Goal: Task Accomplishment & Management: Manage account settings

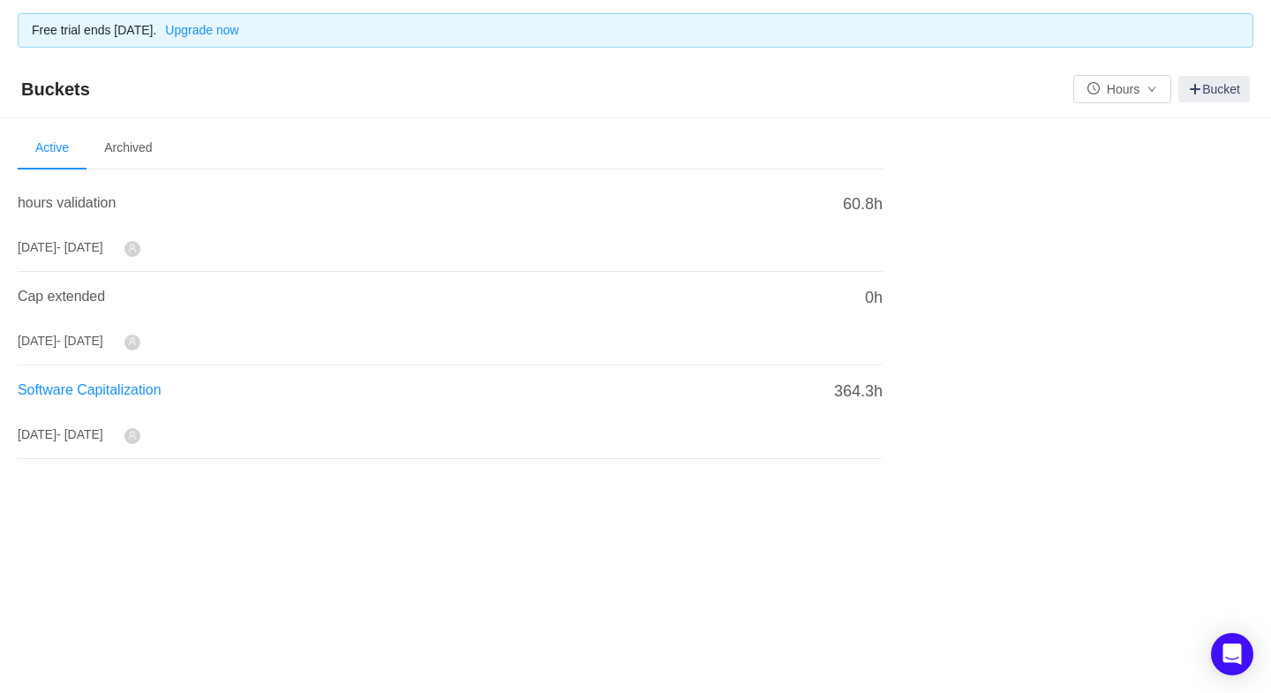
click at [85, 382] on span "Software Capitalization" at bounding box center [90, 389] width 144 height 15
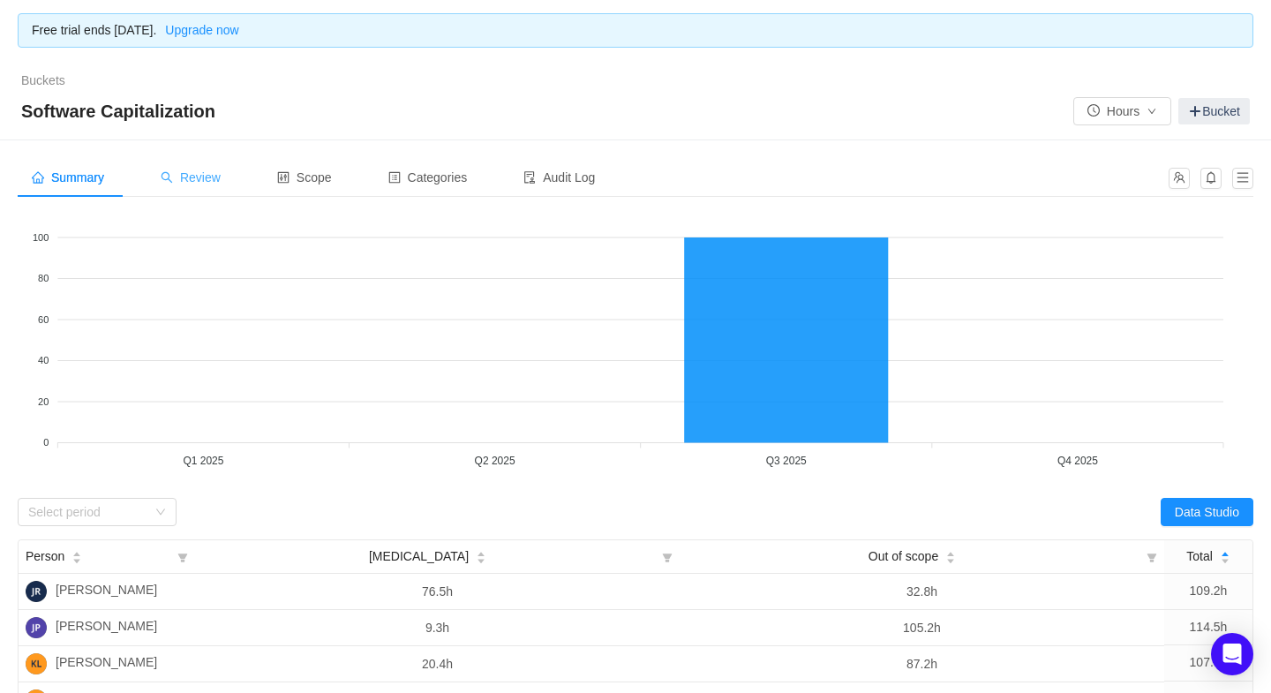
click at [202, 171] on span "Review" at bounding box center [191, 177] width 60 height 14
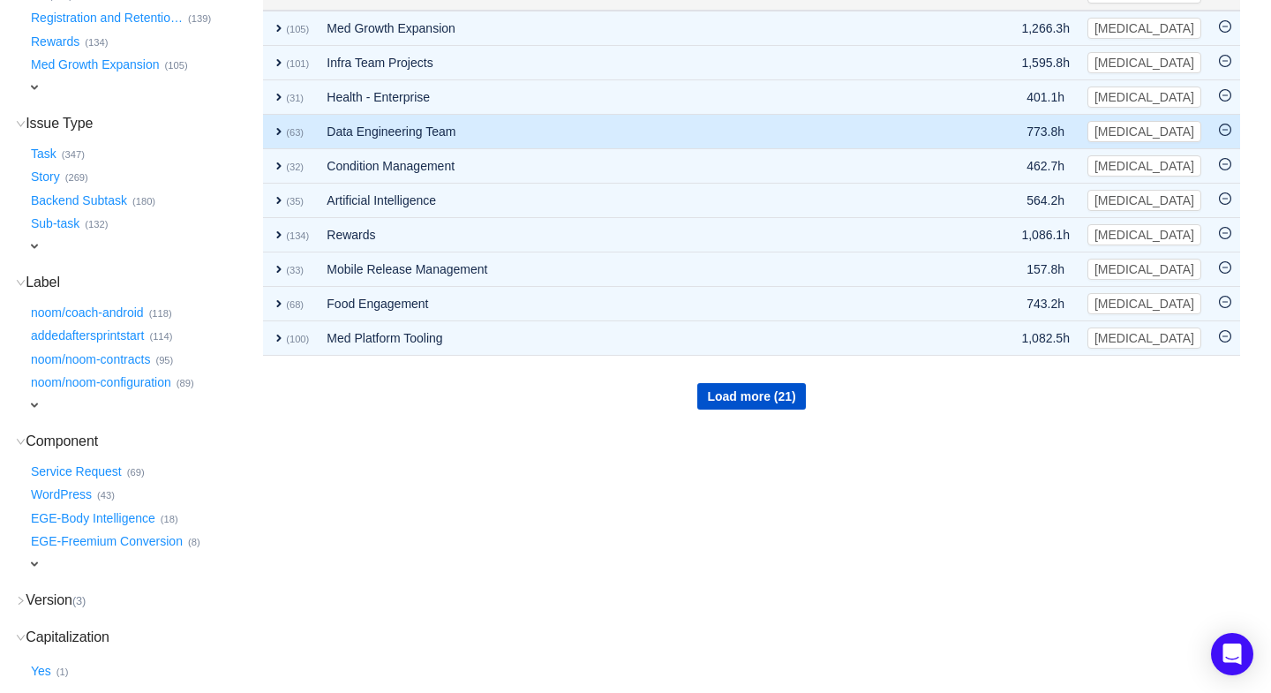
scroll to position [409, 0]
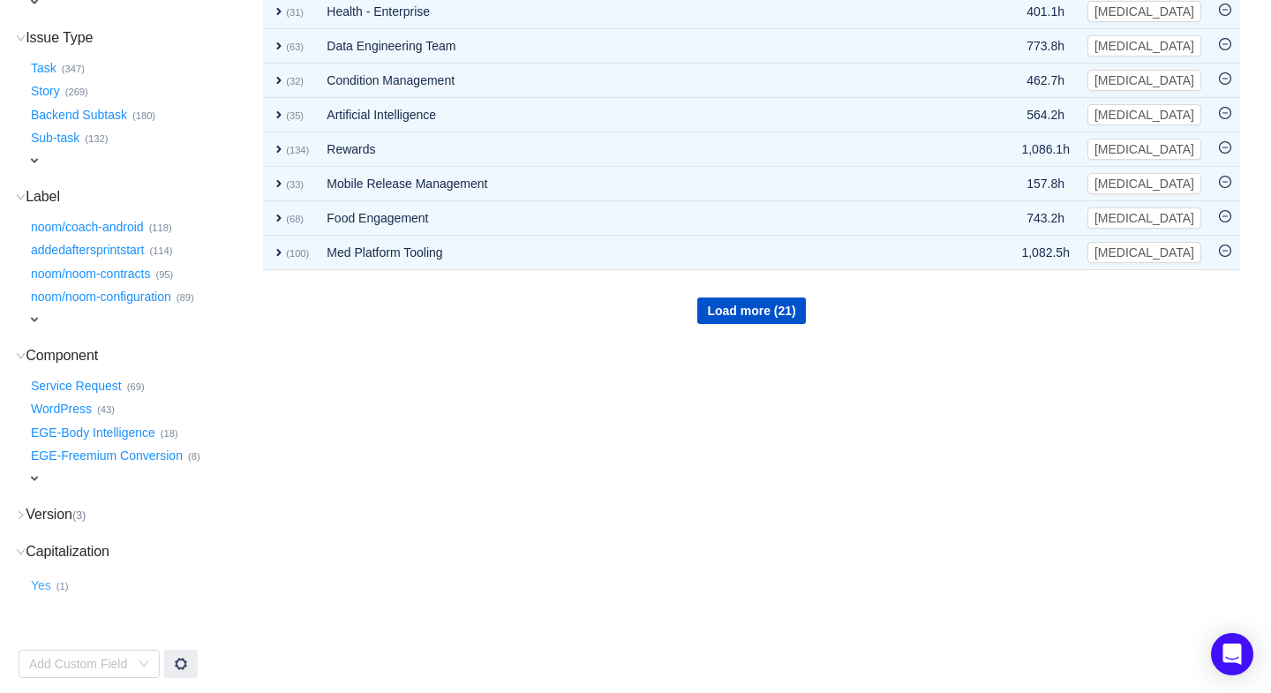
click at [47, 579] on button "Yes …" at bounding box center [41, 585] width 29 height 28
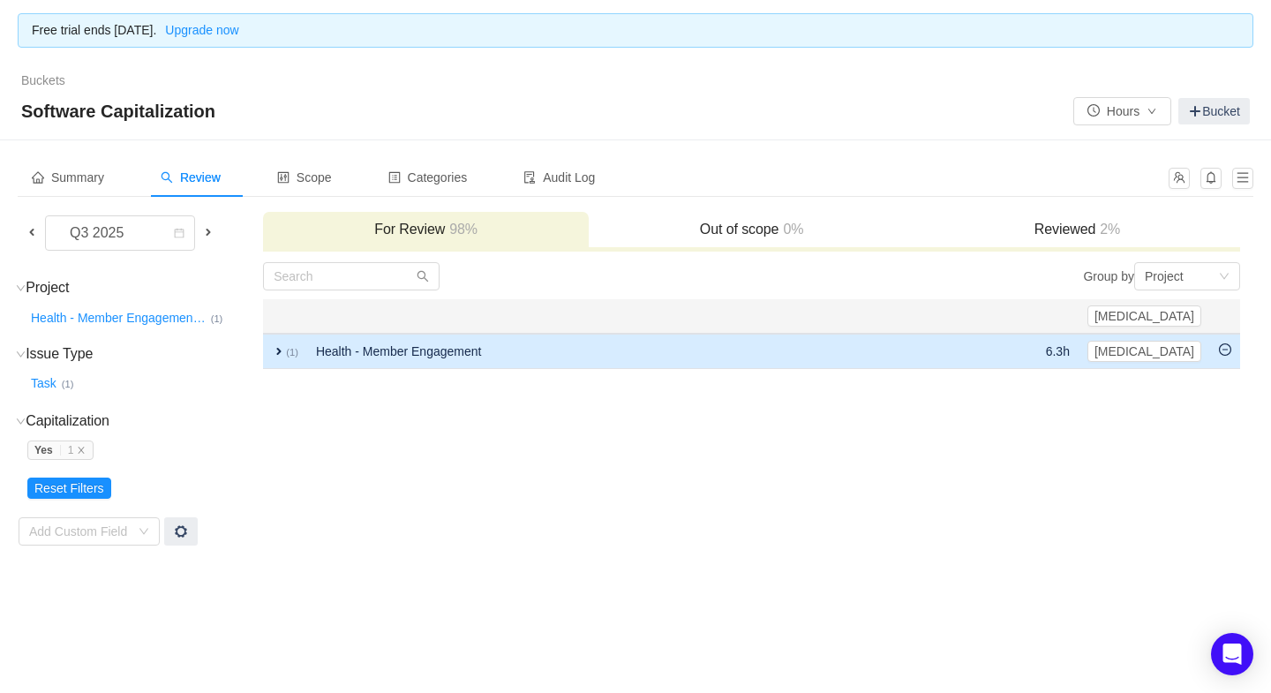
click at [275, 344] on span "expand" at bounding box center [279, 351] width 14 height 14
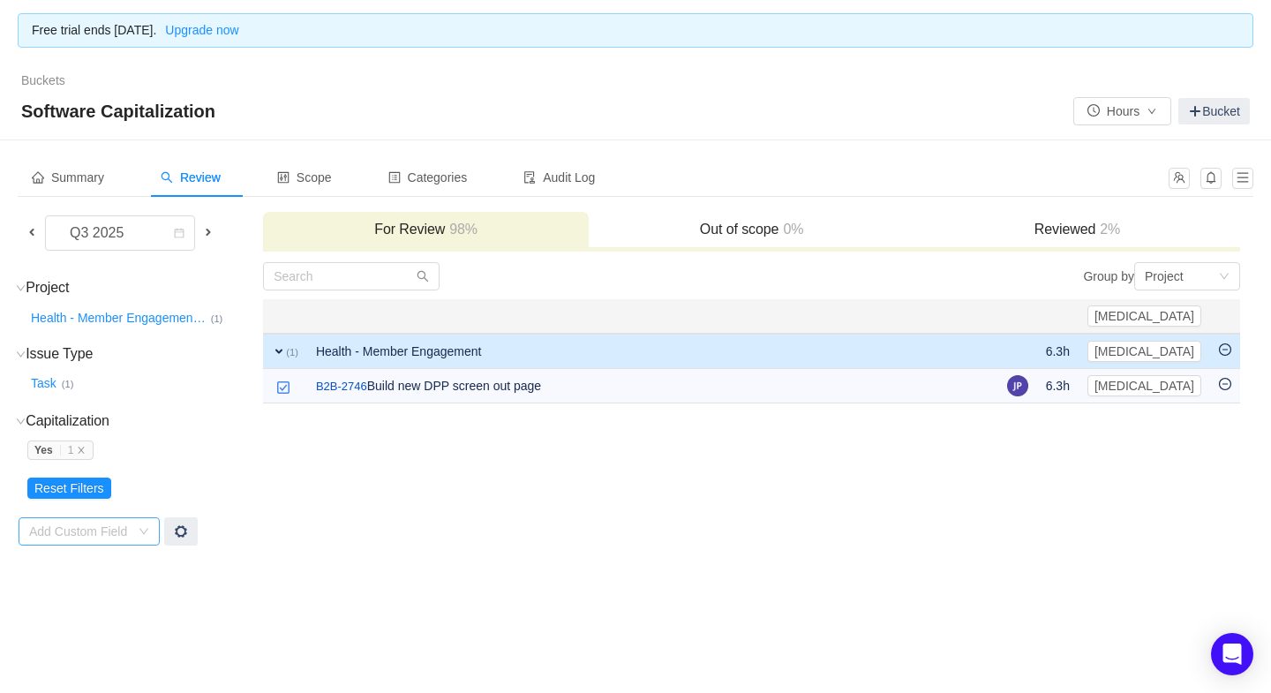
click at [142, 527] on icon "icon: down" at bounding box center [144, 531] width 11 height 11
type input "cap"
click at [184, 528] on span at bounding box center [181, 531] width 14 height 14
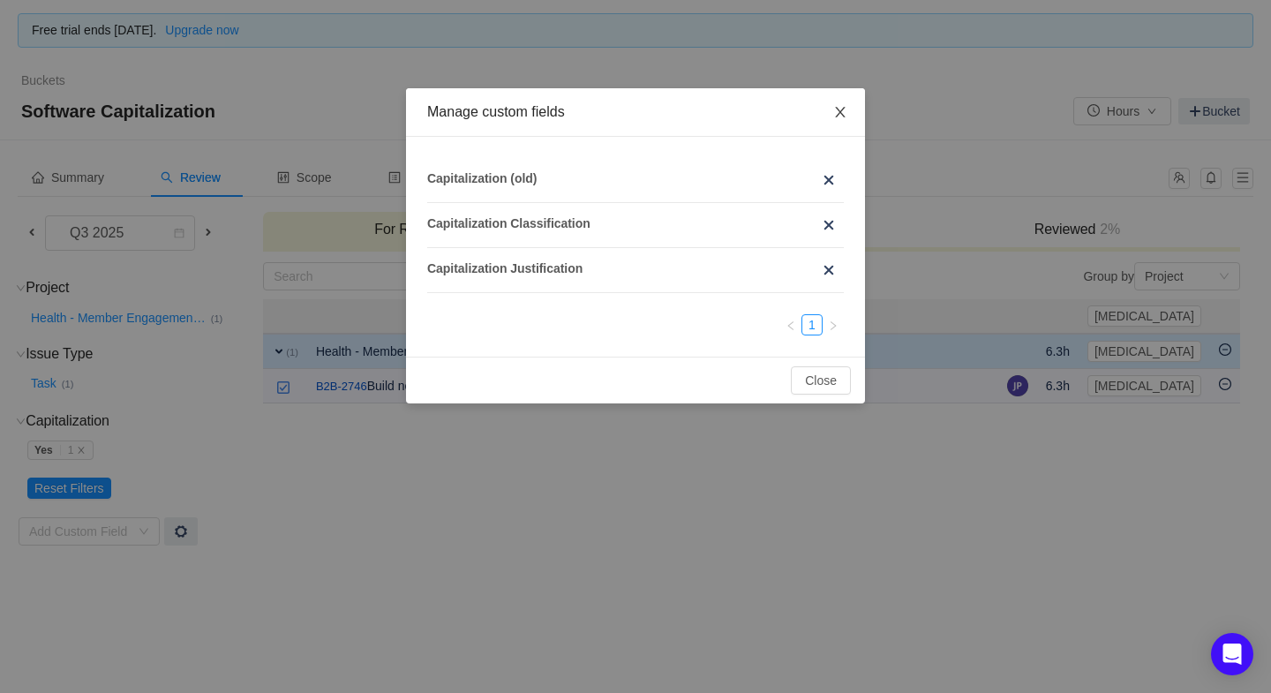
click at [837, 115] on icon "icon: close" at bounding box center [840, 112] width 14 height 14
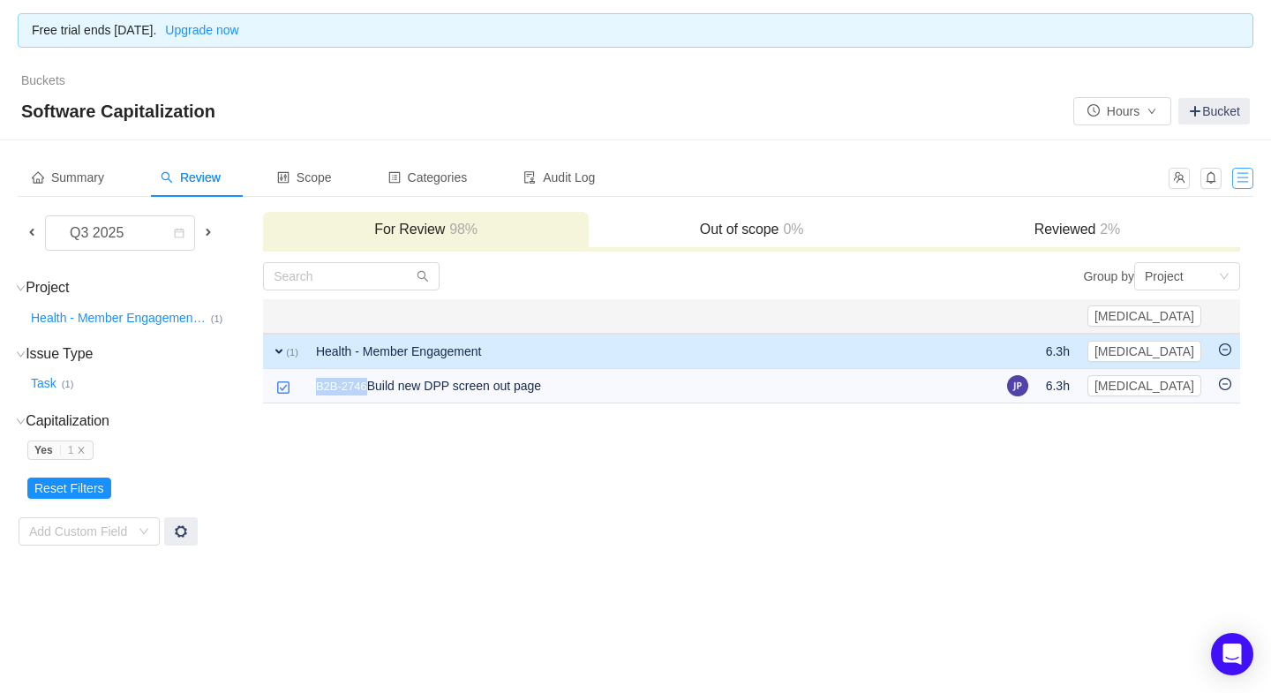
click at [1245, 173] on button "button" at bounding box center [1242, 178] width 21 height 21
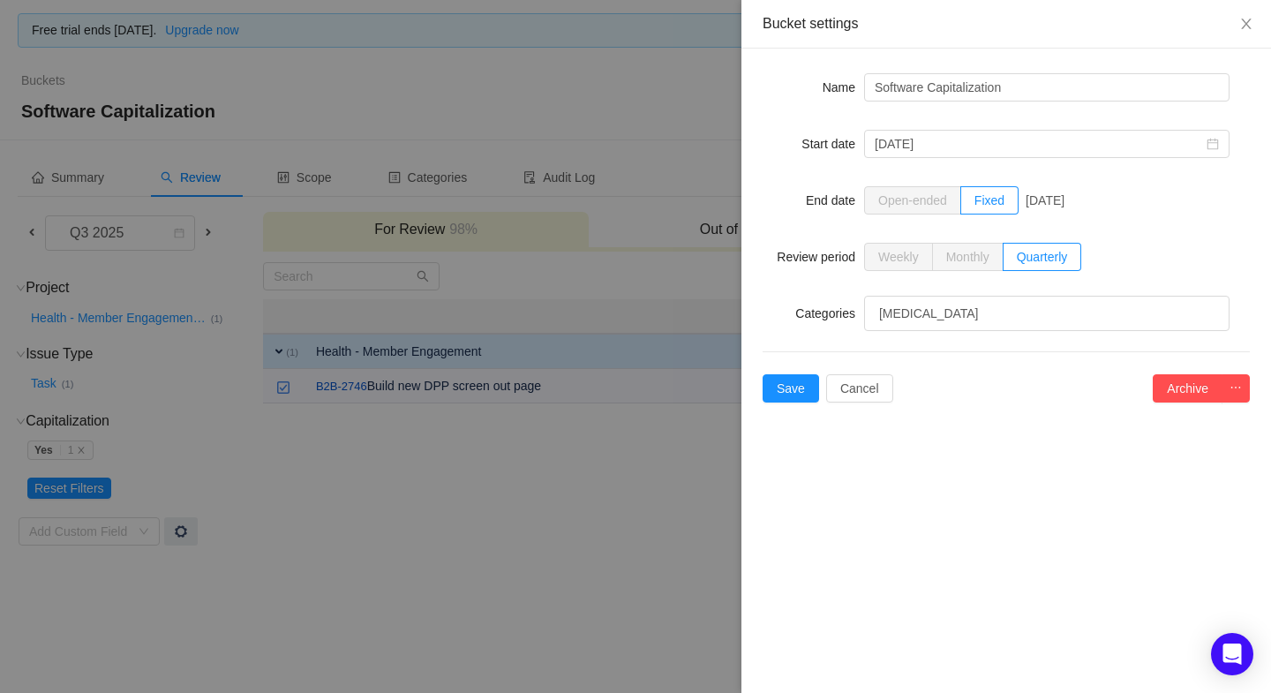
click at [320, 183] on div at bounding box center [635, 346] width 1271 height 693
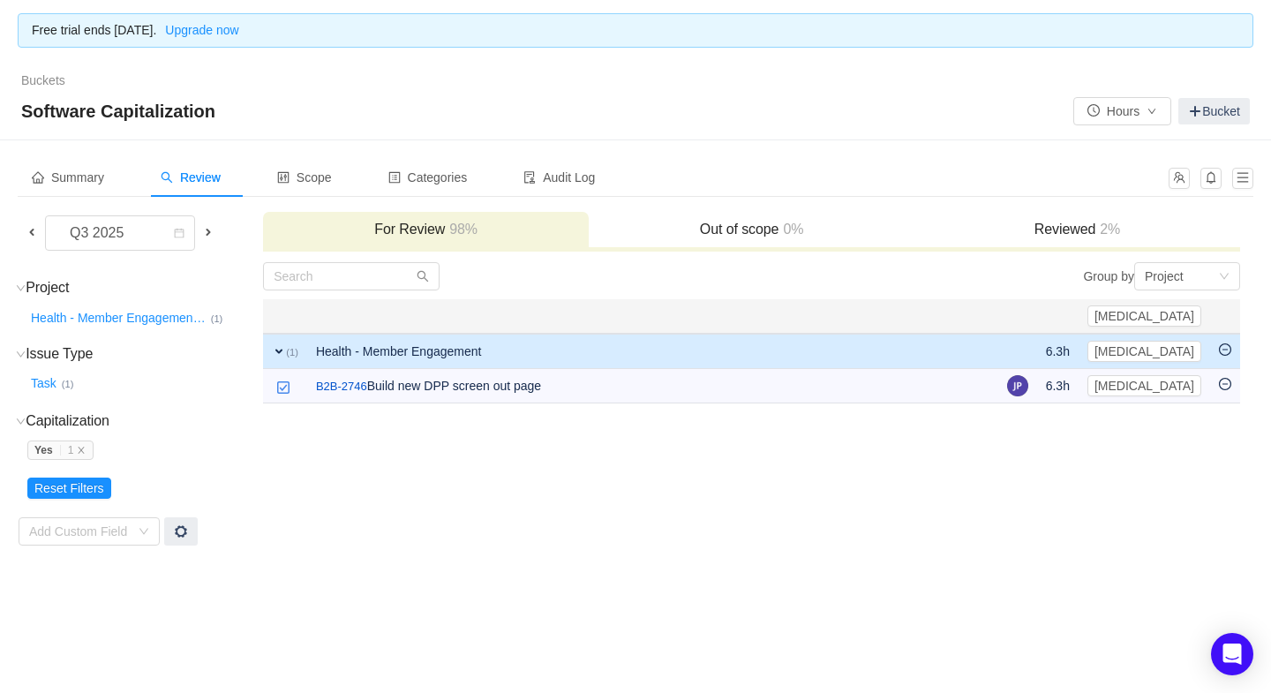
click at [320, 183] on span "Scope" at bounding box center [304, 177] width 55 height 14
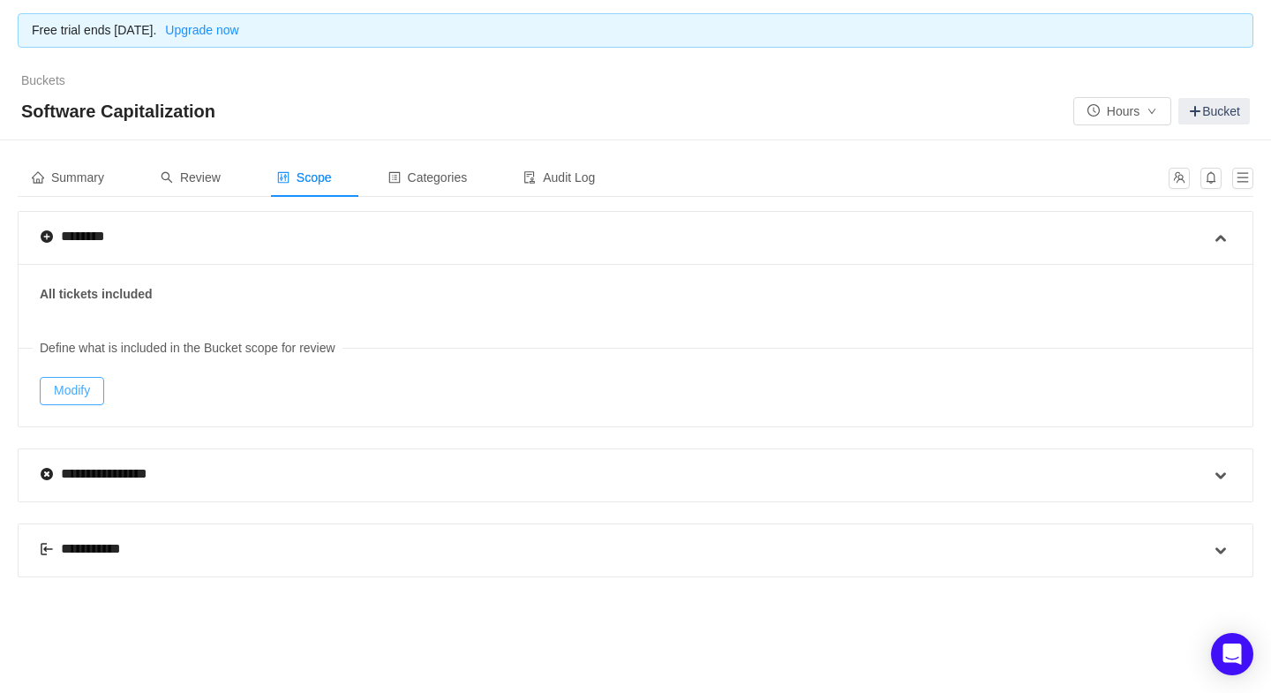
click at [83, 386] on button "Modify" at bounding box center [72, 391] width 64 height 28
click at [1217, 117] on link "Bucket" at bounding box center [1214, 111] width 72 height 26
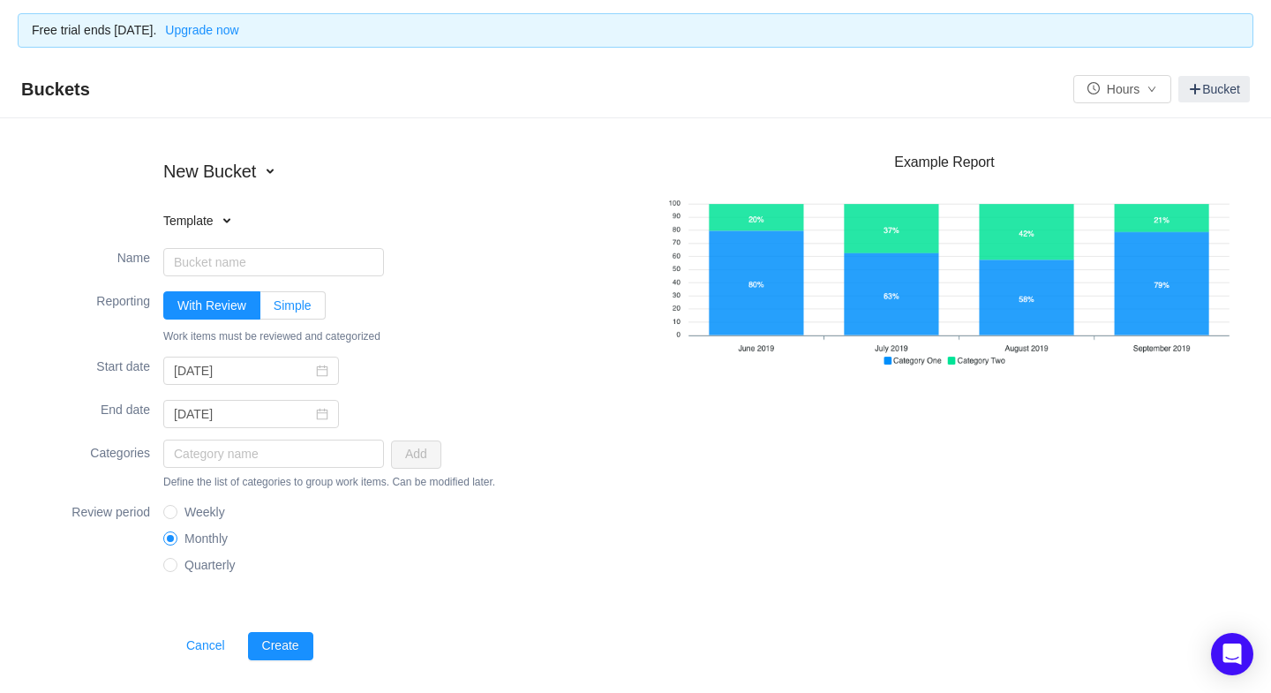
click at [294, 305] on span "Simple" at bounding box center [293, 305] width 38 height 14
click at [274, 310] on input "Simple" at bounding box center [274, 310] width 0 height 0
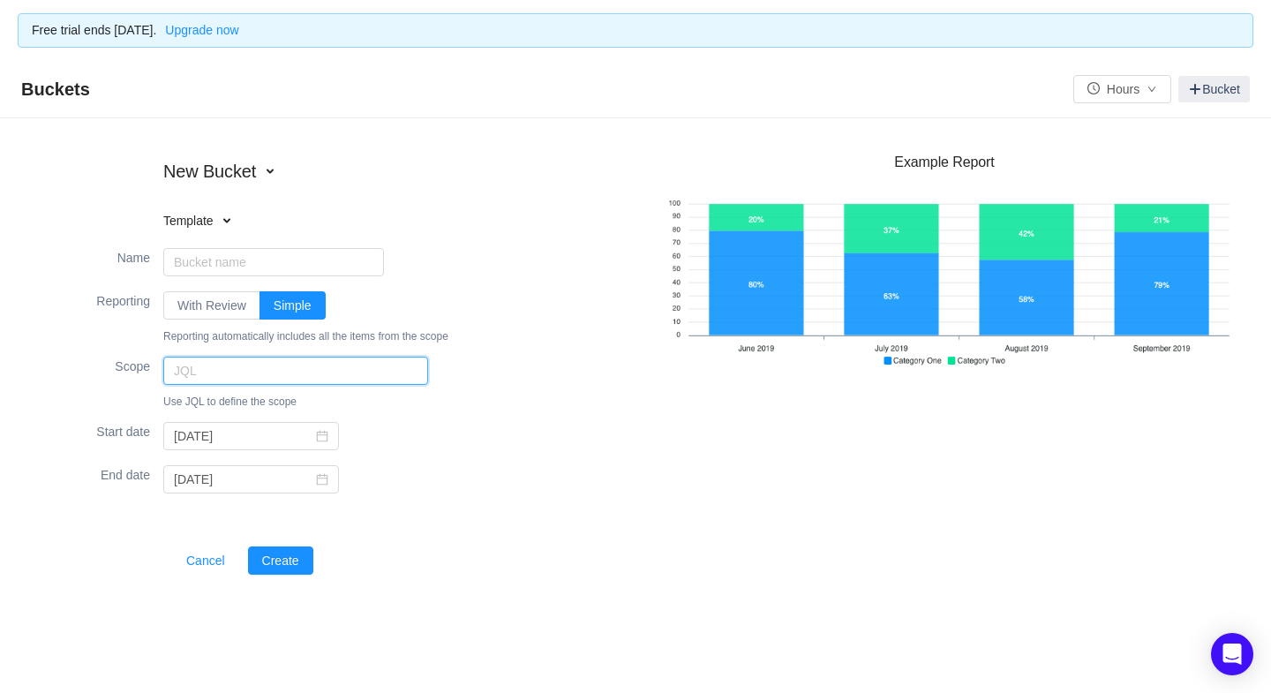
click at [208, 369] on input "text" at bounding box center [295, 371] width 265 height 28
type input ""Capitalization[Dropdown]" = Yes"
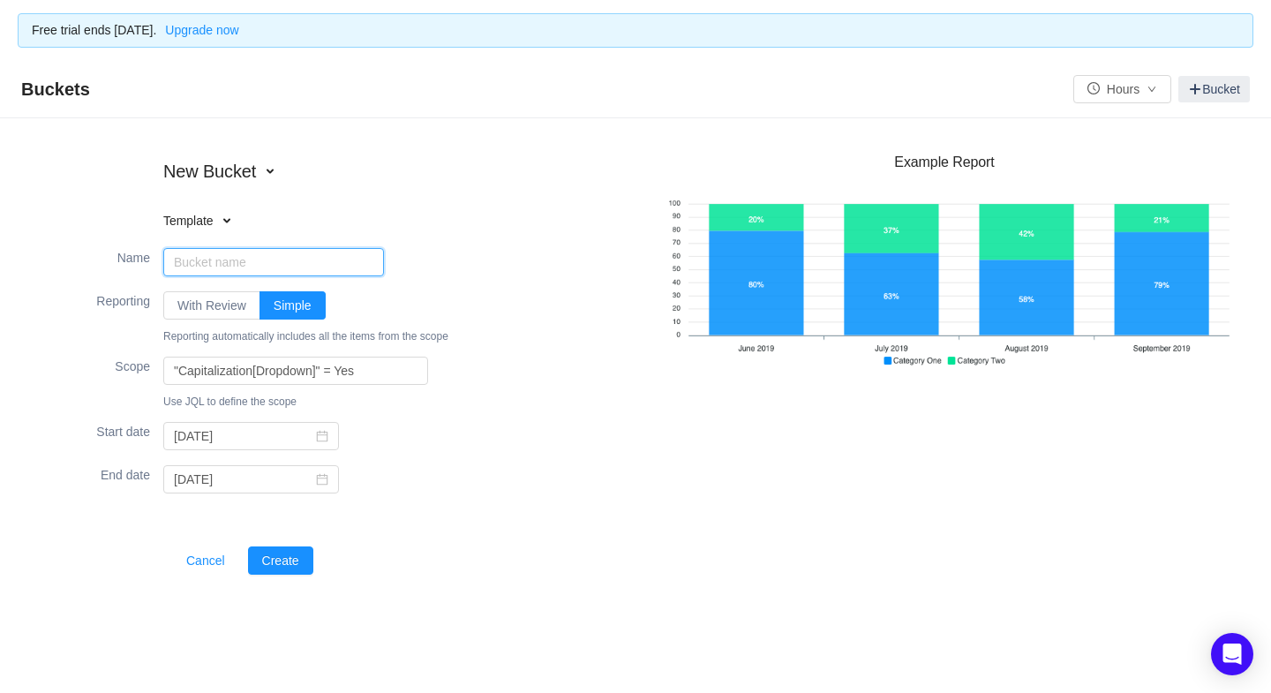
click at [211, 255] on input "Name" at bounding box center [273, 262] width 221 height 28
type input "Cap flag yes"
click at [316, 432] on icon "icon: calendar" at bounding box center [322, 436] width 12 height 12
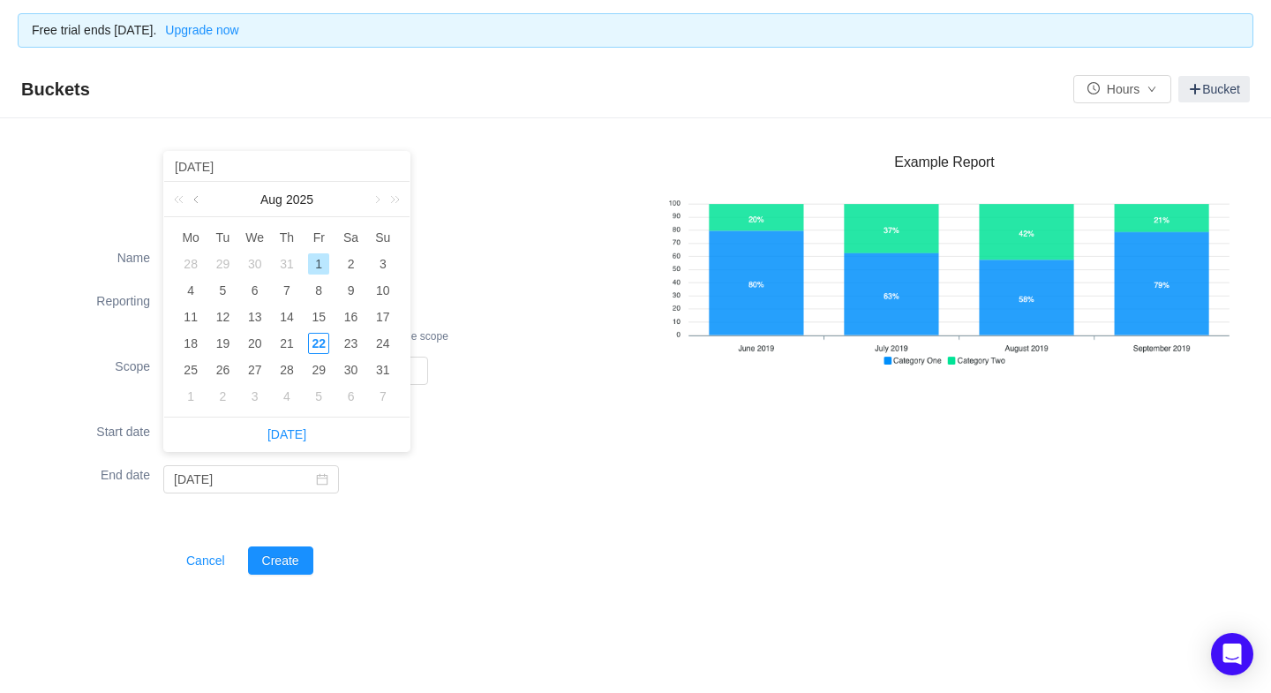
click at [194, 200] on link at bounding box center [198, 199] width 16 height 35
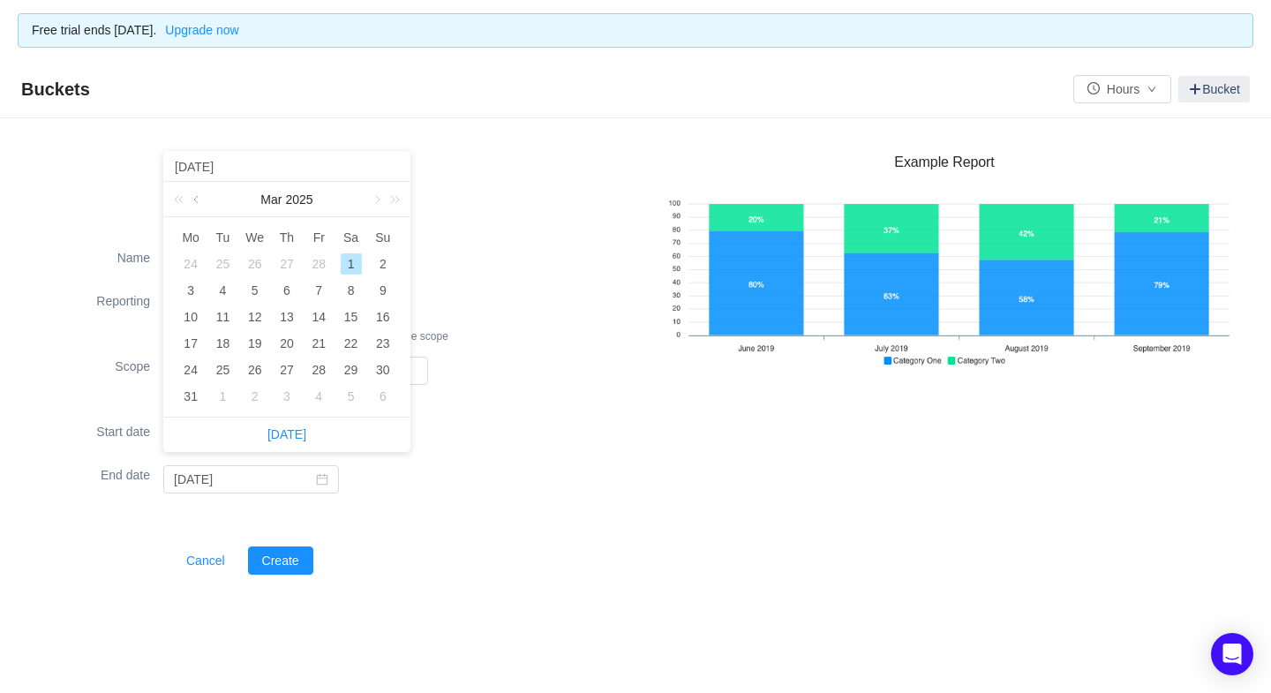
click at [194, 200] on link at bounding box center [198, 199] width 16 height 35
click at [256, 260] on div "1" at bounding box center [255, 263] width 21 height 21
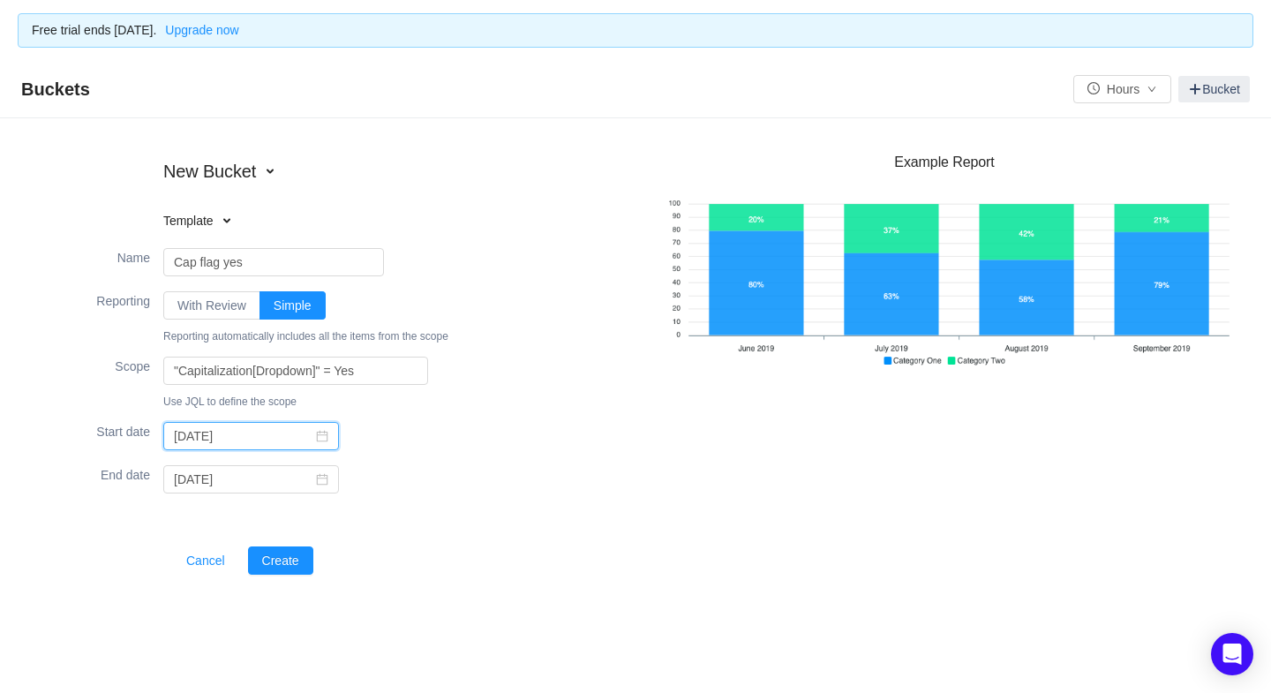
click at [308, 436] on input "2025-01-01" at bounding box center [251, 436] width 176 height 28
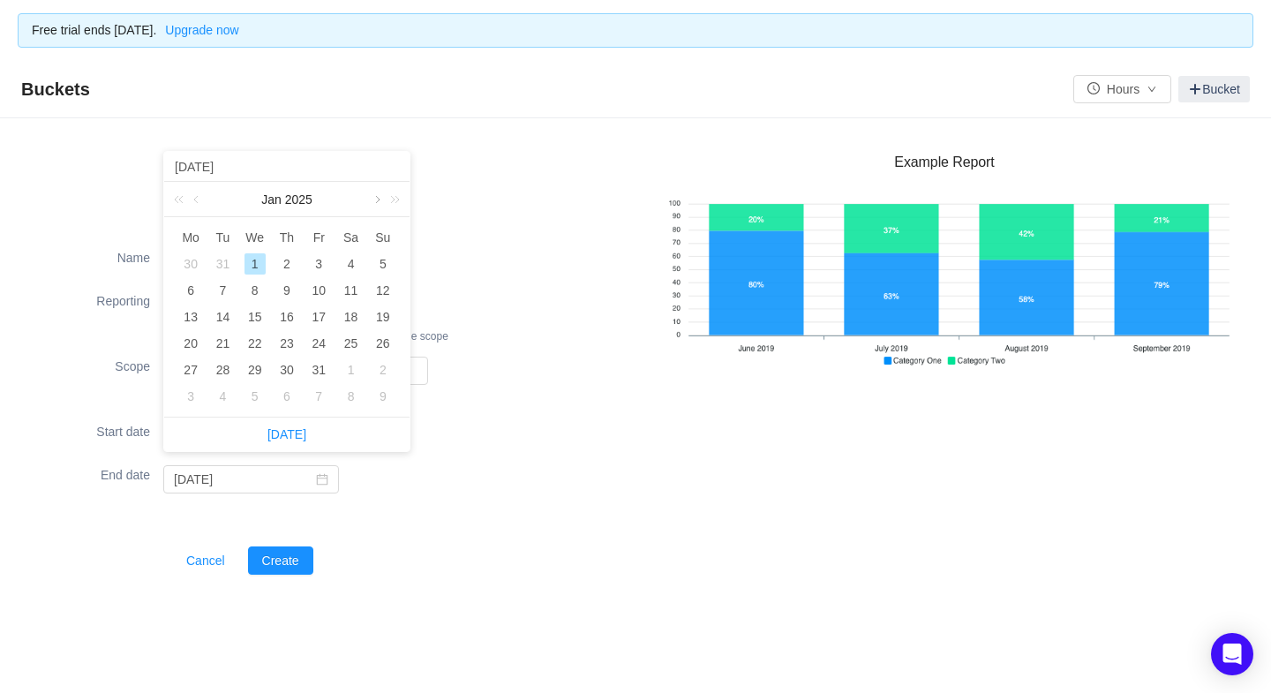
click at [378, 199] on link at bounding box center [376, 199] width 16 height 35
click at [353, 258] on div "1" at bounding box center [351, 263] width 21 height 21
type input "2025-02-01"
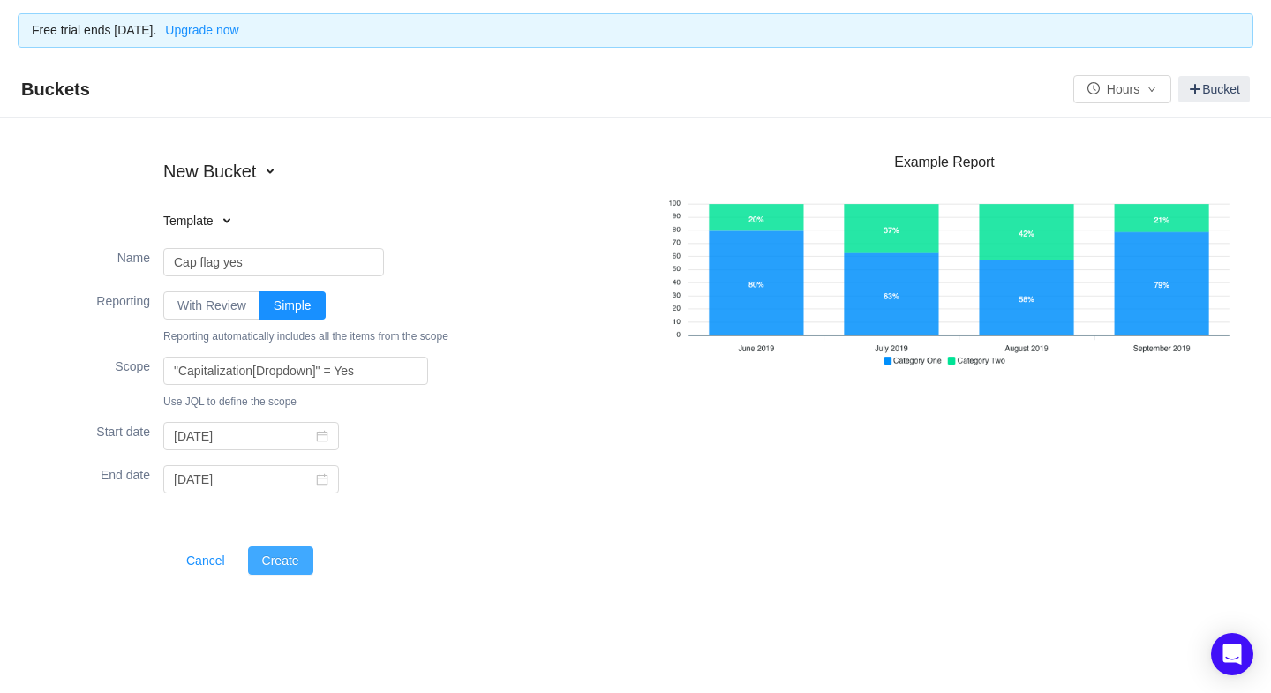
click at [271, 559] on button "Create" at bounding box center [280, 560] width 65 height 28
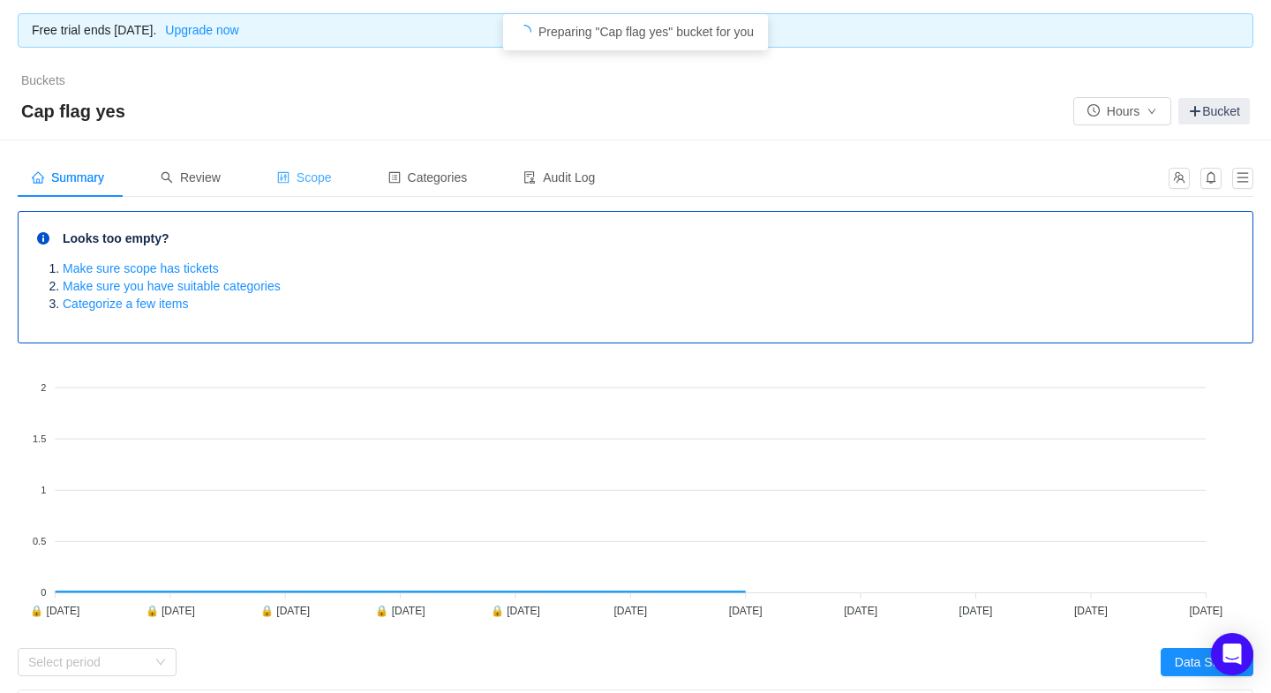
click at [321, 166] on div "Scope" at bounding box center [304, 178] width 83 height 40
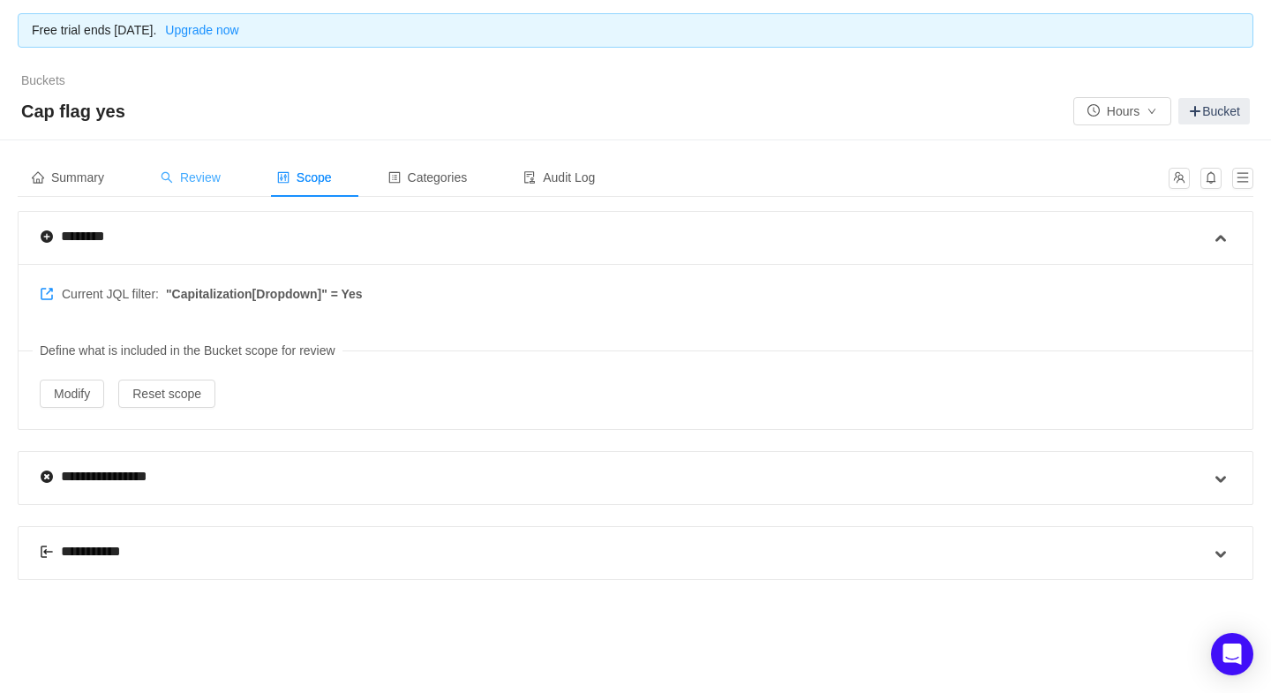
click at [204, 177] on span "Review" at bounding box center [191, 177] width 60 height 14
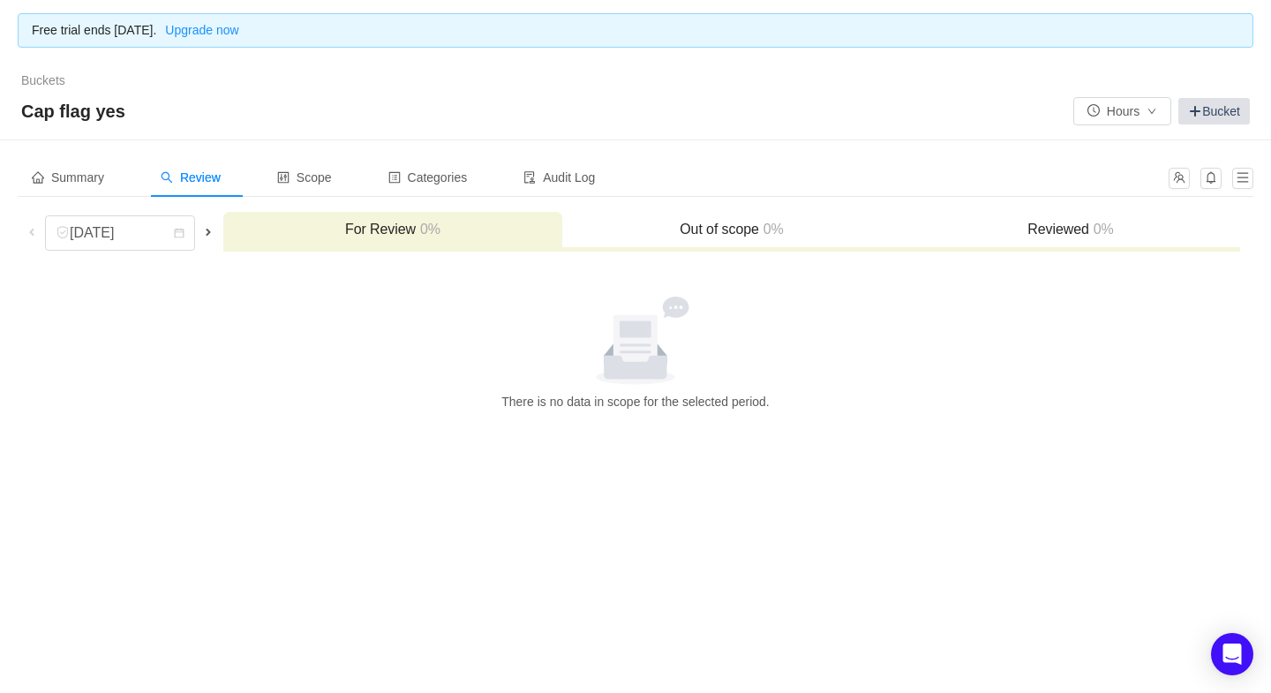
click at [1202, 106] on link "Bucket" at bounding box center [1214, 111] width 72 height 26
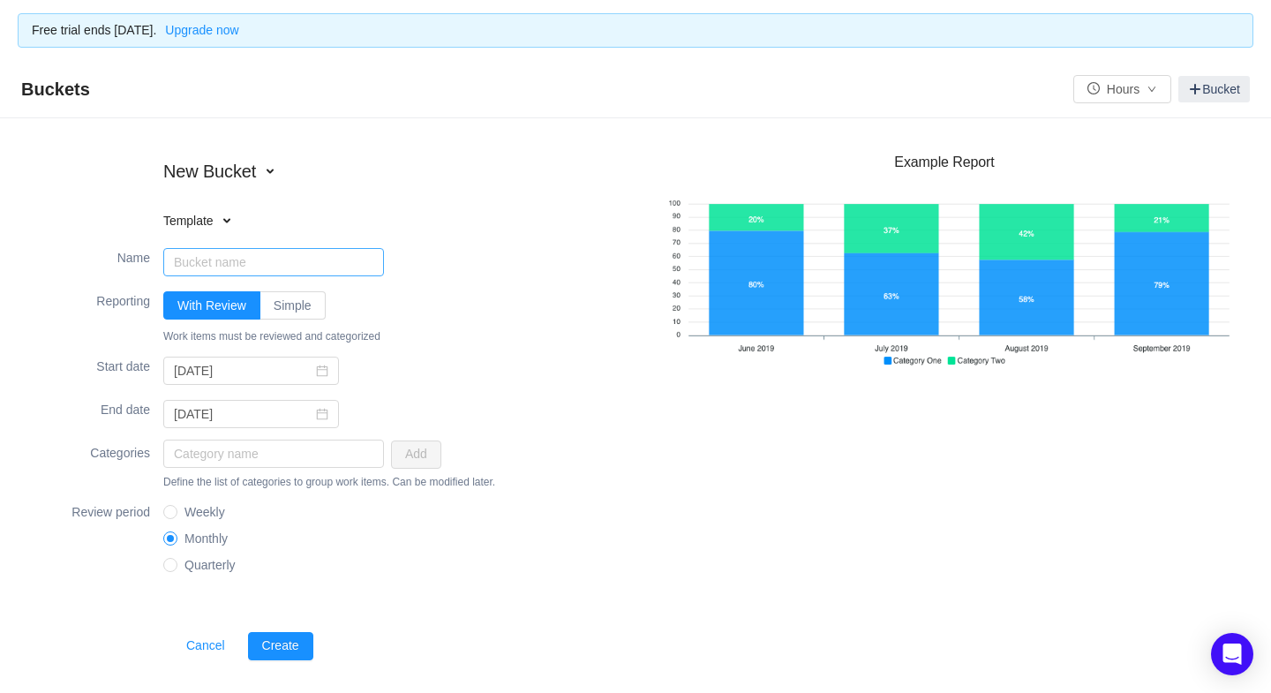
click at [209, 255] on input "Name" at bounding box center [273, 262] width 221 height 28
type input "cap test"
click at [305, 377] on input "2025-08-01" at bounding box center [251, 371] width 176 height 28
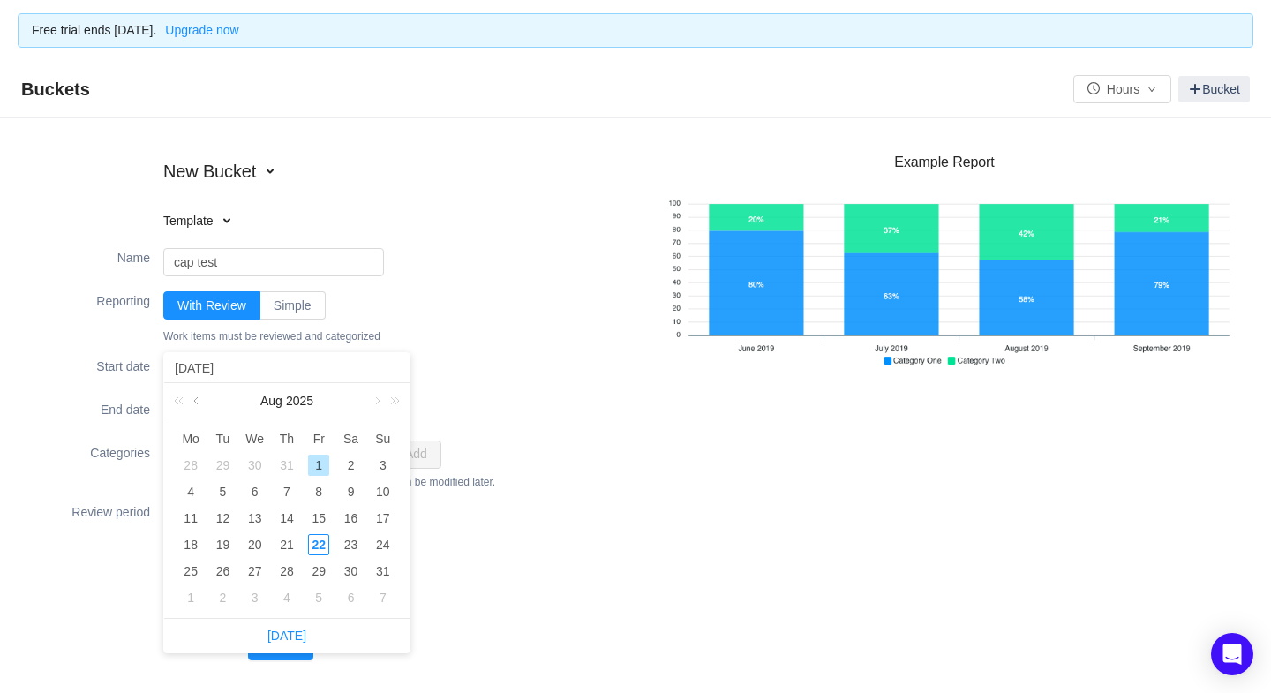
click at [197, 397] on link at bounding box center [198, 400] width 16 height 35
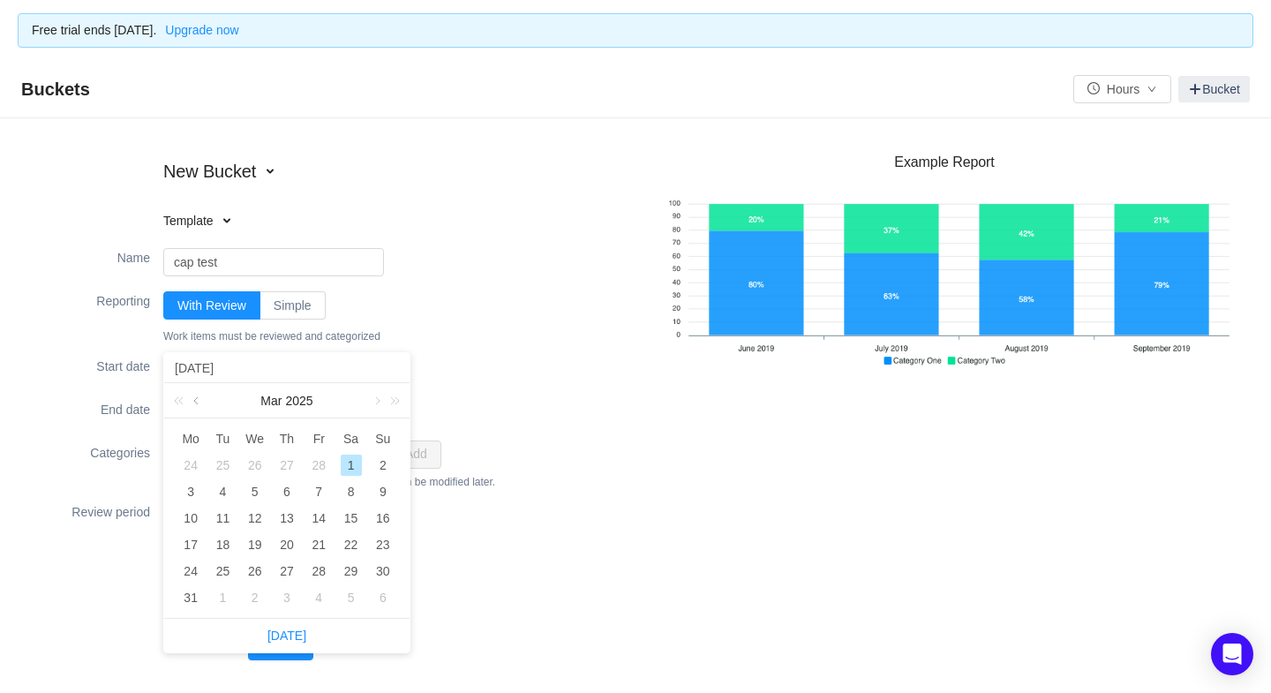
click at [197, 397] on link at bounding box center [198, 400] width 16 height 35
click at [351, 460] on div "1" at bounding box center [351, 465] width 21 height 21
type input "2025-02-01"
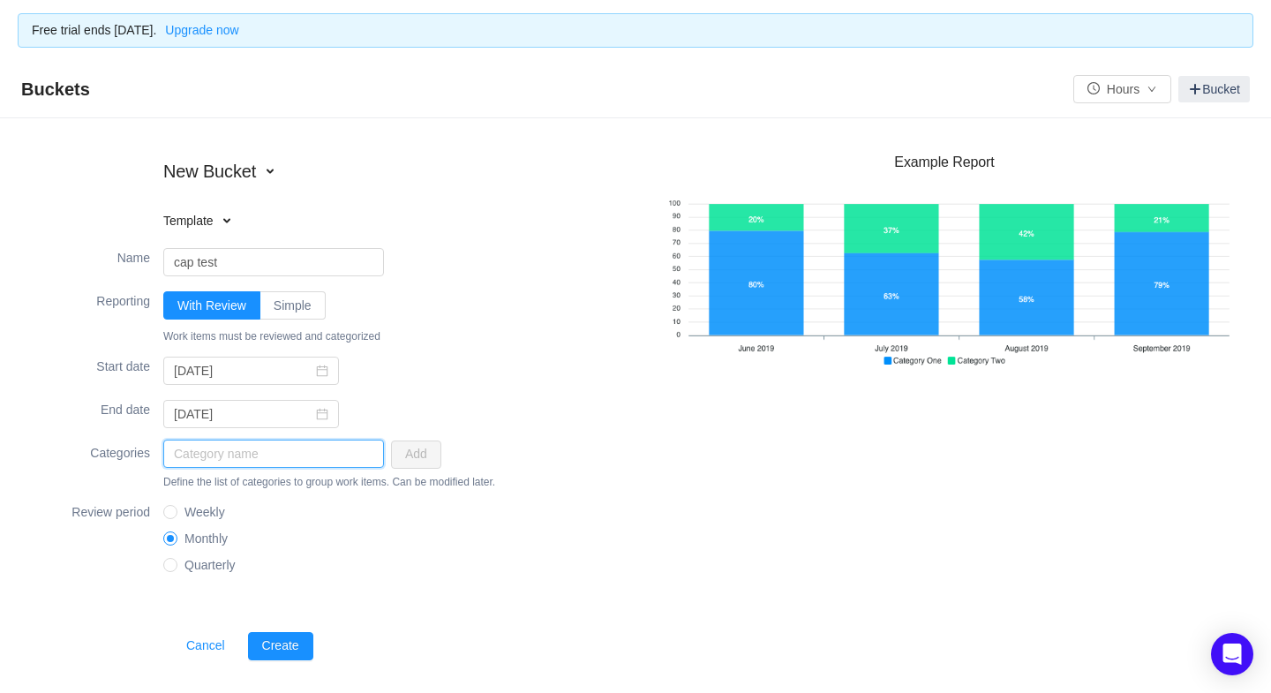
click at [237, 453] on input "text" at bounding box center [273, 454] width 221 height 28
type input "Capitalizable"
click at [424, 454] on button "Add" at bounding box center [416, 454] width 50 height 28
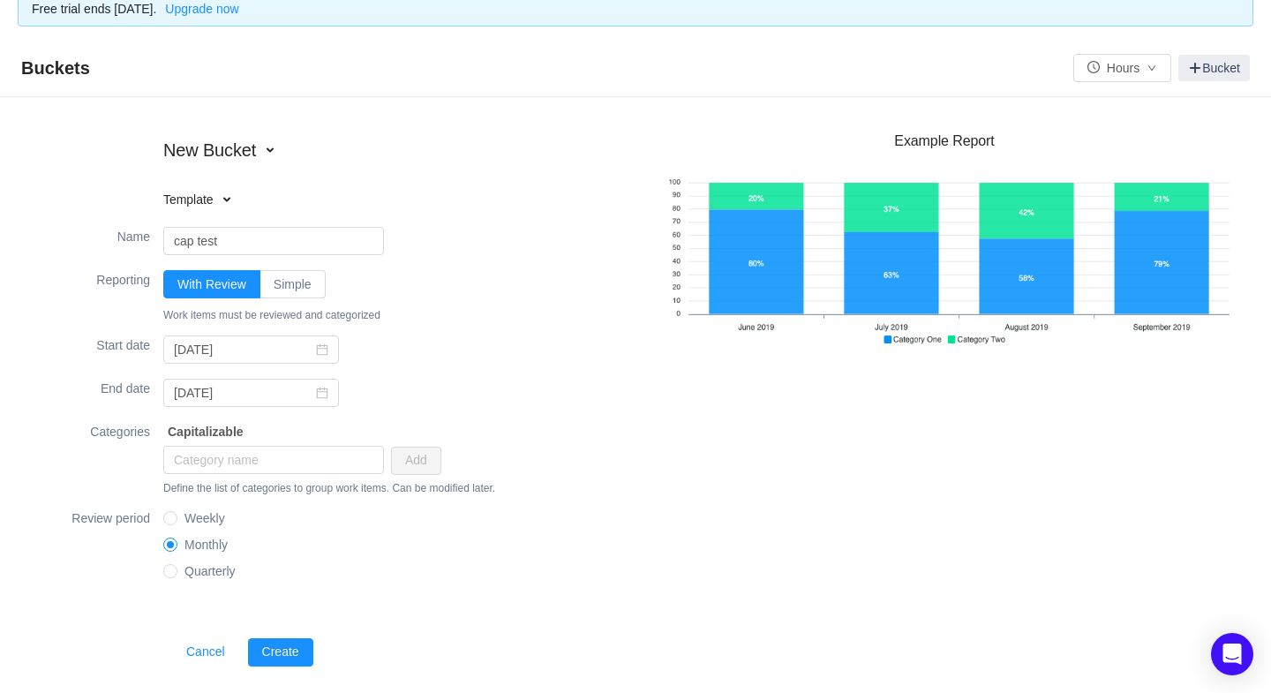
scroll to position [35, 0]
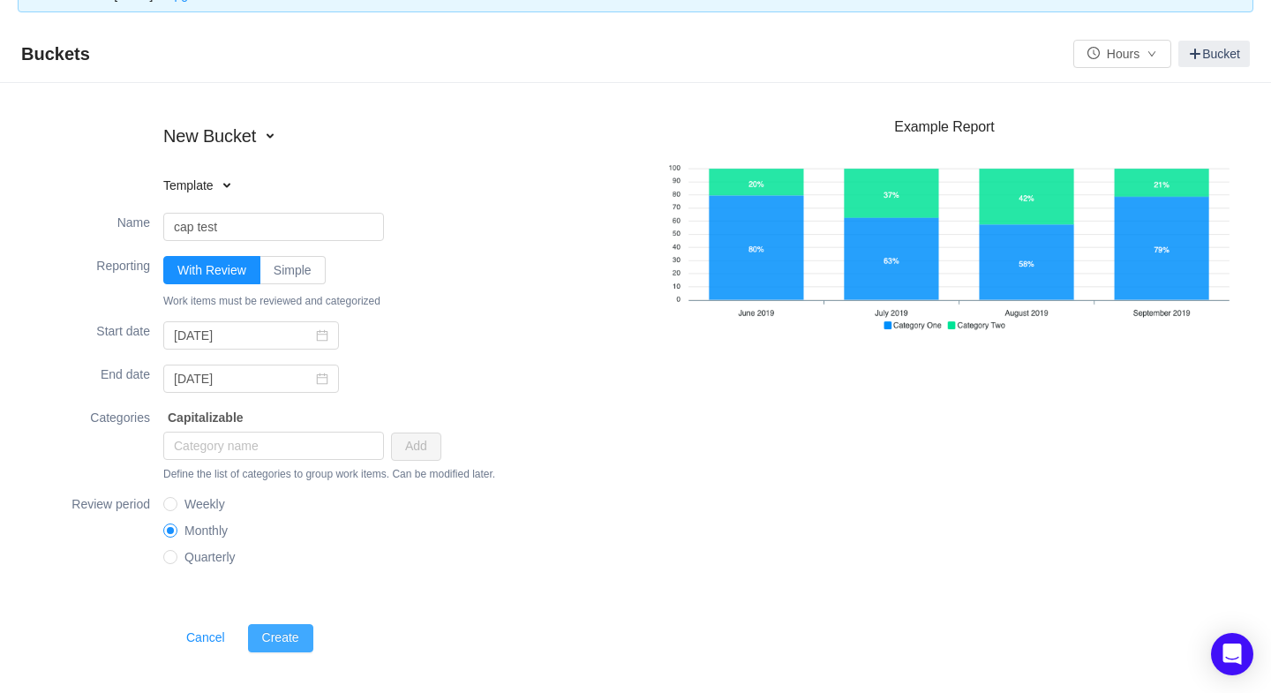
click at [272, 630] on button "Create" at bounding box center [280, 638] width 65 height 28
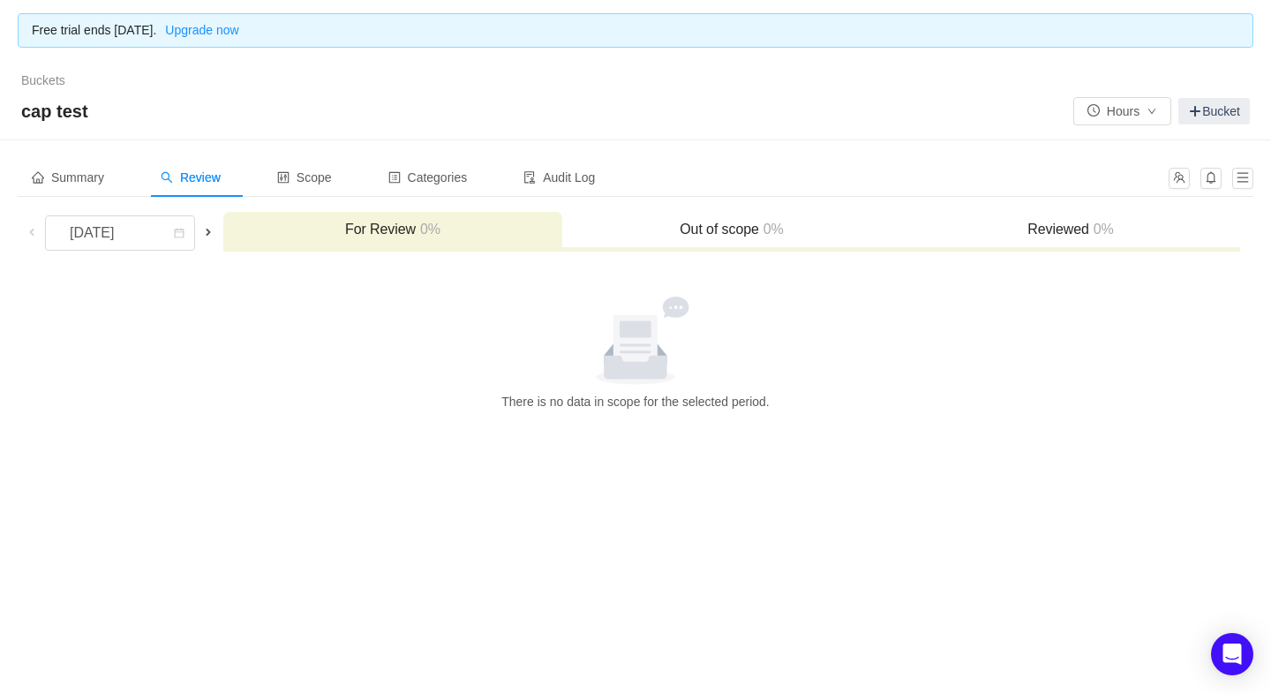
click at [218, 216] on div "February 2025" at bounding box center [120, 232] width 203 height 35
click at [215, 230] on span at bounding box center [208, 232] width 14 height 14
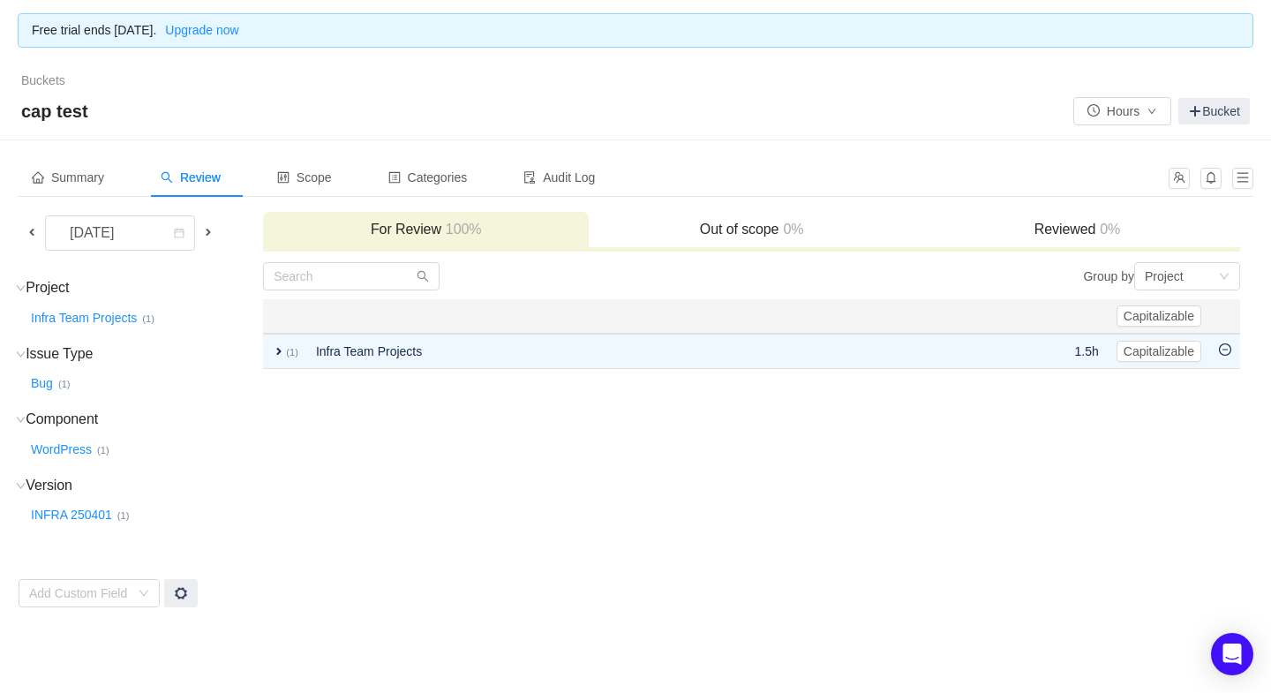
click at [32, 230] on span at bounding box center [32, 232] width 14 height 14
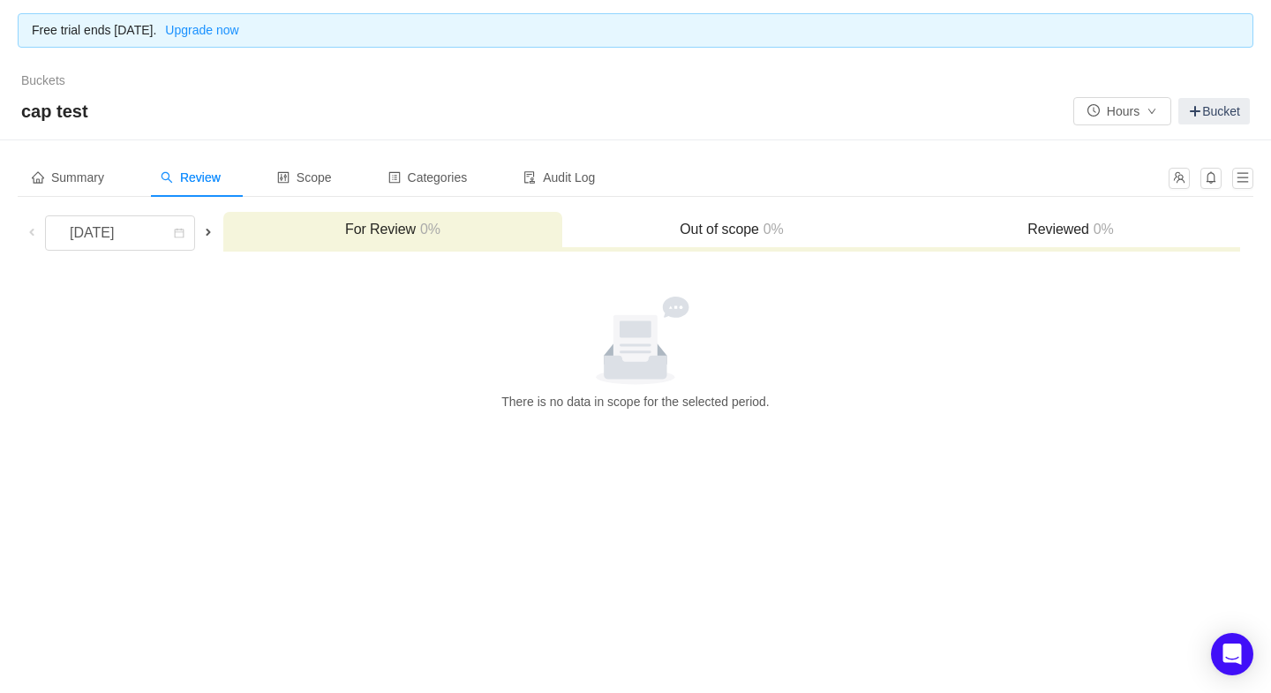
click at [215, 230] on span at bounding box center [208, 232] width 14 height 14
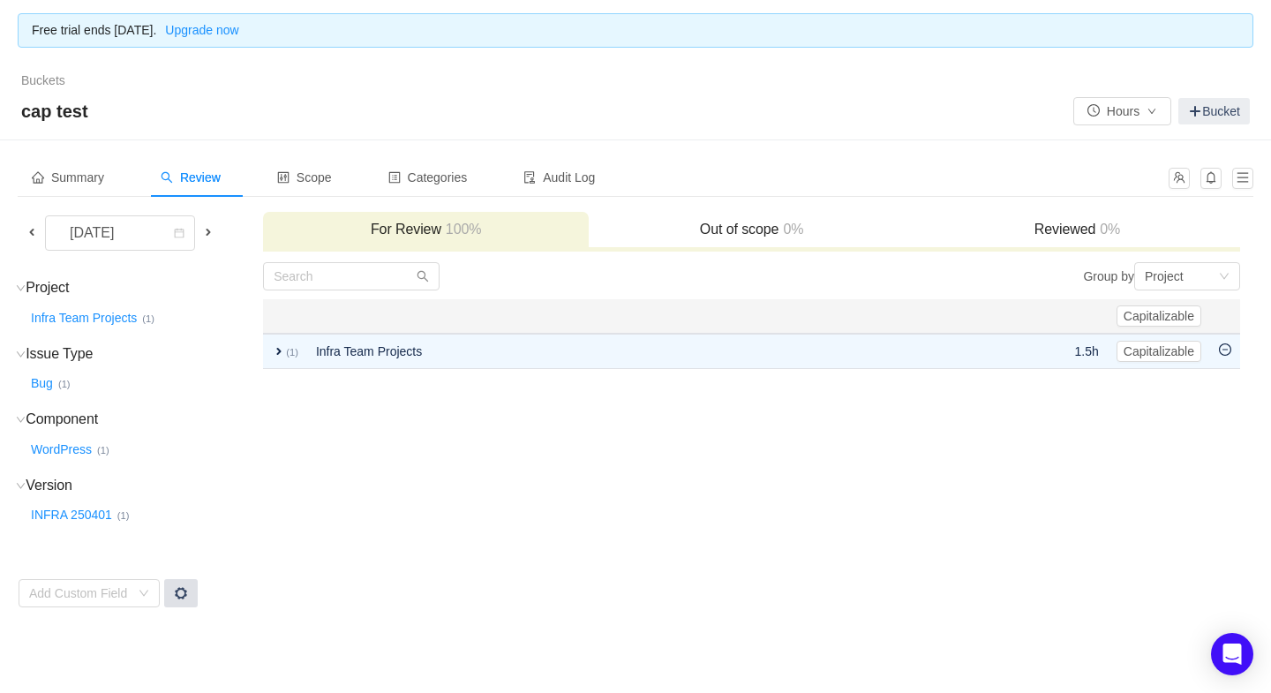
click at [183, 590] on span at bounding box center [181, 593] width 14 height 14
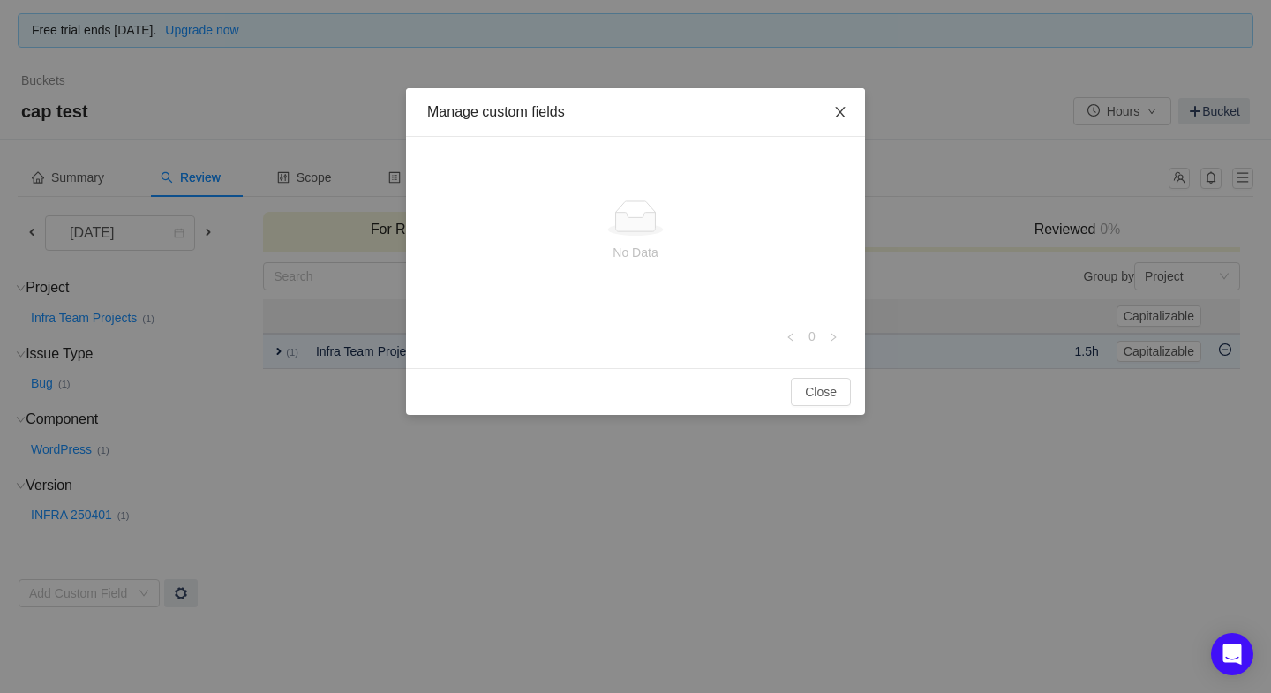
click at [832, 113] on span "Close" at bounding box center [840, 112] width 49 height 49
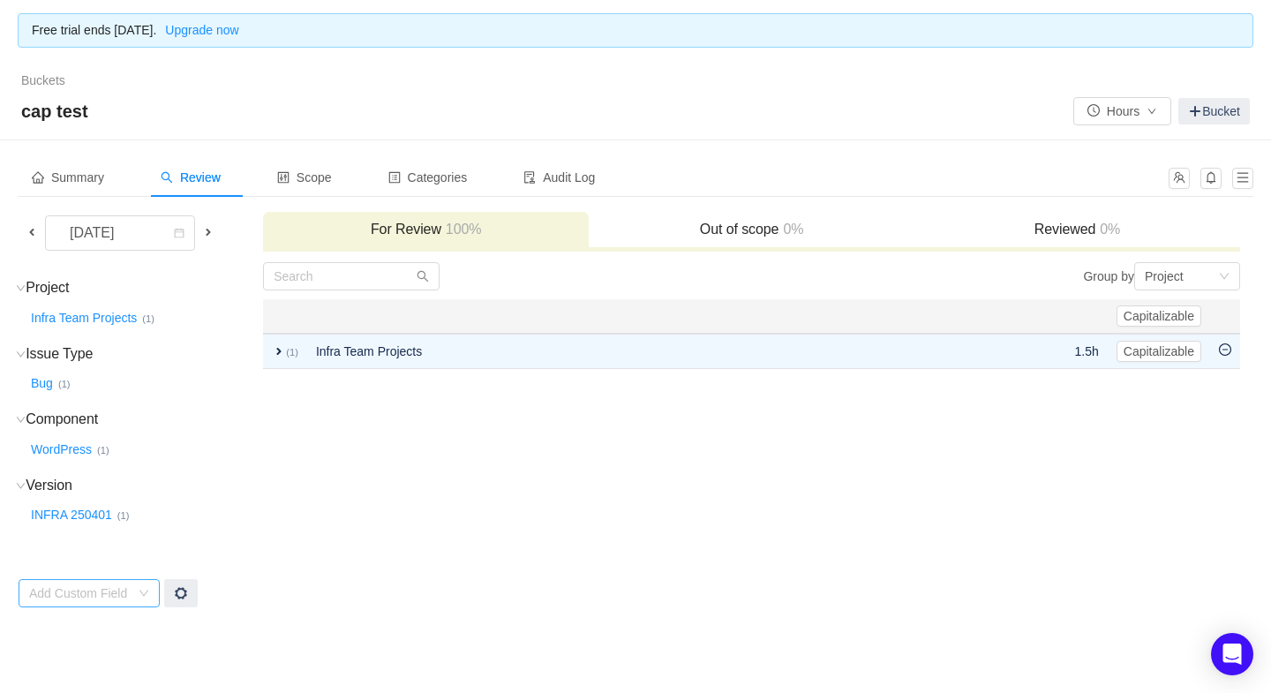
click at [144, 590] on icon "icon: down" at bounding box center [144, 593] width 11 height 11
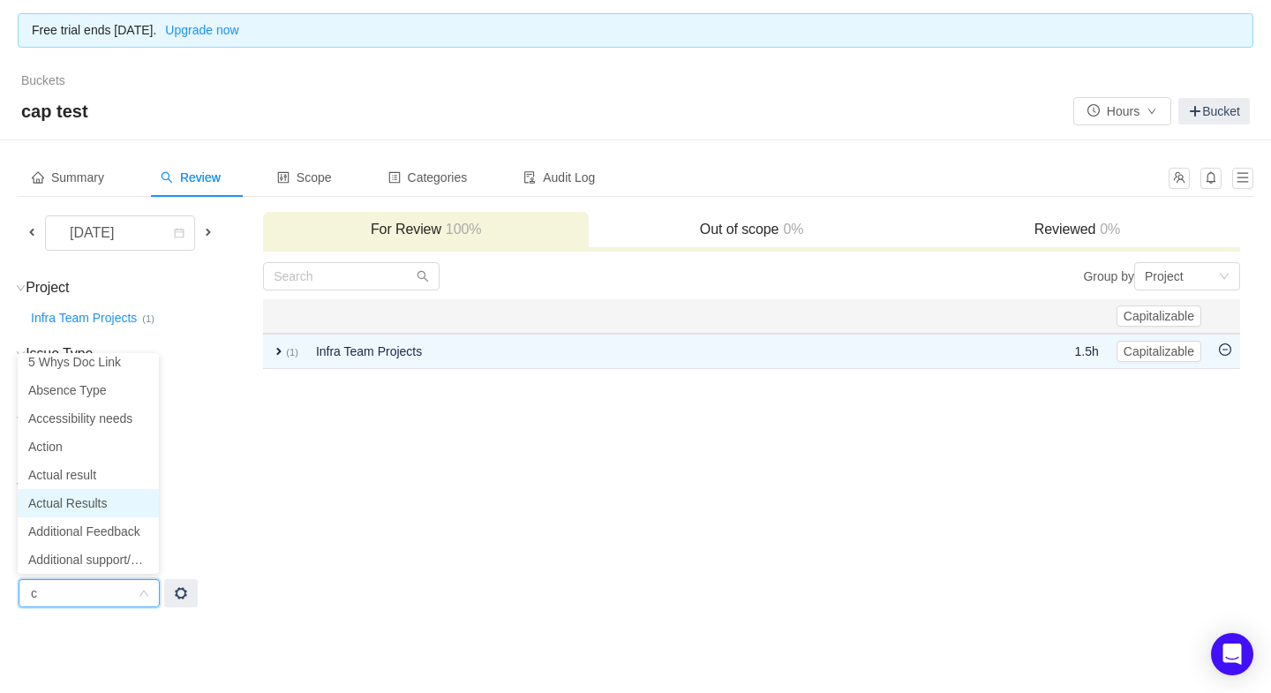
scroll to position [3, 0]
type input "ca"
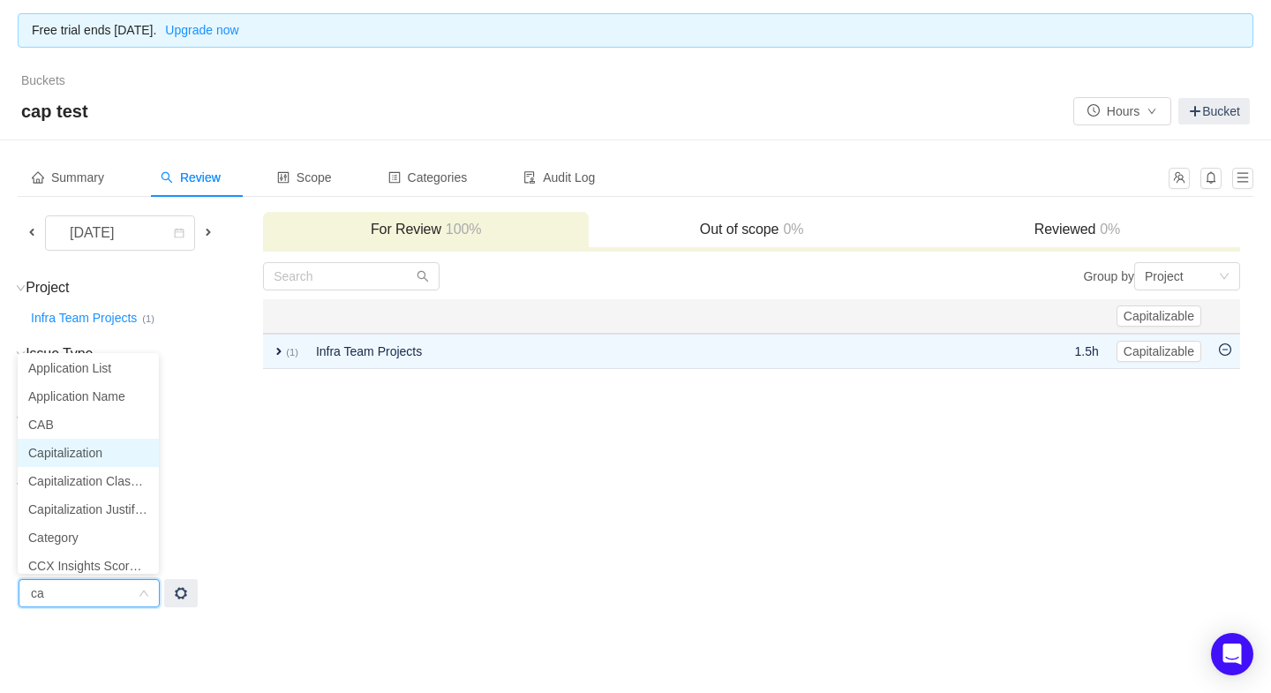
click at [81, 455] on li "Capitalization" at bounding box center [88, 453] width 141 height 28
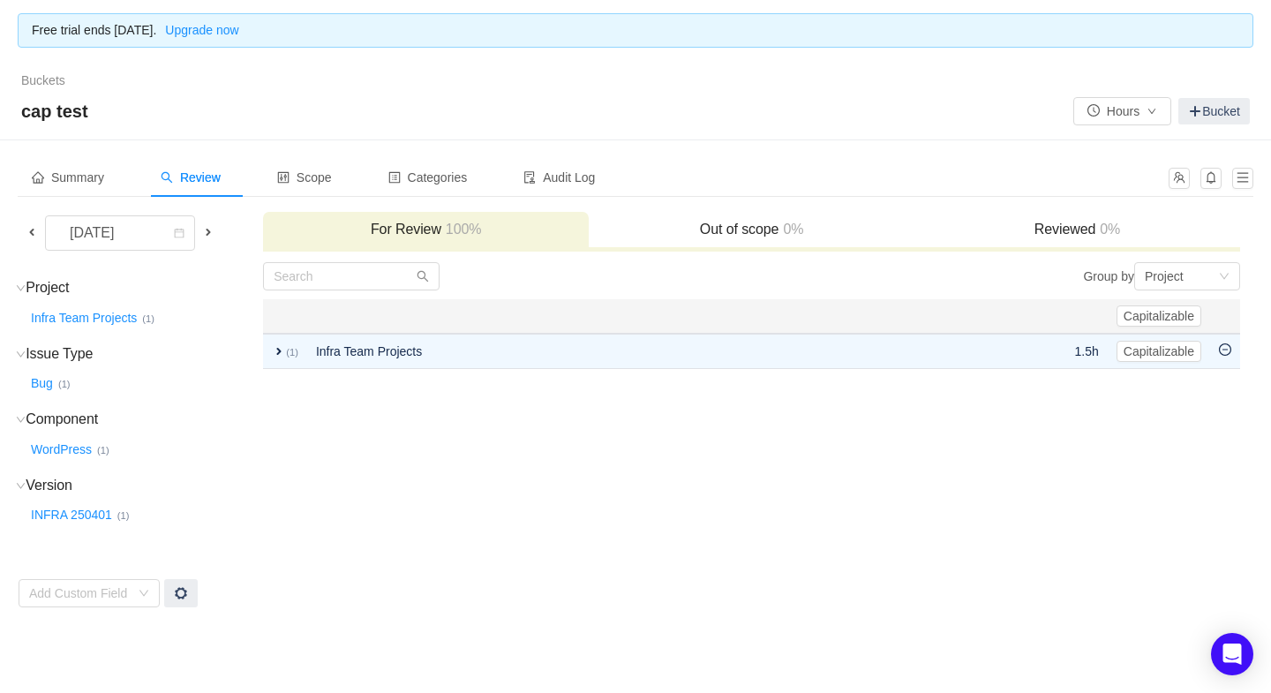
click at [210, 230] on span at bounding box center [208, 232] width 14 height 14
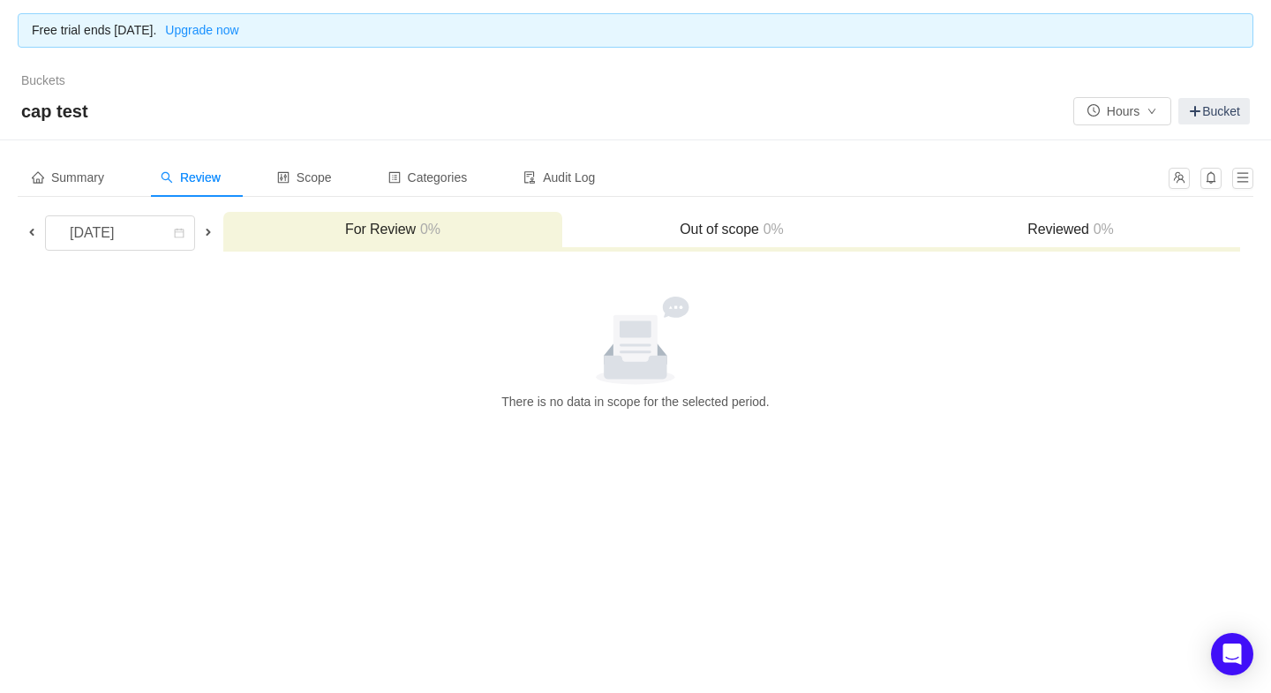
click at [207, 229] on span at bounding box center [208, 232] width 14 height 14
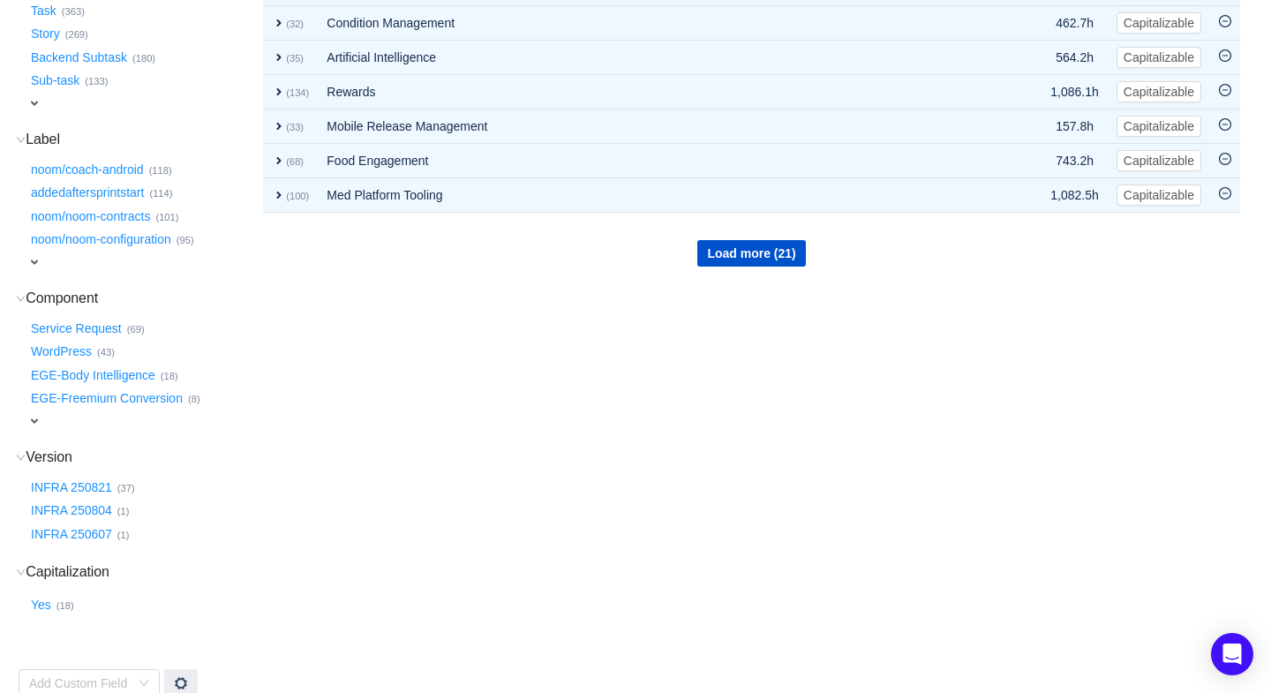
scroll to position [486, 0]
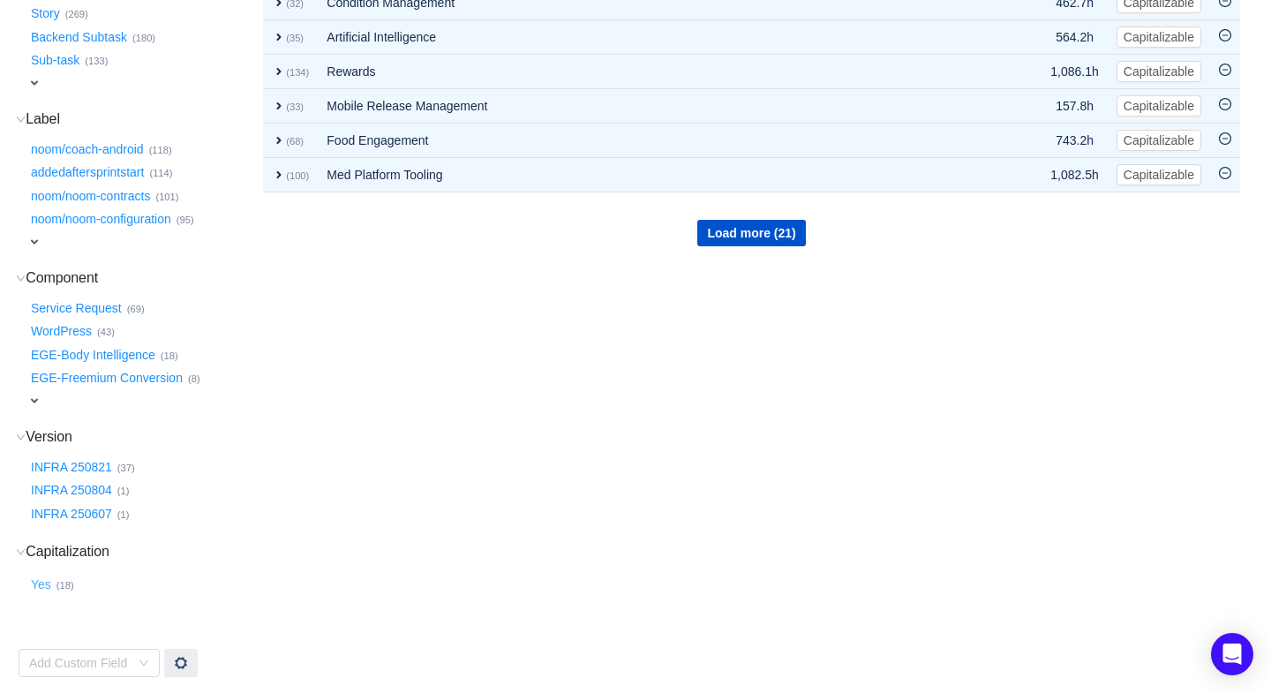
click at [45, 583] on button "Yes …" at bounding box center [41, 585] width 29 height 28
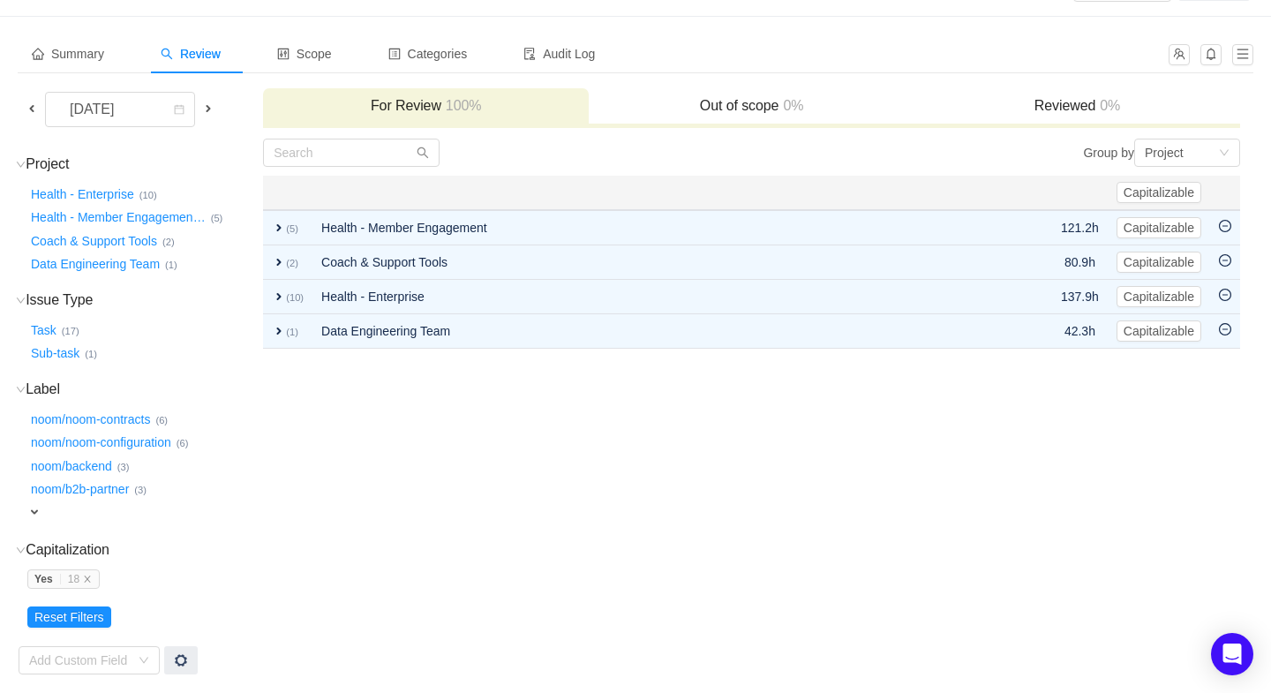
scroll to position [121, 0]
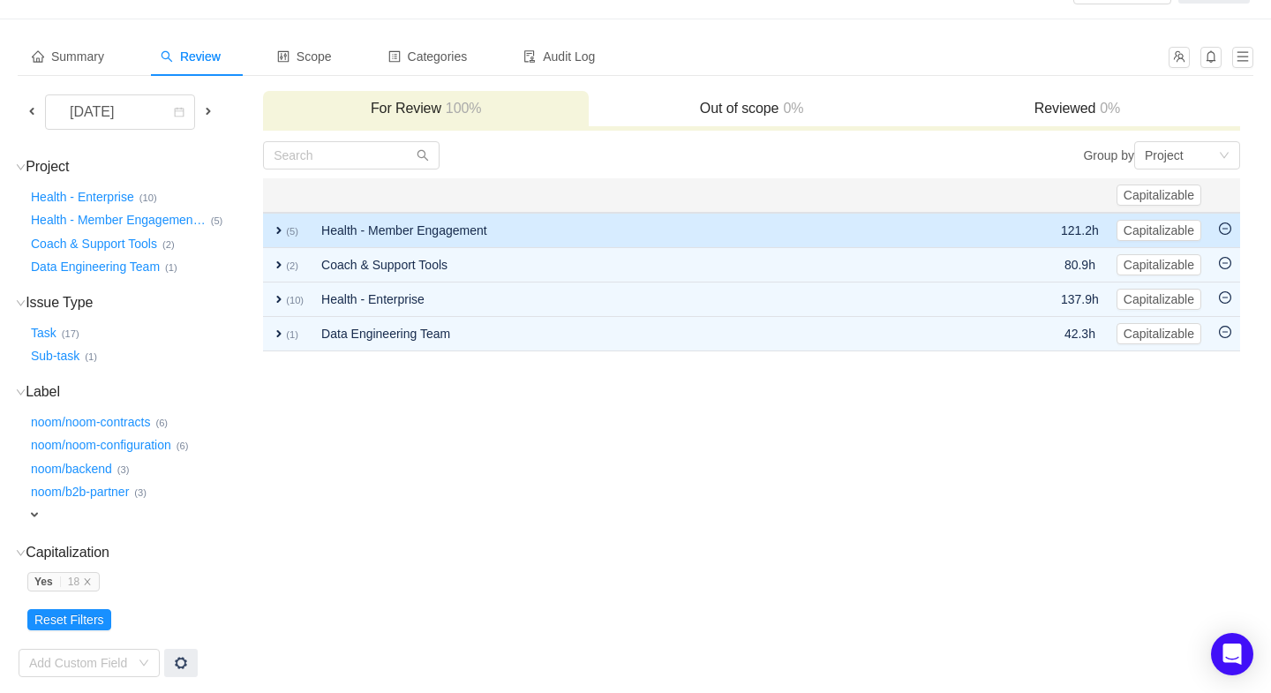
click at [277, 228] on span "expand" at bounding box center [279, 230] width 14 height 14
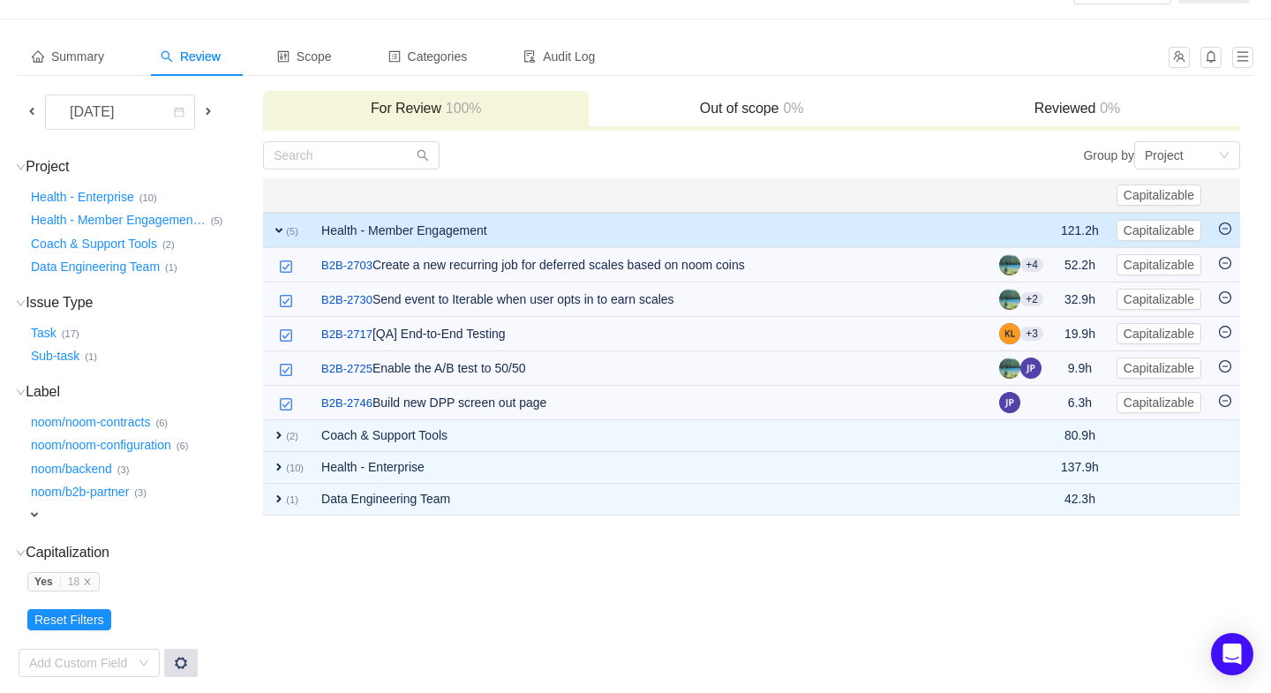
click at [185, 656] on span at bounding box center [181, 663] width 14 height 14
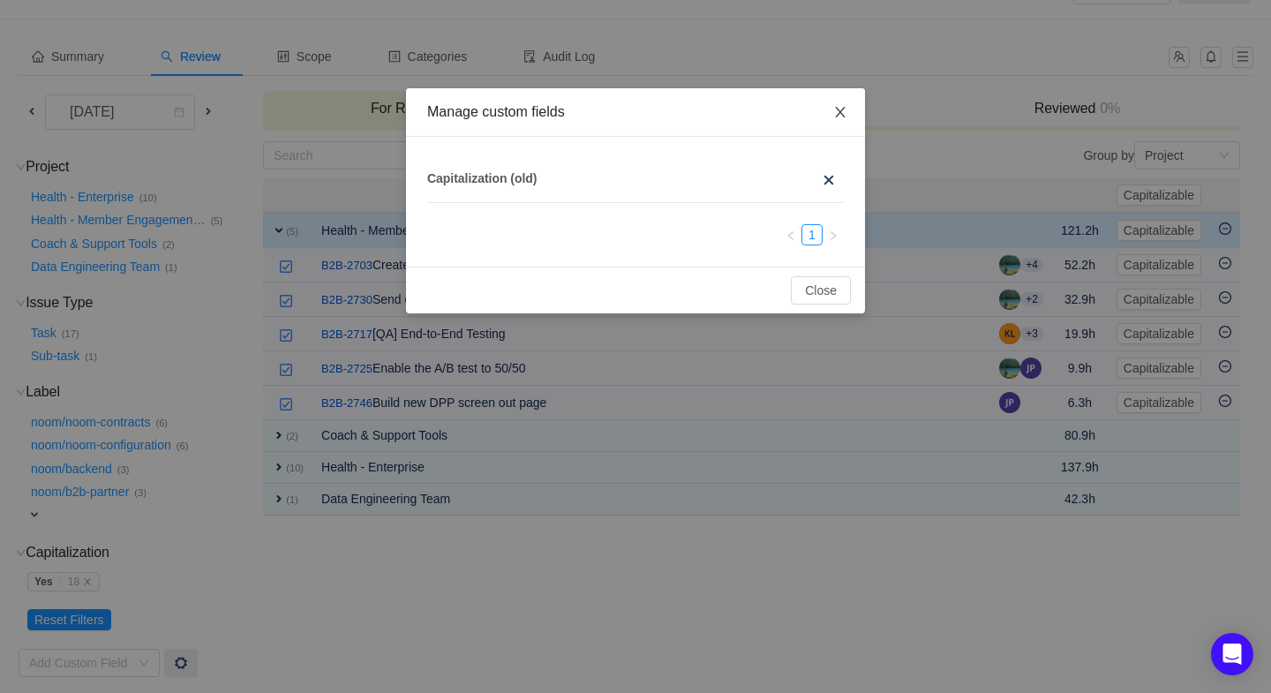
click at [840, 112] on icon "icon: close" at bounding box center [840, 112] width 10 height 11
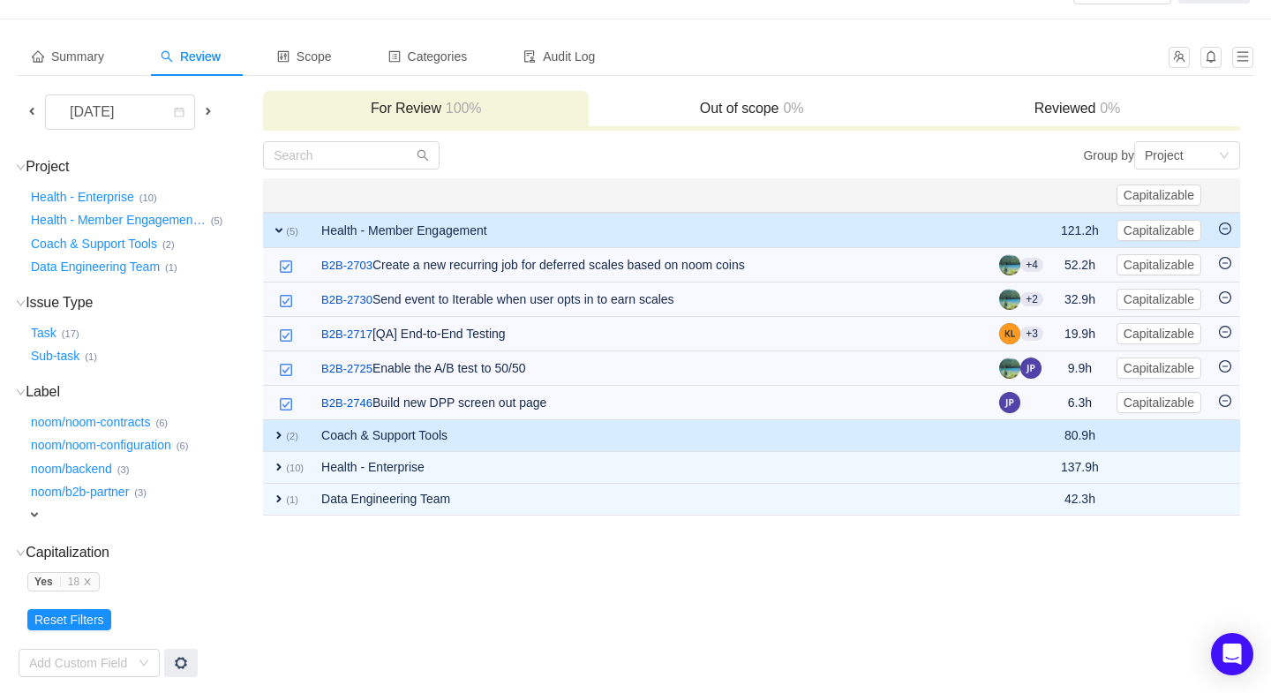
click at [283, 428] on span "expand" at bounding box center [279, 435] width 14 height 14
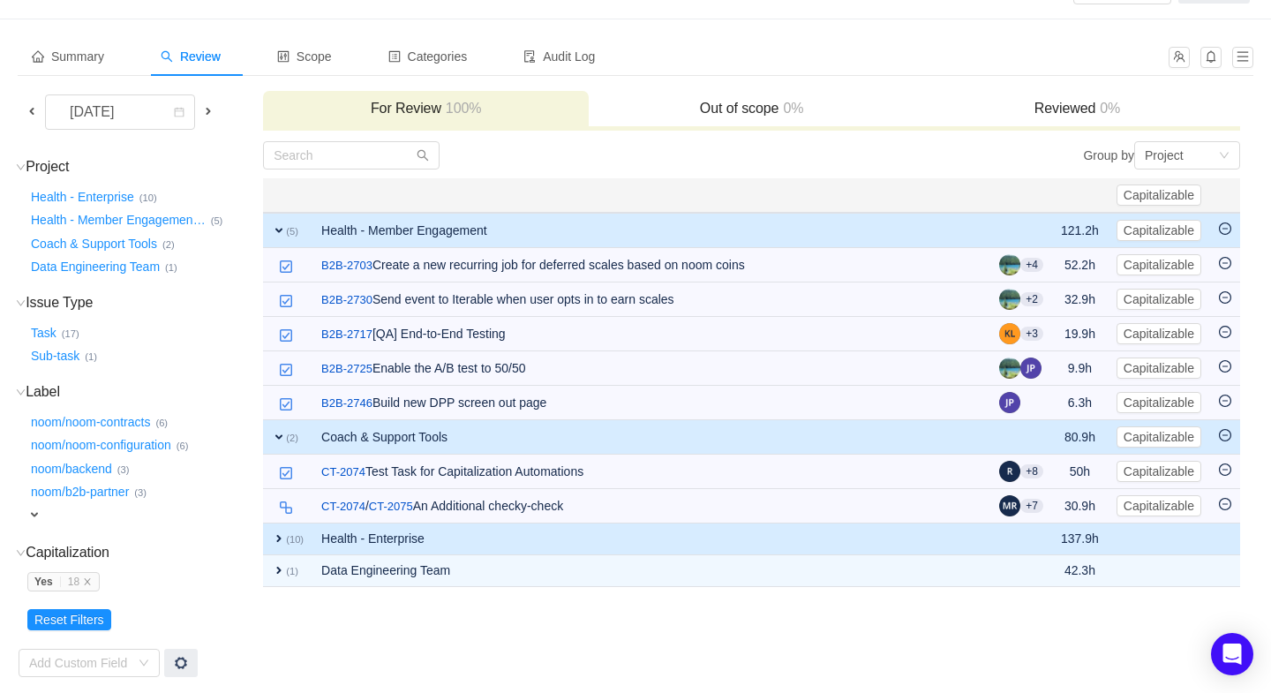
click at [278, 533] on span "expand" at bounding box center [279, 538] width 14 height 14
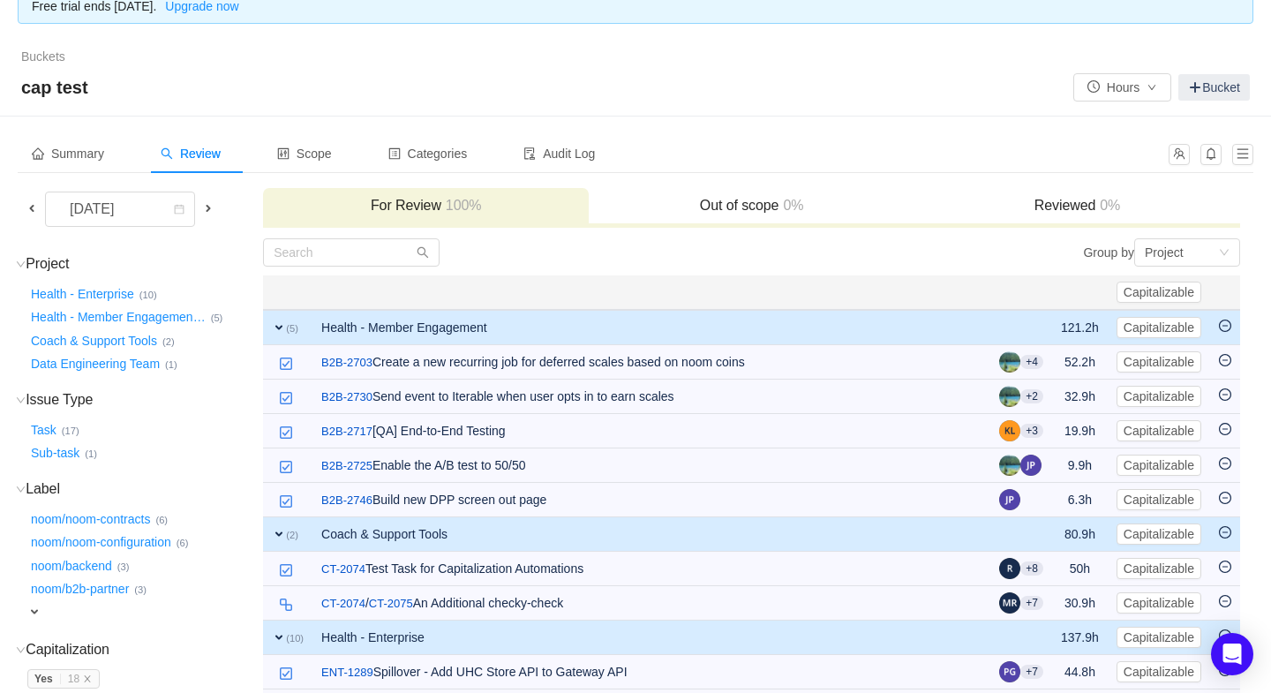
scroll to position [0, 0]
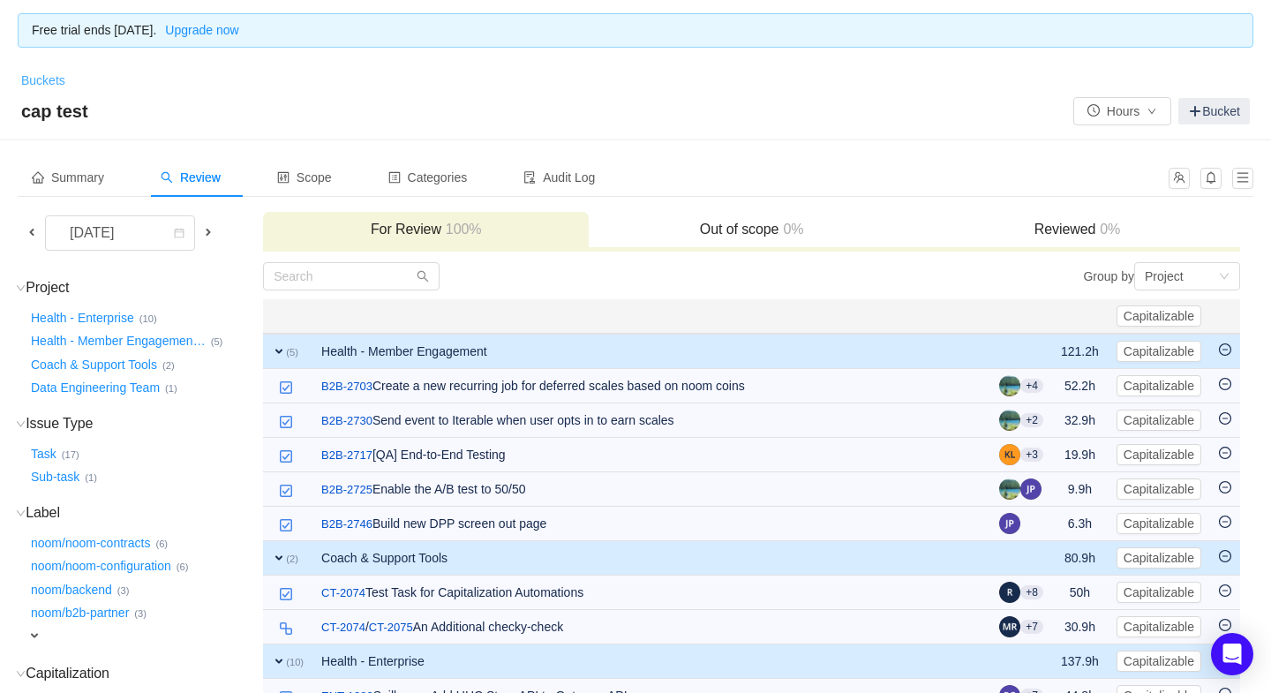
click at [55, 84] on link "Buckets" at bounding box center [43, 80] width 44 height 14
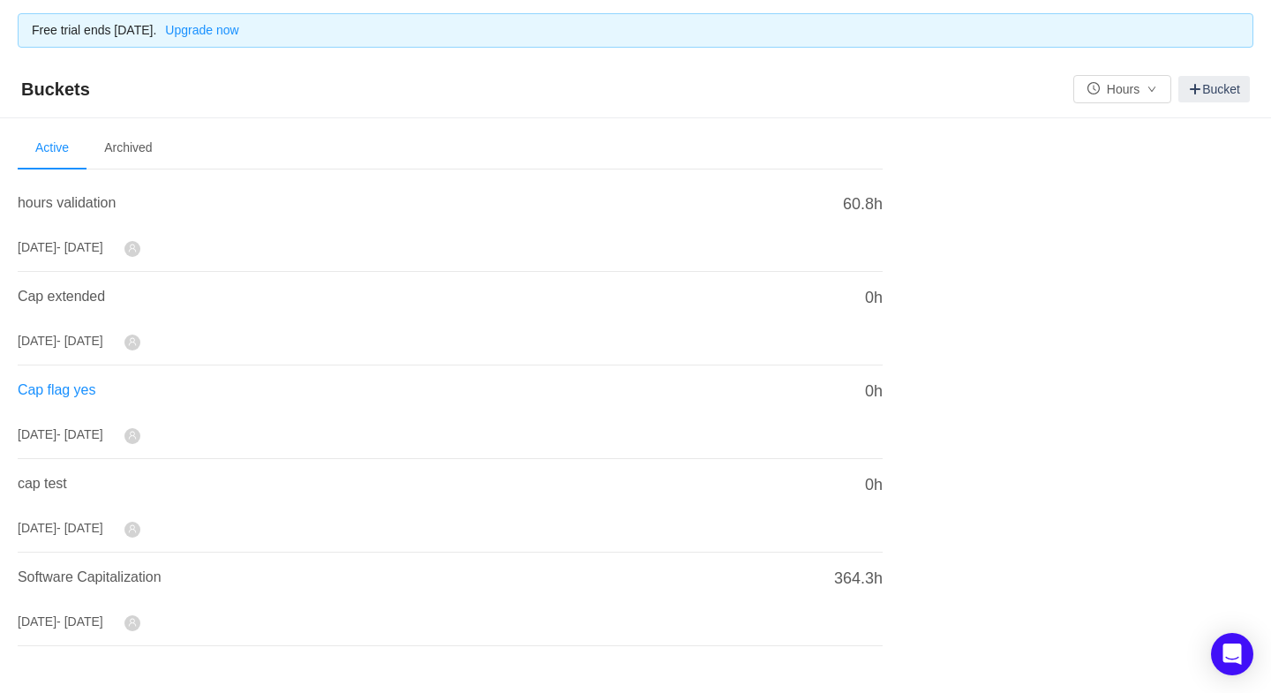
click at [56, 388] on span "Cap flag yes" at bounding box center [57, 389] width 78 height 15
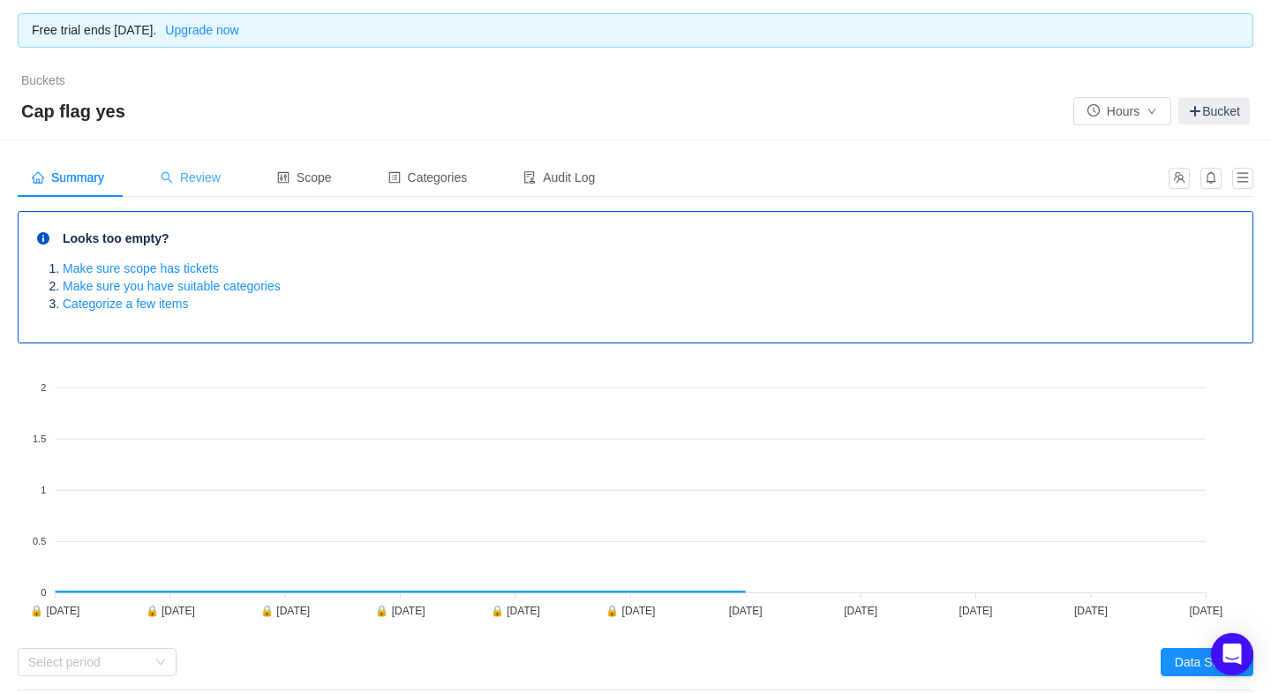
click at [221, 178] on span "Review" at bounding box center [191, 177] width 60 height 14
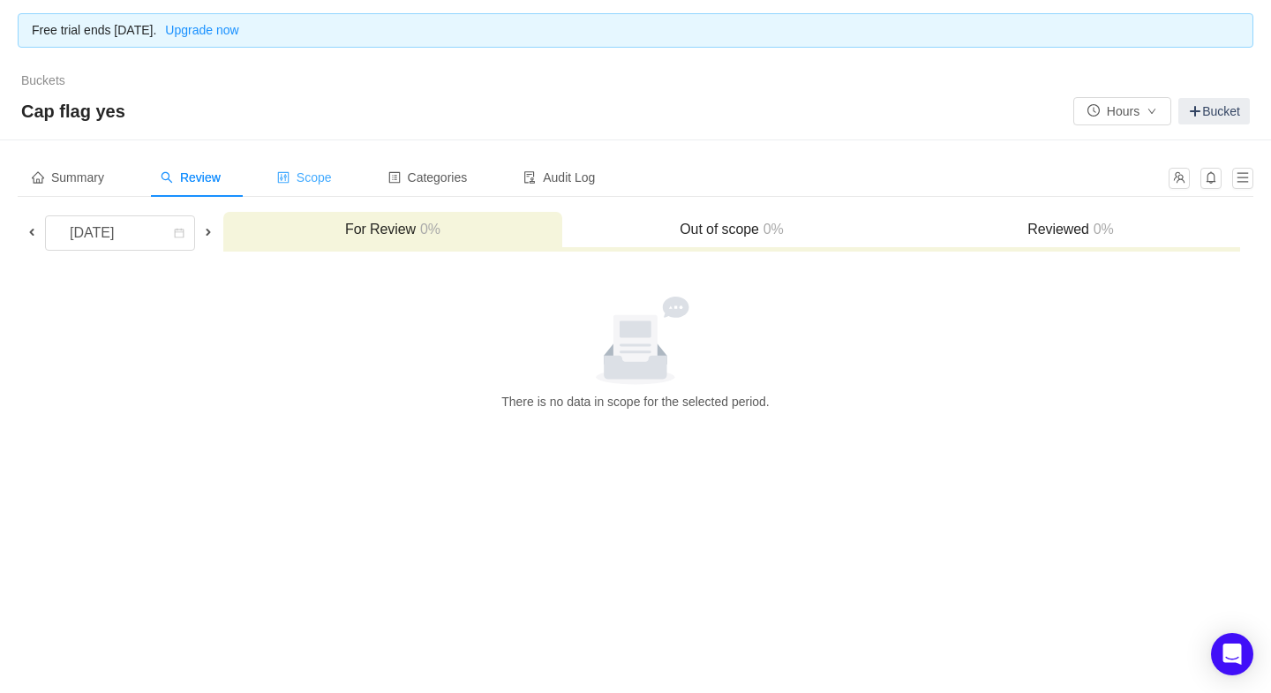
click at [332, 173] on span "Scope" at bounding box center [304, 177] width 55 height 14
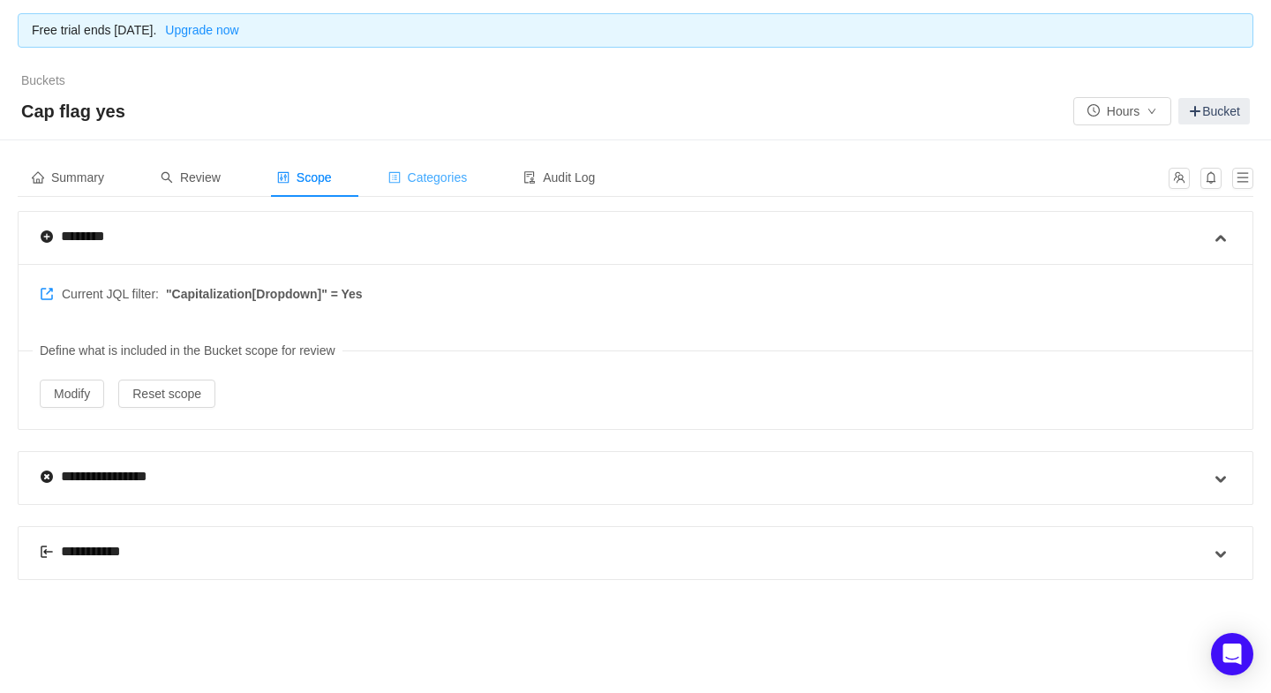
click at [440, 175] on span "Categories" at bounding box center [427, 177] width 79 height 14
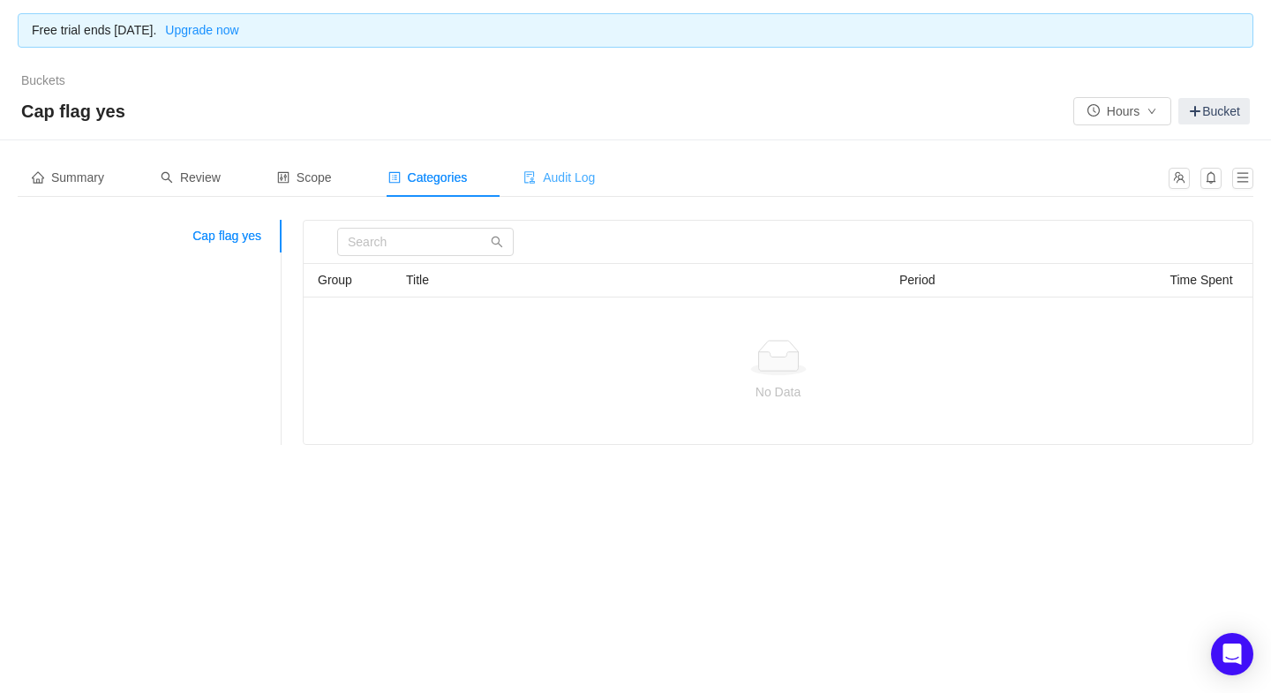
click at [585, 177] on span "Audit Log" at bounding box center [559, 177] width 72 height 14
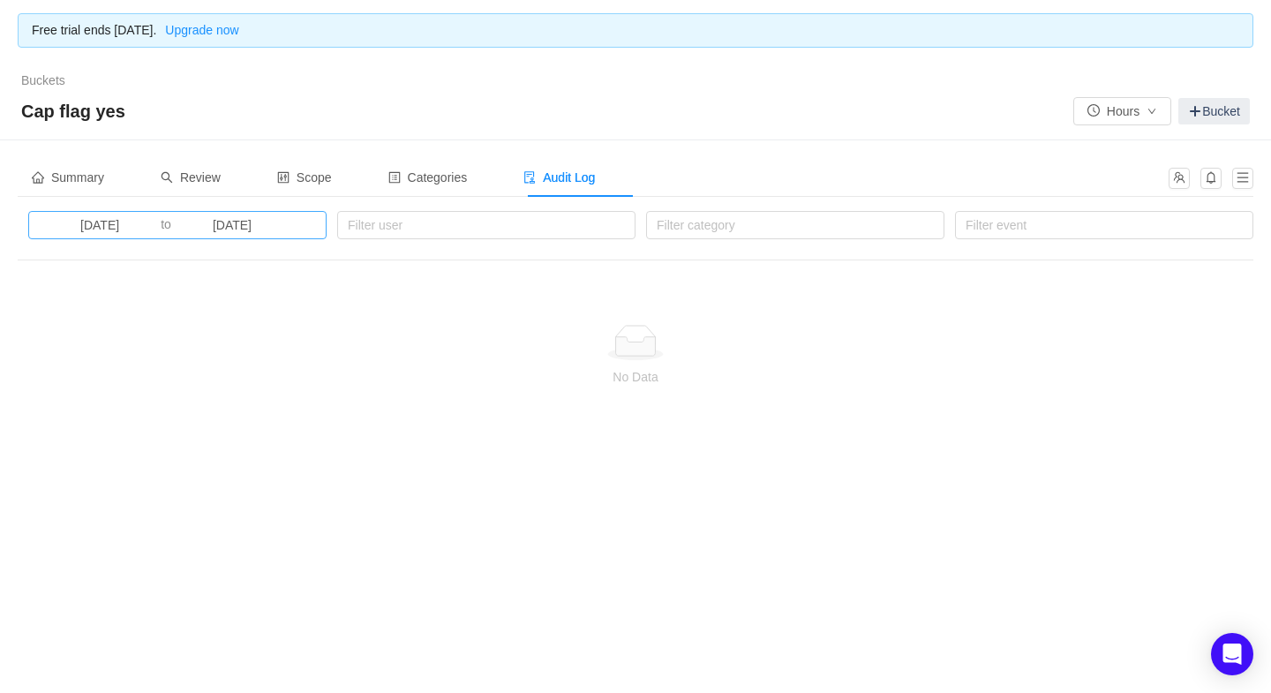
click at [200, 222] on input "2025-08-22" at bounding box center [232, 224] width 122 height 19
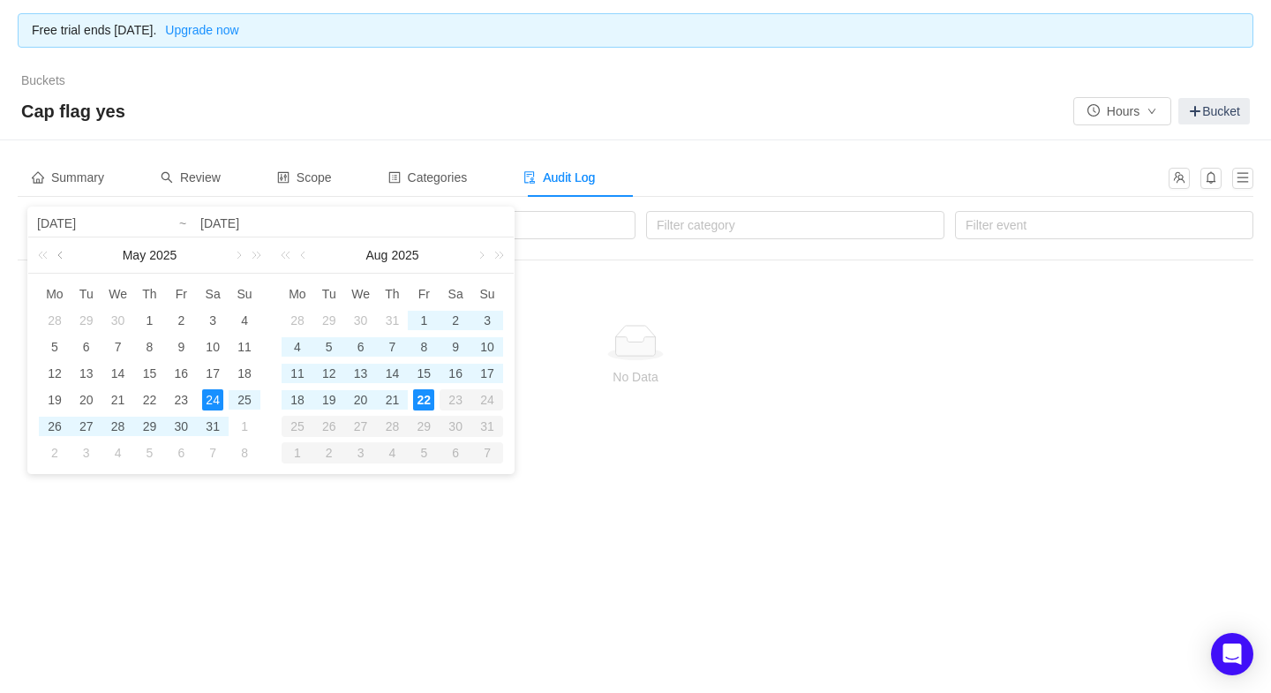
click at [57, 257] on link at bounding box center [62, 254] width 16 height 35
click at [213, 320] on div "1" at bounding box center [212, 320] width 21 height 21
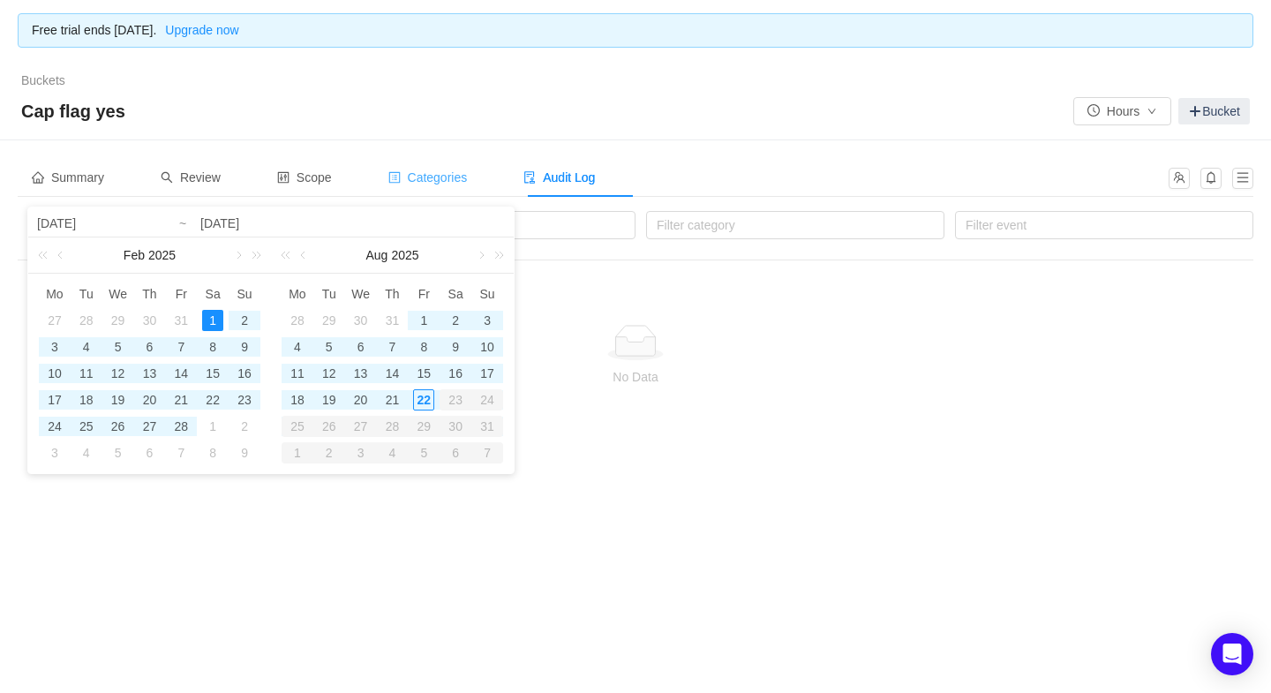
click at [447, 180] on span "Categories" at bounding box center [427, 177] width 79 height 14
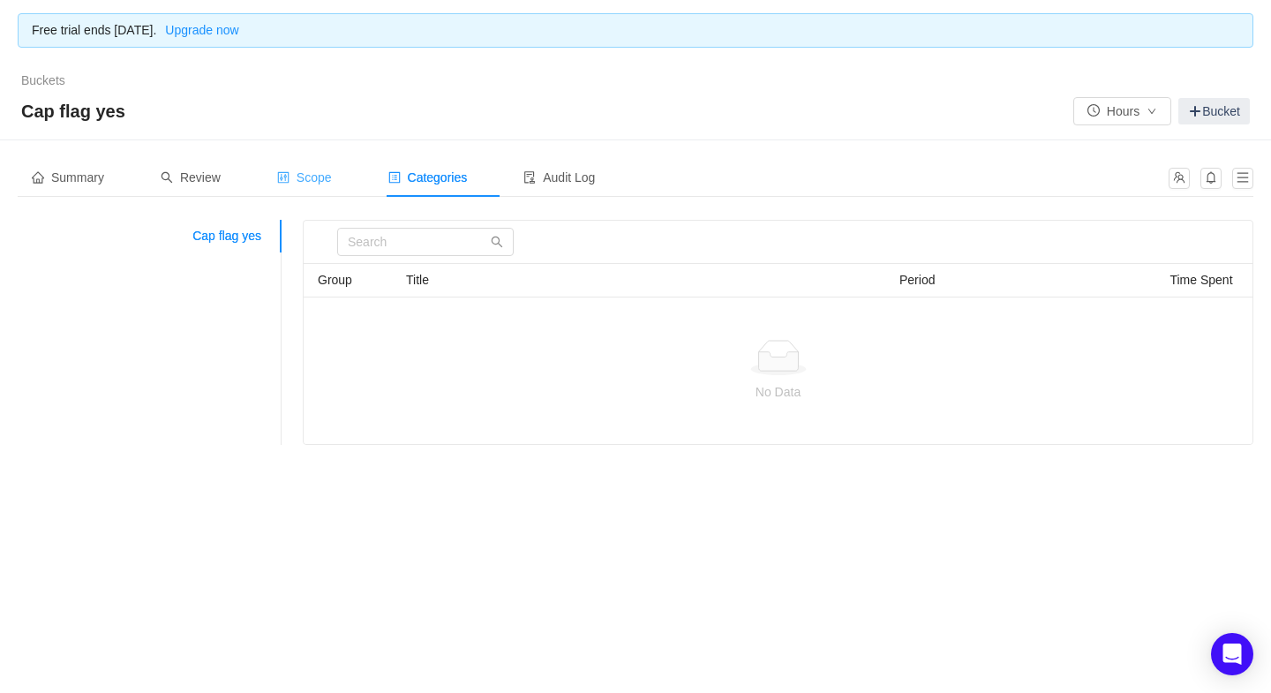
click at [329, 178] on span "Scope" at bounding box center [304, 177] width 55 height 14
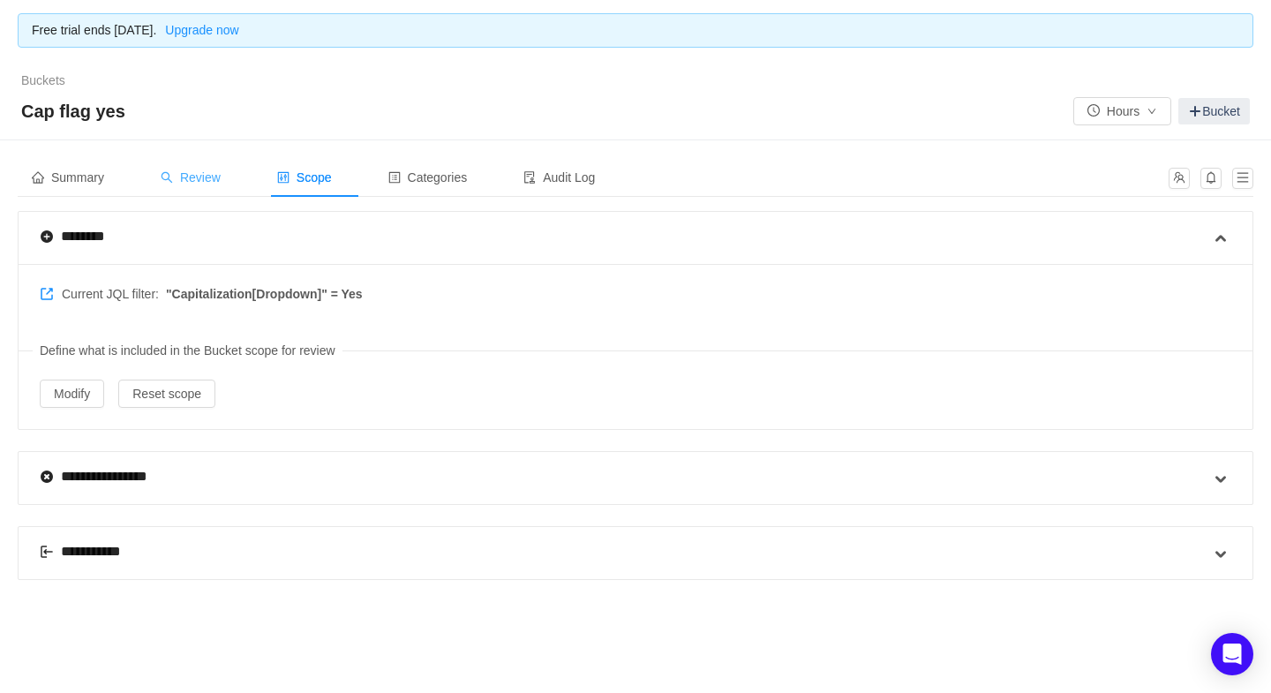
click at [186, 174] on span "Review" at bounding box center [191, 177] width 60 height 14
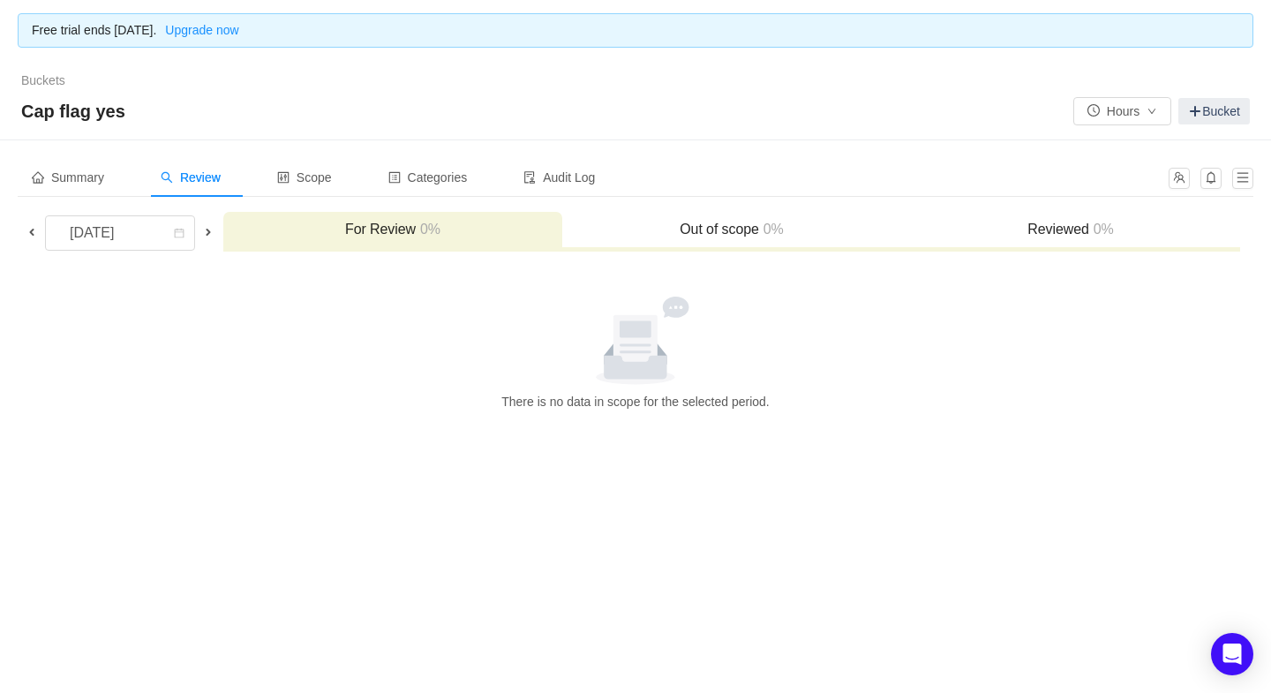
click at [31, 230] on span at bounding box center [32, 232] width 14 height 14
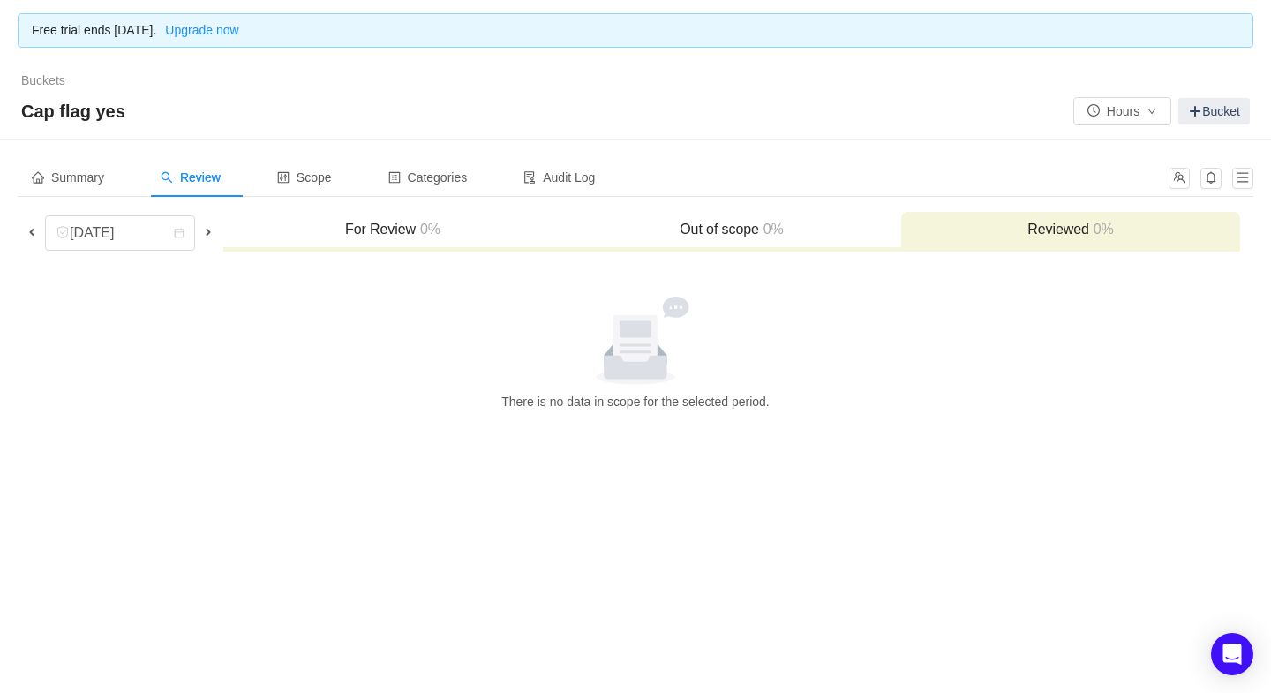
click at [31, 230] on span at bounding box center [32, 232] width 14 height 14
click at [74, 177] on span "Summary" at bounding box center [68, 177] width 72 height 14
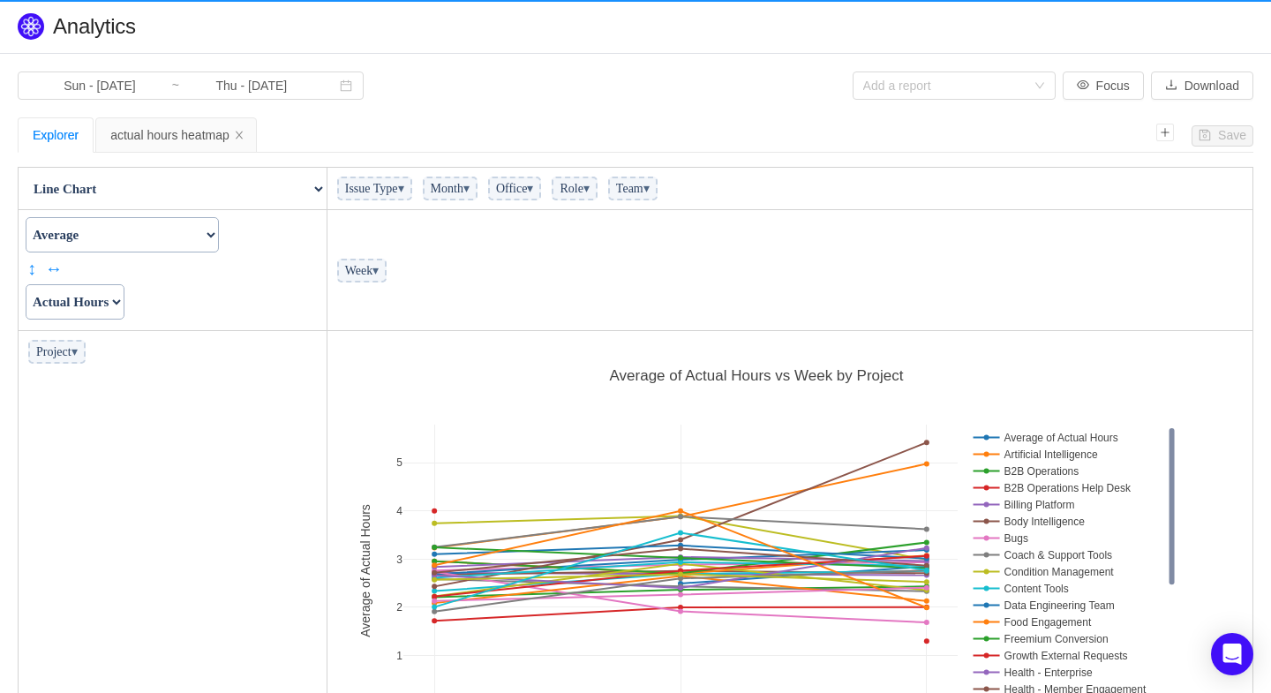
scroll to position [451, 915]
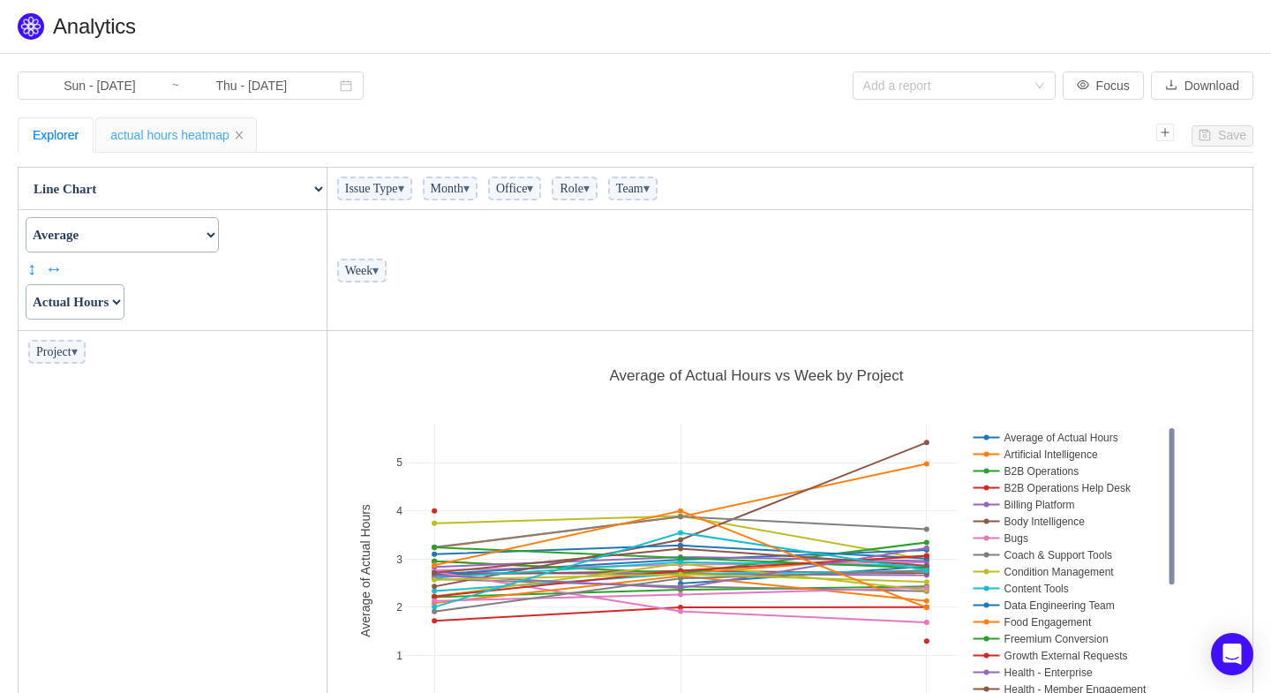
click at [186, 128] on div "actual hours heatmap" at bounding box center [176, 135] width 132 height 34
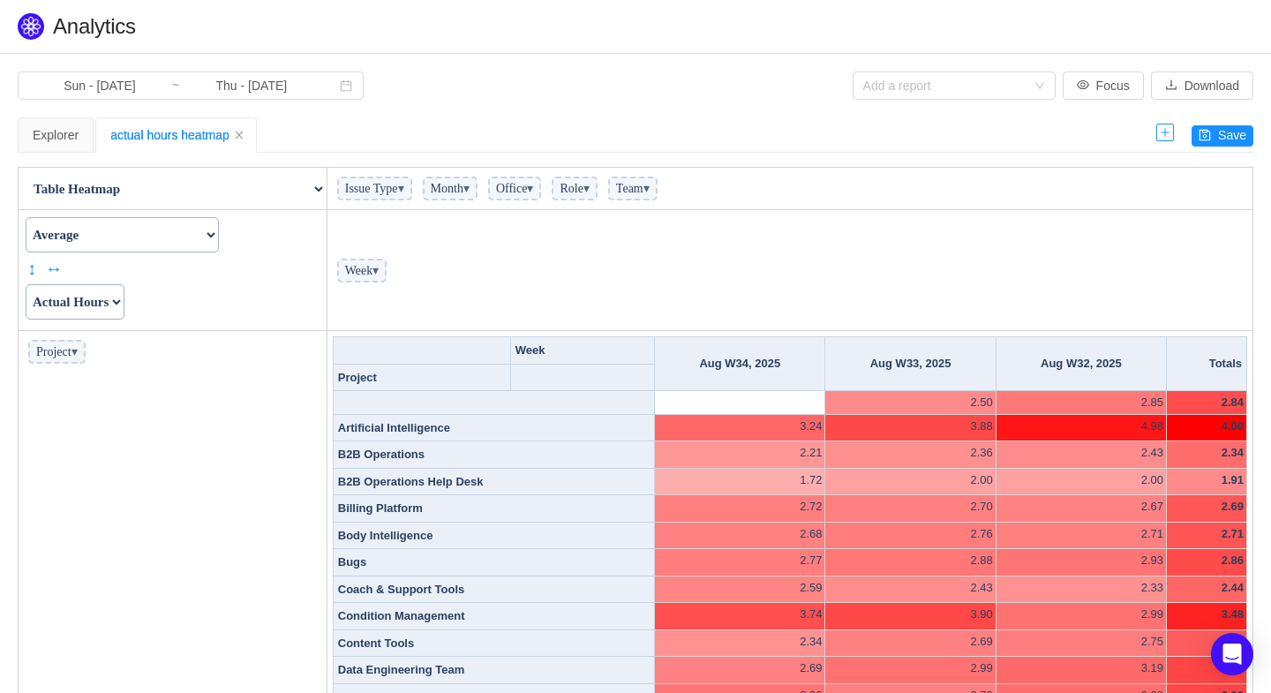
click at [1163, 124] on icon "icon: plus" at bounding box center [1165, 133] width 18 height 18
click at [322, 181] on select "Table Table Heatmap Table Col Heatmap Table Row Heatmap Export Table TSV Groupe…" at bounding box center [172, 188] width 306 height 35
click at [219, 232] on select "Count Count Unique Values List Unique Values Sum Integer Sum Average Median Sam…" at bounding box center [122, 234] width 193 height 35
click at [319, 188] on select "Table Table Heatmap Table Col Heatmap Table Row Heatmap Export Table TSV Groupe…" at bounding box center [172, 188] width 306 height 35
select select "Table"
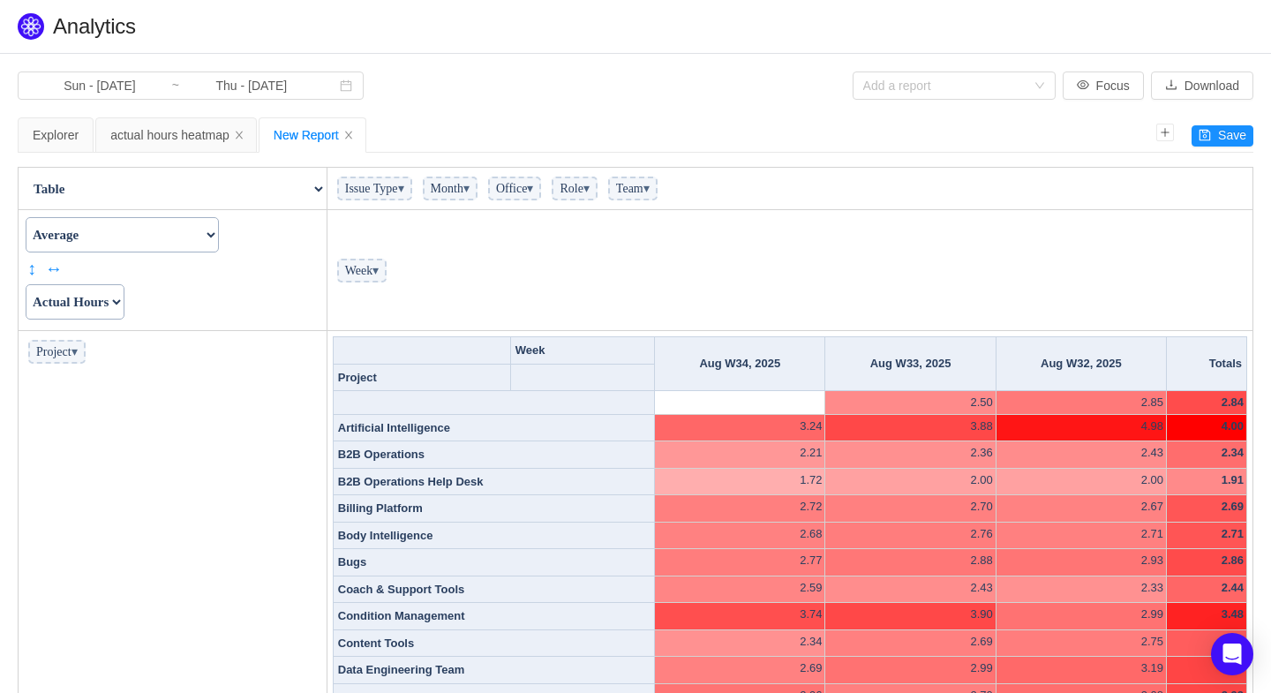
click at [19, 171] on select "Table Table Heatmap Table Col Heatmap Table Row Heatmap Export Table TSV Groupe…" at bounding box center [172, 188] width 306 height 35
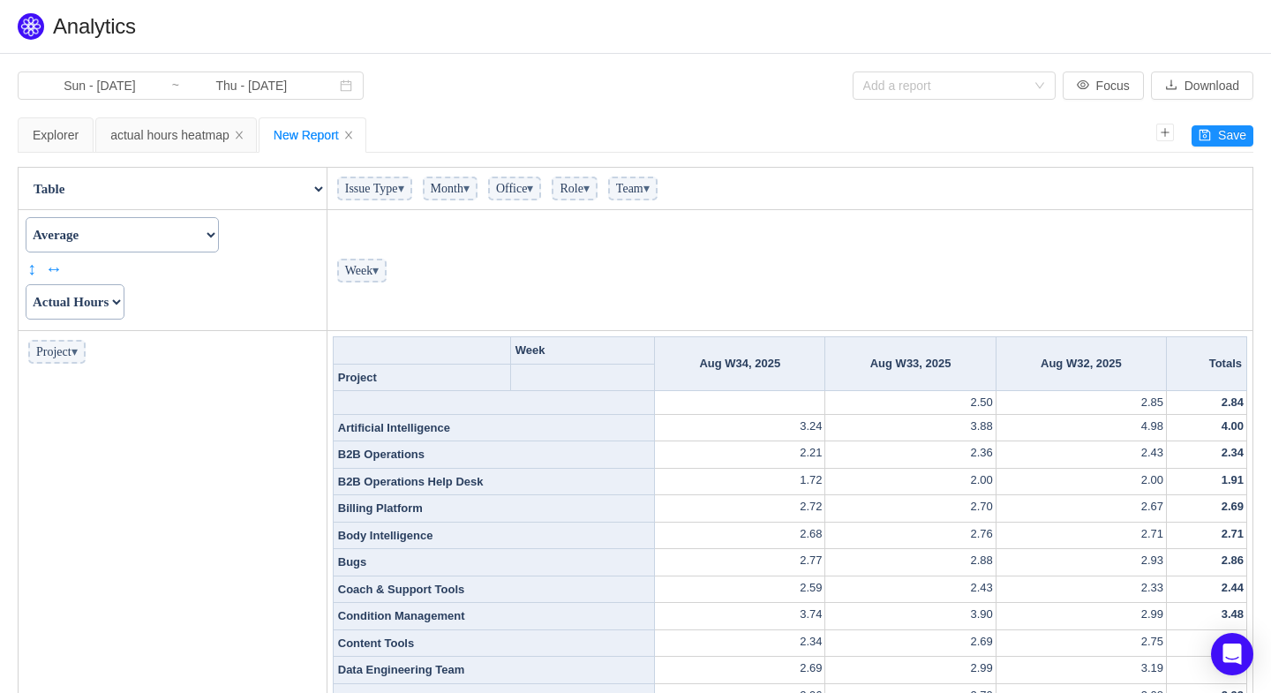
click at [219, 229] on select "Count Count Unique Values List Unique Values Sum Integer Sum Average Median Sam…" at bounding box center [122, 234] width 193 height 35
select select "Count"
click at [26, 217] on select "Count Count Unique Values List Unique Values Sum Integer Sum Average Median Sam…" at bounding box center [122, 234] width 193 height 35
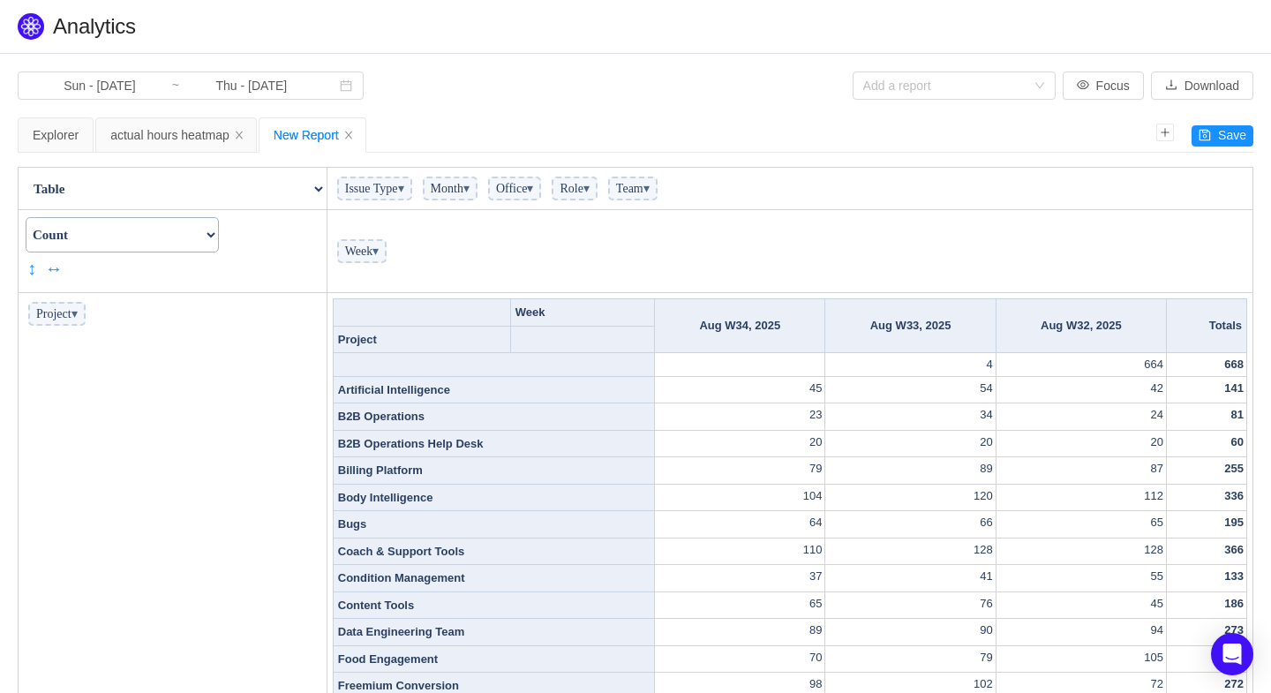
click at [78, 312] on span "▾" at bounding box center [75, 313] width 6 height 13
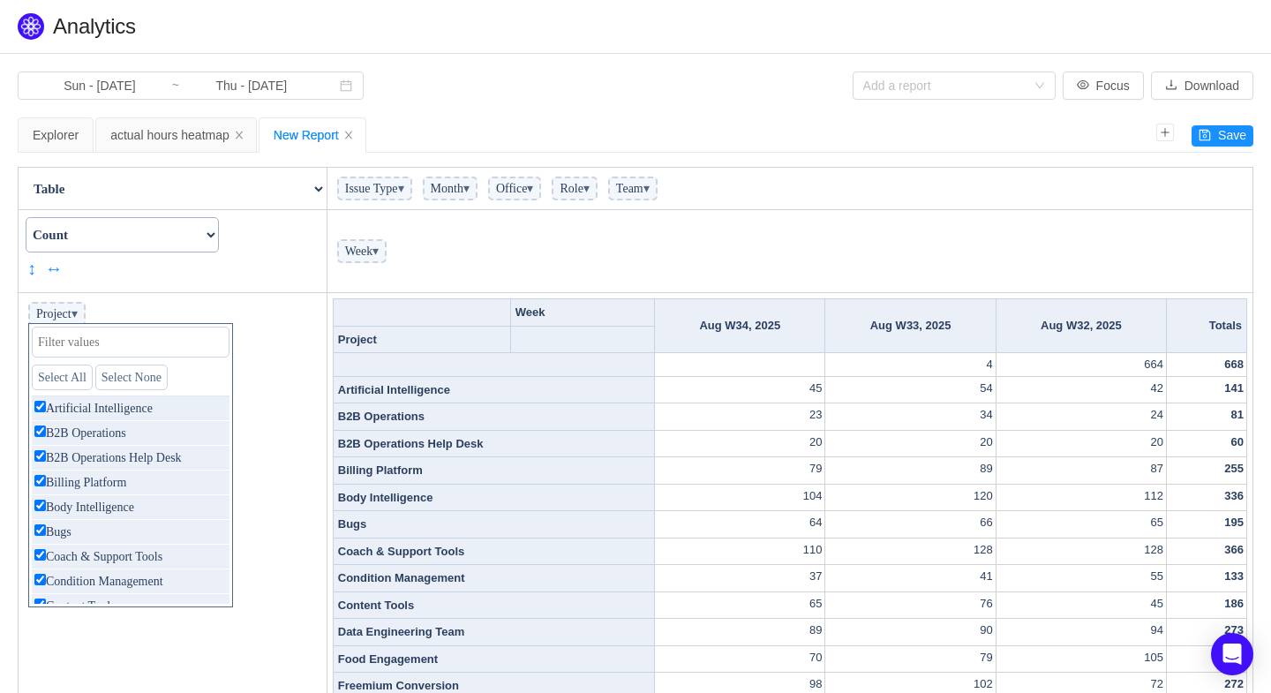
click at [501, 267] on td "Week ▾" at bounding box center [790, 251] width 926 height 83
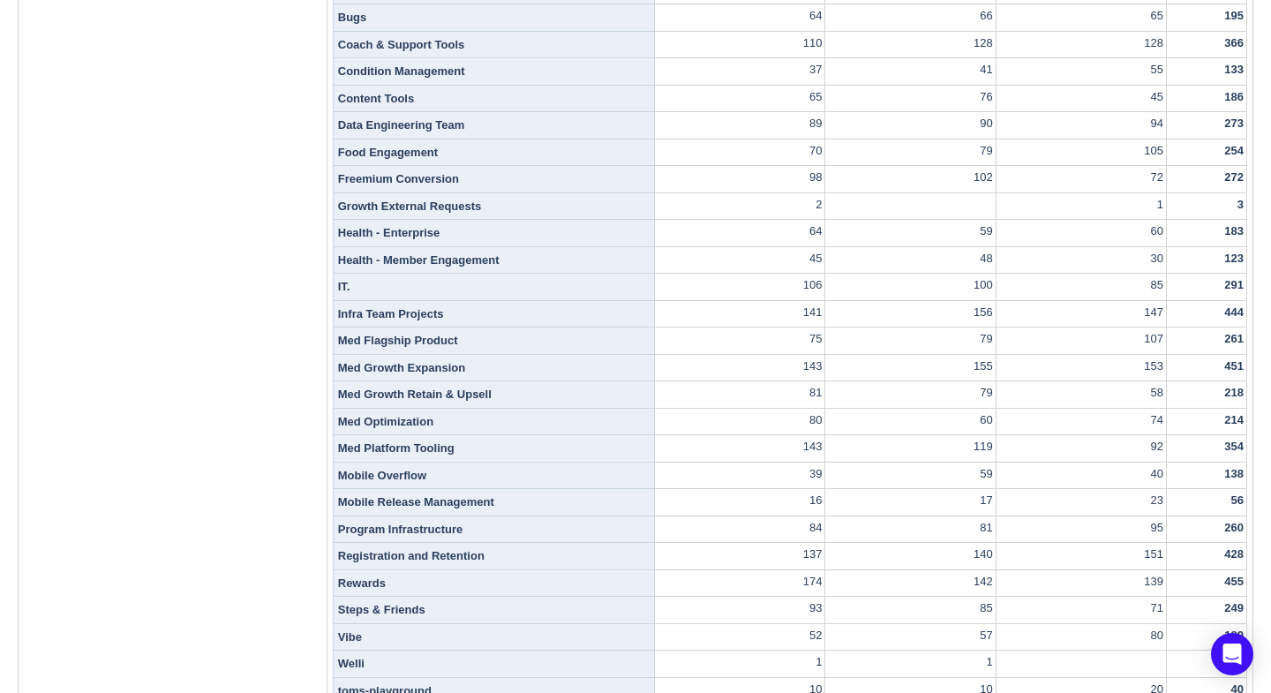
scroll to position [0, 0]
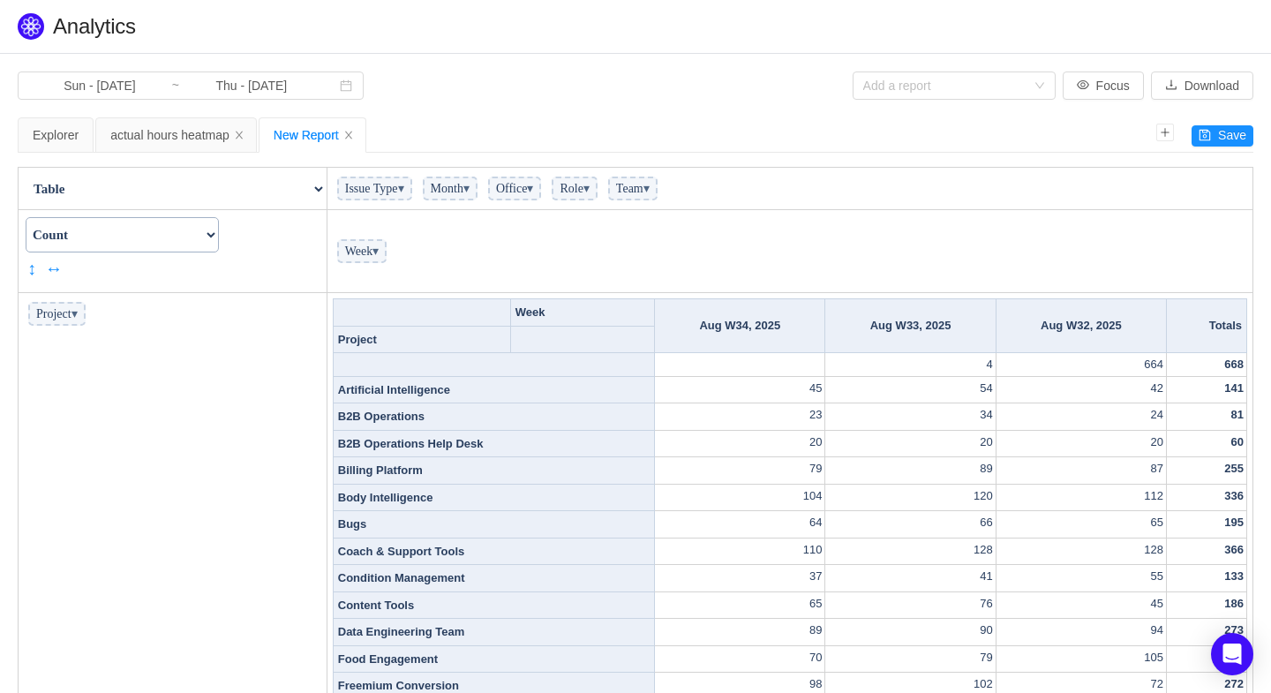
click at [78, 307] on span "▾" at bounding box center [75, 313] width 6 height 13
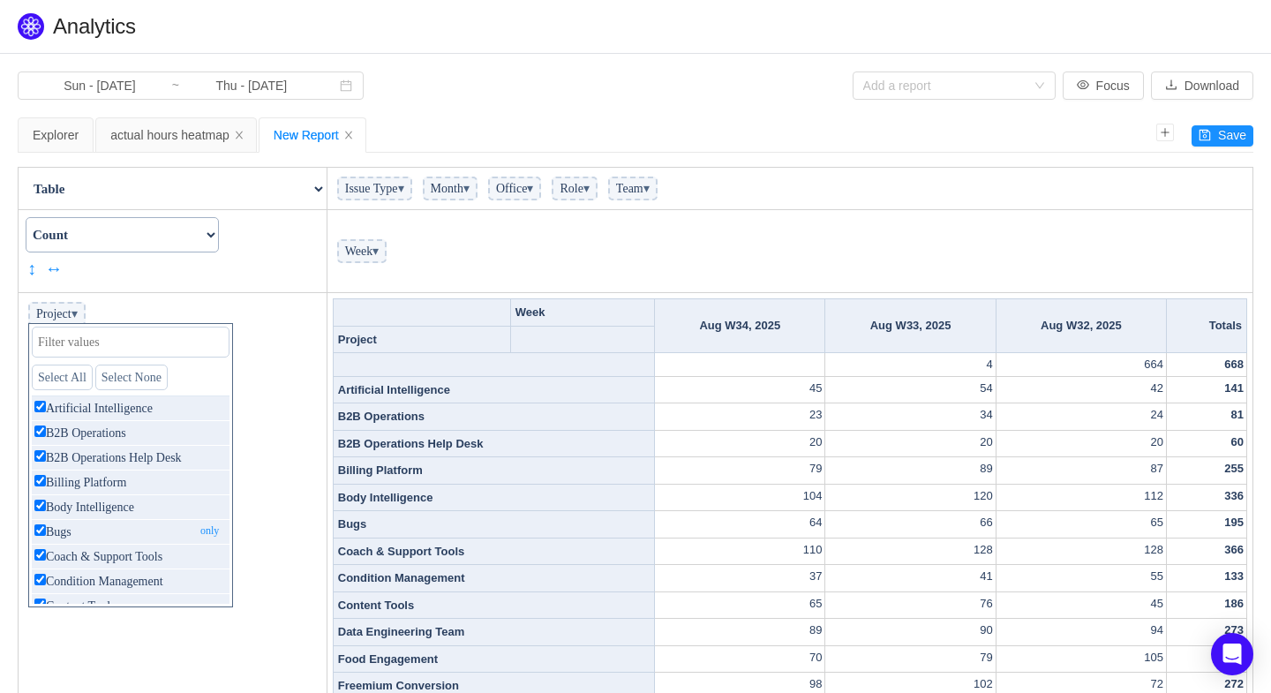
click at [35, 524] on input "checkbox" at bounding box center [39, 529] width 11 height 11
checkbox input "false"
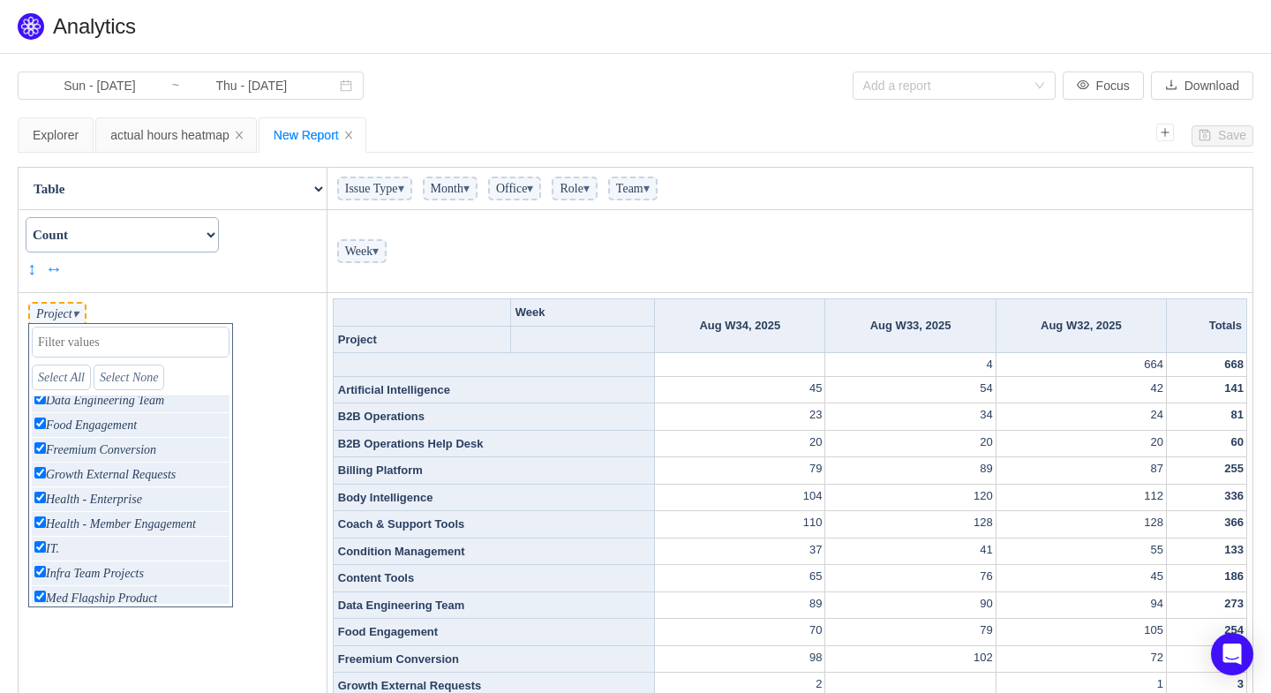
scroll to position [238, 0]
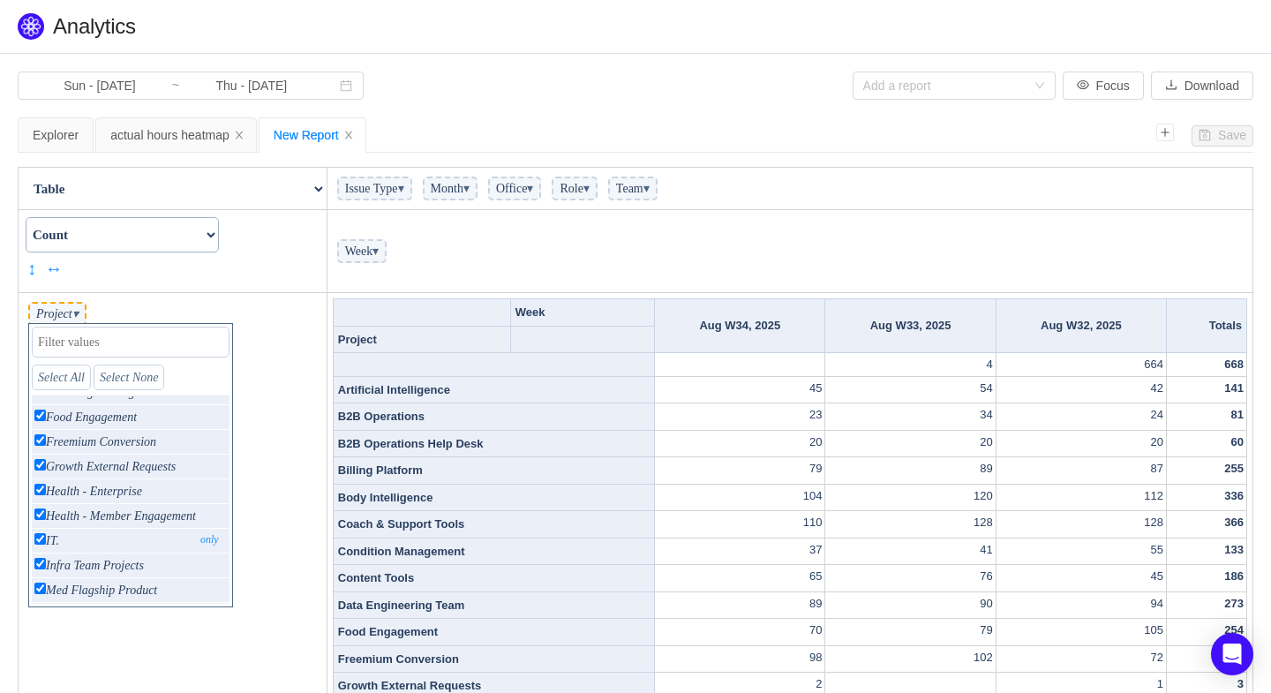
click at [35, 534] on input "checkbox" at bounding box center [39, 538] width 11 height 11
checkbox input "false"
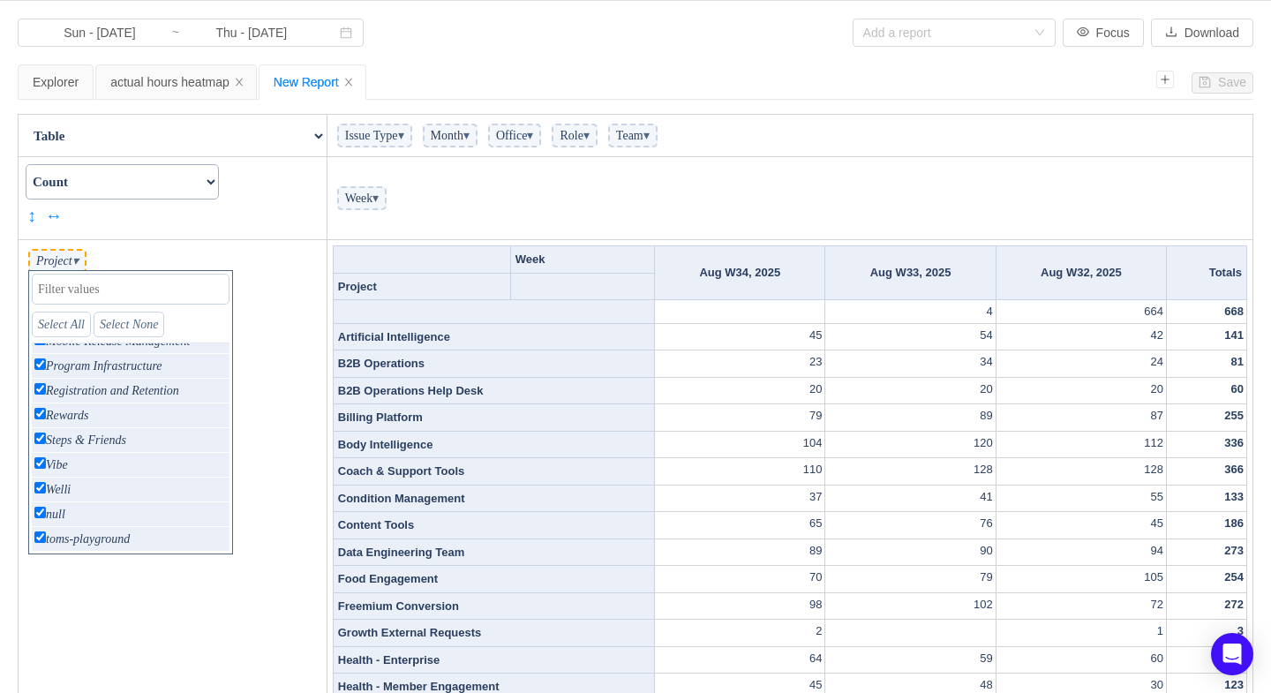
scroll to position [55, 0]
click at [37, 507] on input "checkbox" at bounding box center [39, 510] width 11 height 11
checkbox input "false"
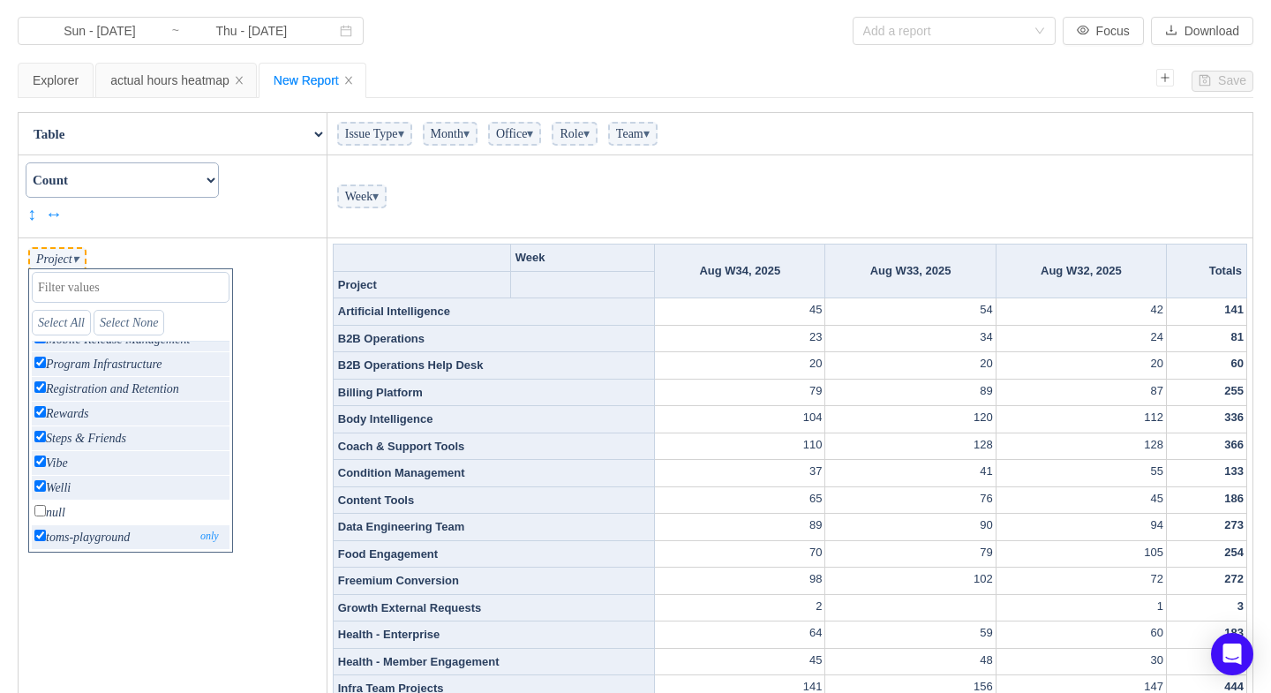
click at [35, 533] on input "checkbox" at bounding box center [39, 535] width 11 height 11
checkbox input "false"
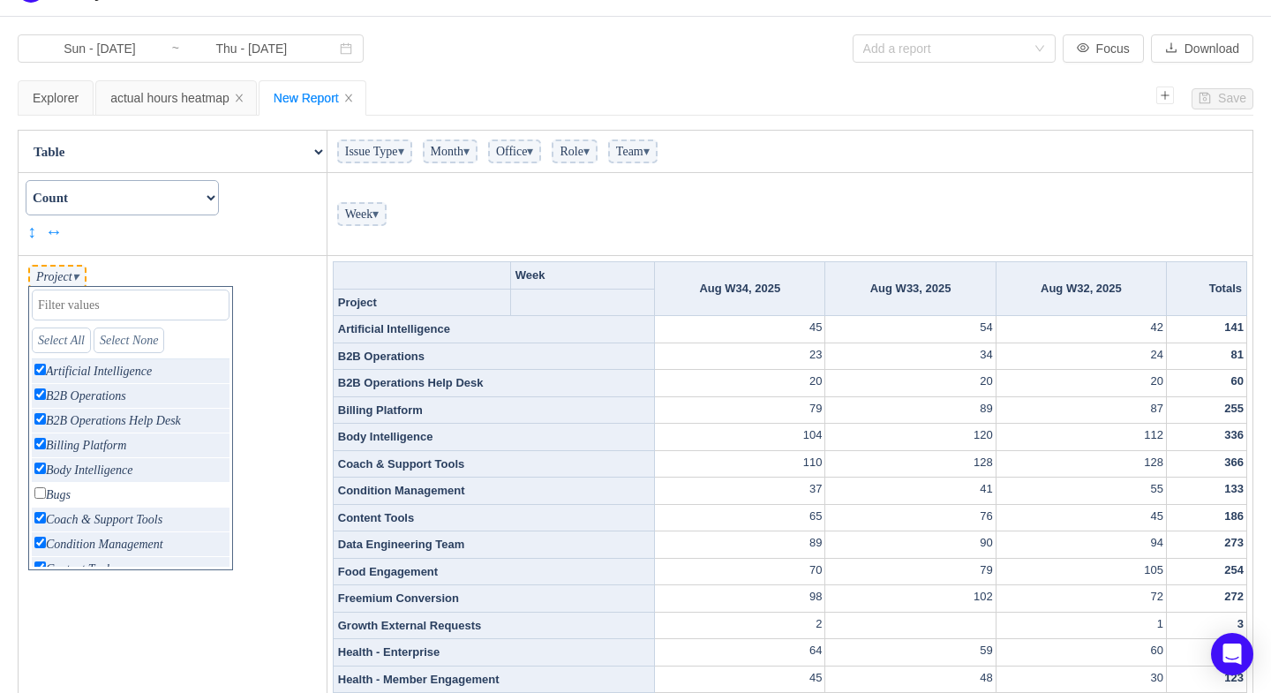
scroll to position [28, 0]
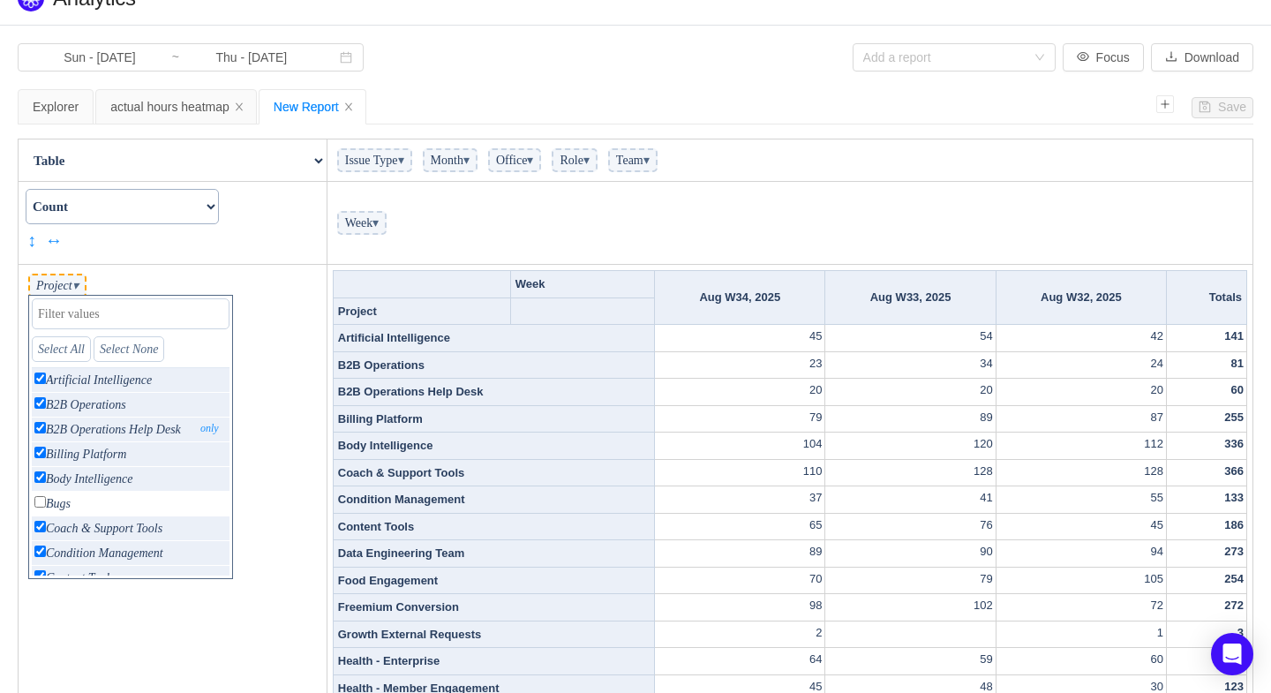
click at [37, 418] on p "B2B Operations Help Desk only" at bounding box center [131, 430] width 198 height 24
checkbox input "false"
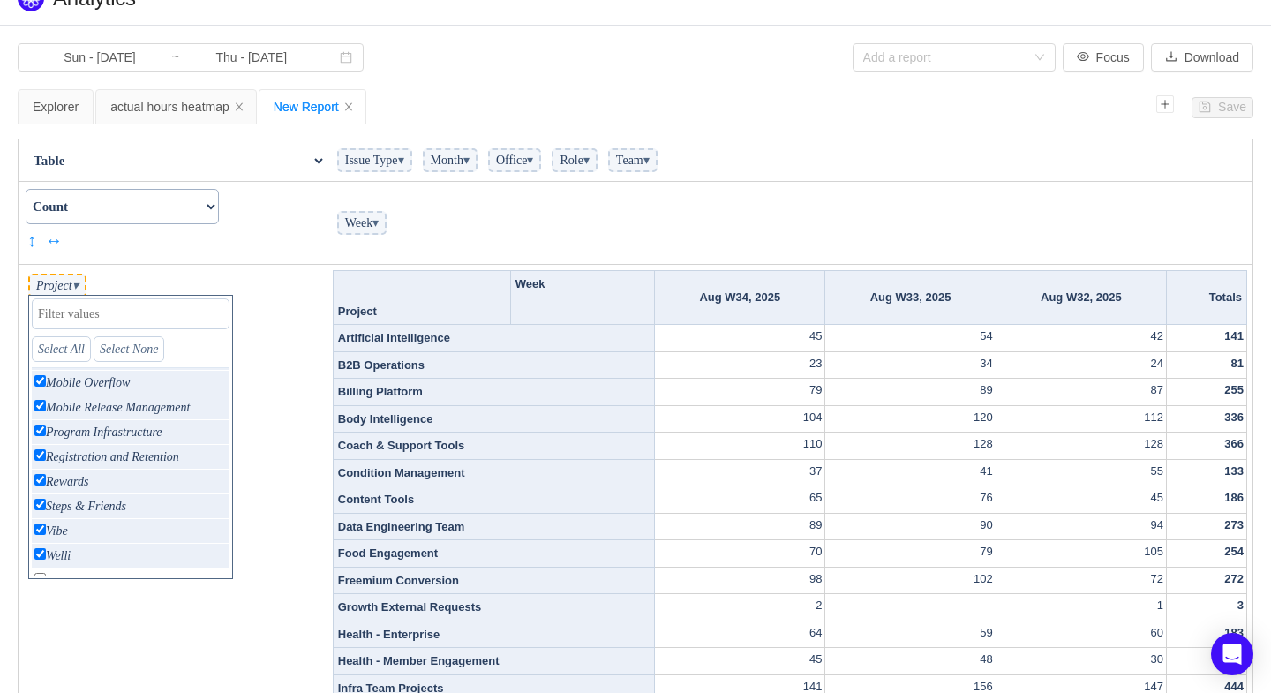
scroll to position [583, 0]
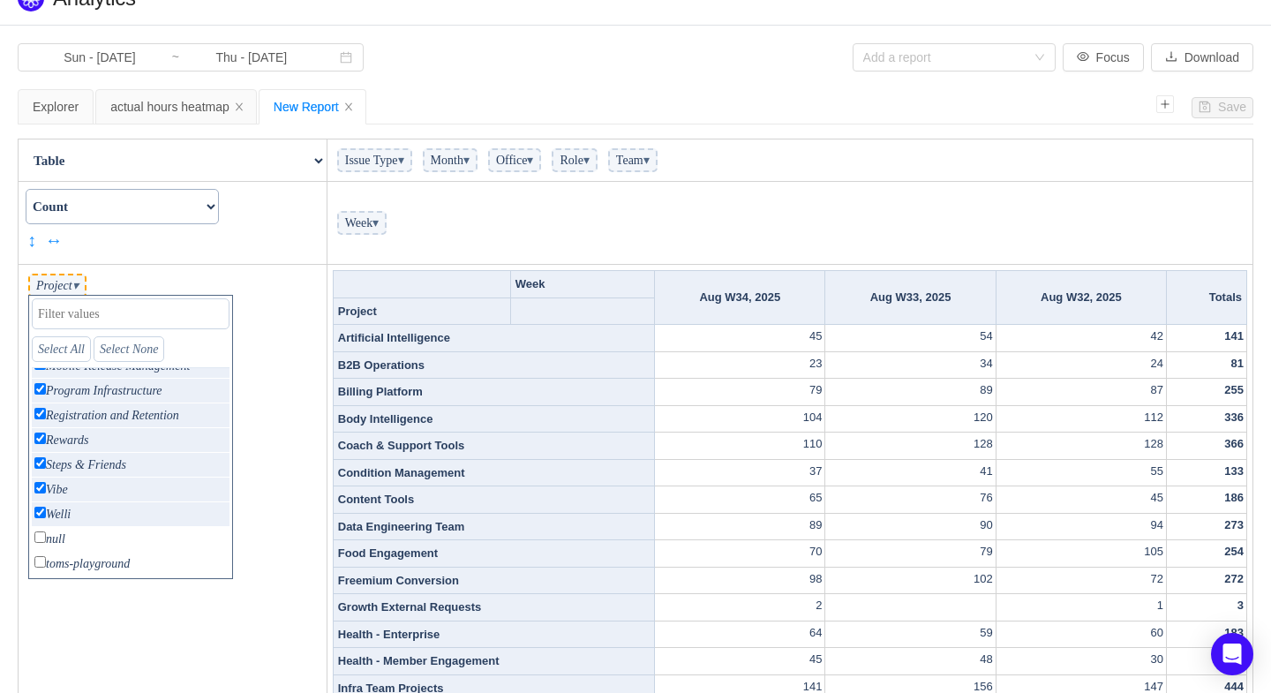
click at [99, 603] on td "Project ▾ Select All Select None Artificial Intelligence only B2B Operations on…" at bounding box center [173, 675] width 309 height 820
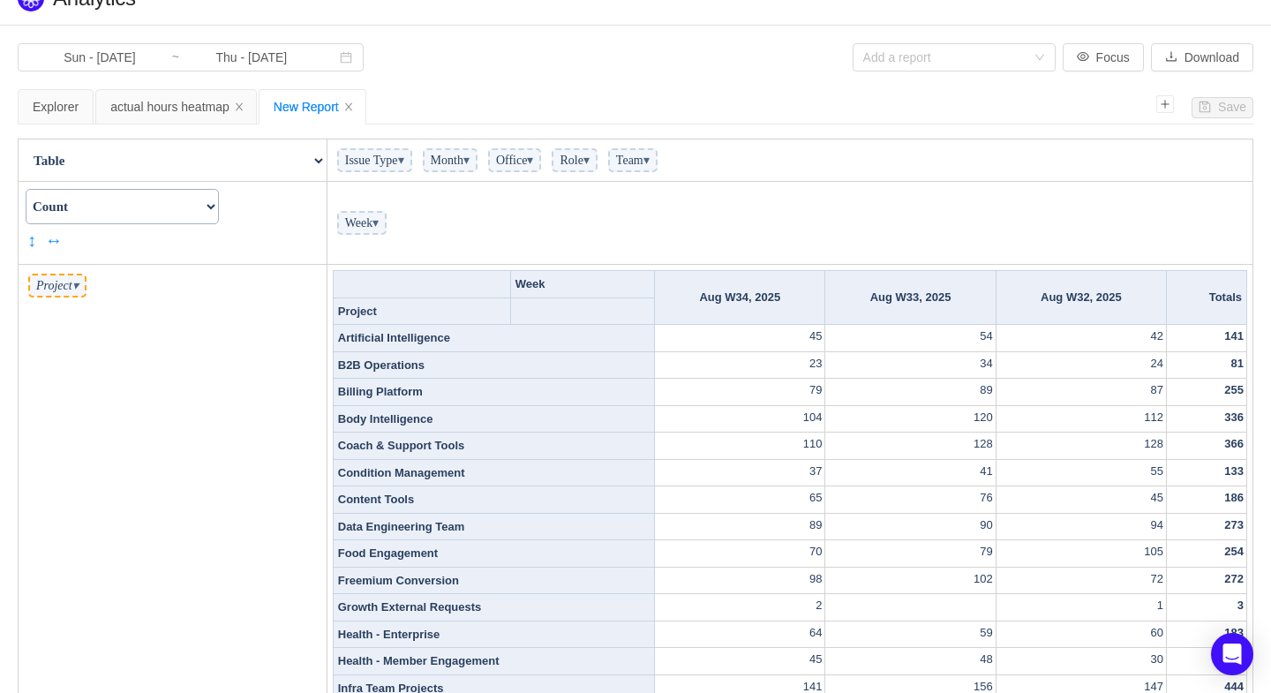
click at [404, 157] on span "▾" at bounding box center [401, 160] width 6 height 13
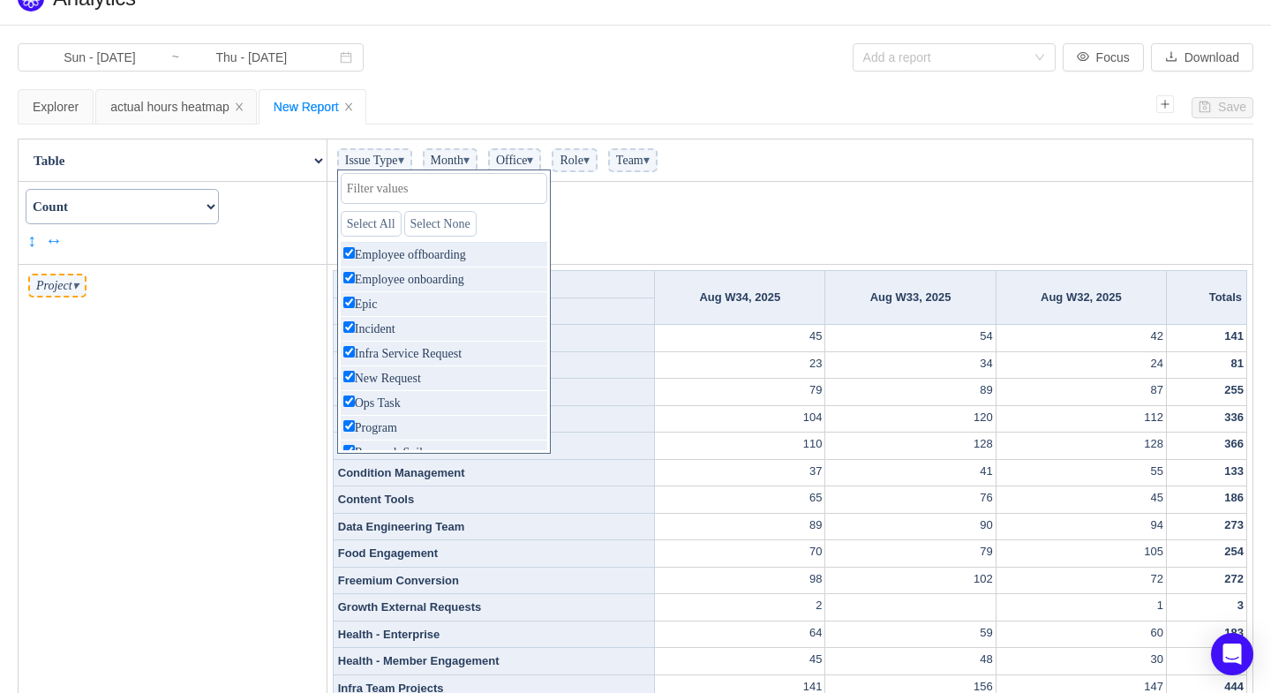
scroll to position [298, 0]
click at [545, 298] on link "only" at bounding box center [529, 301] width 31 height 16
checkbox input "false"
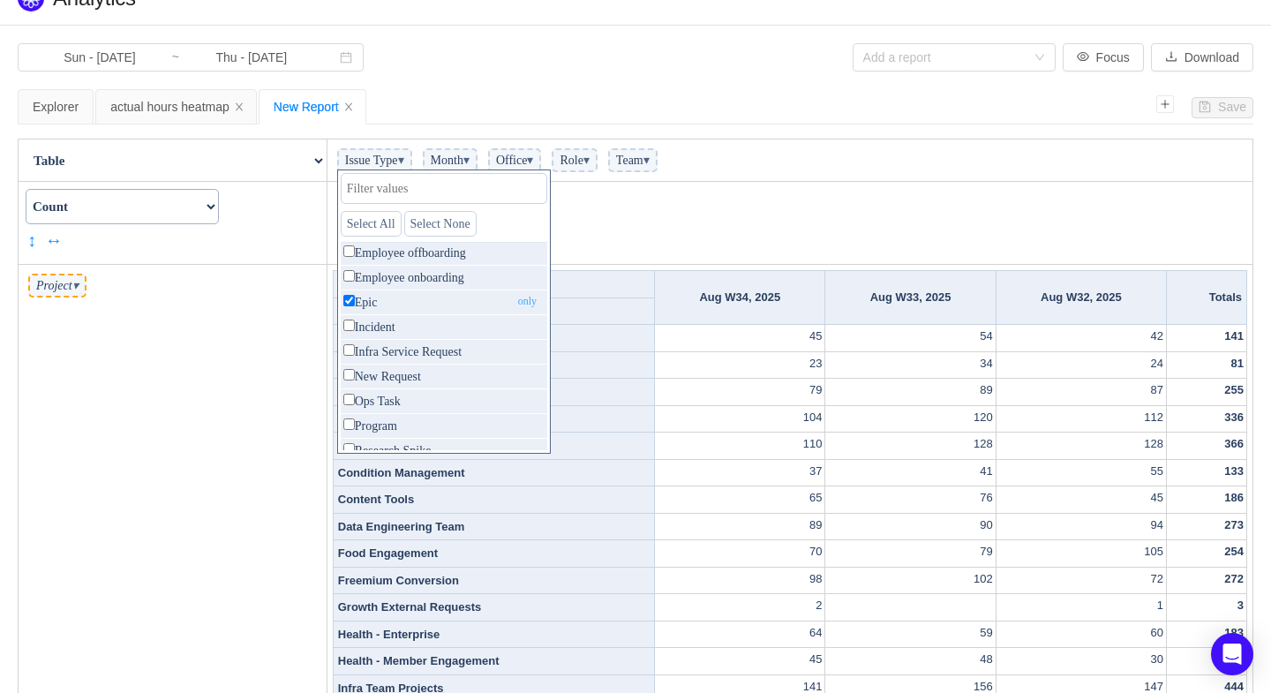
checkbox input "false"
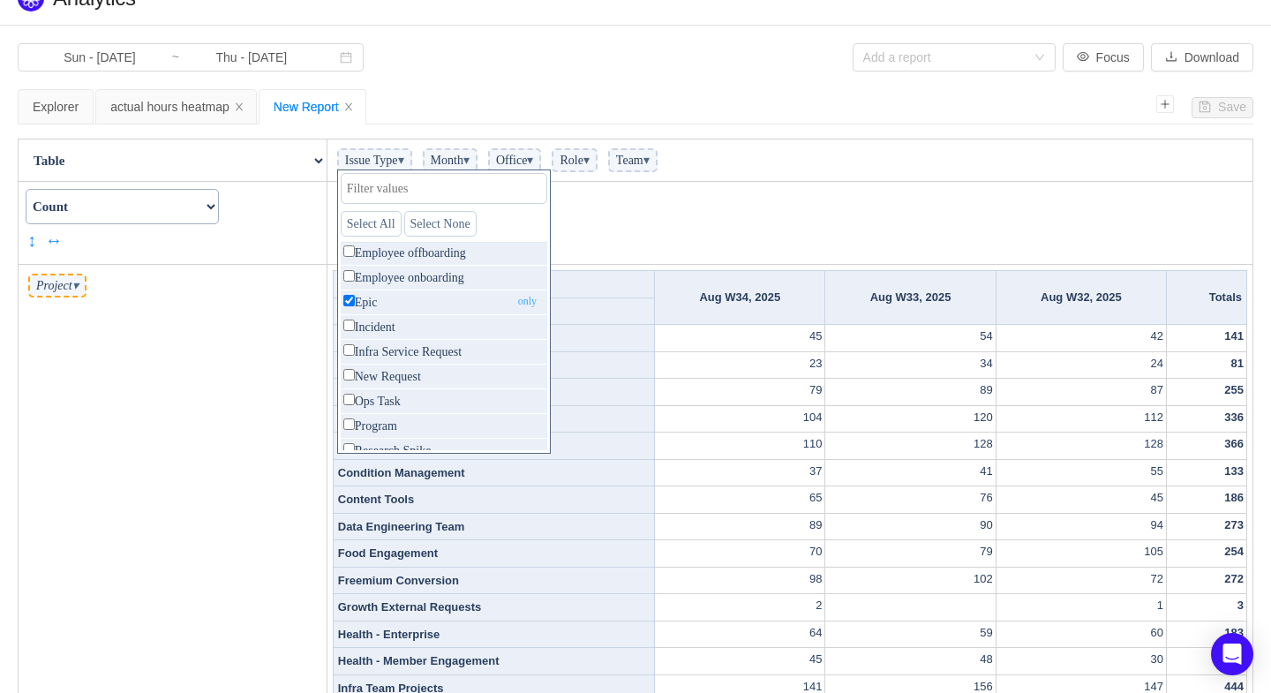
checkbox input "false"
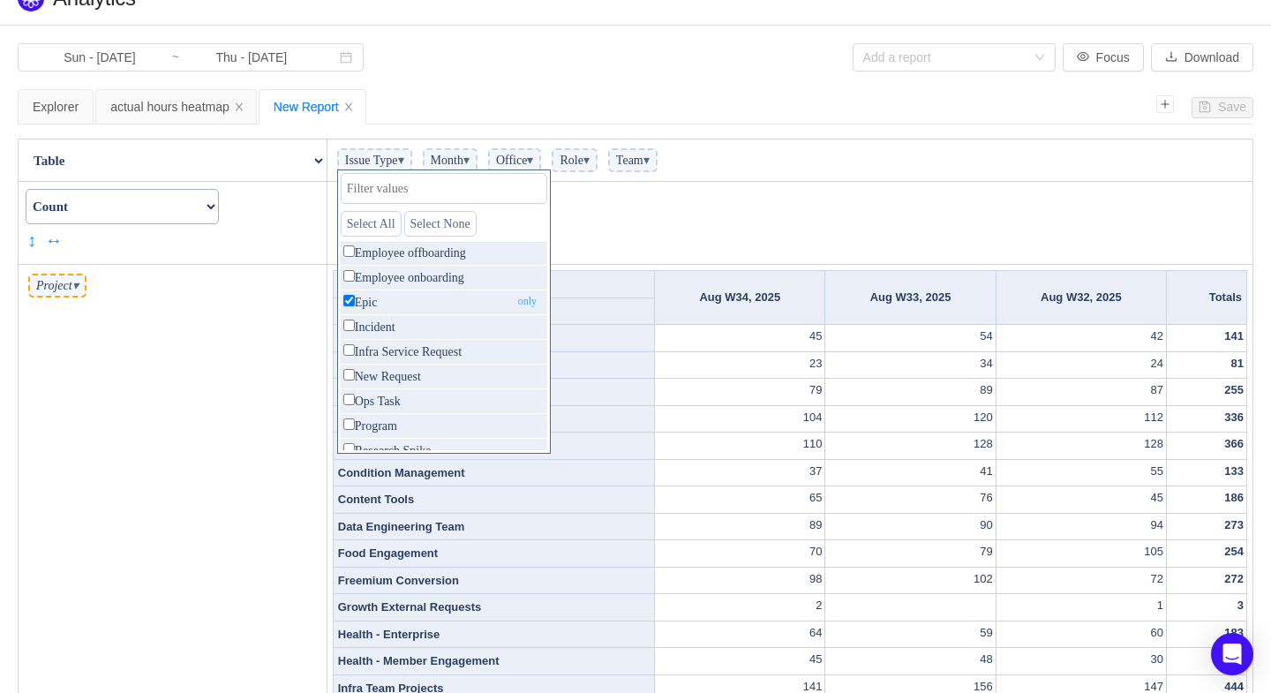
checkbox input "false"
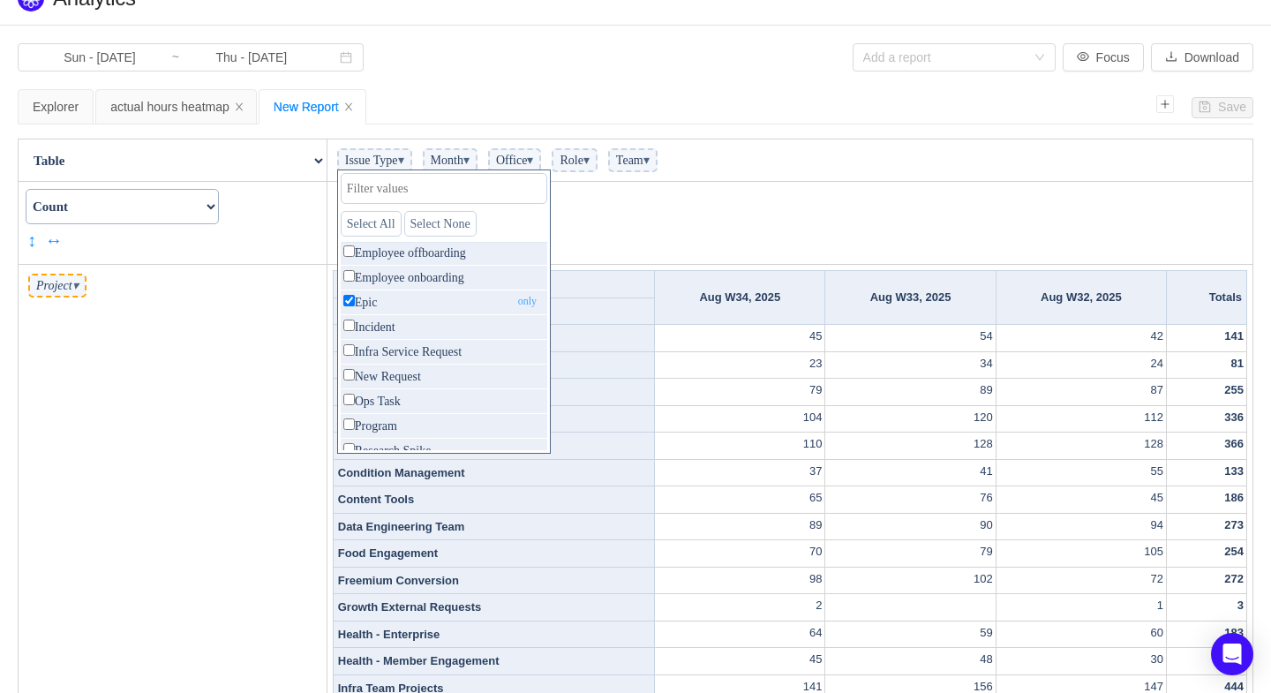
checkbox input "false"
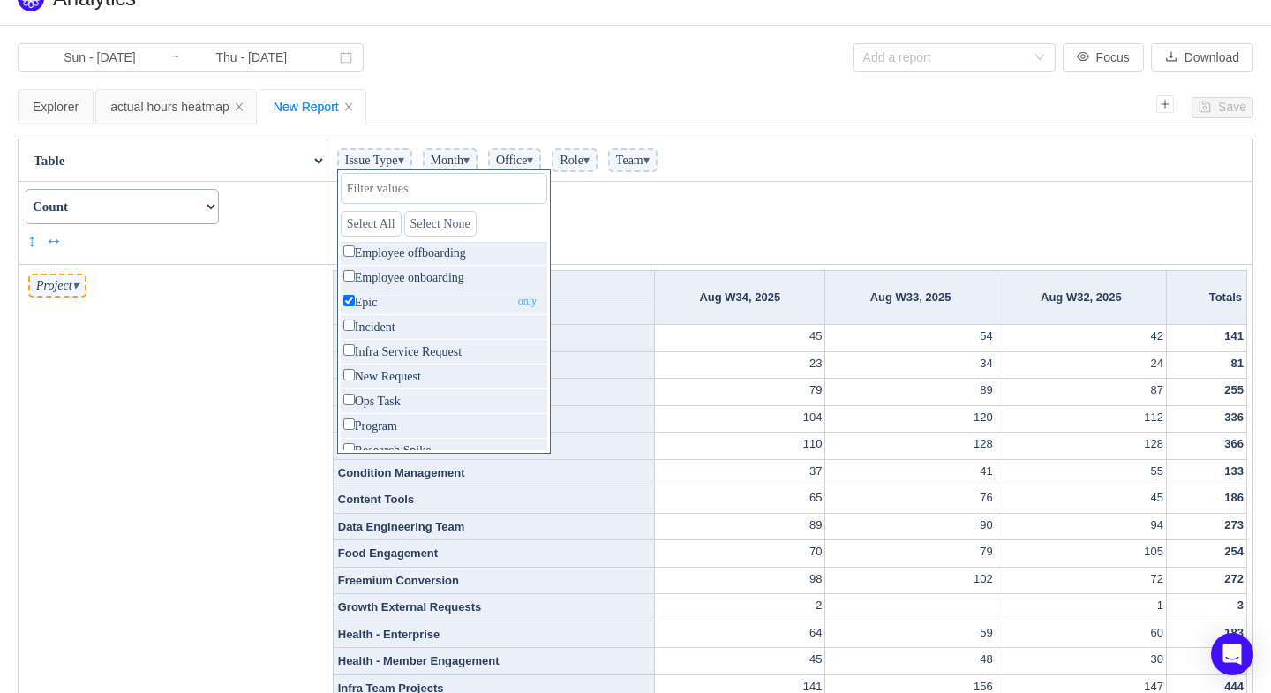
checkbox input "false"
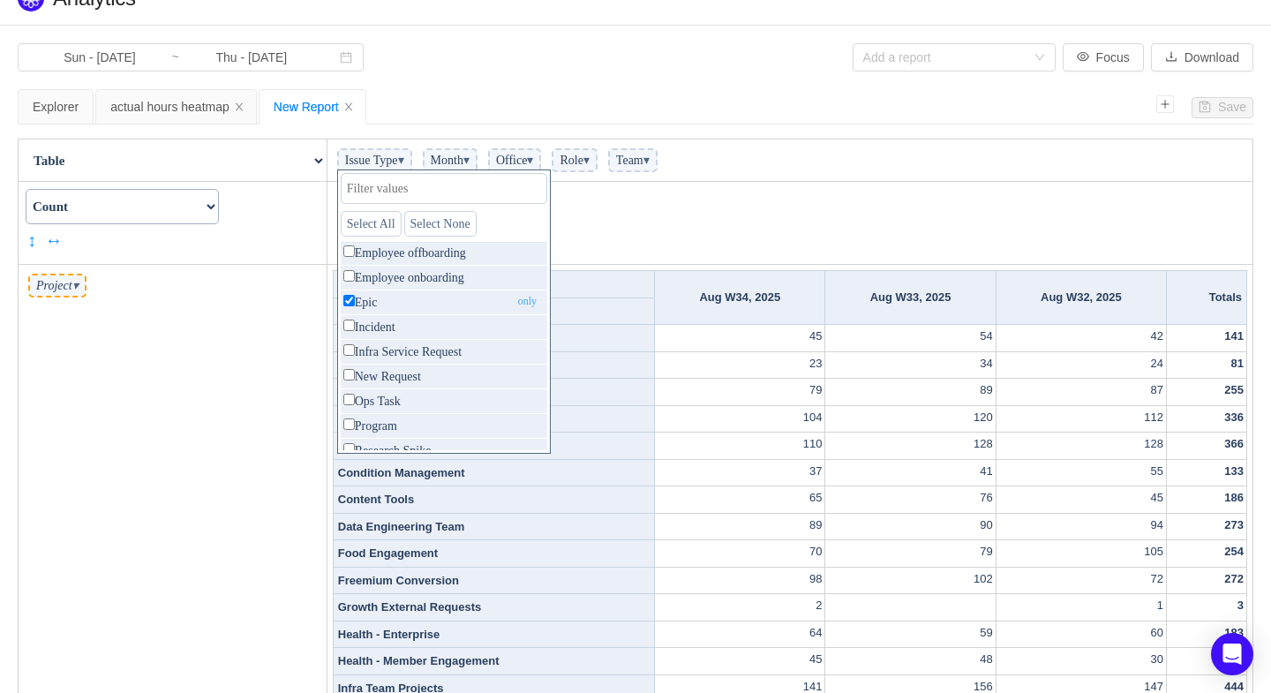
checkbox input "false"
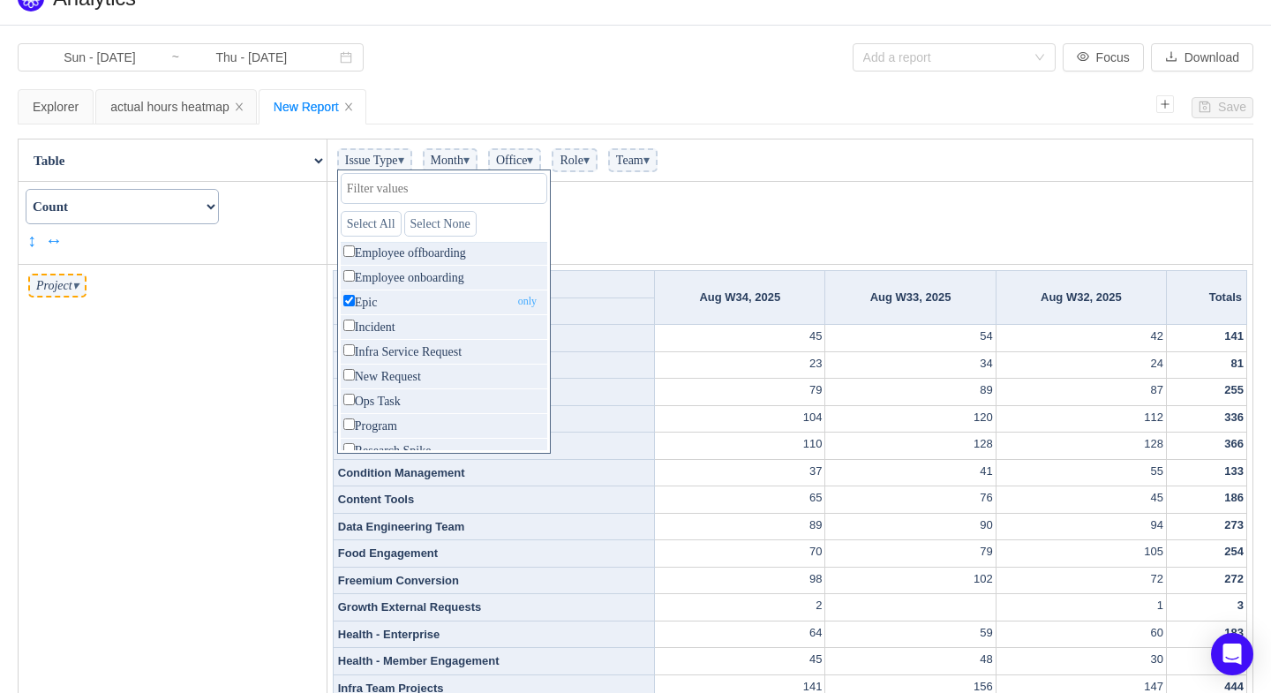
checkbox input "false"
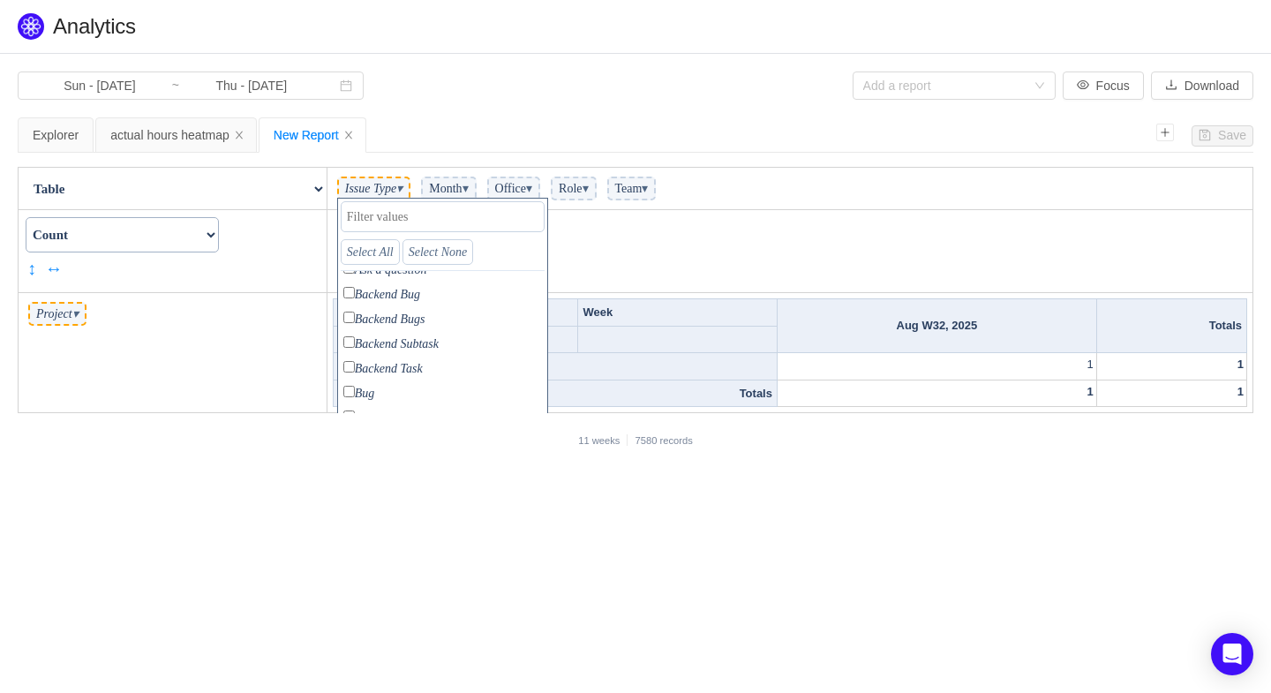
scroll to position [0, 0]
drag, startPoint x: 384, startPoint y: 248, endPoint x: 350, endPoint y: 248, distance: 34.4
click at [384, 248] on link "Select All" at bounding box center [370, 252] width 59 height 26
checkbox input "true"
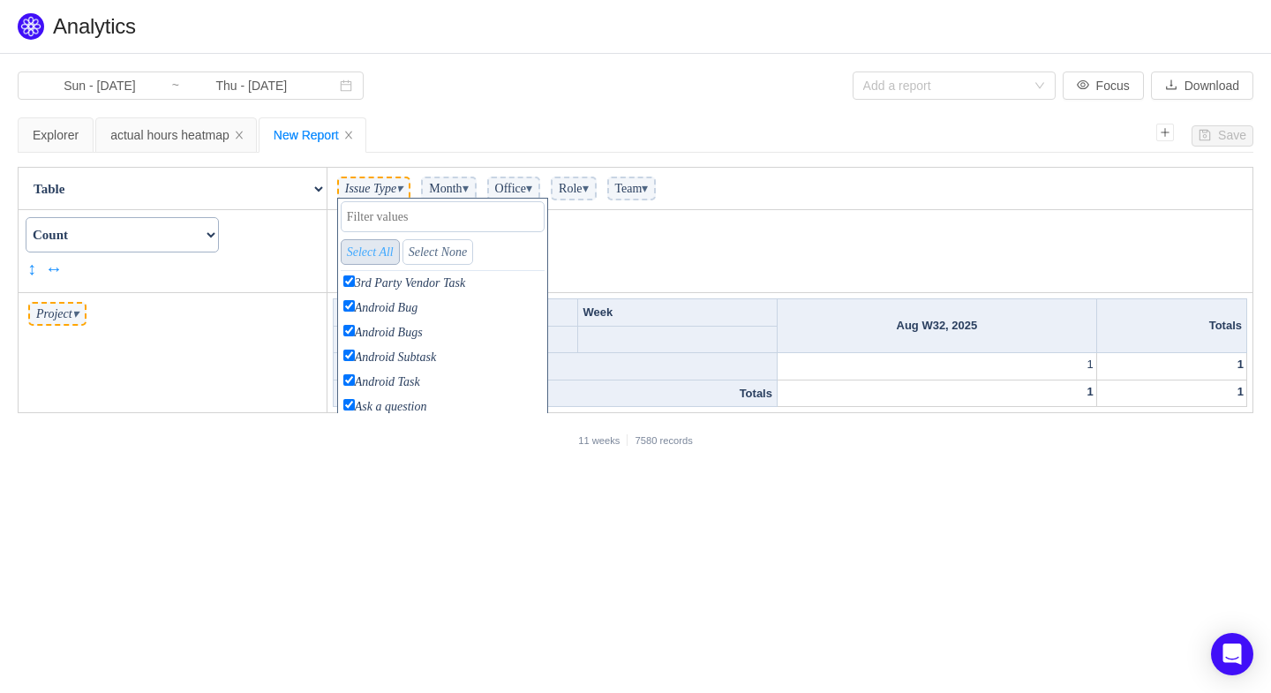
checkbox input "true"
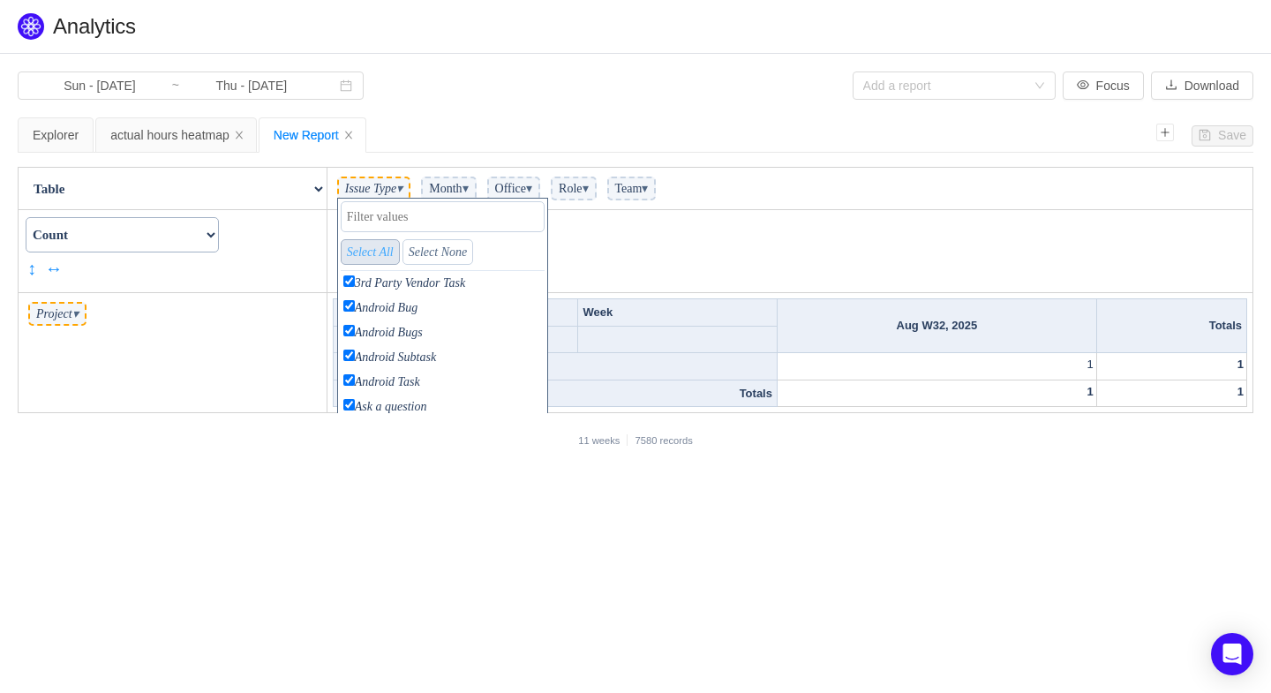
checkbox input "true"
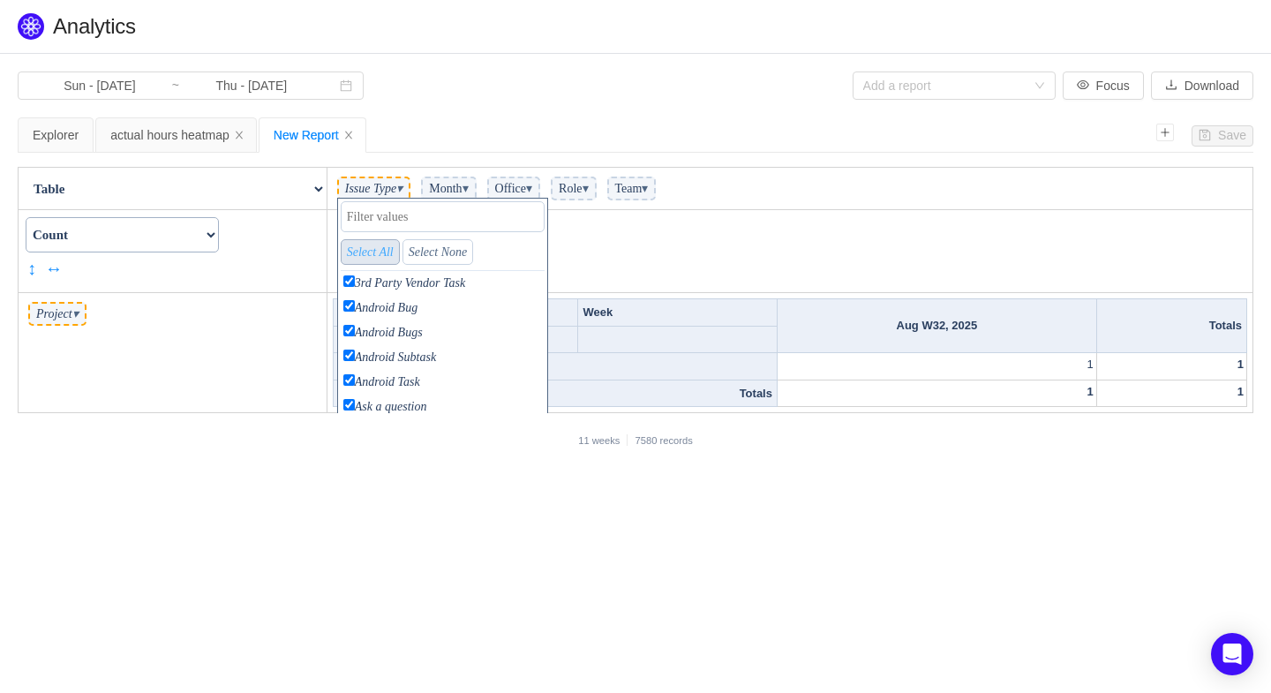
checkbox input "true"
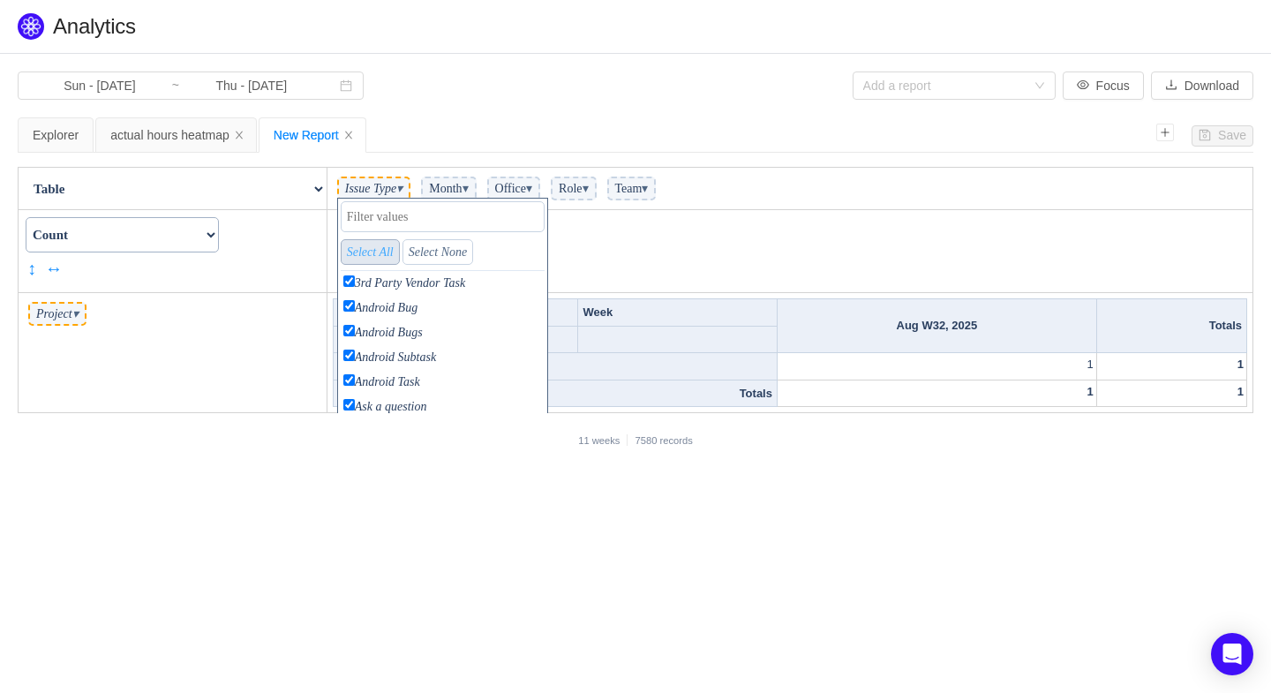
checkbox input "true"
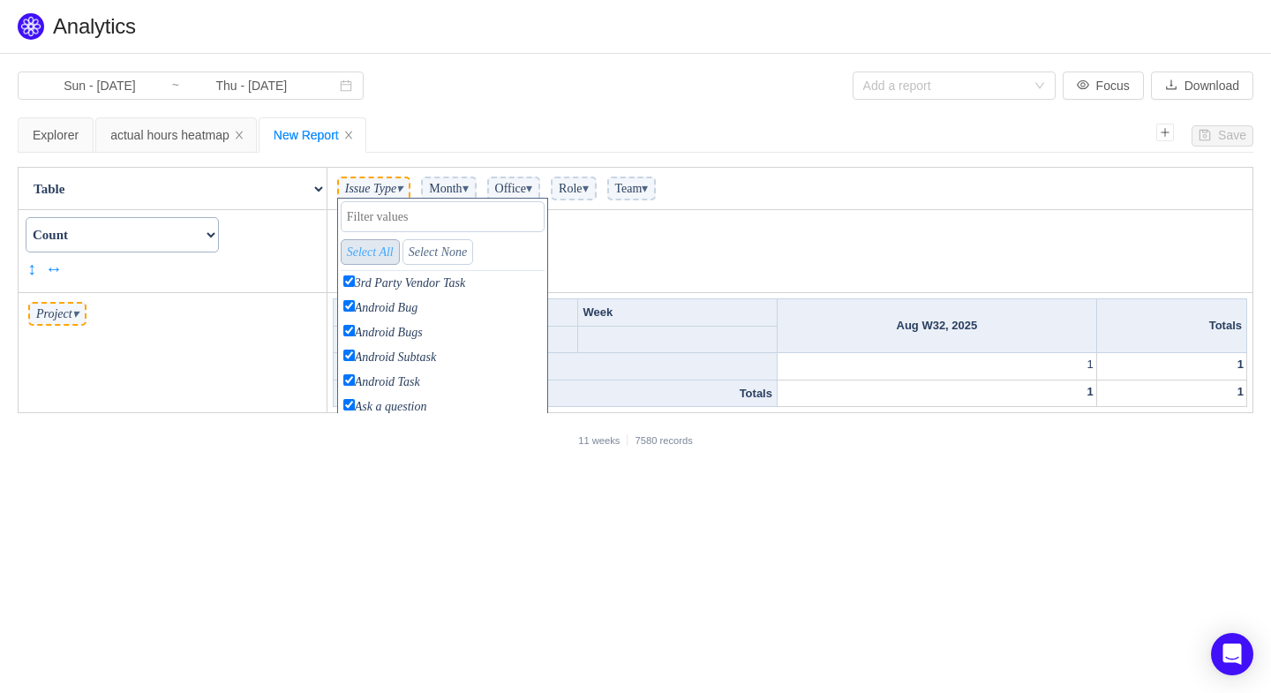
checkbox input "true"
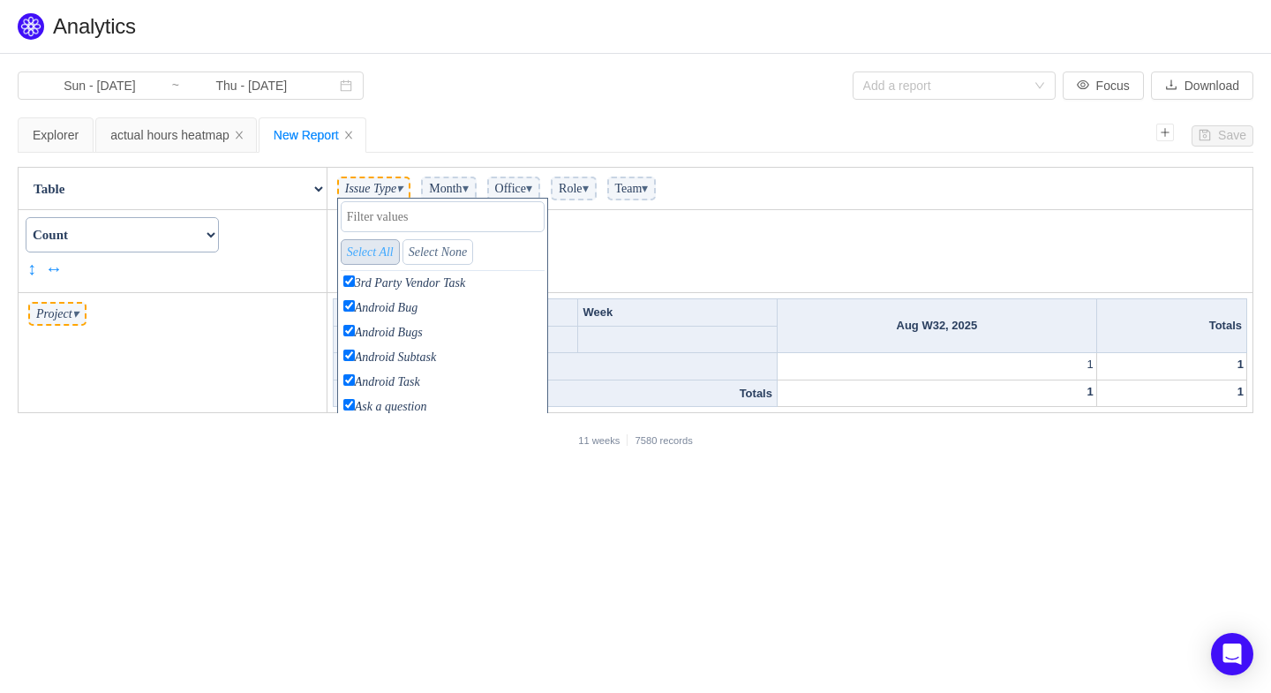
checkbox input "true"
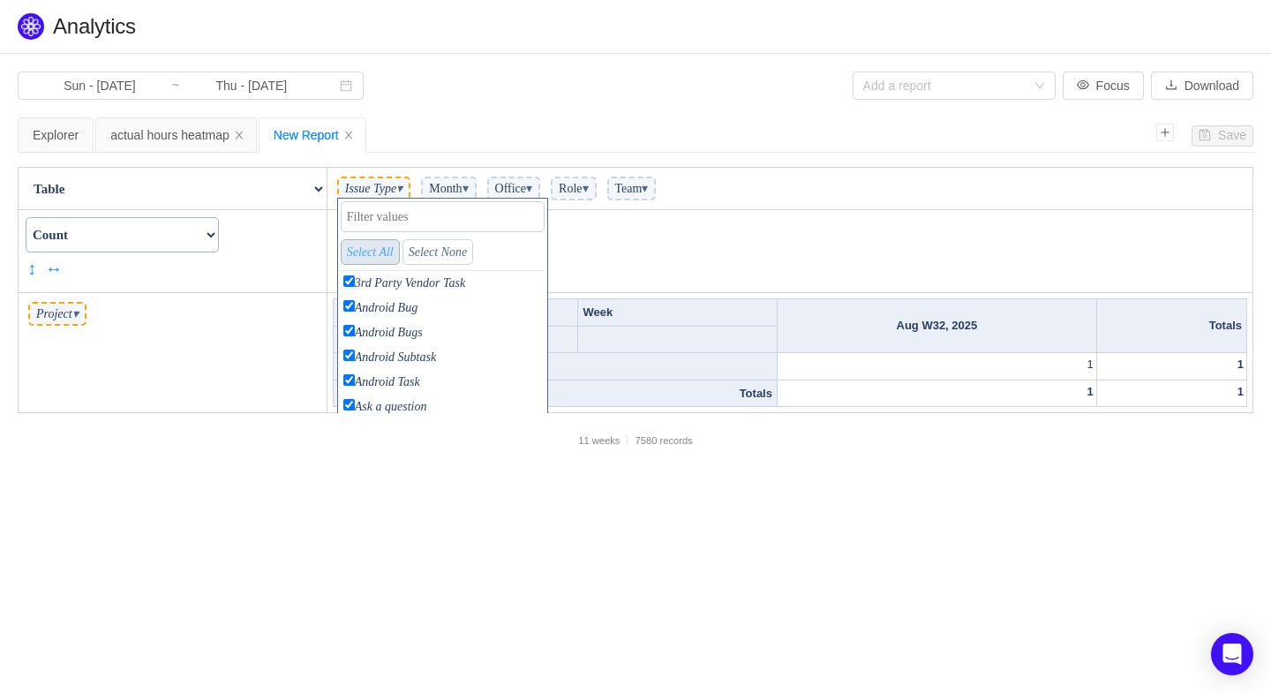
checkbox input "true"
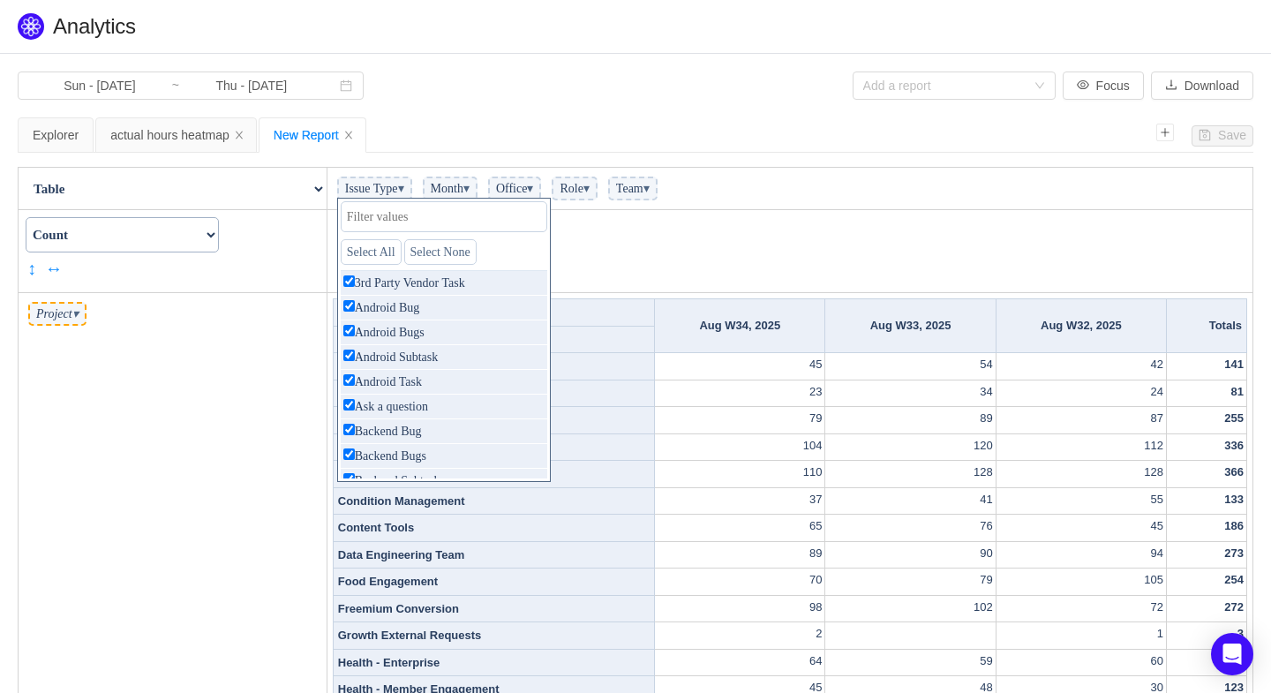
click at [219, 238] on select "Count Count Unique Values List Unique Values Sum Integer Sum Average Median Sam…" at bounding box center [122, 234] width 193 height 35
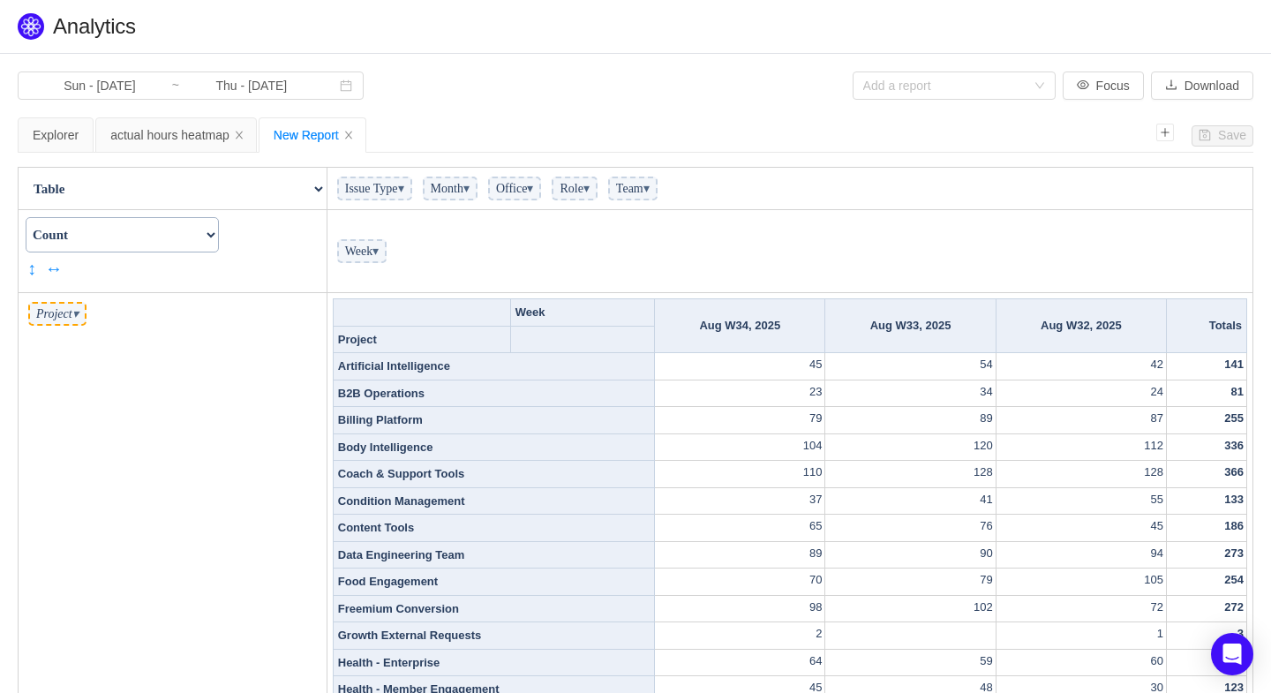
click at [316, 187] on select "Table Table Heatmap Table Col Heatmap Table Row Heatmap Export Table TSV Groupe…" at bounding box center [172, 188] width 306 height 35
click at [312, 194] on select "Table Table Heatmap Table Col Heatmap Table Row Heatmap Export Table TSV Groupe…" at bounding box center [172, 188] width 306 height 35
select select "Table Heatmap"
click at [19, 171] on select "Table Table Heatmap Table Col Heatmap Table Row Heatmap Export Table TSV Groupe…" at bounding box center [172, 188] width 306 height 35
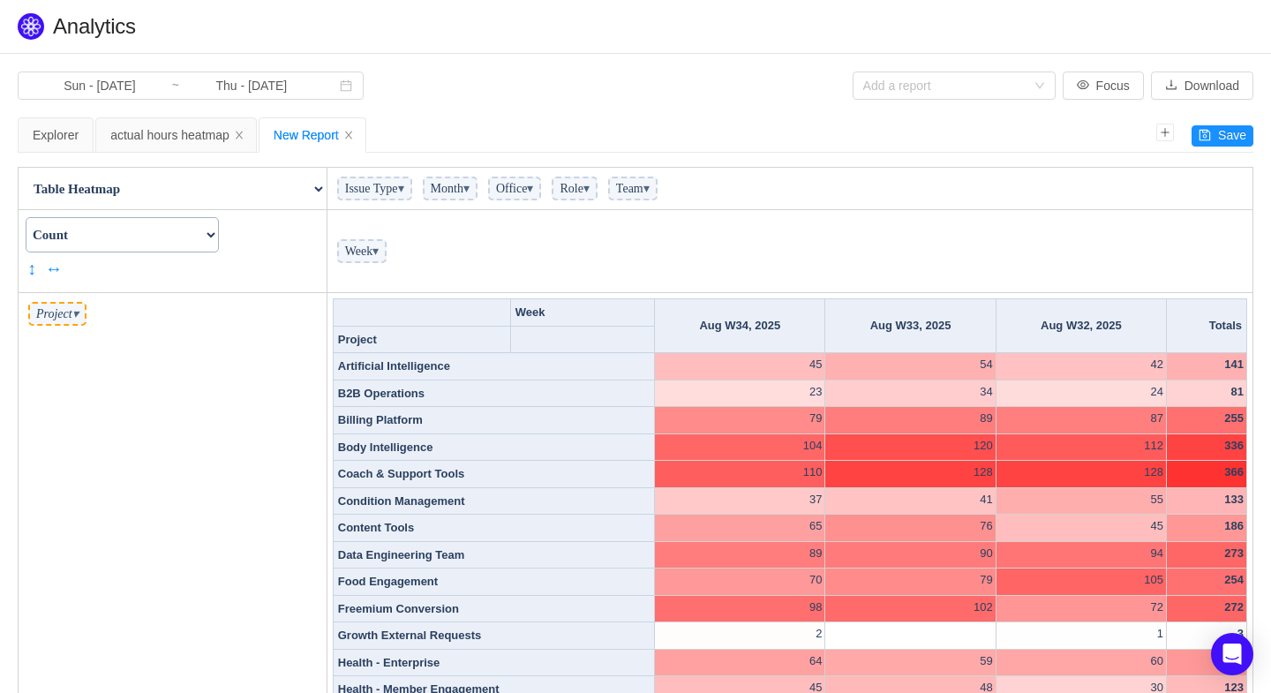
click at [219, 235] on select "Count Count Unique Values List Unique Values Sum Integer Sum Average Median Sam…" at bounding box center [122, 234] width 193 height 35
click at [478, 193] on span "Month ▾" at bounding box center [450, 189] width 55 height 24
click at [590, 185] on span "▾" at bounding box center [587, 188] width 6 height 13
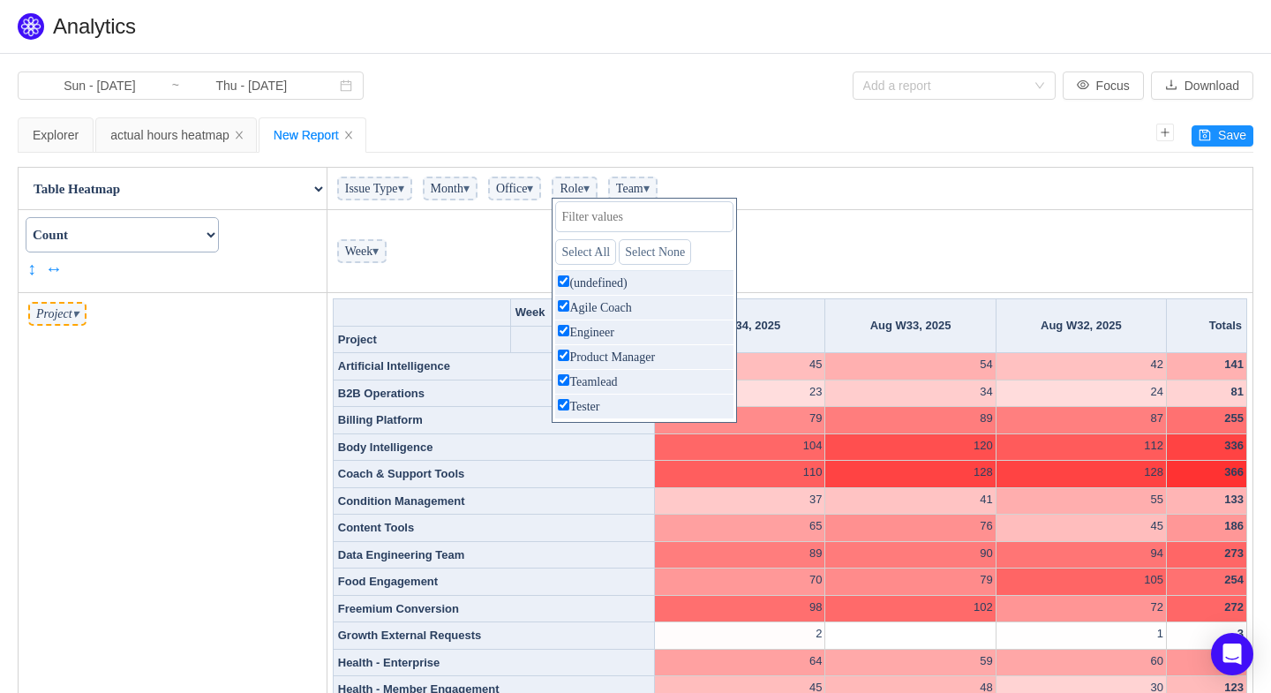
click at [544, 236] on td "Week ▾" at bounding box center [790, 251] width 926 height 83
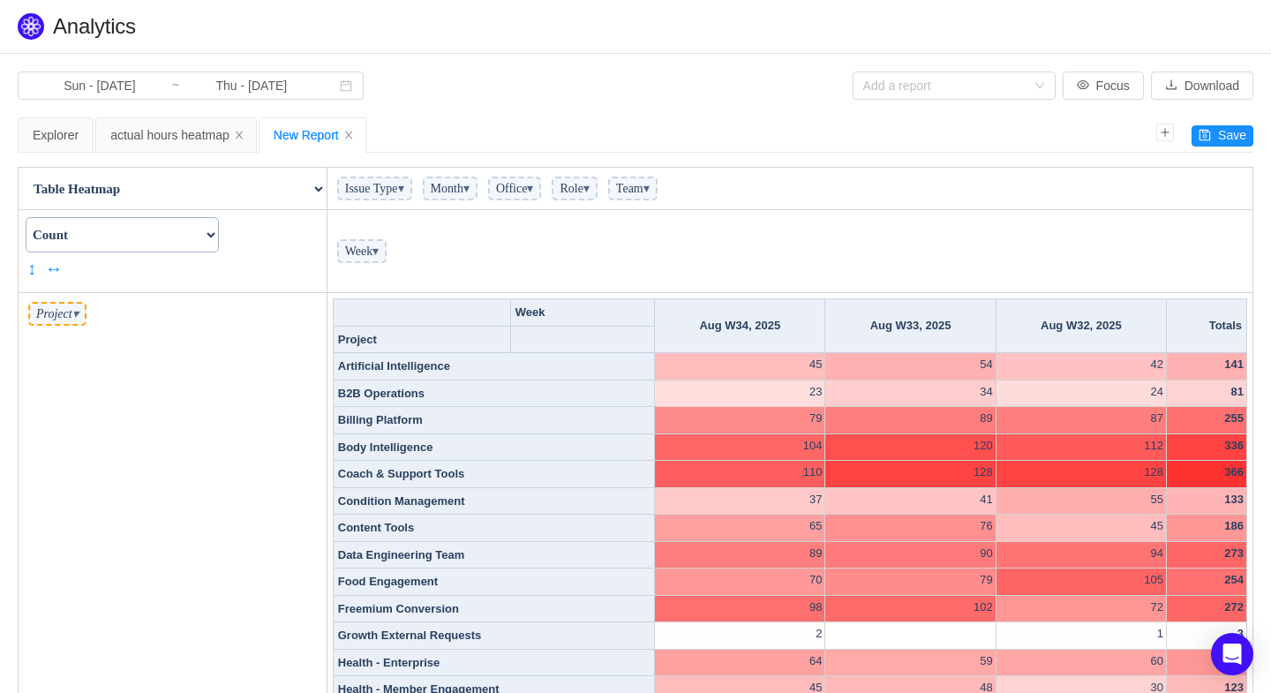
click at [315, 182] on select "Table Table Heatmap Table Col Heatmap Table Row Heatmap Export Table TSV Groupe…" at bounding box center [172, 188] width 306 height 35
click at [158, 133] on div "actual hours heatmap" at bounding box center [176, 135] width 132 height 34
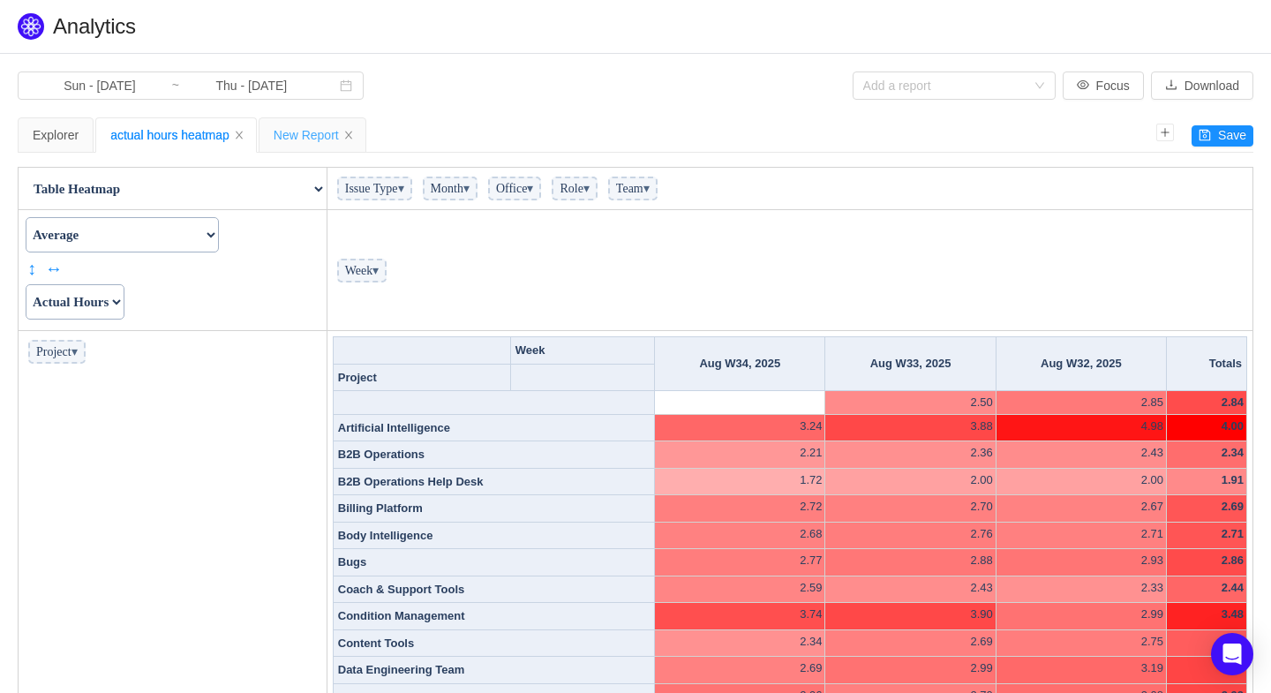
click at [325, 130] on div "New Report" at bounding box center [313, 135] width 78 height 34
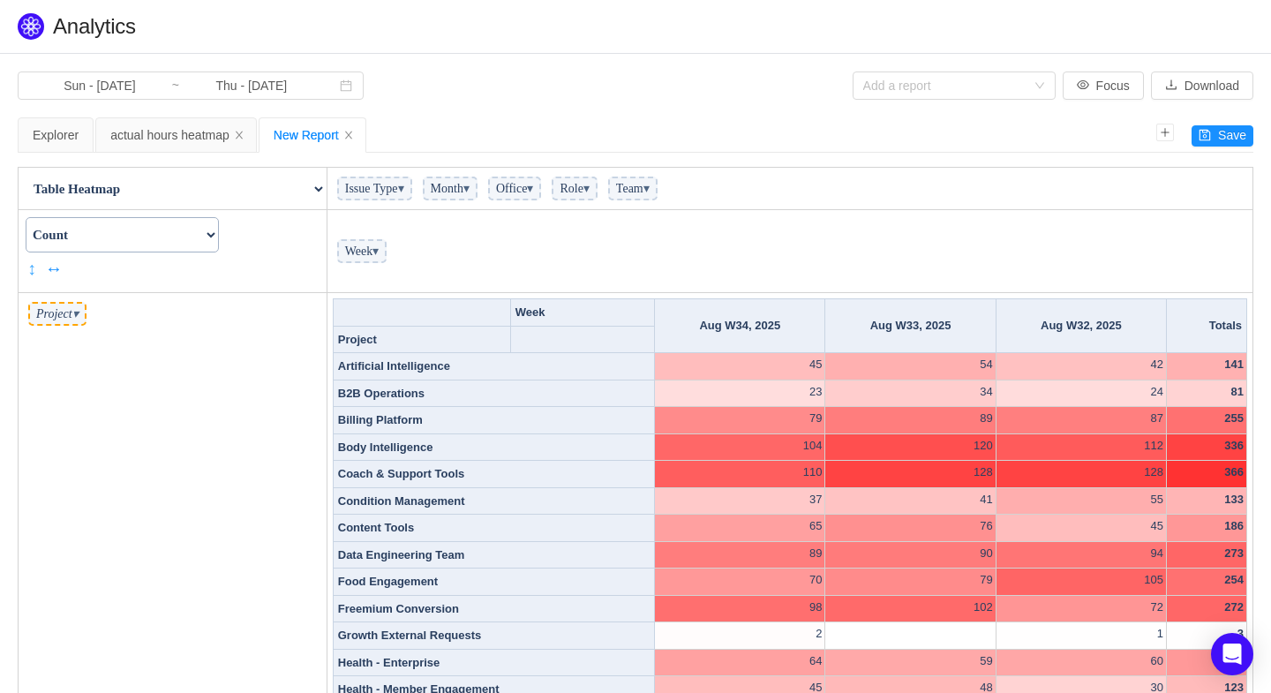
click at [32, 265] on link "↕" at bounding box center [33, 268] width 13 height 26
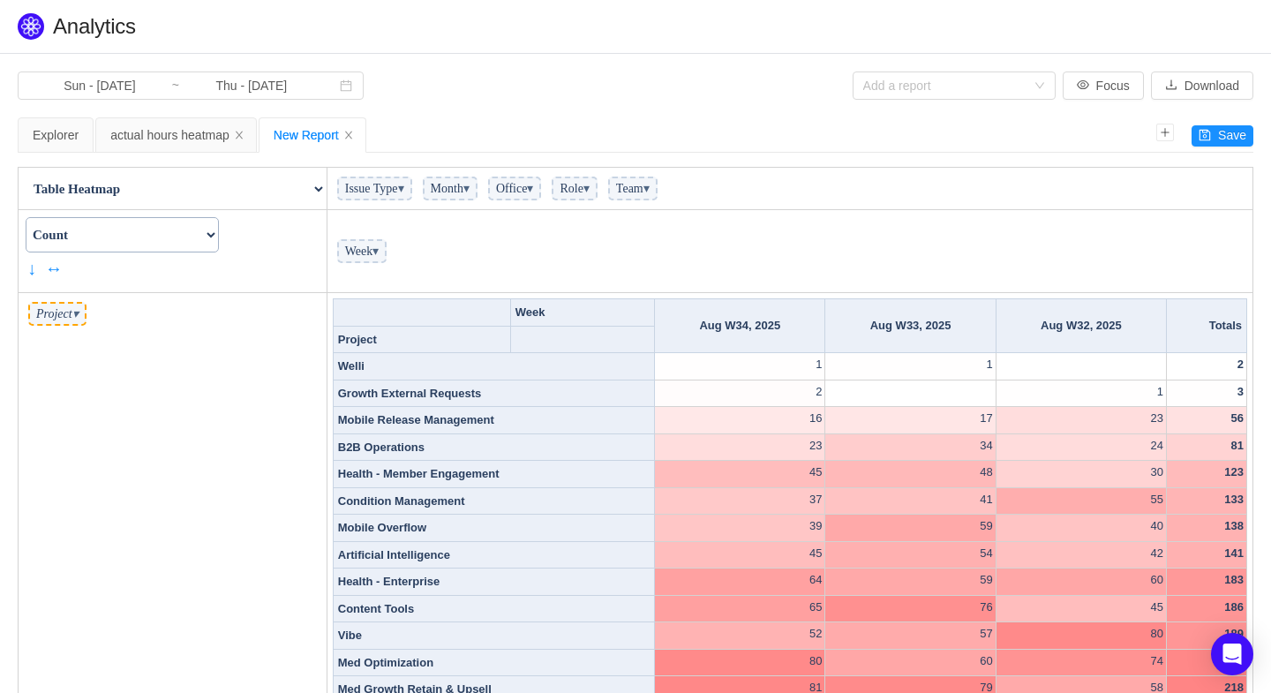
click at [219, 225] on select "Count Count Unique Values List Unique Values Sum Integer Sum Average Median Sam…" at bounding box center [122, 234] width 193 height 35
click at [26, 217] on select "Count Count Unique Values List Unique Values Sum Integer Sum Average Median Sam…" at bounding box center [122, 234] width 193 height 35
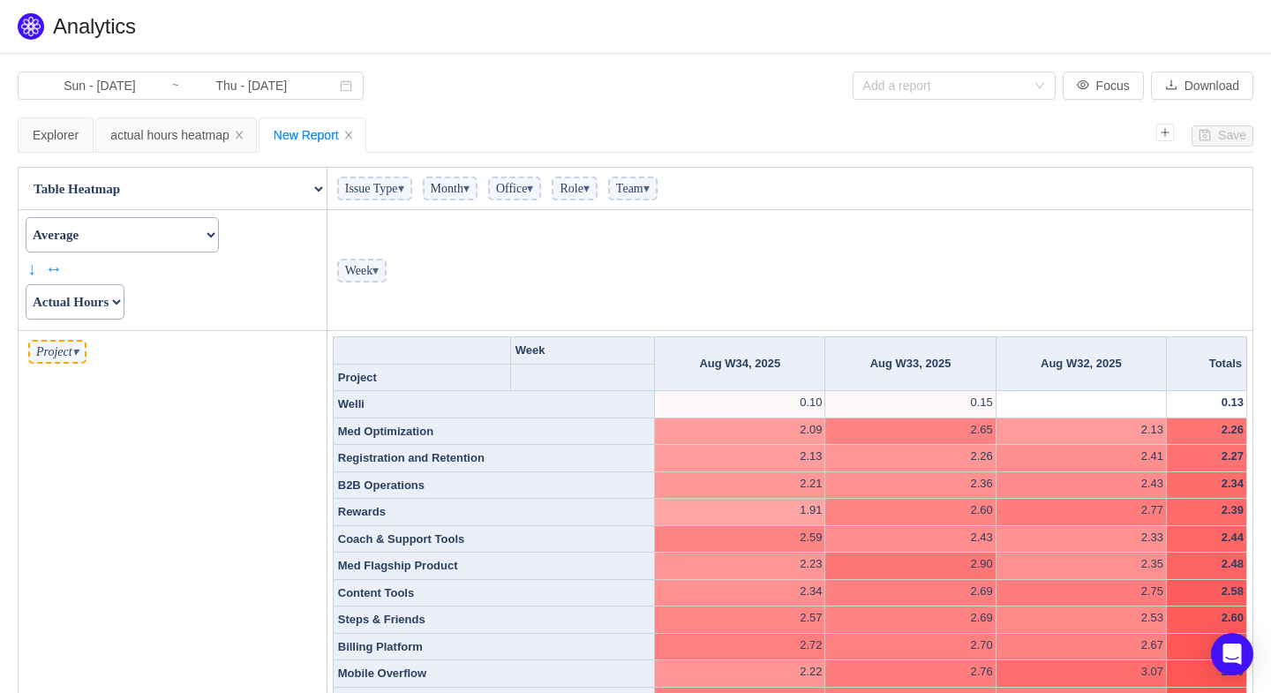
click at [124, 300] on select "Actual Hours Issue Key Issue Type Team Office Role Cycle Time Person Week Month" at bounding box center [75, 301] width 99 height 35
click at [219, 230] on select "Count Count Unique Values List Unique Values Sum Integer Sum Average Median Sam…" at bounding box center [122, 234] width 193 height 35
select select "Sum"
click at [26, 217] on select "Count Count Unique Values List Unique Values Sum Integer Sum Average Median Sam…" at bounding box center [122, 234] width 193 height 35
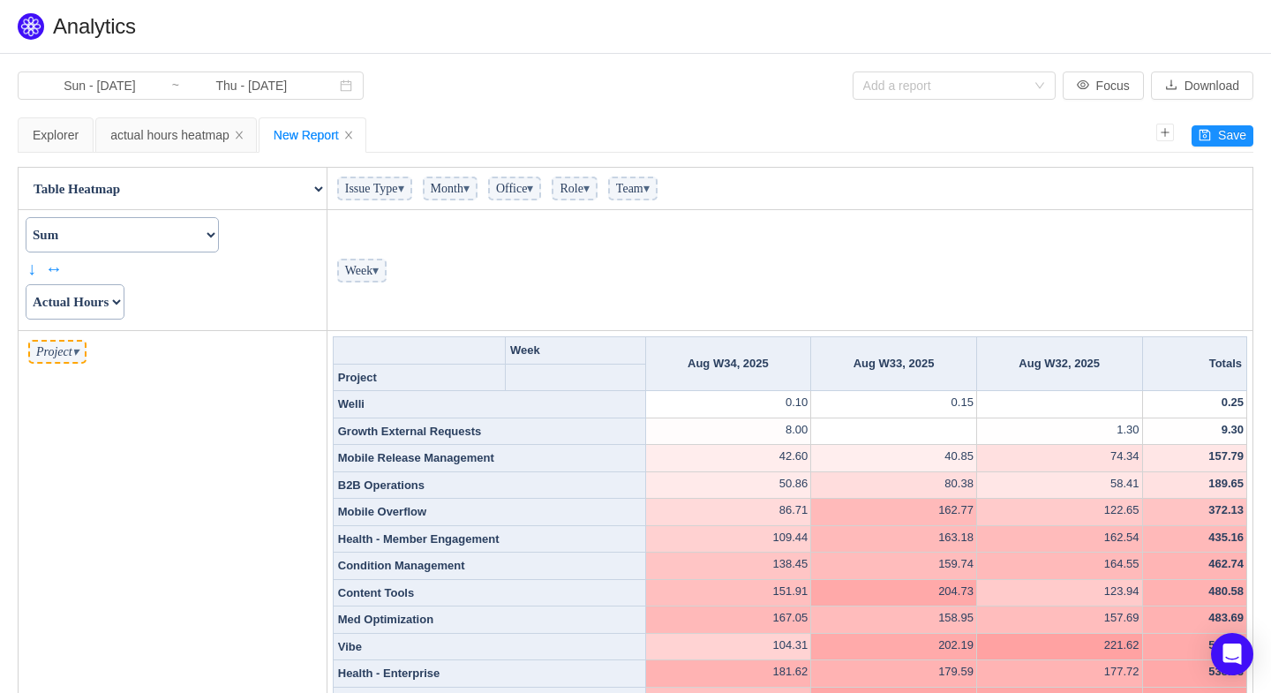
click at [121, 297] on select "Actual Hours Issue Key Issue Type Team Office Role Cycle Time Person Week Month" at bounding box center [75, 301] width 99 height 35
click at [26, 284] on select "Actual Hours Issue Key Issue Type Team Office Role Cycle Time Person Week Month" at bounding box center [75, 301] width 99 height 35
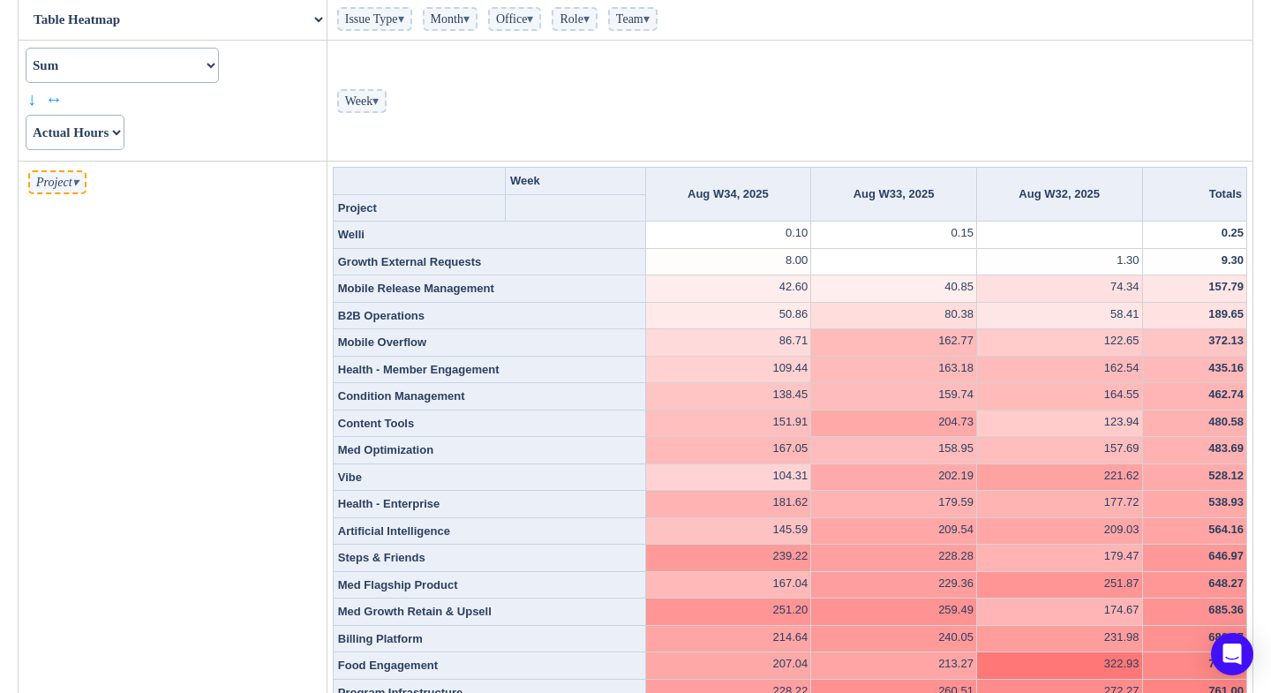
scroll to position [137, 0]
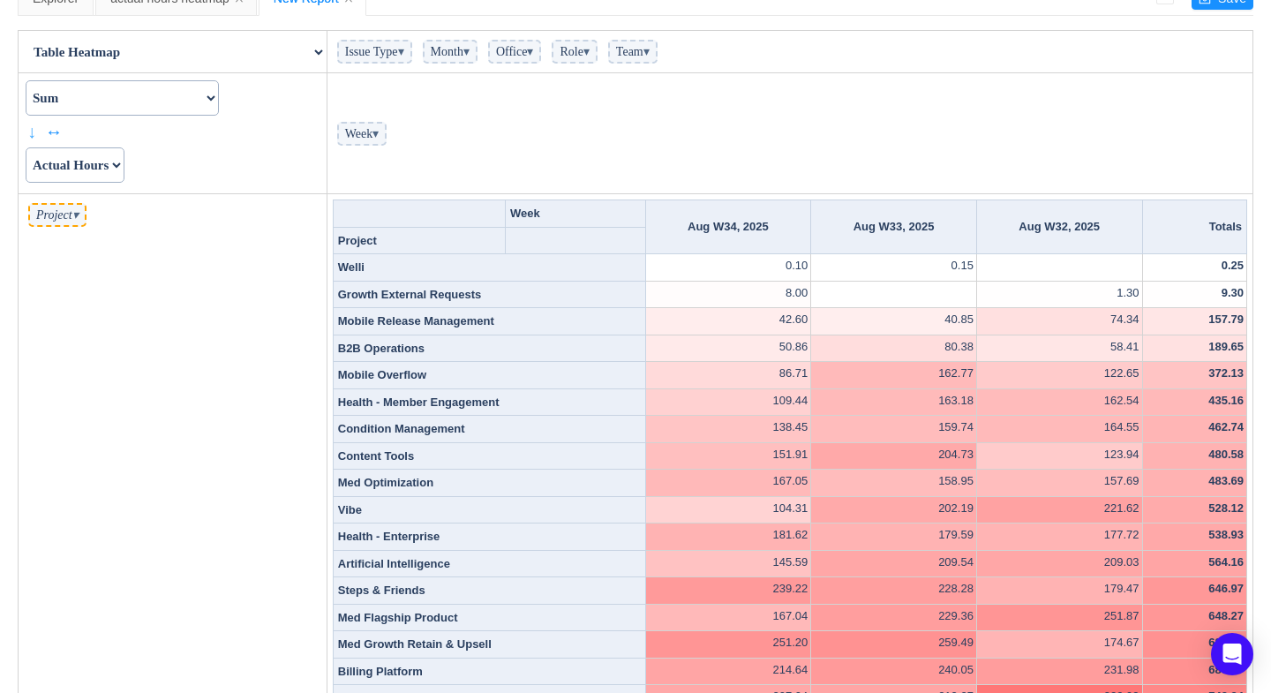
click at [33, 128] on link "↓" at bounding box center [33, 131] width 13 height 26
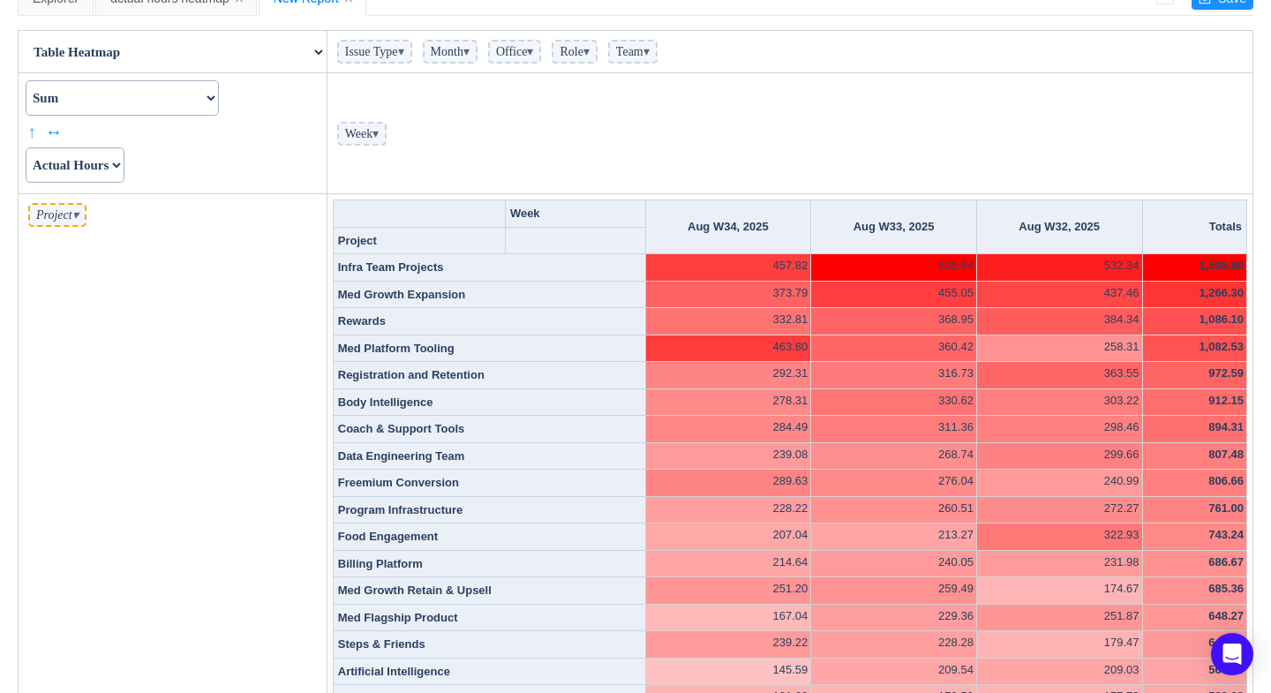
click at [31, 129] on link "↑" at bounding box center [33, 131] width 13 height 26
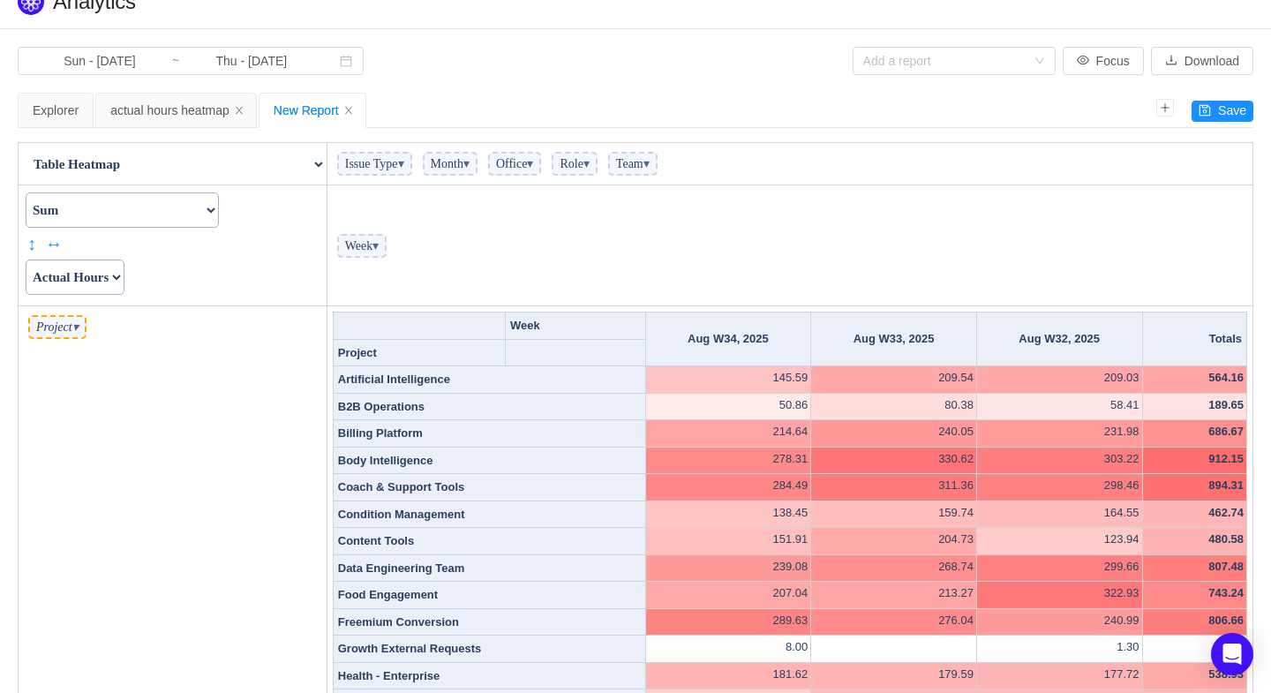
scroll to position [20, 0]
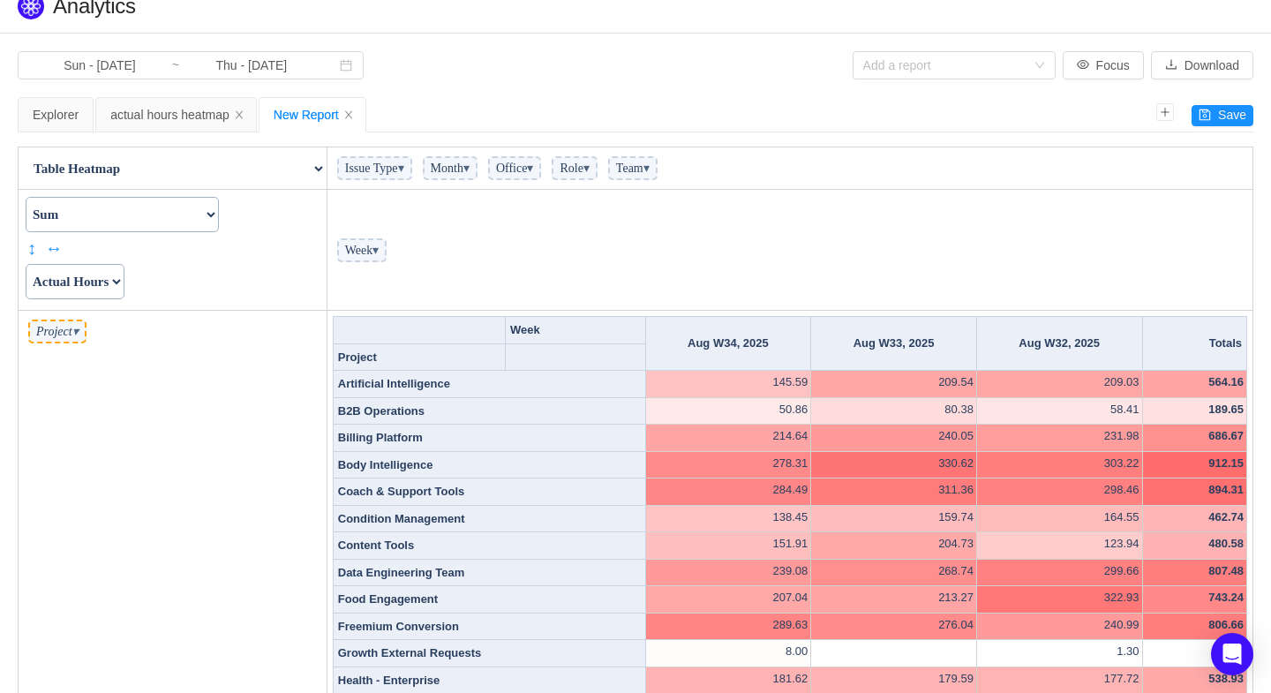
click at [316, 164] on select "Table Table Heatmap Table Col Heatmap Table Row Heatmap Export Table TSV Groupe…" at bounding box center [172, 168] width 306 height 35
click at [19, 151] on select "Table Table Heatmap Table Col Heatmap Table Row Heatmap Export Table TSV Groupe…" at bounding box center [172, 168] width 306 height 35
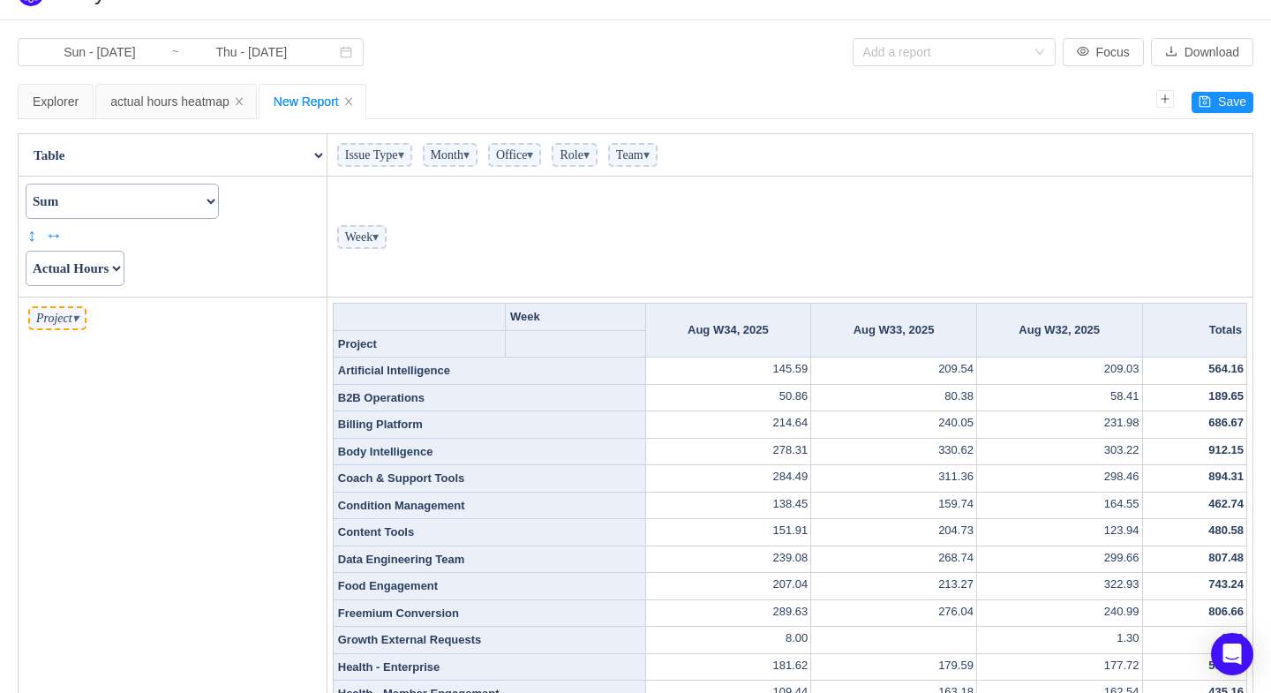
scroll to position [0, 0]
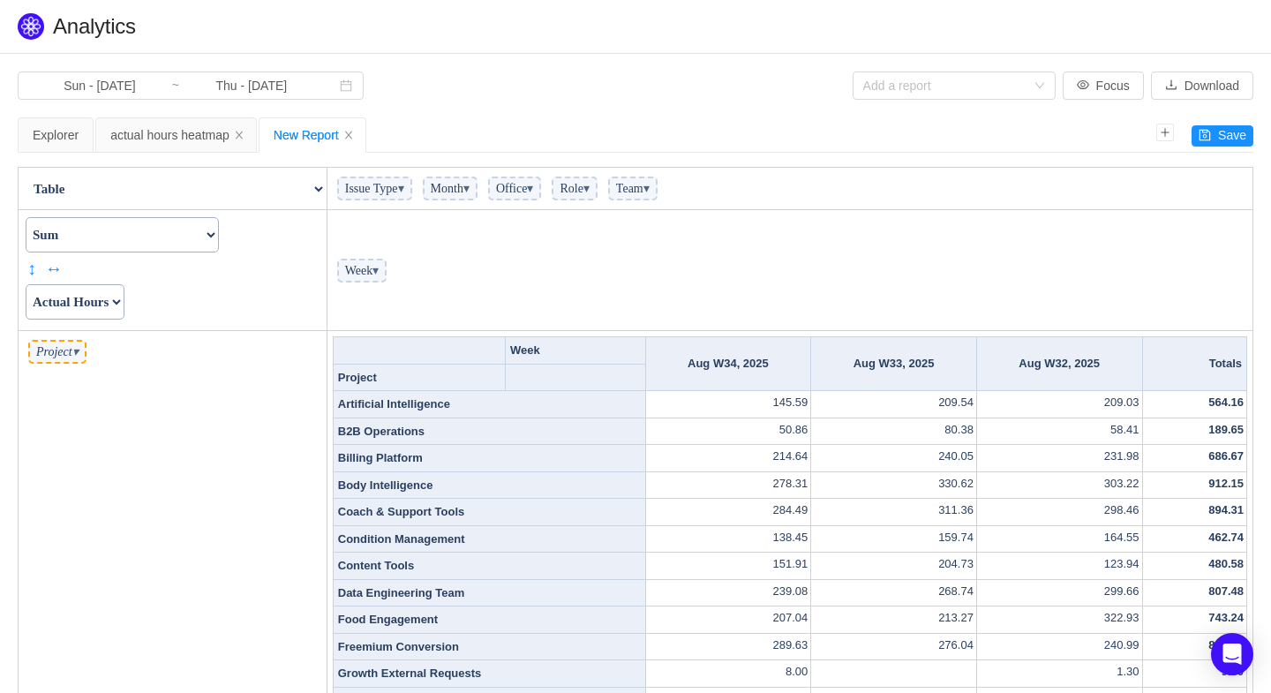
click at [319, 182] on select "Table Table Heatmap Table Col Heatmap Table Row Heatmap Export Table TSV Groupe…" at bounding box center [172, 188] width 306 height 35
click at [19, 171] on select "Table Table Heatmap Table Col Heatmap Table Row Heatmap Export Table TSV Groupe…" at bounding box center [172, 188] width 306 height 35
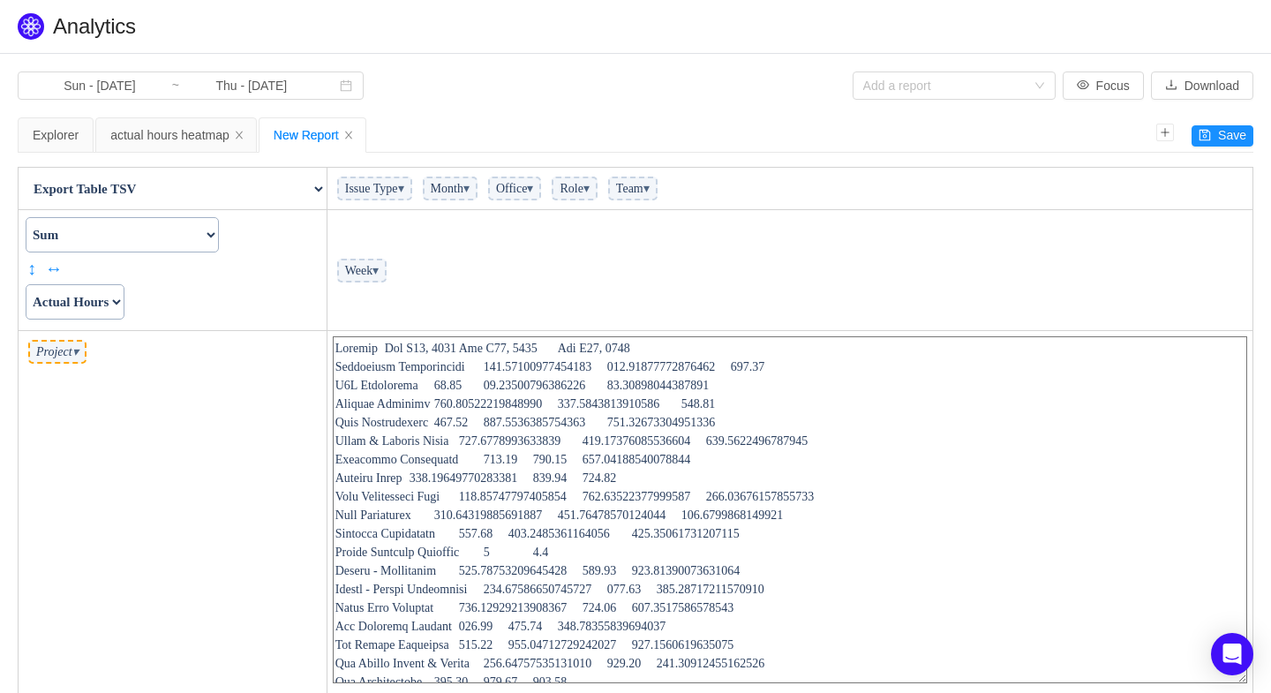
click at [315, 181] on select "Table Table Heatmap Table Col Heatmap Table Row Heatmap Export Table TSV Groupe…" at bounding box center [172, 188] width 306 height 35
select select "Grouped Column Chart"
click at [19, 171] on select "Table Table Heatmap Table Col Heatmap Table Row Heatmap Export Table TSV Groupe…" at bounding box center [172, 188] width 306 height 35
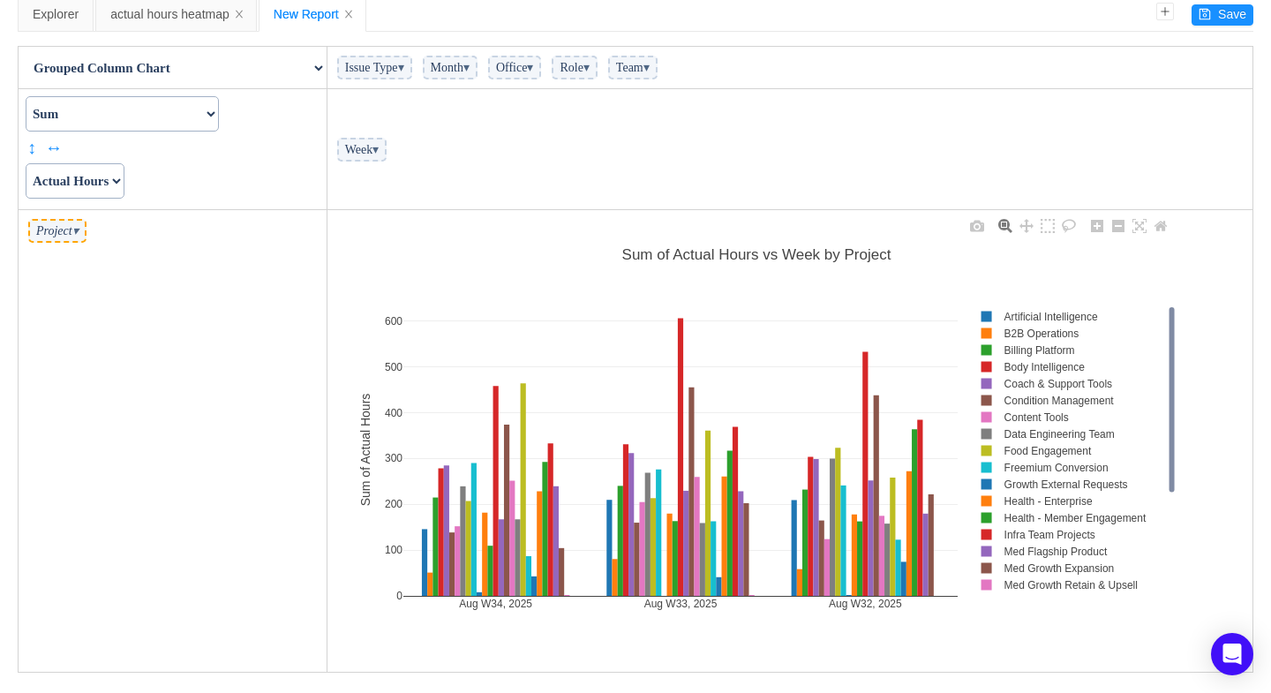
scroll to position [123, 0]
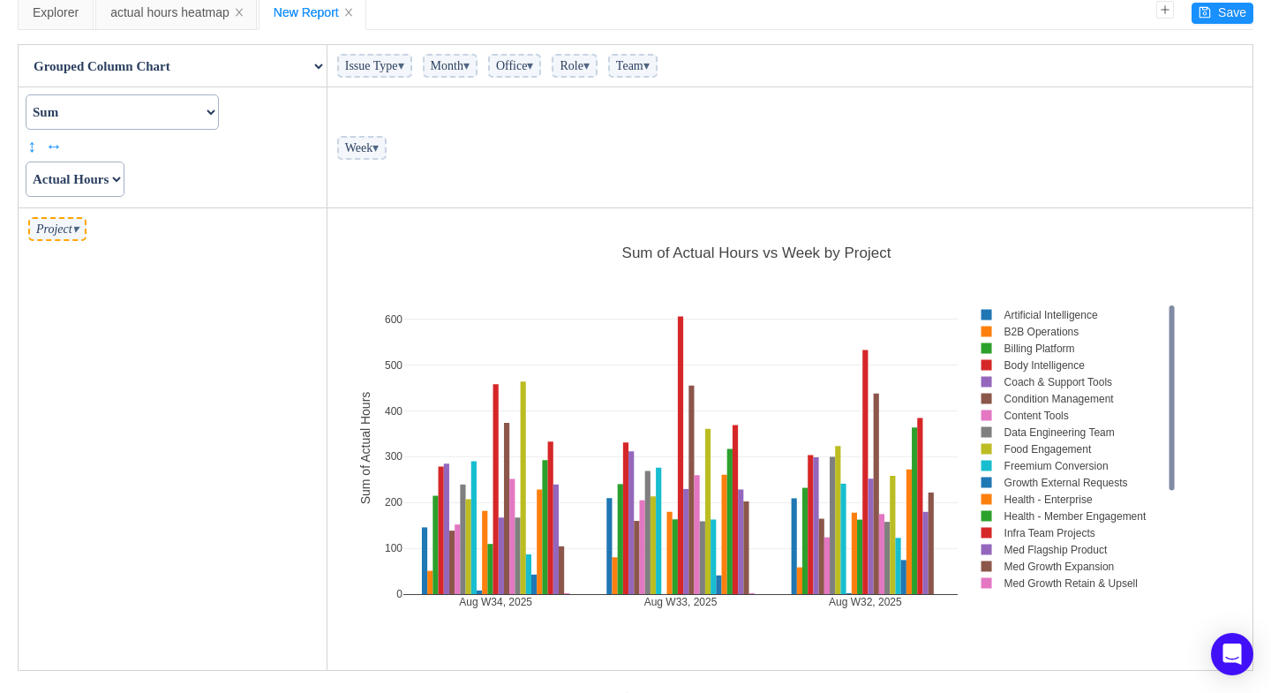
click at [219, 110] on select "Count Count Unique Values List Unique Values Sum Integer Sum Average Median Sam…" at bounding box center [122, 111] width 193 height 35
select select "List Unique Values"
click at [26, 94] on select "Count Count Unique Values List Unique Values Sum Integer Sum Average Median Sam…" at bounding box center [122, 111] width 193 height 35
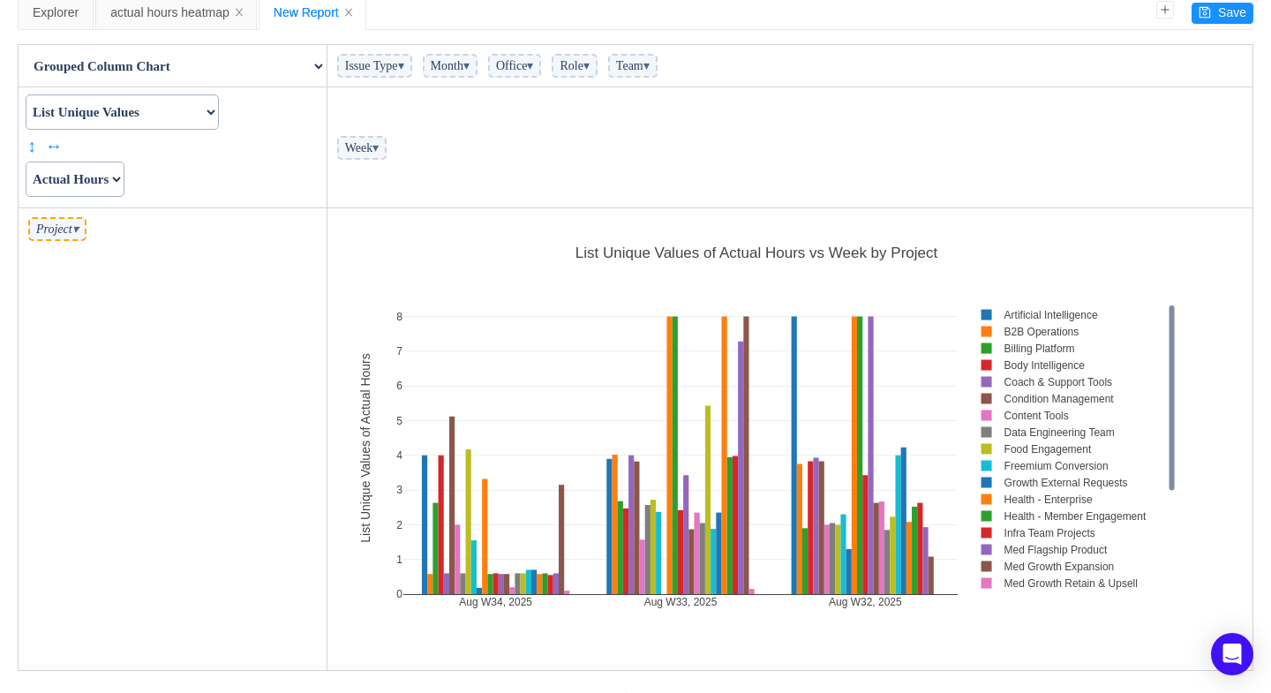
click at [124, 177] on select "Actual Hours Issue Key Issue Type Team Office Role Cycle Time Person Week Month" at bounding box center [75, 179] width 99 height 35
click at [26, 162] on select "Actual Hours Issue Key Issue Type Team Office Role Cycle Time Person Week Month" at bounding box center [75, 179] width 99 height 35
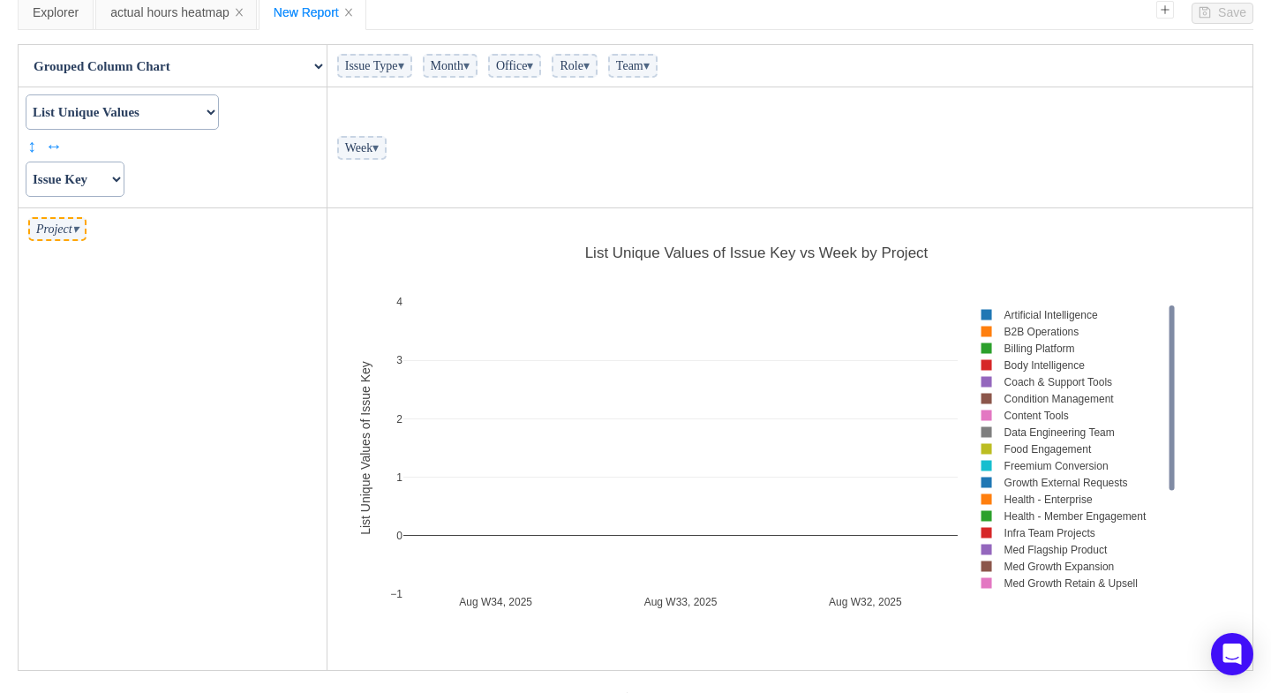
click at [124, 180] on select "Actual Hours Issue Key Issue Type Team Office Role Cycle Time Person Week Month" at bounding box center [75, 179] width 99 height 35
click at [26, 162] on select "Actual Hours Issue Key Issue Type Team Office Role Cycle Time Person Week Month" at bounding box center [75, 179] width 99 height 35
click at [118, 170] on select "Actual Hours Issue Key Issue Type Team Office Role Cycle Time Person Week Month" at bounding box center [75, 179] width 99 height 35
click at [26, 162] on select "Actual Hours Issue Key Issue Type Team Office Role Cycle Time Person Week Month" at bounding box center [75, 179] width 99 height 35
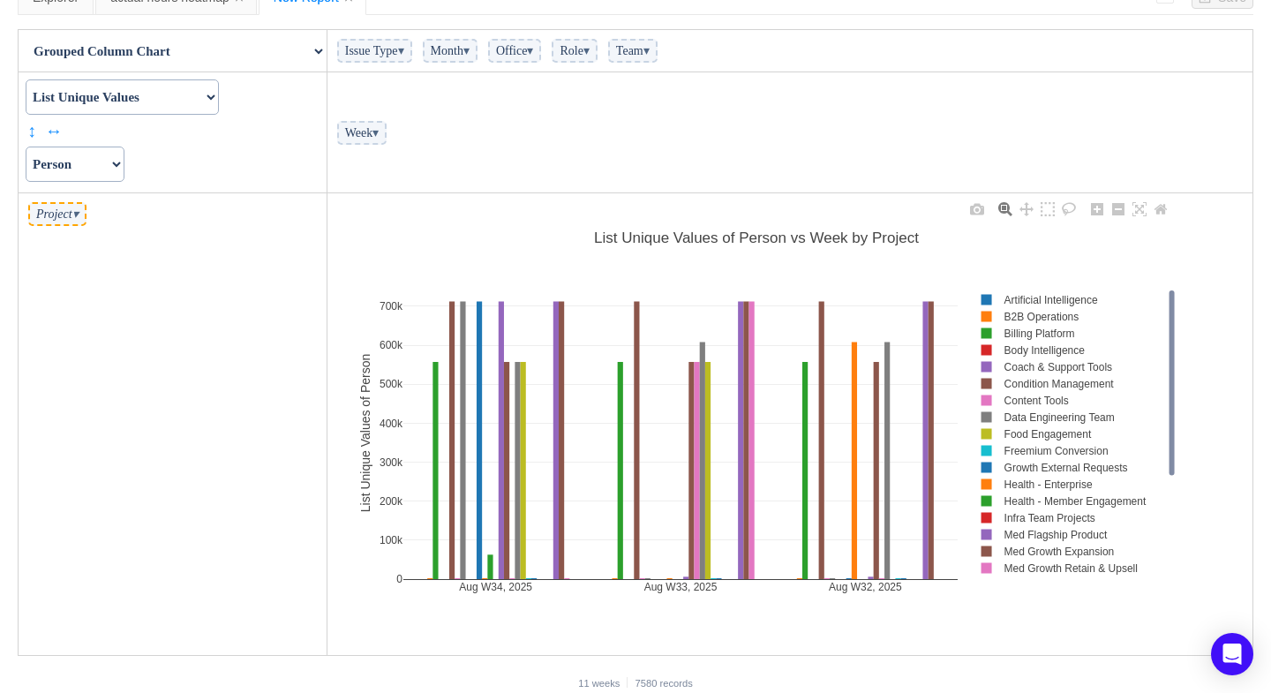
scroll to position [139, 0]
click at [100, 159] on select "Actual Hours Issue Key Issue Type Team Office Role Cycle Time Person Week Month" at bounding box center [75, 163] width 99 height 35
select select "Actual Hours"
click at [26, 146] on select "Actual Hours Issue Key Issue Type Team Office Role Cycle Time Person Week Month" at bounding box center [75, 163] width 99 height 35
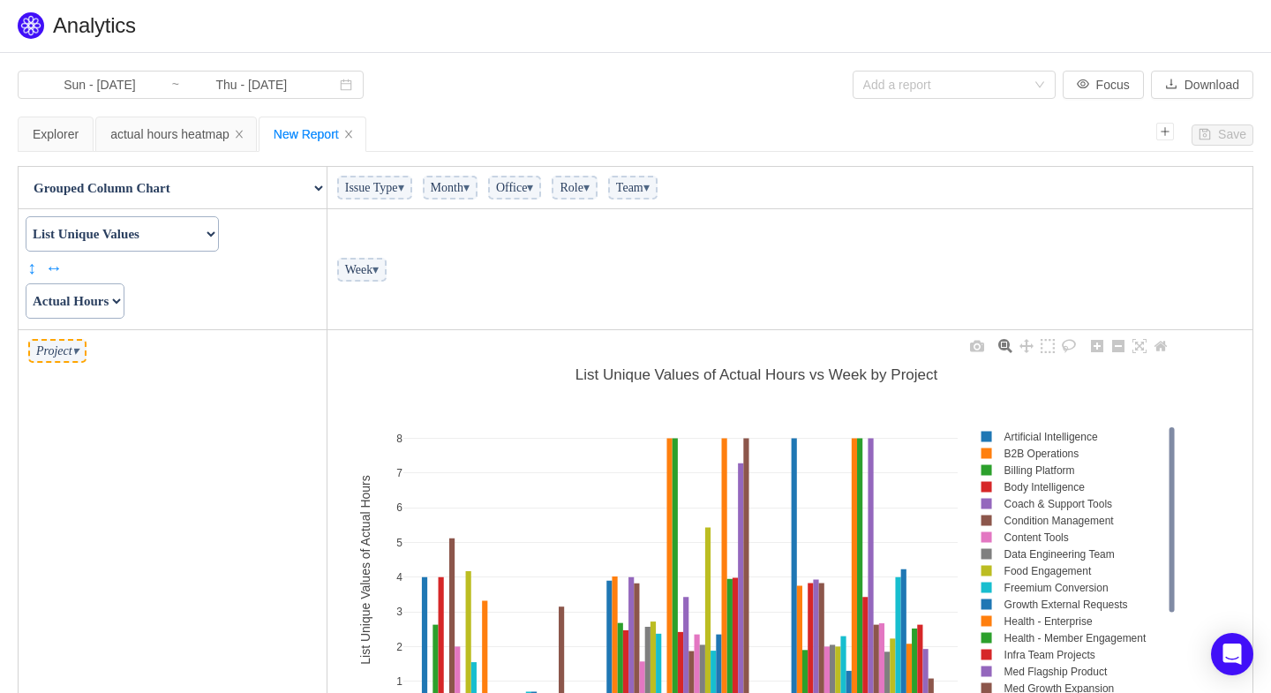
scroll to position [0, 0]
click at [315, 186] on select "Table Table Heatmap Table Col Heatmap Table Row Heatmap Export Table TSV Groupe…" at bounding box center [172, 188] width 306 height 35
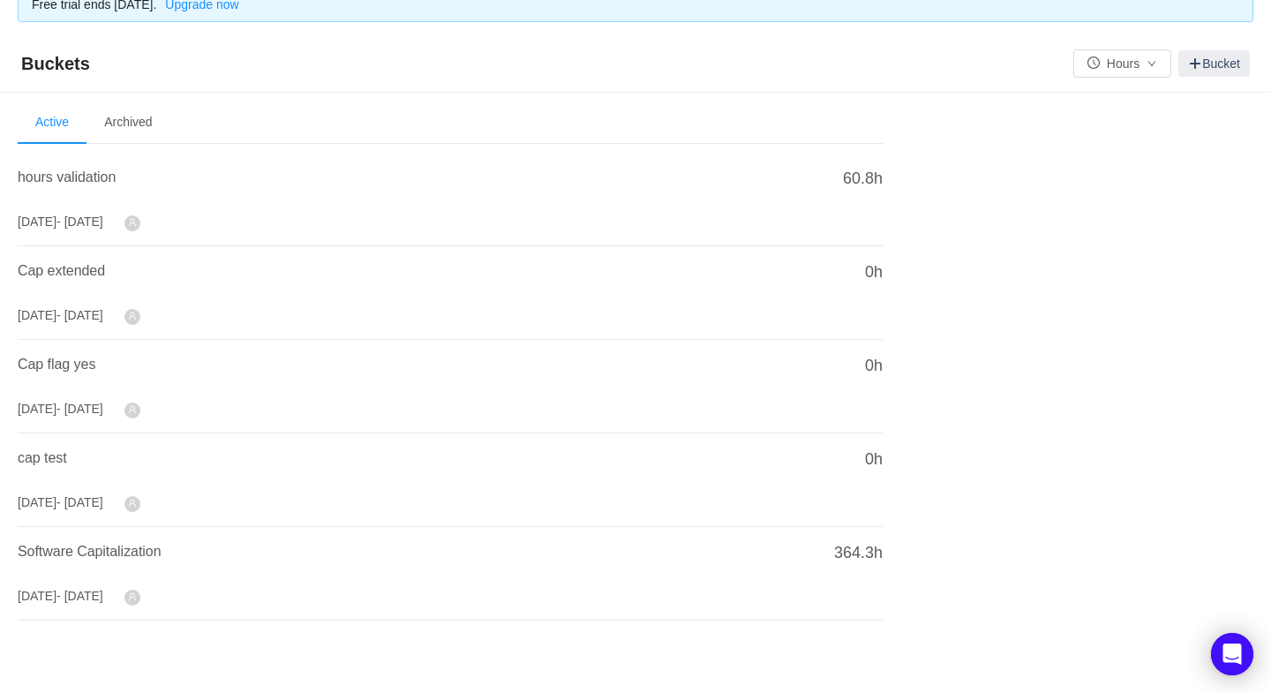
scroll to position [22, 0]
click at [83, 547] on span "Software Capitalization" at bounding box center [90, 554] width 144 height 15
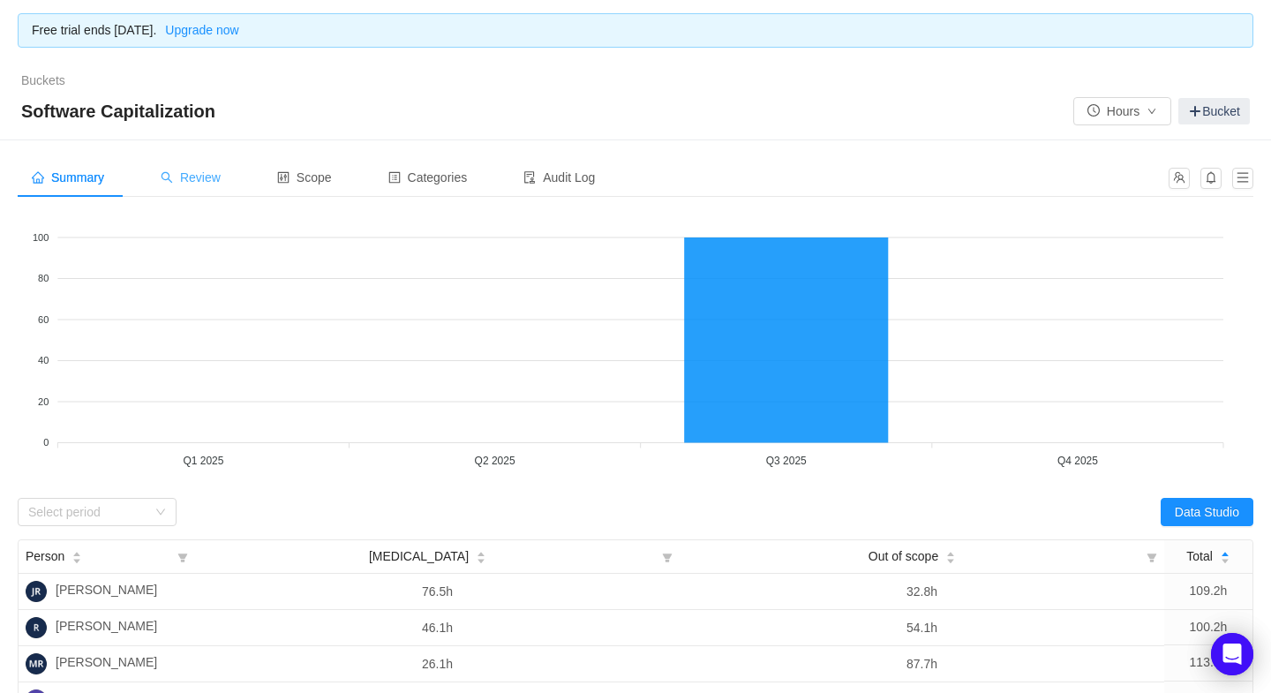
click at [191, 173] on span "Review" at bounding box center [191, 177] width 60 height 14
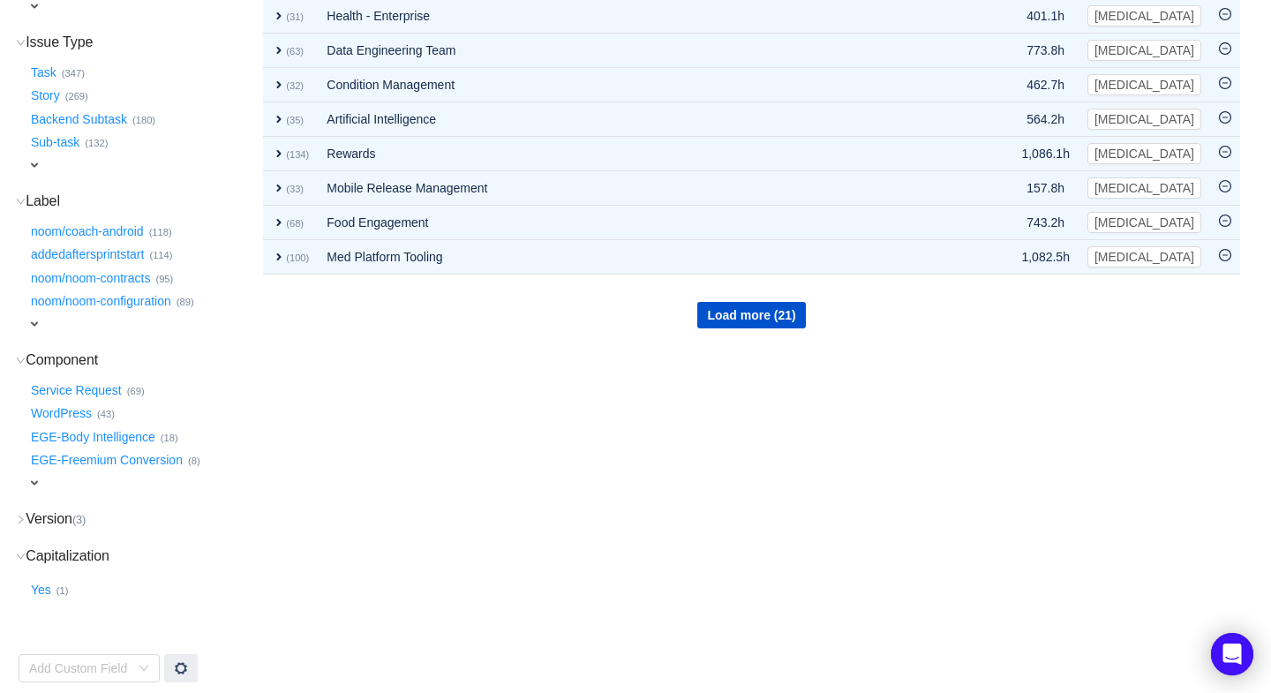
scroll to position [409, 0]
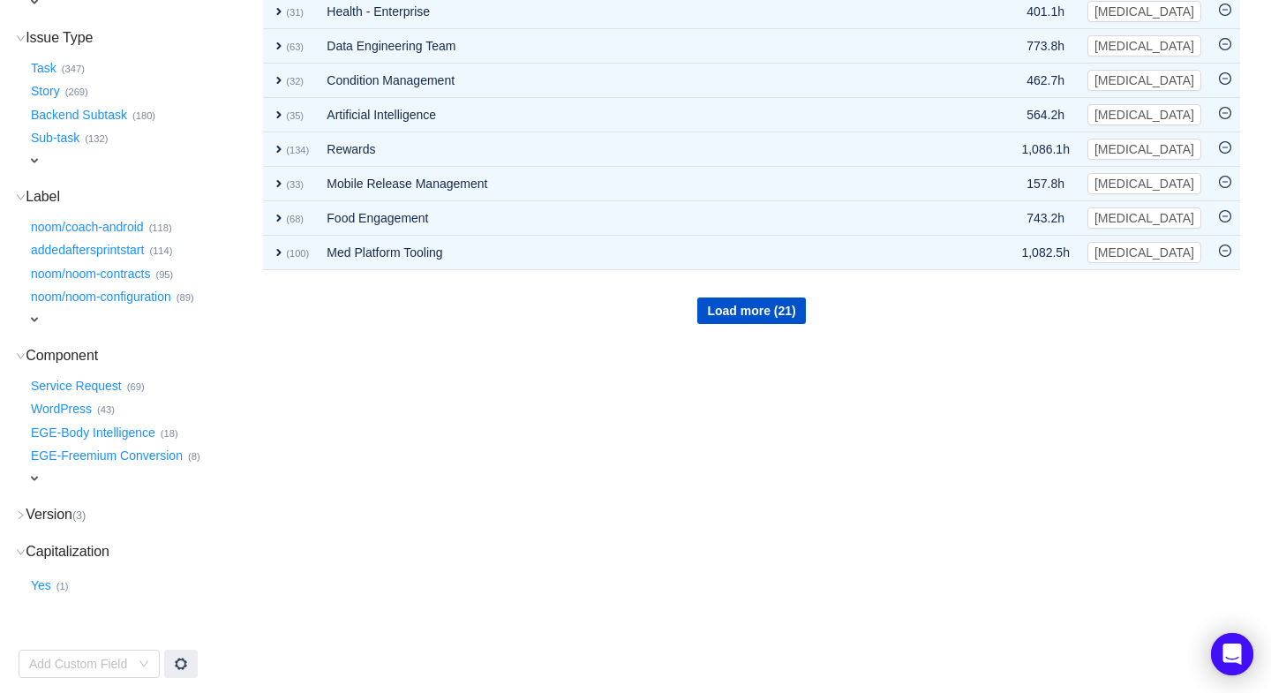
click at [19, 515] on icon "icon: right" at bounding box center [21, 515] width 10 height 10
click at [19, 515] on icon "icon: down" at bounding box center [21, 515] width 10 height 10
click at [100, 663] on div "Add Custom Field" at bounding box center [79, 664] width 101 height 18
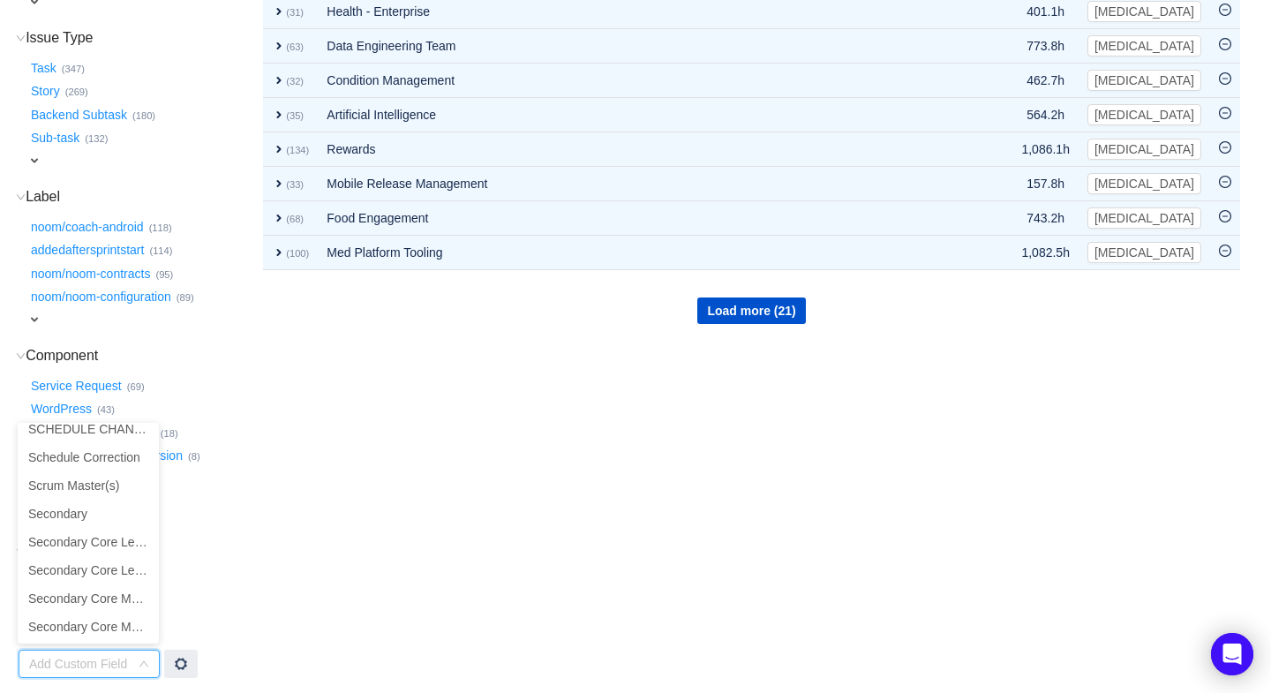
scroll to position [15151, 0]
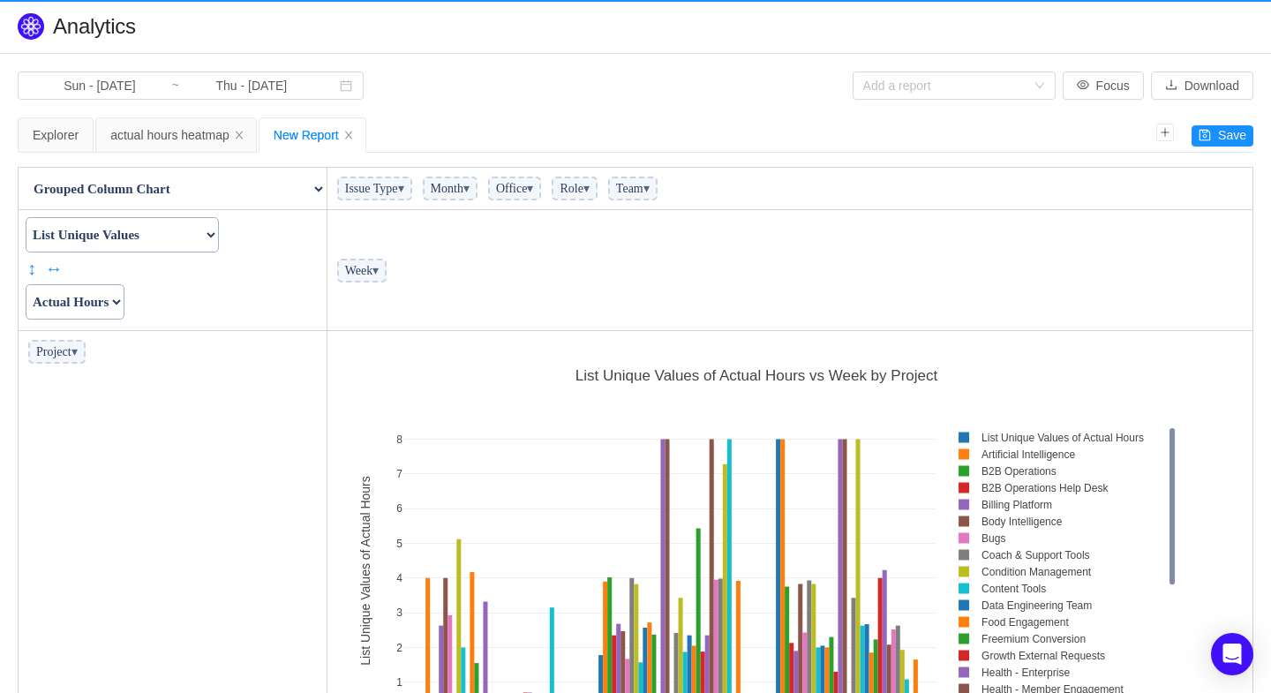
scroll to position [451, 915]
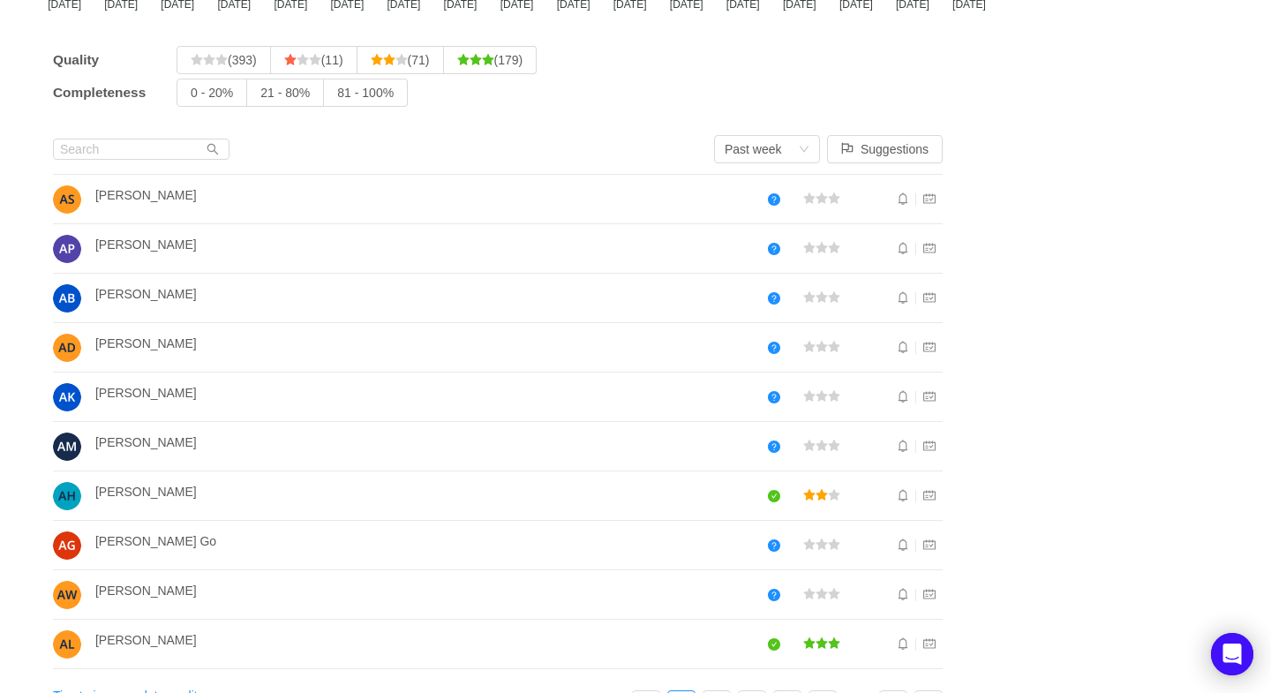
scroll to position [300, 0]
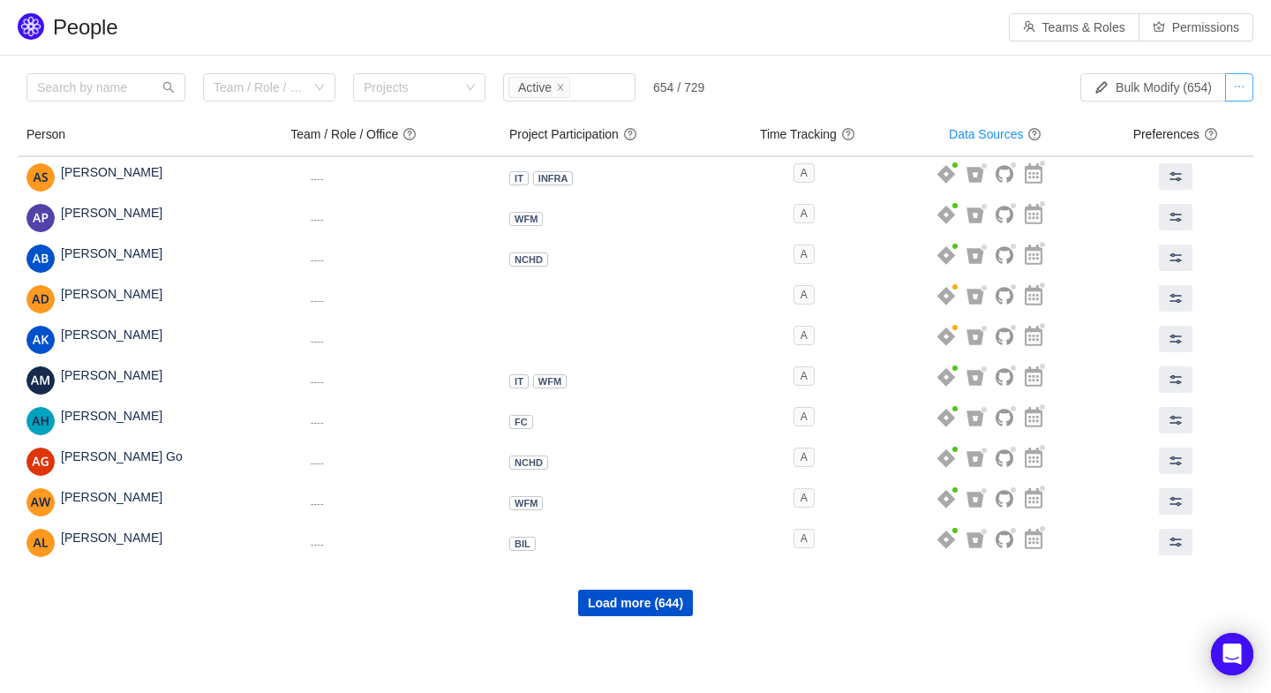
click at [1239, 82] on button "button" at bounding box center [1239, 87] width 28 height 28
click at [1118, 79] on button "Bulk Modify (654)" at bounding box center [1153, 87] width 146 height 28
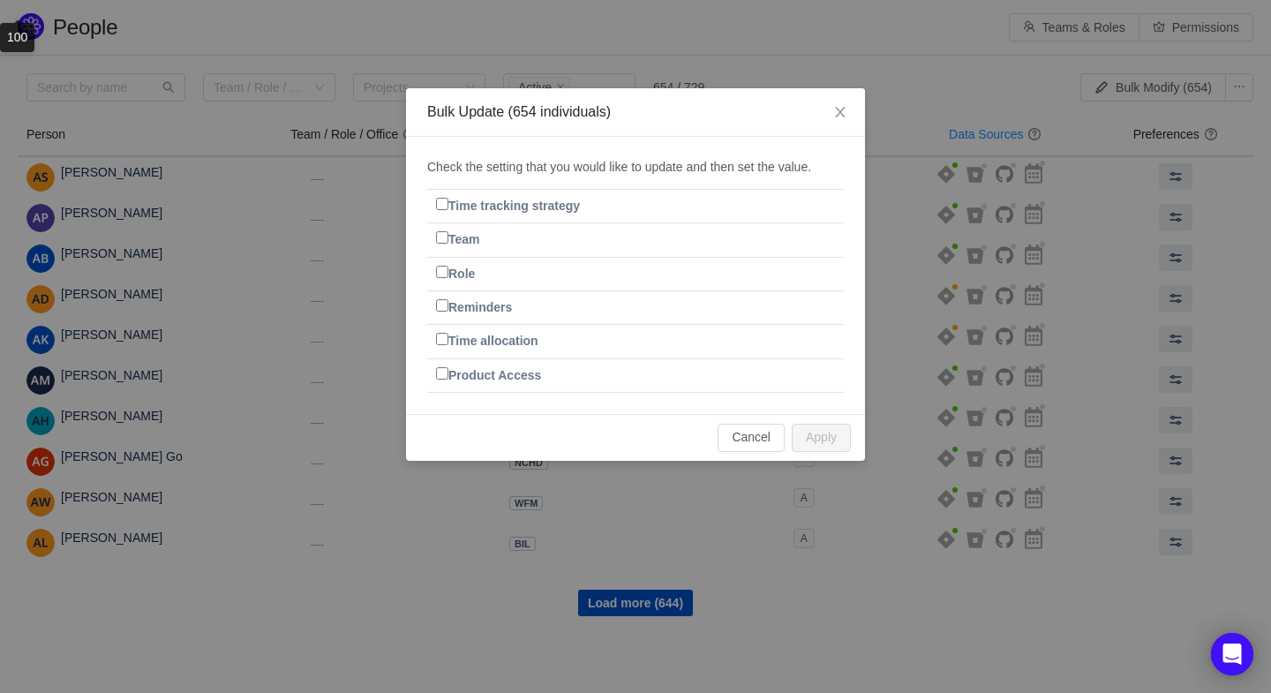
click at [436, 234] on input "Team" at bounding box center [442, 237] width 12 height 12
checkbox input "true"
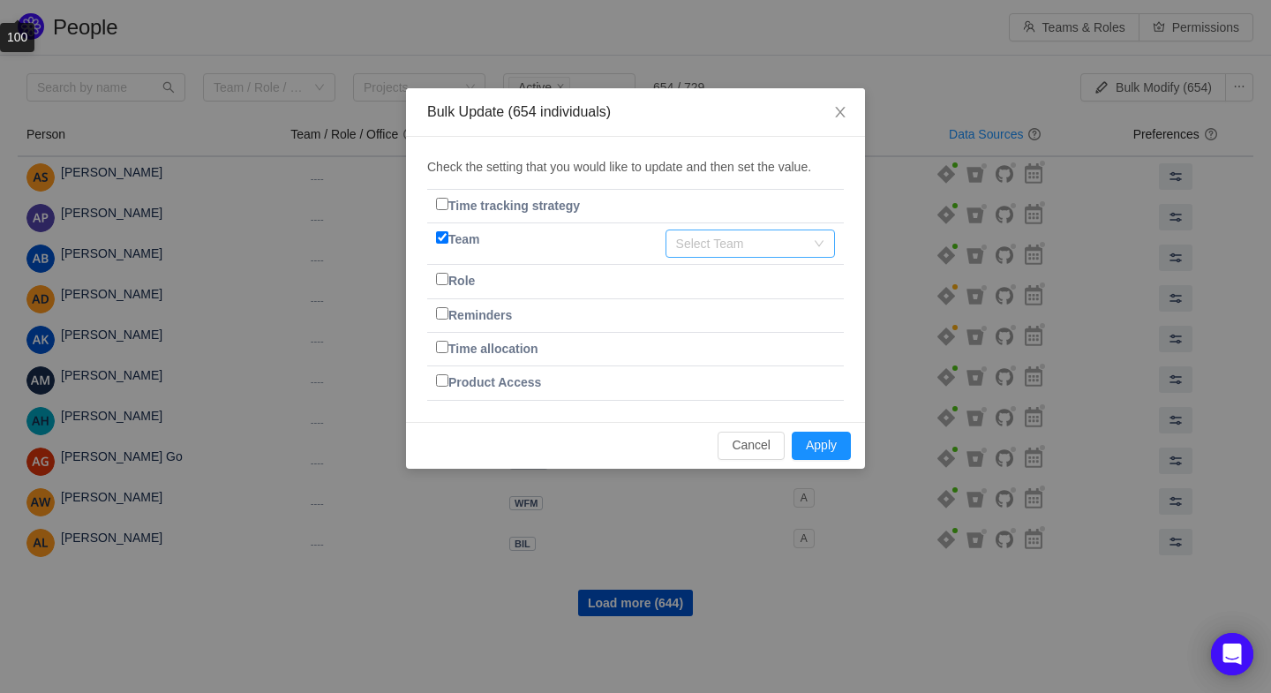
click at [794, 235] on div "Select Team" at bounding box center [740, 244] width 129 height 18
click at [757, 234] on input at bounding box center [744, 243] width 137 height 26
click at [747, 439] on button "Cancel" at bounding box center [751, 446] width 67 height 28
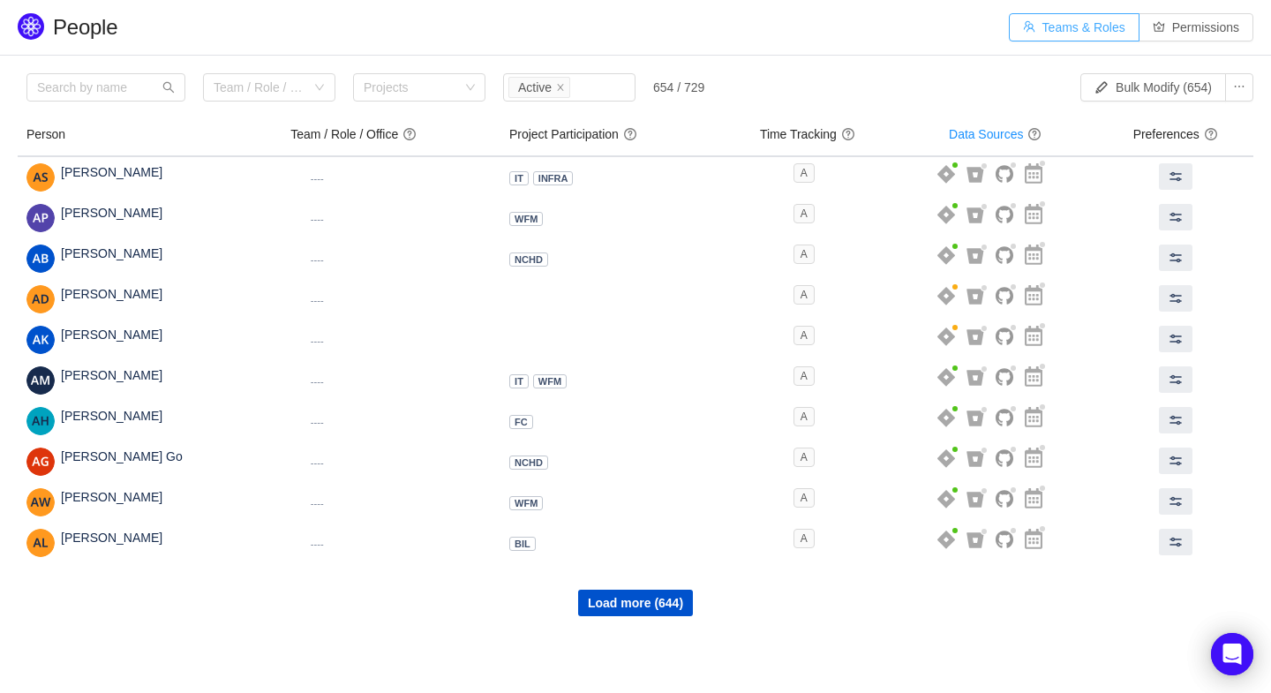
click at [1063, 25] on button "Teams & Roles" at bounding box center [1074, 27] width 131 height 28
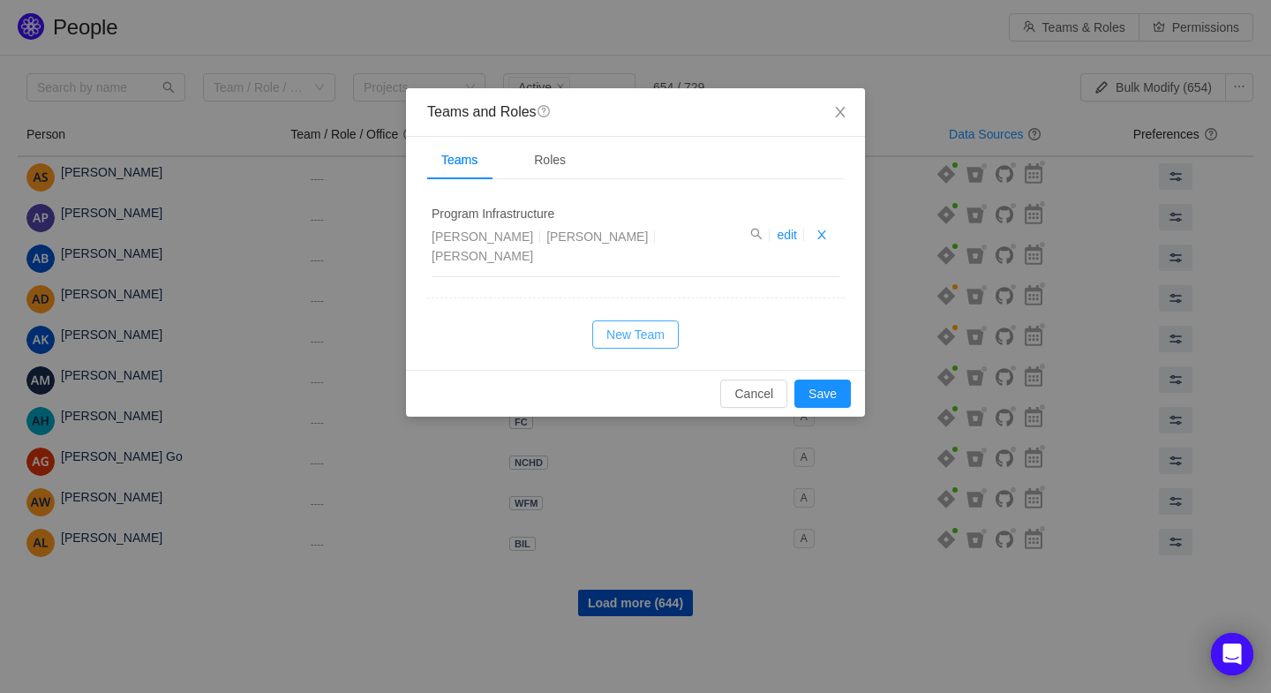
click at [638, 320] on button "New Team" at bounding box center [635, 334] width 87 height 28
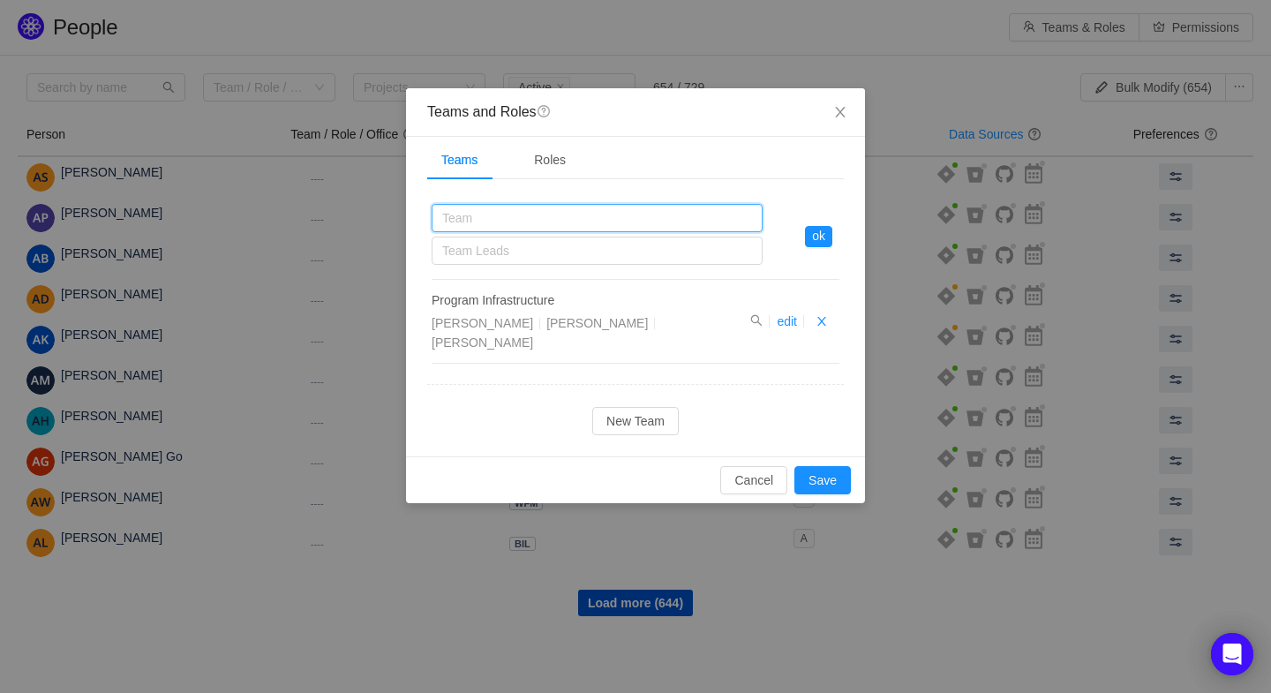
click at [508, 209] on input "text" at bounding box center [597, 218] width 331 height 28
click at [483, 245] on div "Team Leads" at bounding box center [593, 251] width 302 height 18
type input "Body Intelligence"
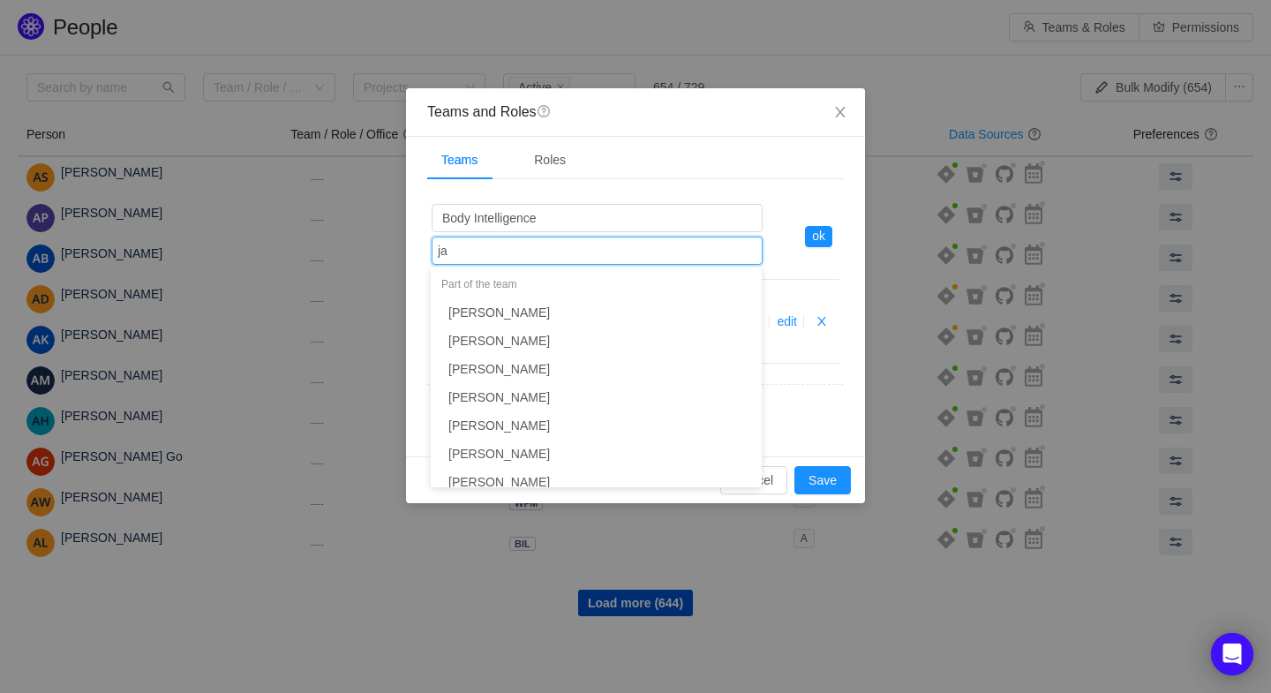
type input "jas"
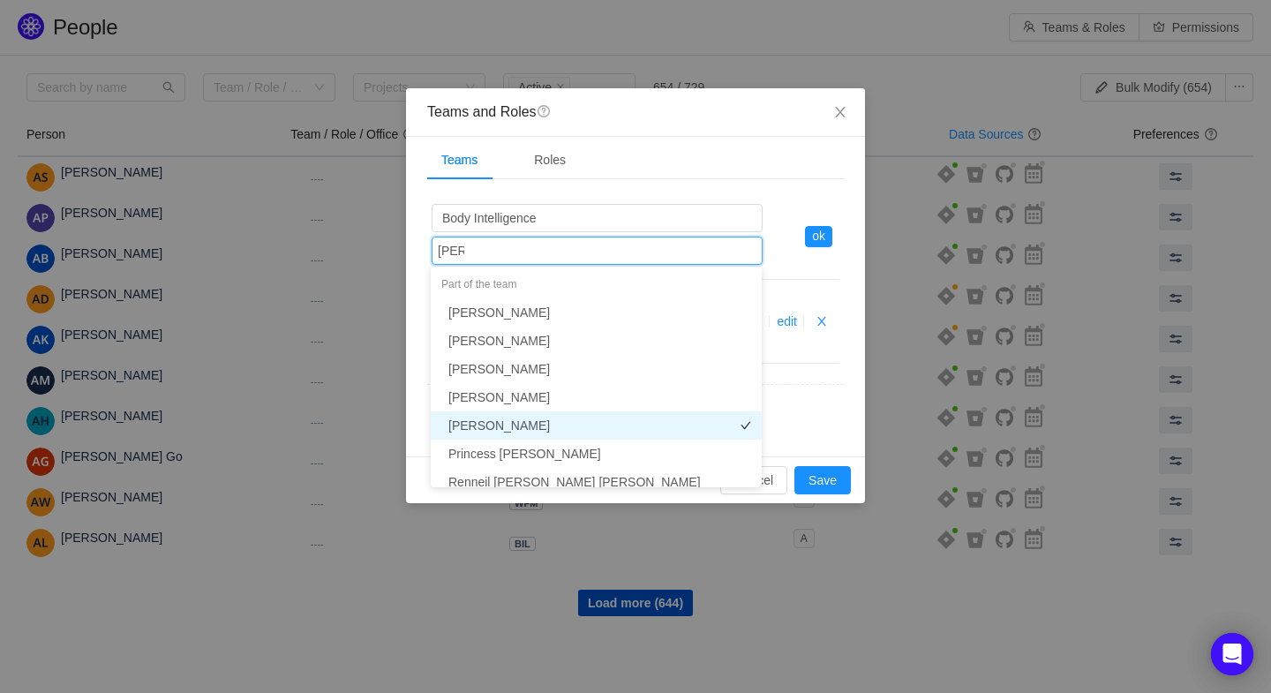
click at [486, 420] on li "Jaswini Vijayakumar" at bounding box center [596, 425] width 331 height 28
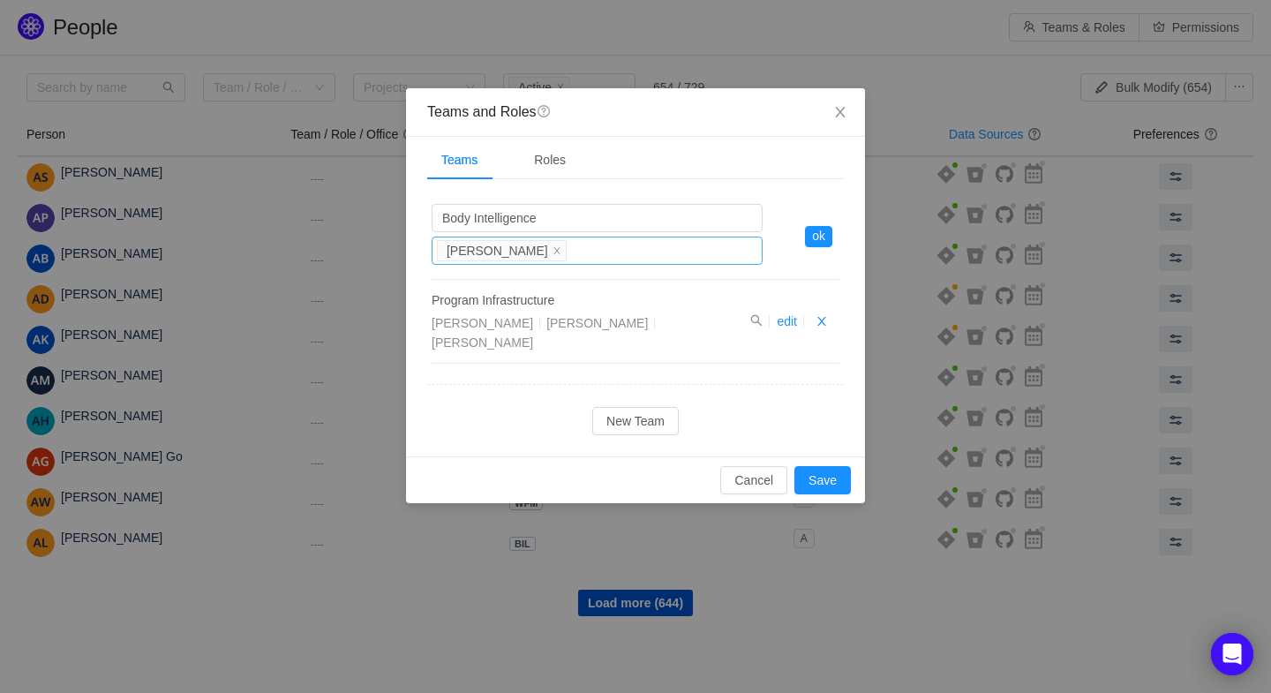
click at [598, 251] on div "Team Leads Jaswini Vijayakumar" at bounding box center [594, 250] width 315 height 26
type input "stell"
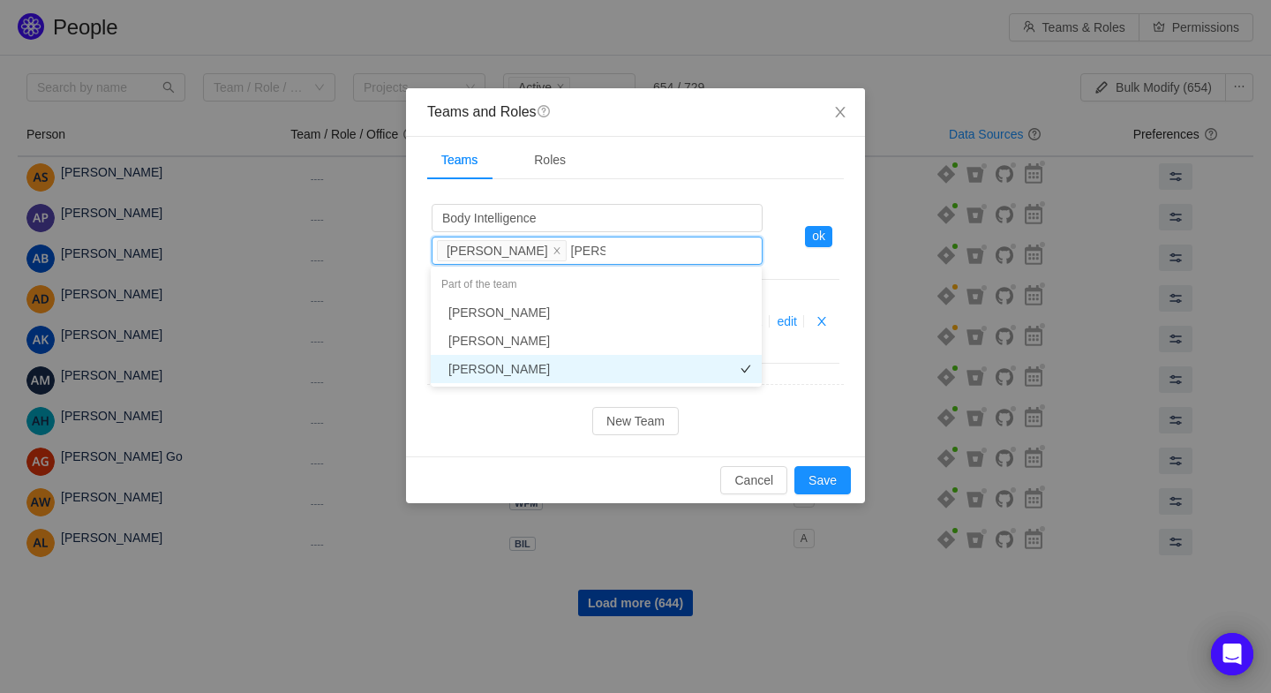
click at [506, 364] on li "[PERSON_NAME]" at bounding box center [596, 369] width 331 height 28
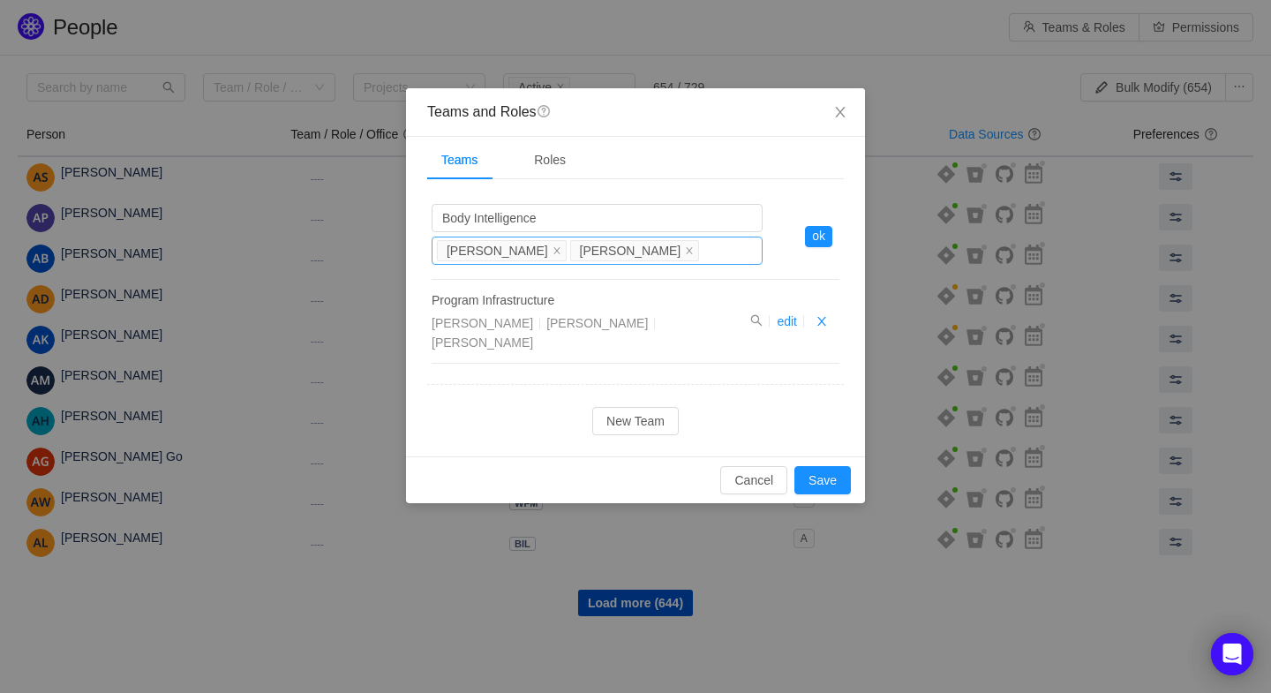
click at [730, 247] on div "Team Leads Jaswini Vijayakumar Stella Castilano" at bounding box center [594, 250] width 315 height 26
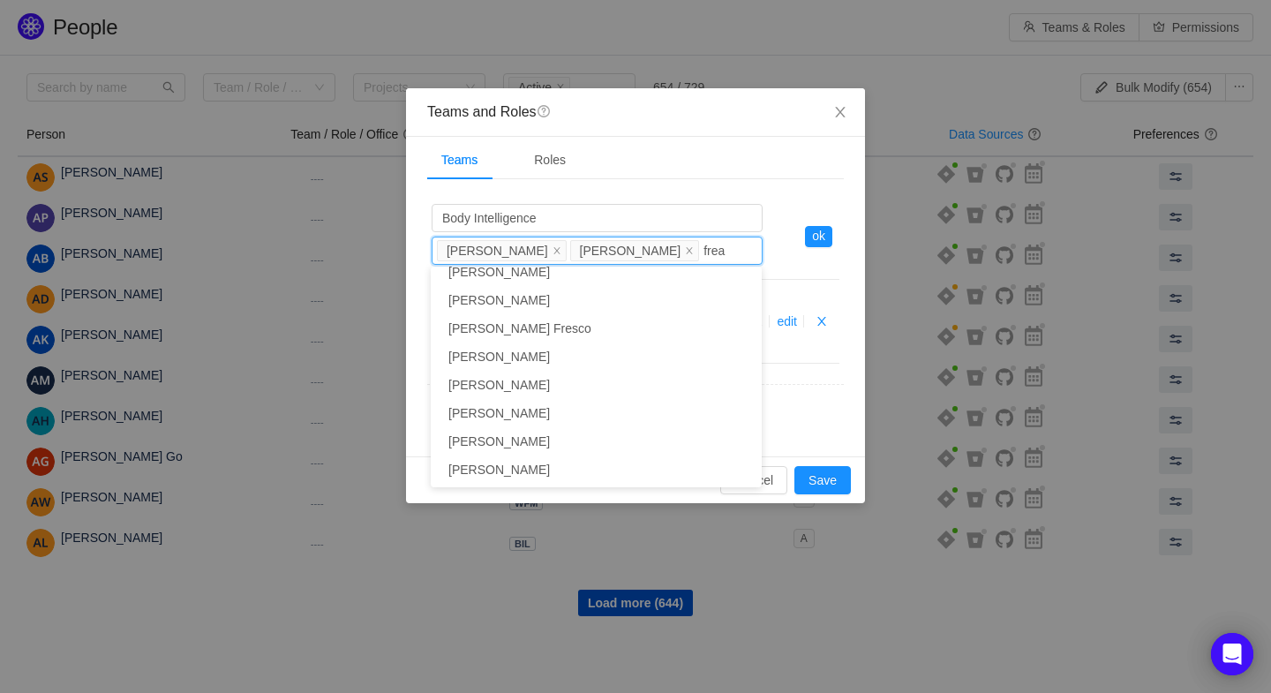
type input "freas"
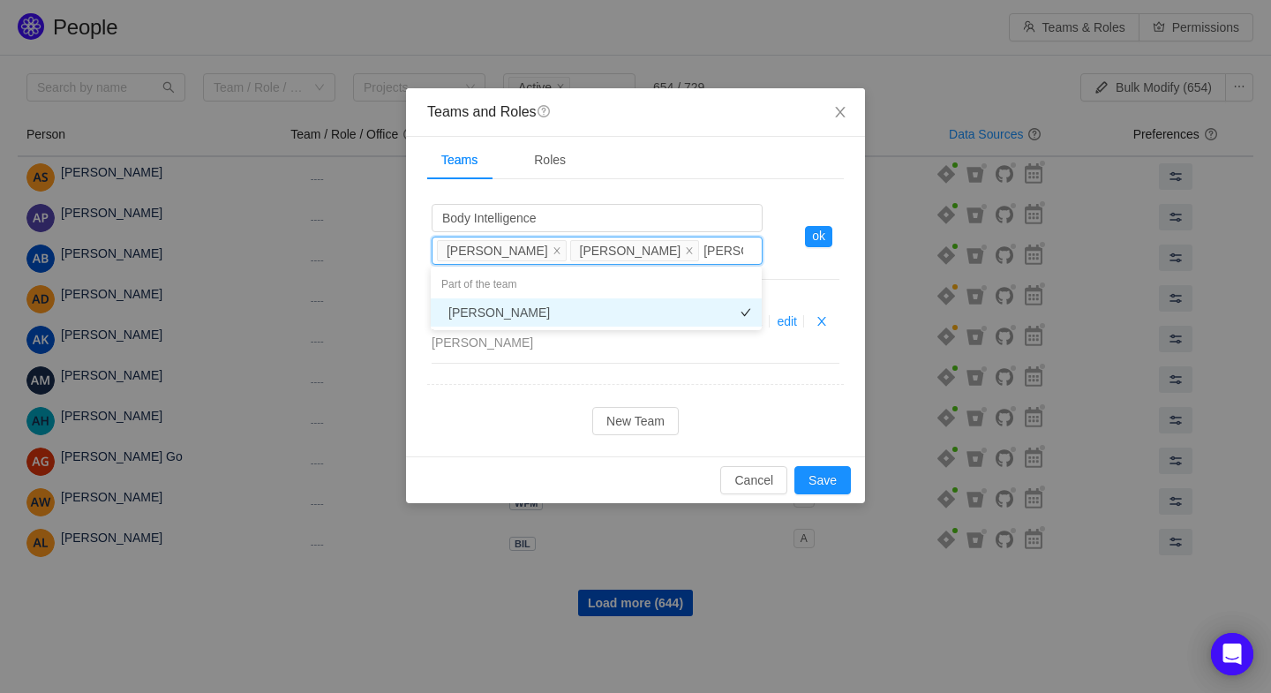
click at [480, 314] on li "[PERSON_NAME]" at bounding box center [596, 312] width 331 height 28
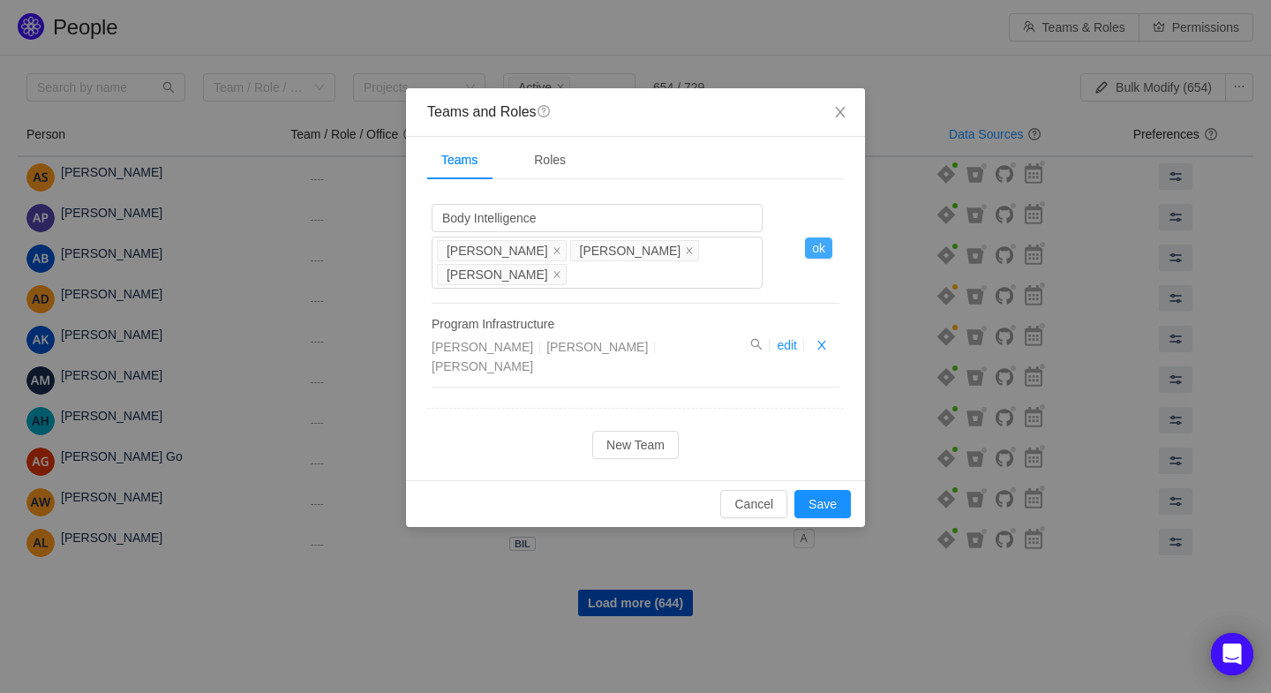
click at [823, 250] on button "ok" at bounding box center [818, 247] width 27 height 21
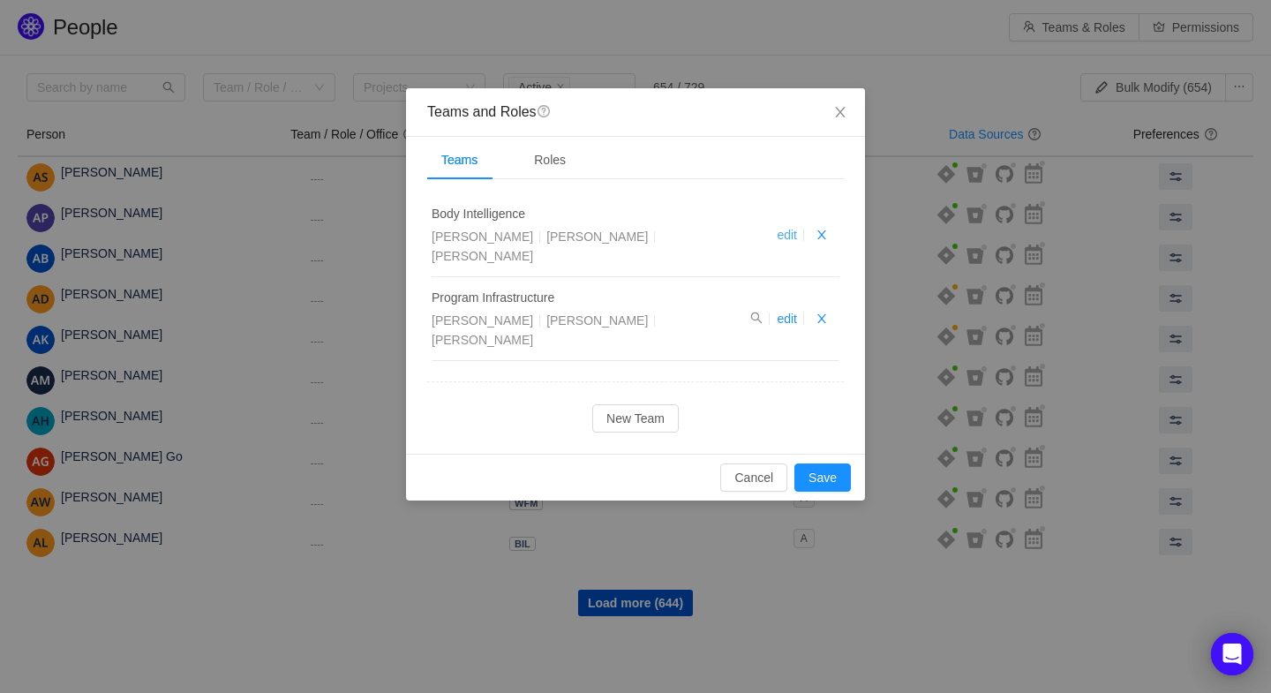
click at [788, 228] on link "edit" at bounding box center [787, 235] width 20 height 14
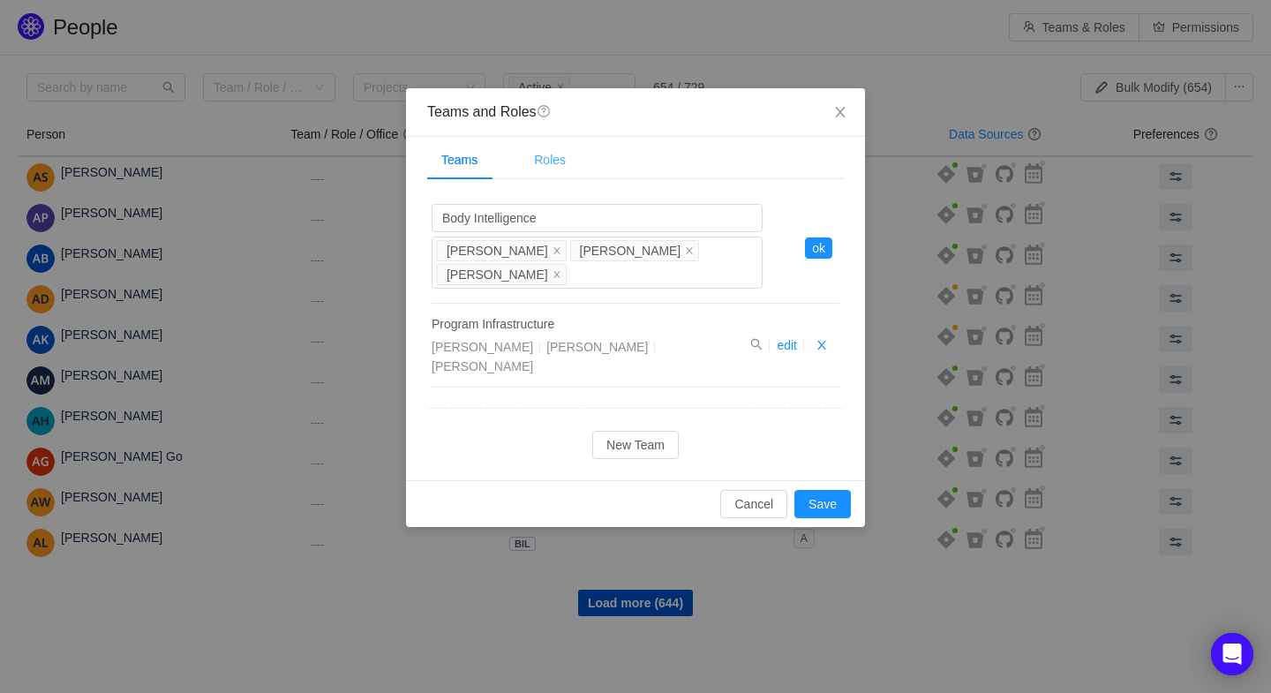
click at [560, 154] on div "Roles" at bounding box center [550, 160] width 60 height 40
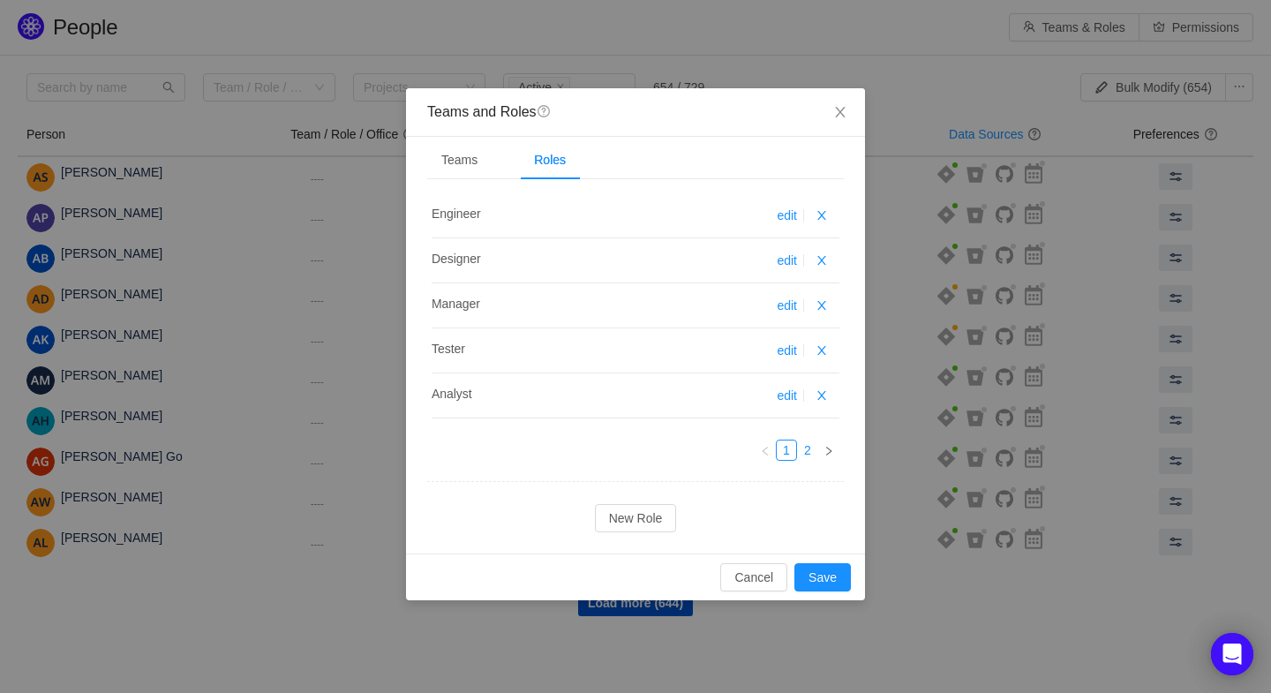
click at [809, 445] on link "2" at bounding box center [807, 449] width 19 height 19
click at [824, 567] on button "Save" at bounding box center [822, 577] width 56 height 28
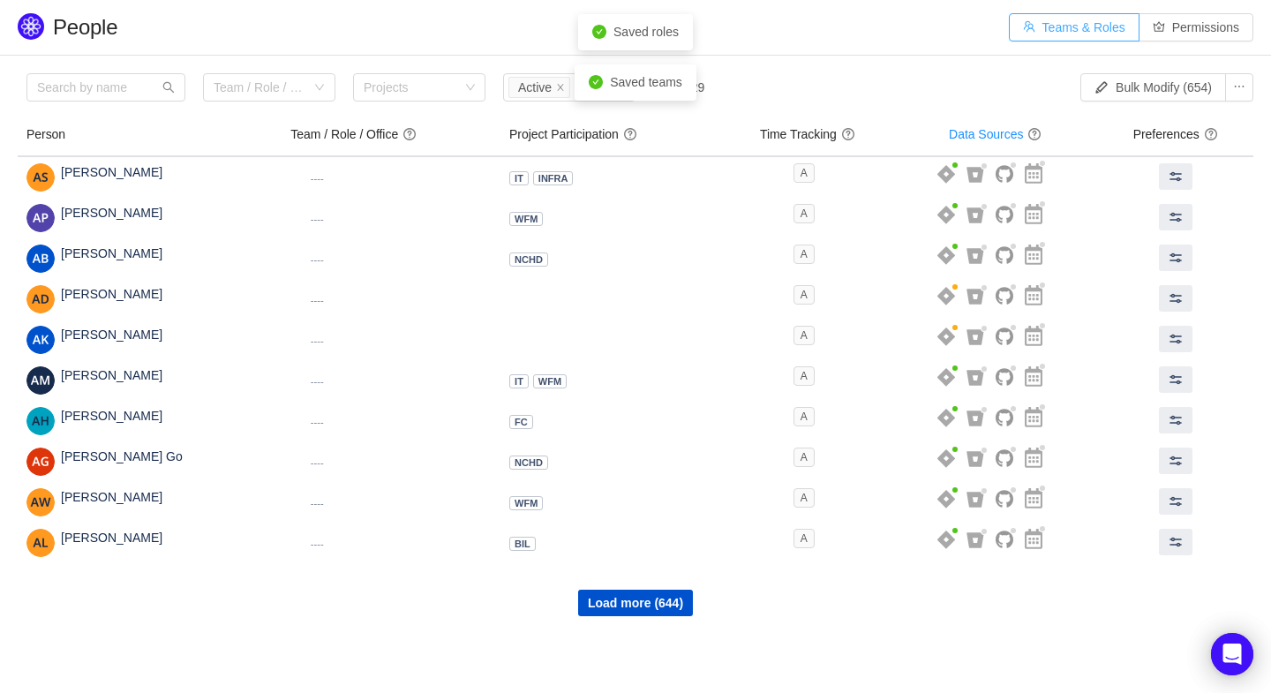
click at [1059, 41] on button "Teams & Roles" at bounding box center [1074, 27] width 131 height 28
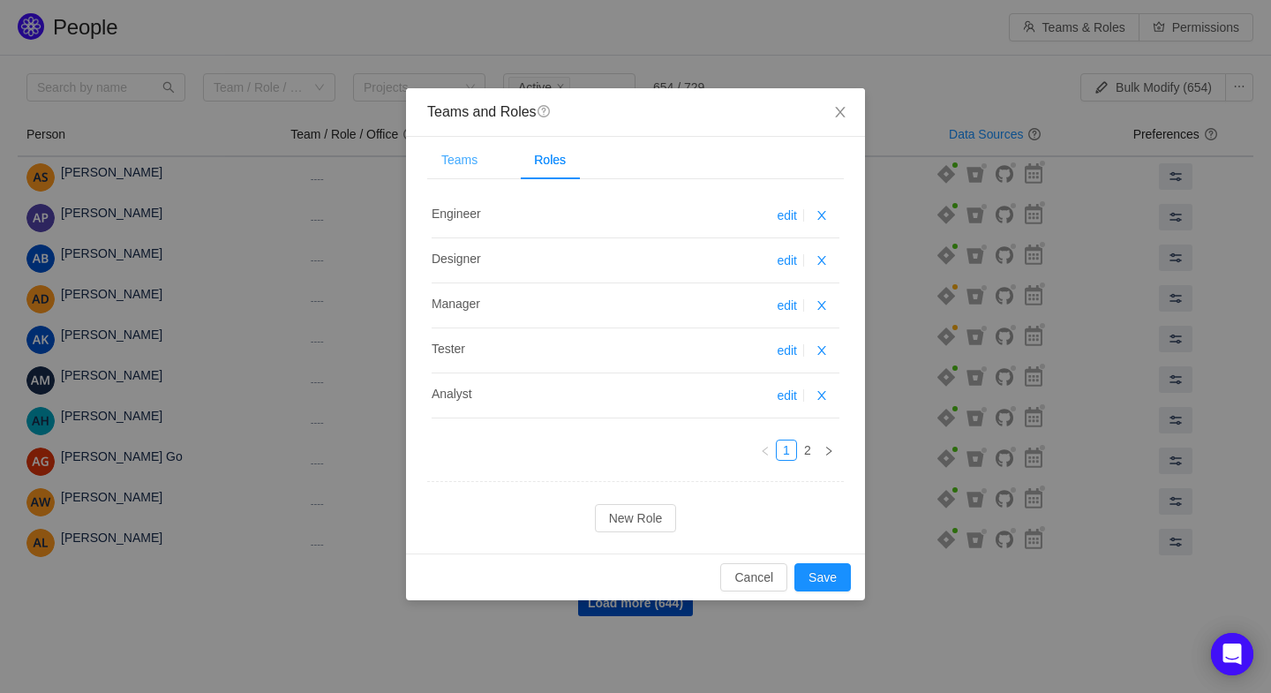
click at [464, 147] on div "Teams" at bounding box center [459, 160] width 64 height 40
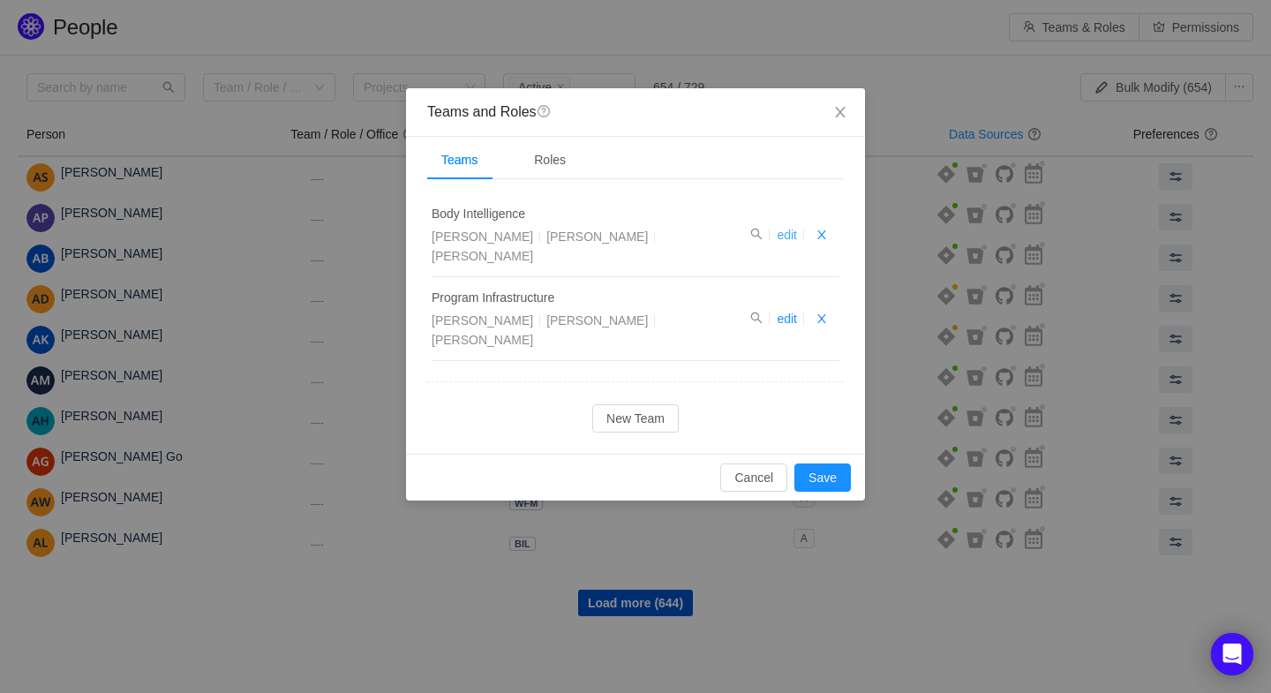
click at [787, 233] on link "edit" at bounding box center [787, 235] width 20 height 14
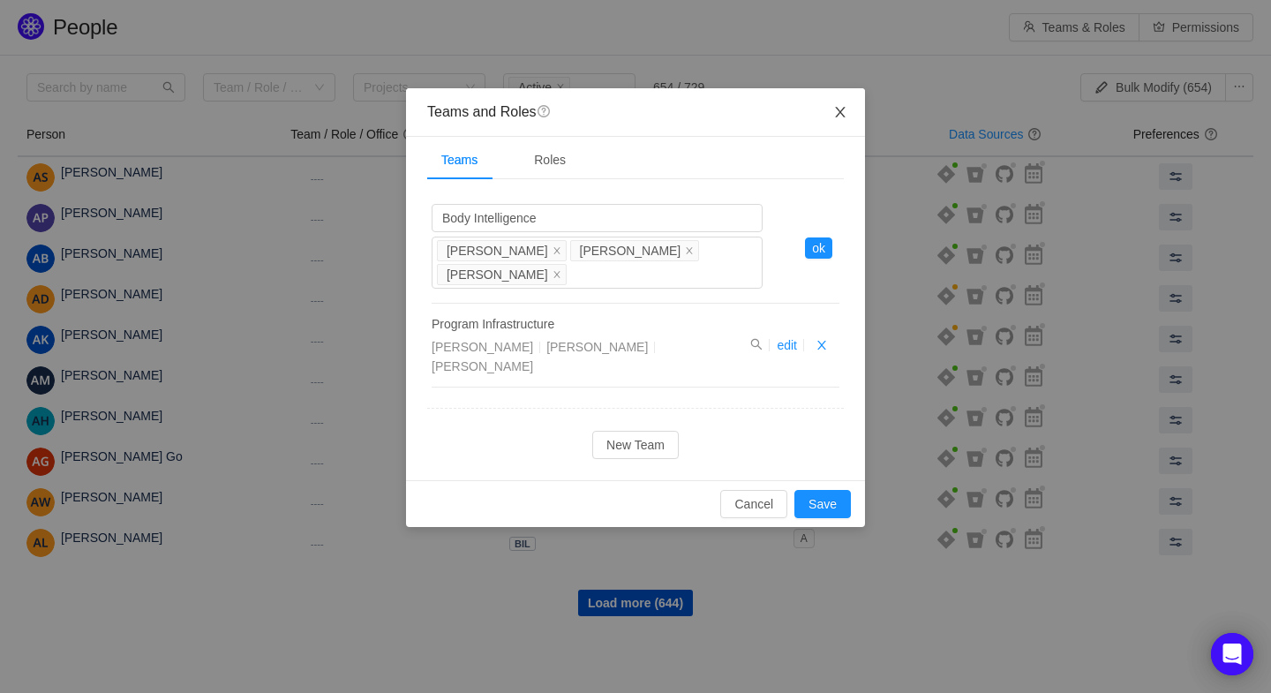
click at [840, 110] on icon "icon: close" at bounding box center [840, 112] width 14 height 14
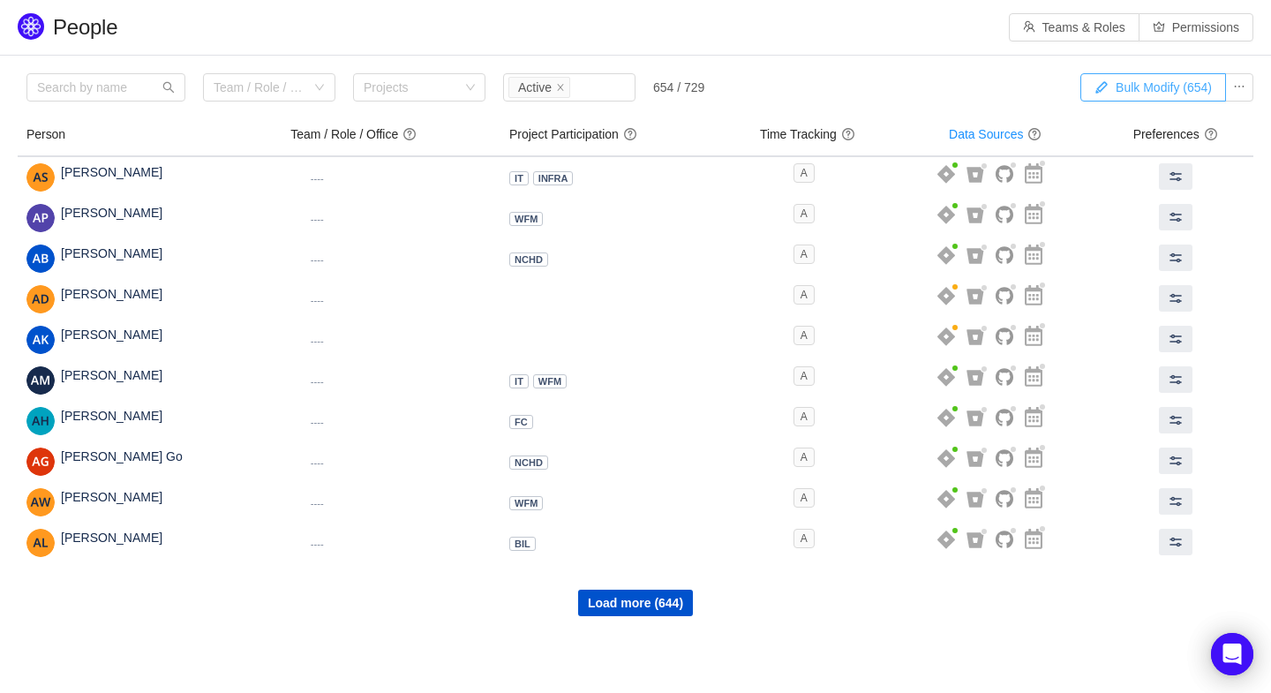
click at [1139, 88] on button "Bulk Modify (654)" at bounding box center [1153, 87] width 146 height 28
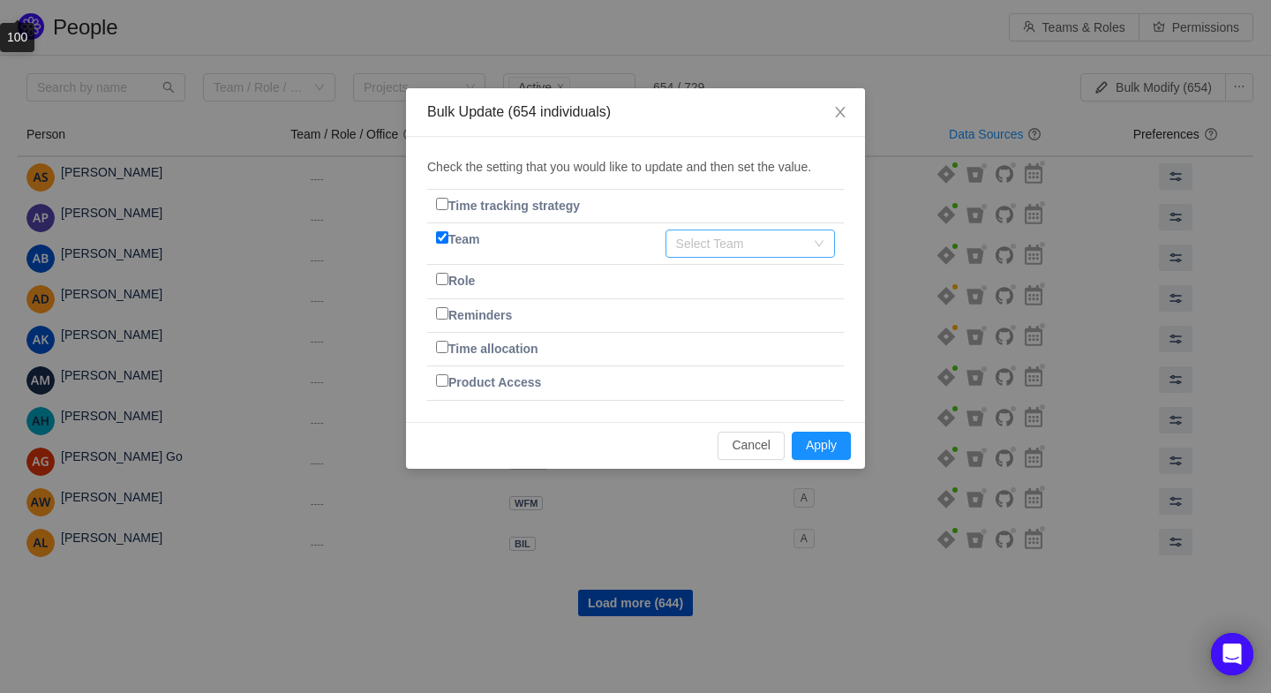
click at [695, 250] on div "Select Team" at bounding box center [740, 244] width 129 height 18
click at [709, 282] on li "Body Intelligence" at bounding box center [749, 276] width 169 height 28
click at [808, 432] on button "Apply" at bounding box center [821, 446] width 59 height 28
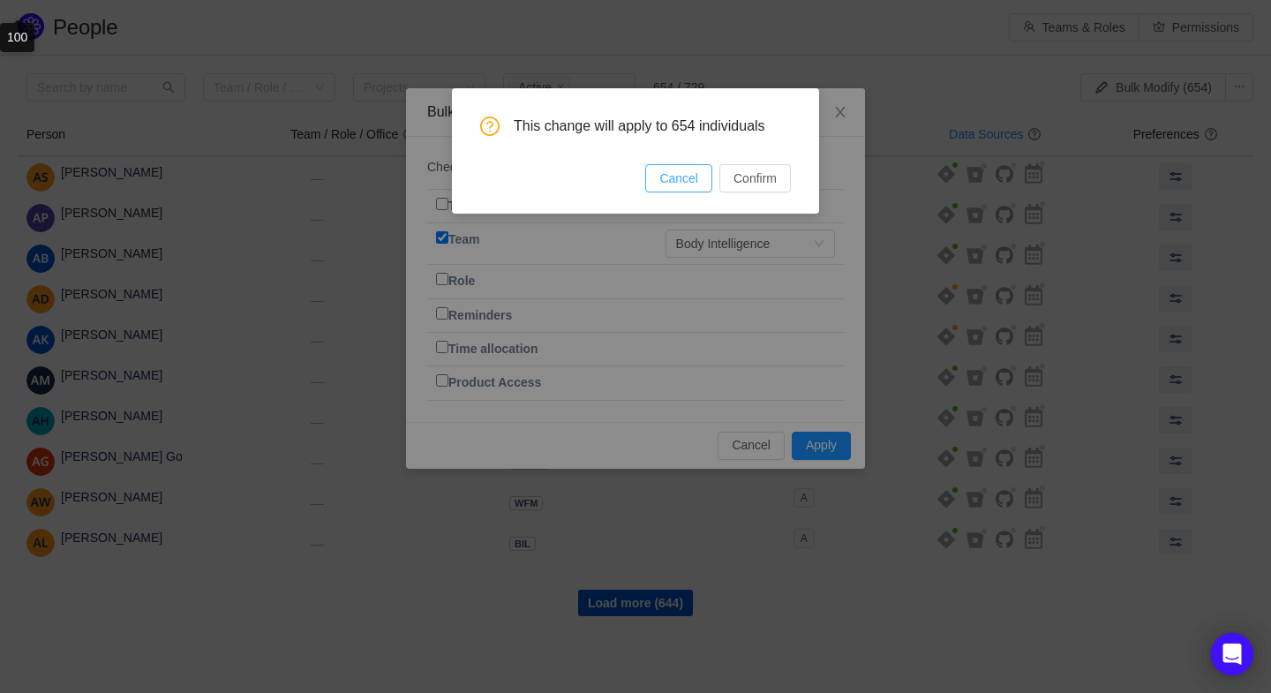
click at [678, 180] on button "Cancel" at bounding box center [678, 178] width 67 height 28
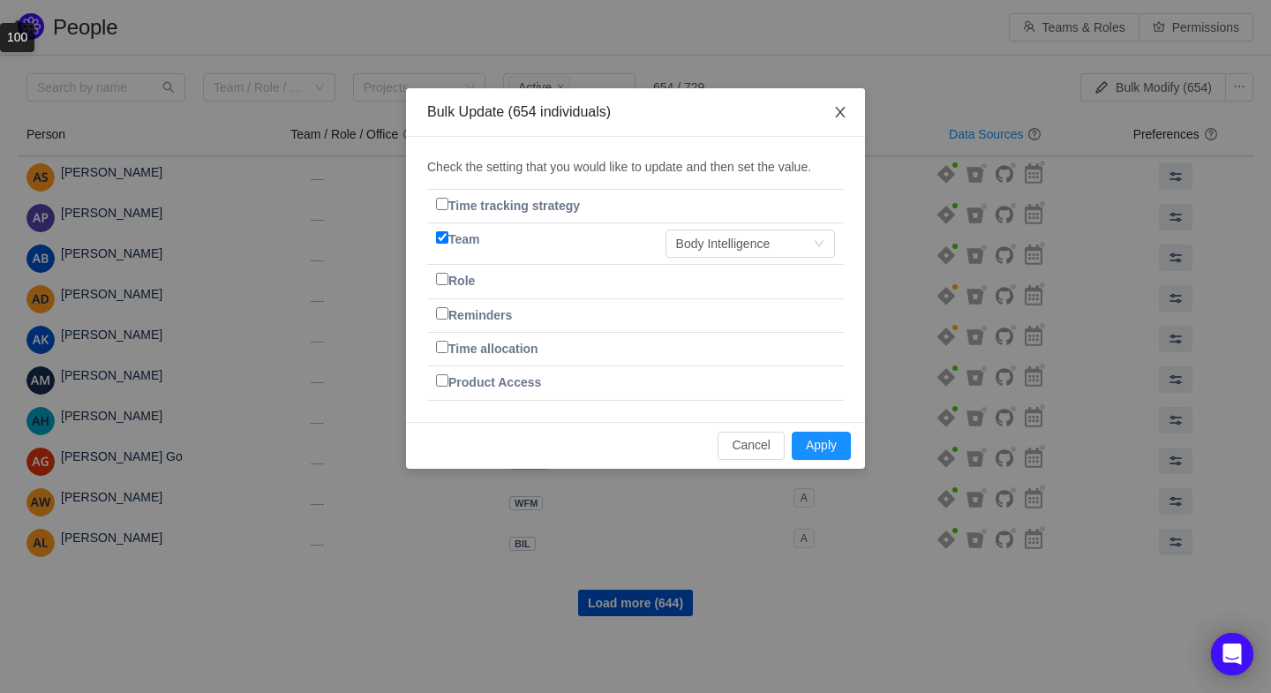
click at [840, 119] on icon "icon: close" at bounding box center [840, 112] width 14 height 14
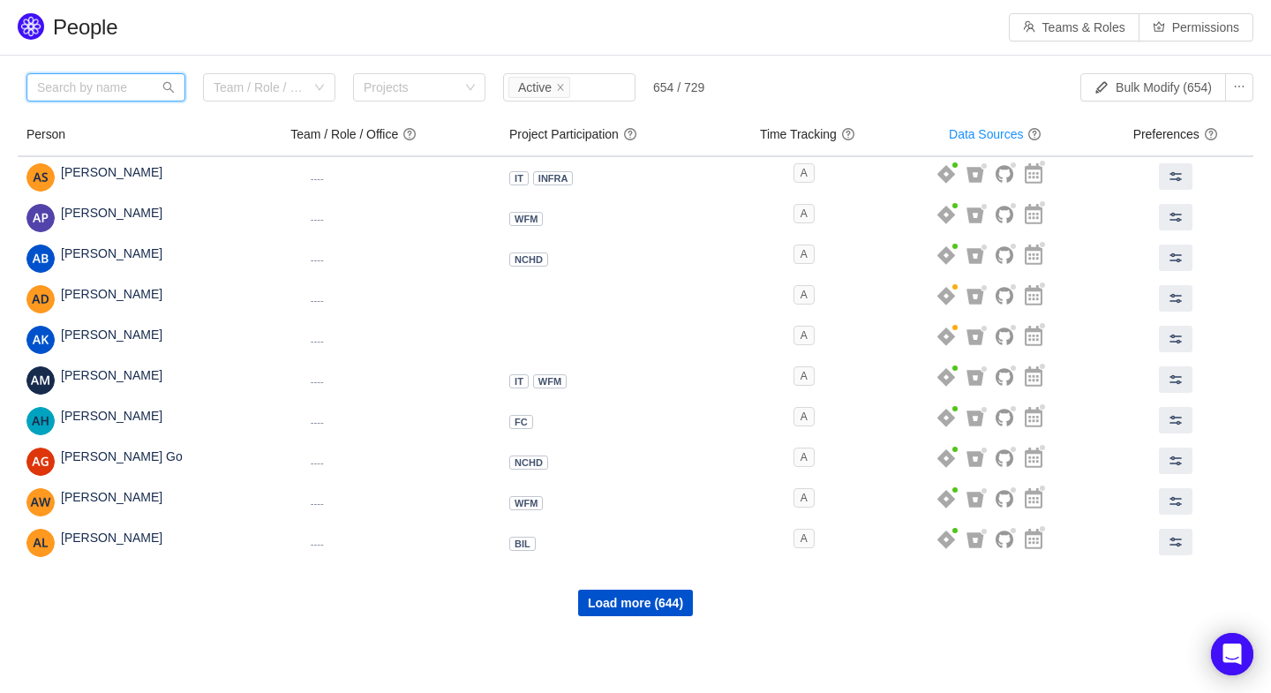
click at [88, 78] on input "text" at bounding box center [105, 87] width 159 height 28
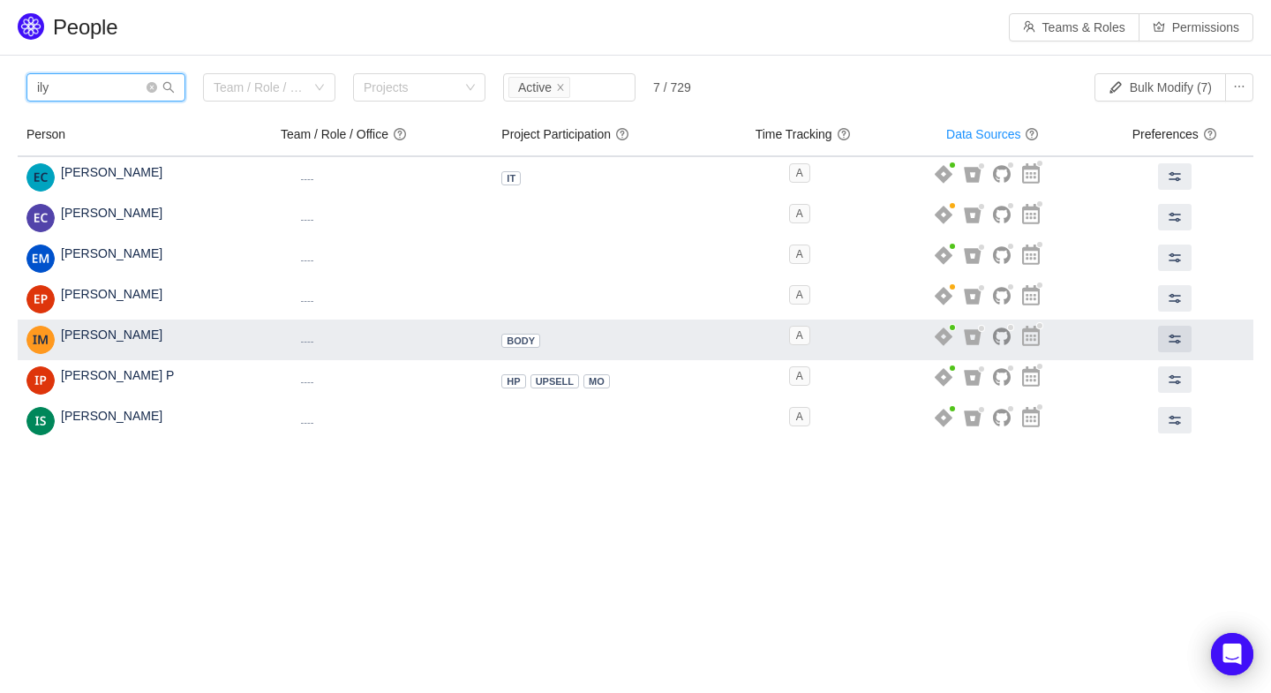
type input "ily"
click at [301, 340] on small "----" at bounding box center [307, 340] width 13 height 11
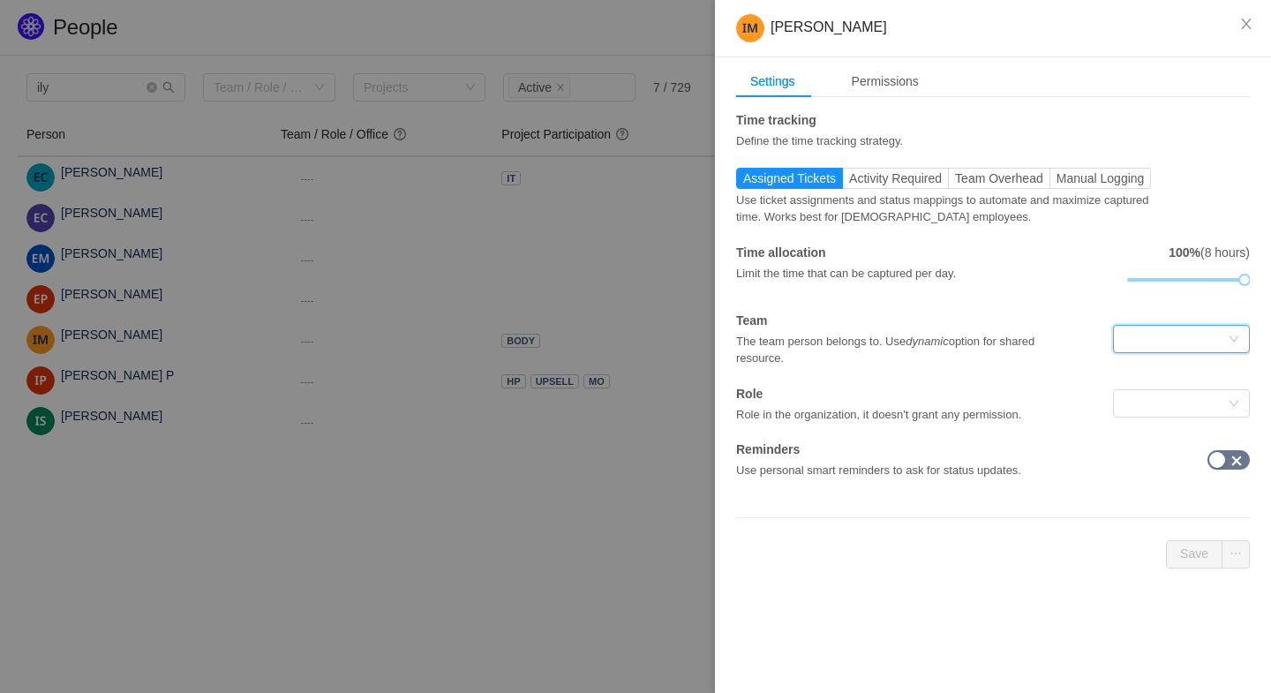
click at [1193, 341] on div at bounding box center [1176, 339] width 104 height 26
click at [1188, 369] on li "Body Intelligence" at bounding box center [1180, 372] width 137 height 28
click at [1176, 401] on div at bounding box center [1176, 403] width 104 height 26
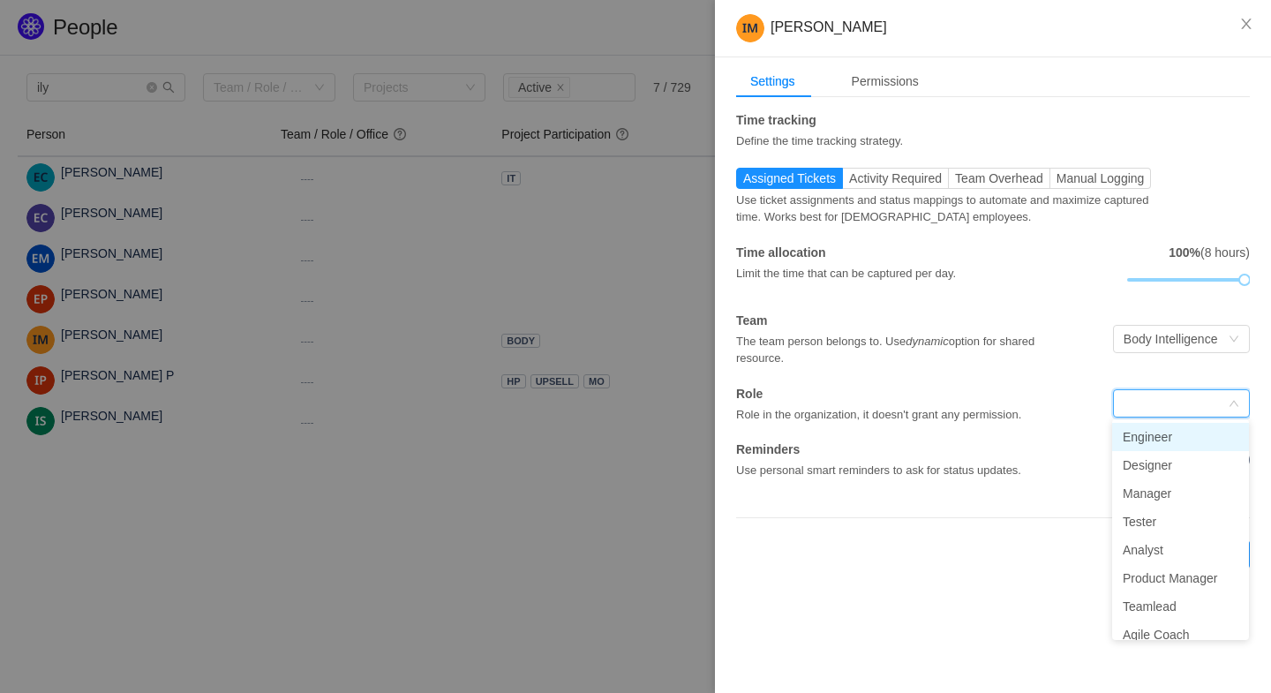
click at [1149, 436] on li "Engineer" at bounding box center [1180, 437] width 137 height 28
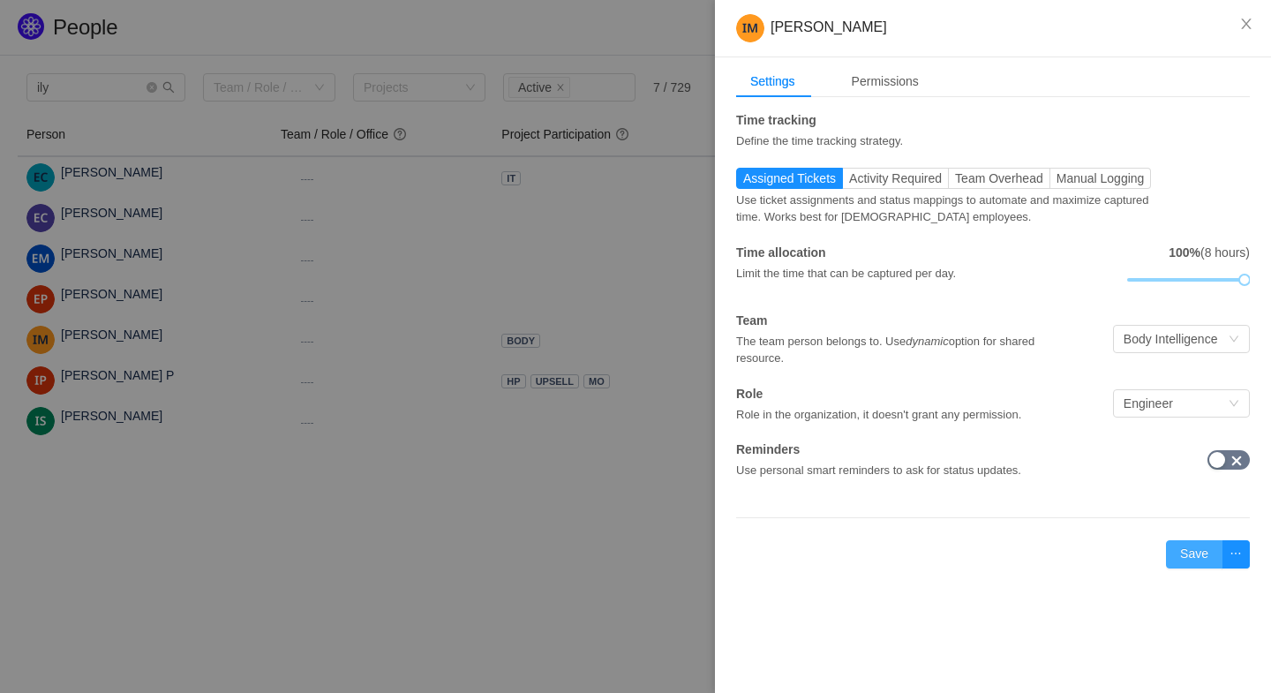
click at [1191, 551] on button "Save" at bounding box center [1194, 554] width 56 height 28
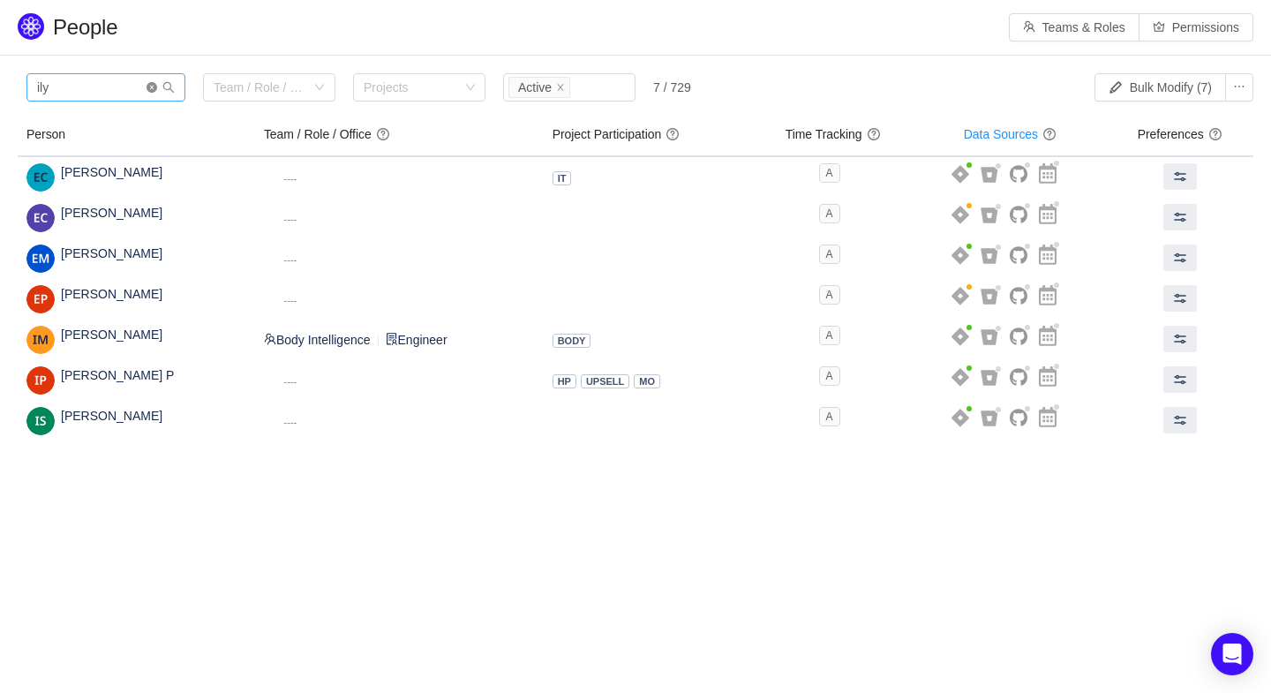
click at [149, 88] on icon "icon: close-circle" at bounding box center [152, 87] width 11 height 11
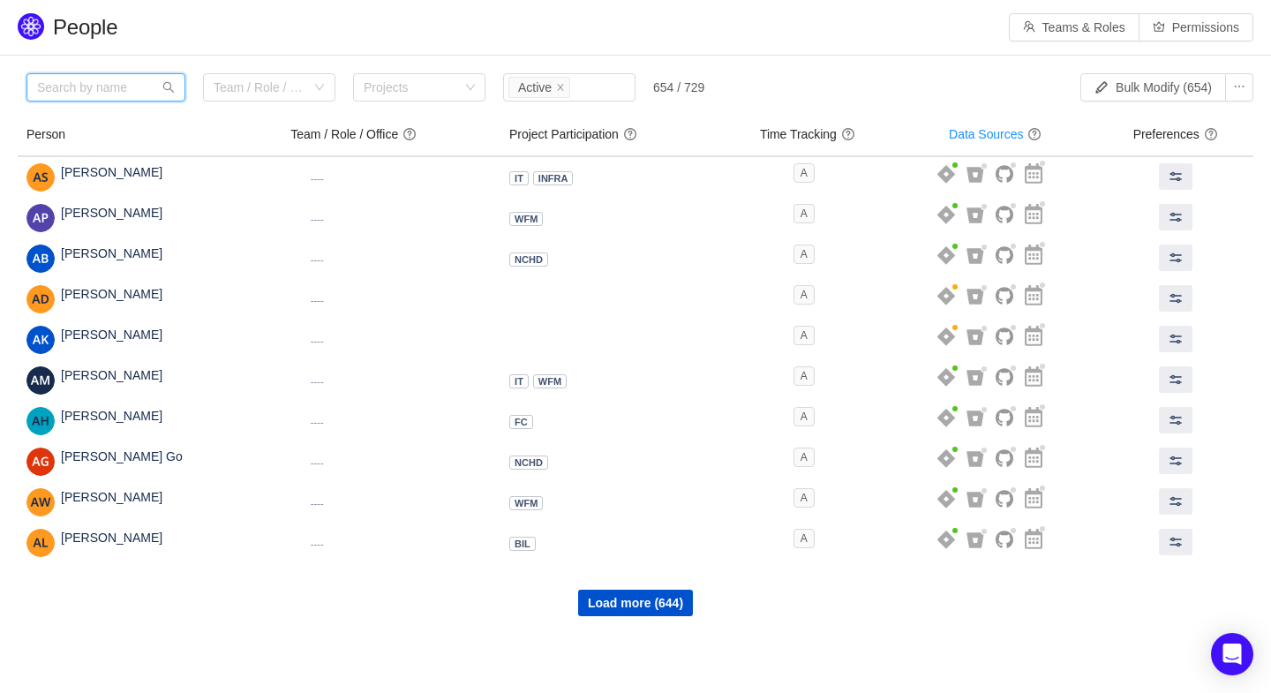
click at [94, 86] on input "text" at bounding box center [105, 87] width 159 height 28
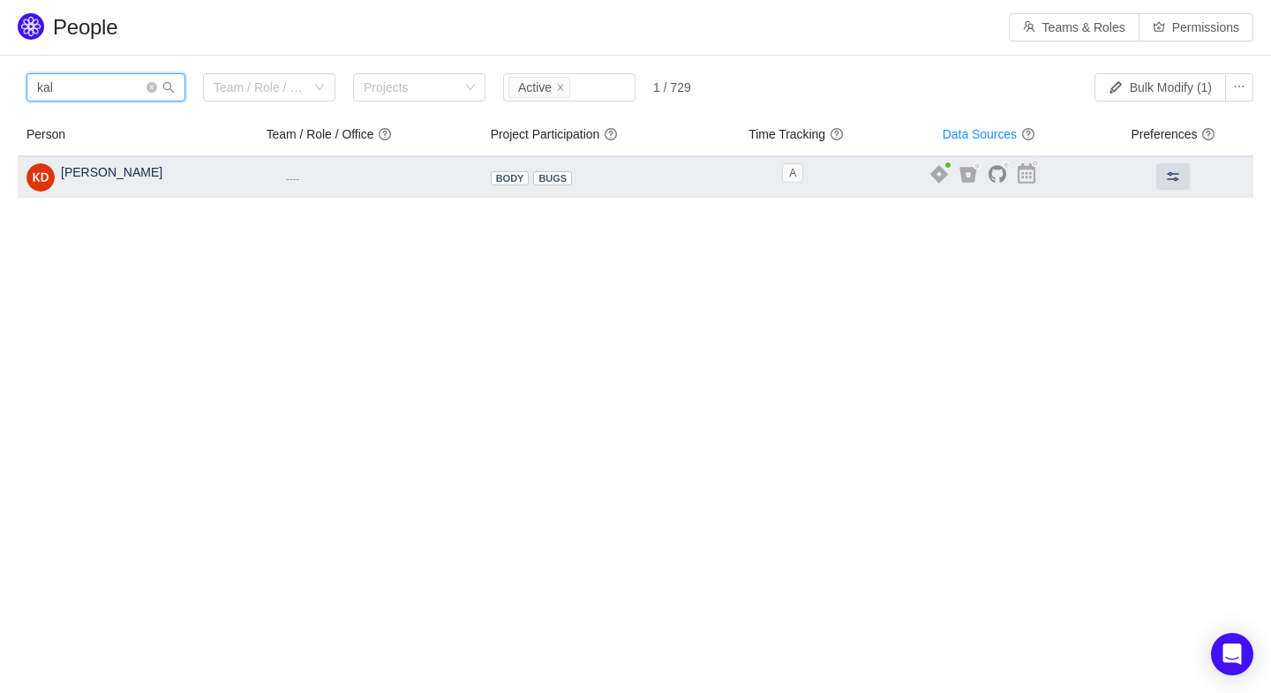
type input "kal"
click at [286, 173] on small "----" at bounding box center [292, 178] width 13 height 11
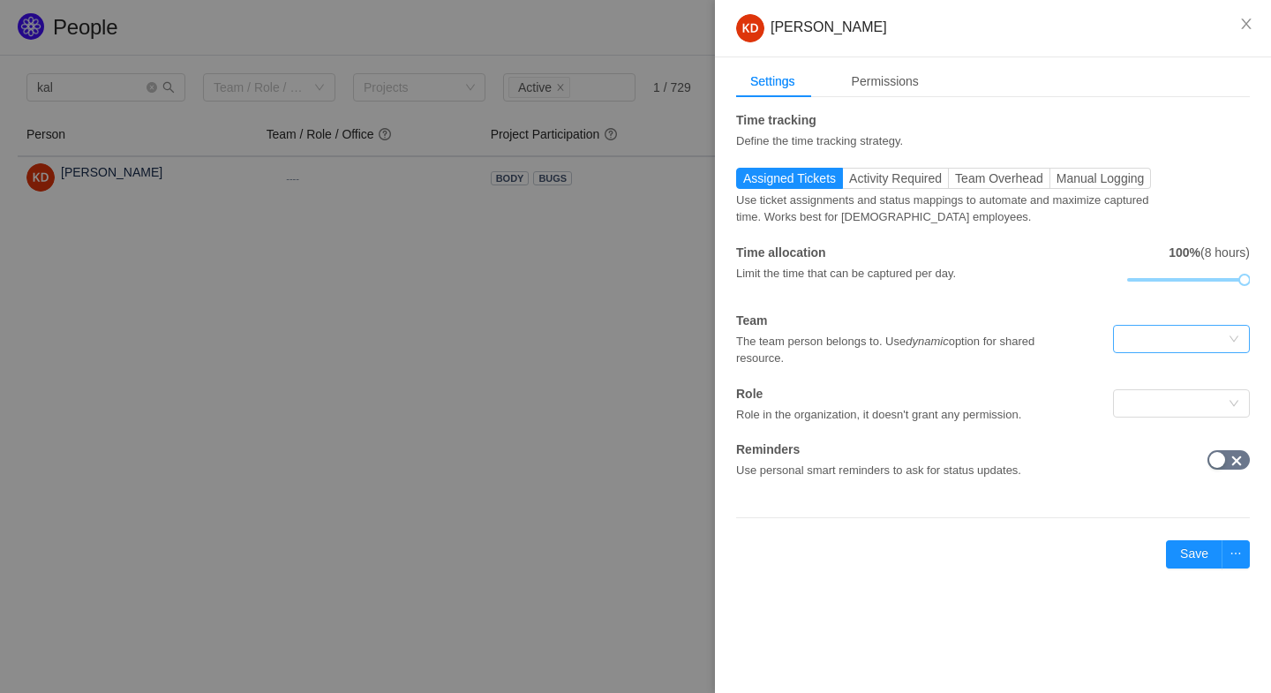
click at [1148, 337] on div at bounding box center [1176, 339] width 104 height 26
click at [1156, 371] on li "Body Intelligence" at bounding box center [1180, 372] width 137 height 28
click at [1157, 395] on div at bounding box center [1176, 403] width 104 height 26
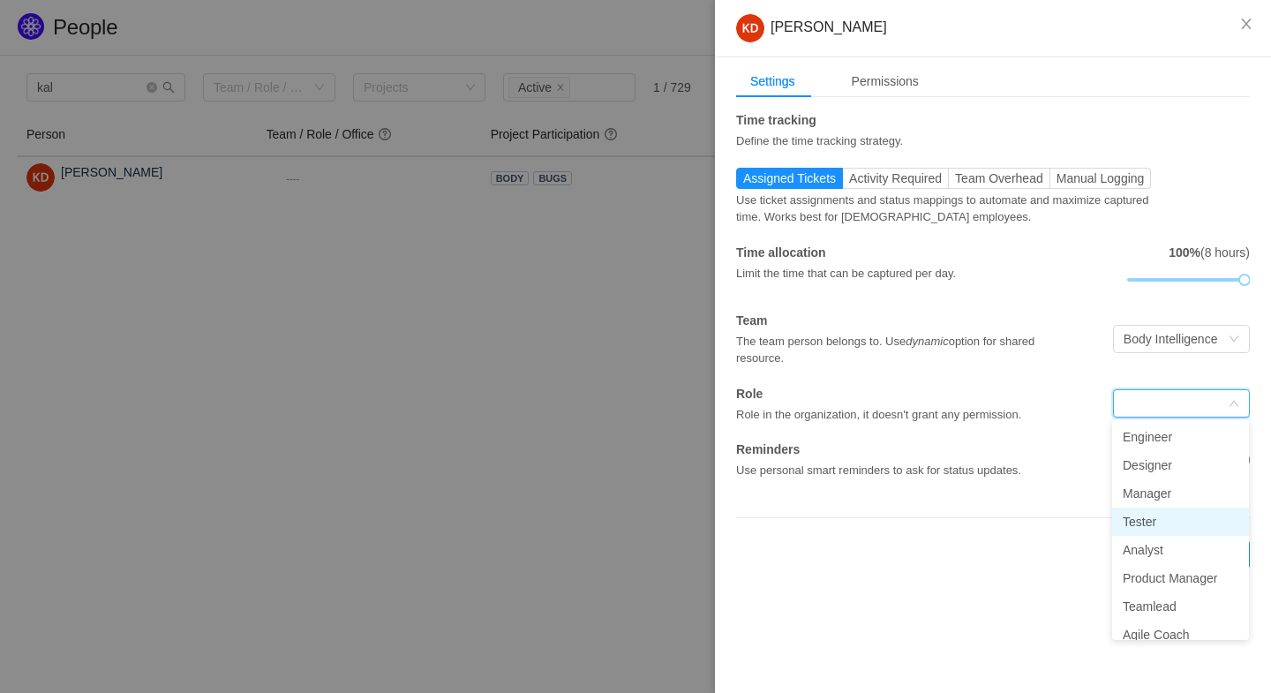
click at [1144, 511] on li "Tester" at bounding box center [1180, 522] width 137 height 28
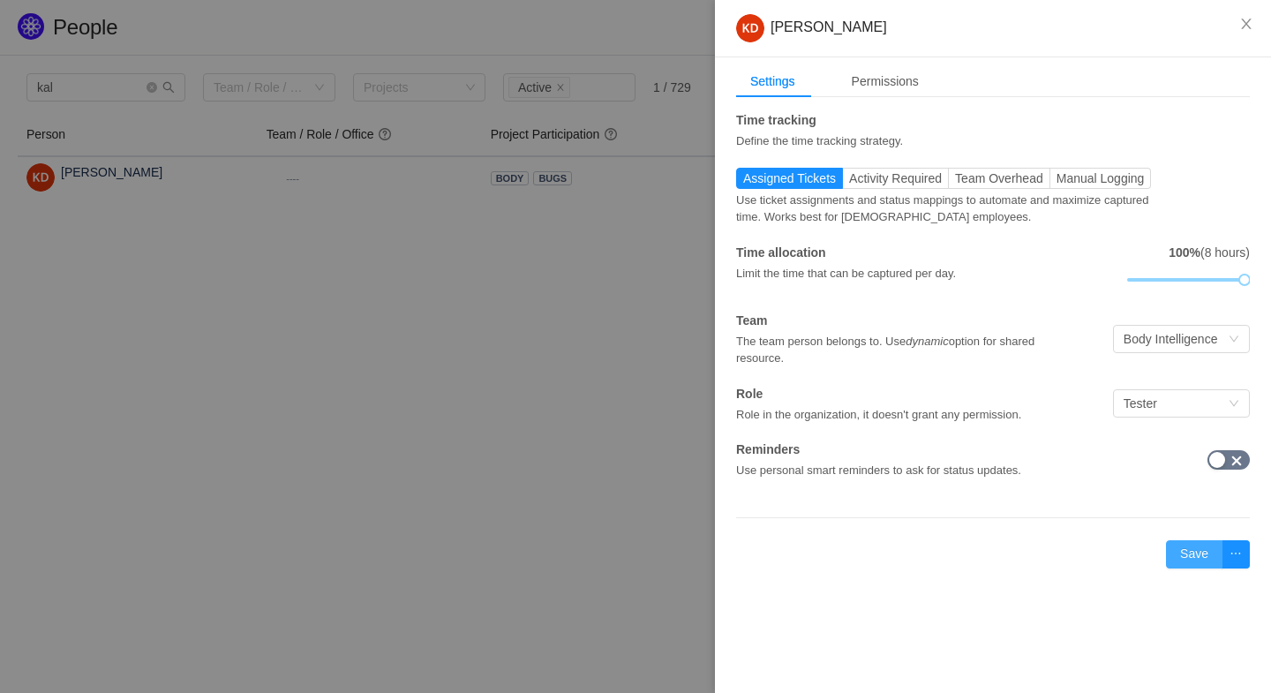
click at [1199, 541] on button "Save" at bounding box center [1194, 554] width 56 height 28
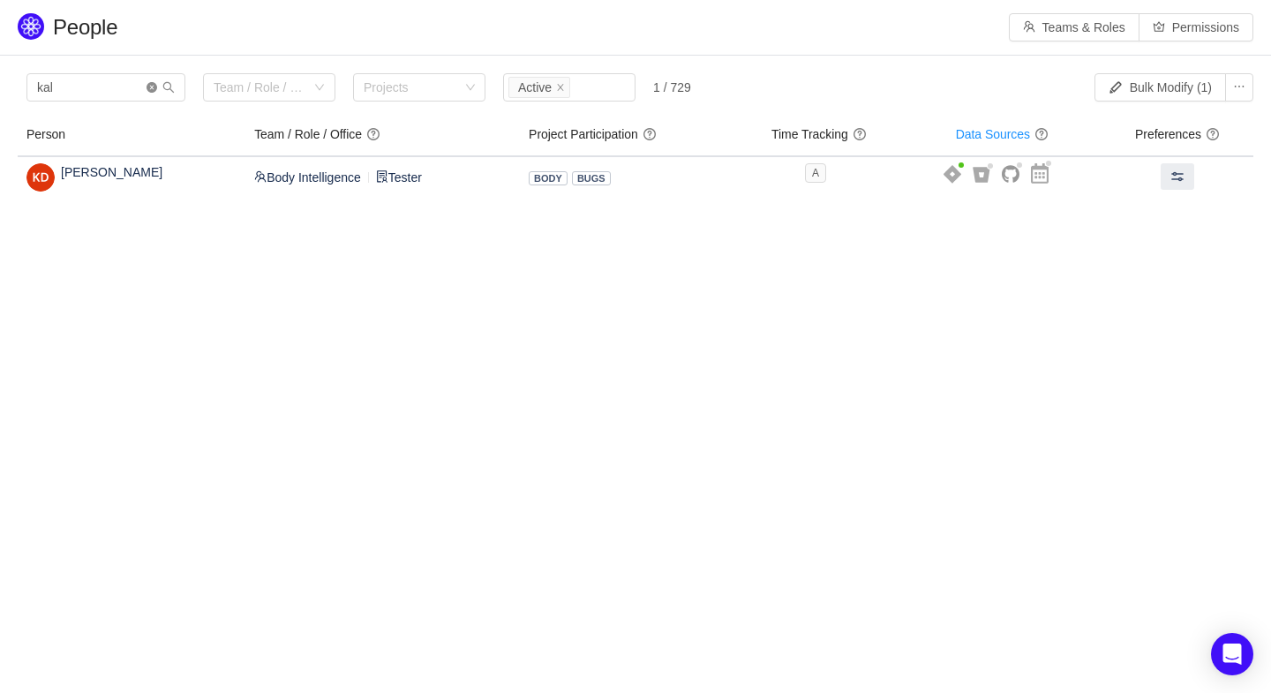
click at [148, 87] on icon "icon: close-circle" at bounding box center [152, 87] width 11 height 11
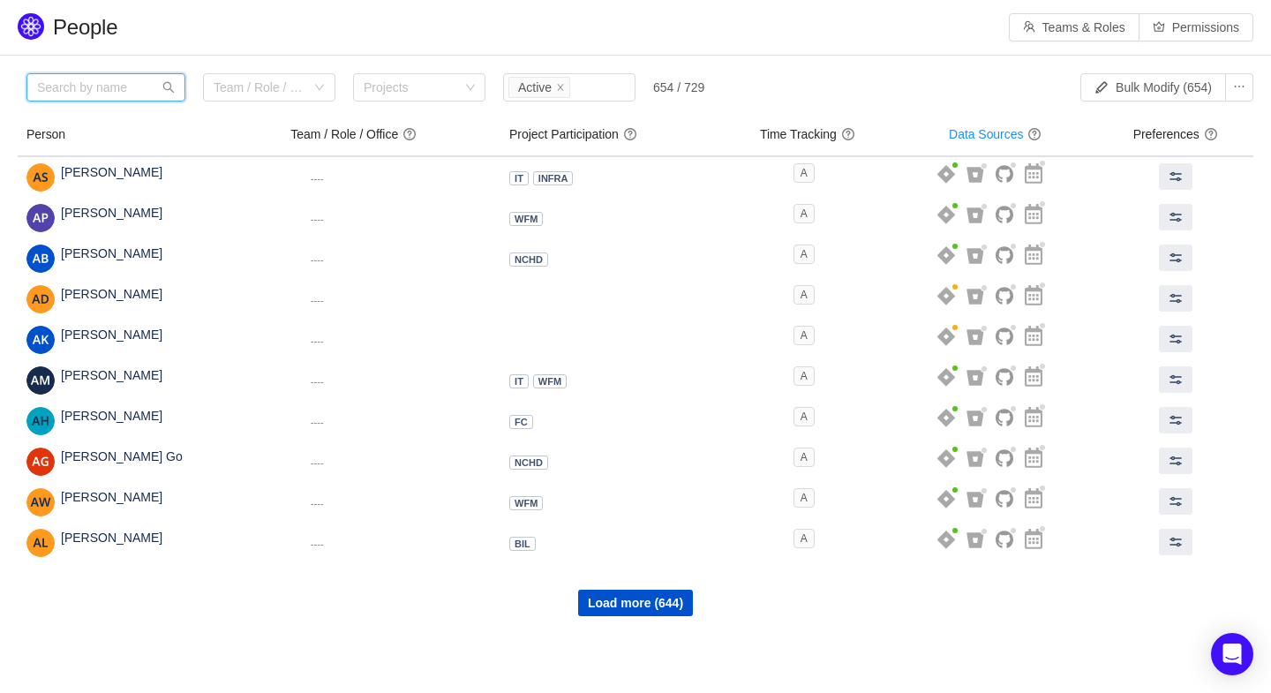
click at [88, 89] on input "text" at bounding box center [105, 87] width 159 height 28
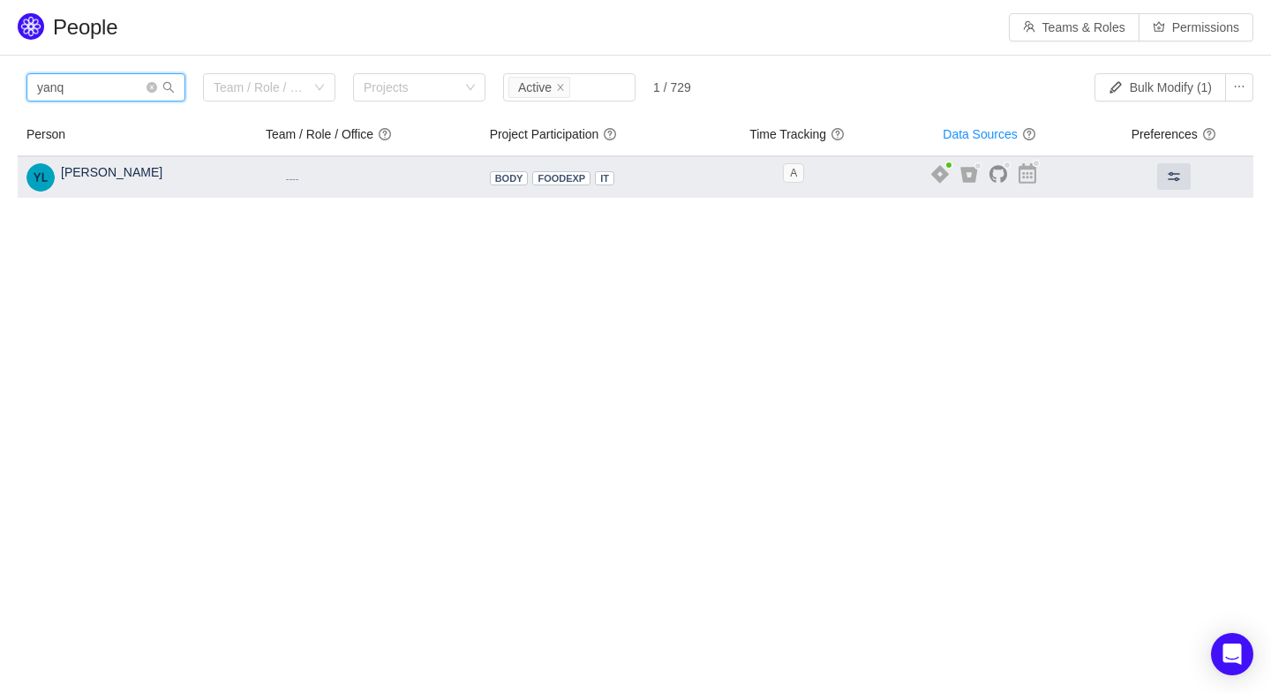
type input "yanq"
click at [286, 179] on small "----" at bounding box center [292, 178] width 13 height 11
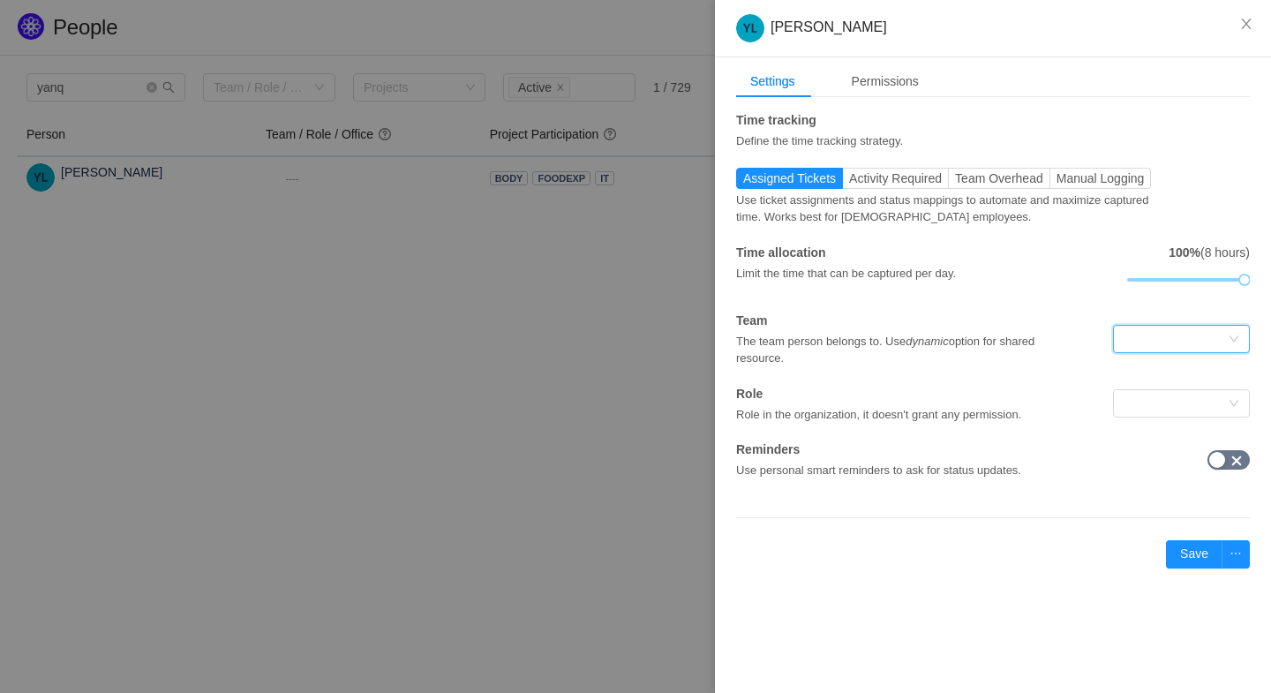
click at [1148, 350] on div at bounding box center [1176, 339] width 104 height 26
click at [1154, 371] on li "Body Intelligence" at bounding box center [1180, 372] width 137 height 28
click at [1150, 411] on div at bounding box center [1176, 403] width 104 height 26
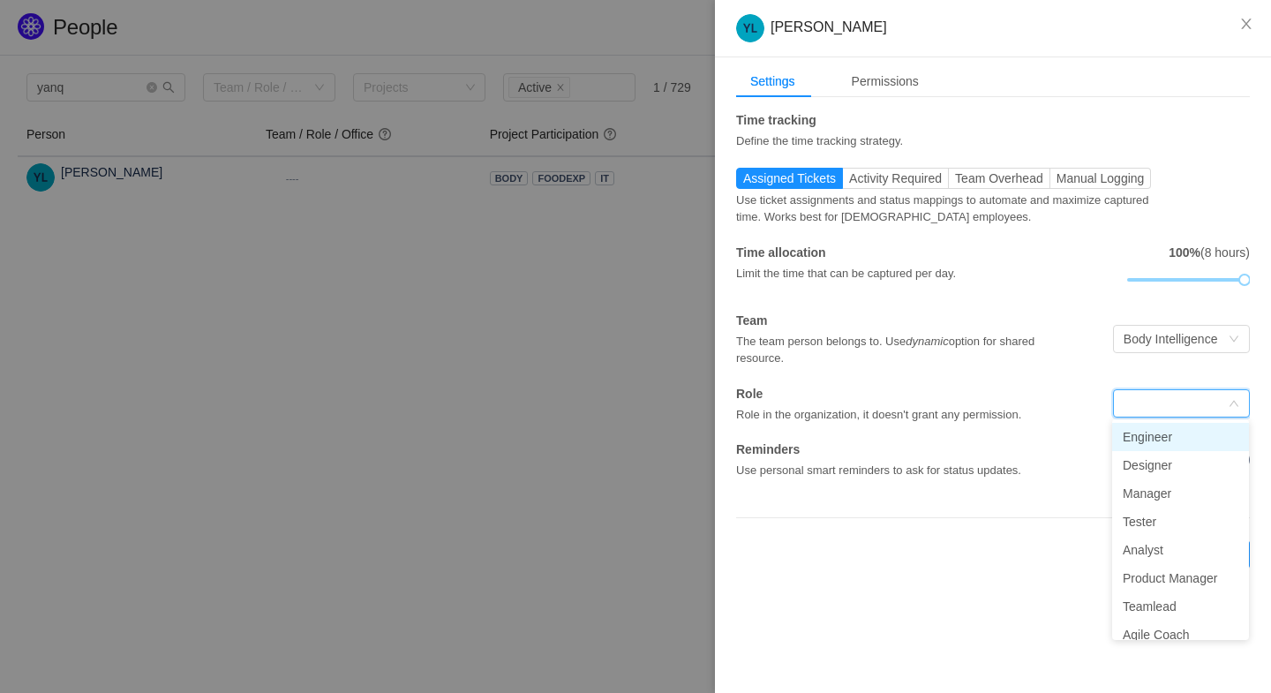
click at [1149, 438] on li "Engineer" at bounding box center [1180, 437] width 137 height 28
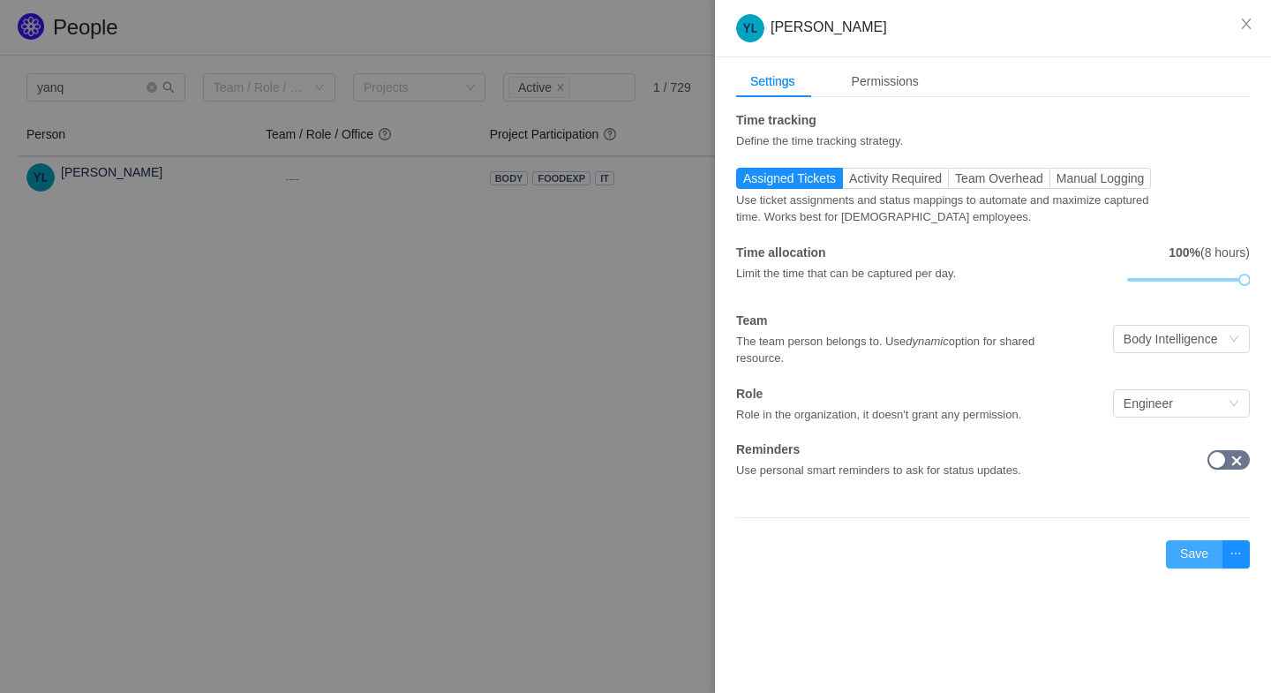
click at [1186, 548] on button "Save" at bounding box center [1194, 554] width 56 height 28
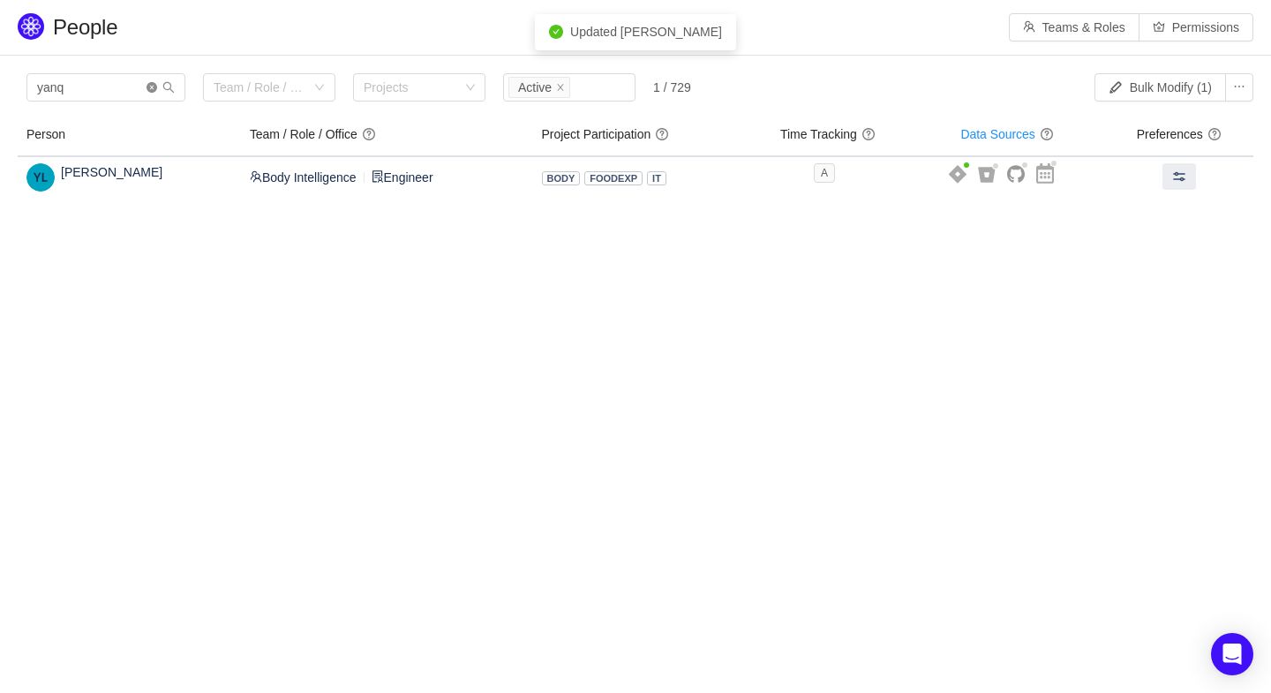
click at [152, 87] on icon "icon: close-circle" at bounding box center [152, 87] width 11 height 11
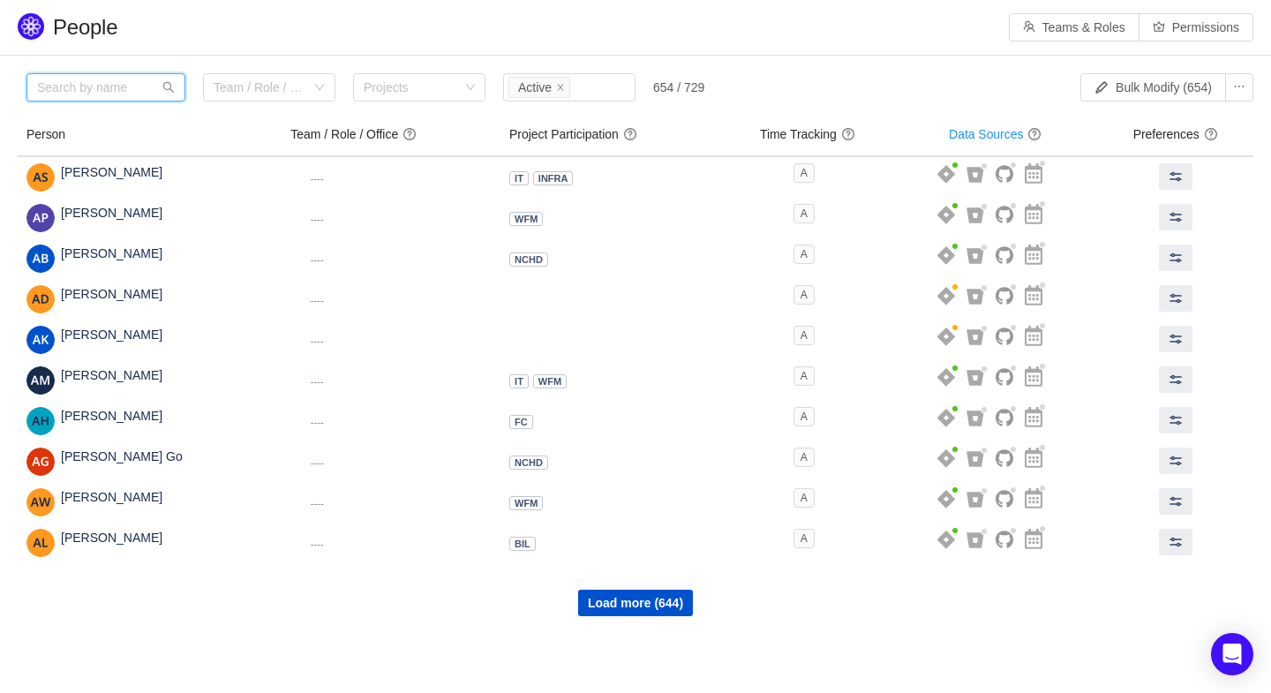
click at [101, 93] on input "text" at bounding box center [105, 87] width 159 height 28
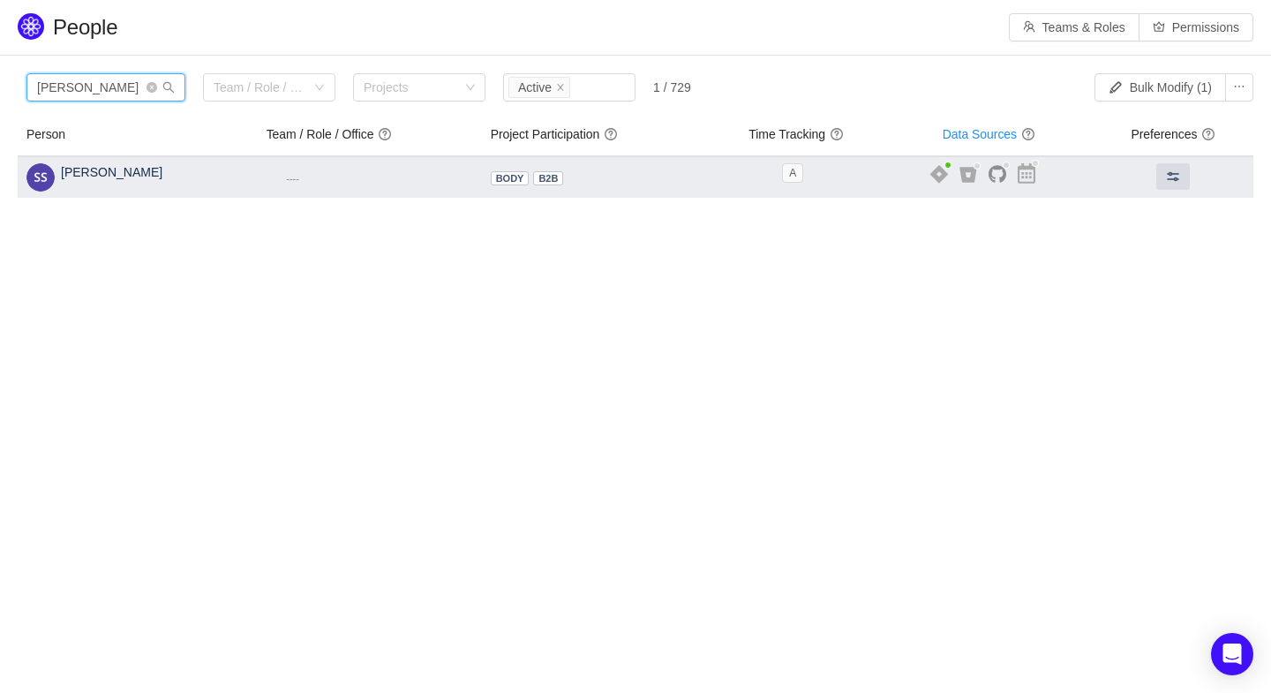
type input "stan"
click at [286, 173] on small "----" at bounding box center [292, 178] width 13 height 11
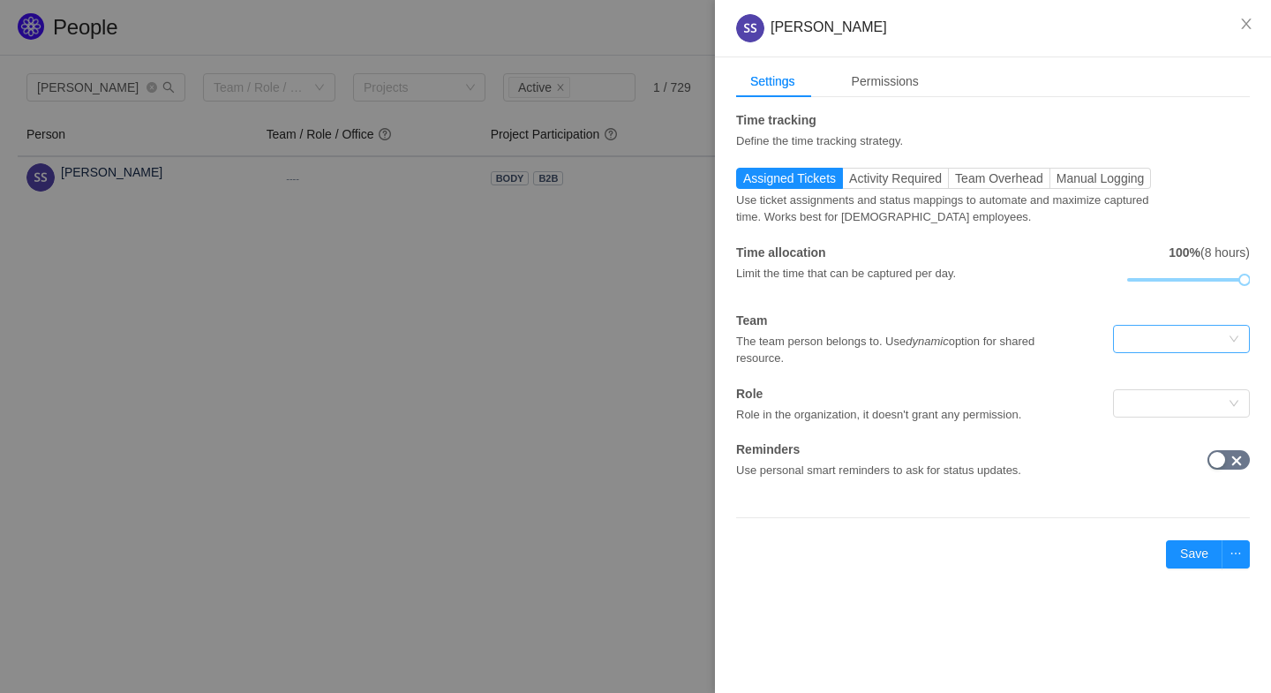
click at [1172, 335] on div at bounding box center [1176, 339] width 104 height 26
click at [1163, 373] on li "Body Intelligence" at bounding box center [1180, 372] width 137 height 28
click at [1147, 397] on div at bounding box center [1176, 403] width 104 height 26
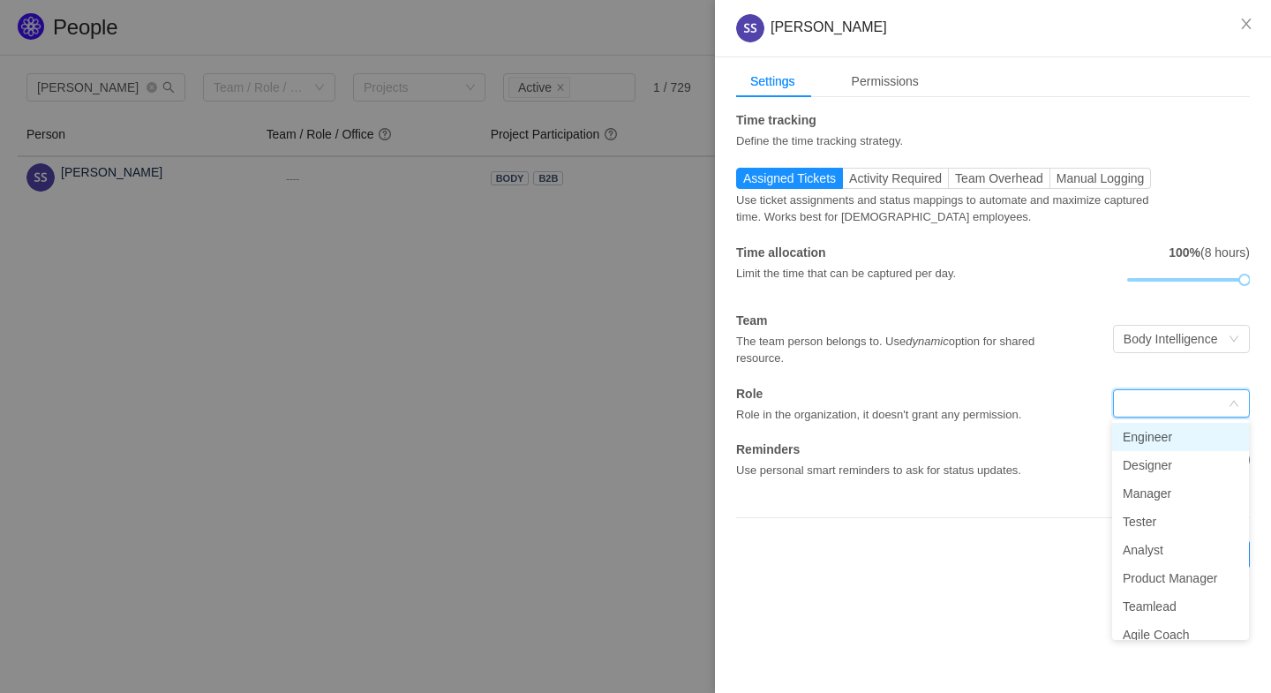
click at [1147, 433] on li "Engineer" at bounding box center [1180, 437] width 137 height 28
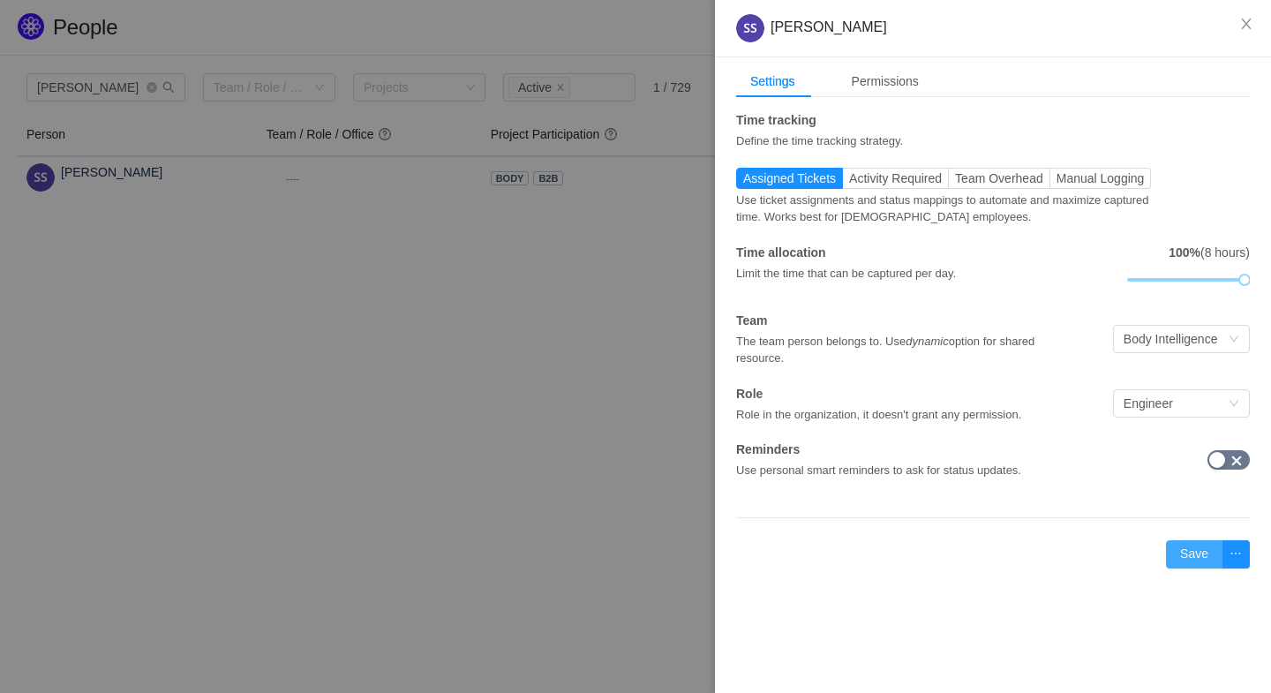
click at [1199, 549] on button "Save" at bounding box center [1194, 554] width 56 height 28
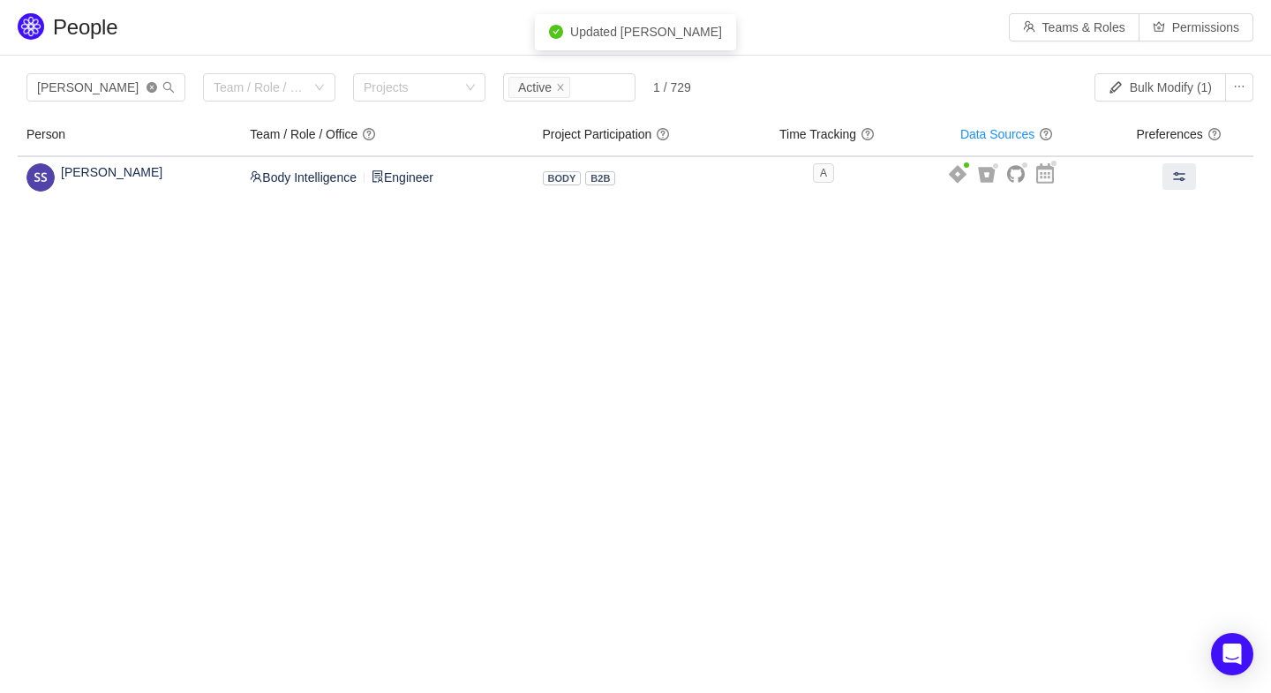
click at [150, 87] on icon "icon: close-circle" at bounding box center [152, 87] width 11 height 11
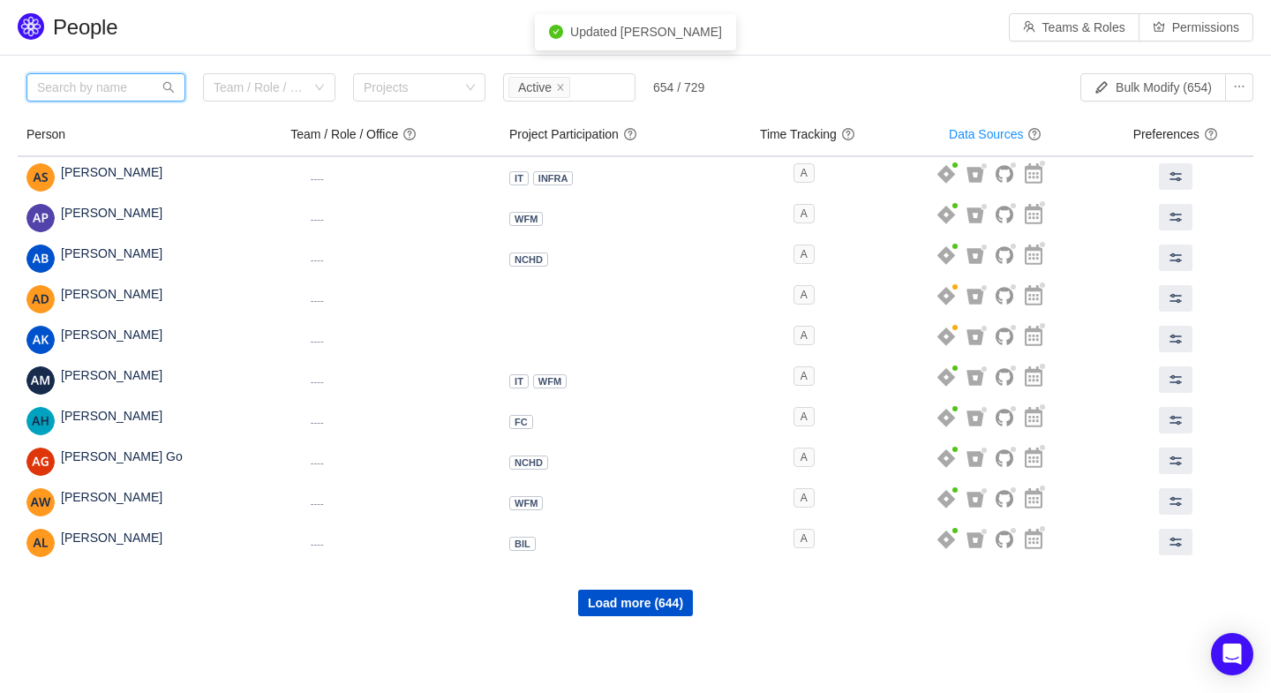
click at [147, 87] on input "text" at bounding box center [105, 87] width 159 height 28
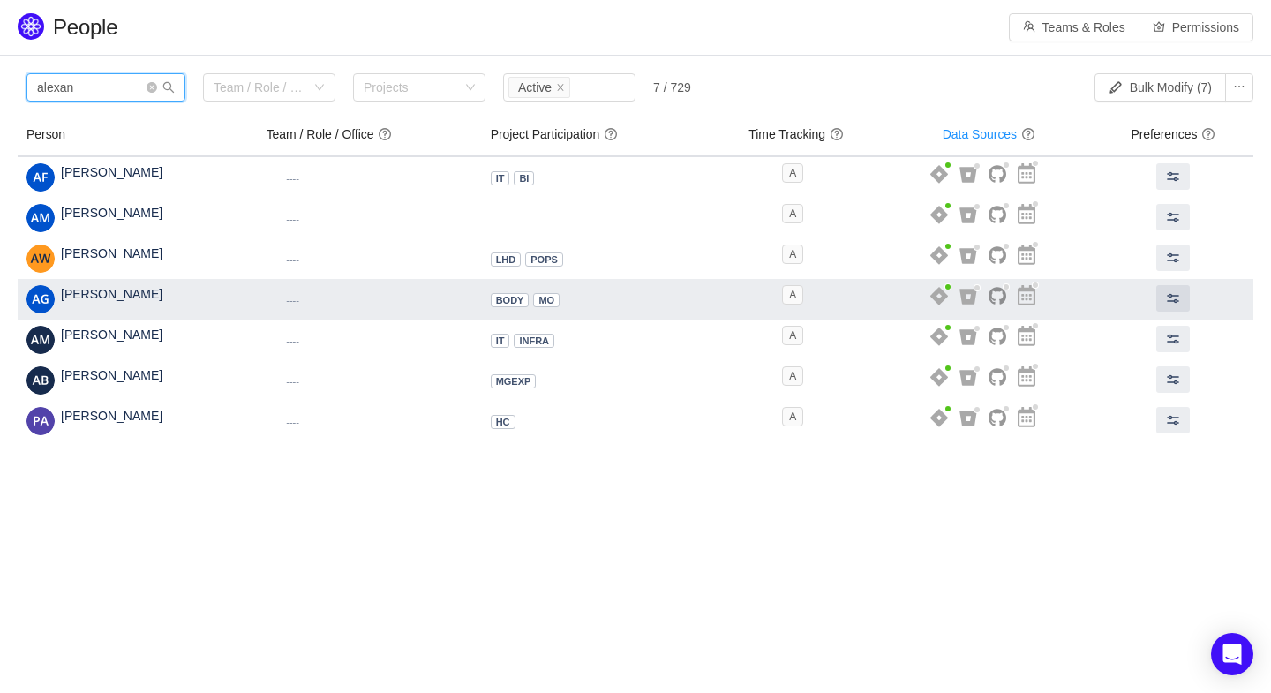
type input "alexan"
click at [299, 298] on small "----" at bounding box center [292, 300] width 13 height 11
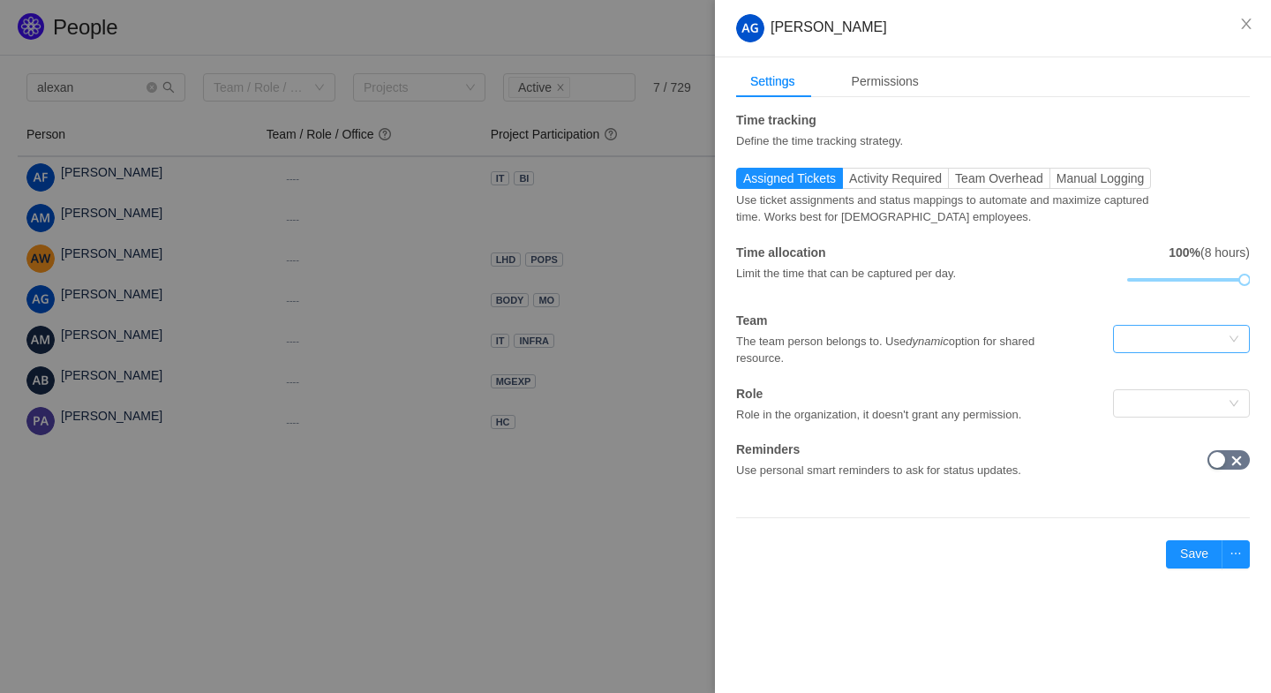
click at [1132, 333] on div at bounding box center [1176, 339] width 104 height 26
click at [1156, 372] on li "Body Intelligence" at bounding box center [1180, 372] width 137 height 28
click at [1160, 405] on div at bounding box center [1176, 403] width 104 height 26
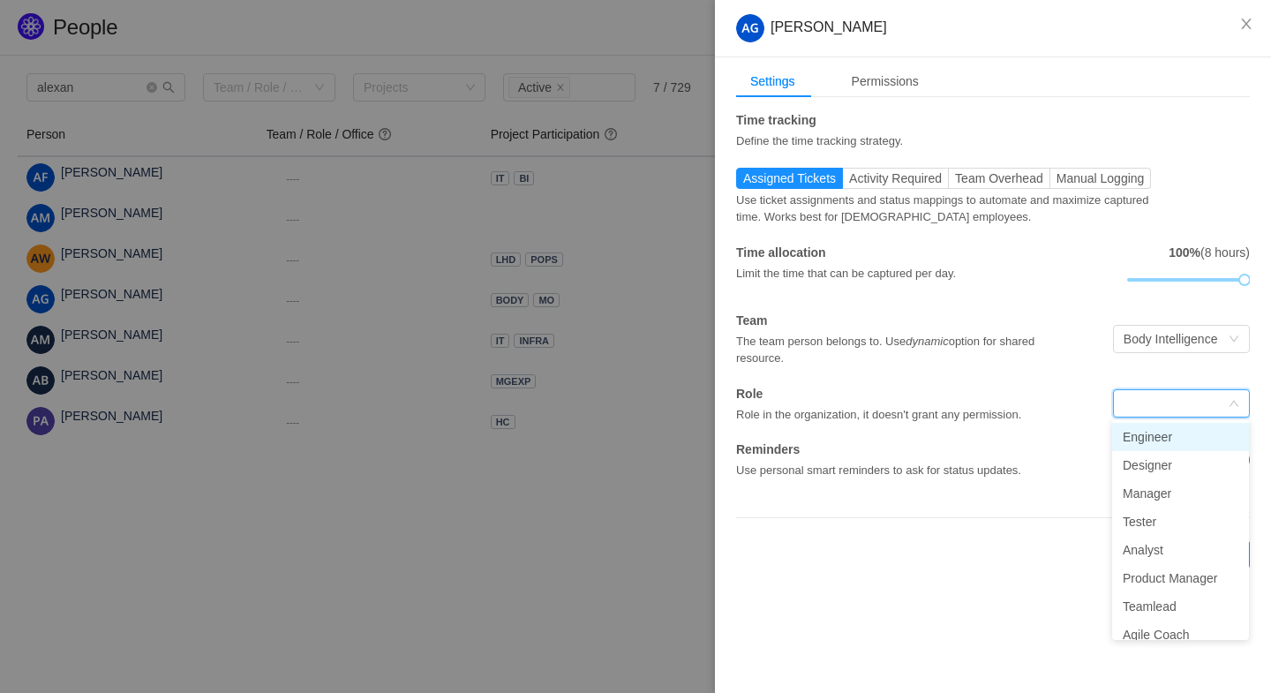
click at [1151, 434] on li "Engineer" at bounding box center [1180, 437] width 137 height 28
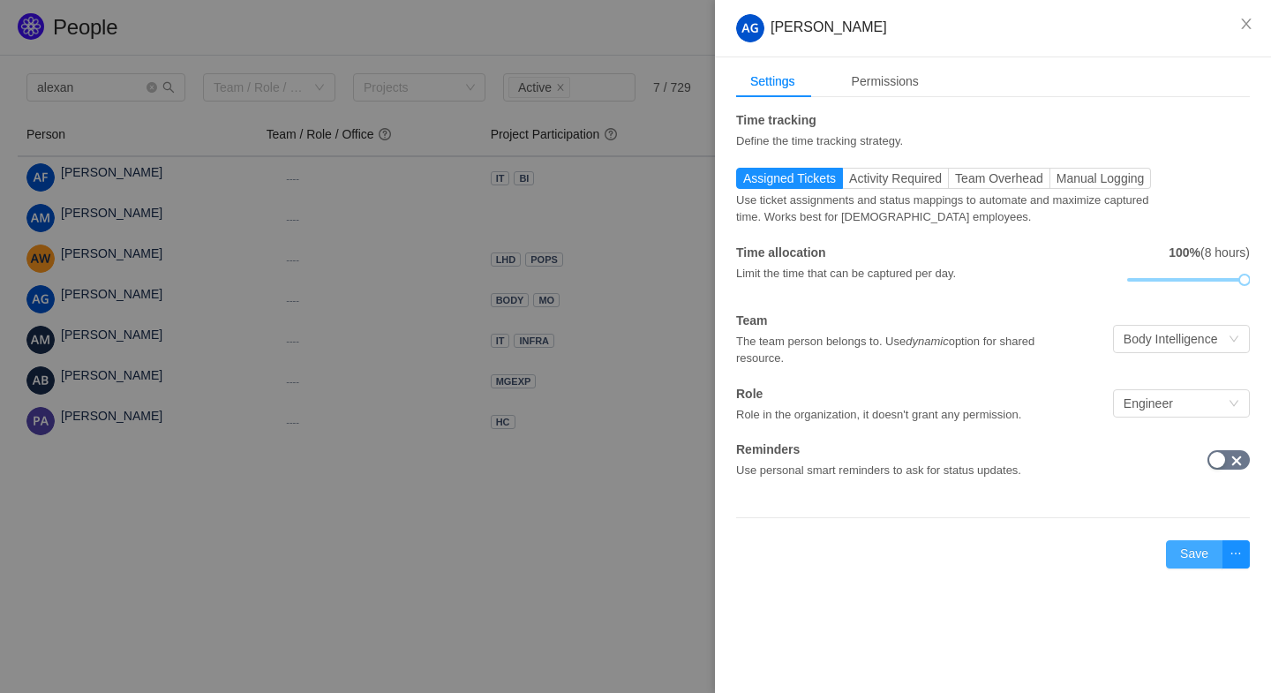
click at [1186, 550] on button "Save" at bounding box center [1194, 554] width 56 height 28
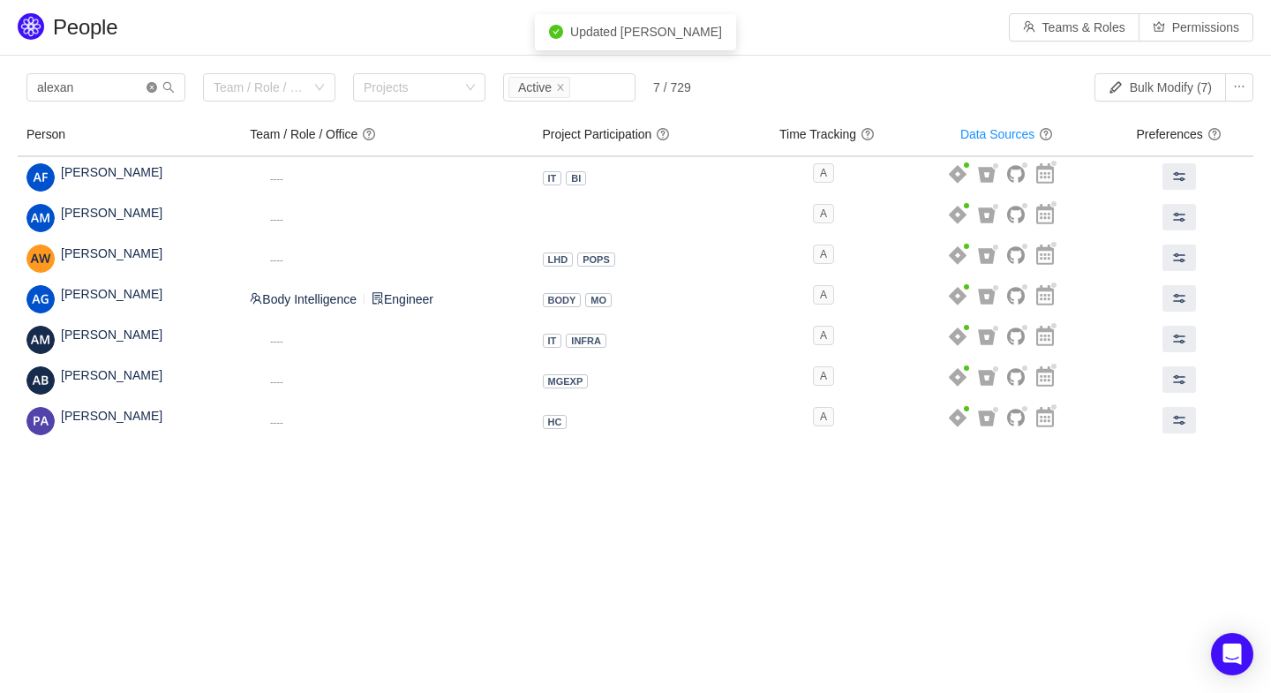
click at [153, 84] on icon "icon: close-circle" at bounding box center [152, 87] width 11 height 11
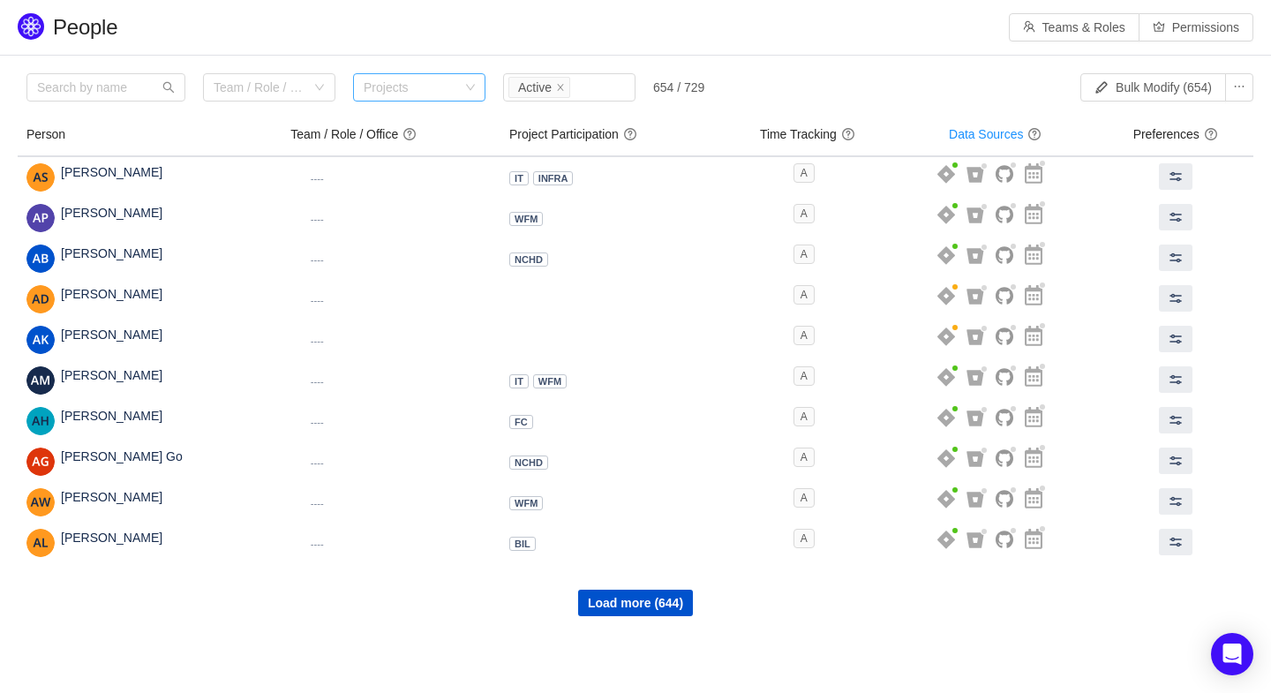
click at [445, 87] on div "Projects" at bounding box center [411, 88] width 95 height 18
type input "bod"
click at [381, 117] on li "BODY" at bounding box center [419, 122] width 132 height 28
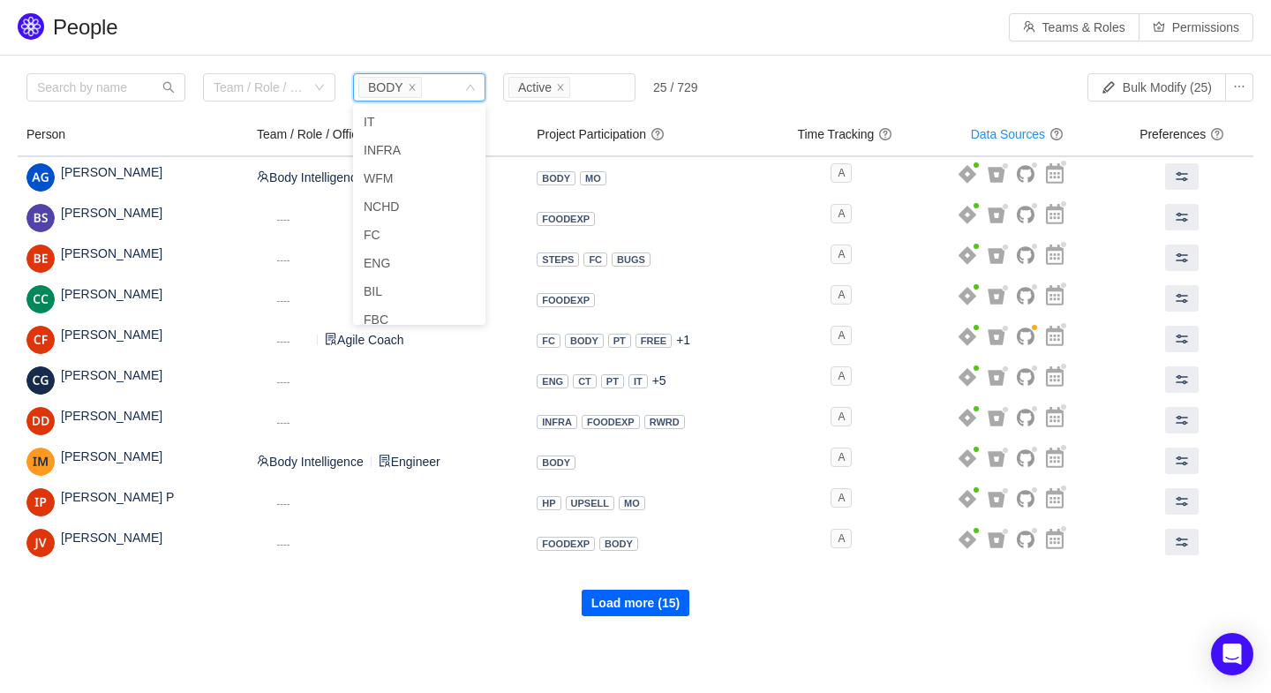
click at [614, 602] on button "Load more (15)" at bounding box center [636, 603] width 108 height 26
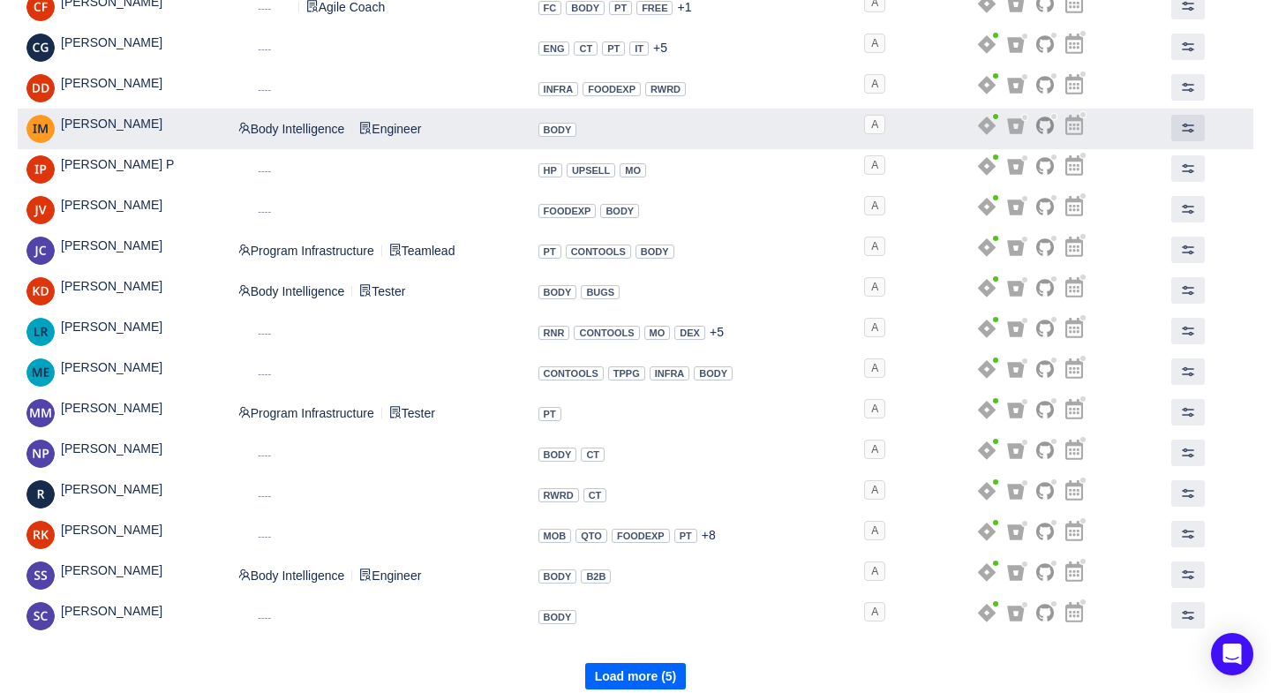
scroll to position [346, 0]
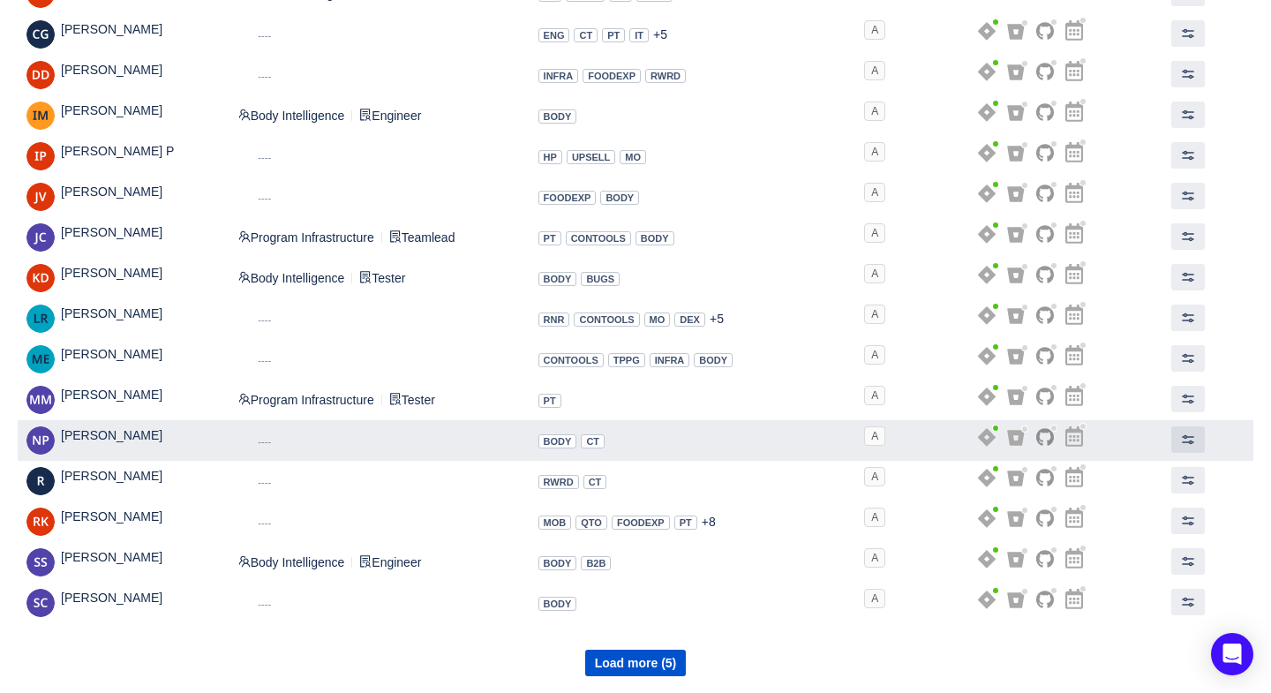
click at [109, 437] on span "Nikola Predovan" at bounding box center [112, 435] width 102 height 14
click at [37, 435] on img at bounding box center [40, 440] width 28 height 28
click at [103, 434] on span "Nikola Predovan" at bounding box center [112, 435] width 102 height 14
click at [132, 434] on span "Nikola Predovan" at bounding box center [112, 435] width 102 height 14
click at [299, 445] on td "Dynamic ---- HQ" at bounding box center [380, 440] width 300 height 41
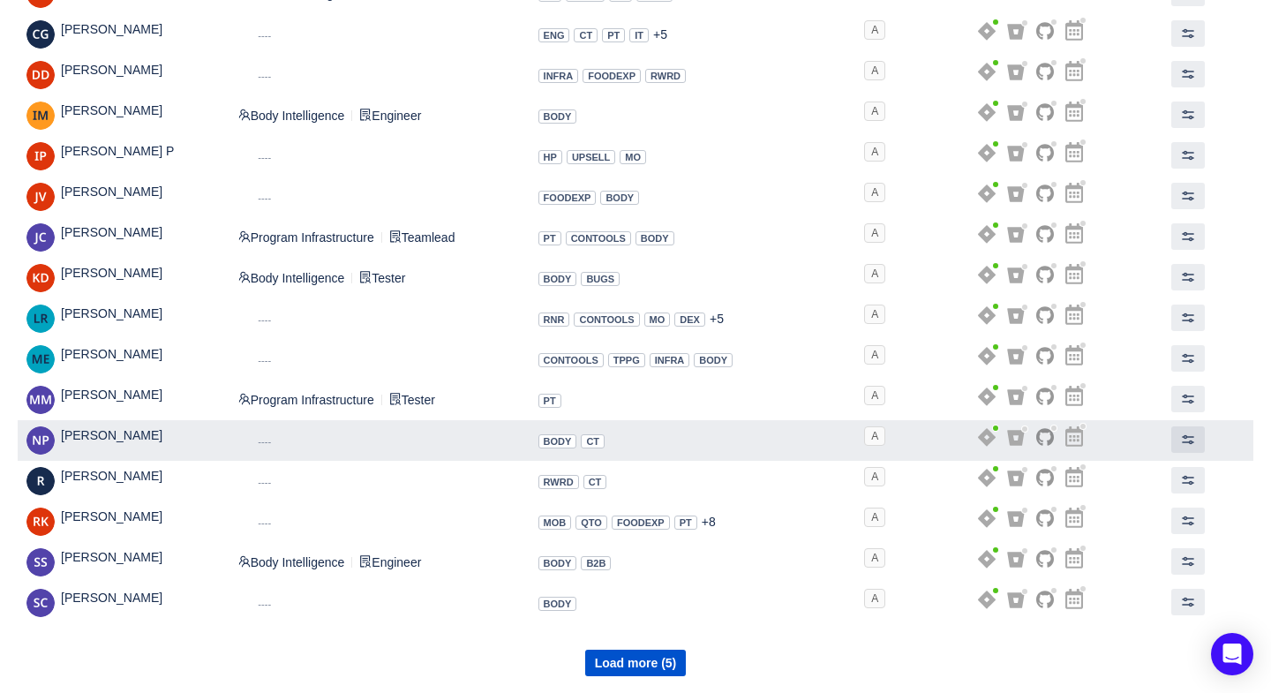
click at [1206, 444] on td at bounding box center [1188, 440] width 131 height 41
click at [1187, 436] on span at bounding box center [1188, 440] width 14 height 14
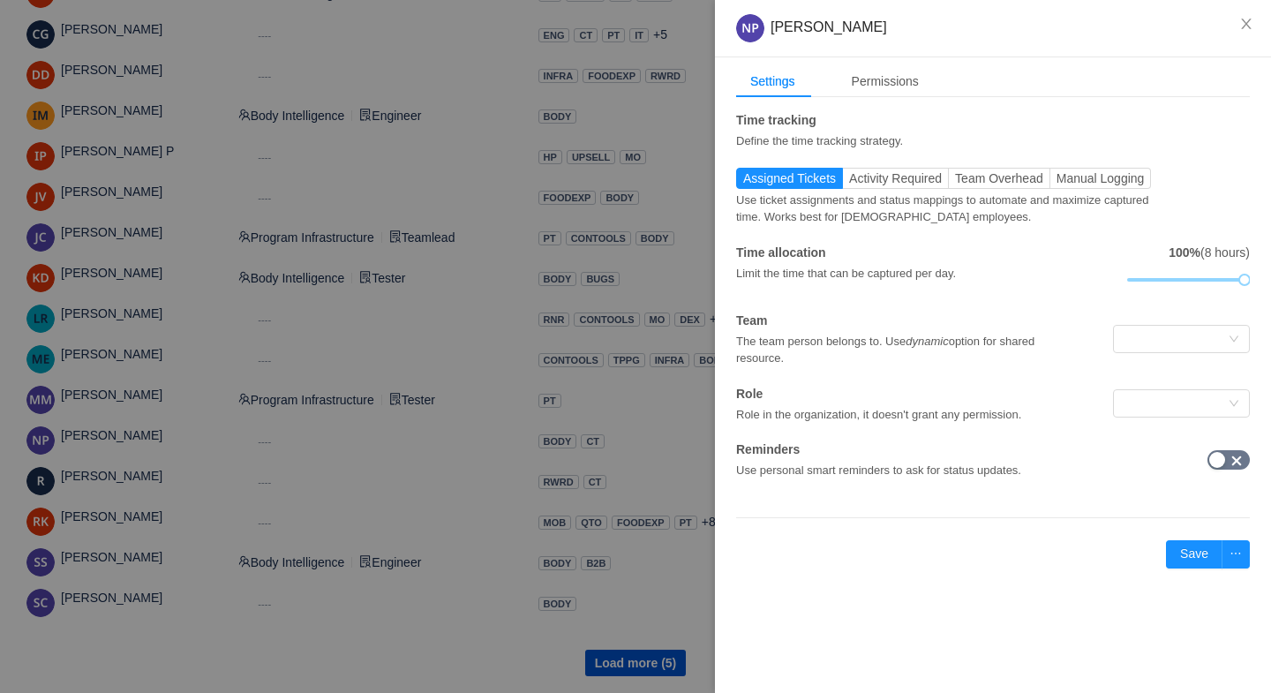
click at [1164, 318] on div "Team The team person belongs to. Use dynamic option for shared resource." at bounding box center [993, 340] width 514 height 56
click at [1158, 344] on div at bounding box center [1176, 339] width 104 height 26
click at [1161, 379] on li "Body Intelligence" at bounding box center [1180, 373] width 137 height 28
click at [1148, 404] on div at bounding box center [1176, 403] width 104 height 26
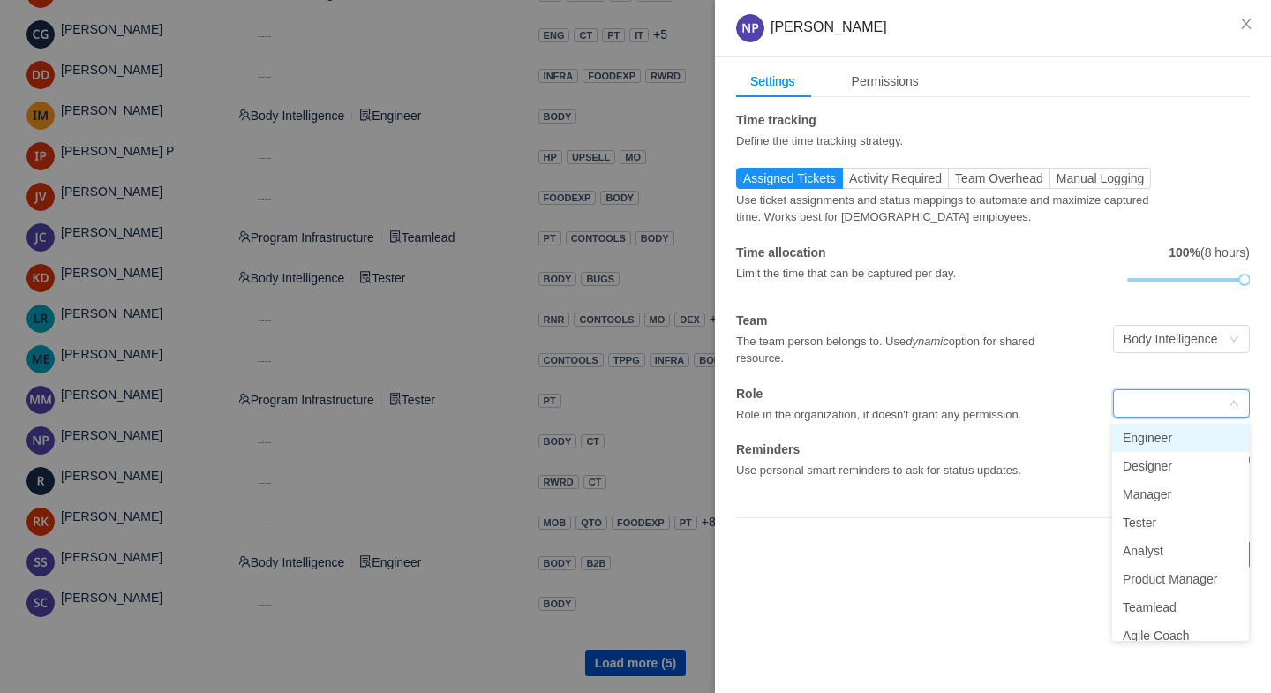
click at [1148, 441] on li "Engineer" at bounding box center [1180, 438] width 137 height 28
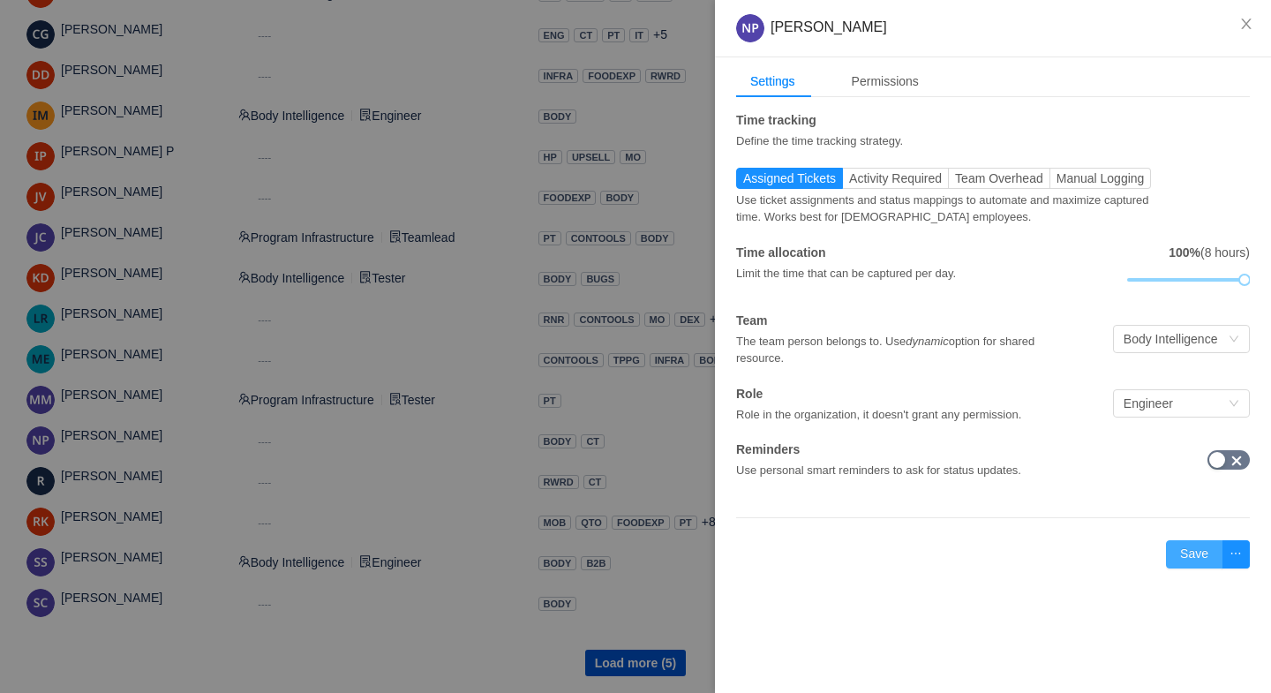
click at [1183, 548] on button "Save" at bounding box center [1194, 554] width 56 height 28
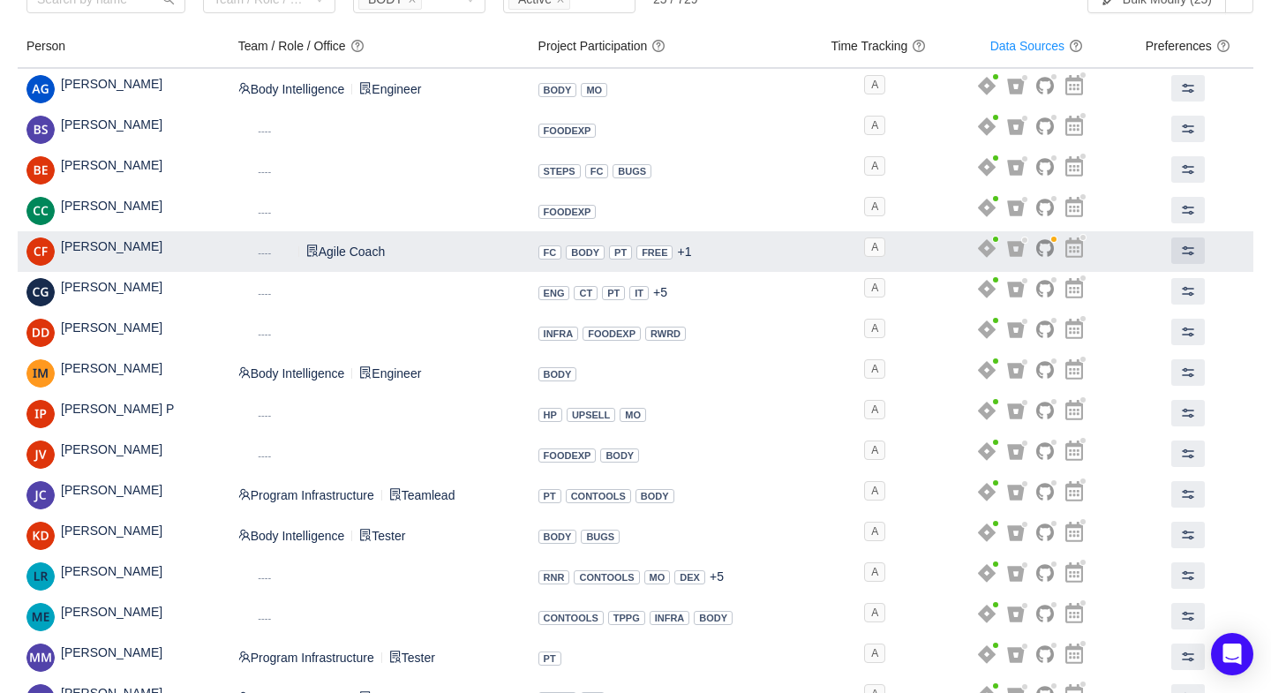
scroll to position [109, 0]
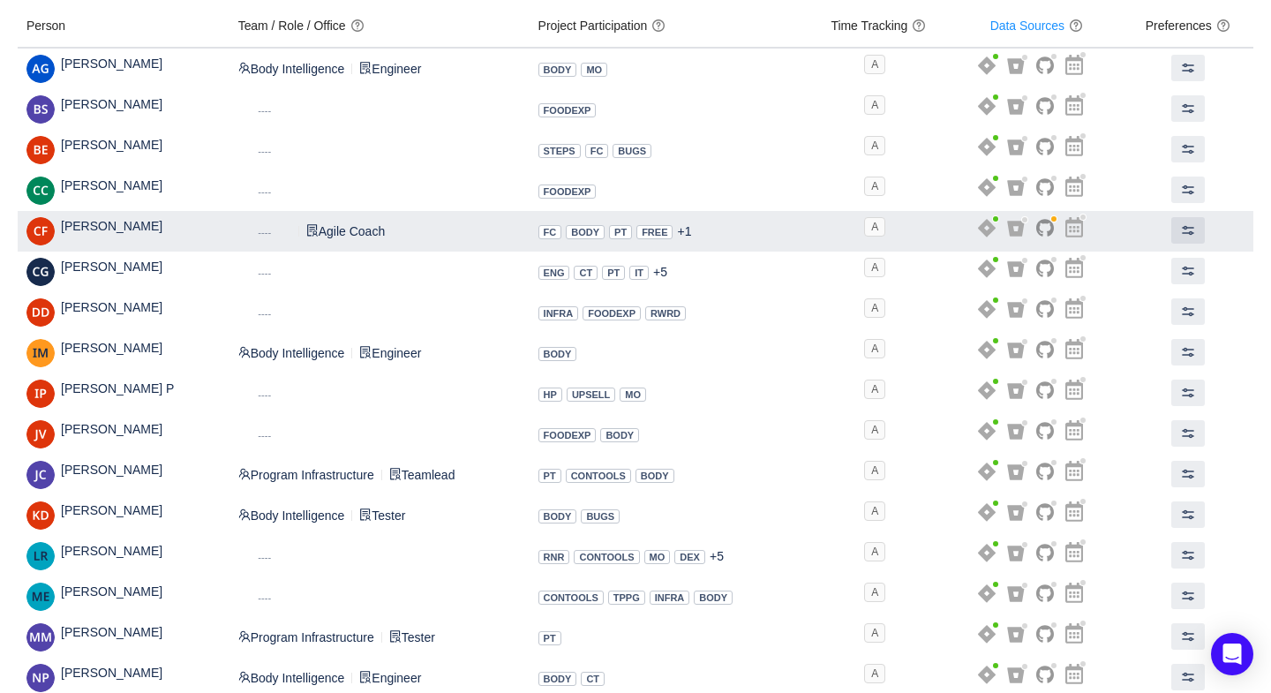
click at [238, 228] on span "Dynamic ----" at bounding box center [264, 231] width 53 height 19
click at [1178, 230] on button at bounding box center [1188, 230] width 34 height 26
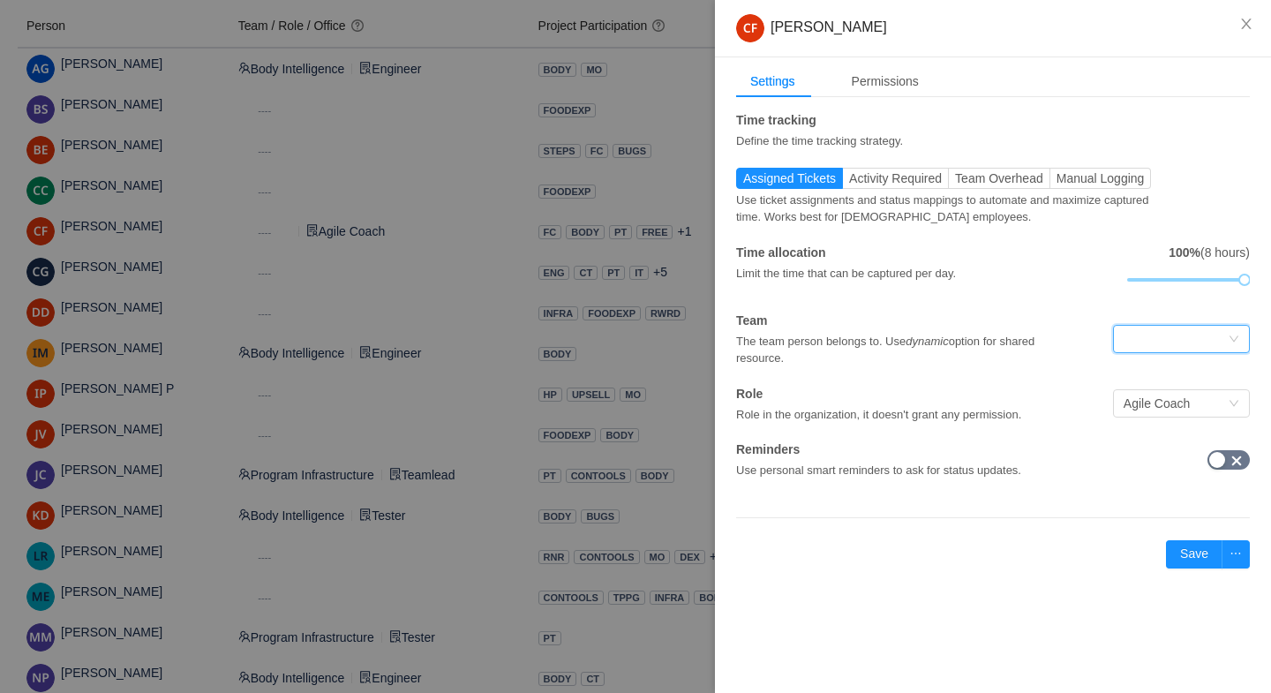
click at [1156, 333] on div at bounding box center [1176, 339] width 104 height 26
click at [1144, 435] on li "Dynamic" at bounding box center [1180, 439] width 137 height 28
click at [1181, 552] on button "Save" at bounding box center [1194, 554] width 56 height 28
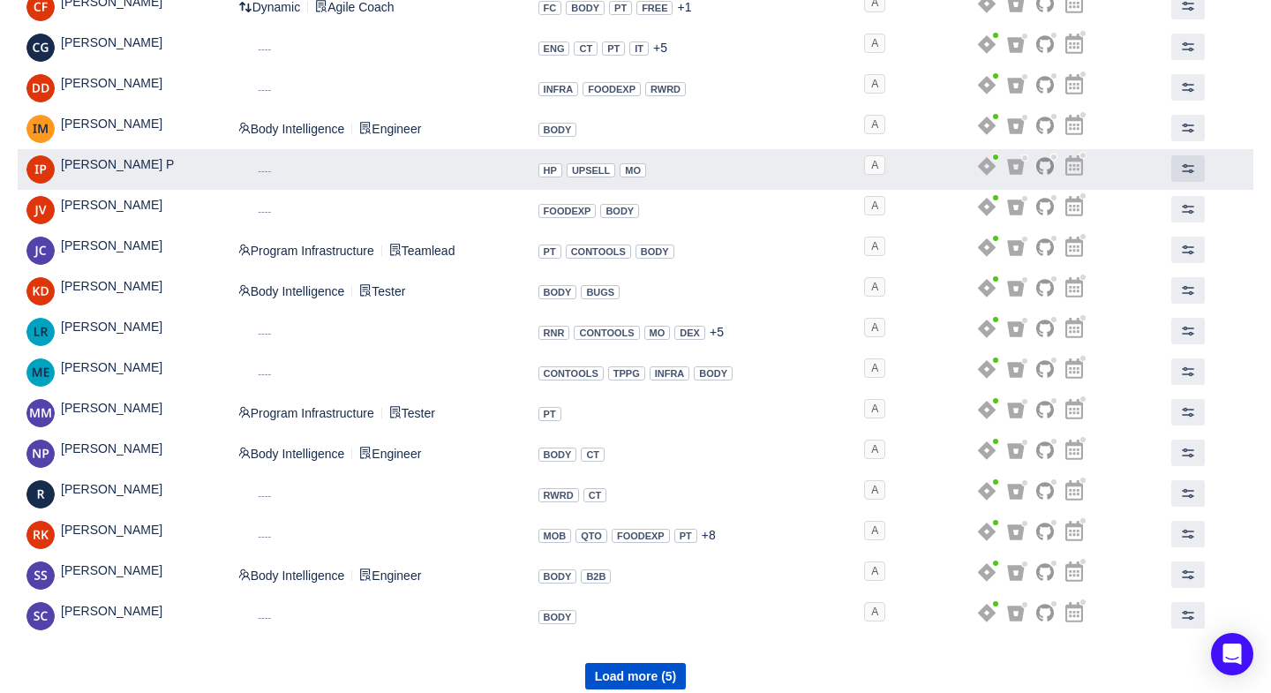
scroll to position [346, 0]
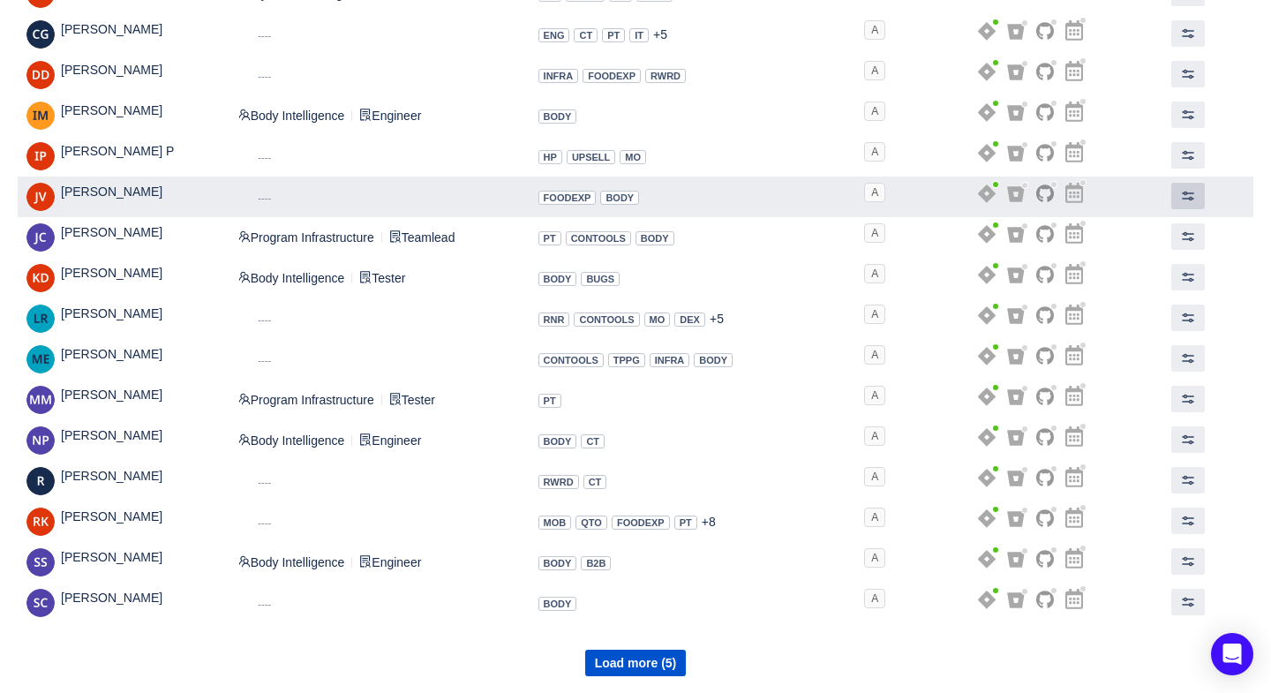
click at [1184, 194] on span at bounding box center [1188, 196] width 14 height 14
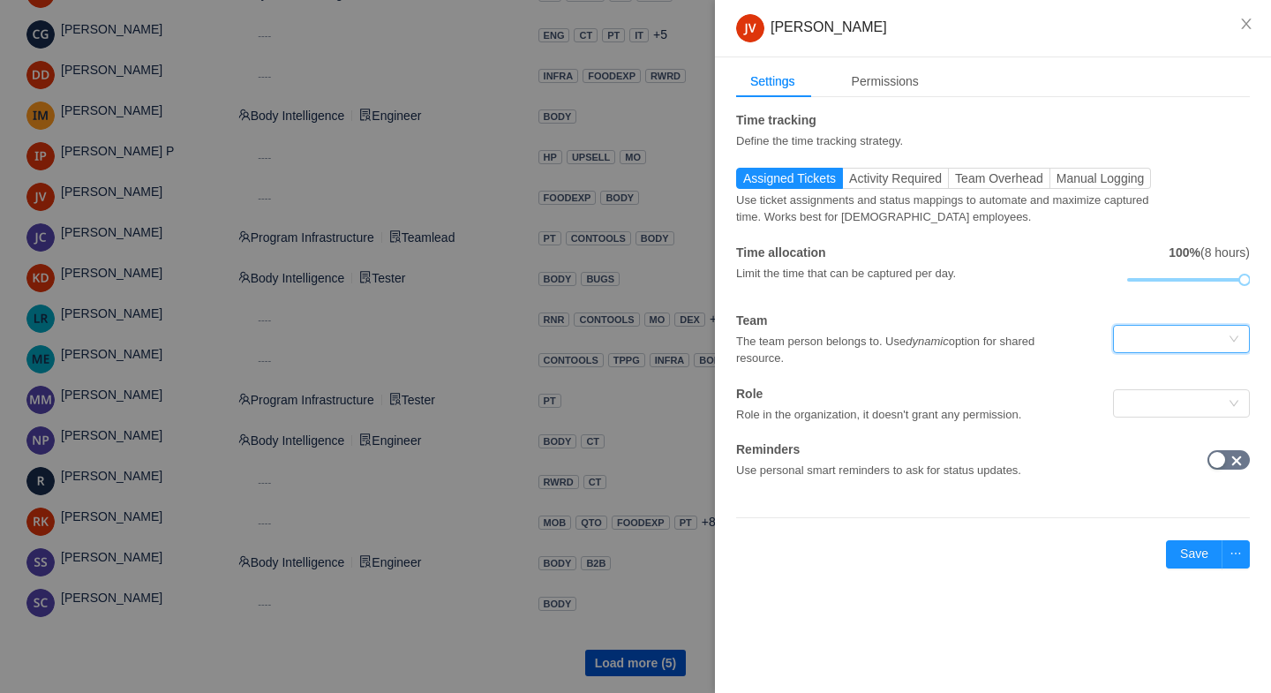
click at [1162, 335] on div at bounding box center [1176, 339] width 104 height 26
click at [1158, 434] on li "Dynamic" at bounding box center [1180, 439] width 137 height 28
click at [1141, 405] on div at bounding box center [1176, 403] width 104 height 26
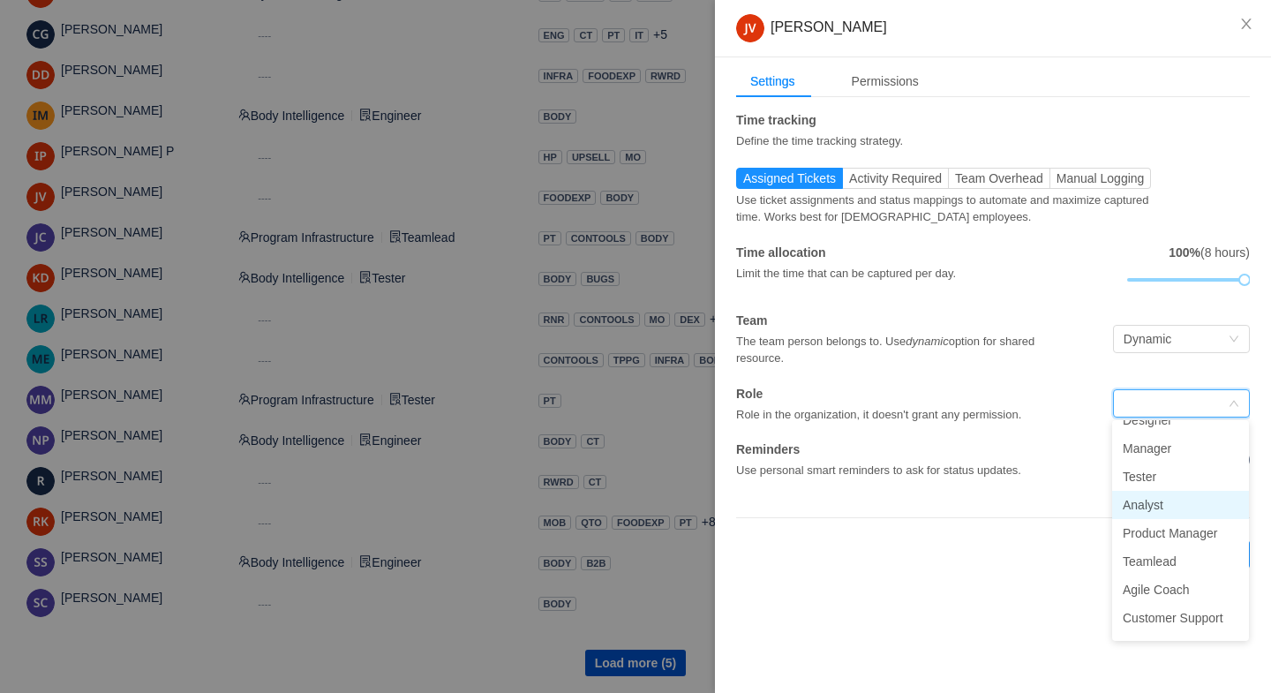
scroll to position [68, 0]
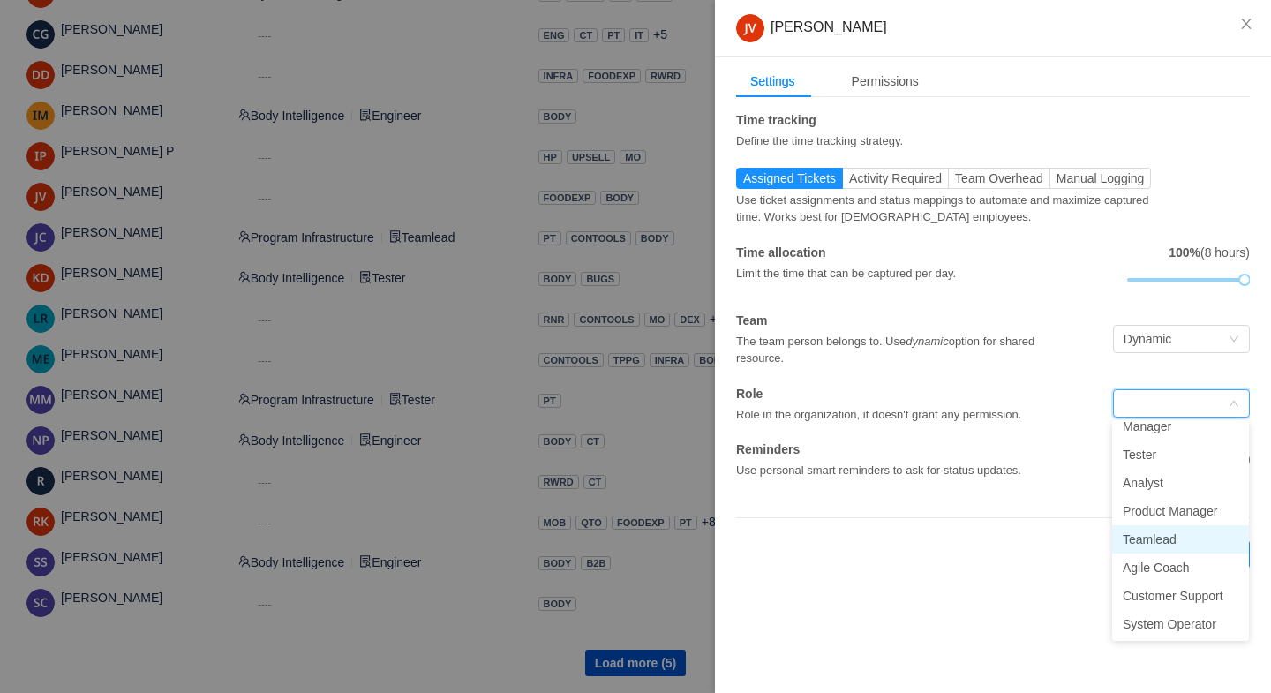
click at [1144, 528] on li "Teamlead" at bounding box center [1180, 539] width 137 height 28
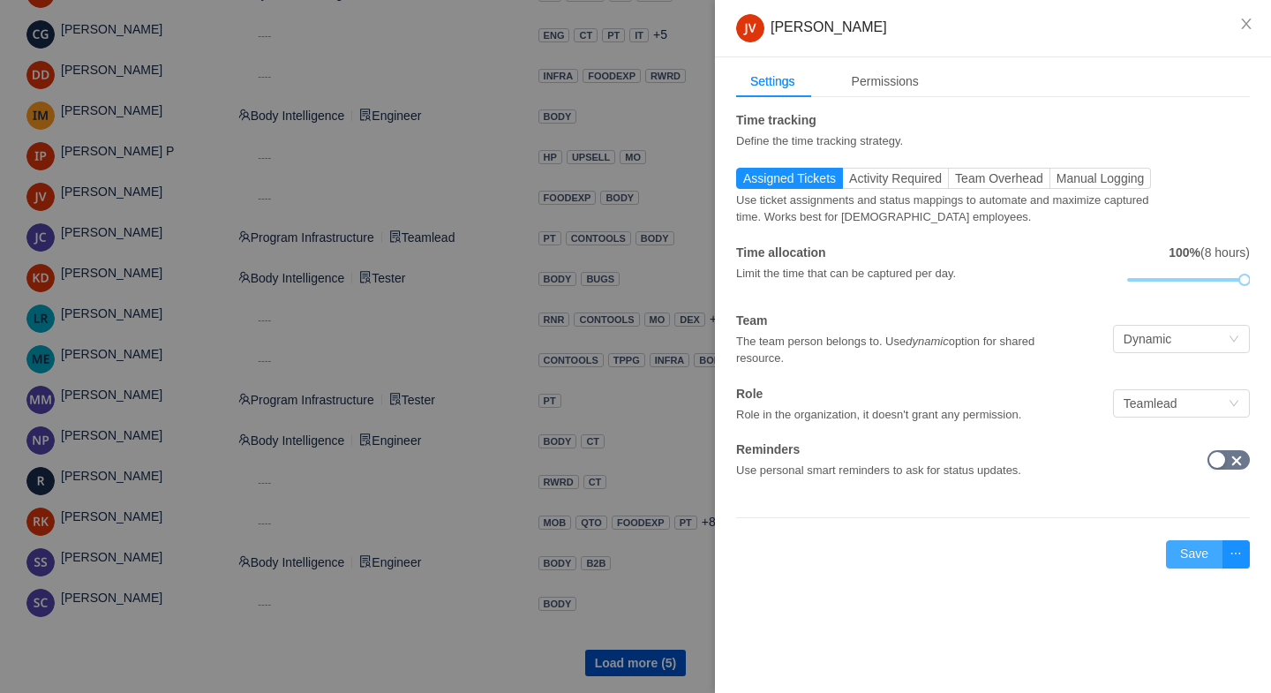
click at [1186, 553] on button "Save" at bounding box center [1194, 554] width 56 height 28
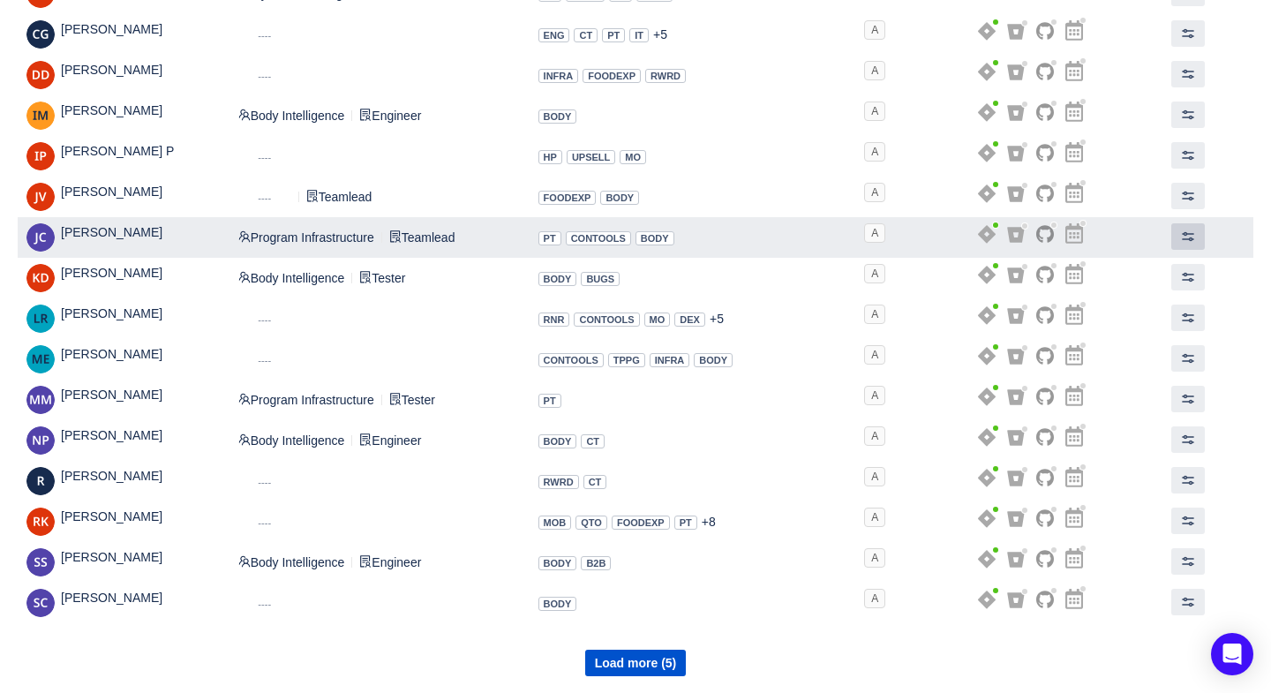
click at [1184, 235] on span at bounding box center [1188, 237] width 14 height 14
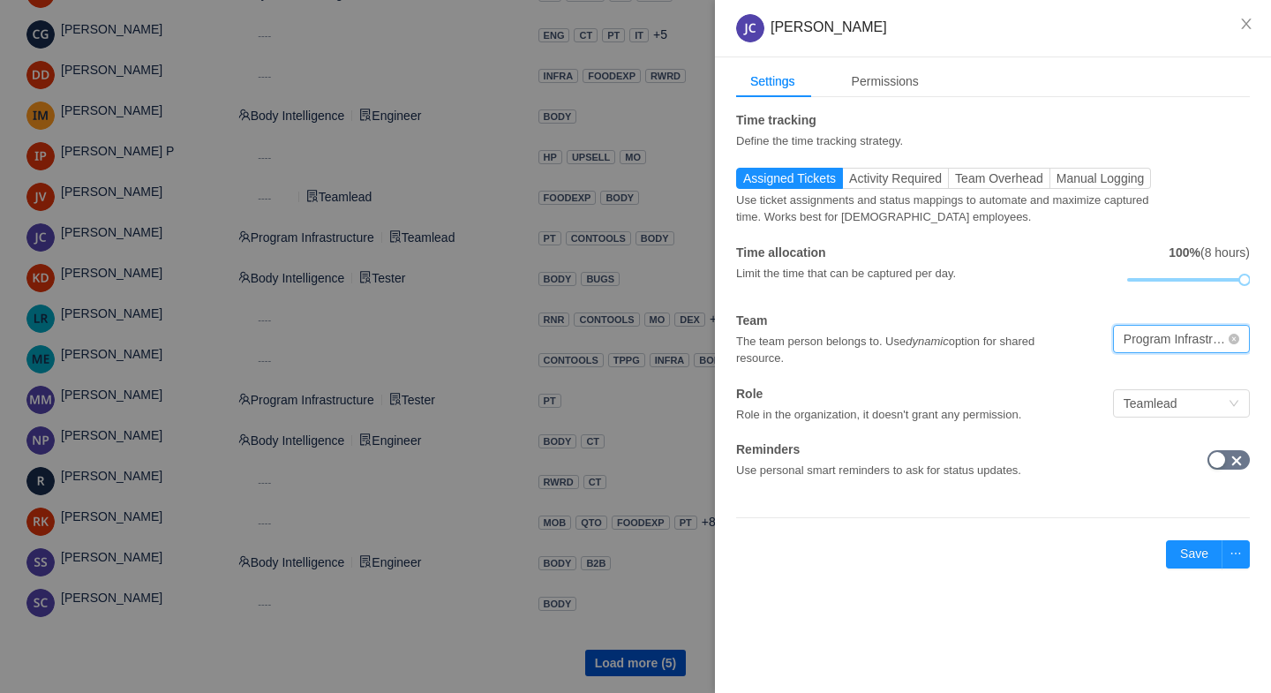
click at [1177, 334] on div "Program Infrastructure" at bounding box center [1176, 339] width 104 height 26
click at [1143, 437] on li "Dynamic" at bounding box center [1180, 439] width 137 height 28
click at [1187, 553] on button "Save" at bounding box center [1194, 554] width 56 height 28
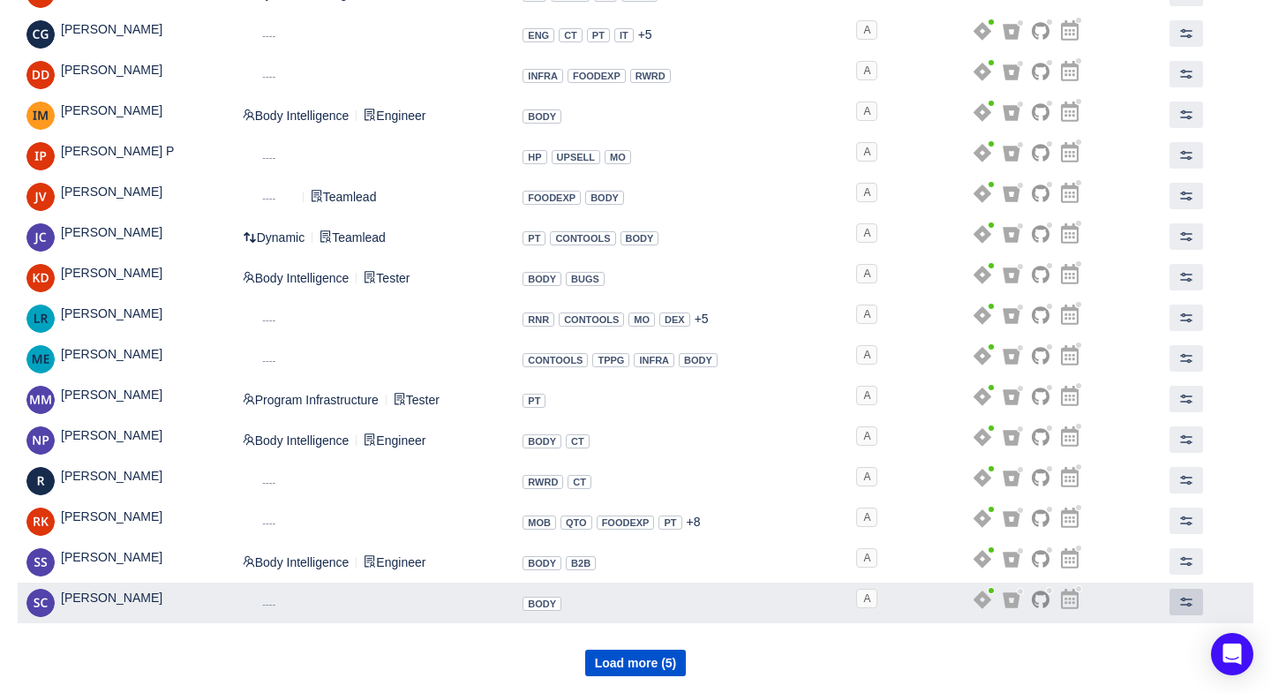
click at [1176, 605] on button at bounding box center [1187, 602] width 34 height 26
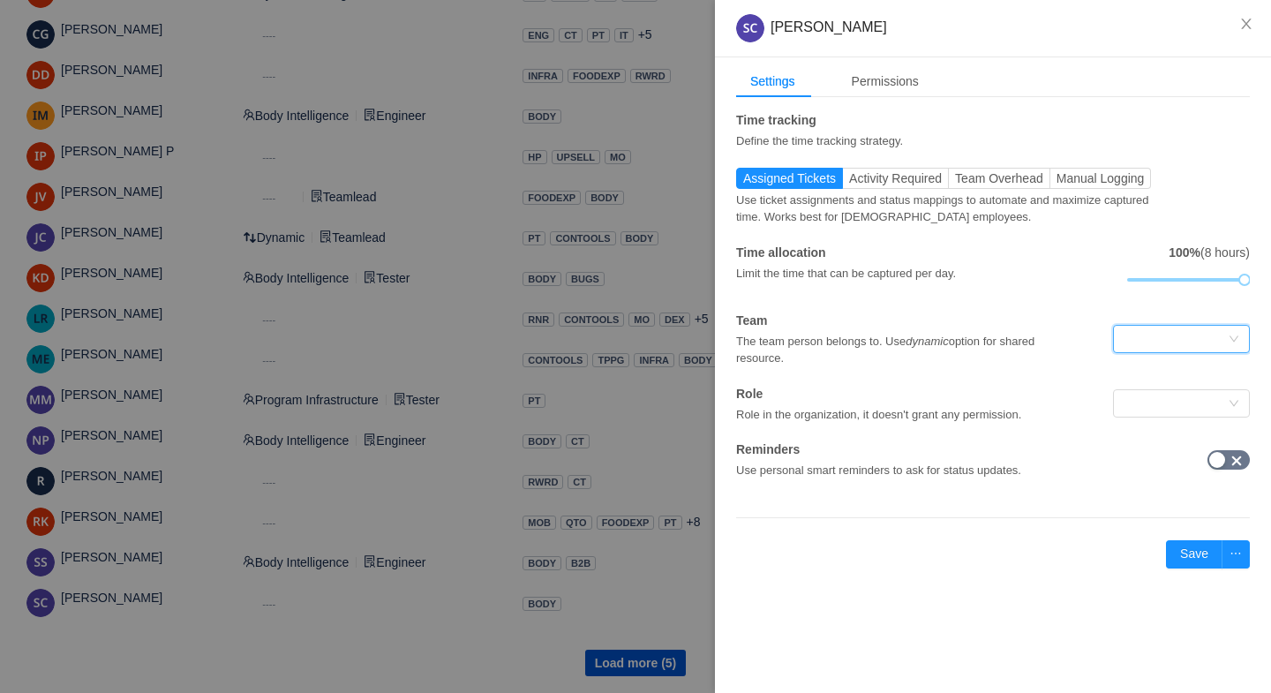
click at [1158, 336] on div at bounding box center [1176, 339] width 104 height 26
click at [1164, 370] on li "Body Intelligence" at bounding box center [1180, 373] width 137 height 28
click at [1156, 403] on div at bounding box center [1176, 403] width 104 height 26
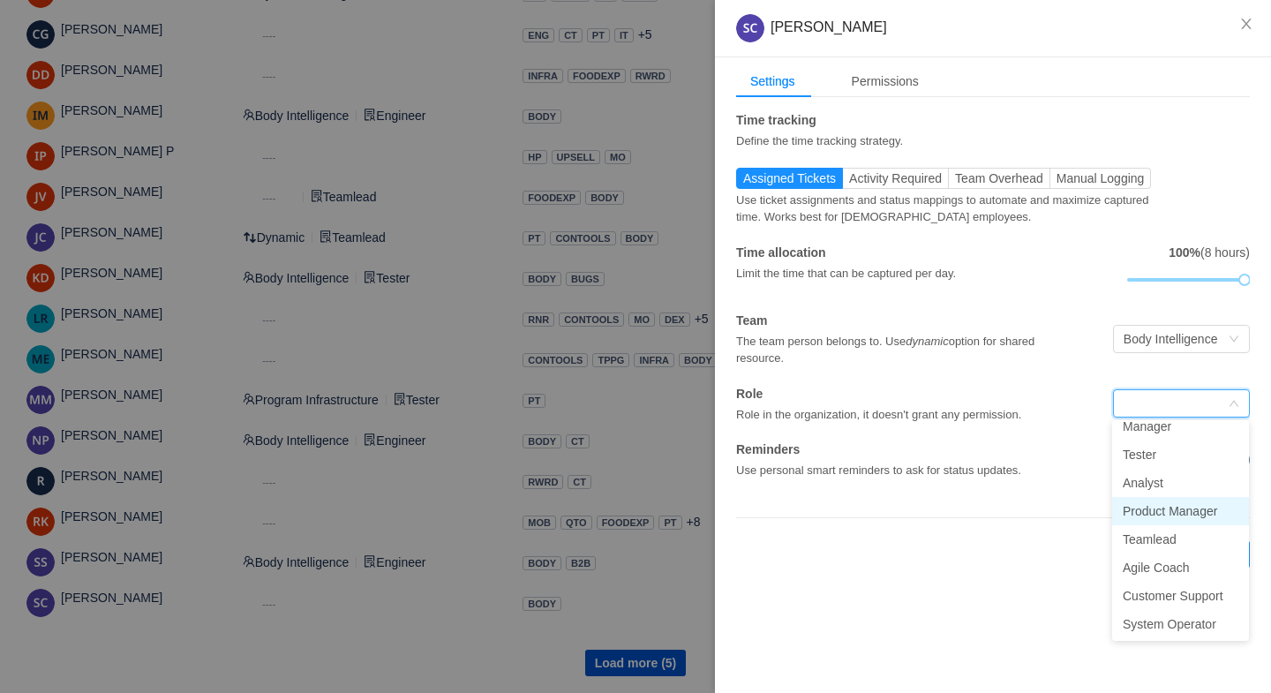
click at [1144, 509] on li "Product Manager" at bounding box center [1180, 511] width 137 height 28
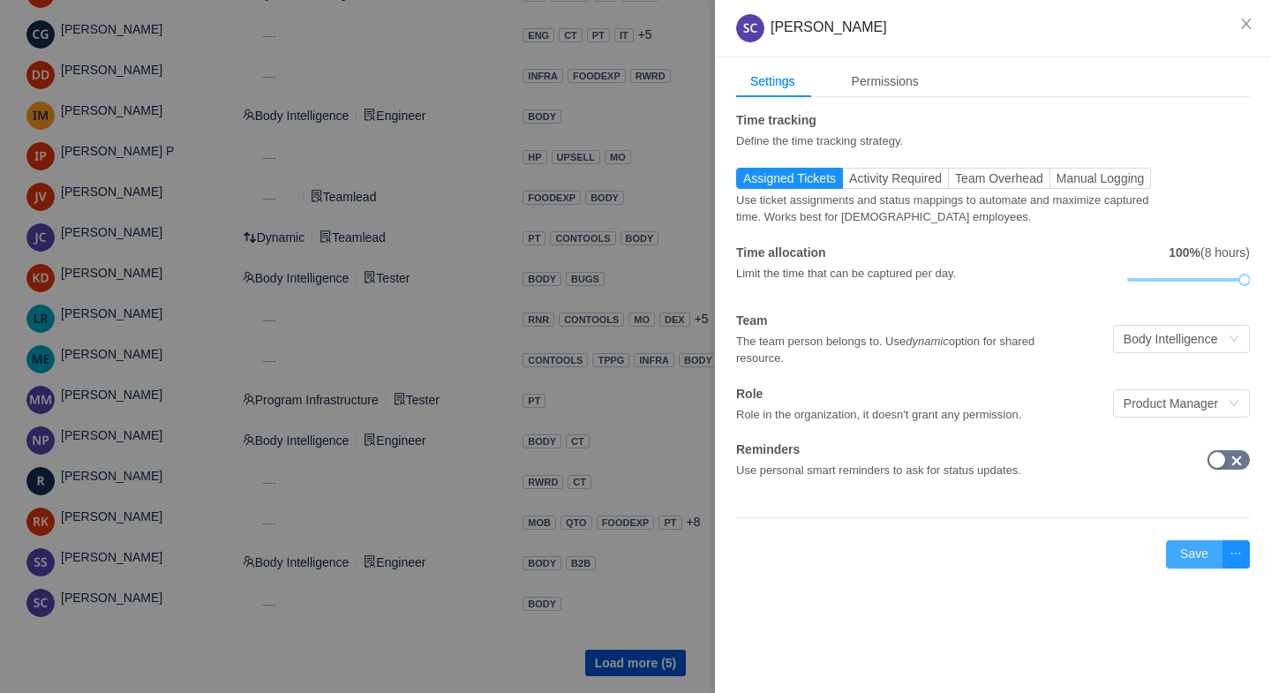
click at [1192, 550] on button "Save" at bounding box center [1194, 554] width 56 height 28
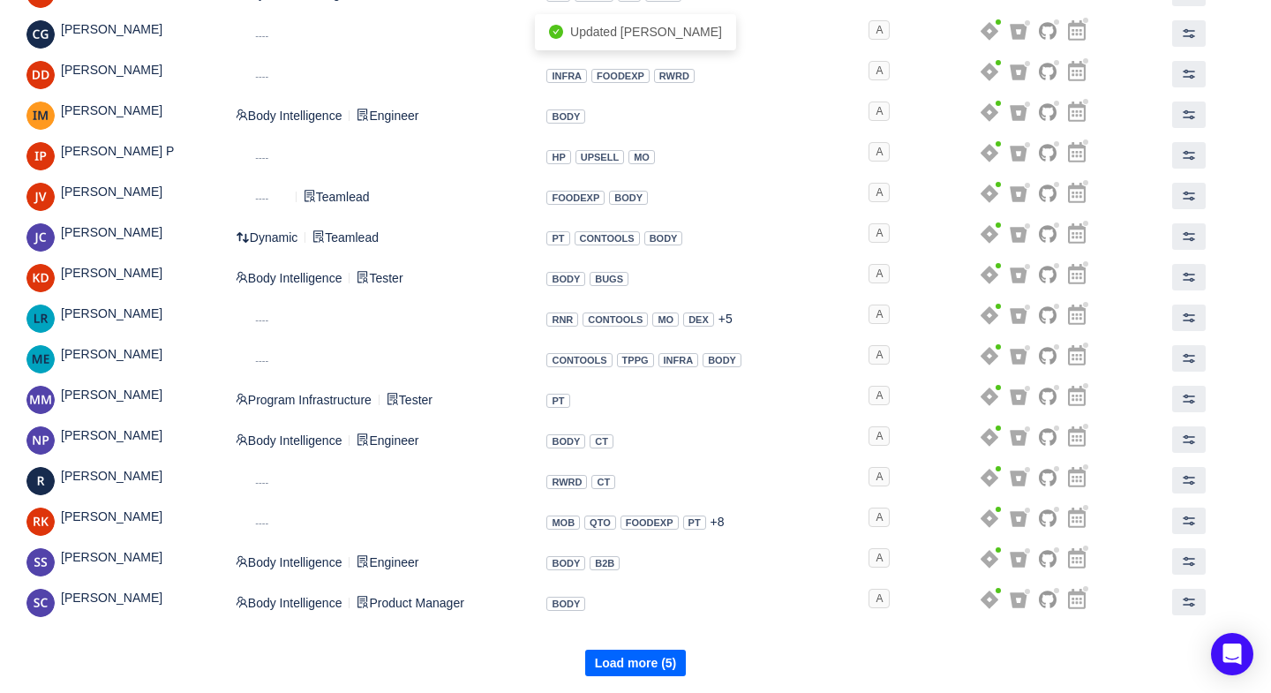
click at [603, 656] on button "Load more (5)" at bounding box center [636, 663] width 102 height 26
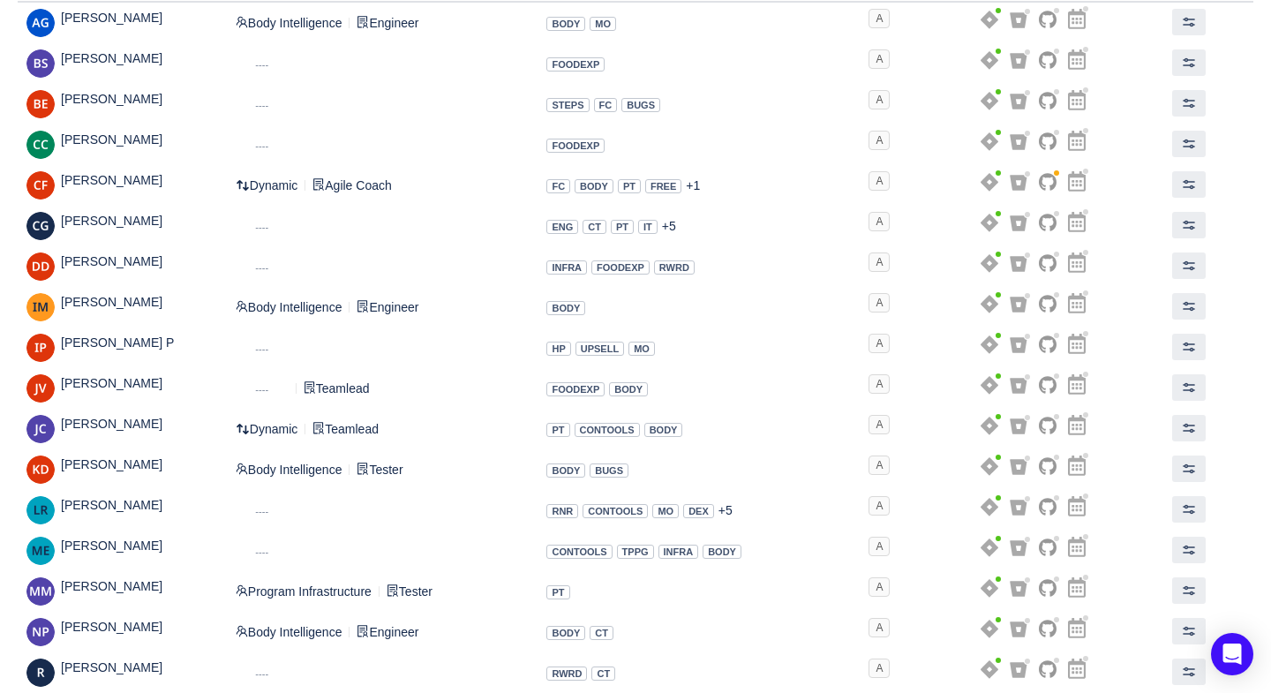
scroll to position [0, 0]
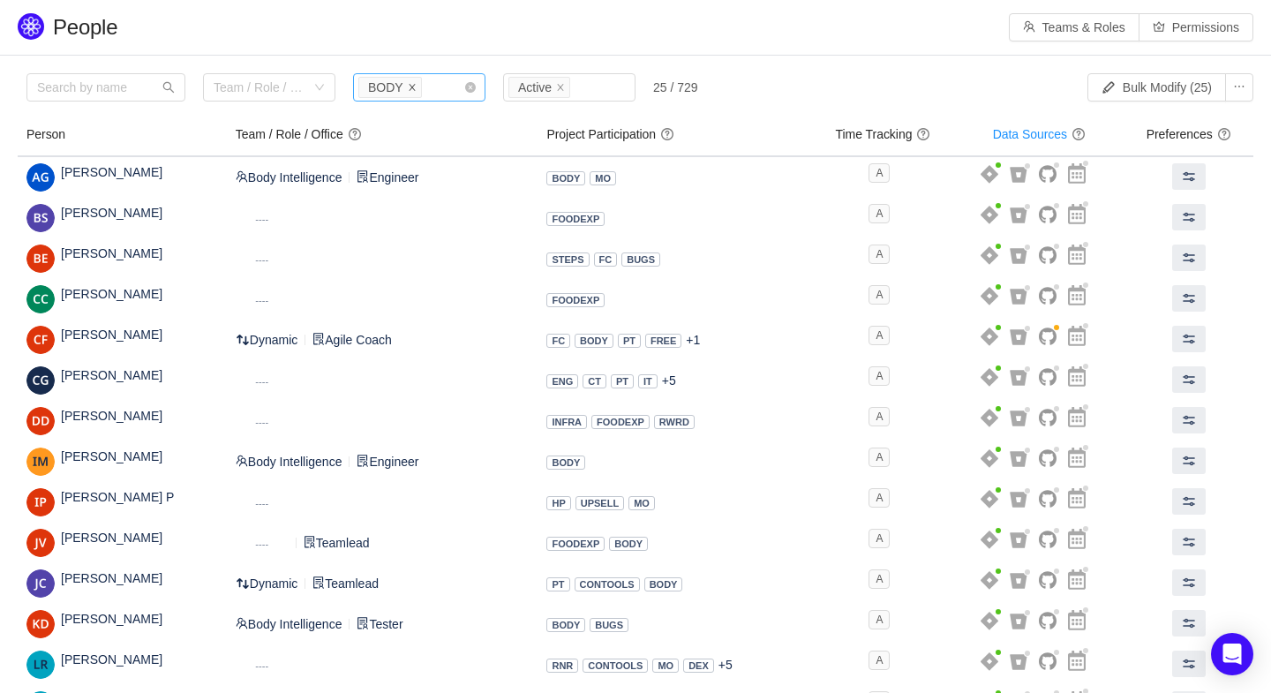
click at [413, 85] on icon "icon: close" at bounding box center [412, 87] width 9 height 9
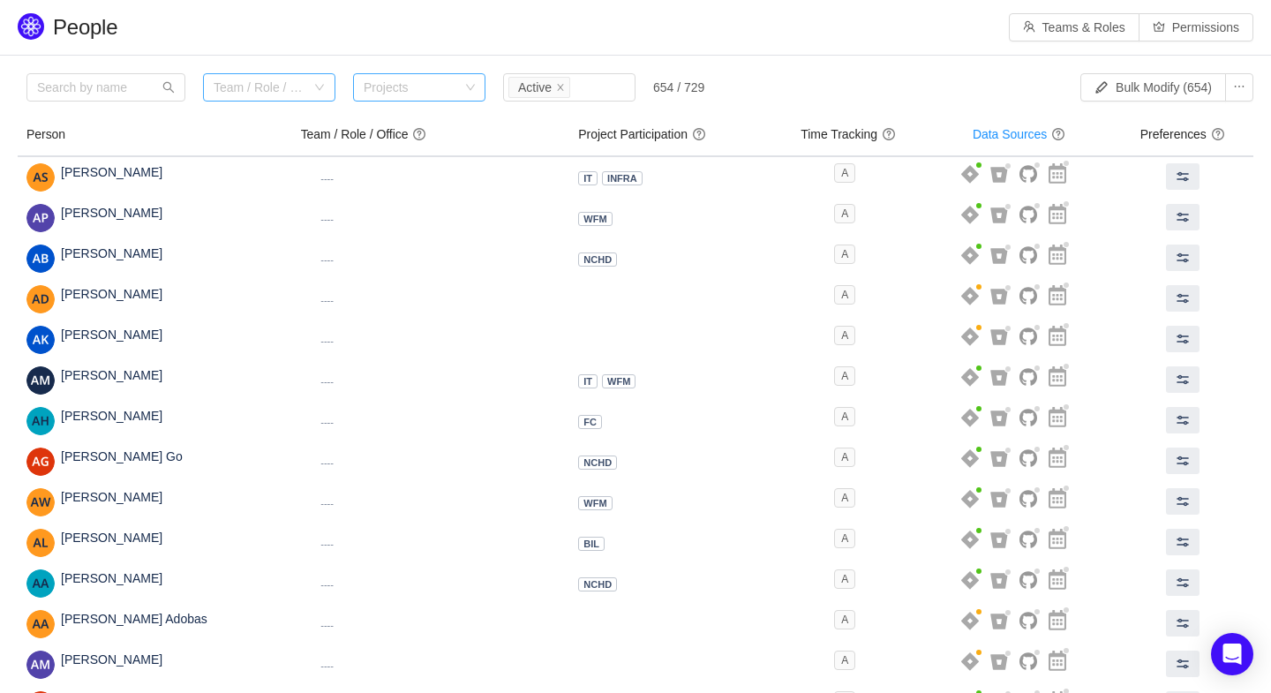
click at [267, 89] on div "Team / Role / Office" at bounding box center [260, 88] width 92 height 18
click at [260, 146] on li "Body Intelligence" at bounding box center [269, 150] width 132 height 28
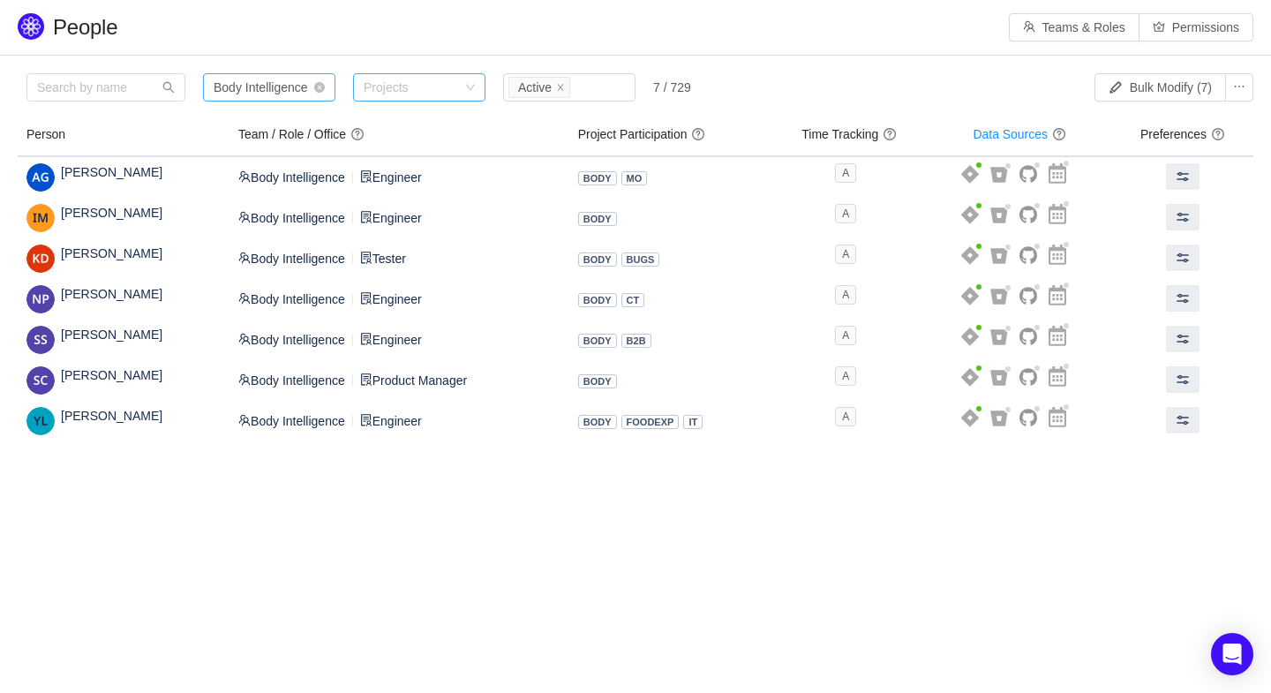
click at [321, 81] on div "Team / Role / Office Body Intelligence" at bounding box center [269, 87] width 132 height 28
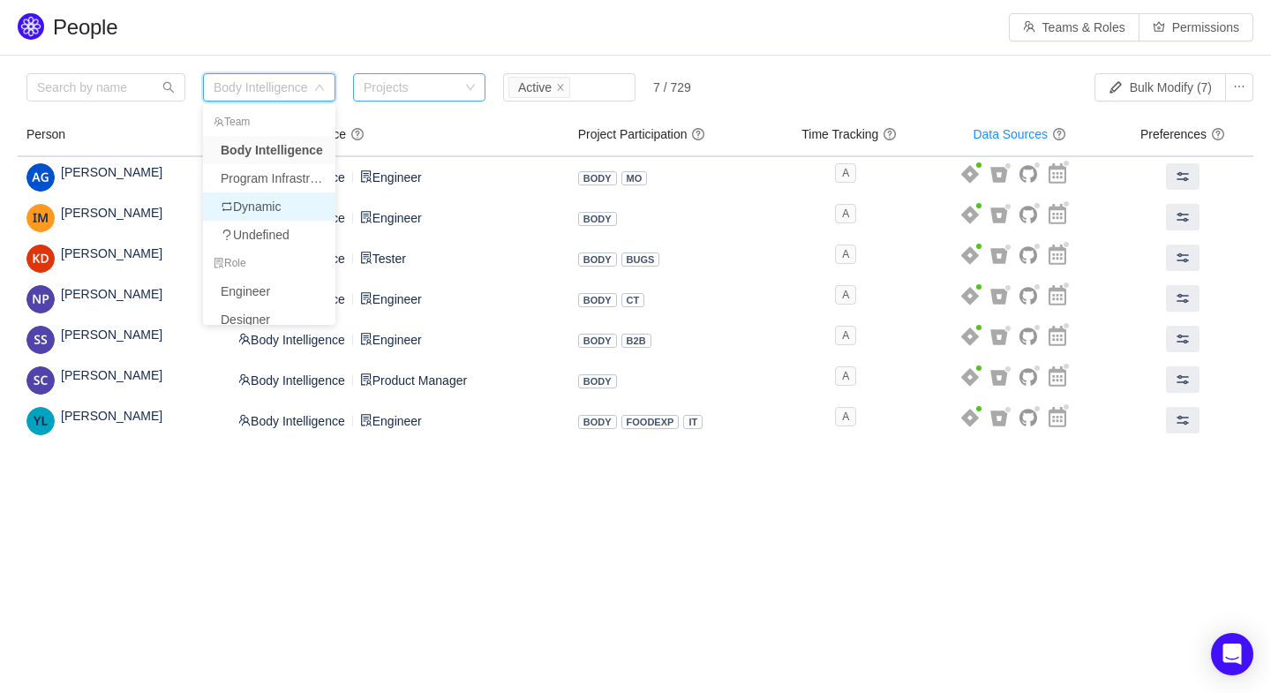
click at [257, 201] on li "Dynamic" at bounding box center [269, 206] width 132 height 28
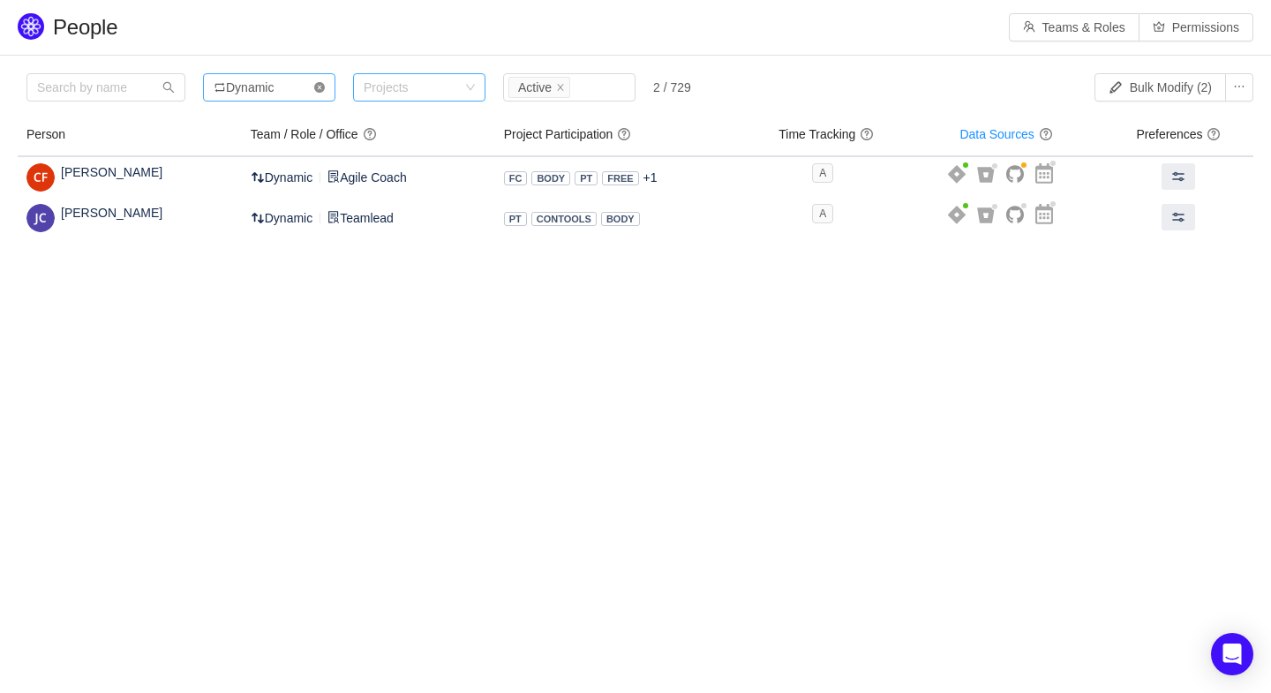
click at [321, 84] on icon "icon: close-circle" at bounding box center [319, 87] width 11 height 11
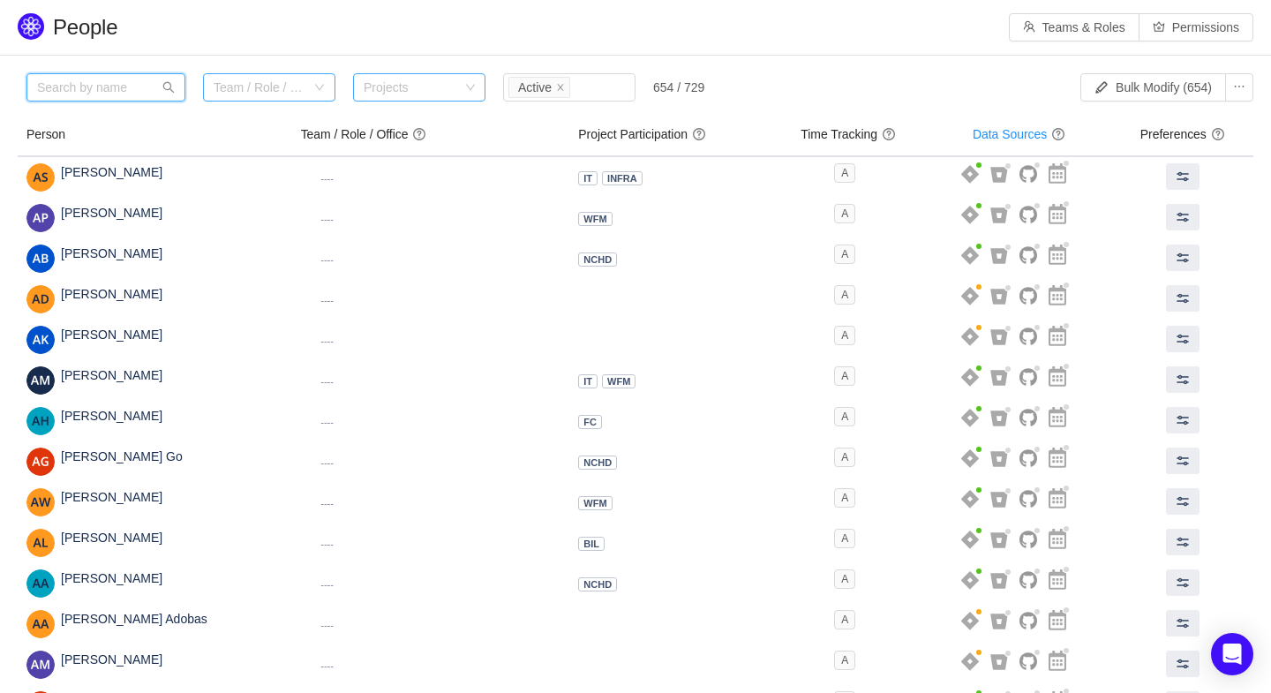
click at [112, 89] on input "text" at bounding box center [105, 87] width 159 height 28
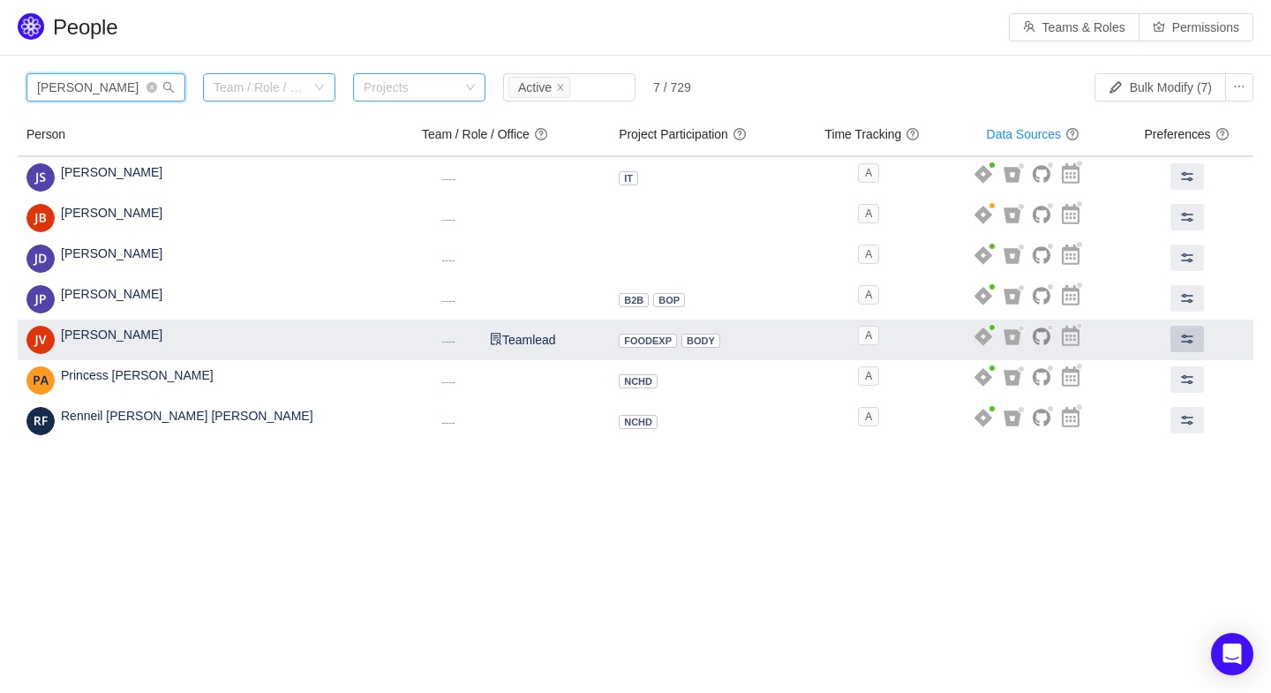
type input "jas"
click at [1180, 336] on span at bounding box center [1187, 339] width 14 height 14
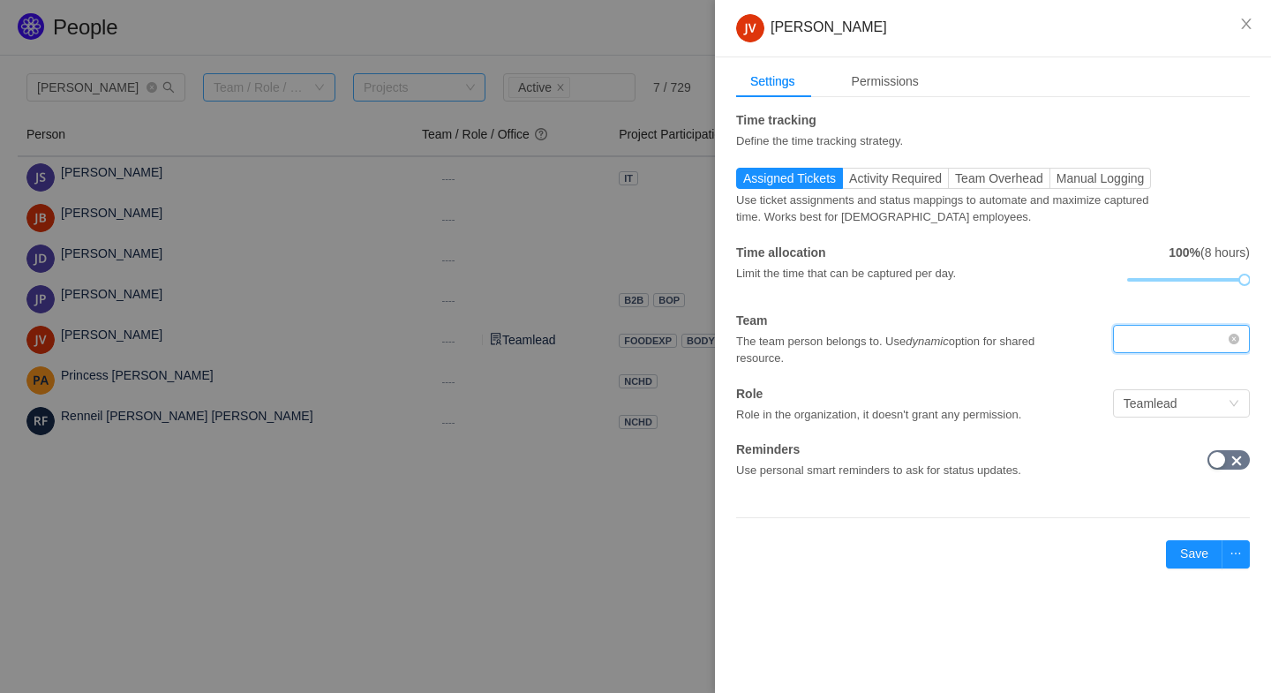
click at [1169, 337] on div at bounding box center [1176, 339] width 104 height 26
click at [1143, 430] on li "Dynamic" at bounding box center [1180, 438] width 137 height 28
click at [1195, 557] on button "Save" at bounding box center [1194, 554] width 56 height 28
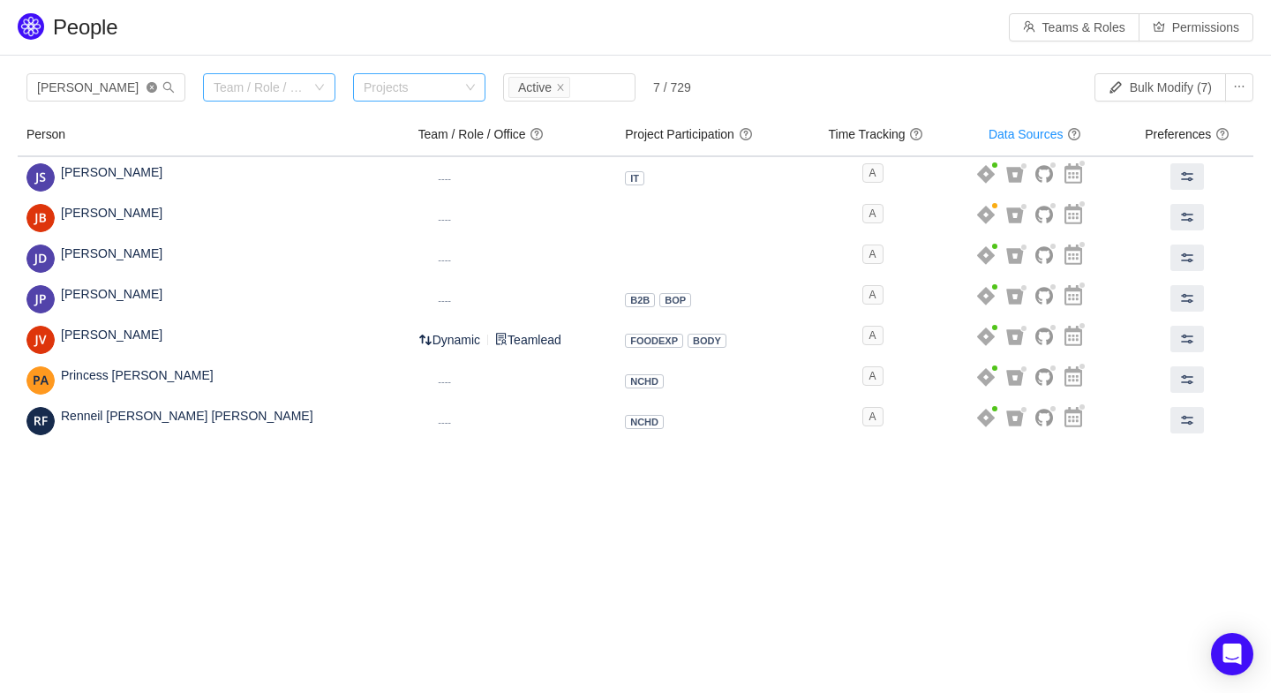
click at [154, 90] on icon "icon: close-circle" at bounding box center [152, 87] width 11 height 11
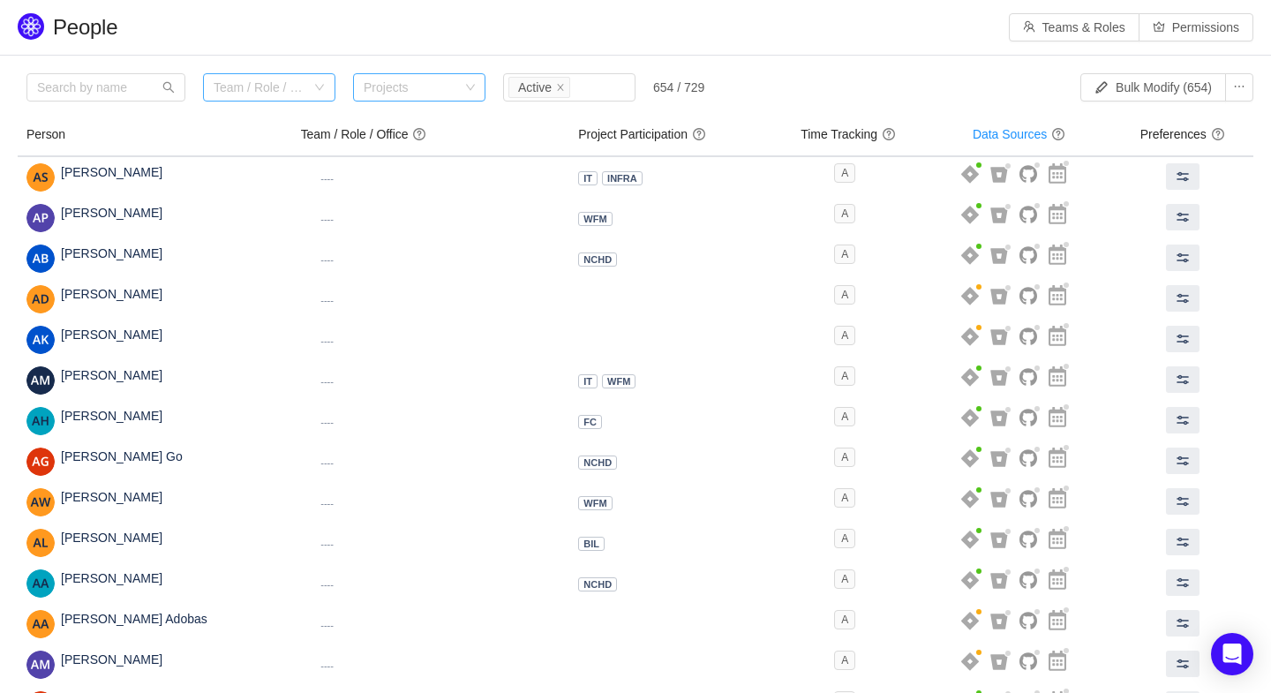
click at [449, 87] on div "Projects" at bounding box center [411, 88] width 95 height 18
click at [388, 187] on li "UPSELL" at bounding box center [419, 194] width 132 height 28
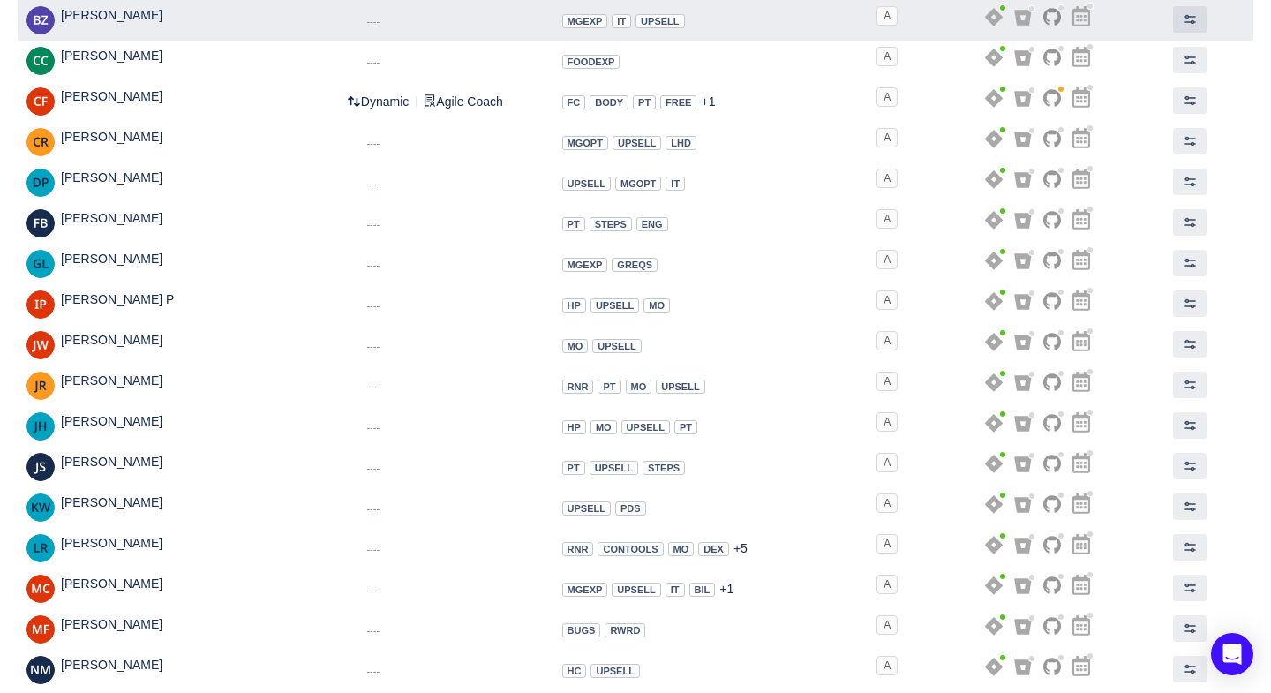
scroll to position [0, 0]
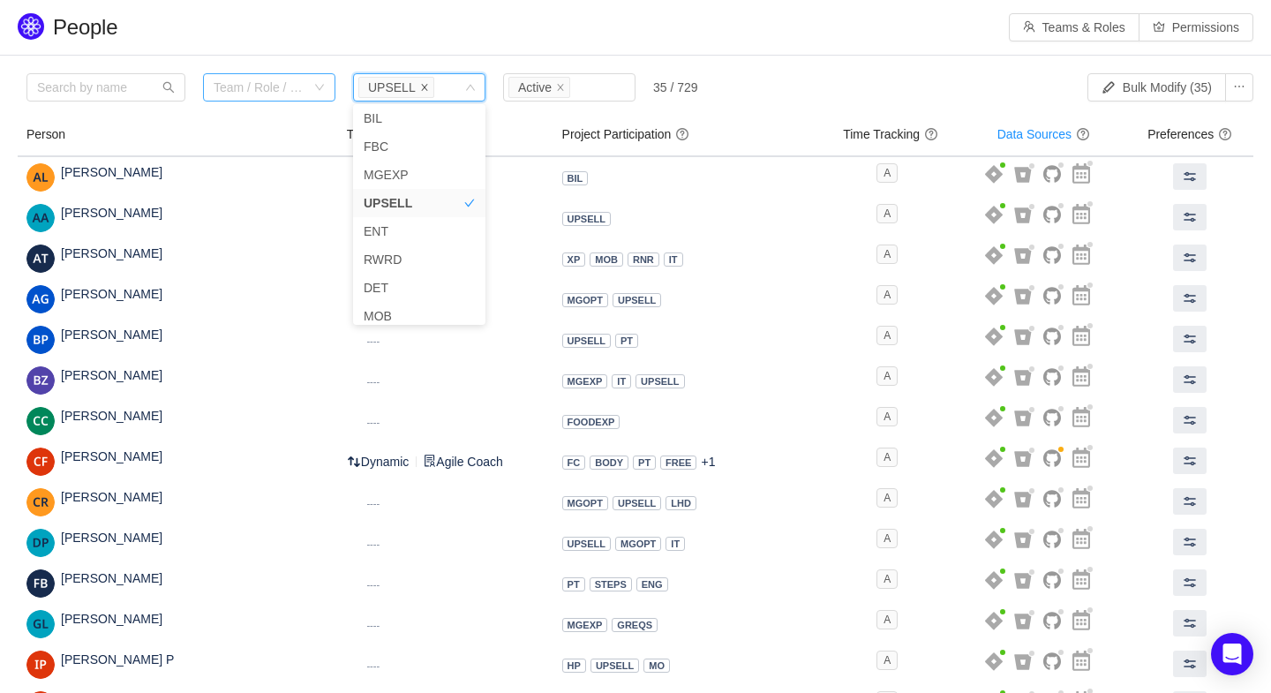
click at [420, 83] on icon "icon: close" at bounding box center [424, 87] width 9 height 9
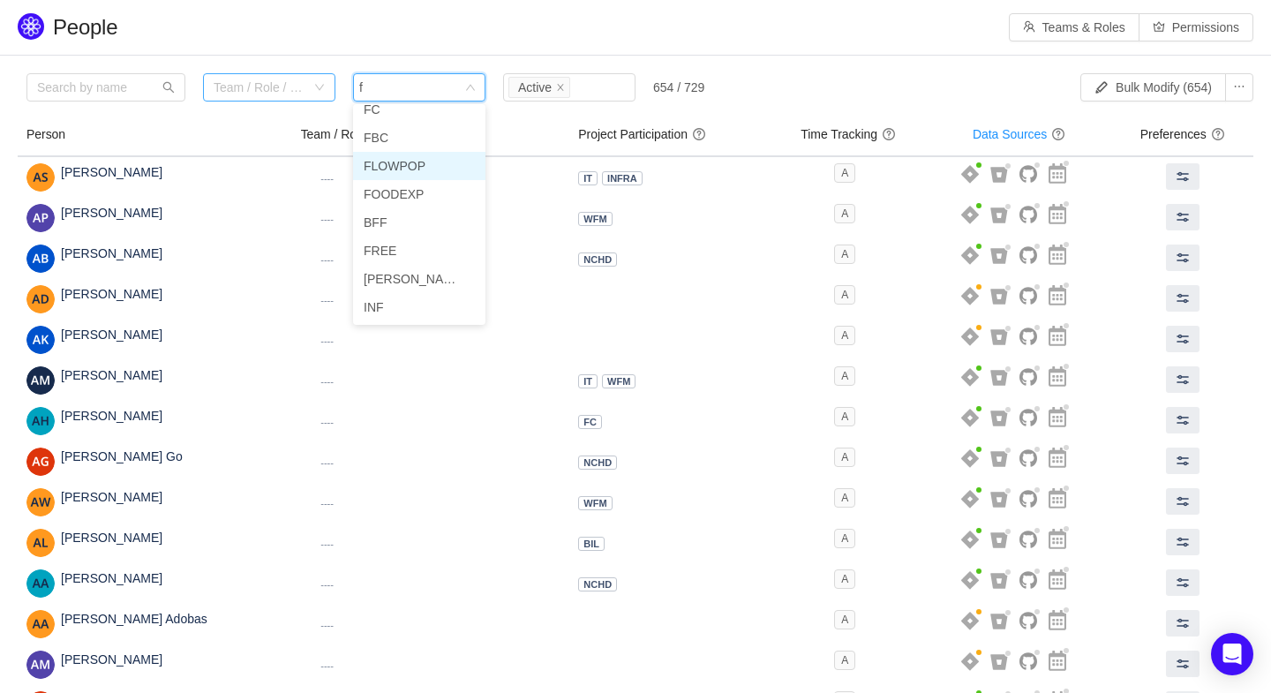
scroll to position [3, 0]
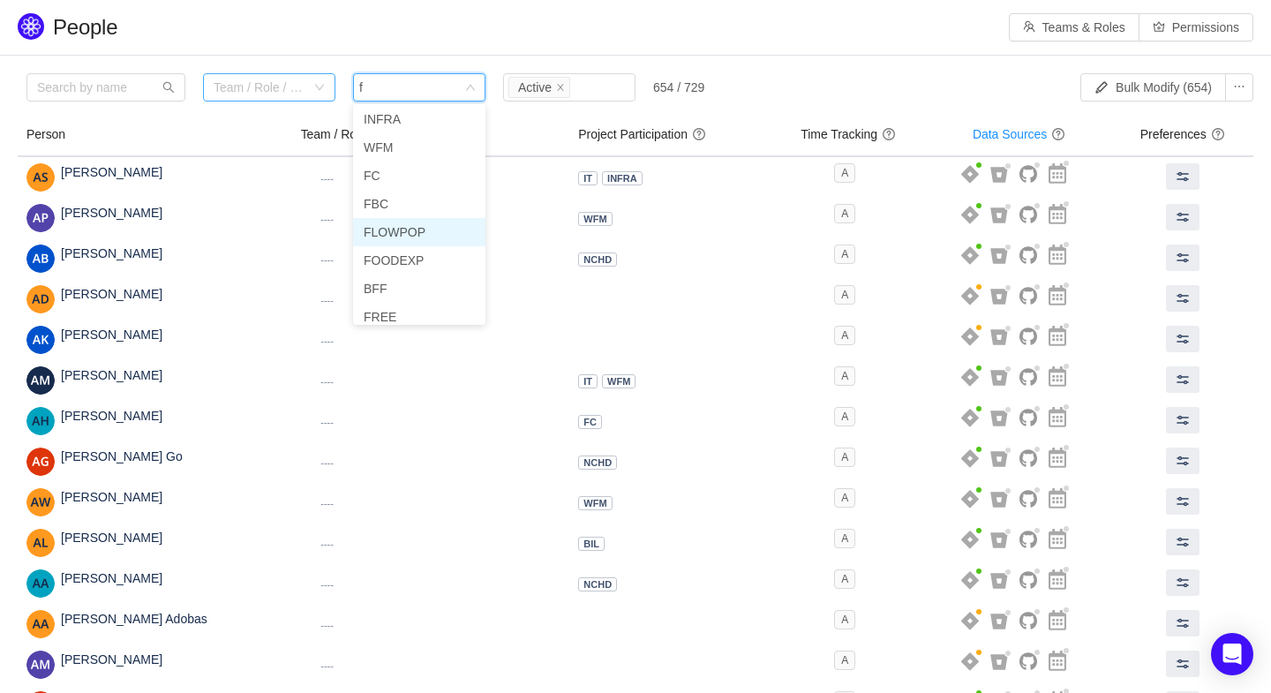
type input "fc"
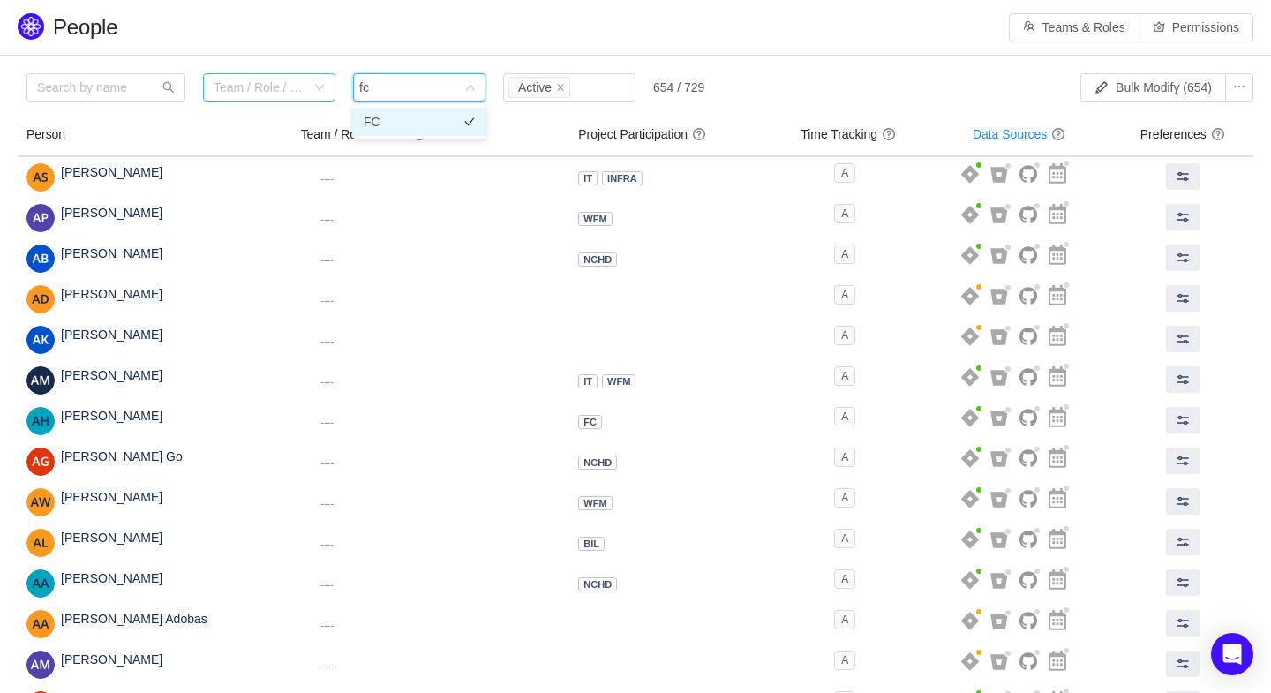
click at [372, 119] on li "FC" at bounding box center [419, 122] width 132 height 28
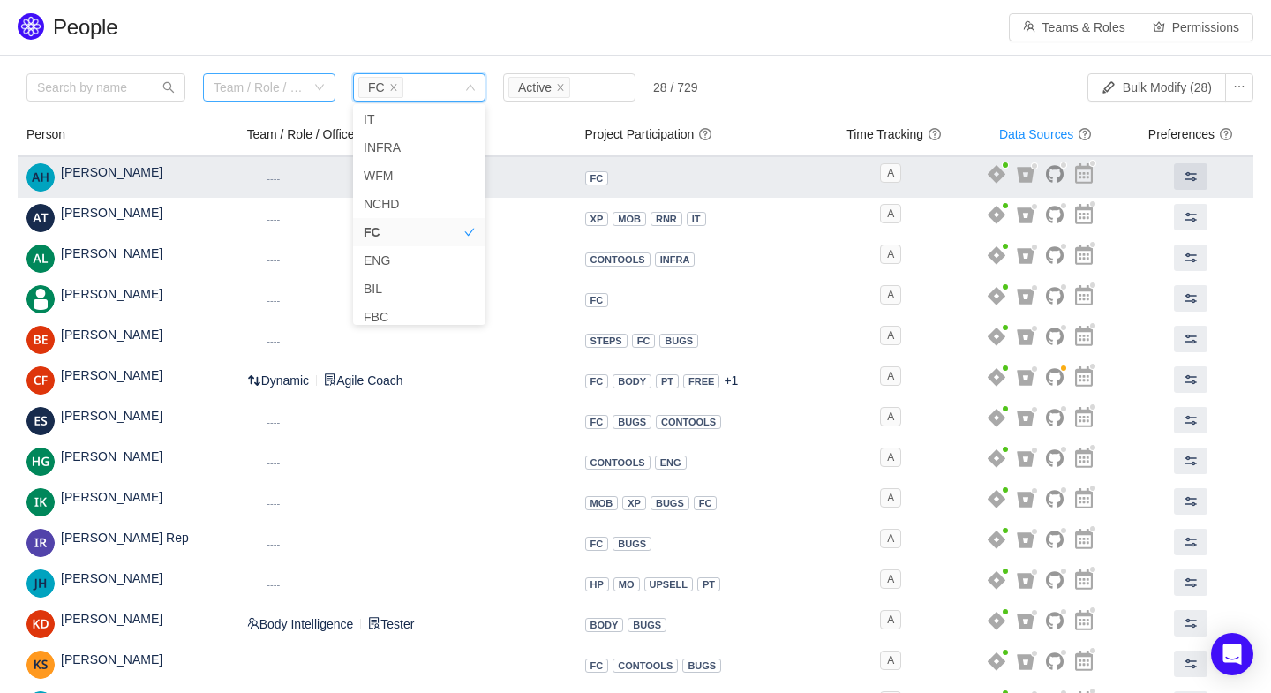
click at [280, 174] on small "----" at bounding box center [273, 178] width 13 height 11
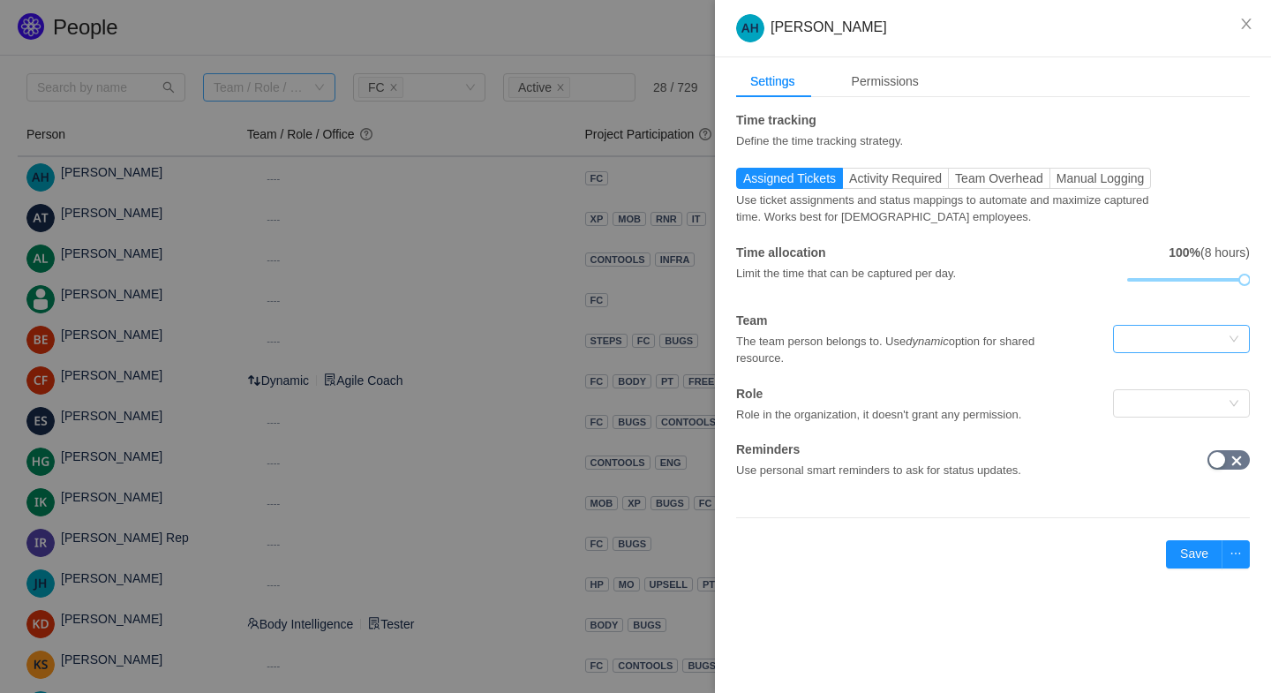
click at [1151, 334] on div at bounding box center [1176, 339] width 104 height 26
click at [623, 48] on div at bounding box center [635, 346] width 1271 height 693
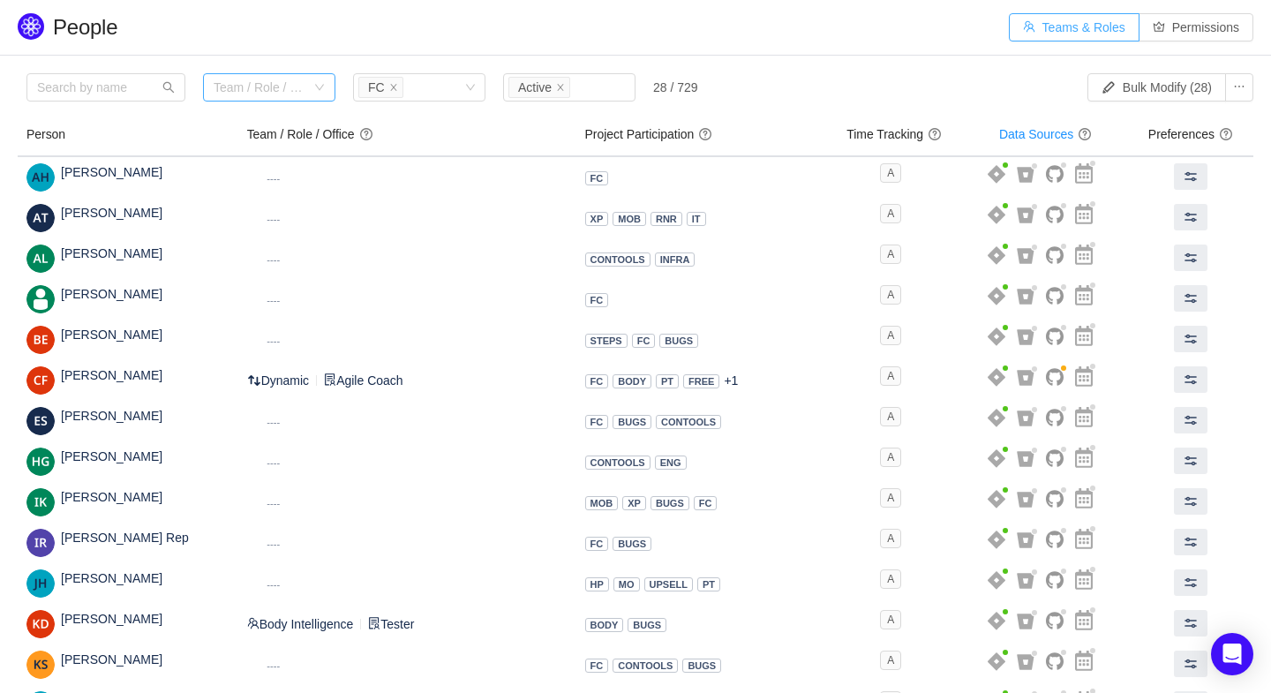
click at [1050, 25] on button "Teams & Roles" at bounding box center [1074, 27] width 131 height 28
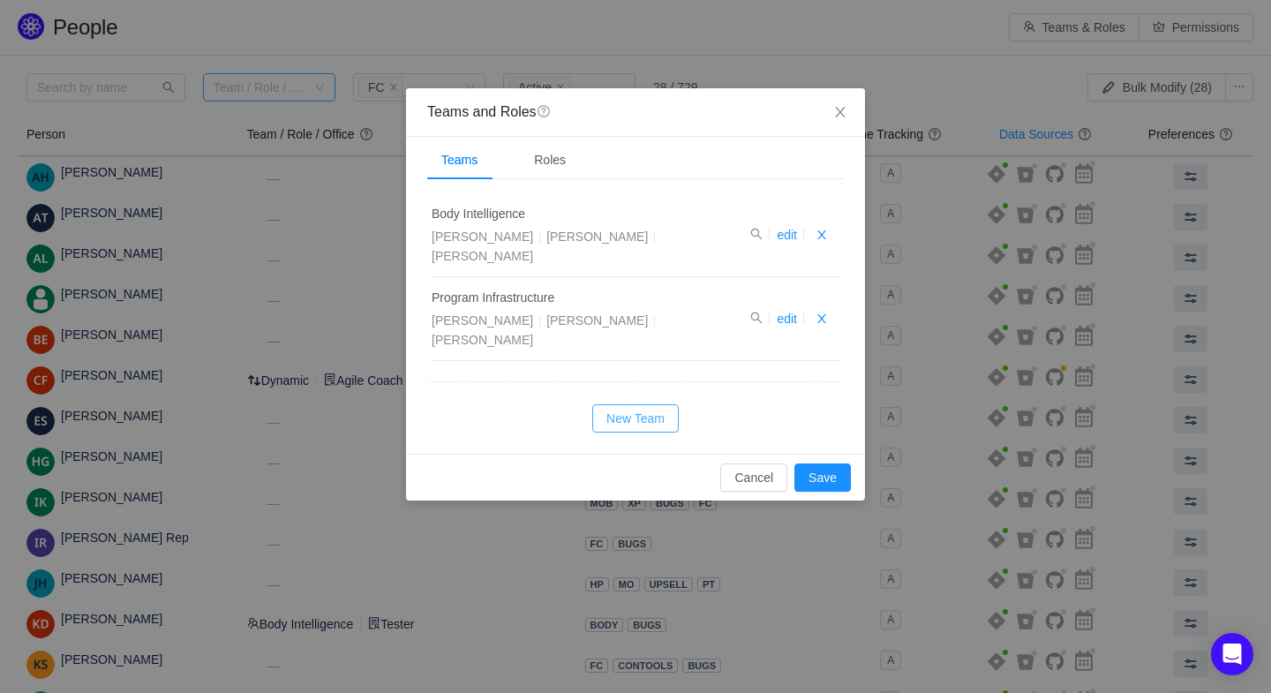
click at [629, 407] on button "New Team" at bounding box center [635, 418] width 87 height 28
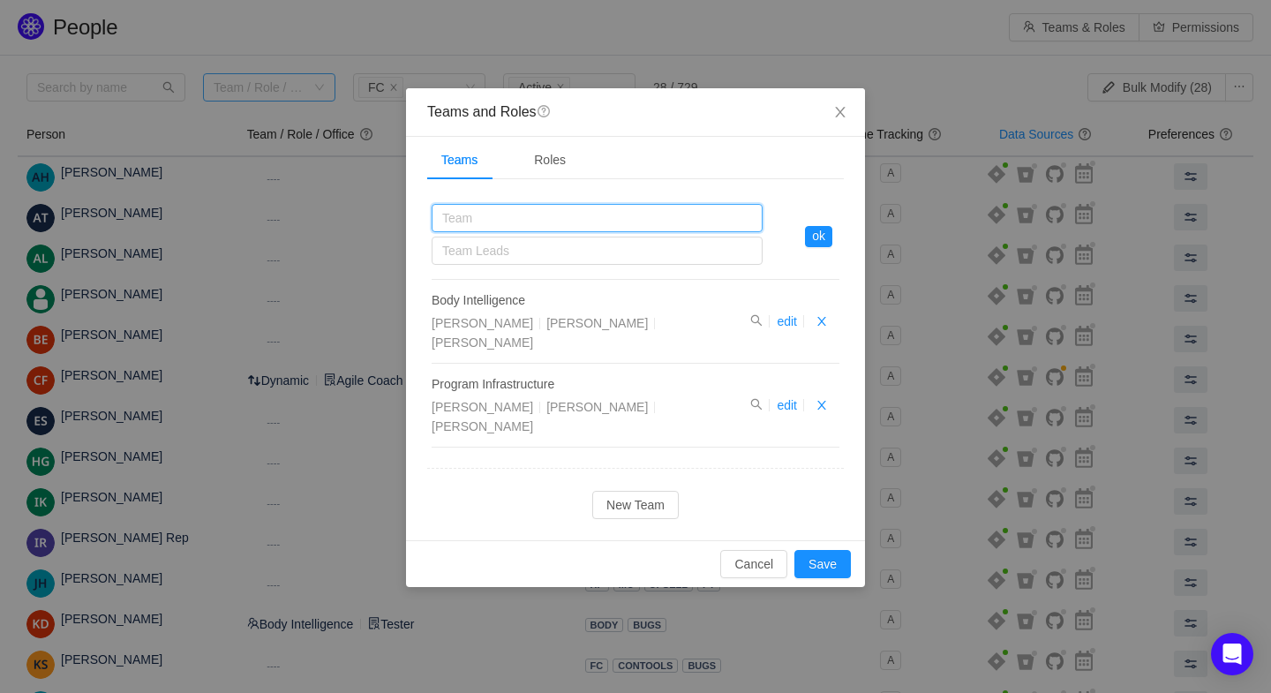
click at [479, 223] on input "text" at bounding box center [597, 218] width 331 height 28
type input "Freemium Conversion"
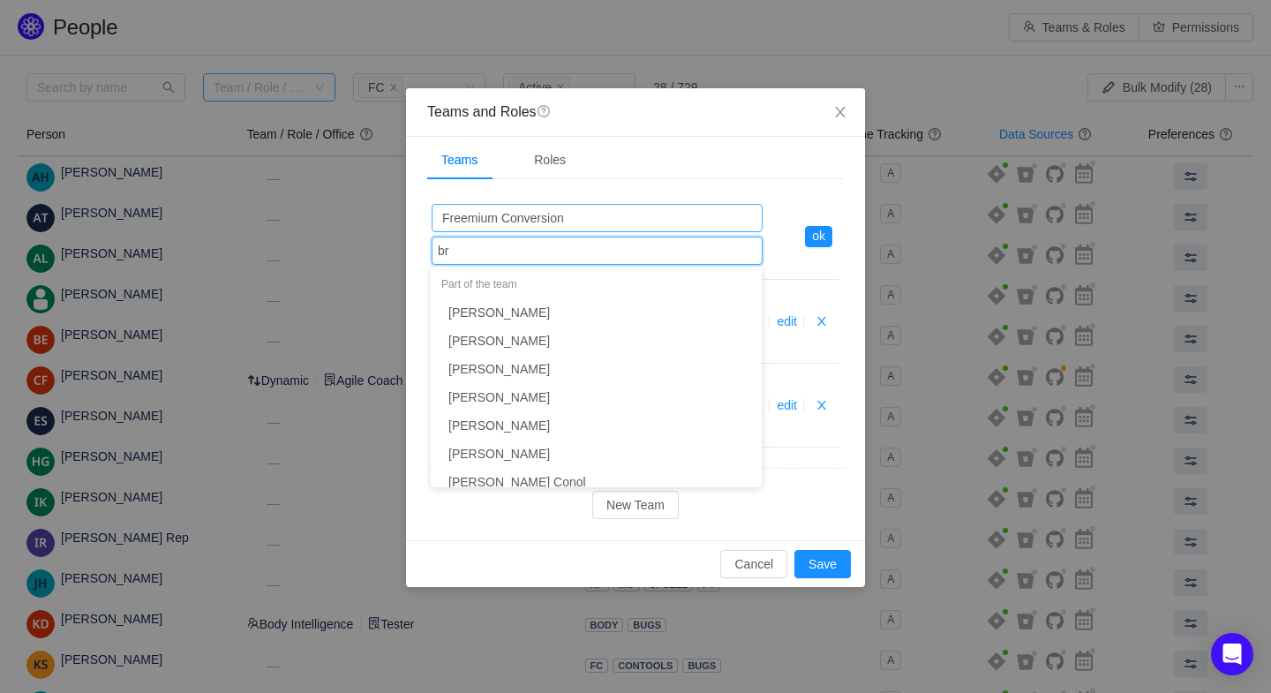
type input "bry"
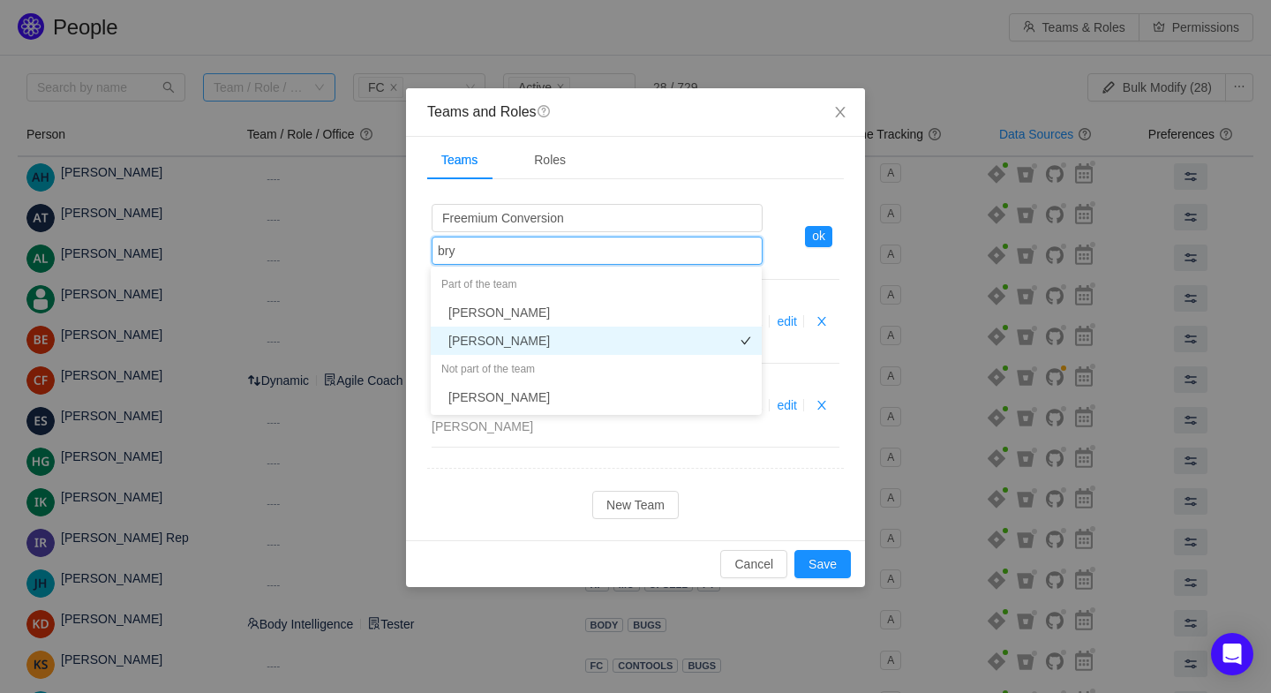
click at [490, 344] on li "Bryan Emmanuel" at bounding box center [596, 341] width 331 height 28
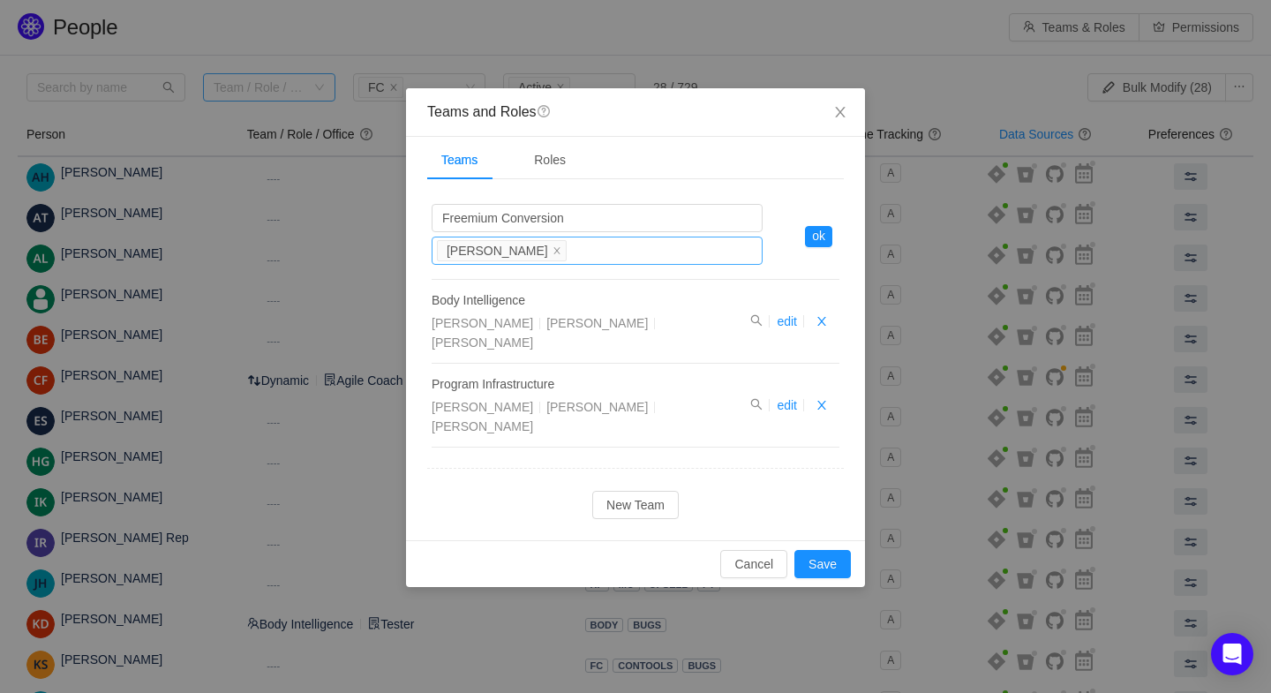
click at [582, 251] on div "Team Leads Bryan Emmanuel" at bounding box center [594, 250] width 315 height 26
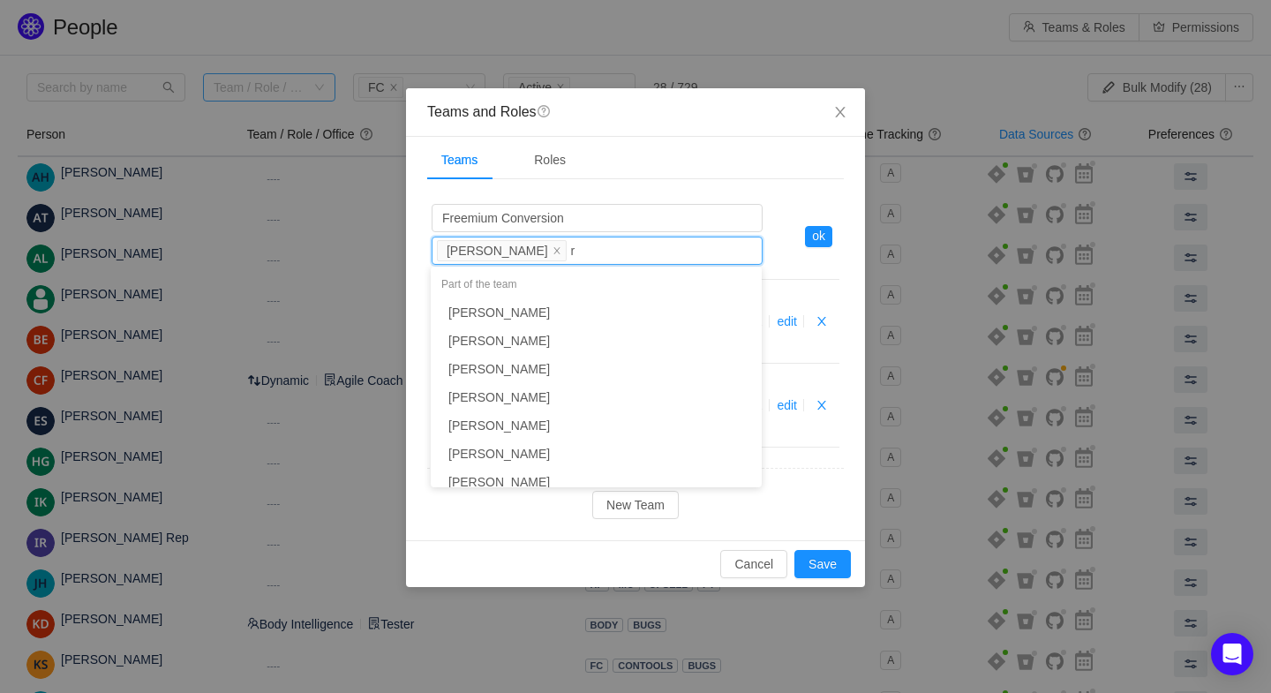
scroll to position [2014, 0]
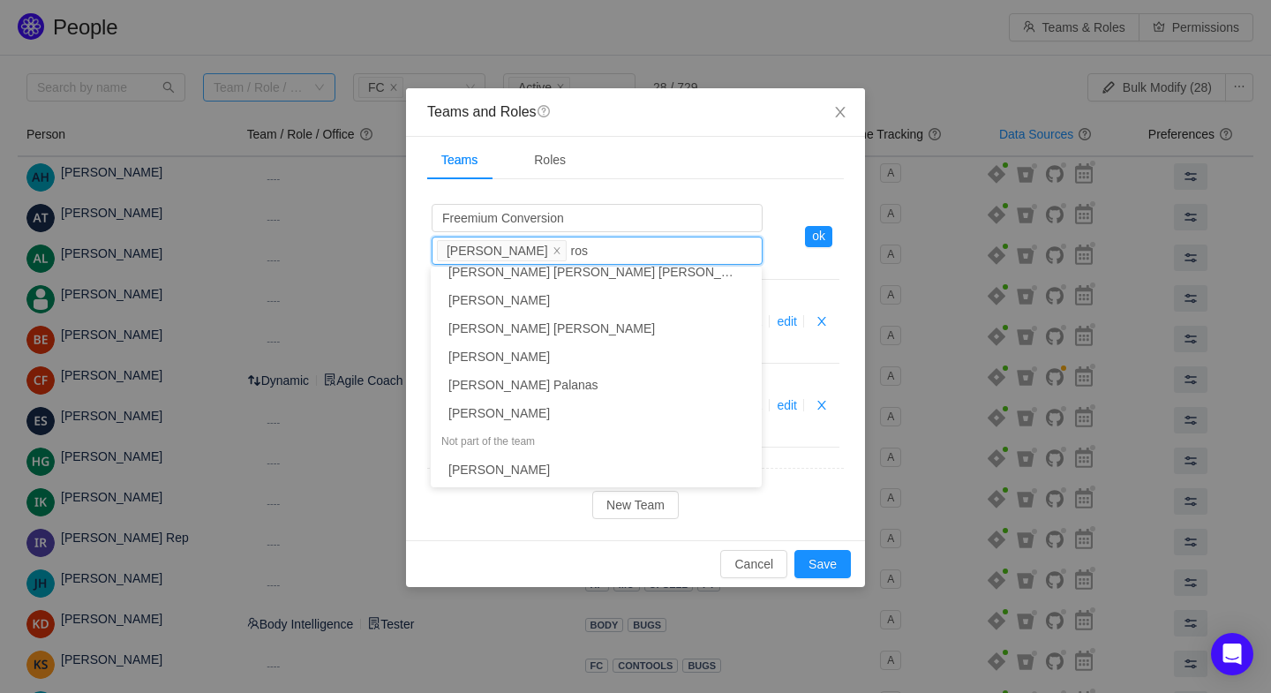
type input "rosi"
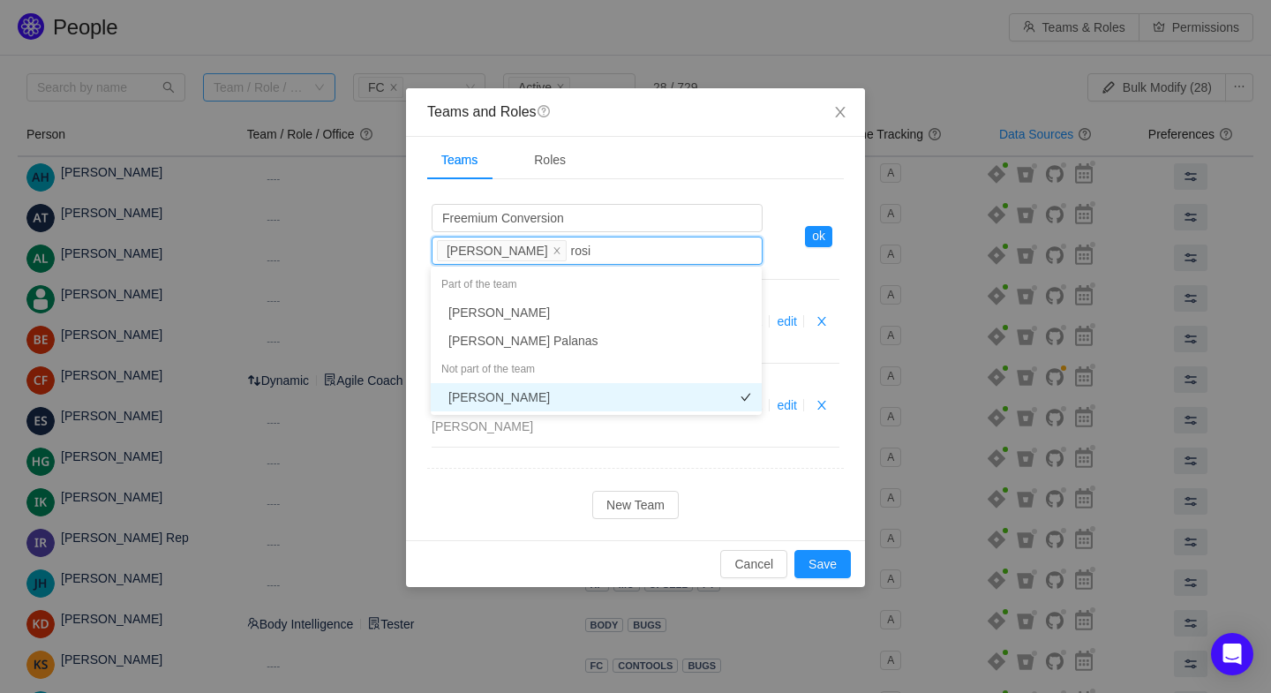
click at [497, 397] on li "Rosie Peck" at bounding box center [596, 397] width 331 height 28
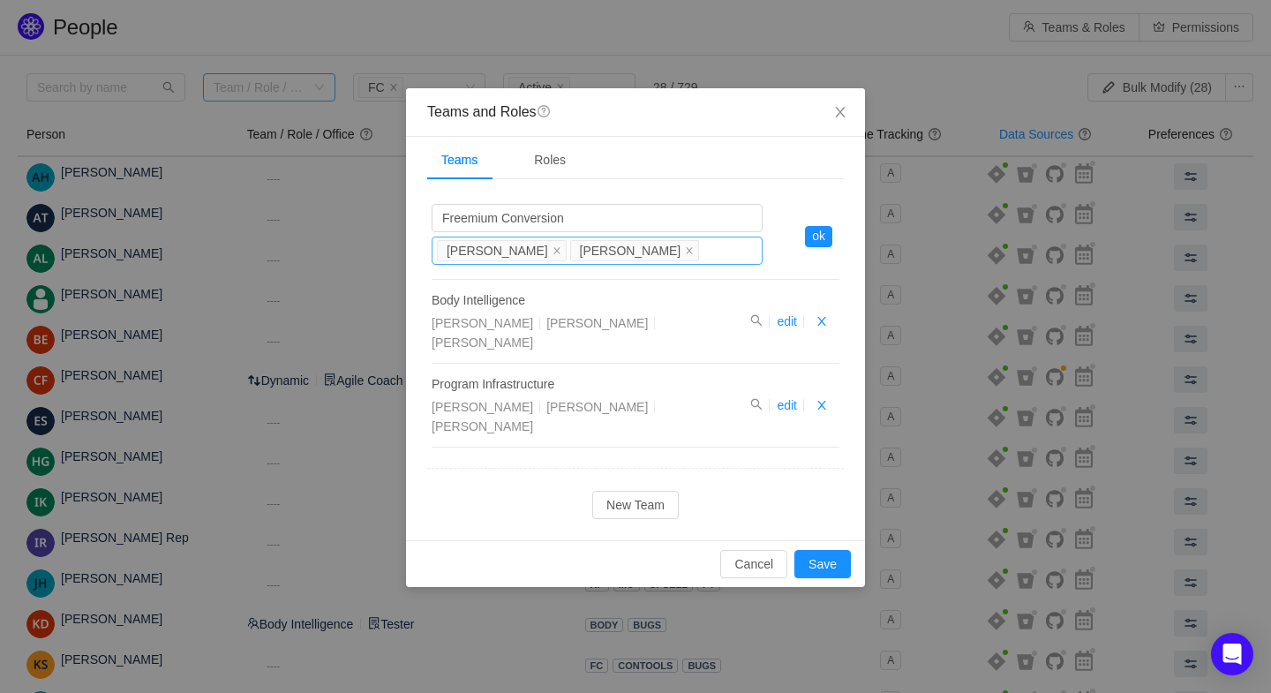
click at [673, 252] on div "Team Leads Bryan Emmanuel Rosie Peck" at bounding box center [594, 250] width 315 height 26
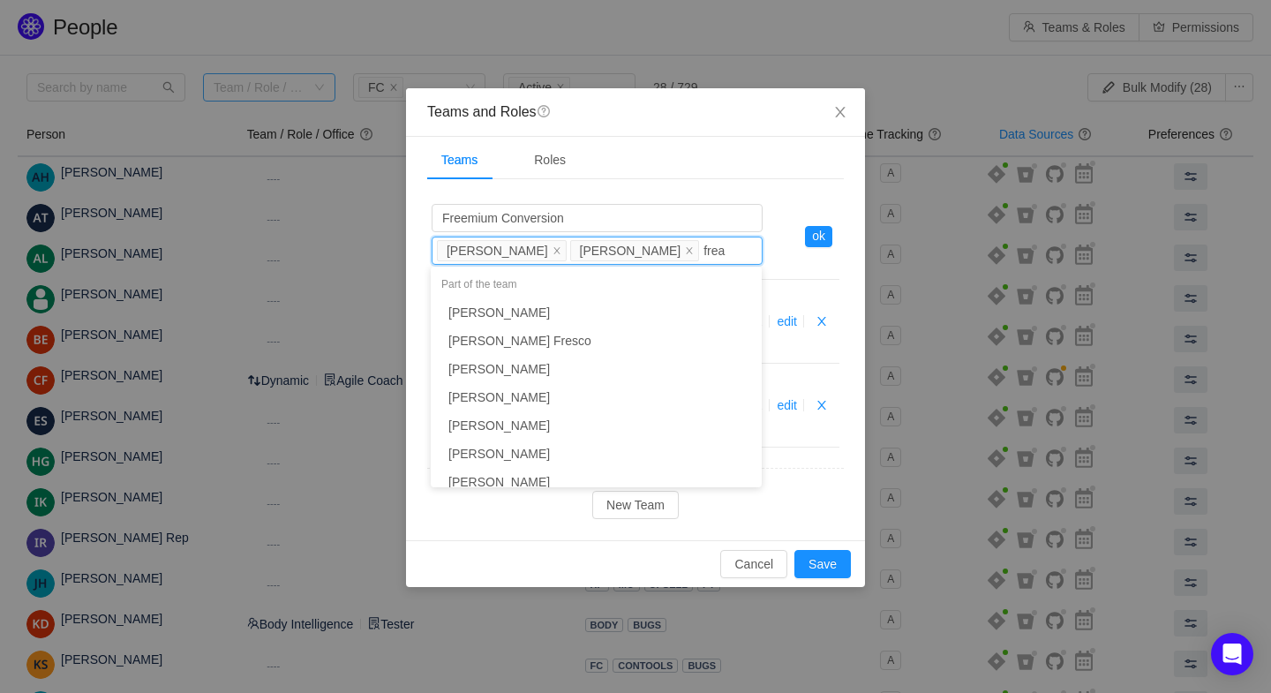
type input "freas"
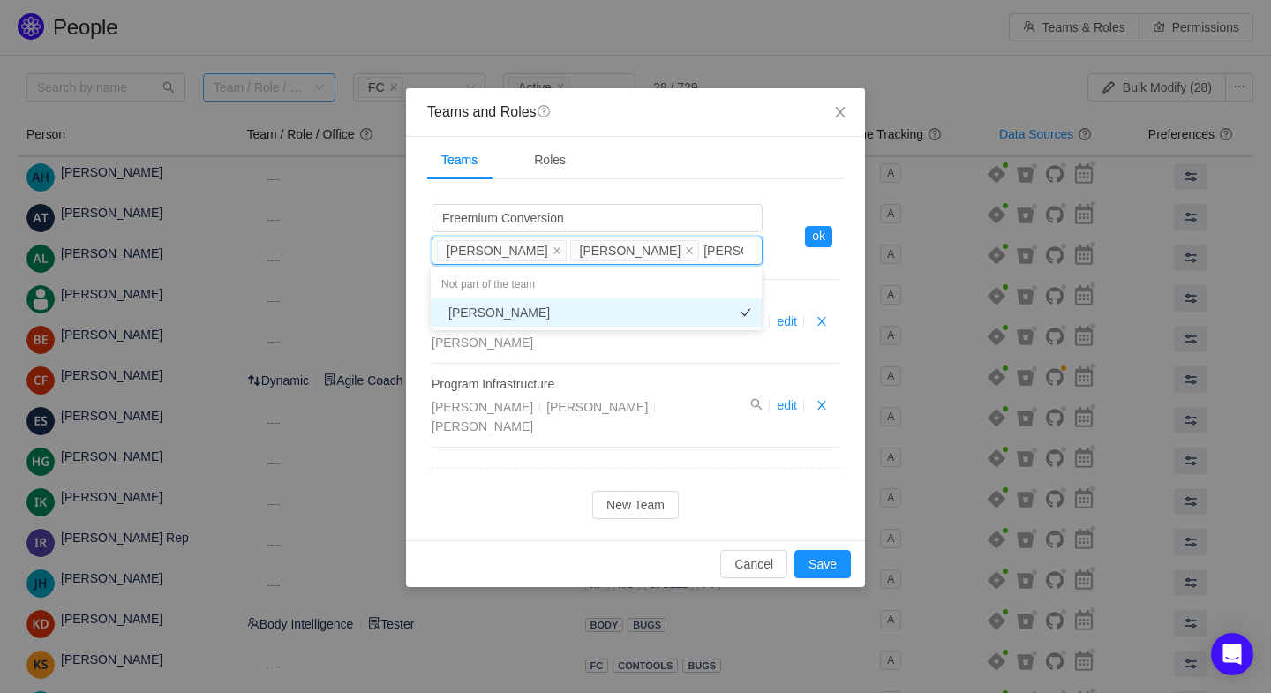
click at [465, 316] on li "Chris Freas" at bounding box center [596, 312] width 331 height 28
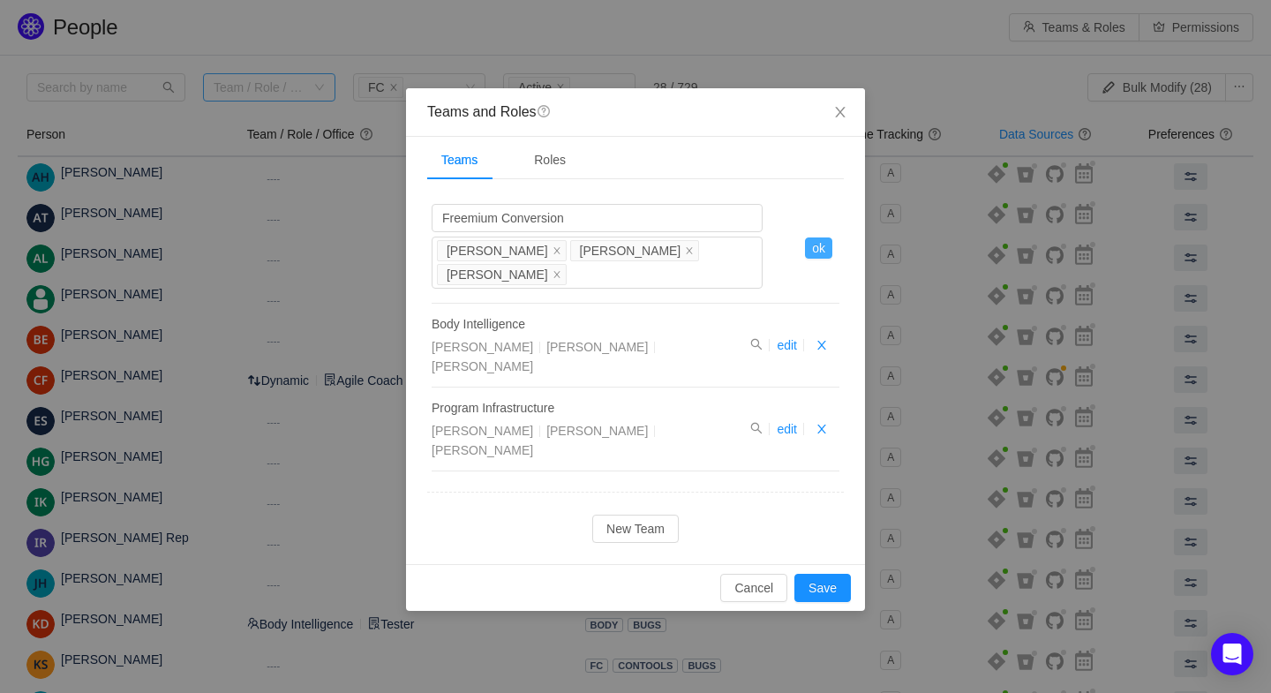
click at [816, 246] on button "ok" at bounding box center [818, 247] width 27 height 21
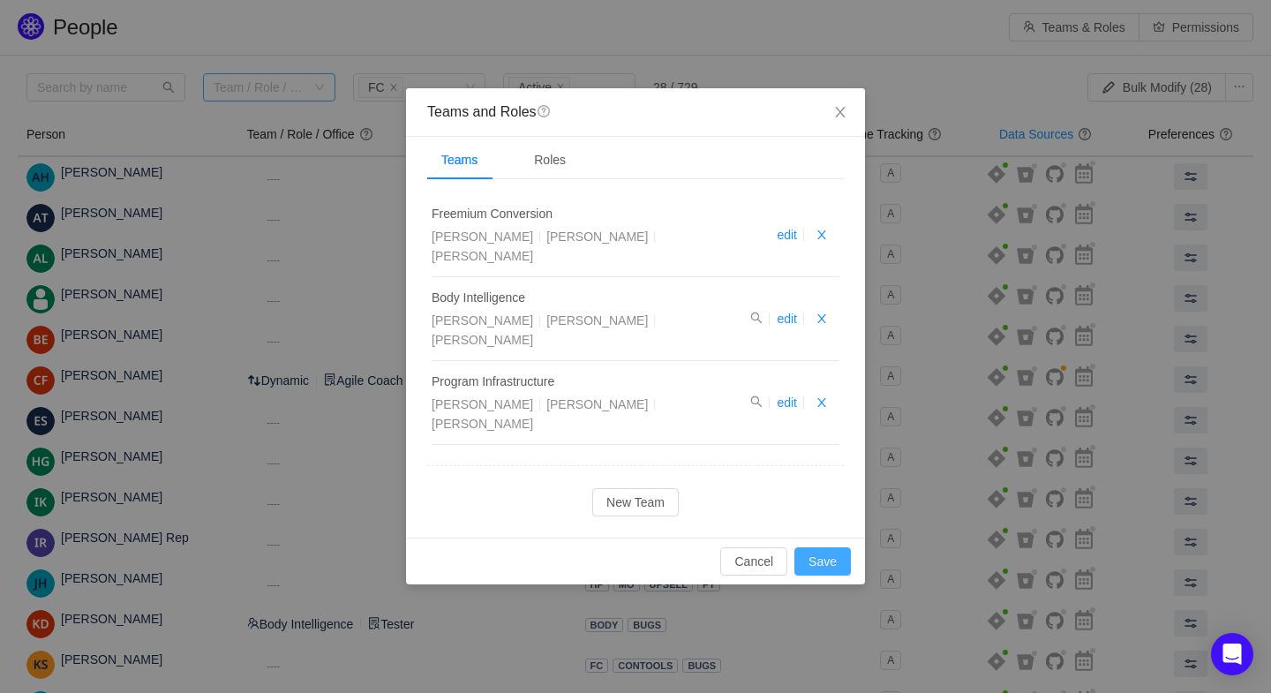
click at [825, 547] on button "Save" at bounding box center [822, 561] width 56 height 28
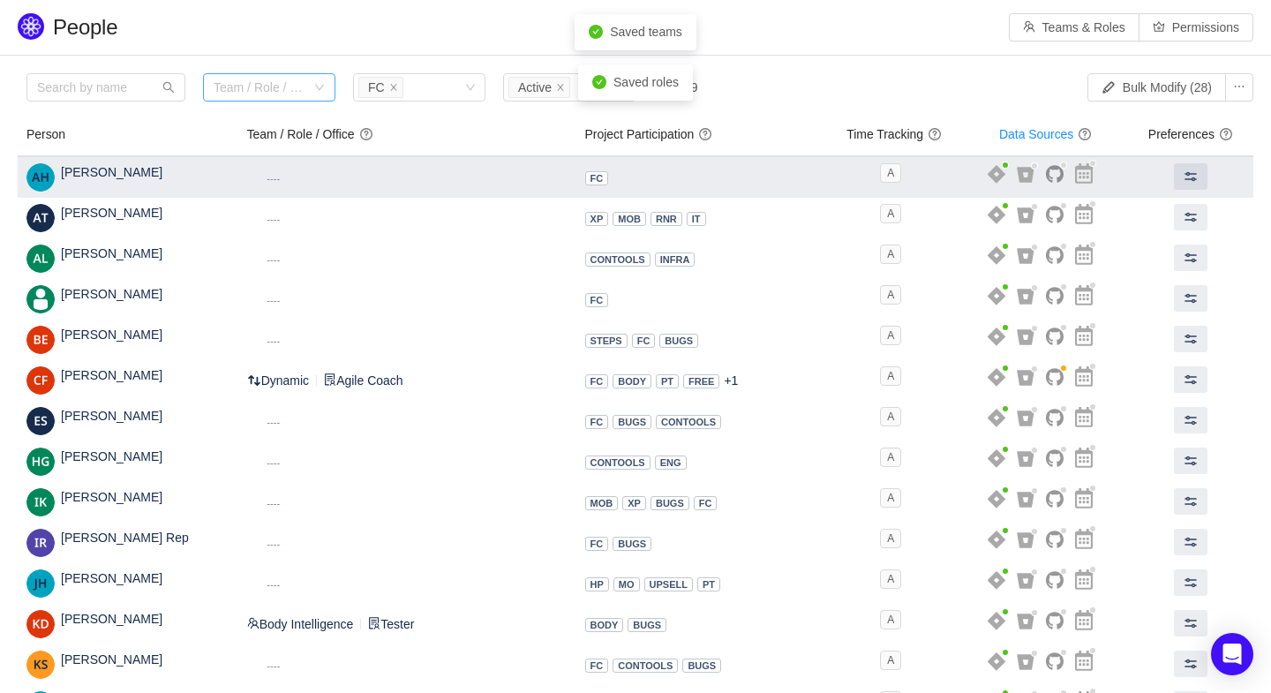
click at [298, 177] on span "Dynamic ----" at bounding box center [273, 178] width 53 height 19
click at [1194, 177] on span at bounding box center [1191, 176] width 14 height 14
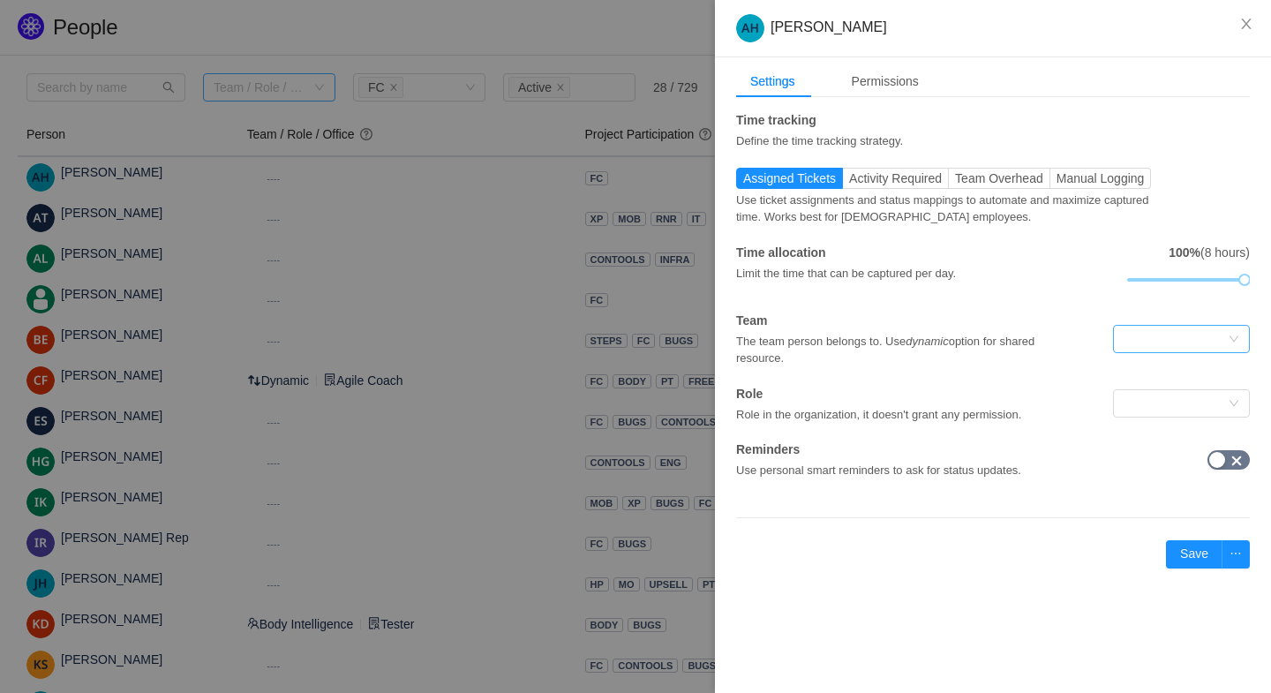
click at [1167, 336] on div at bounding box center [1176, 339] width 104 height 26
click at [1179, 402] on li "Freemium Conversion" at bounding box center [1180, 401] width 137 height 28
click at [1160, 403] on div at bounding box center [1176, 403] width 104 height 26
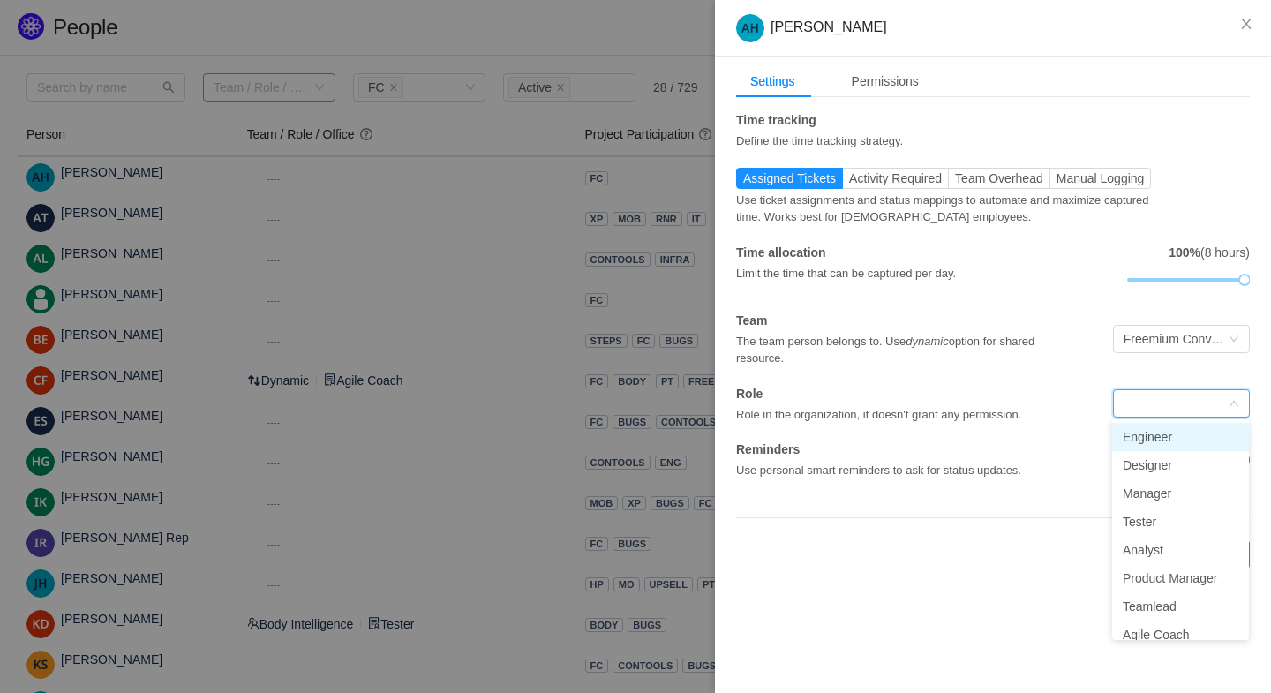
click at [1152, 440] on li "Engineer" at bounding box center [1180, 437] width 137 height 28
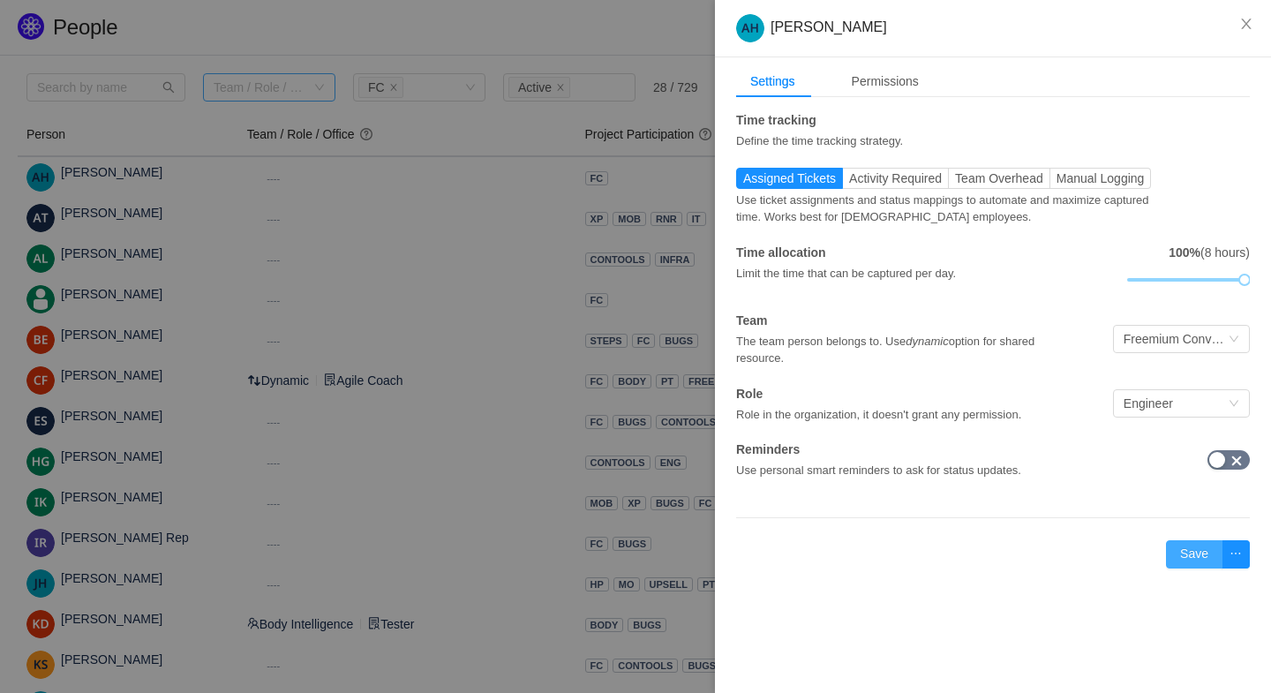
click at [1186, 553] on button "Save" at bounding box center [1194, 554] width 56 height 28
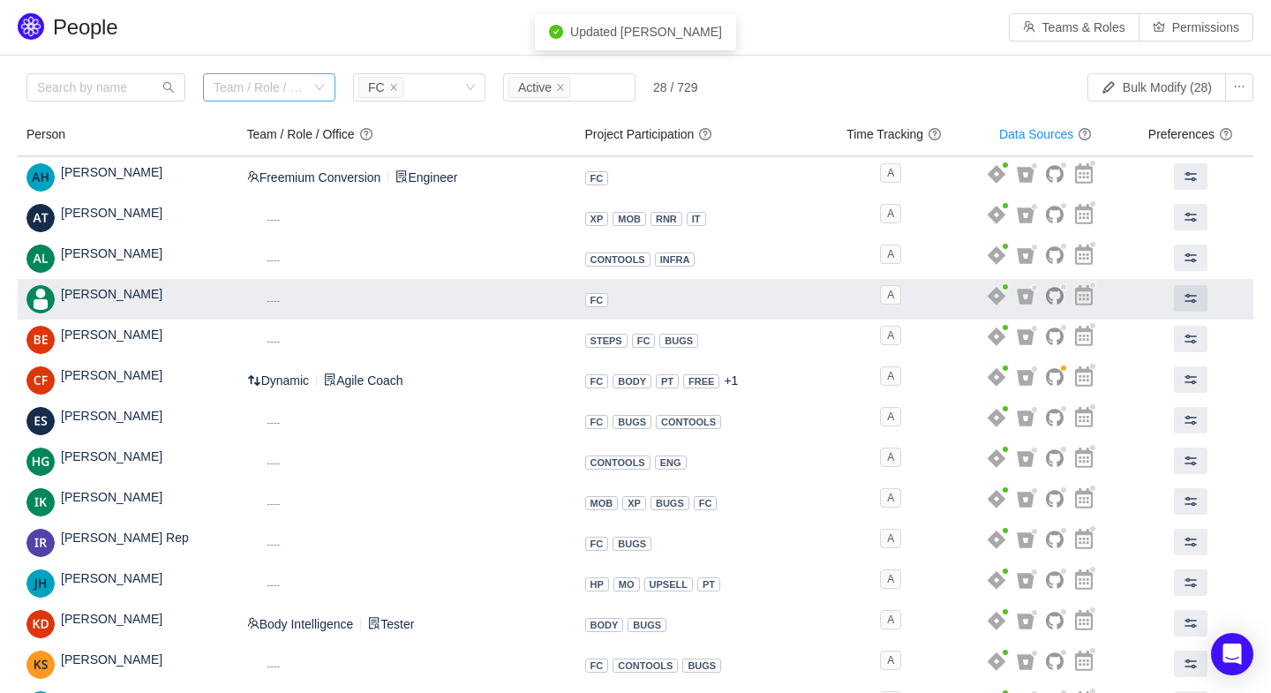
click at [280, 297] on small "----" at bounding box center [273, 300] width 13 height 11
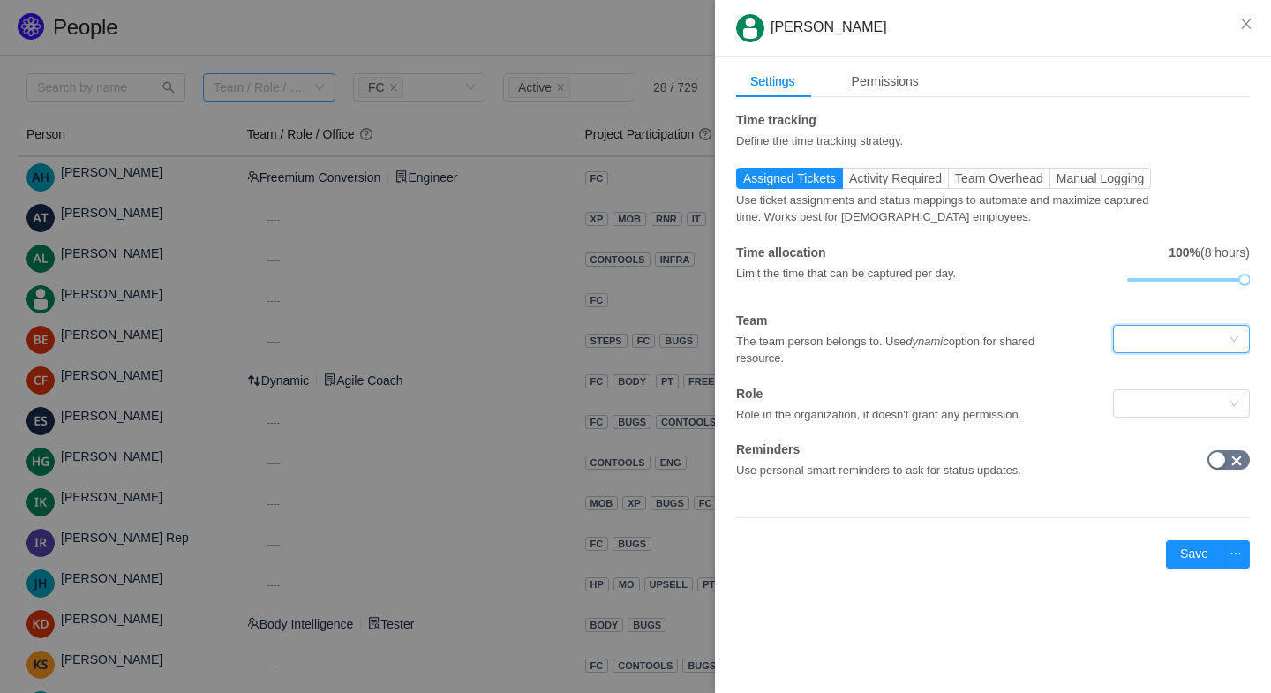
click at [1141, 344] on div at bounding box center [1176, 339] width 104 height 26
click at [1158, 398] on li "Freemium Conversion" at bounding box center [1180, 401] width 137 height 28
click at [1154, 396] on div at bounding box center [1176, 403] width 104 height 26
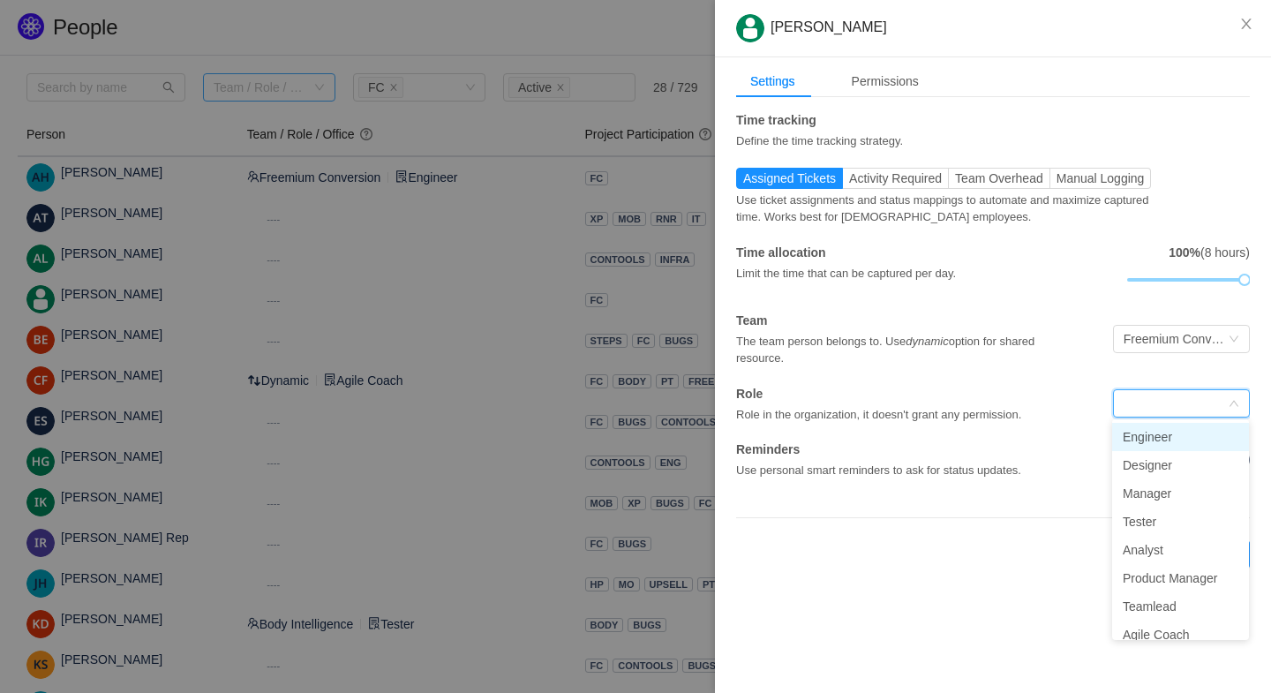
click at [1154, 435] on li "Engineer" at bounding box center [1180, 437] width 137 height 28
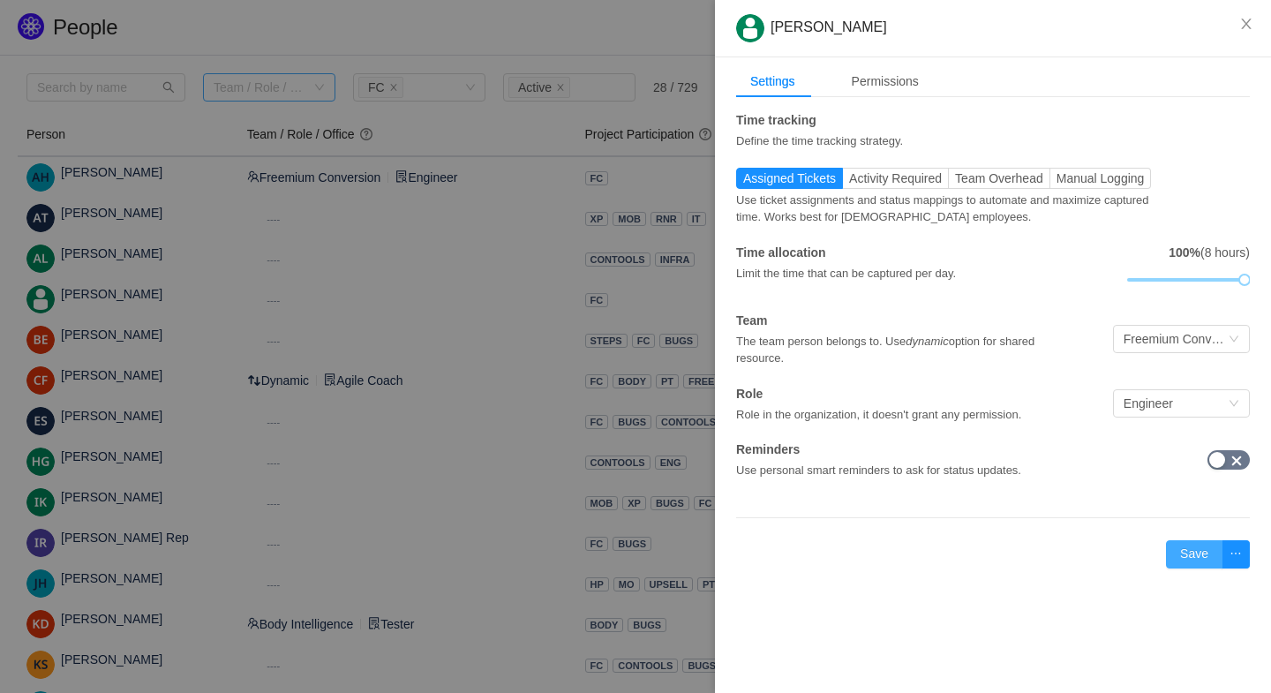
click at [1189, 549] on button "Save" at bounding box center [1194, 554] width 56 height 28
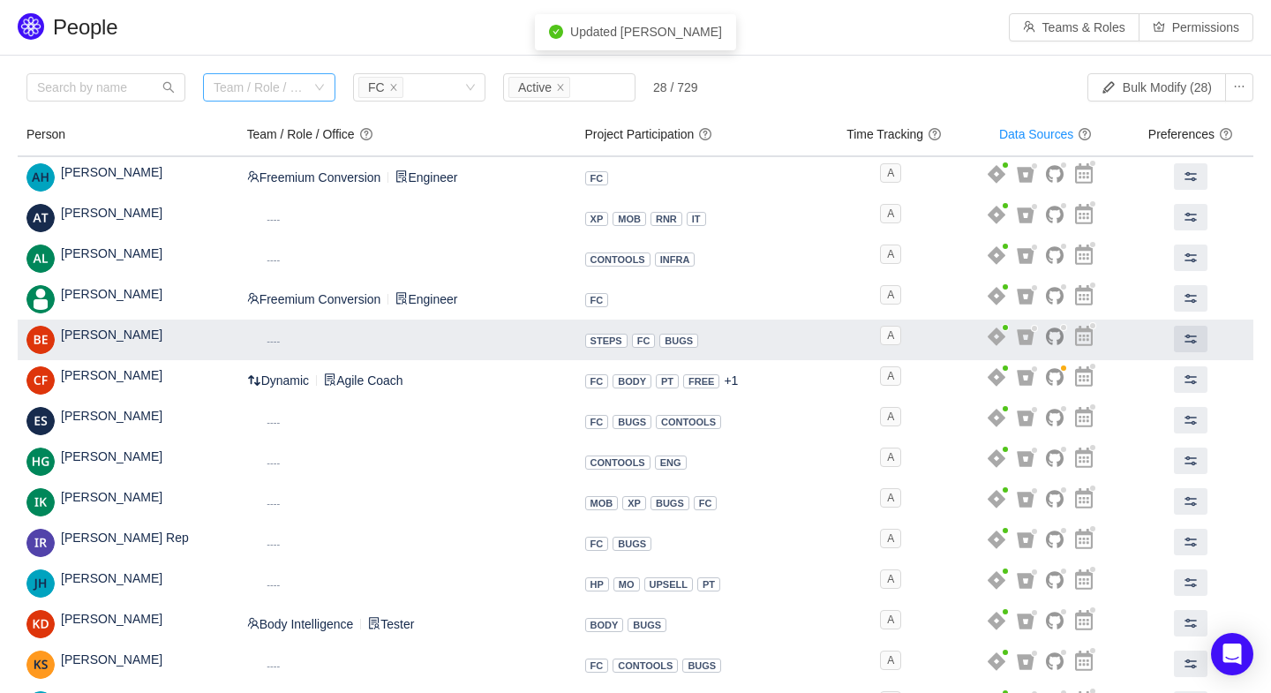
click at [280, 336] on small "----" at bounding box center [273, 340] width 13 height 11
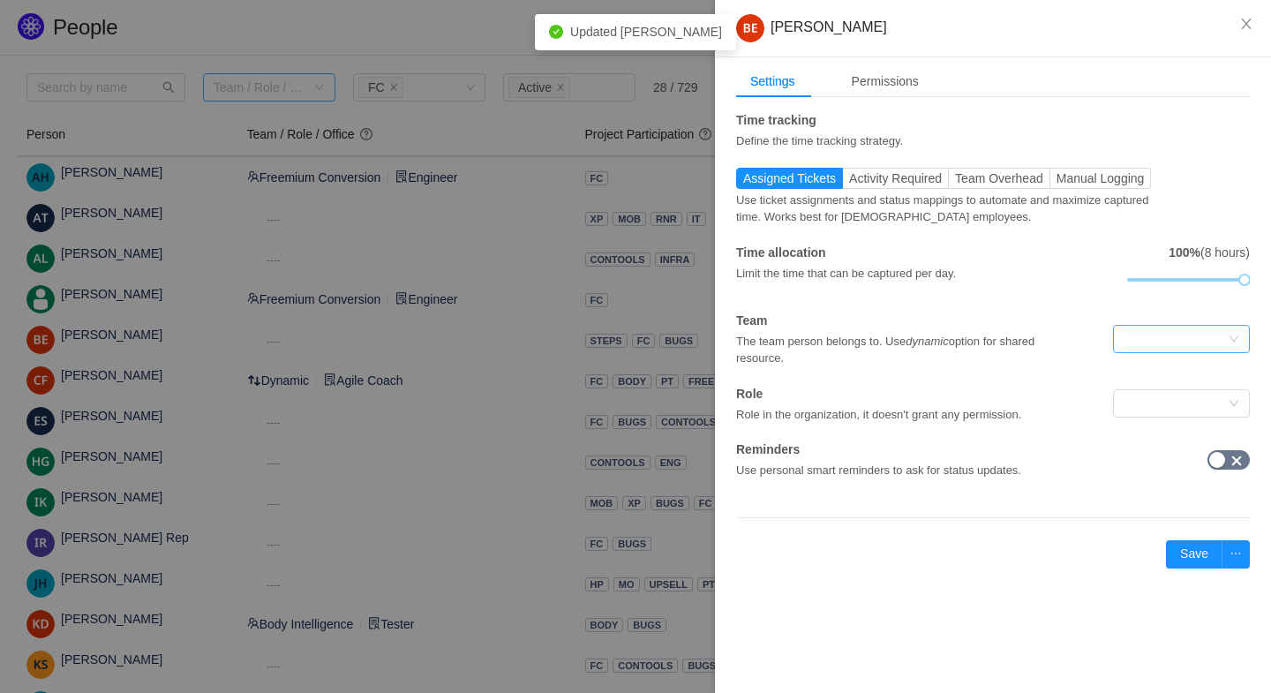
click at [1151, 343] on div at bounding box center [1176, 339] width 104 height 26
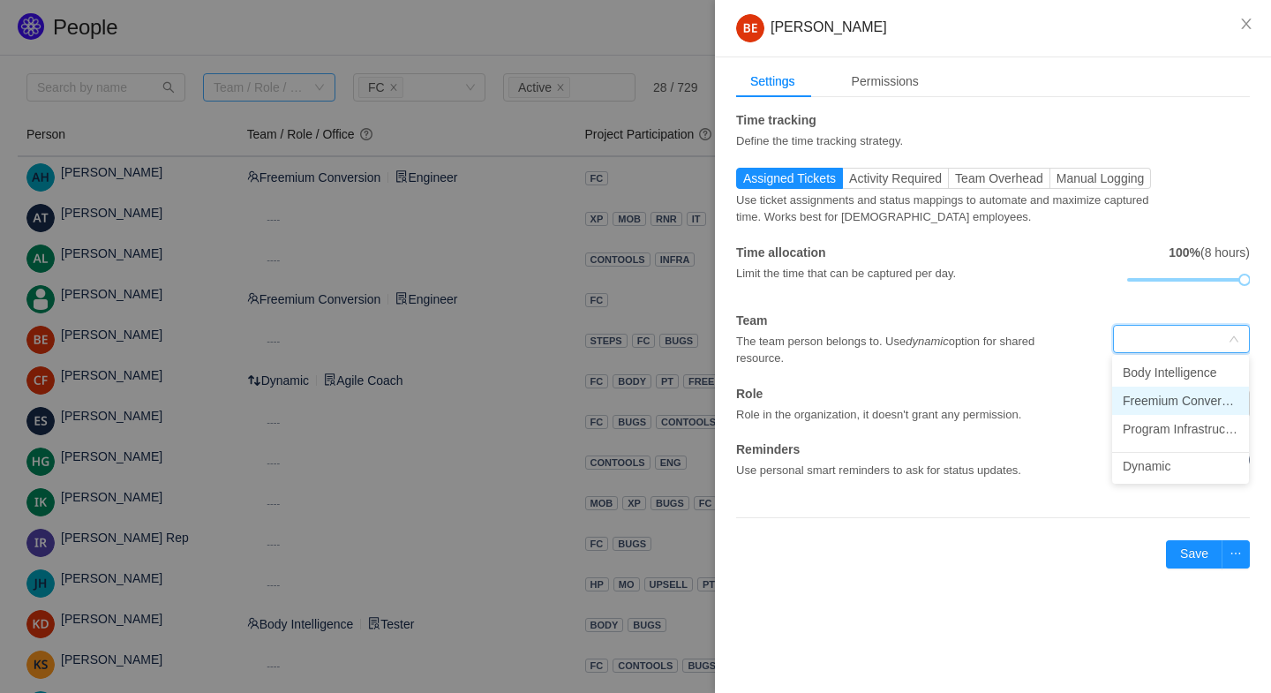
click at [1159, 400] on li "Freemium Conversion" at bounding box center [1180, 401] width 137 height 28
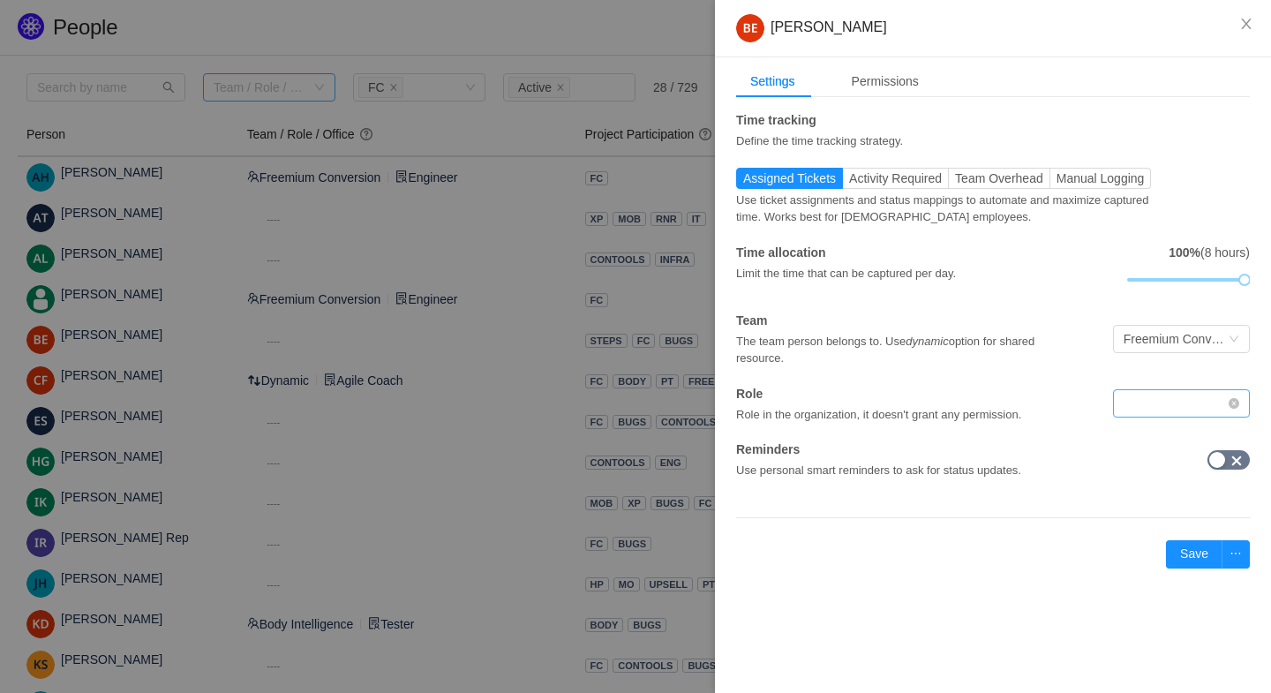
click at [1164, 395] on div at bounding box center [1176, 403] width 104 height 26
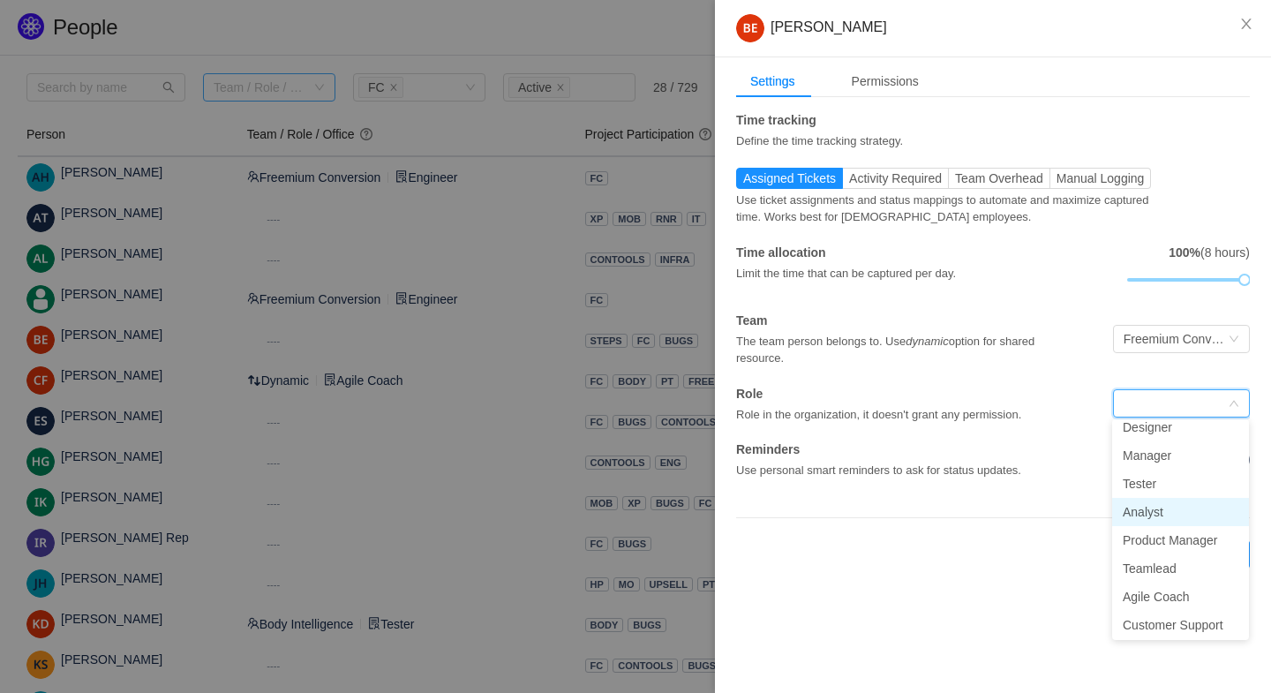
scroll to position [68, 0]
click at [1156, 538] on li "Teamlead" at bounding box center [1180, 538] width 137 height 28
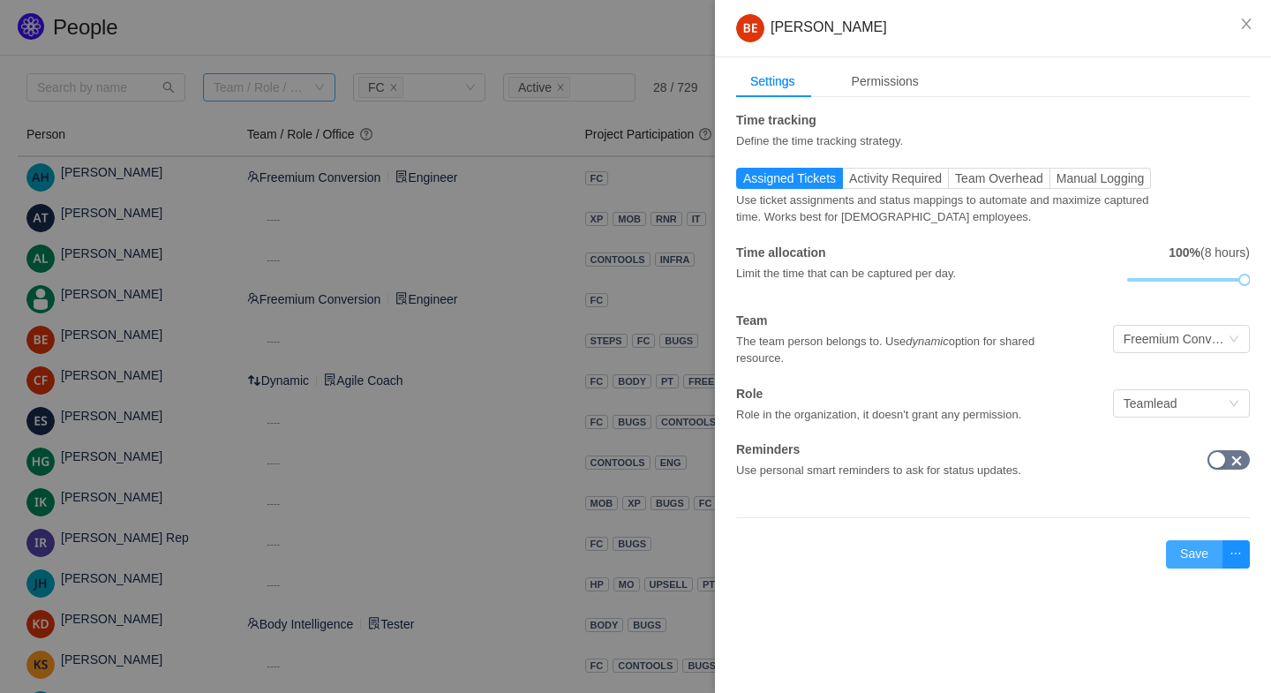
click at [1197, 551] on button "Save" at bounding box center [1194, 554] width 56 height 28
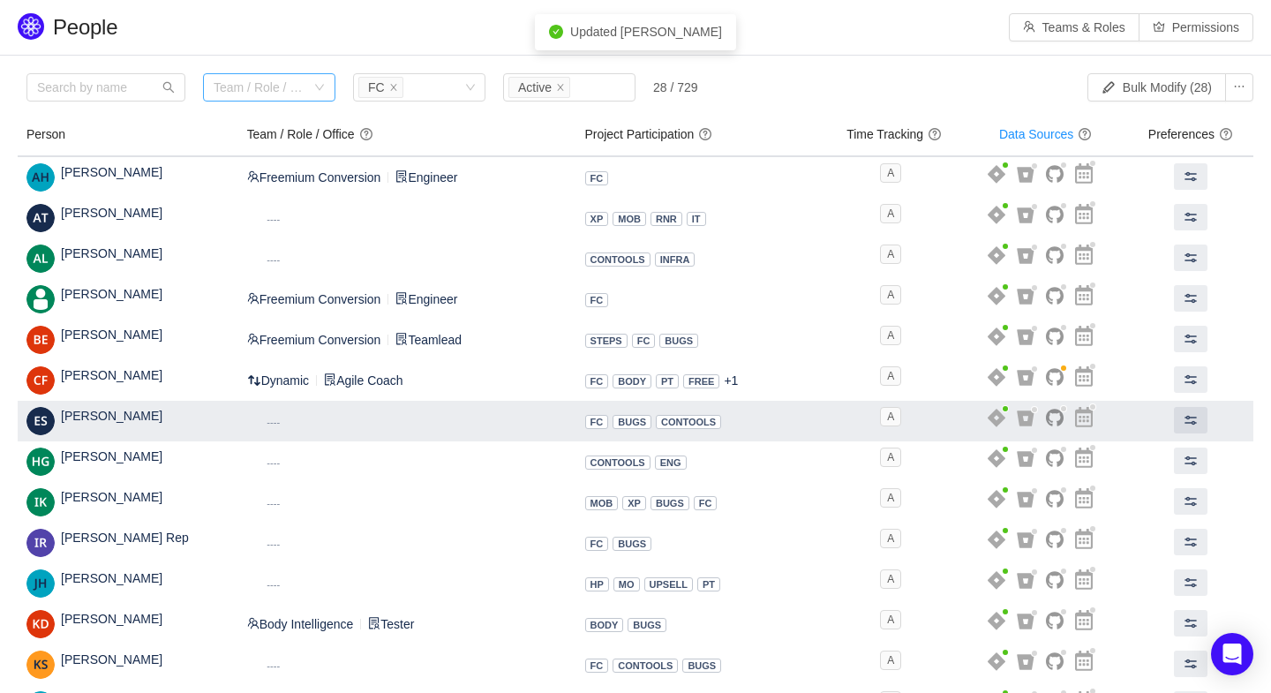
click at [280, 414] on span "----" at bounding box center [273, 421] width 13 height 14
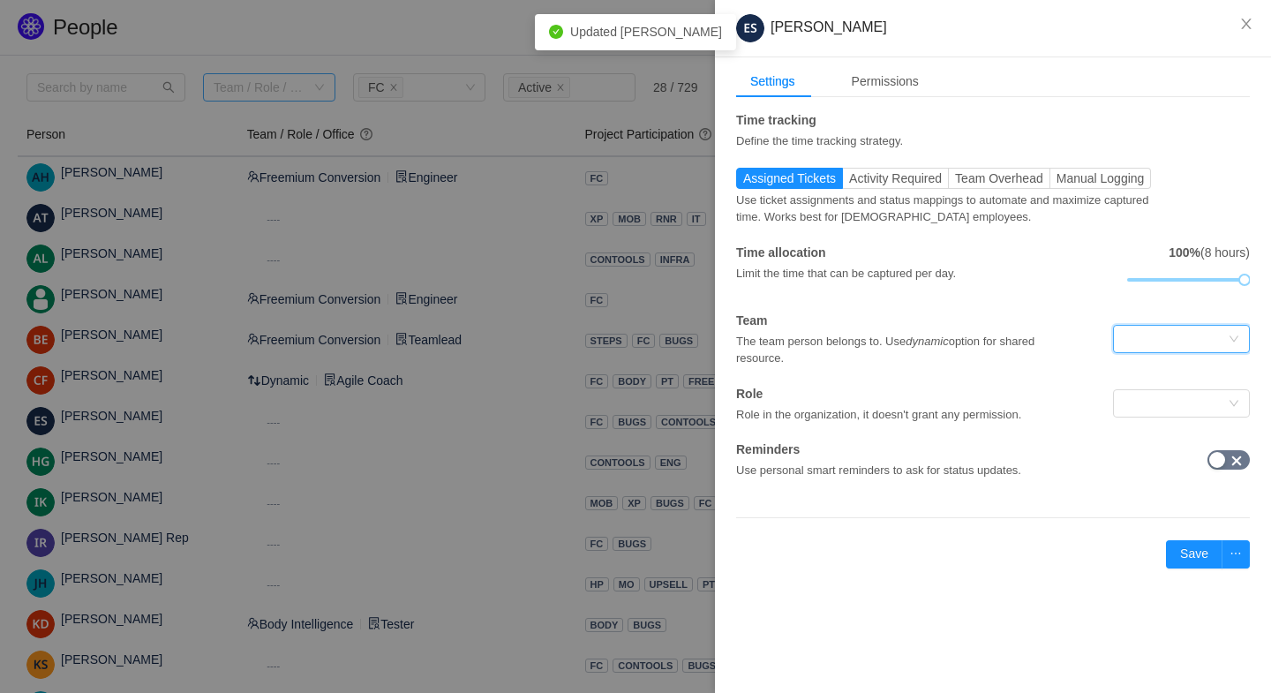
click at [1168, 326] on div at bounding box center [1176, 339] width 104 height 26
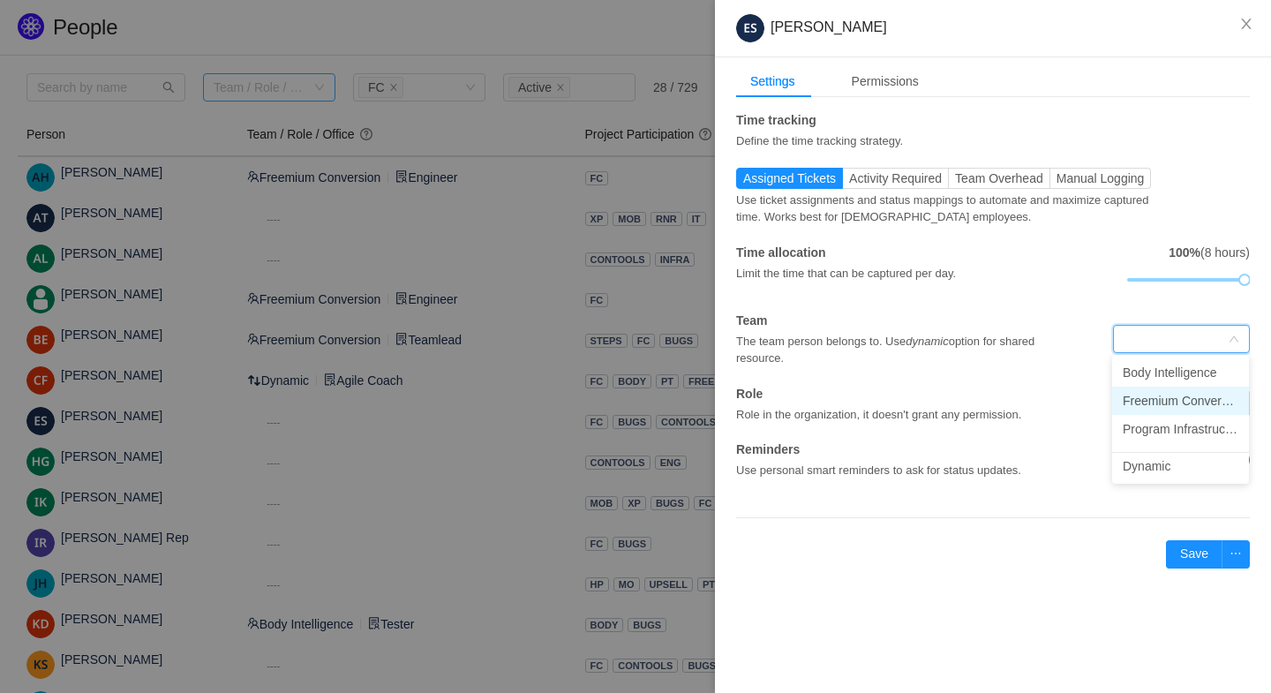
click at [1166, 397] on li "Freemium Conversion" at bounding box center [1180, 401] width 137 height 28
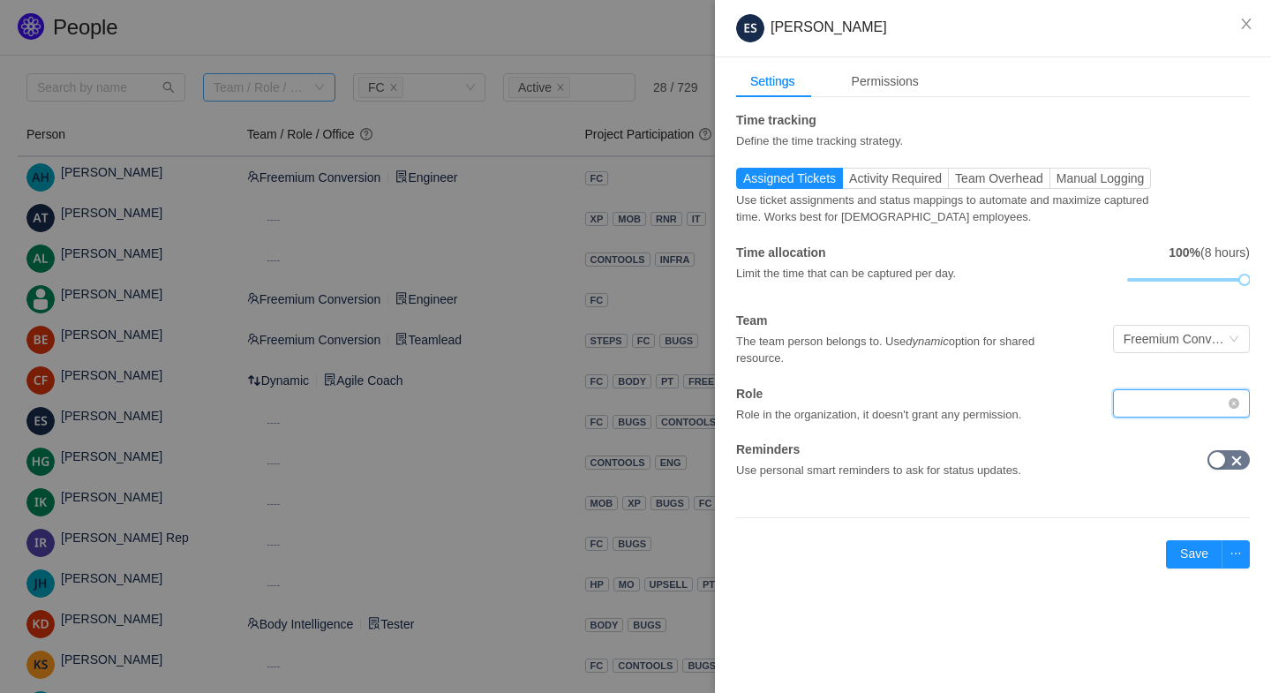
click at [1160, 396] on div at bounding box center [1176, 403] width 104 height 26
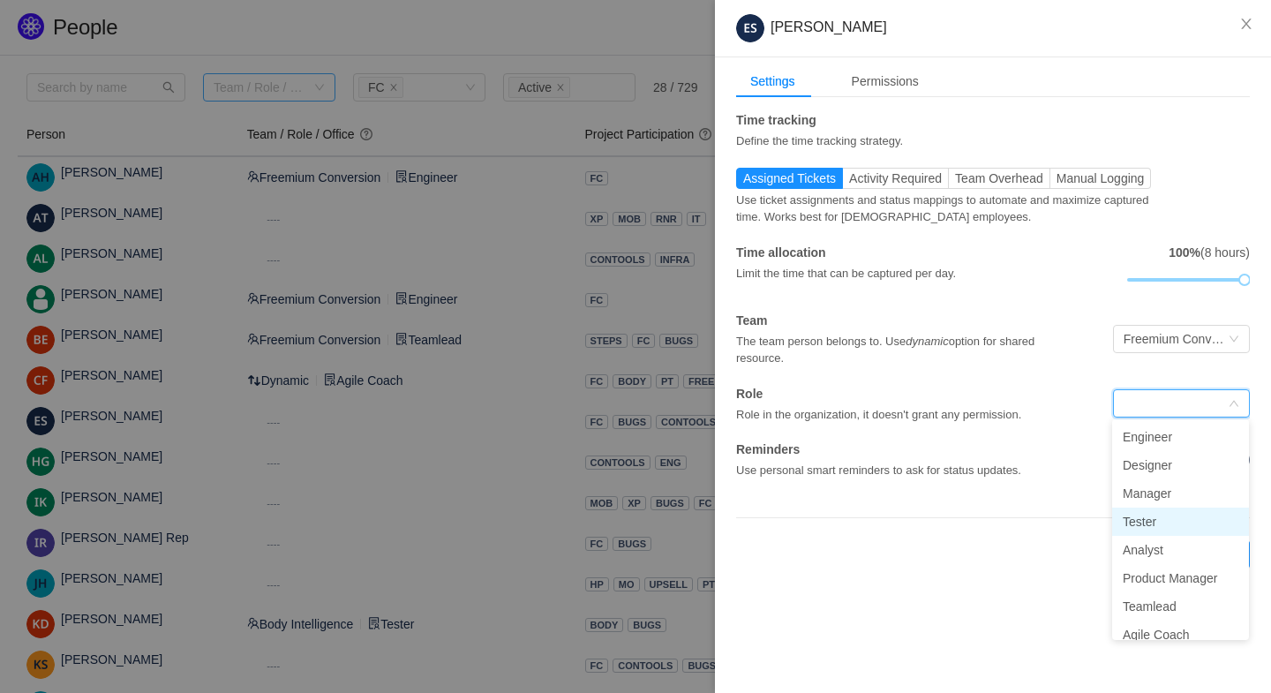
click at [1136, 520] on li "Tester" at bounding box center [1180, 522] width 137 height 28
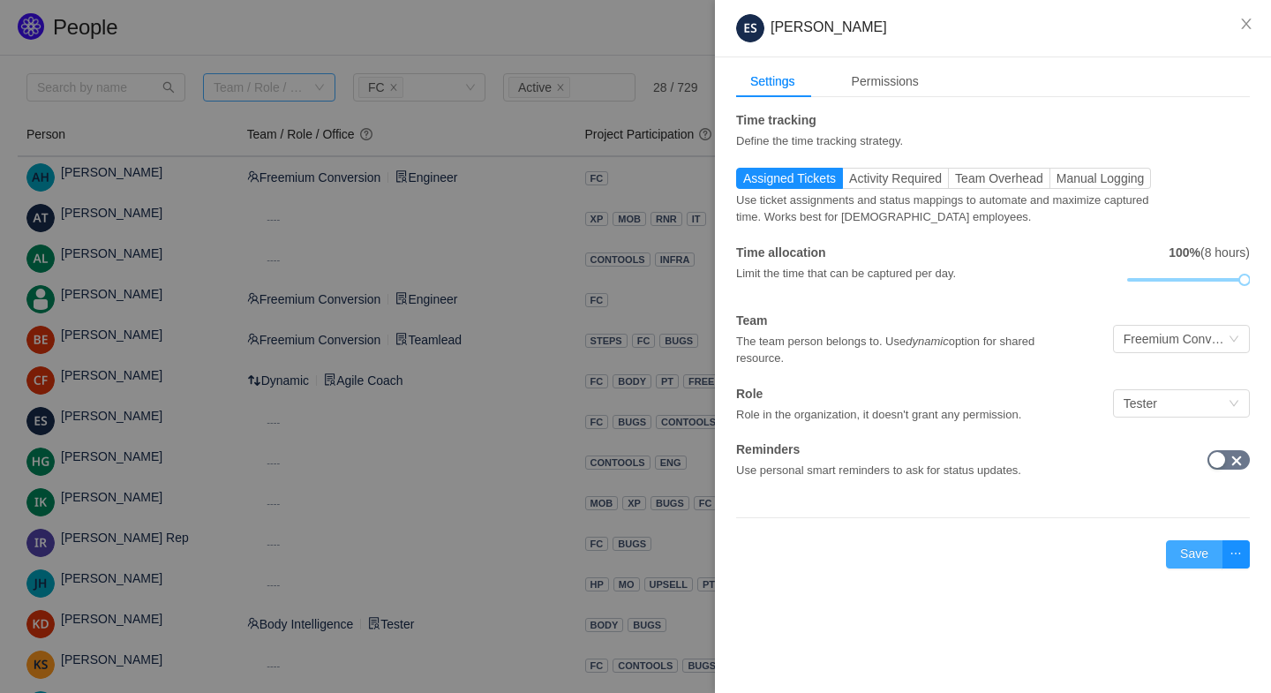
click at [1193, 546] on button "Save" at bounding box center [1194, 554] width 56 height 28
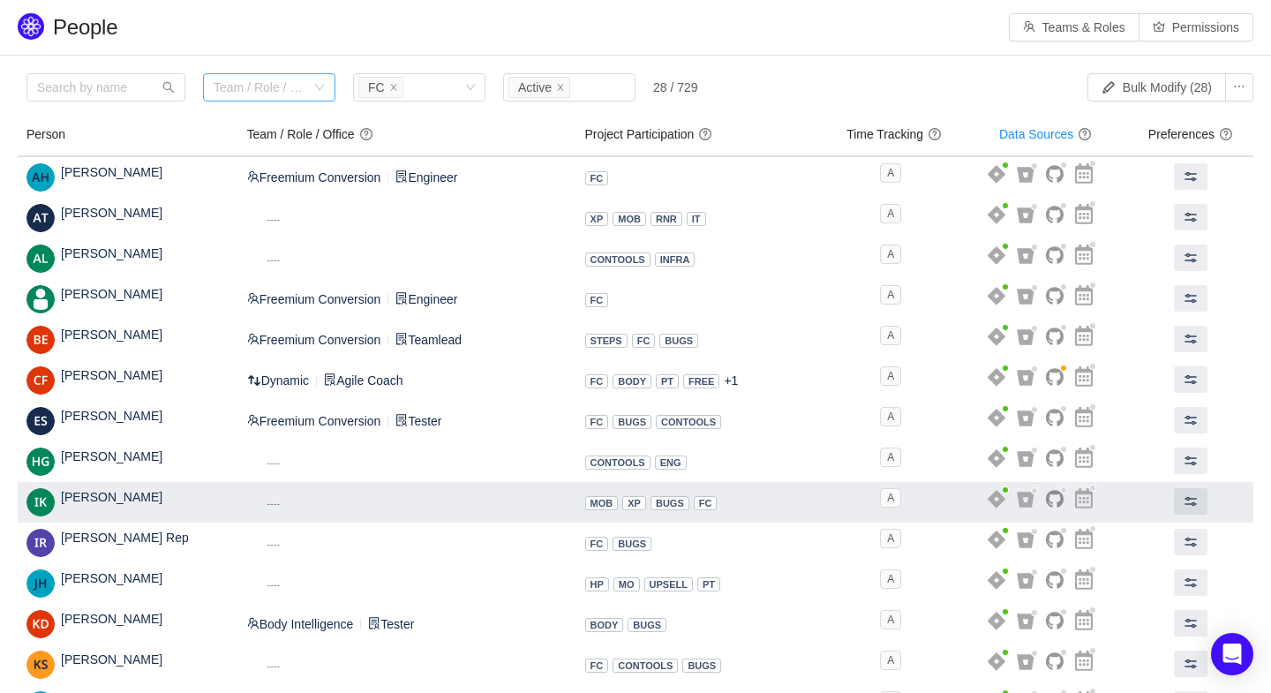
click at [285, 493] on span "Dynamic ----" at bounding box center [273, 502] width 53 height 19
click at [280, 498] on small "----" at bounding box center [273, 503] width 13 height 11
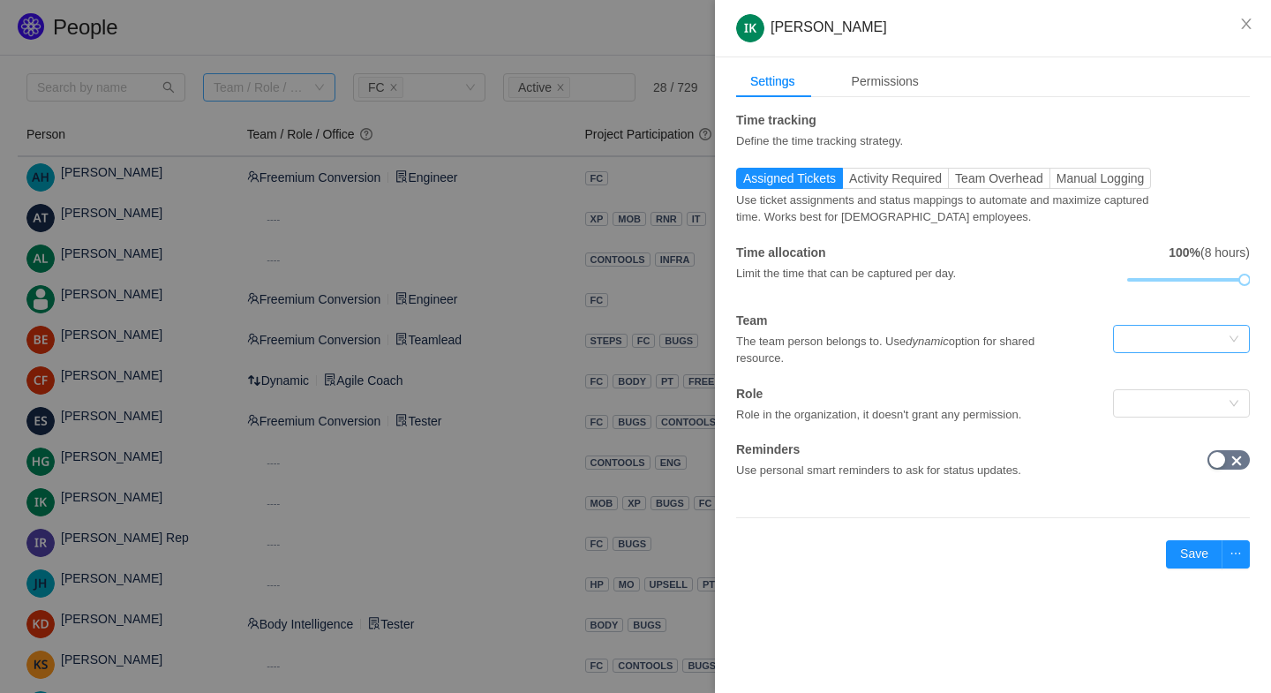
click at [1187, 340] on div at bounding box center [1176, 339] width 104 height 26
click at [1165, 398] on li "Freemium Conversion" at bounding box center [1180, 401] width 137 height 28
click at [1151, 437] on div "Time tracking Define the time tracking strategy. Assigned Tickets Activity Requ…" at bounding box center [993, 295] width 514 height 368
click at [1147, 395] on div at bounding box center [1176, 403] width 104 height 26
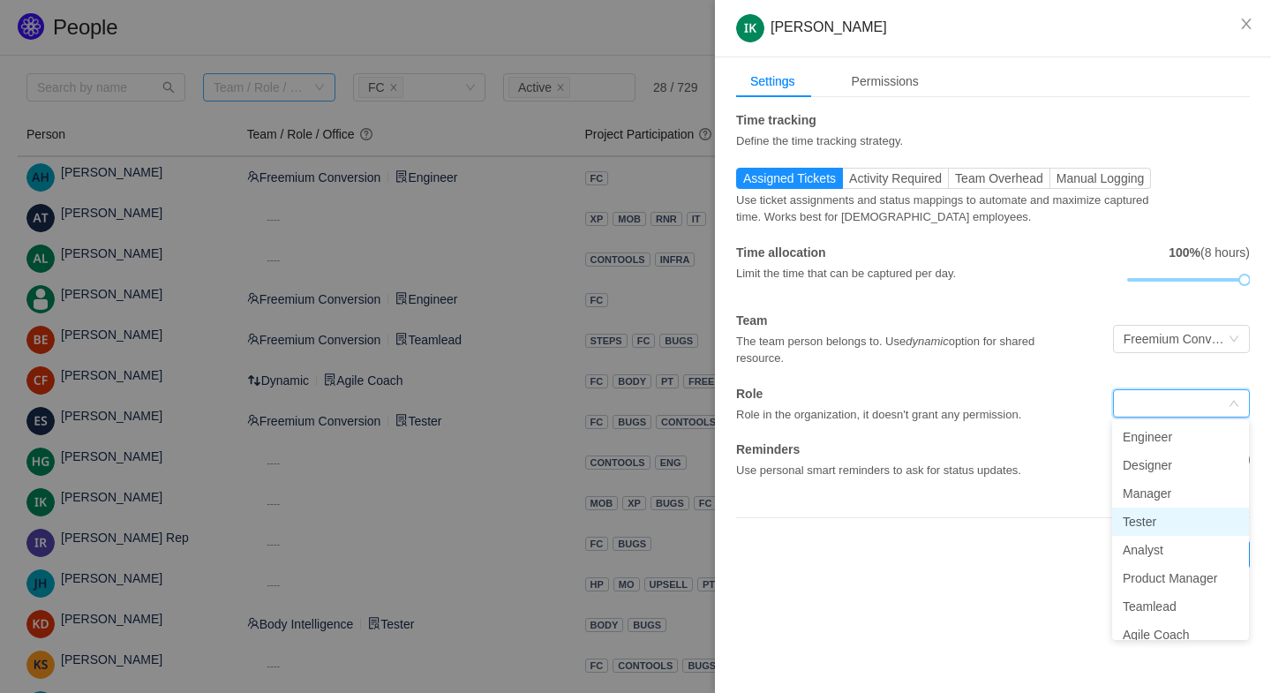
click at [1132, 526] on li "Tester" at bounding box center [1180, 522] width 137 height 28
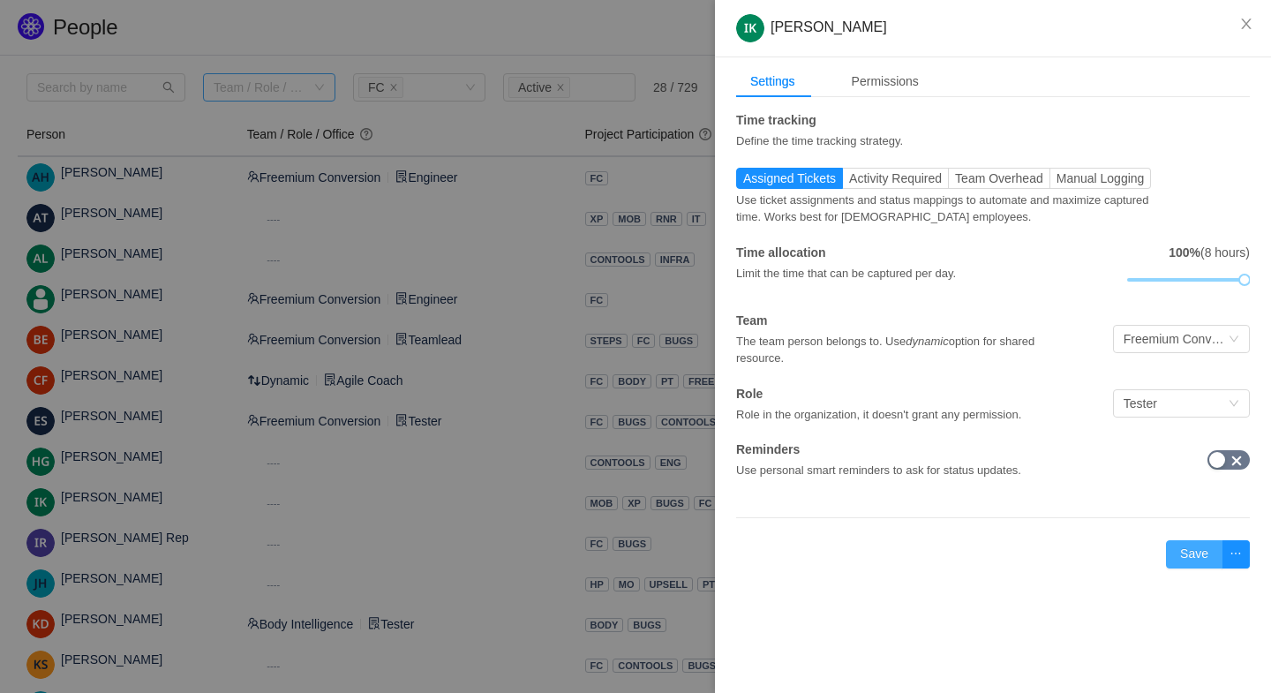
click at [1193, 548] on button "Save" at bounding box center [1194, 554] width 56 height 28
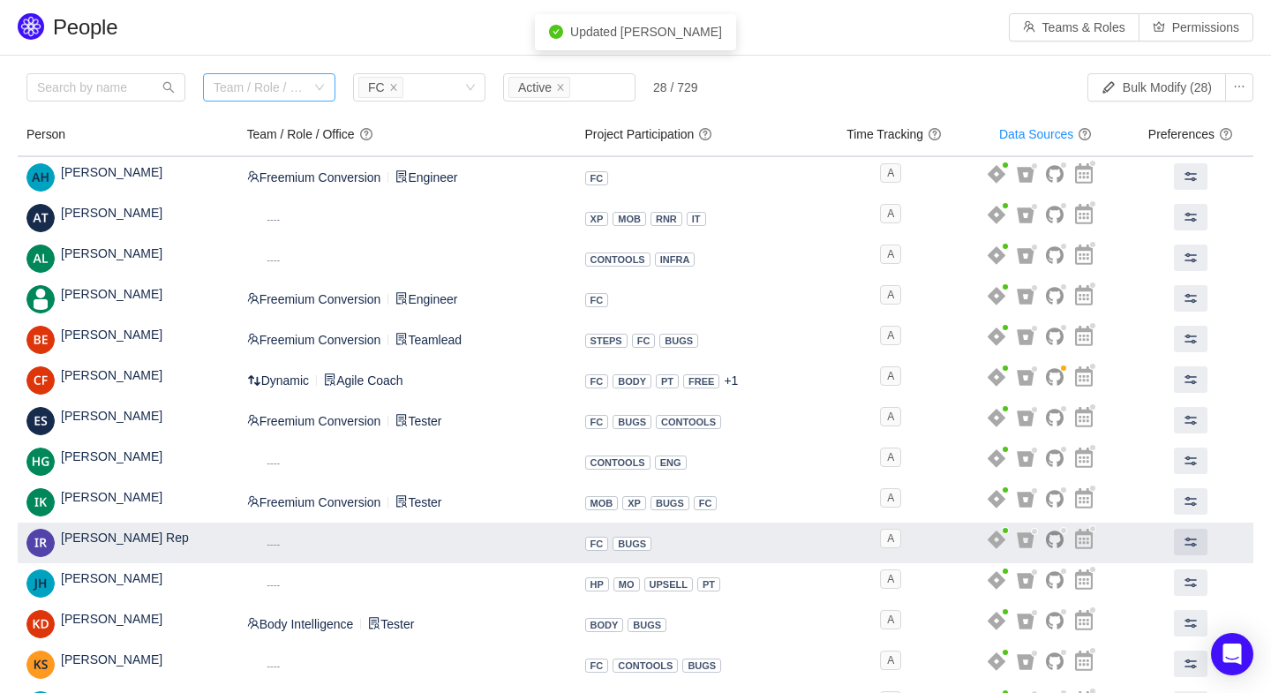
click at [280, 540] on small "----" at bounding box center [273, 543] width 13 height 11
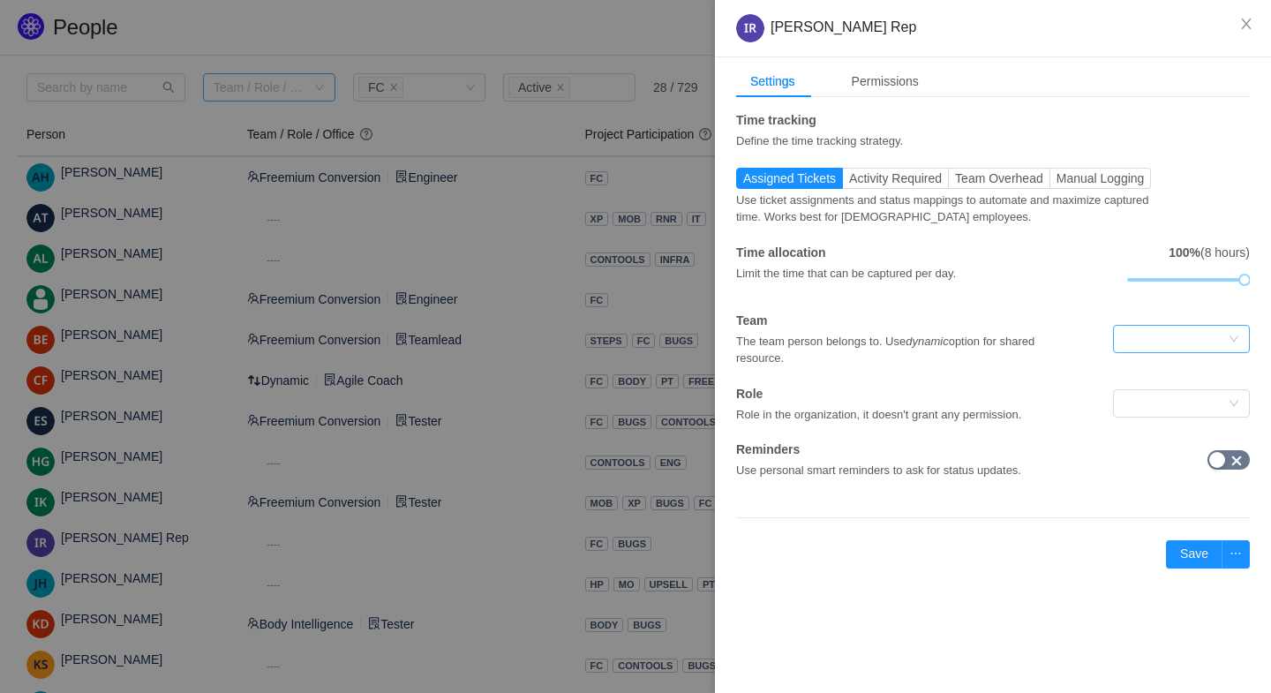
click at [1171, 341] on div at bounding box center [1176, 339] width 104 height 26
click at [1159, 393] on li "Freemium Conversion" at bounding box center [1180, 401] width 137 height 28
click at [1161, 401] on div at bounding box center [1176, 403] width 104 height 26
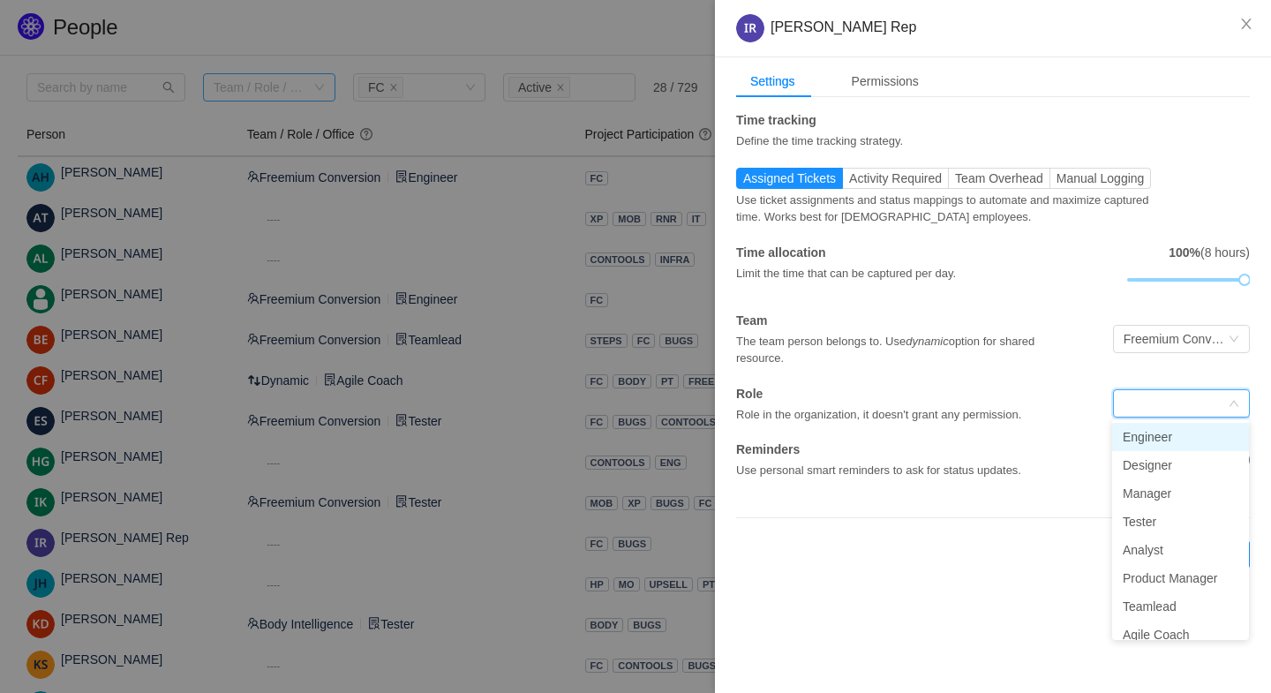
click at [1150, 438] on li "Engineer" at bounding box center [1180, 437] width 137 height 28
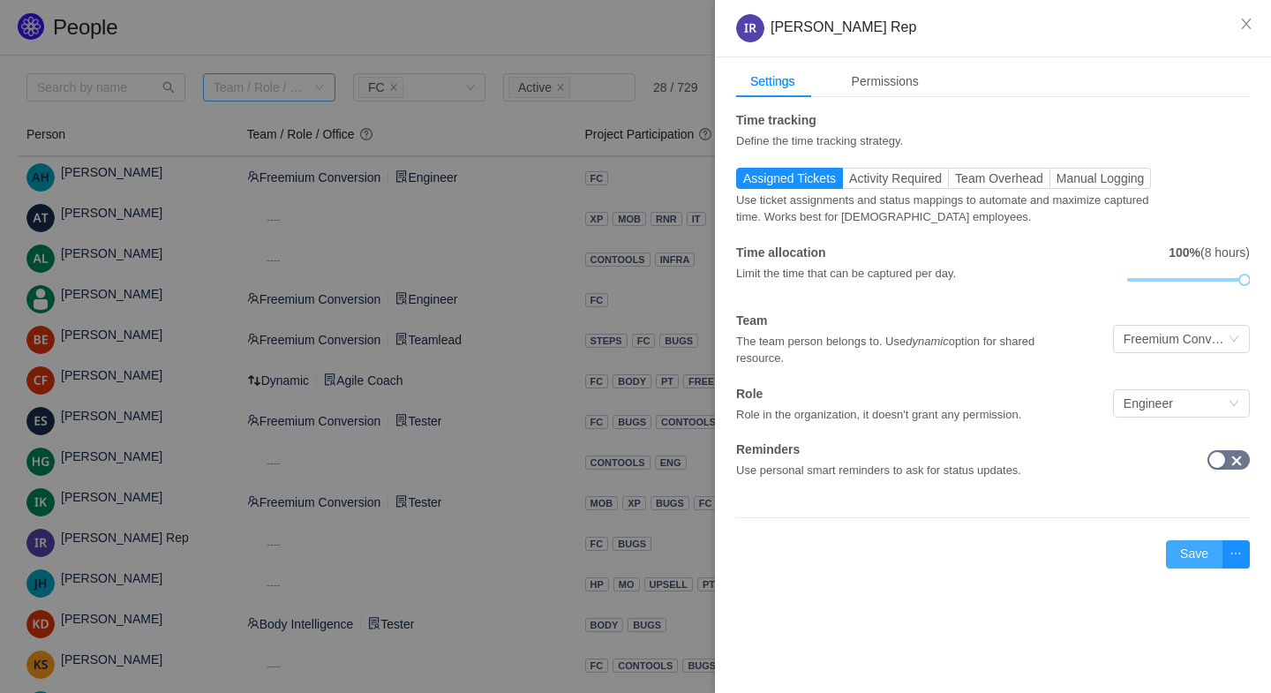
click at [1186, 553] on button "Save" at bounding box center [1194, 554] width 56 height 28
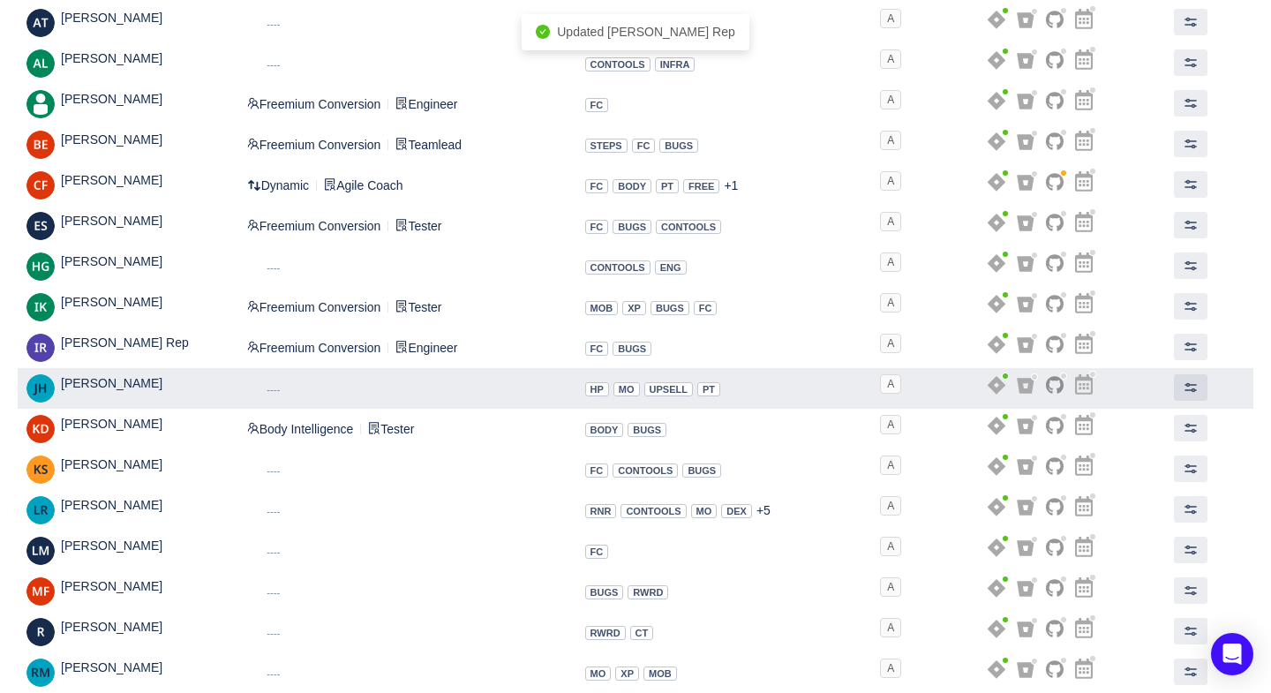
scroll to position [197, 0]
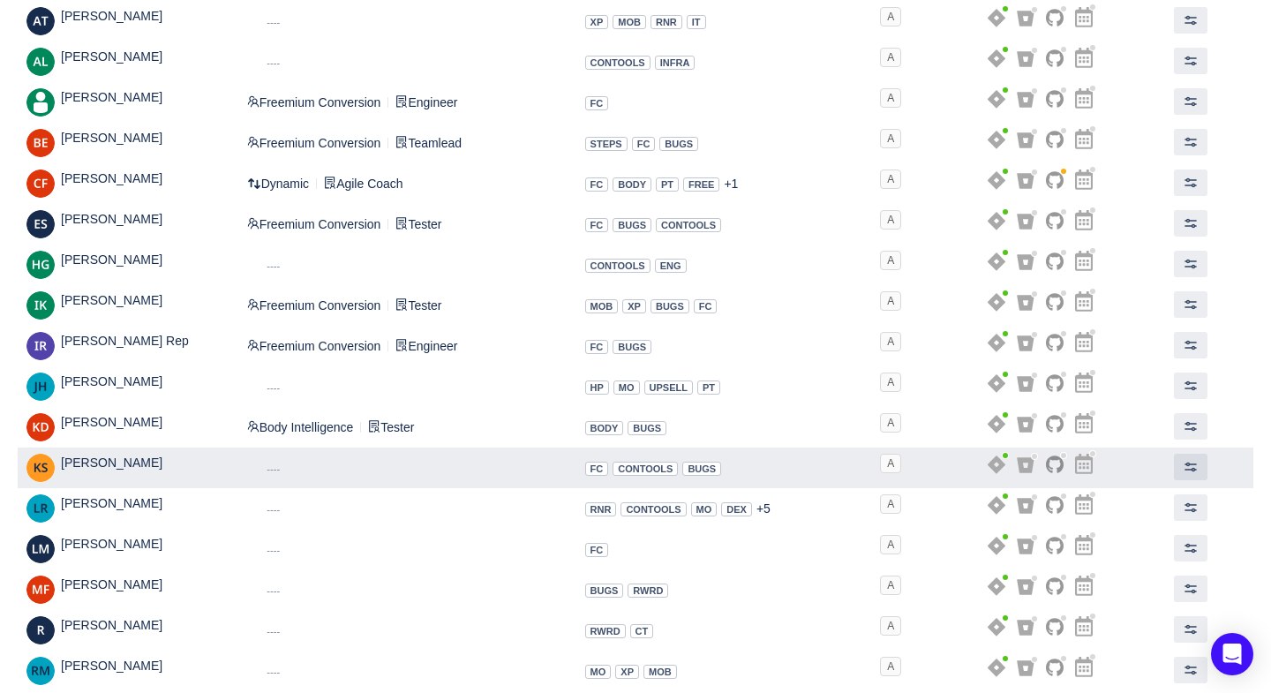
click at [280, 461] on span "----" at bounding box center [273, 468] width 13 height 14
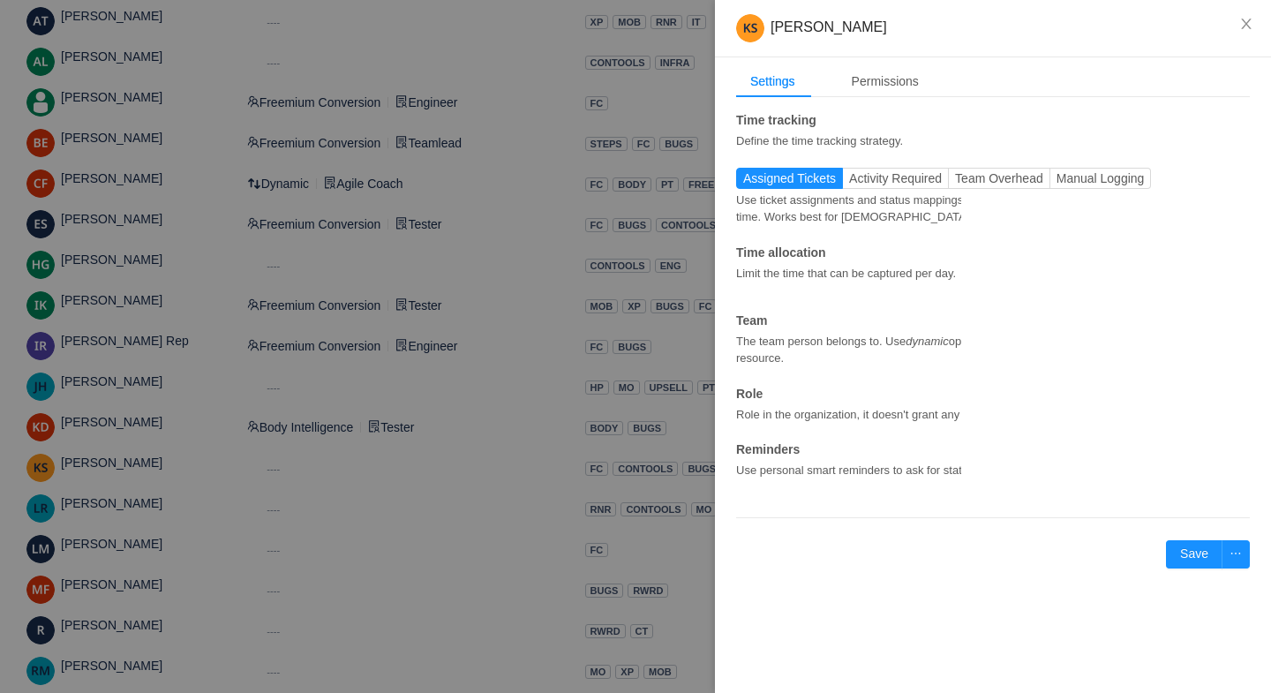
click at [1171, 335] on div at bounding box center [1176, 339] width 104 height 26
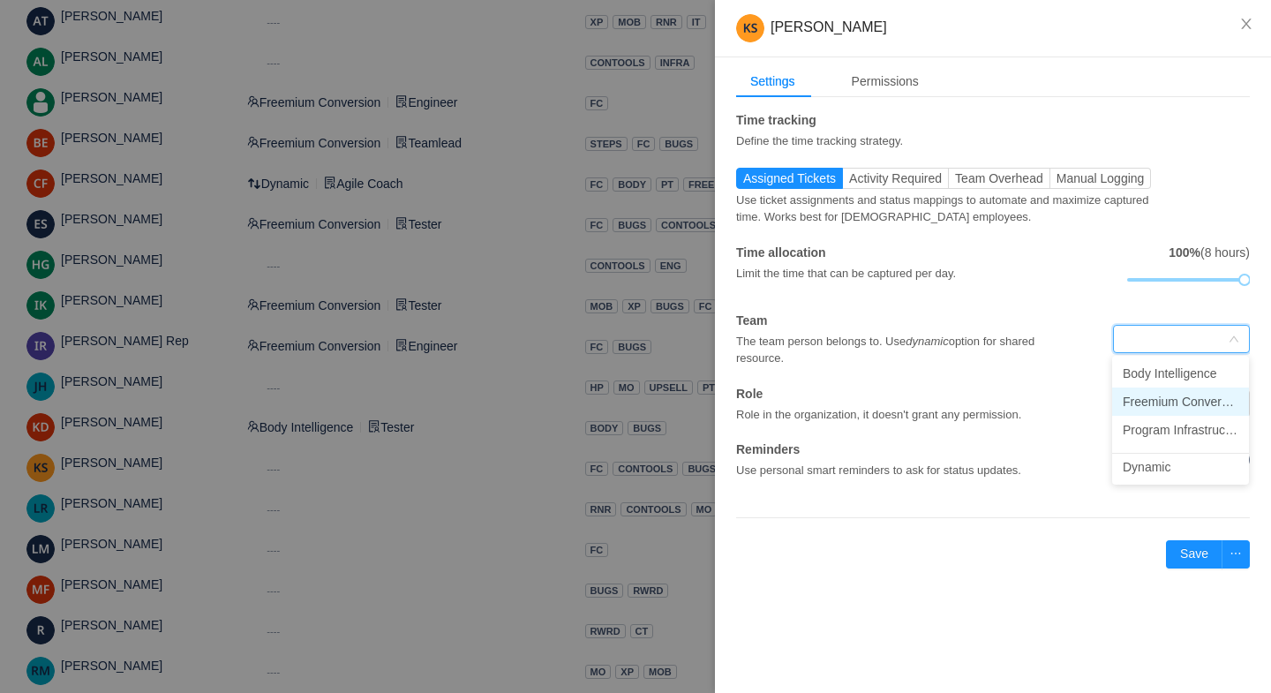
click at [1154, 403] on li "Freemium Conversion" at bounding box center [1180, 402] width 137 height 28
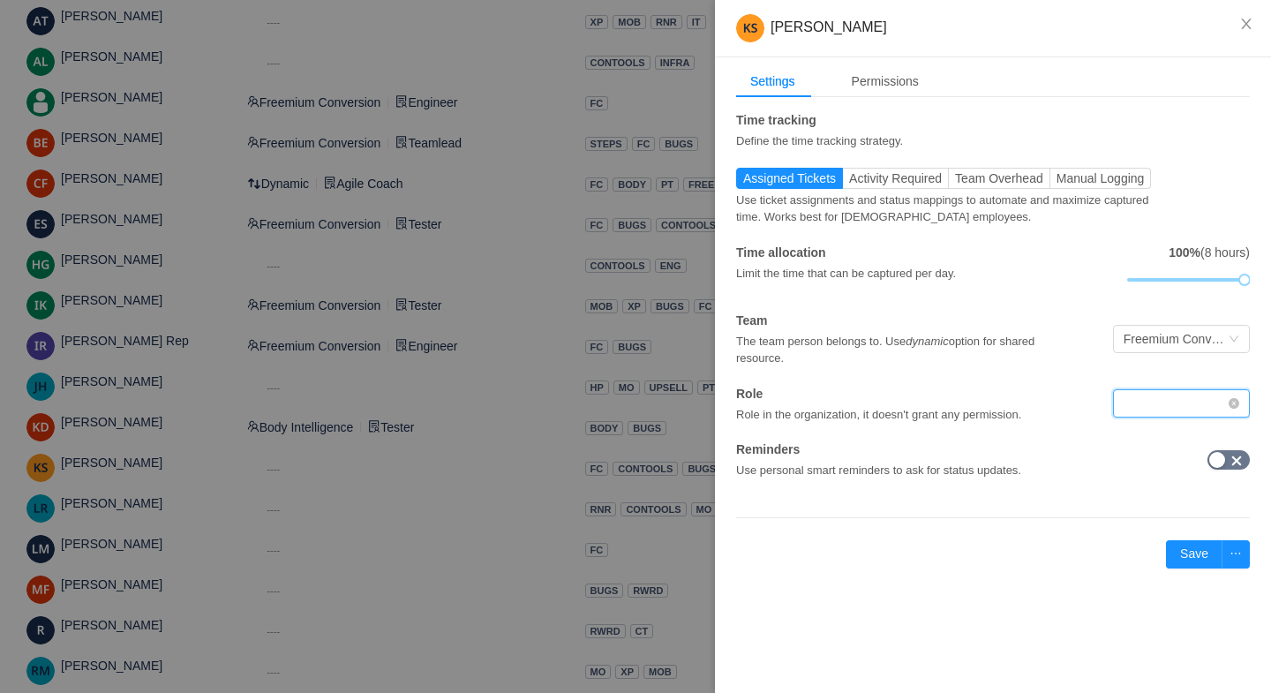
click at [1163, 415] on div at bounding box center [1176, 403] width 104 height 26
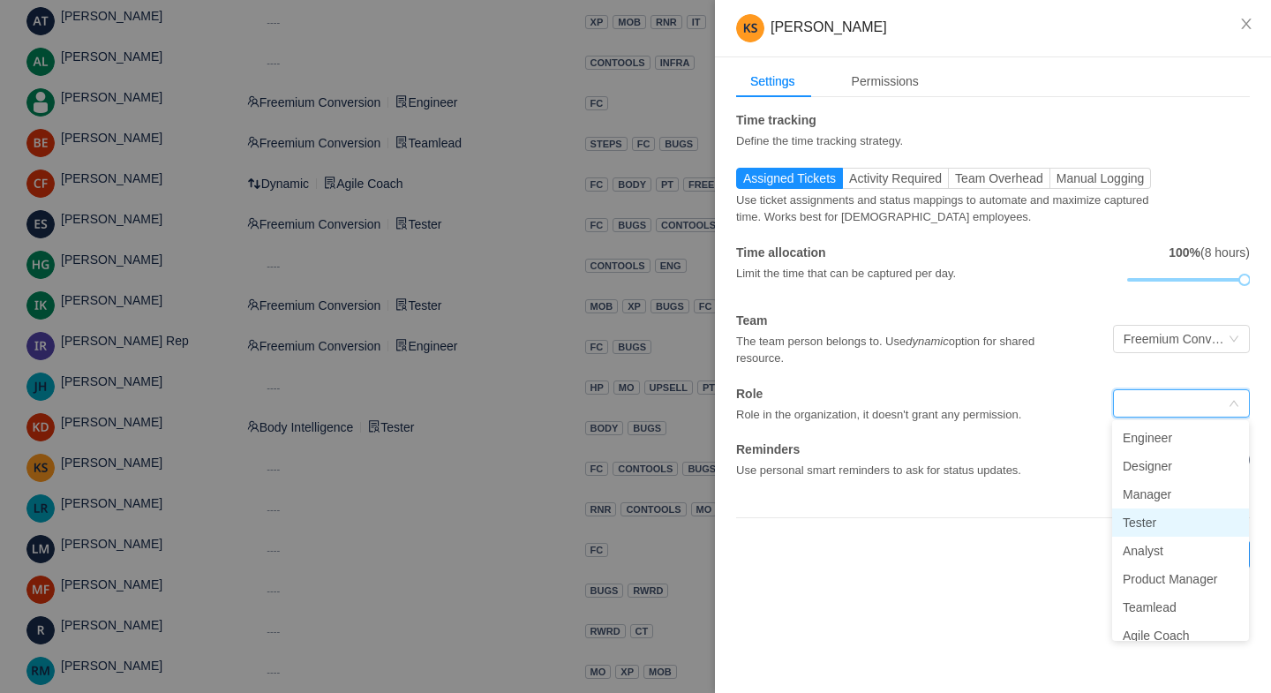
click at [1133, 516] on li "Tester" at bounding box center [1180, 522] width 137 height 28
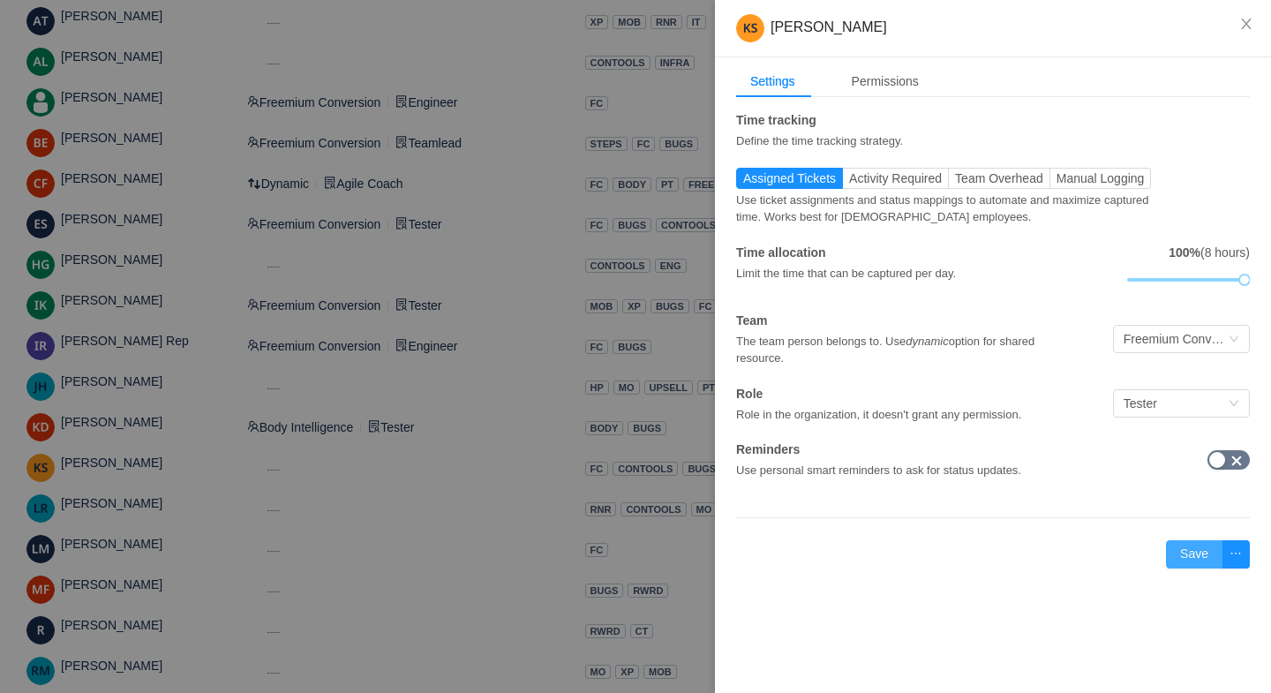
click at [1187, 551] on button "Save" at bounding box center [1194, 554] width 56 height 28
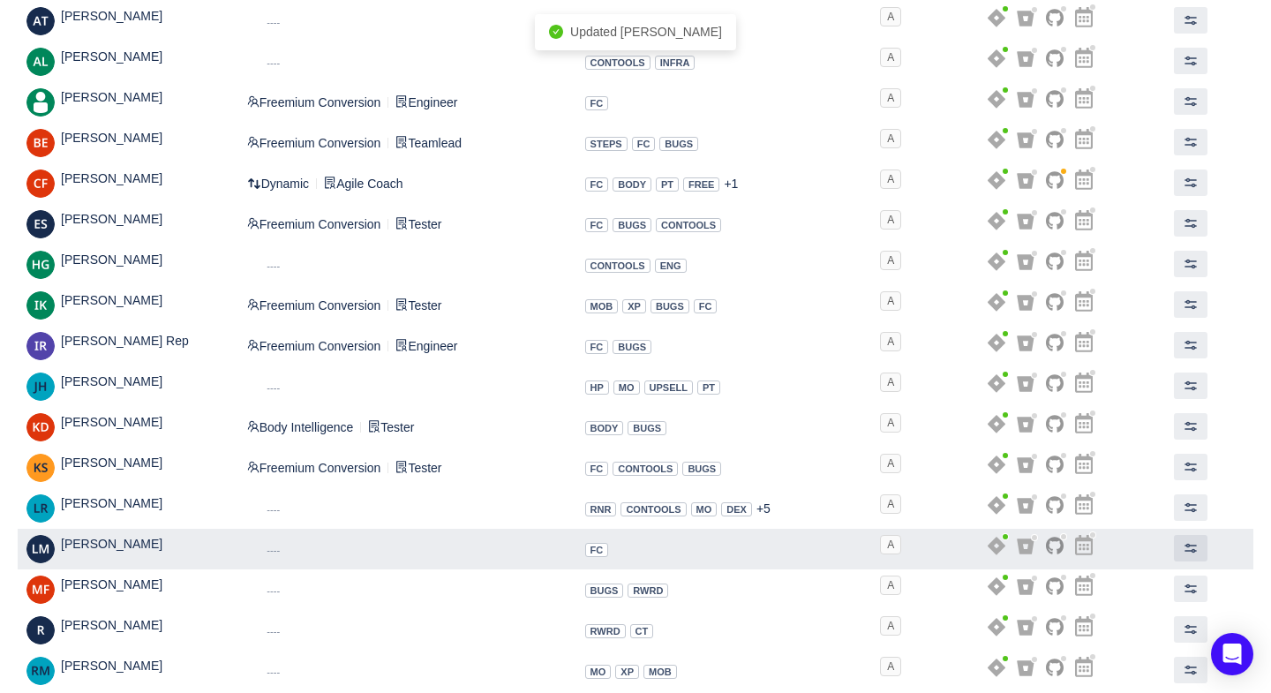
click at [280, 545] on small "----" at bounding box center [273, 550] width 13 height 11
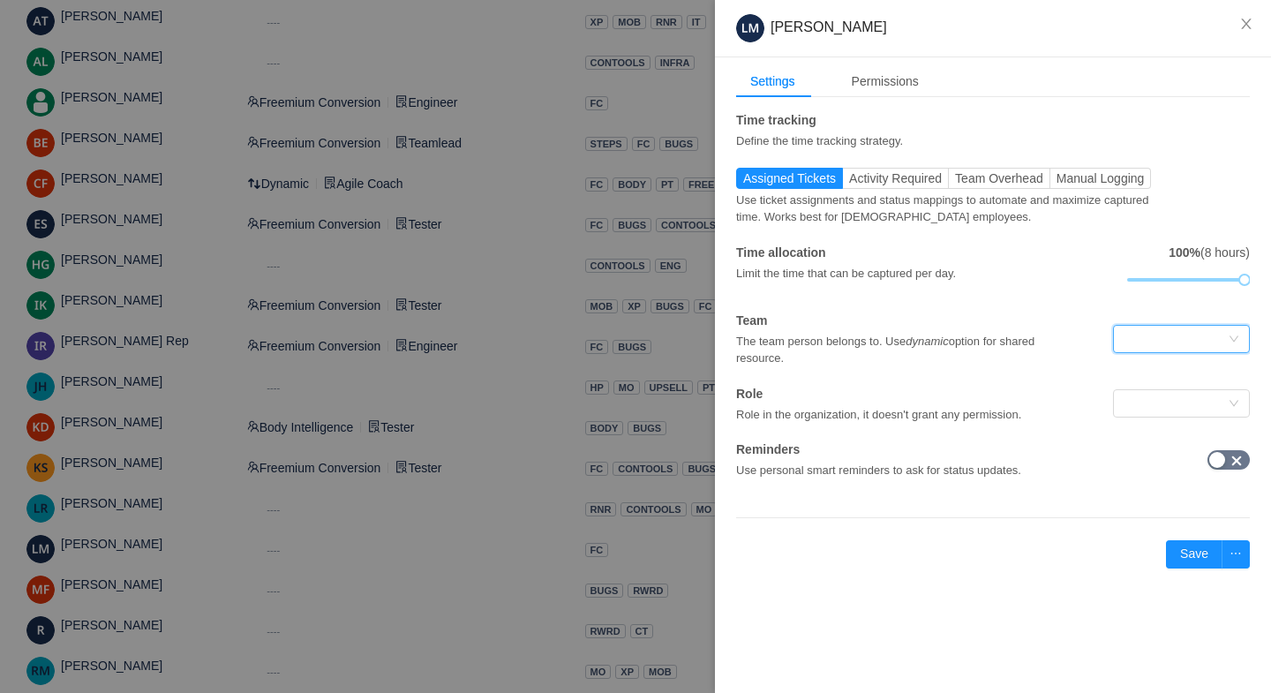
click at [1176, 326] on div at bounding box center [1176, 339] width 104 height 26
click at [1154, 398] on li "Freemium Conversion" at bounding box center [1180, 402] width 137 height 28
click at [1157, 404] on div at bounding box center [1176, 403] width 104 height 26
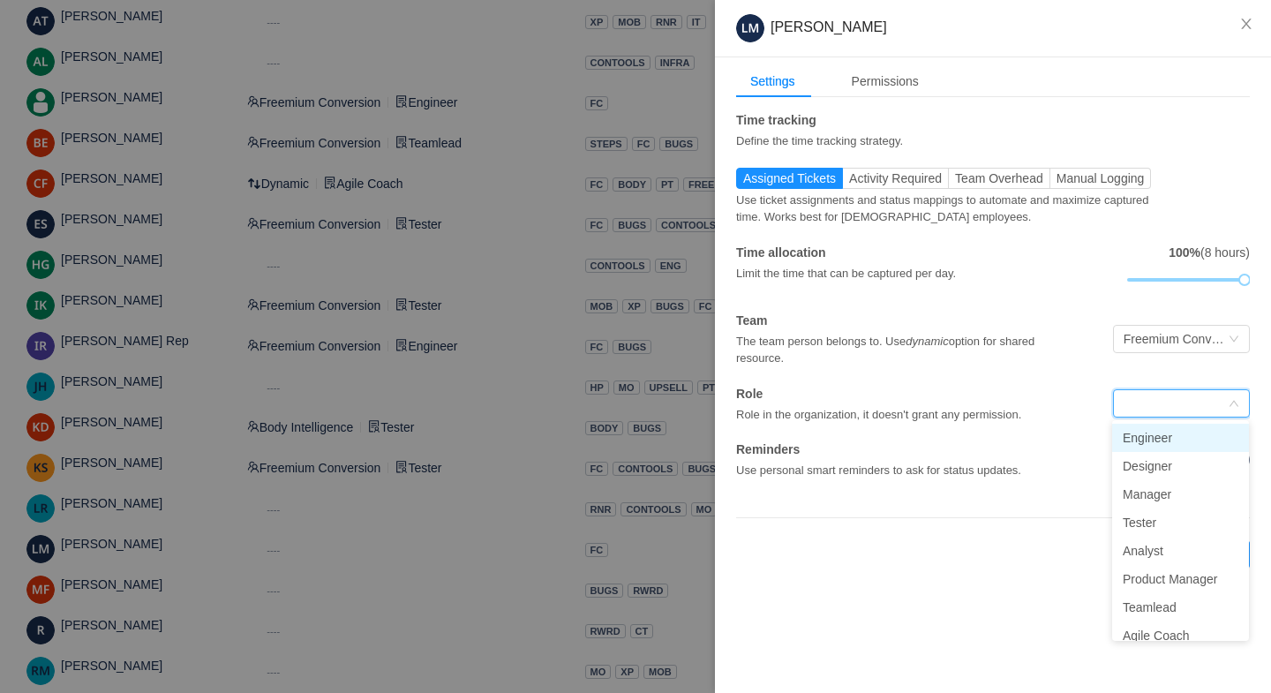
click at [1148, 440] on li "Engineer" at bounding box center [1180, 438] width 137 height 28
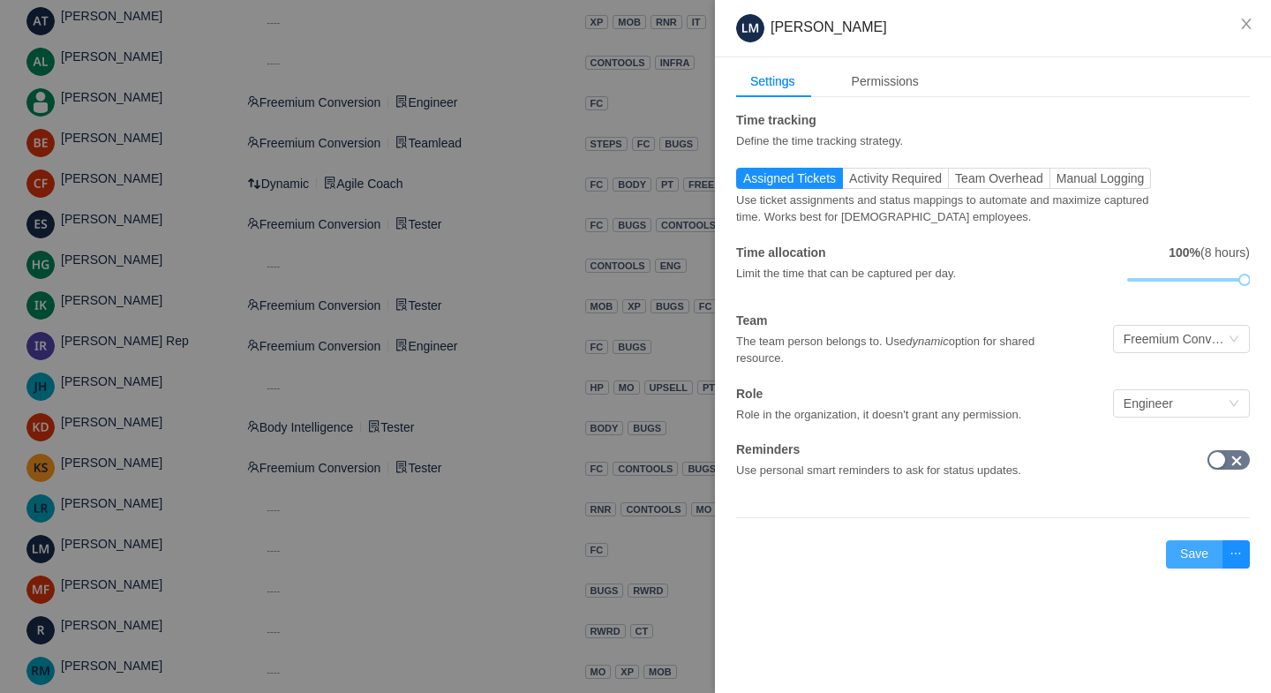
click at [1184, 545] on button "Save" at bounding box center [1194, 554] width 56 height 28
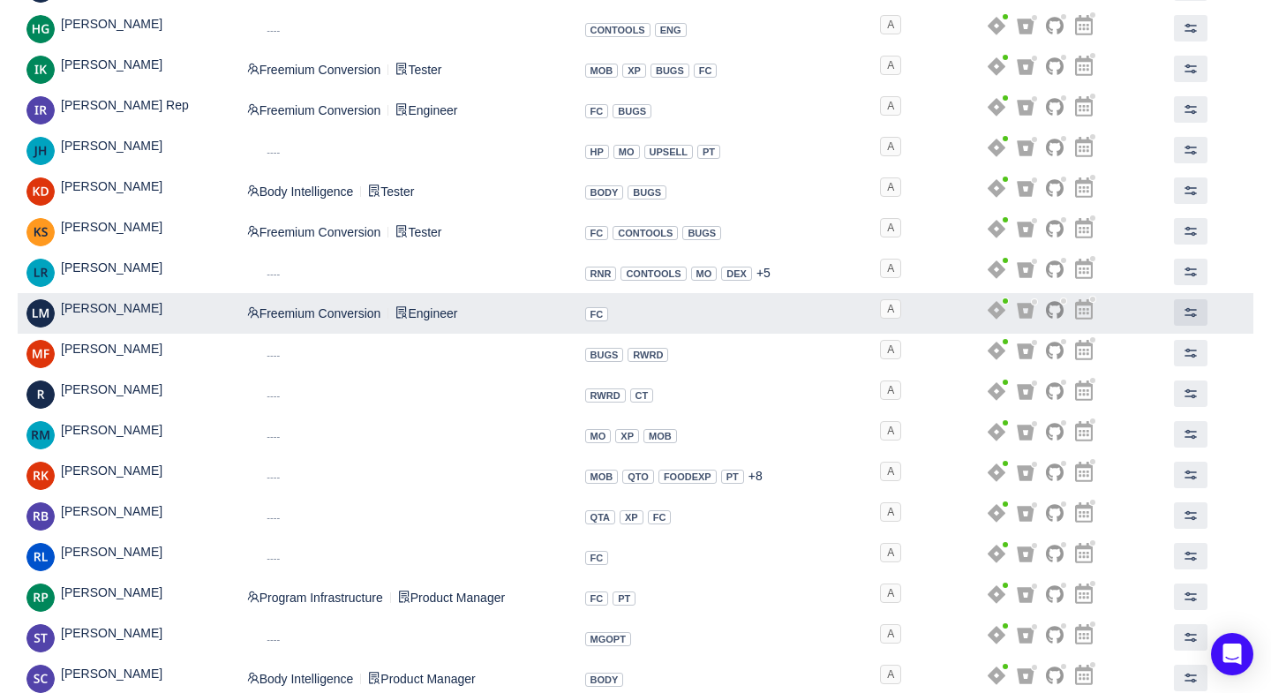
scroll to position [439, 0]
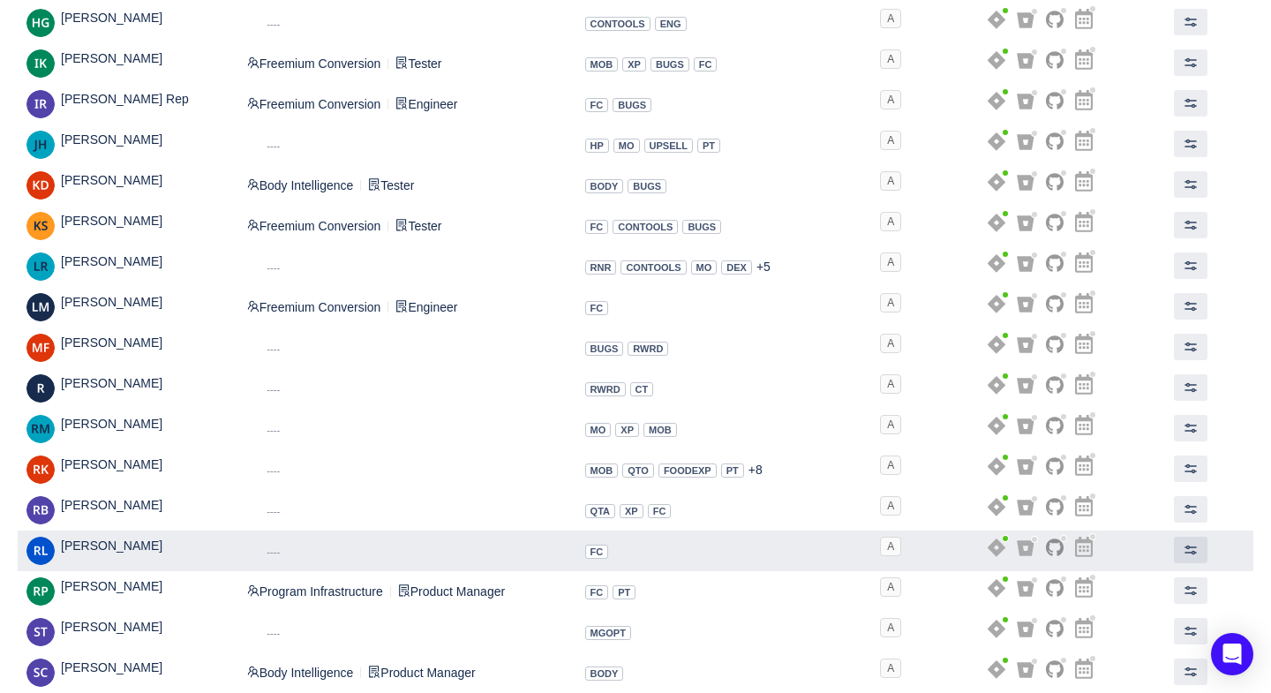
click at [287, 542] on span "Dynamic ----" at bounding box center [273, 551] width 53 height 19
click at [280, 546] on small "----" at bounding box center [273, 551] width 13 height 11
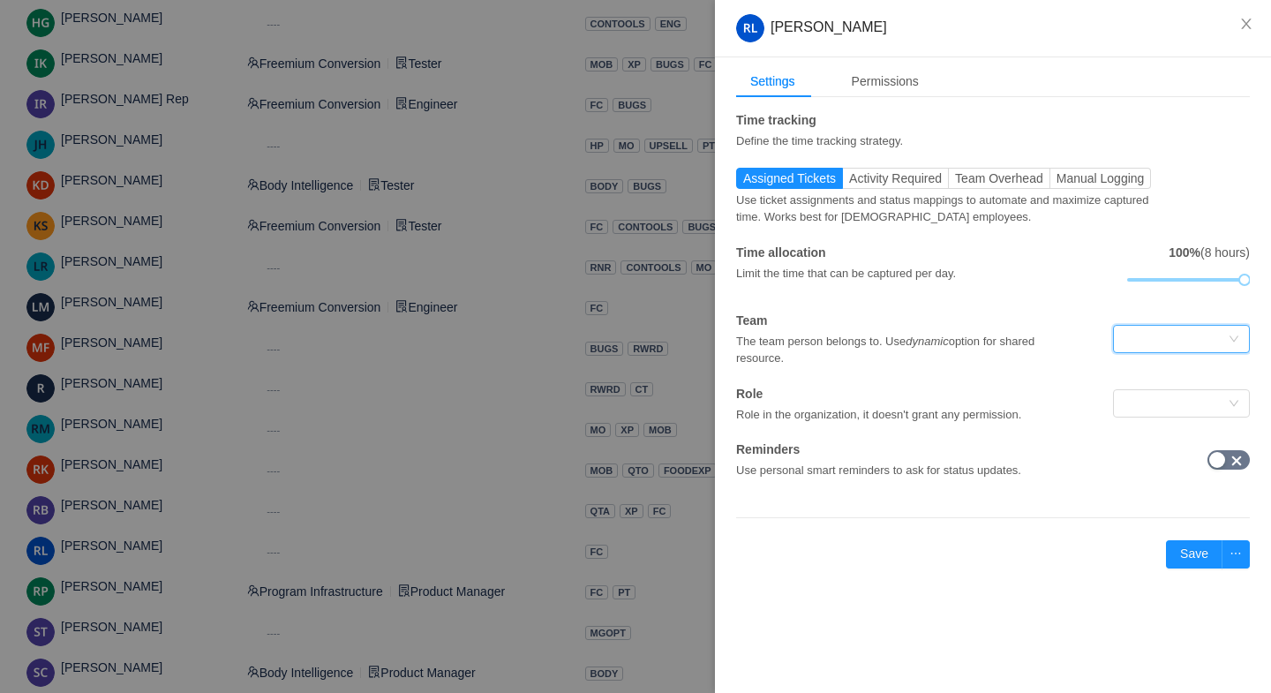
click at [1178, 332] on div at bounding box center [1176, 339] width 104 height 26
click at [1160, 403] on li "Freemium Conversion" at bounding box center [1180, 402] width 137 height 28
click at [1154, 396] on div at bounding box center [1176, 403] width 104 height 26
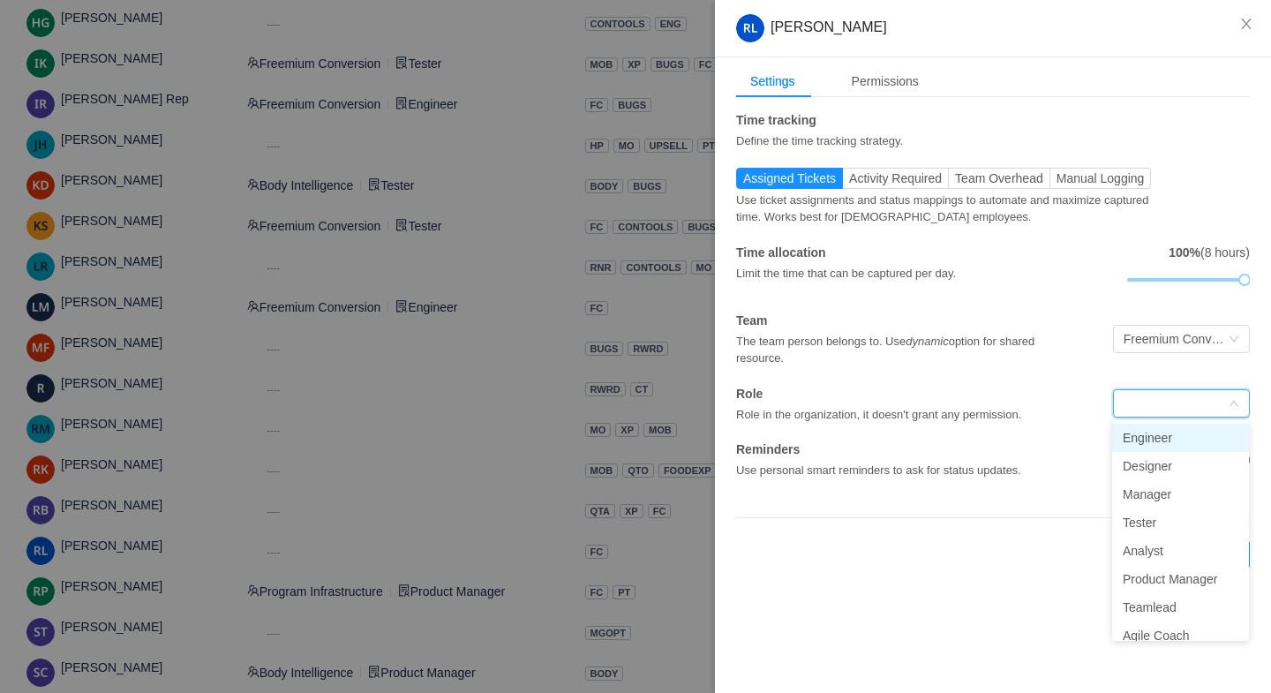
click at [1138, 438] on li "Engineer" at bounding box center [1180, 438] width 137 height 28
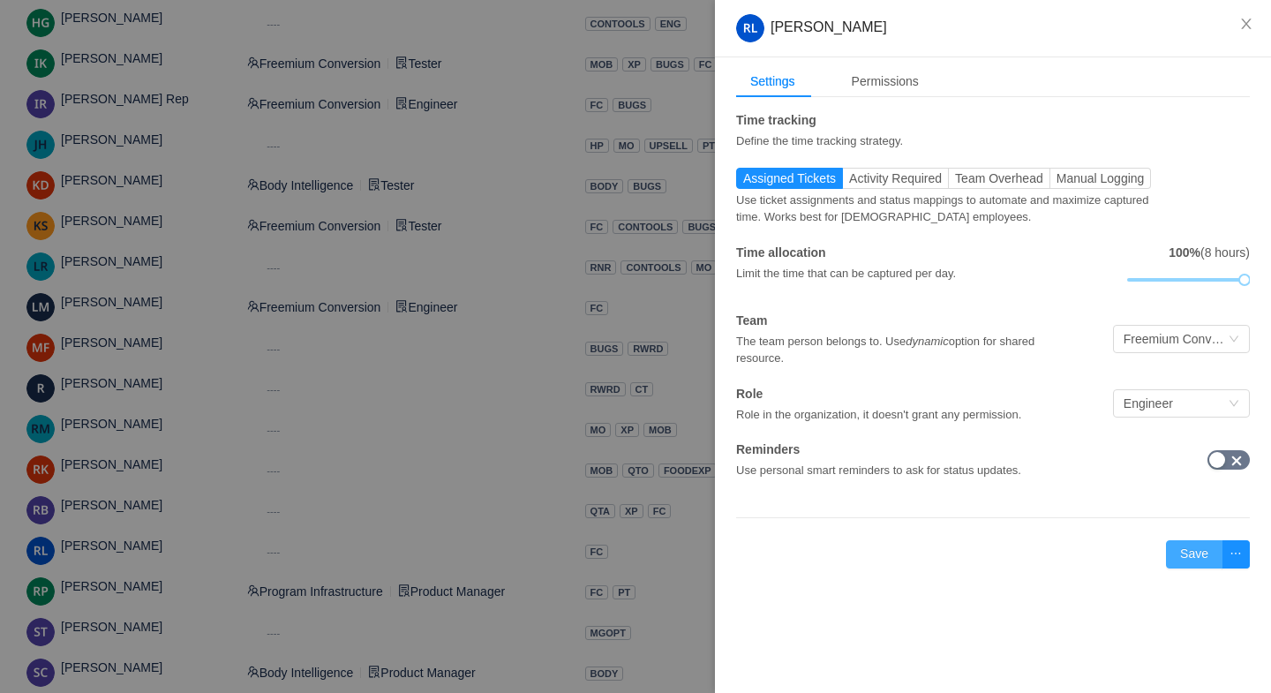
click at [1187, 554] on button "Save" at bounding box center [1194, 554] width 56 height 28
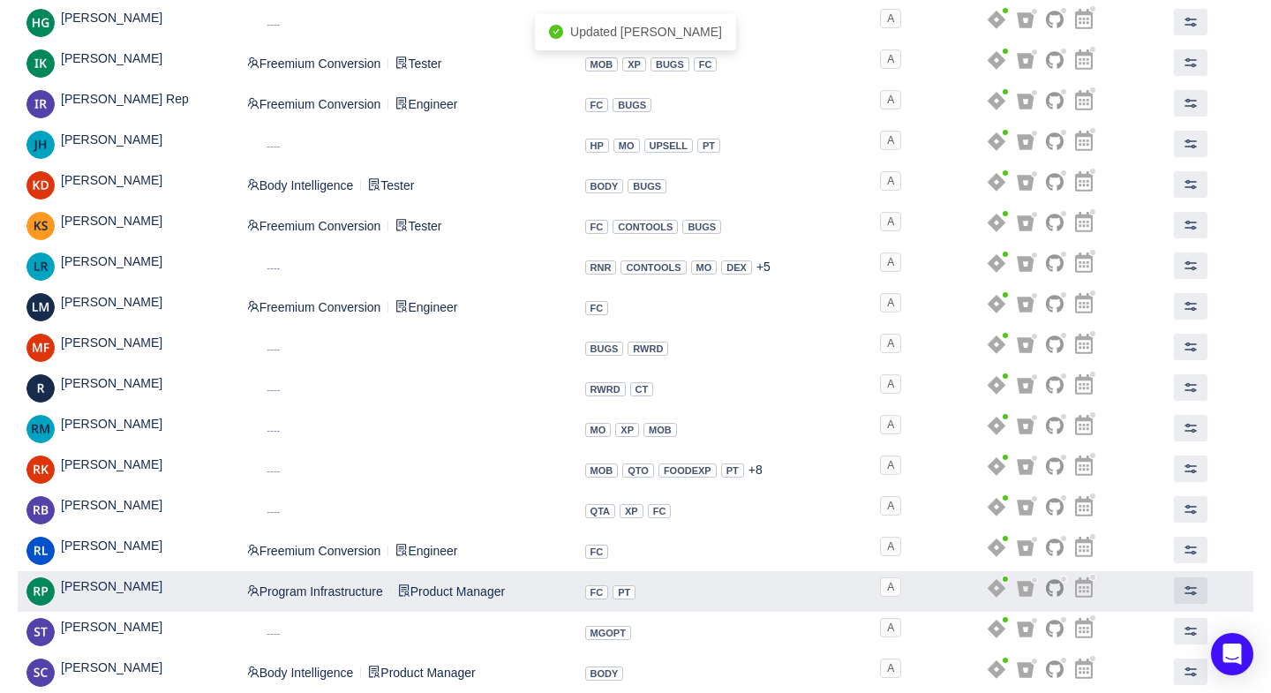
click at [280, 586] on span "Program Infrastructure" at bounding box center [315, 591] width 136 height 14
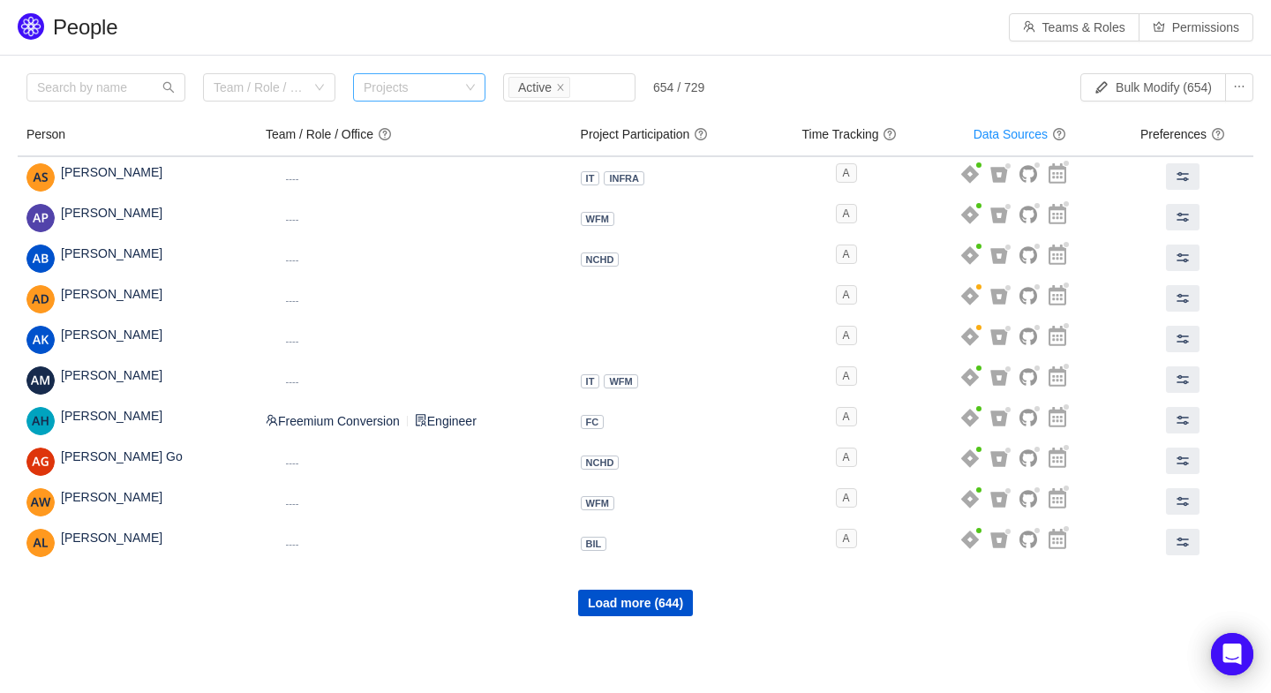
click at [417, 94] on div "Projects" at bounding box center [411, 88] width 95 height 18
type input "fc"
click at [369, 115] on li "FC" at bounding box center [419, 122] width 132 height 28
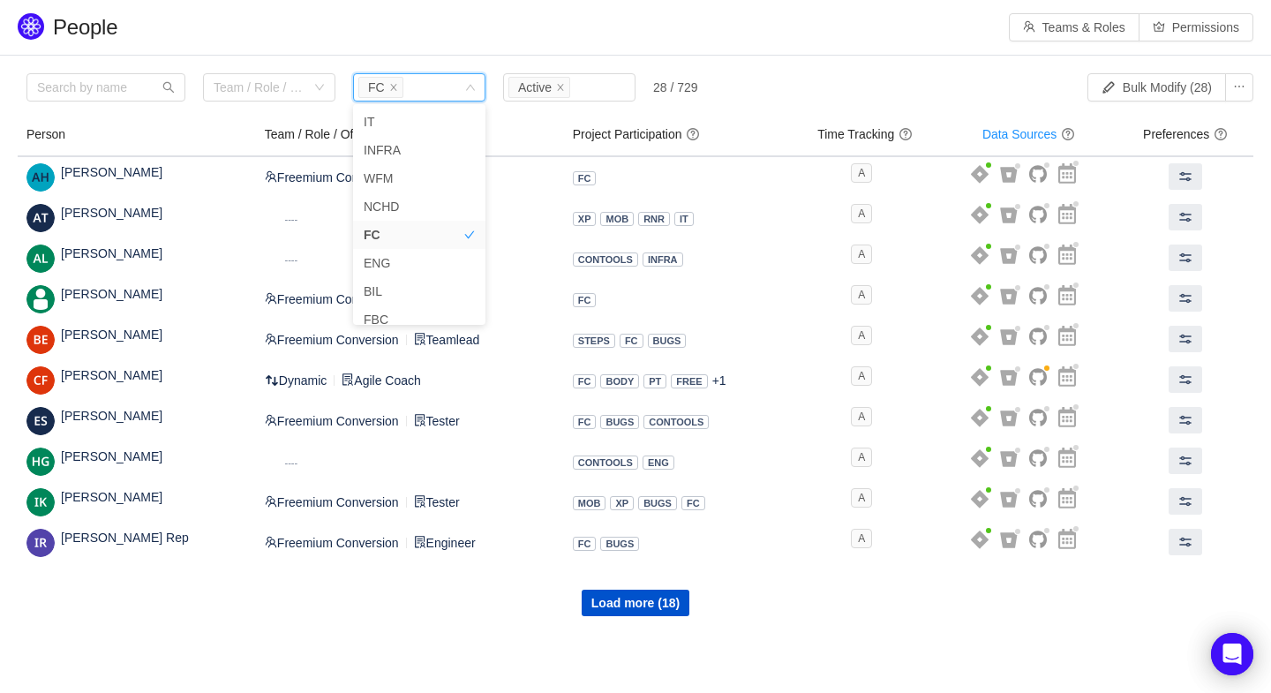
click at [326, 635] on body "People Teams & Roles Permissions Please review the list of users with privilege…" at bounding box center [635, 346] width 1271 height 693
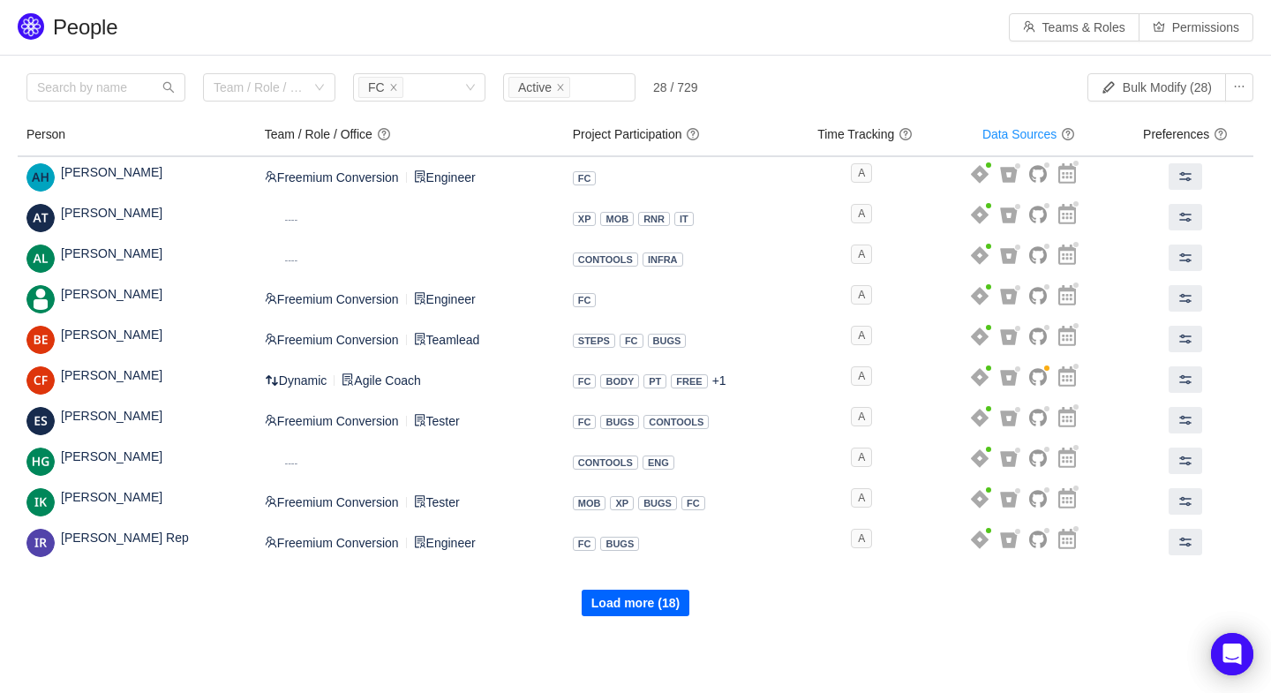
click at [662, 599] on button "Load more (18)" at bounding box center [636, 603] width 108 height 26
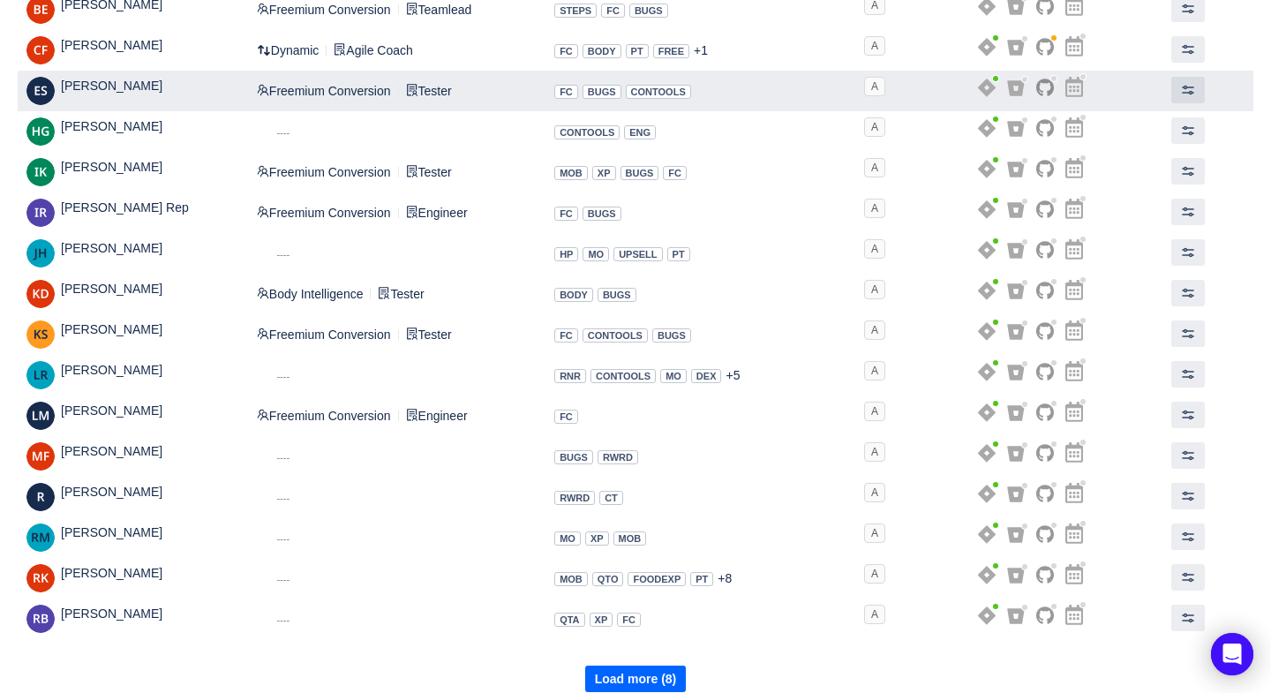
scroll to position [346, 0]
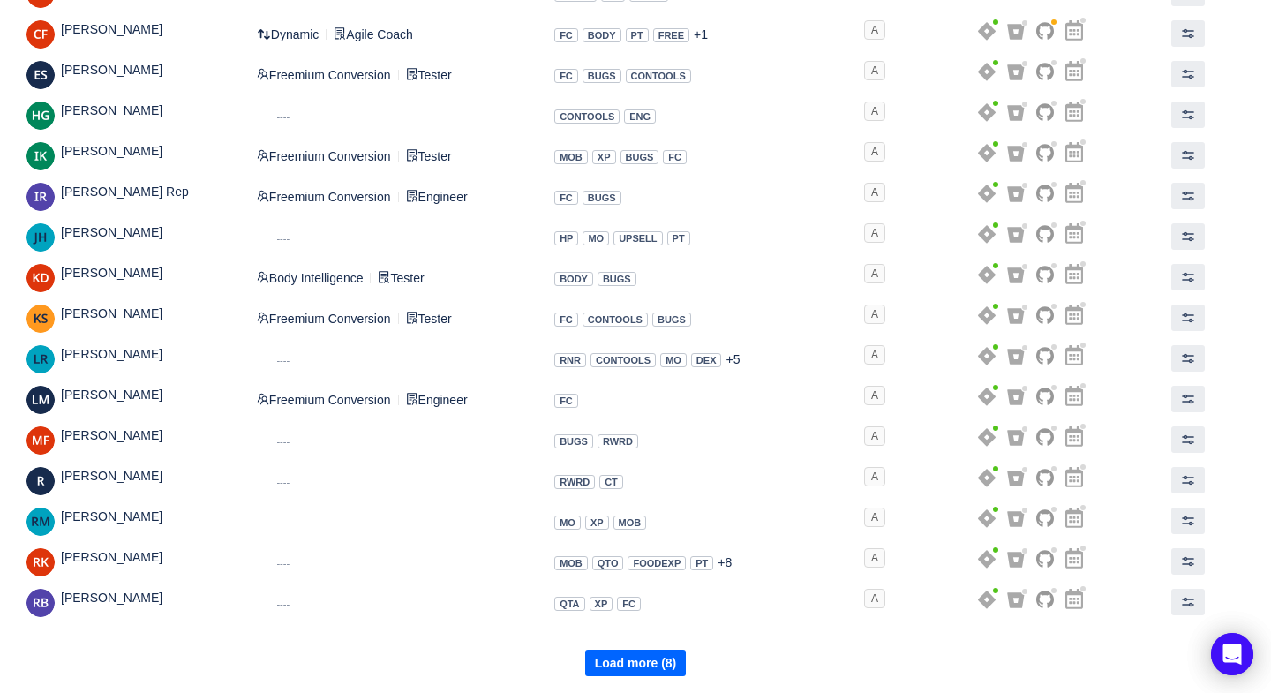
click at [615, 655] on button "Load more (8)" at bounding box center [636, 663] width 102 height 26
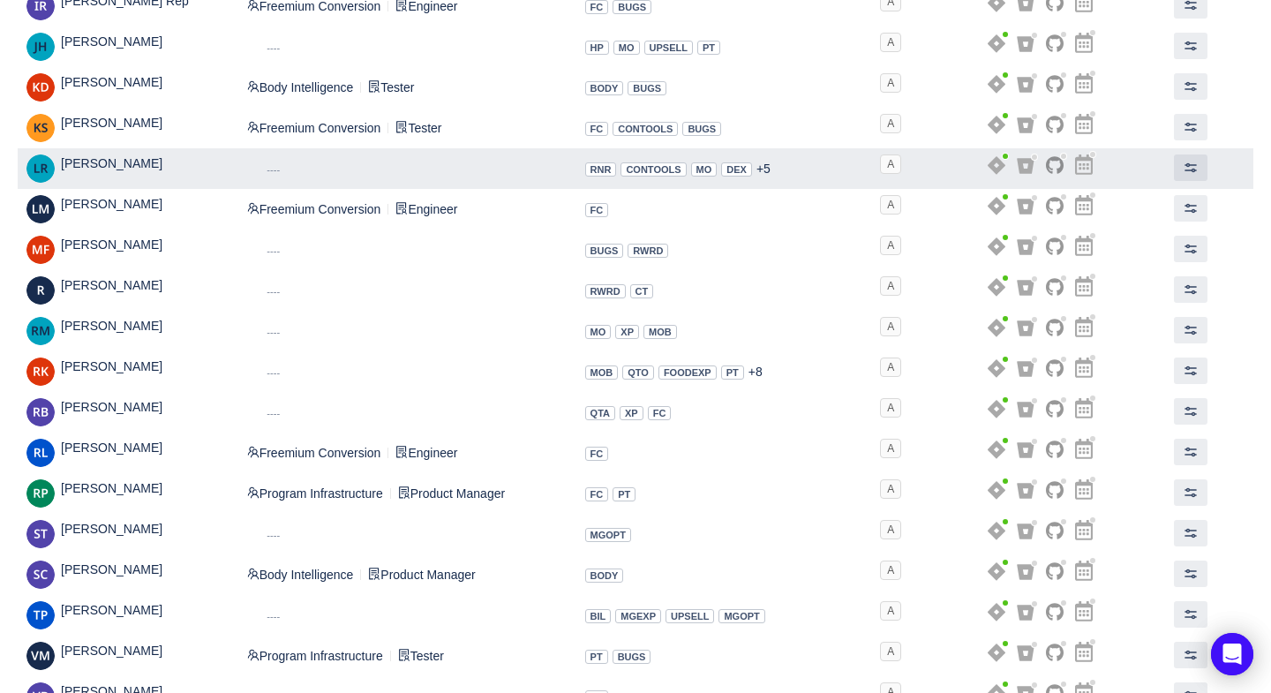
scroll to position [618, 0]
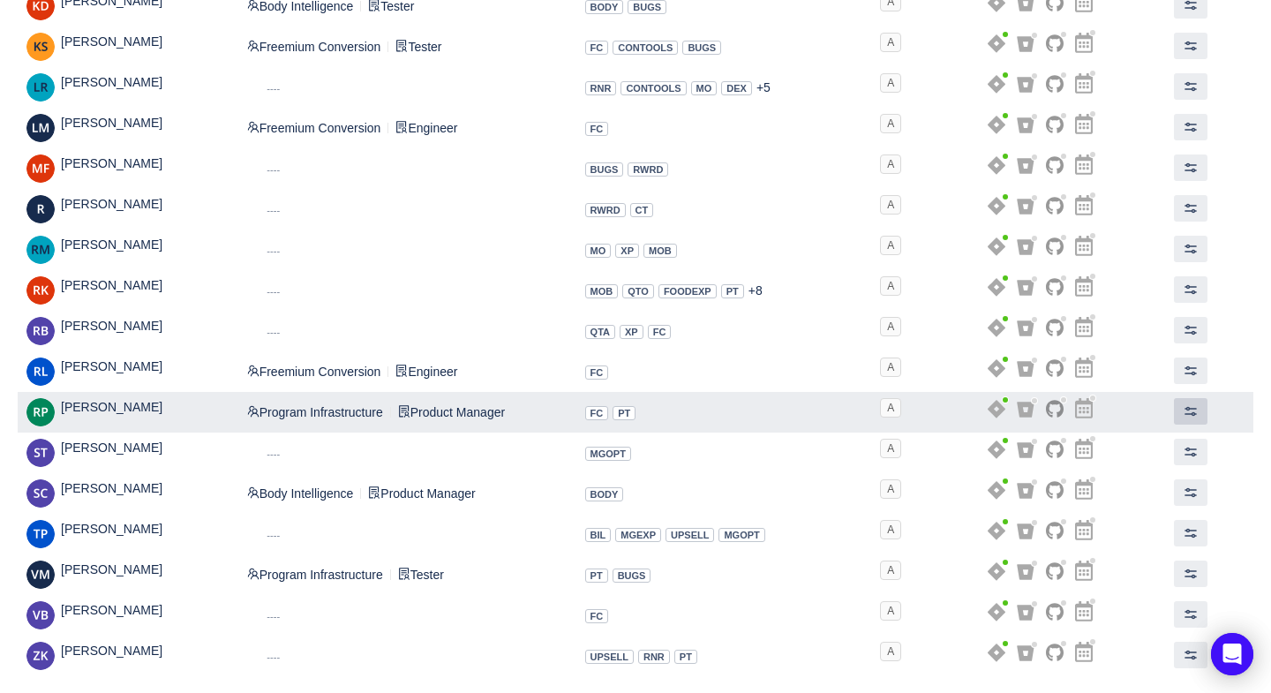
click at [1193, 411] on span at bounding box center [1191, 411] width 14 height 14
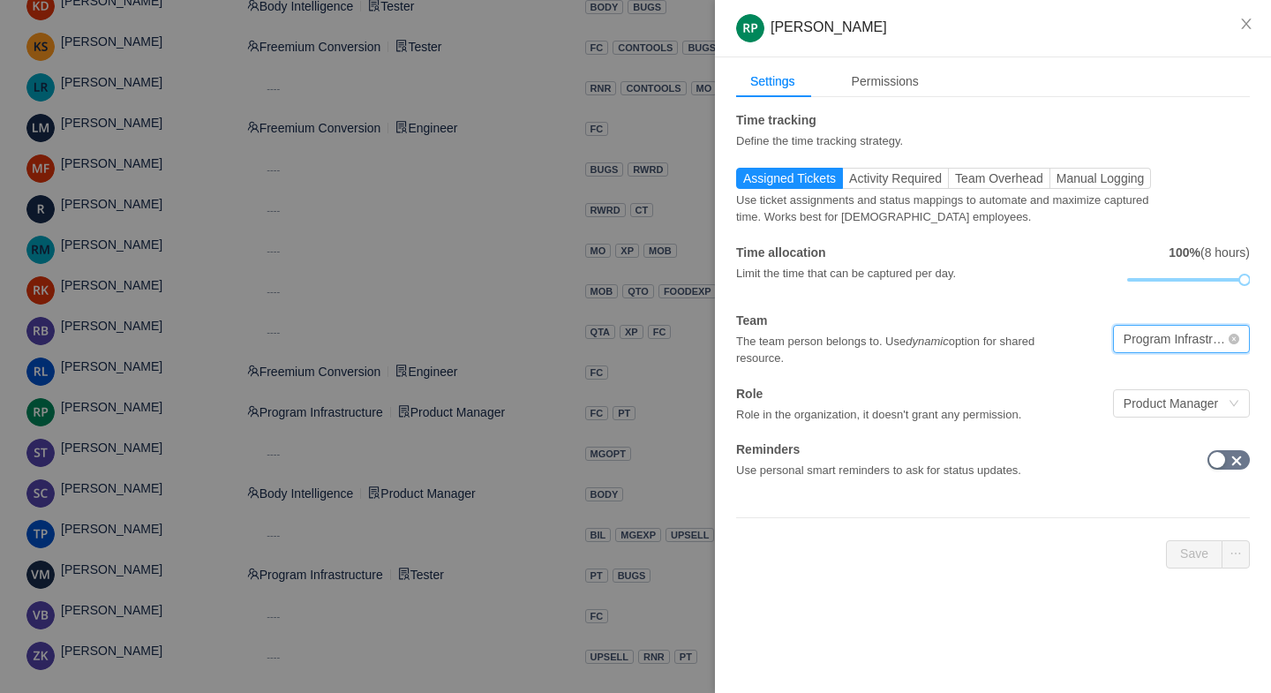
click at [1155, 336] on div "Program Infrastructure" at bounding box center [1176, 339] width 104 height 26
click at [1158, 464] on li "Dynamic" at bounding box center [1180, 466] width 137 height 28
click at [1194, 558] on button "Save" at bounding box center [1194, 554] width 56 height 28
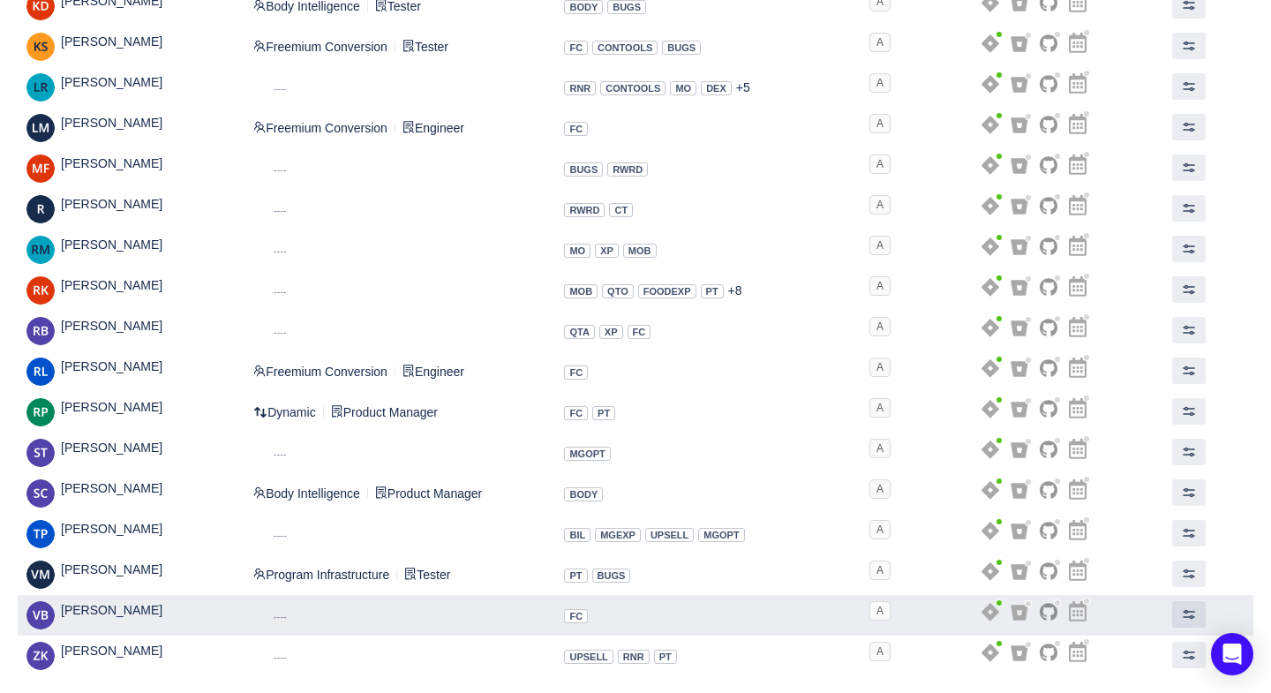
click at [287, 611] on small "----" at bounding box center [280, 616] width 13 height 11
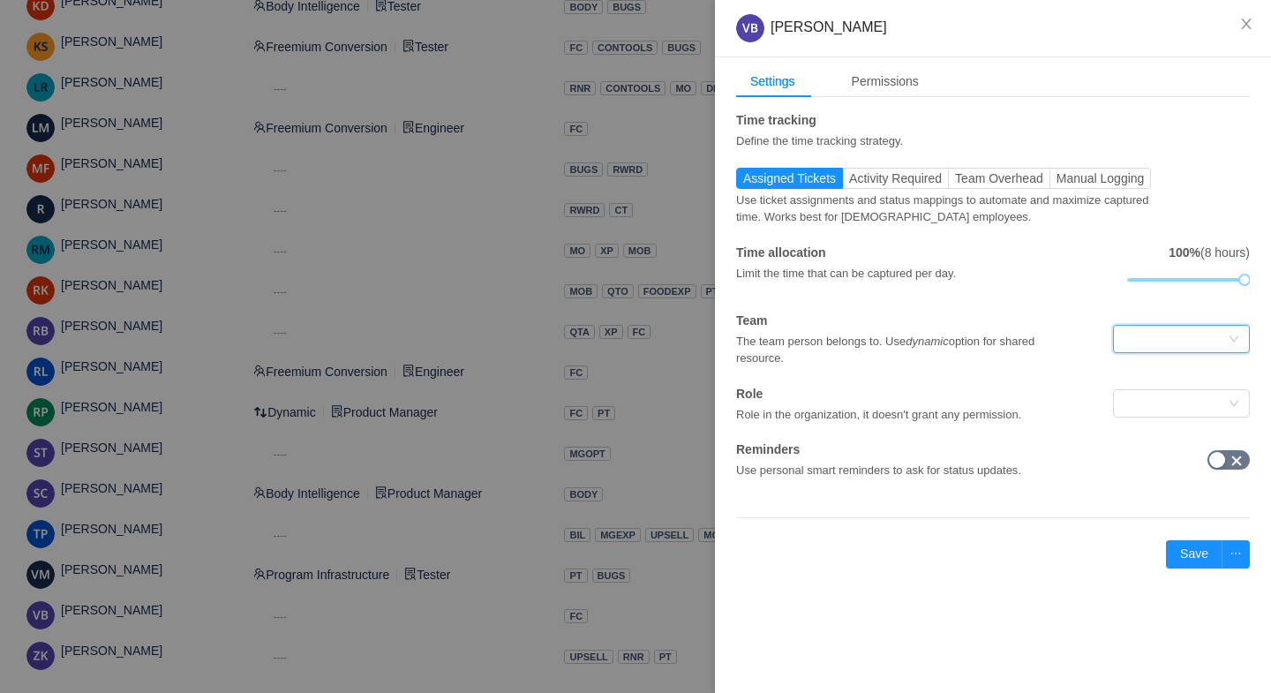
click at [1169, 335] on div at bounding box center [1176, 339] width 104 height 26
click at [1155, 399] on li "Freemium Conversion" at bounding box center [1180, 401] width 137 height 28
click at [1156, 402] on div at bounding box center [1176, 403] width 104 height 26
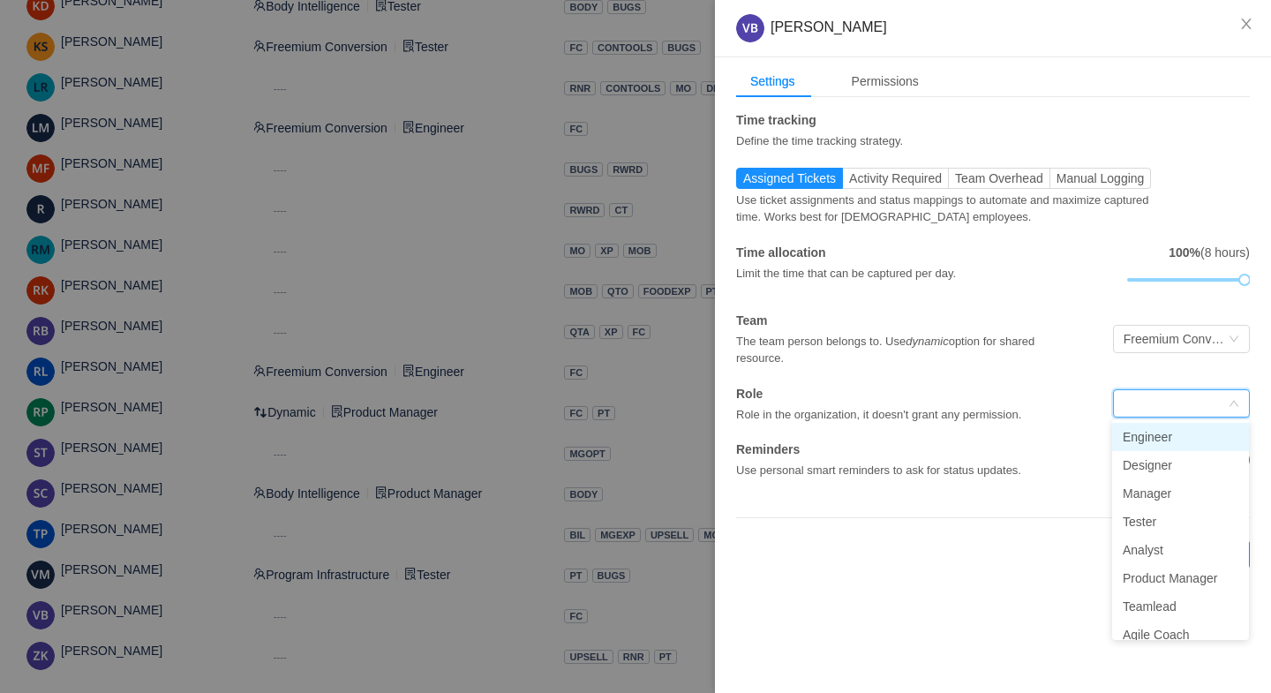
click at [1148, 444] on li "Engineer" at bounding box center [1180, 437] width 137 height 28
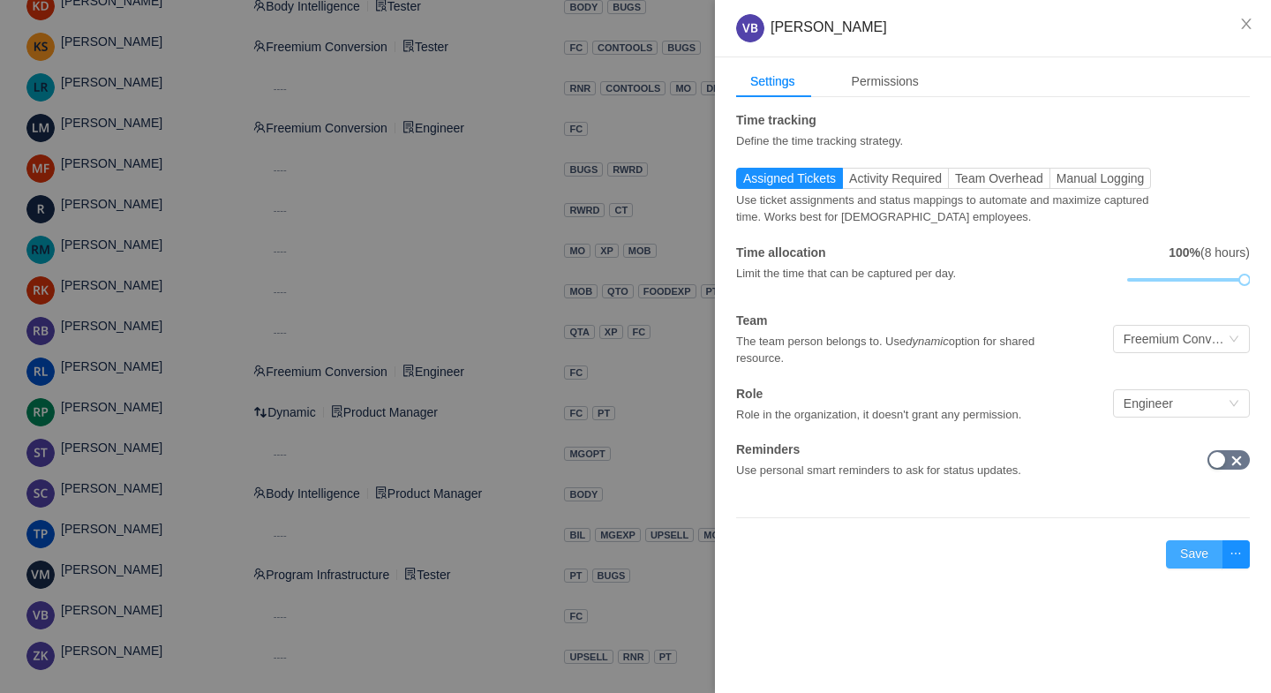
click at [1186, 550] on button "Save" at bounding box center [1194, 554] width 56 height 28
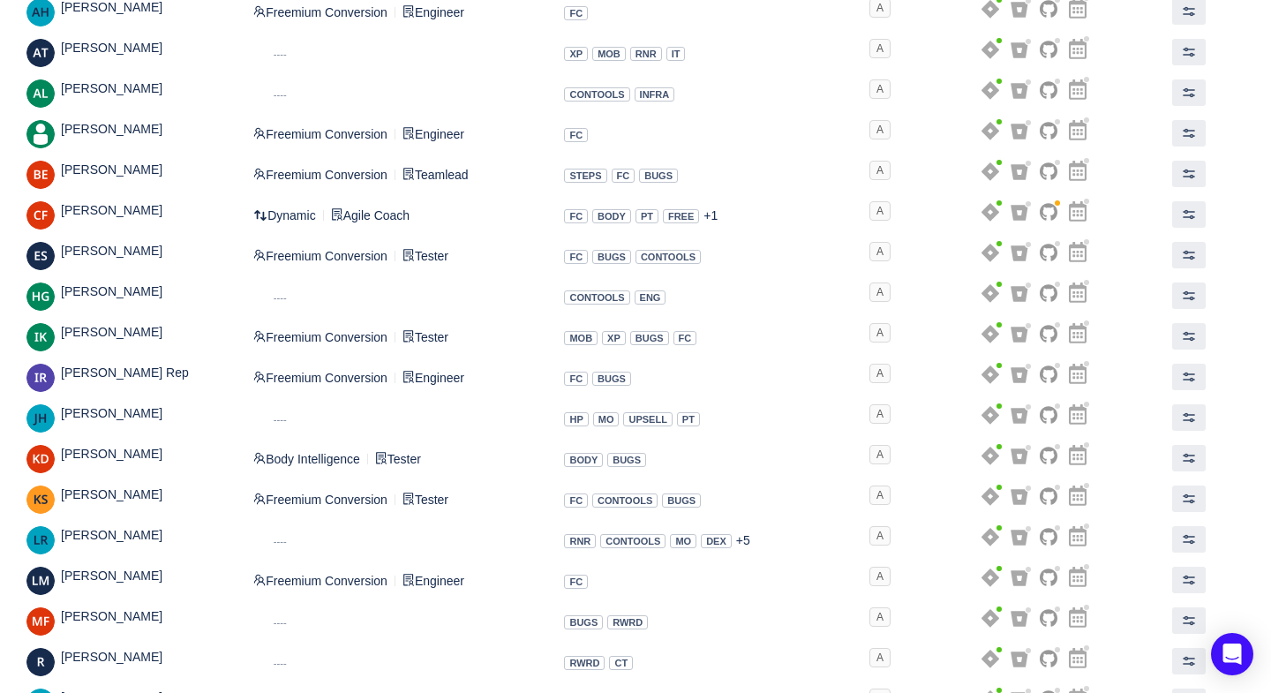
scroll to position [0, 0]
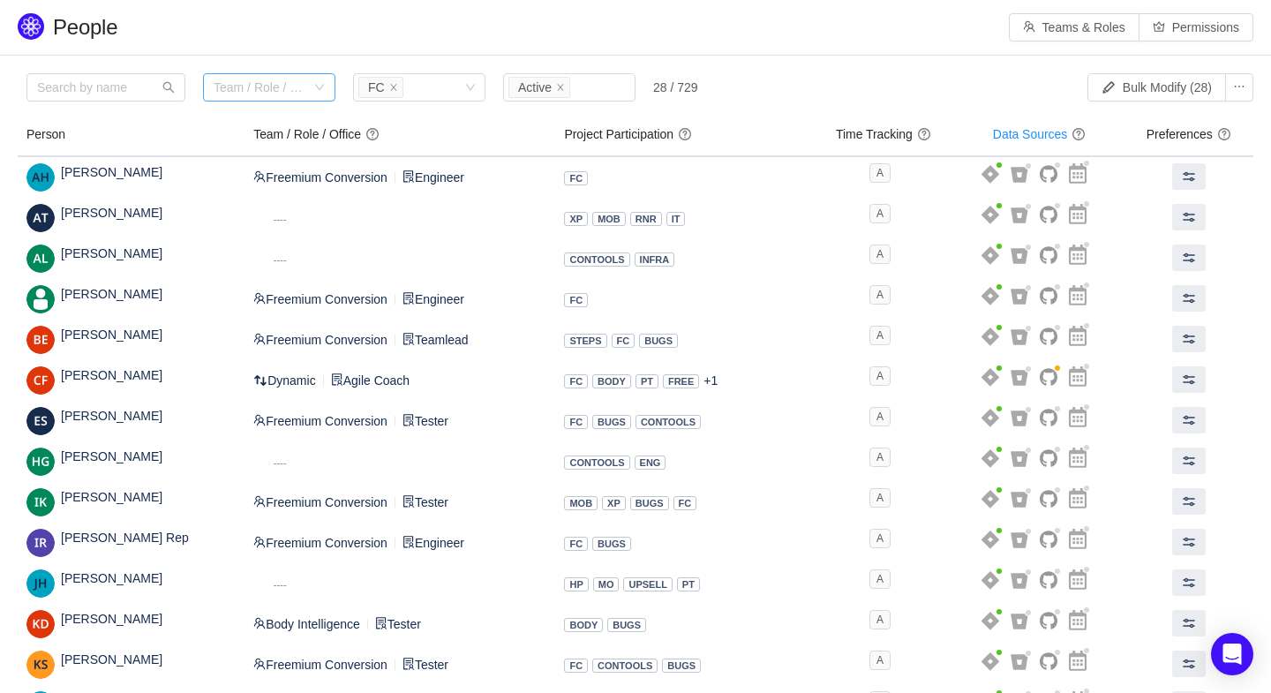
click at [271, 82] on div "Team / Role / Office" at bounding box center [260, 88] width 92 height 18
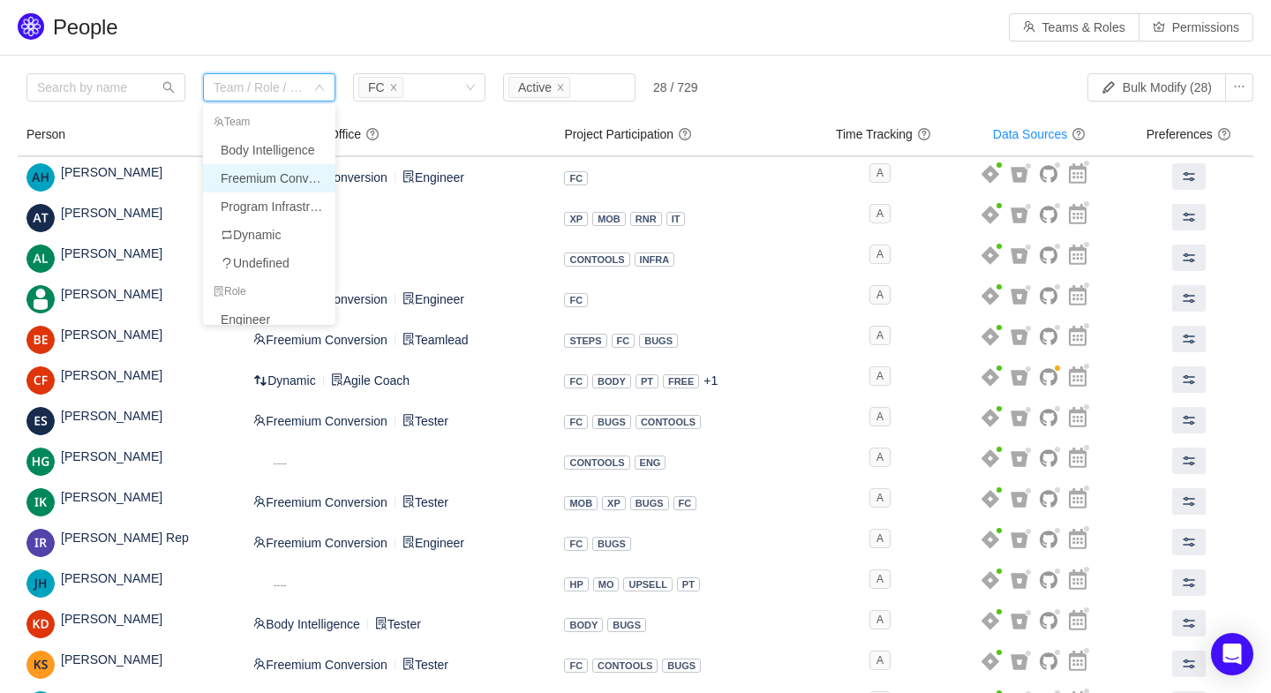
click at [261, 175] on li "Freemium Conversion" at bounding box center [269, 178] width 132 height 28
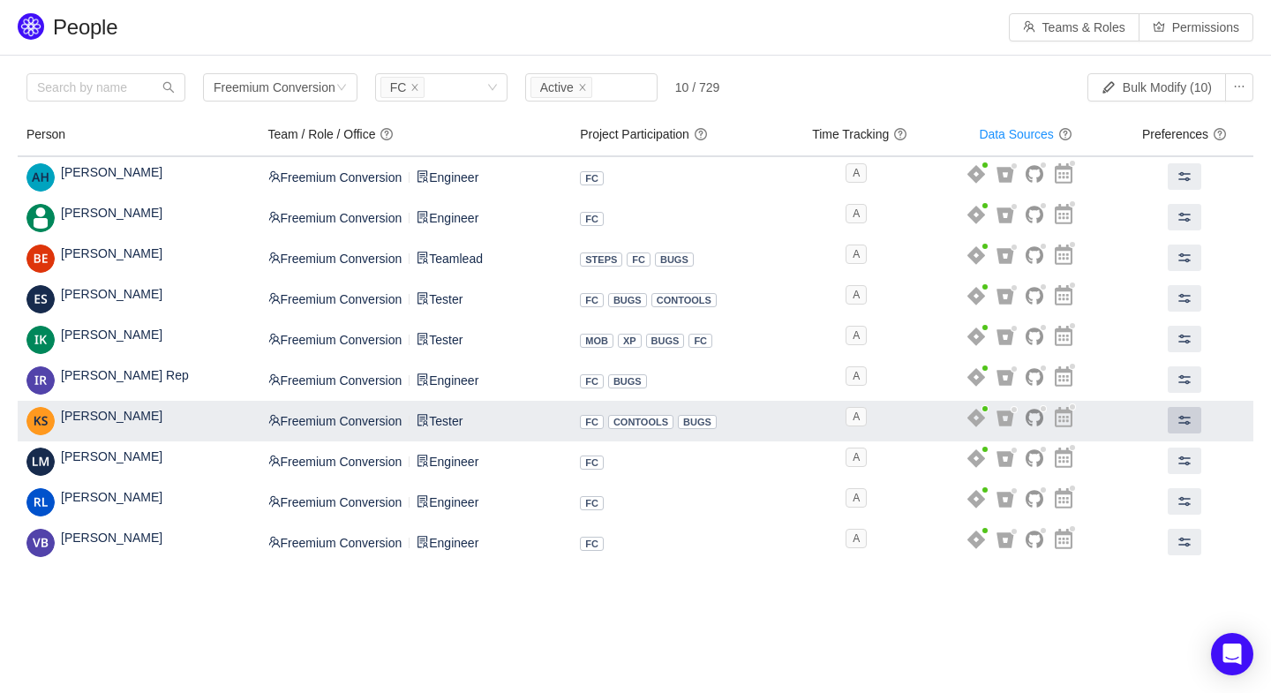
click at [1185, 416] on span at bounding box center [1185, 420] width 14 height 14
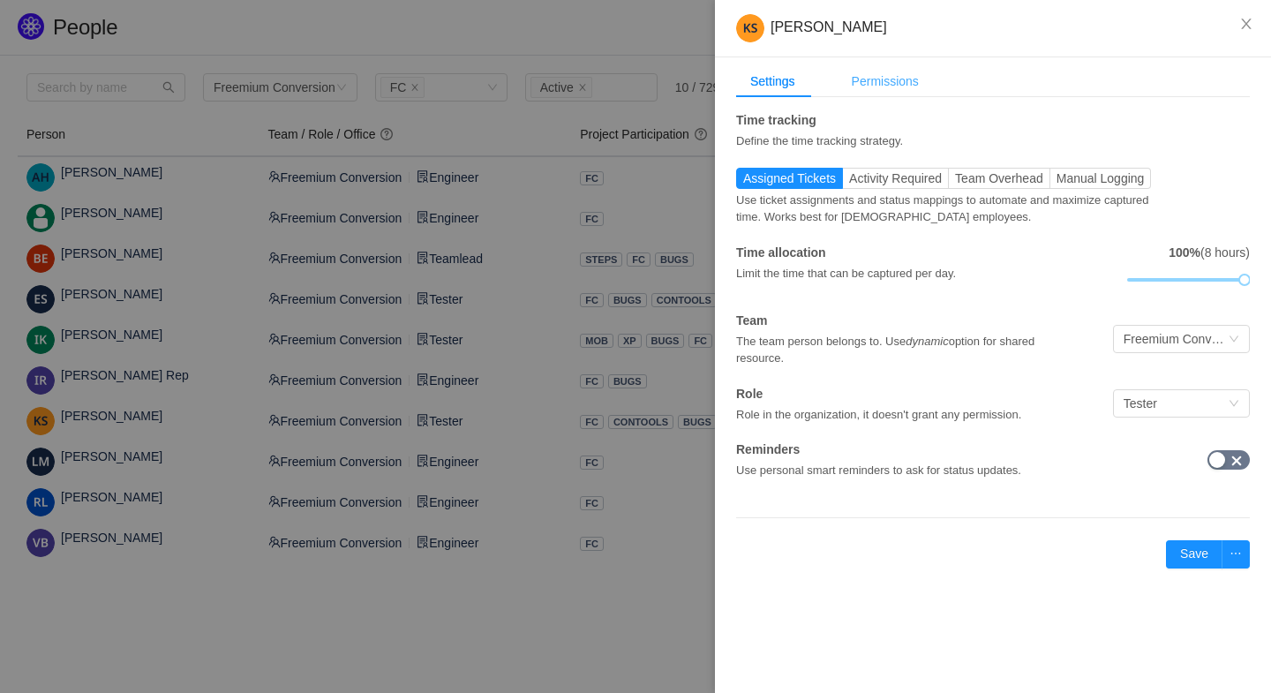
click at [885, 80] on div "Permissions" at bounding box center [885, 81] width 95 height 33
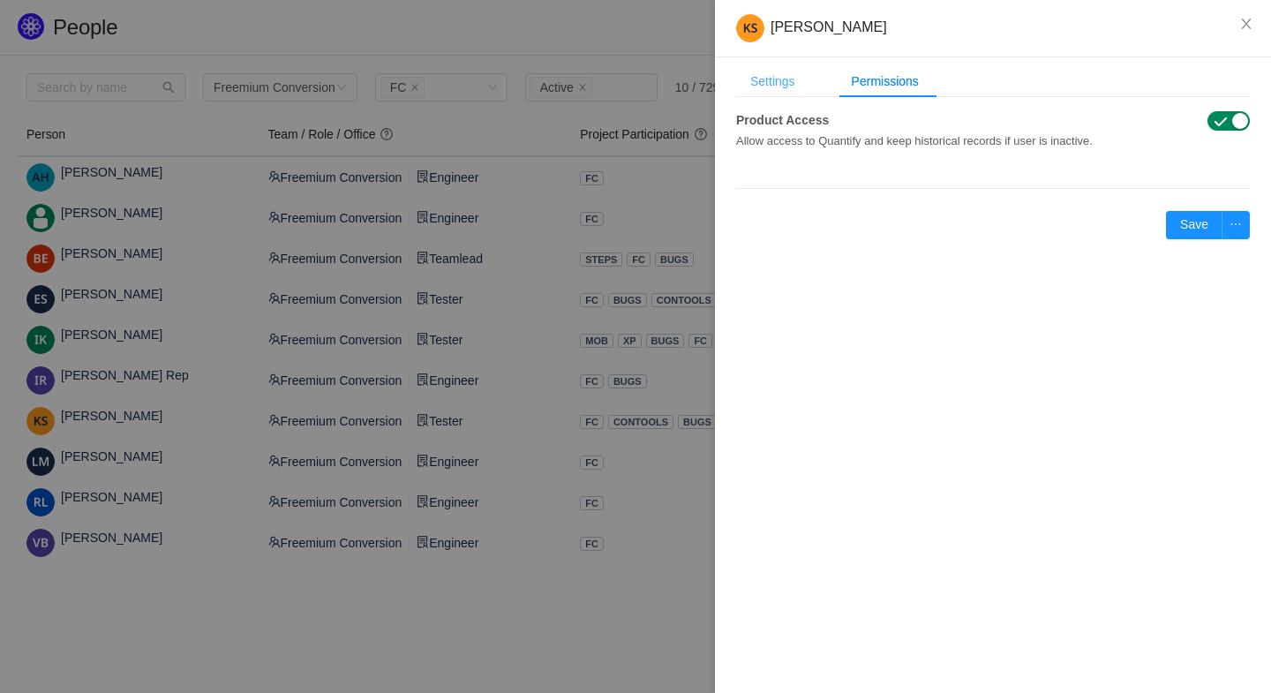
click at [773, 79] on div "Settings" at bounding box center [772, 81] width 73 height 33
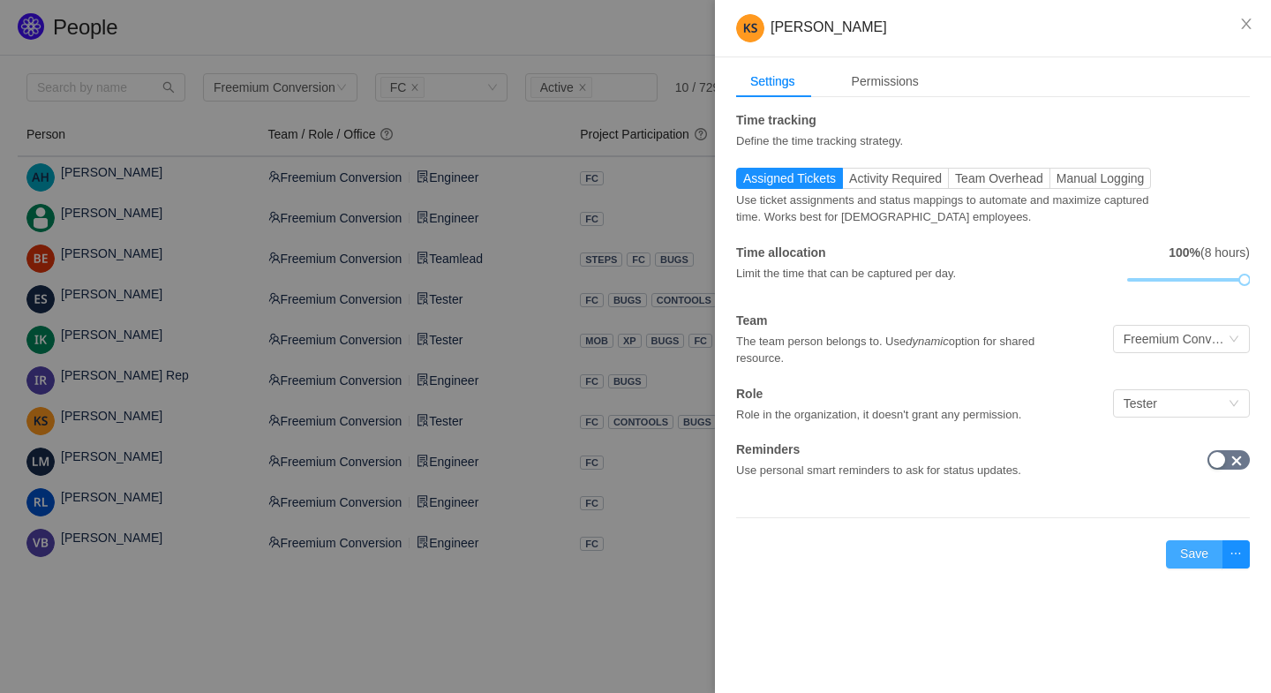
click at [1185, 548] on button "Save" at bounding box center [1194, 554] width 56 height 28
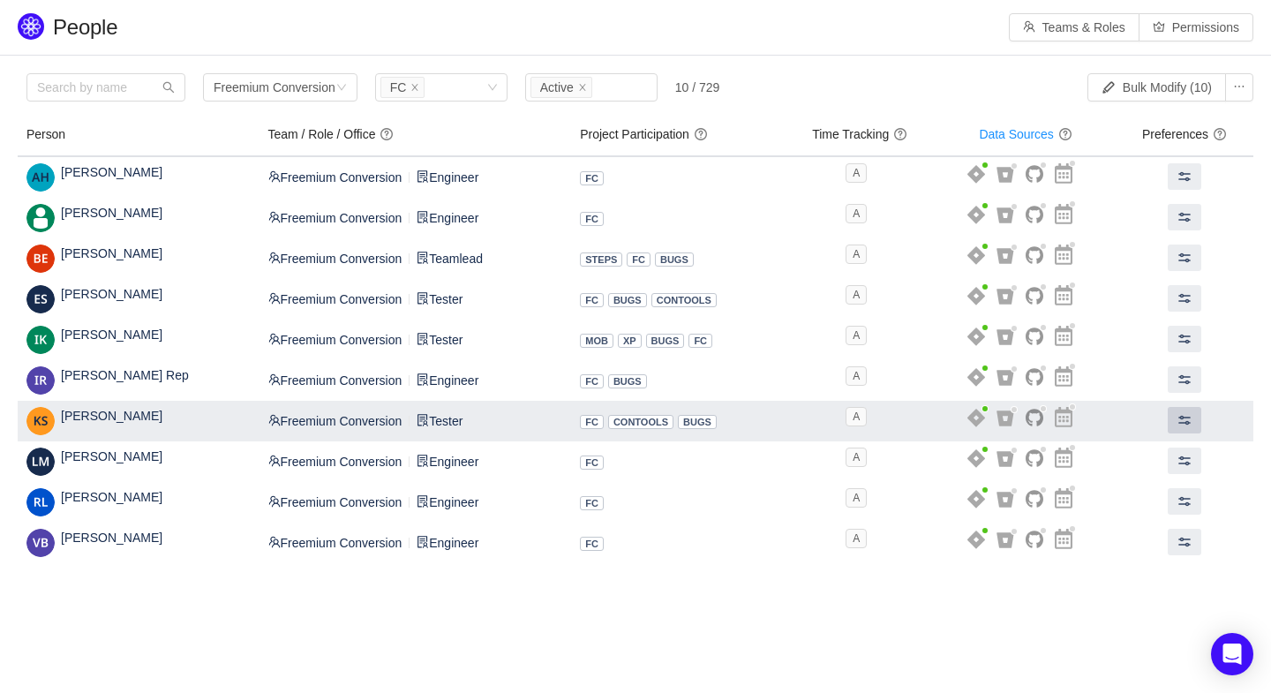
click at [1168, 420] on button at bounding box center [1185, 420] width 34 height 26
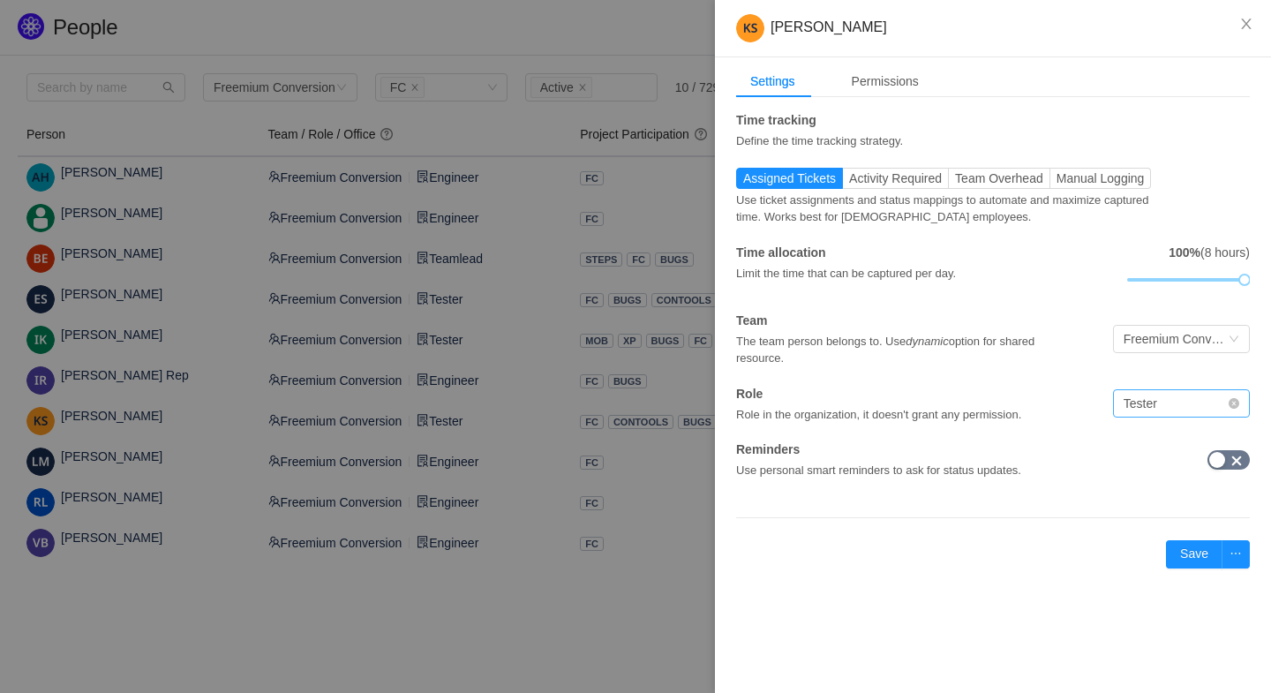
click at [1157, 411] on div "Tester" at bounding box center [1141, 403] width 34 height 26
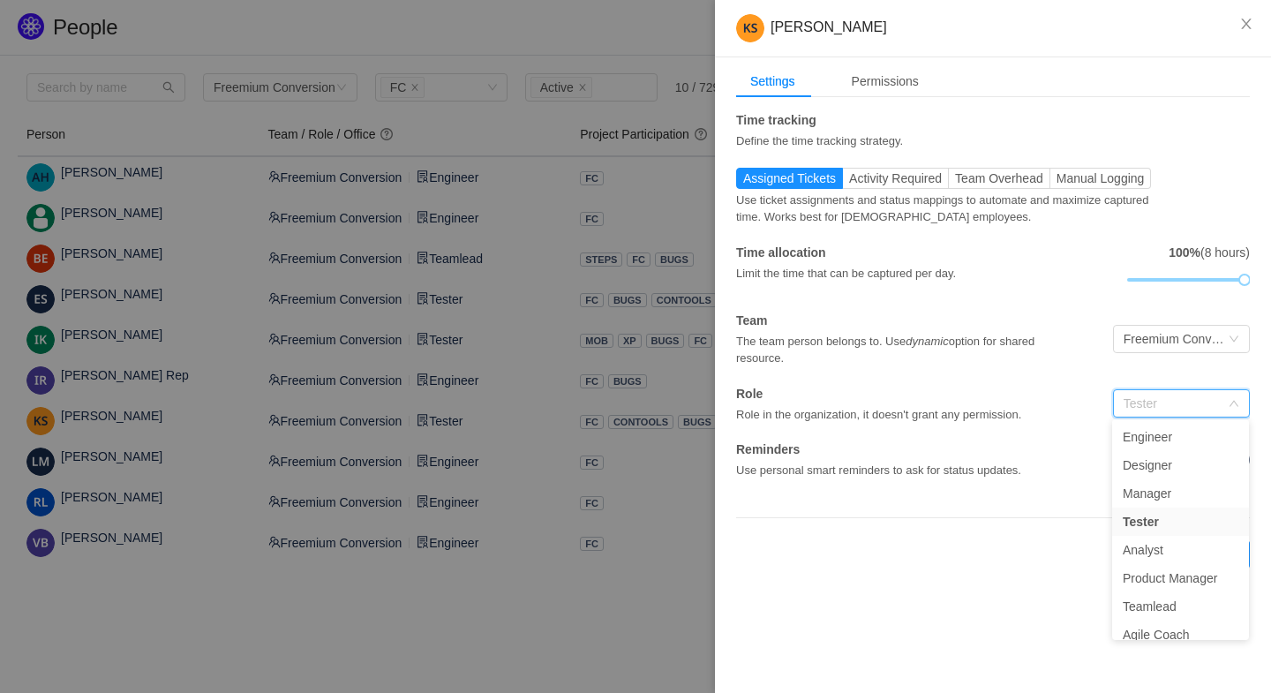
click at [897, 609] on div "Kristina Stoyanova Settings Permissions Time tracking Define the time tracking …" at bounding box center [993, 346] width 556 height 693
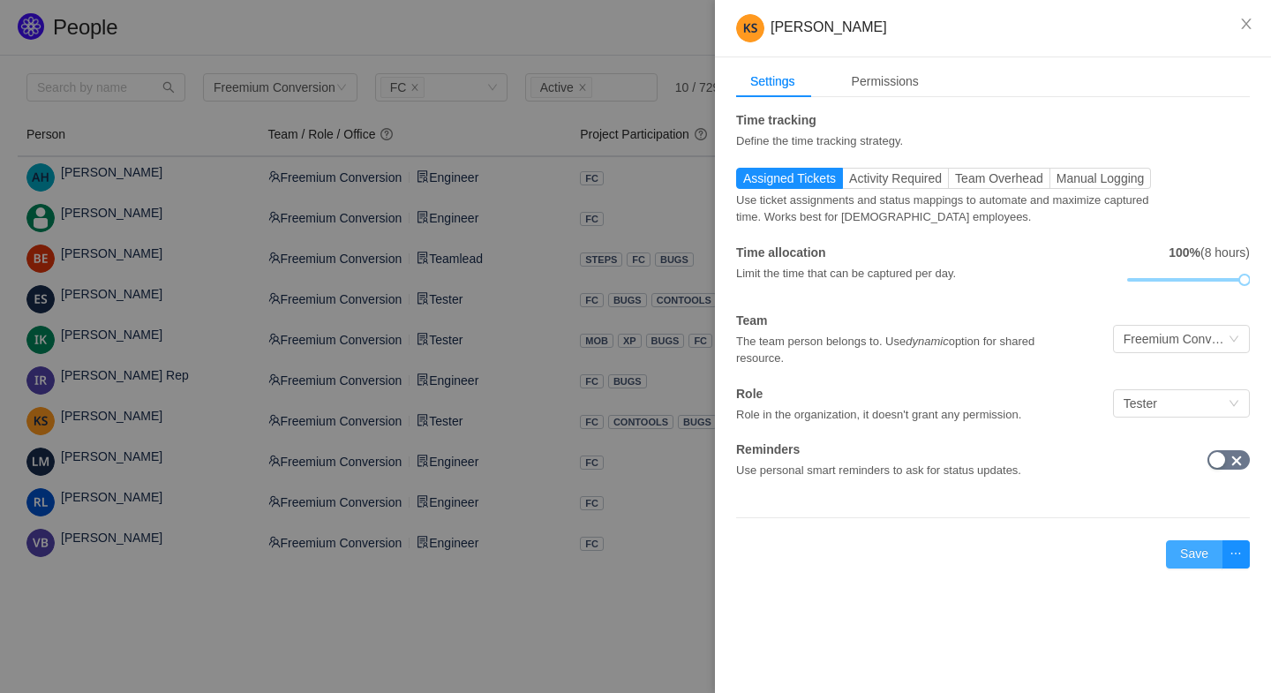
click at [1200, 553] on button "Save" at bounding box center [1194, 554] width 56 height 28
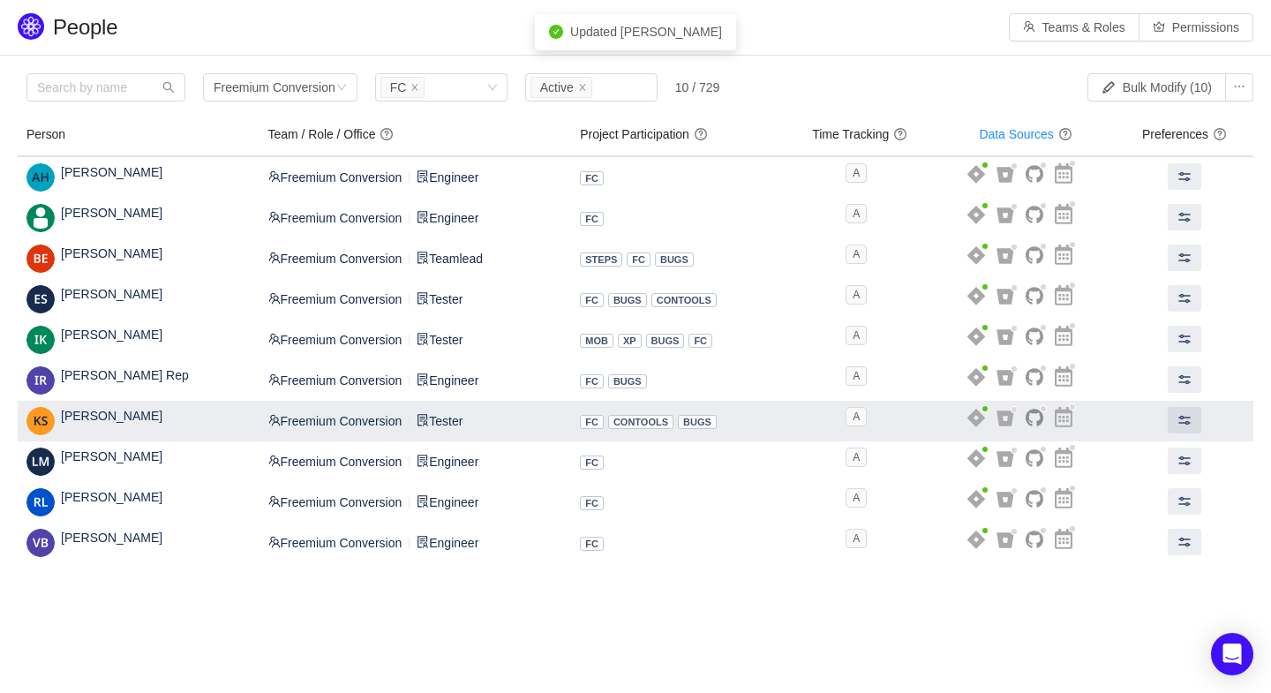
click at [51, 419] on img at bounding box center [40, 421] width 28 height 28
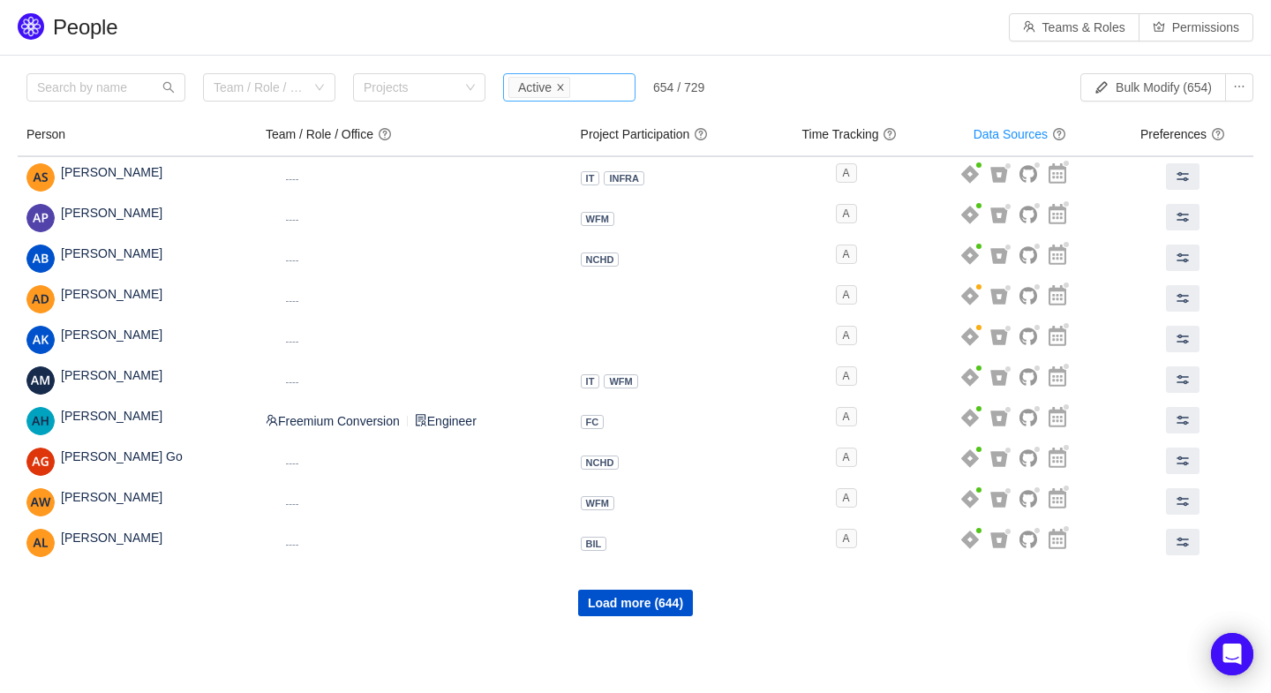
click at [557, 86] on icon "icon: close" at bounding box center [560, 87] width 9 height 9
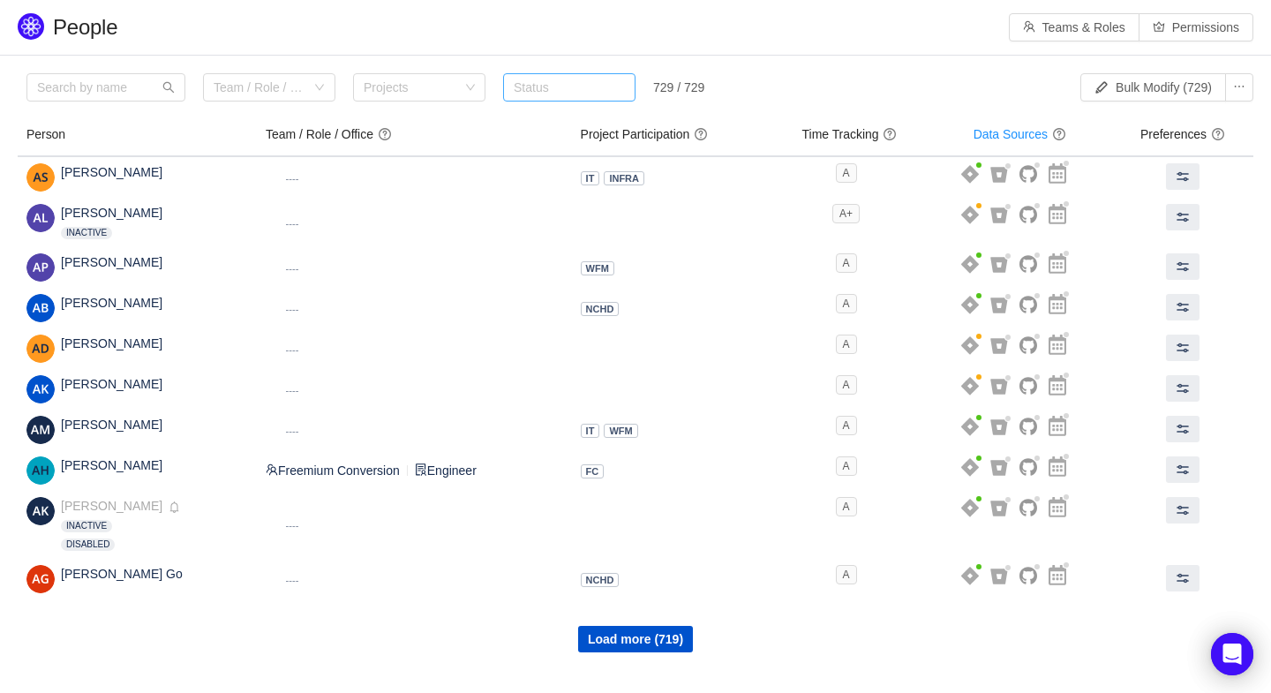
click at [543, 88] on div "Status" at bounding box center [565, 88] width 103 height 18
click at [535, 147] on span "Not Active" at bounding box center [542, 150] width 56 height 14
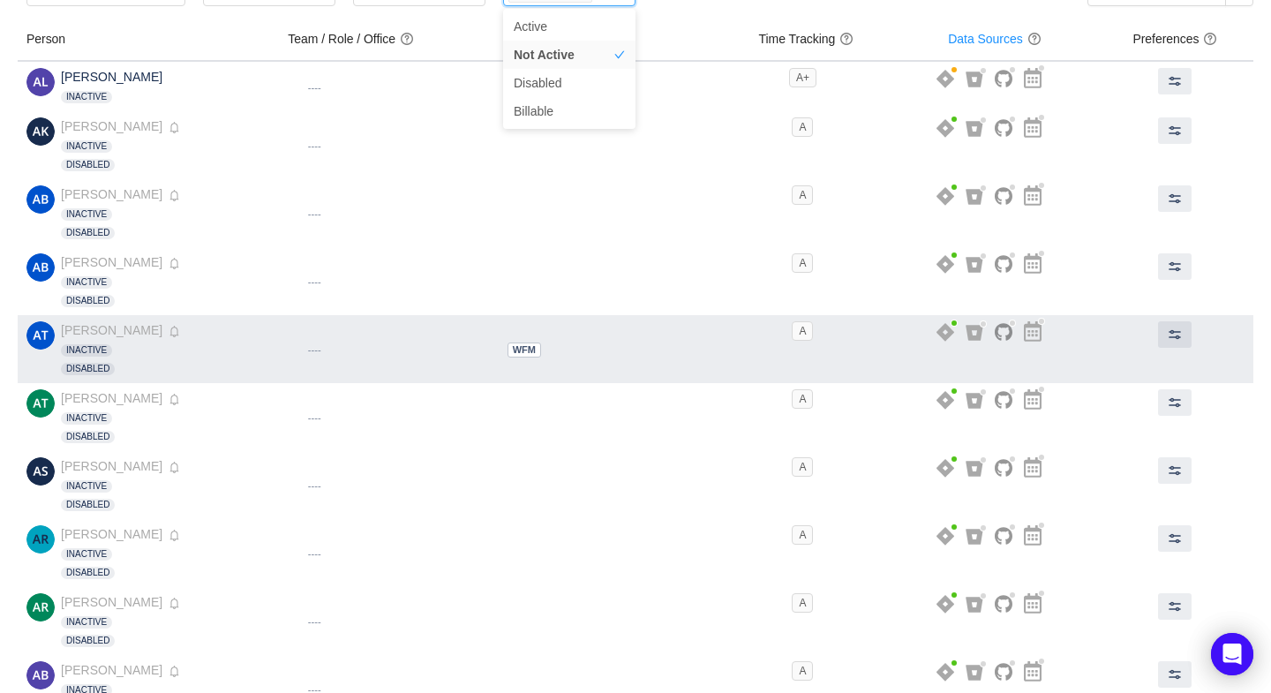
scroll to position [72, 0]
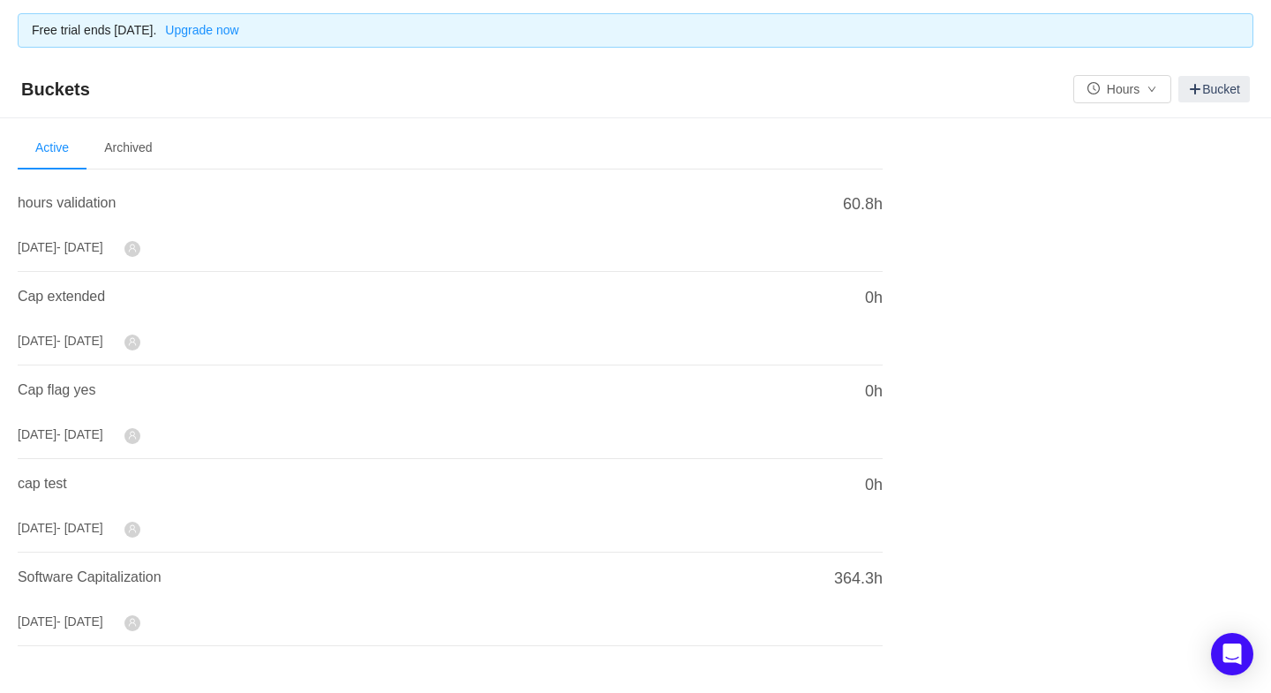
scroll to position [58, 0]
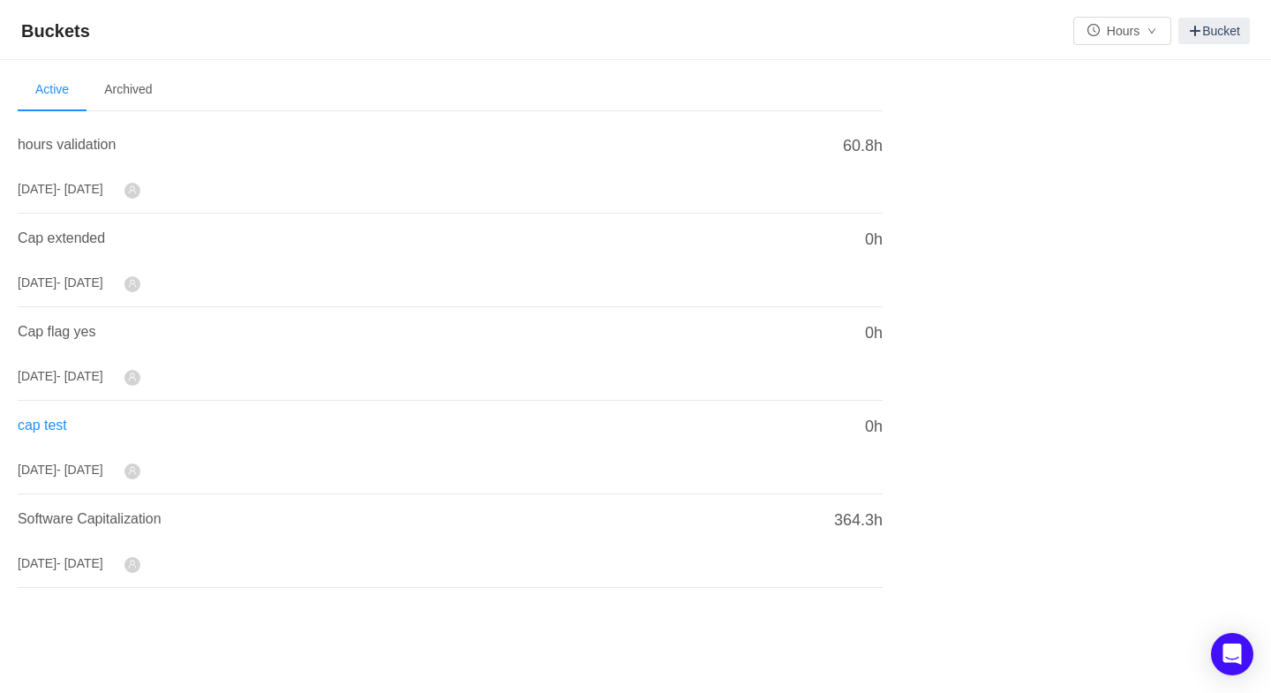
click at [47, 422] on span "cap test" at bounding box center [42, 425] width 49 height 15
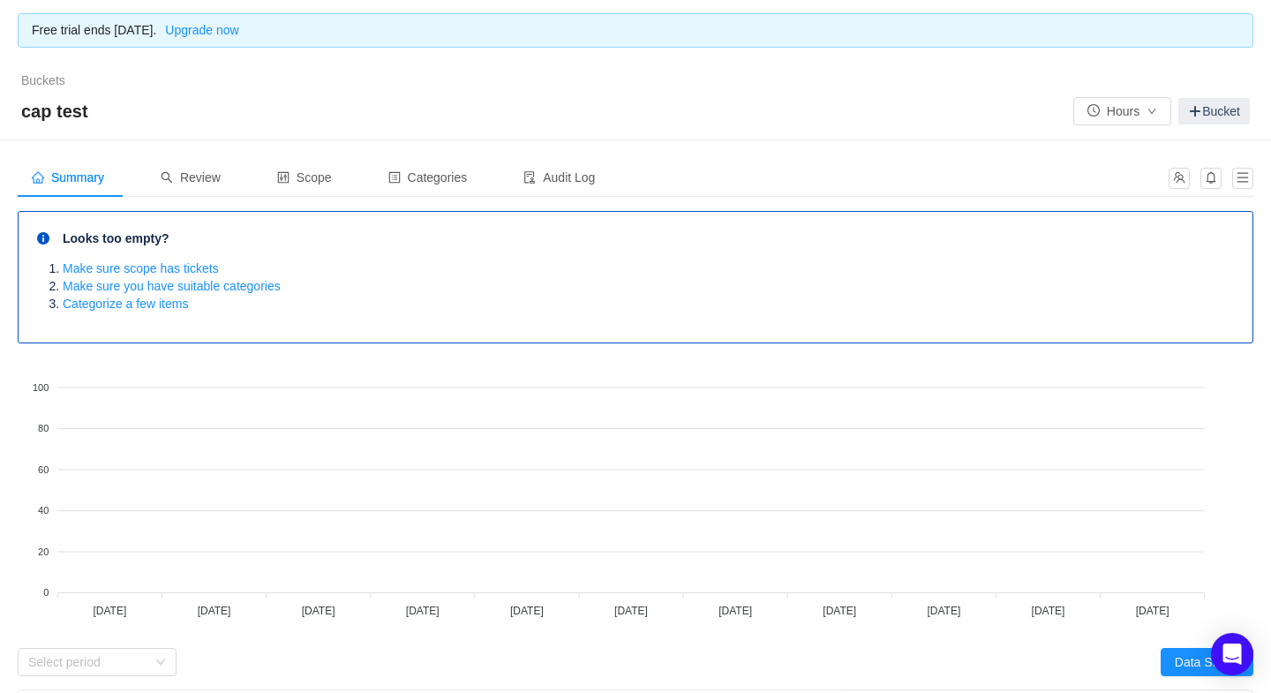
click at [61, 72] on div "Buckets / /" at bounding box center [635, 81] width 1229 height 19
click at [41, 83] on link "Buckets" at bounding box center [43, 80] width 44 height 14
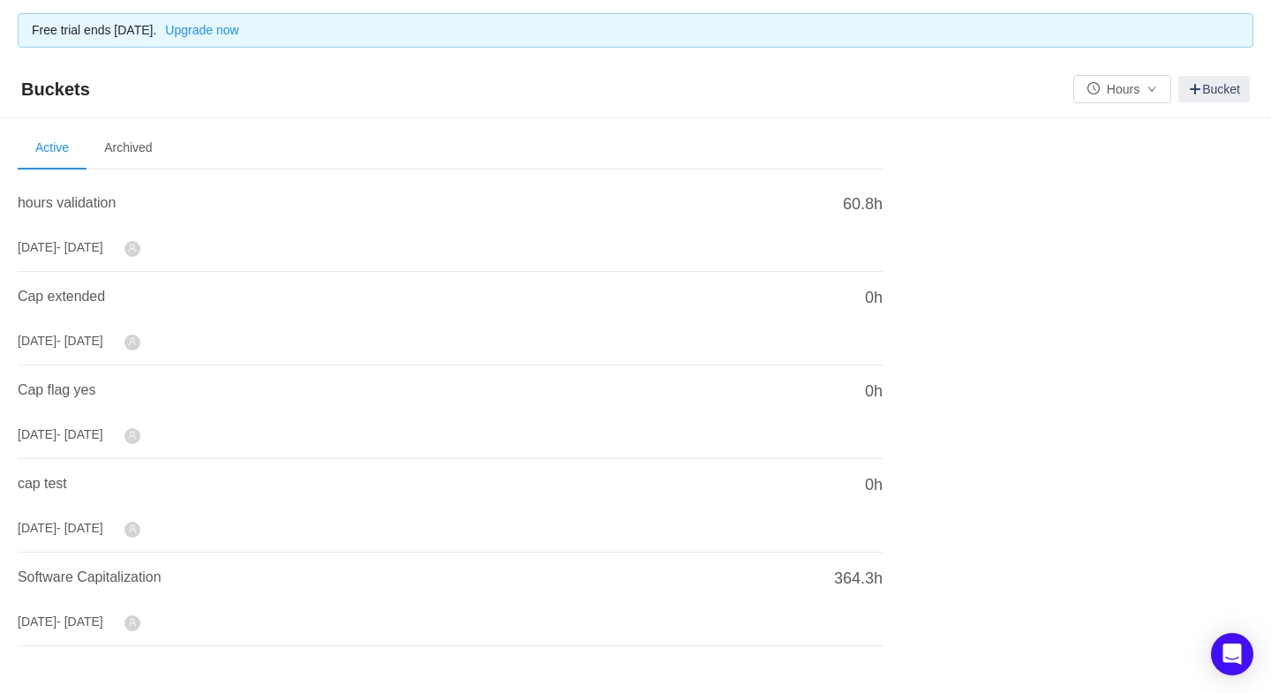
scroll to position [58, 0]
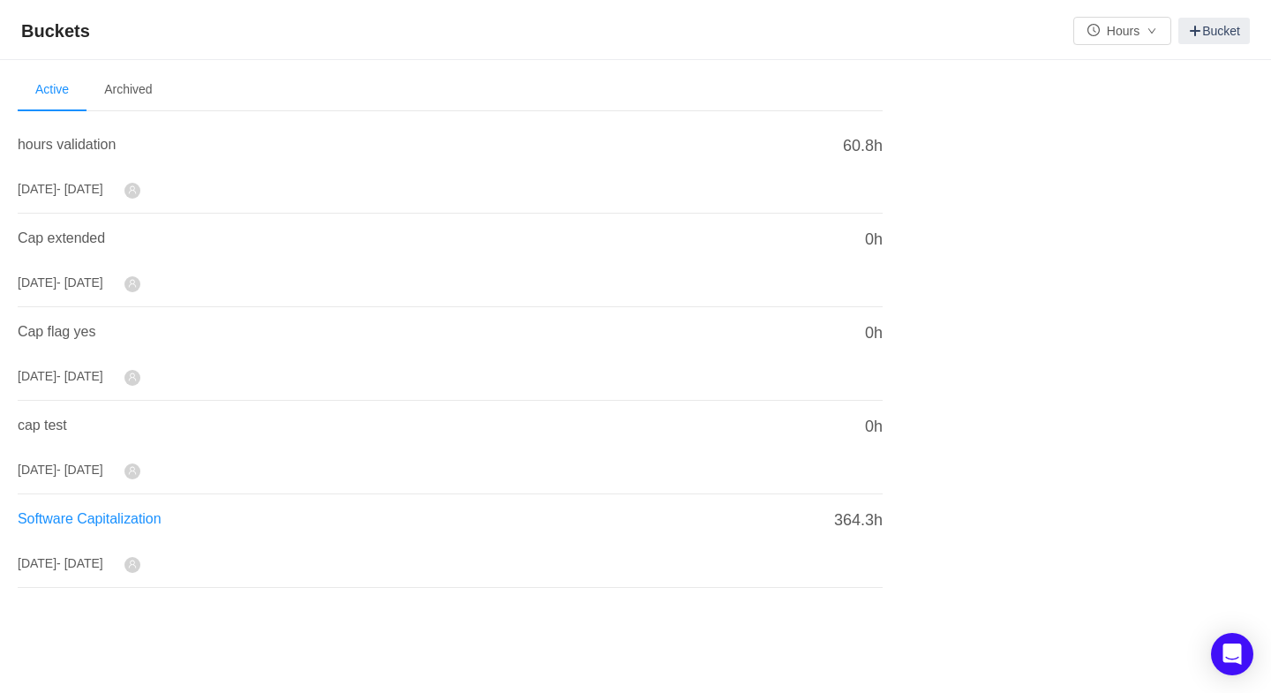
click at [54, 515] on span "Software Capitalization" at bounding box center [90, 518] width 144 height 15
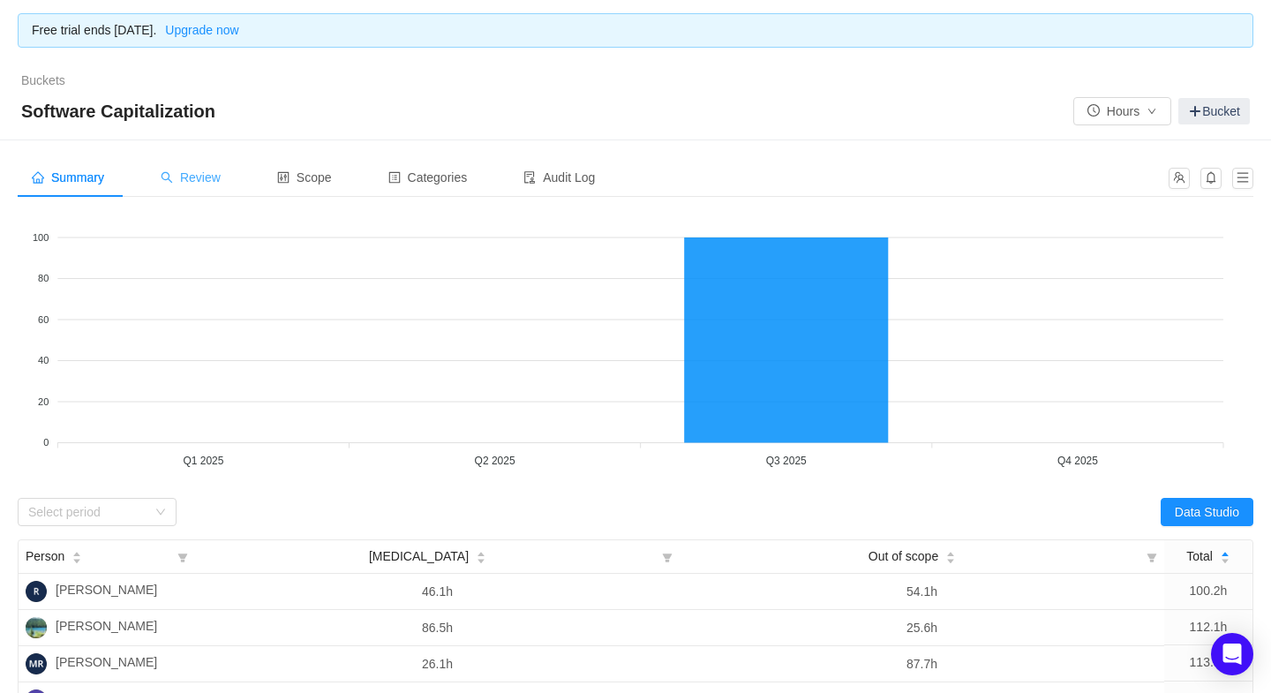
click at [211, 167] on div "Review" at bounding box center [191, 178] width 88 height 40
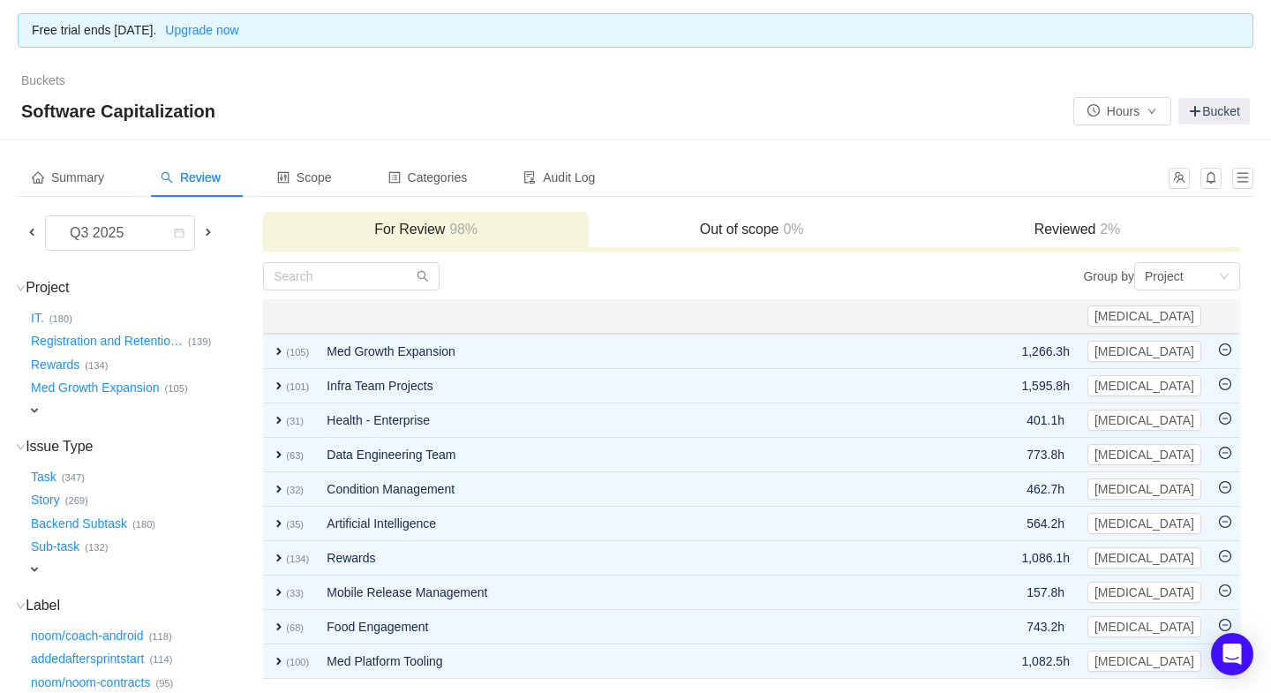
click at [50, 92] on div "Buckets / / Software Capitalization Hours Bucket" at bounding box center [635, 100] width 1271 height 79
click at [50, 80] on link "Buckets" at bounding box center [43, 80] width 44 height 14
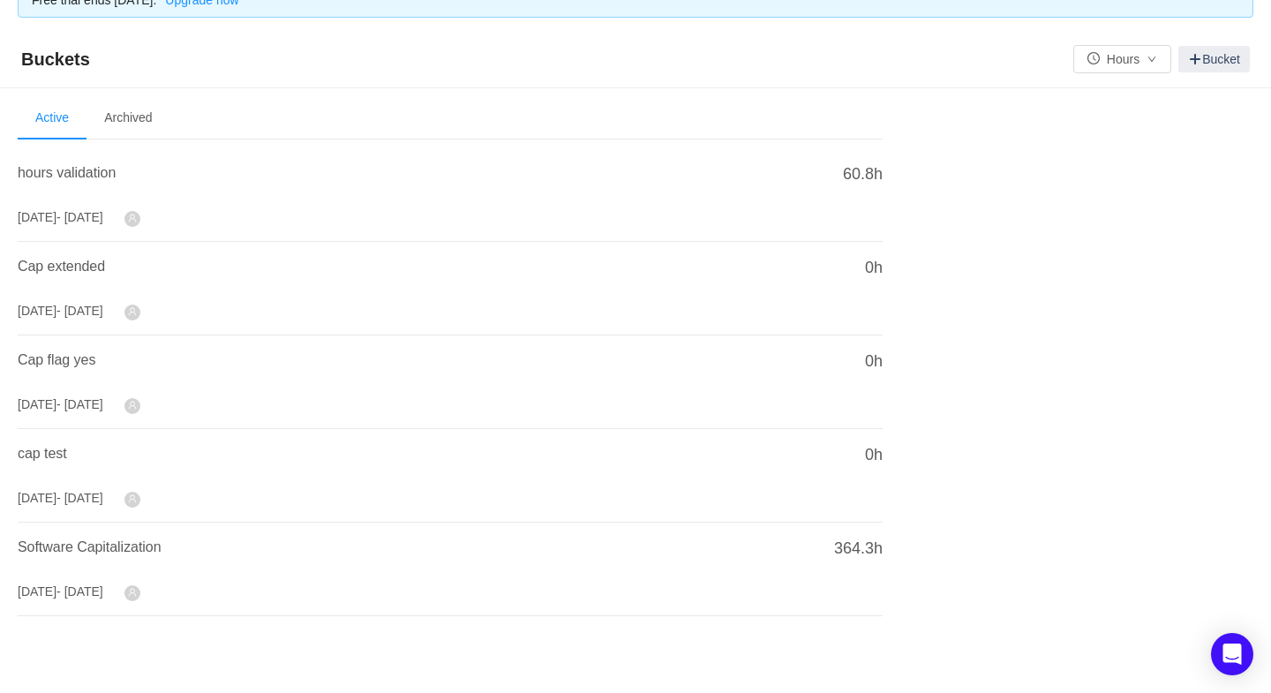
scroll to position [58, 0]
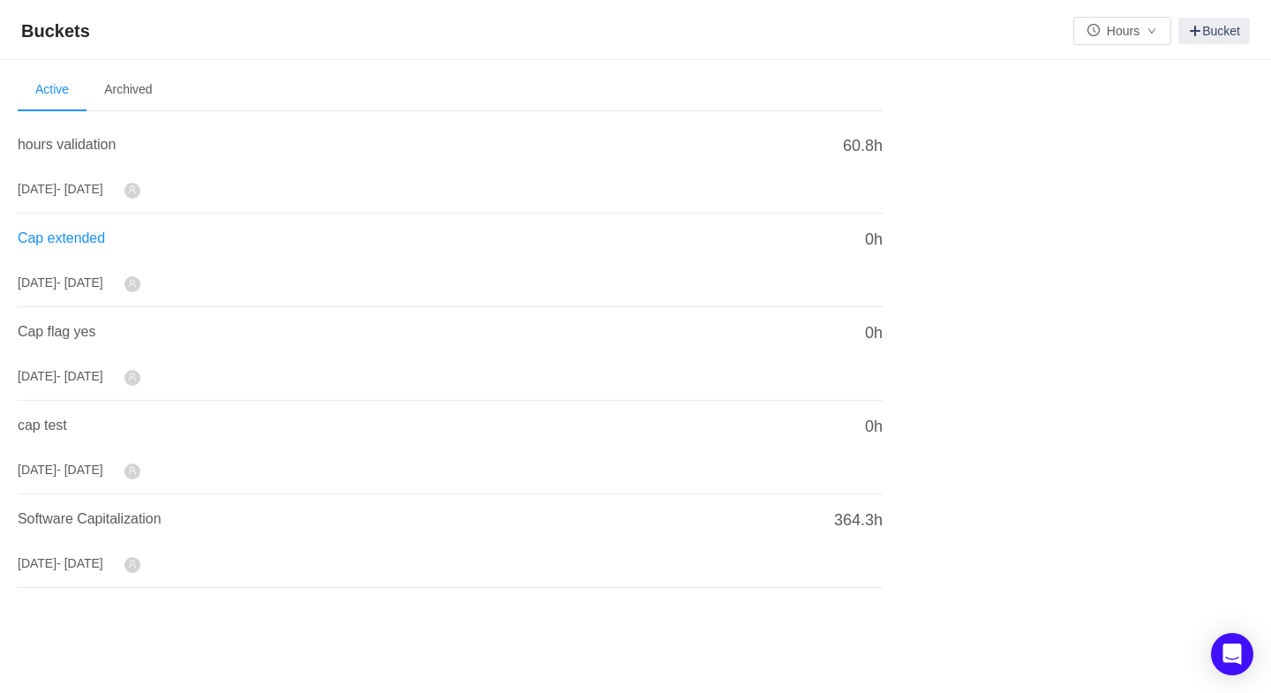
click at [77, 230] on span "Cap extended" at bounding box center [61, 237] width 87 height 15
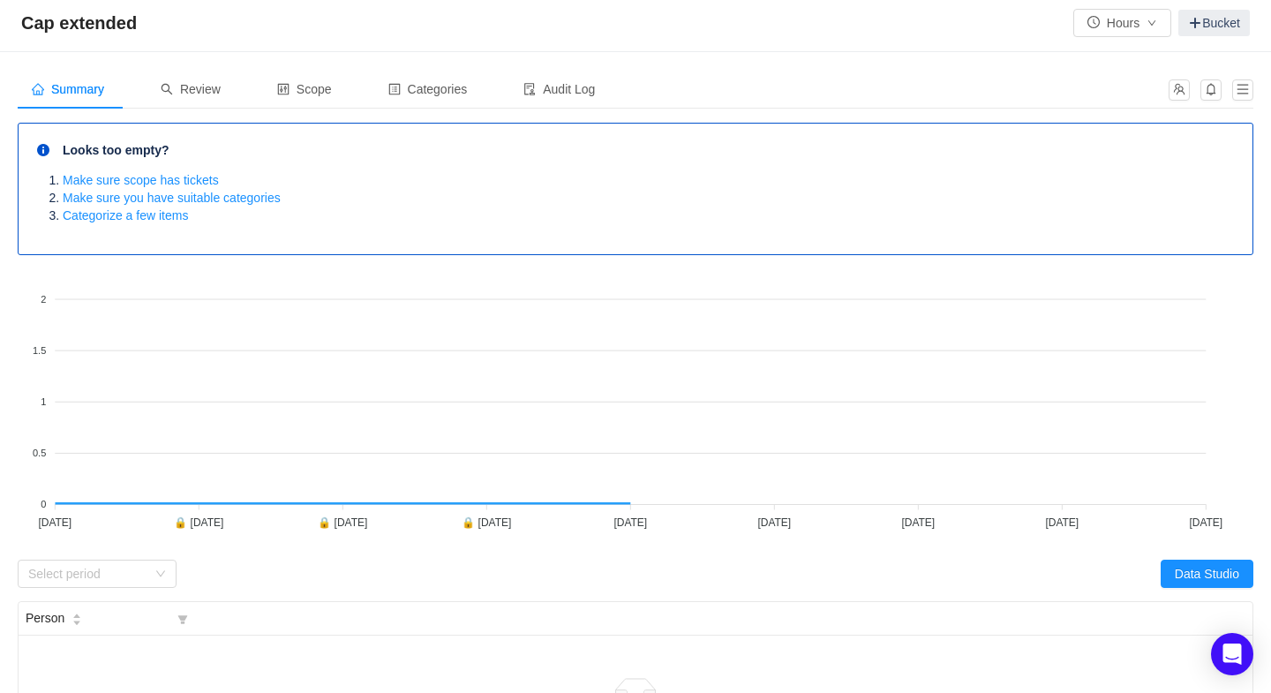
scroll to position [332, 0]
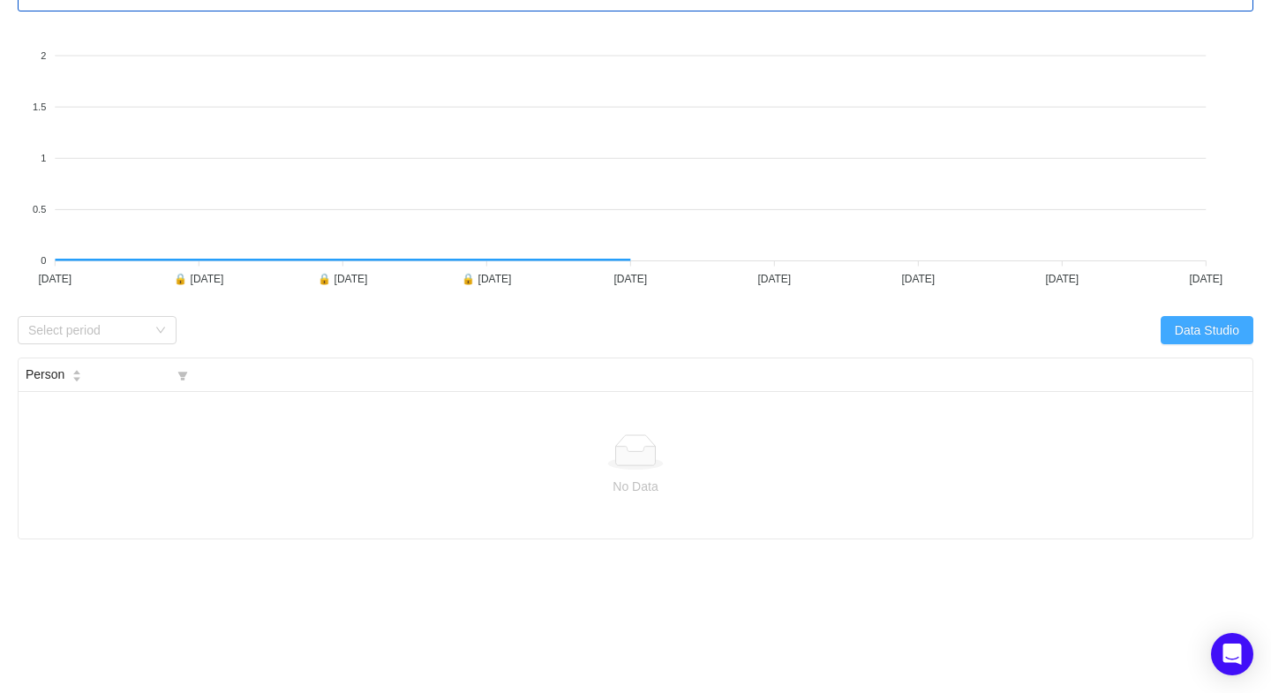
click at [1212, 331] on button "Data Studio" at bounding box center [1207, 330] width 93 height 28
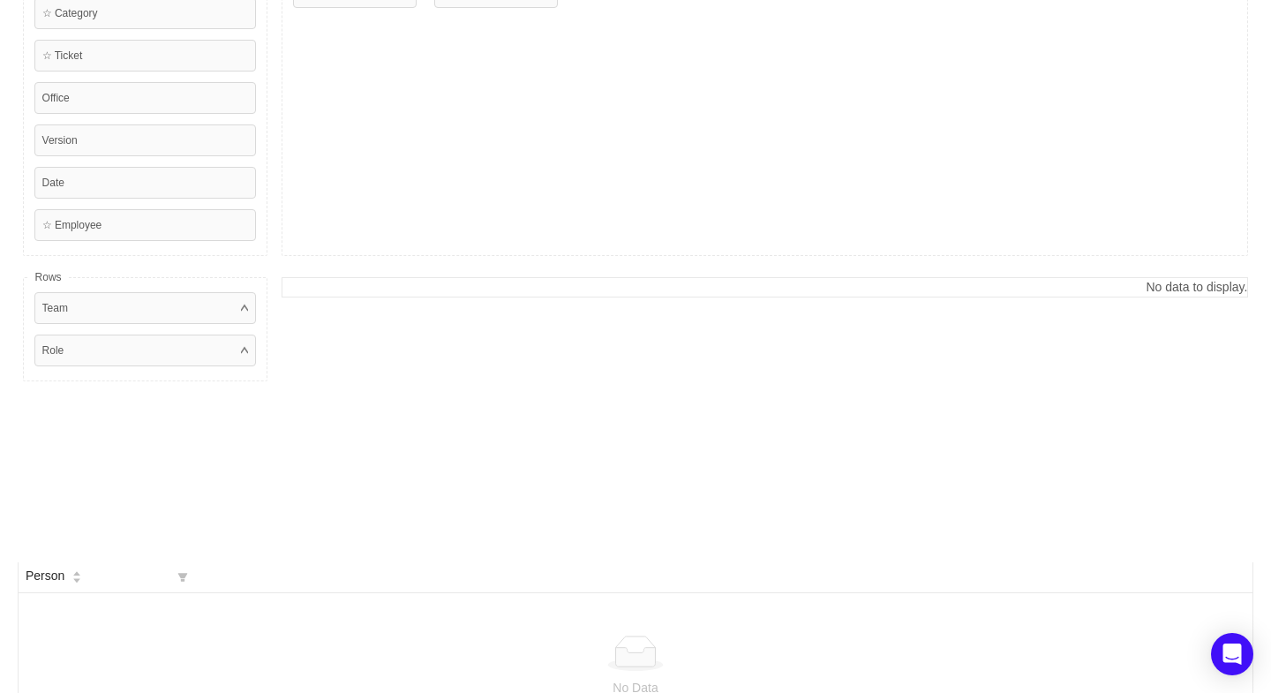
scroll to position [0, 0]
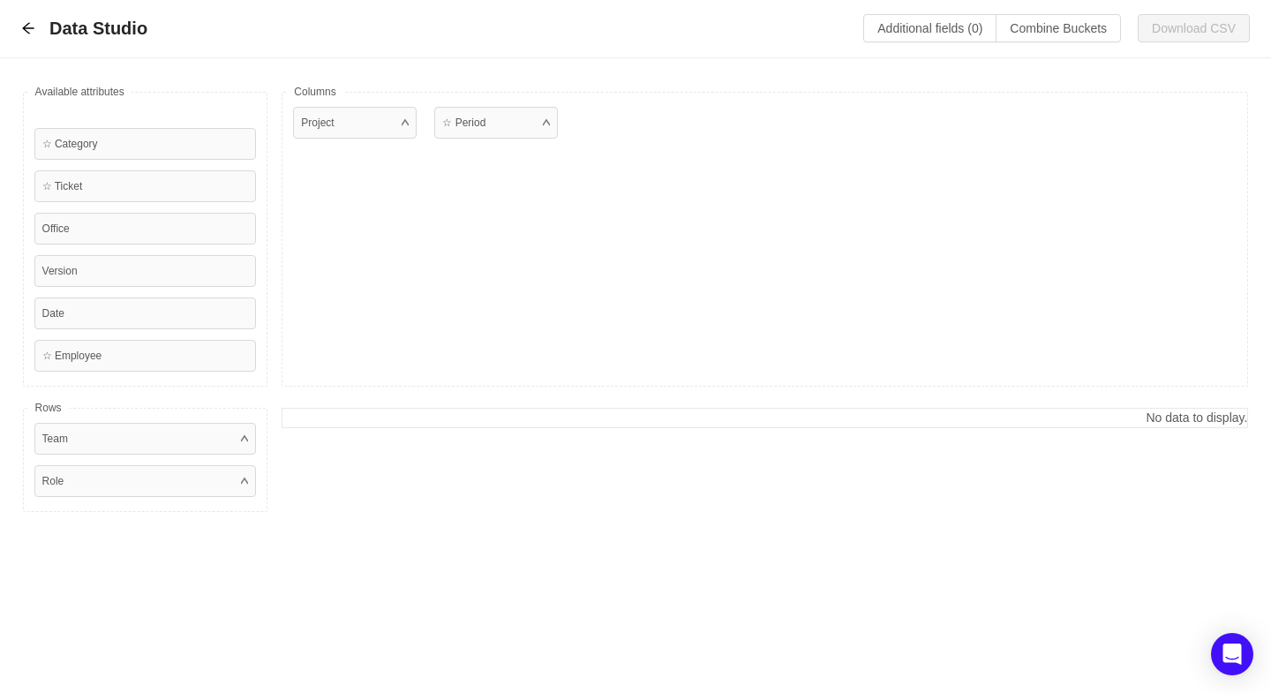
click at [17, 27] on div "Data Studio Additional fields (0) Combine Buckets (0) Download CSV" at bounding box center [635, 29] width 1271 height 58
click at [22, 26] on icon "icon: arrow-left" at bounding box center [28, 28] width 14 height 14
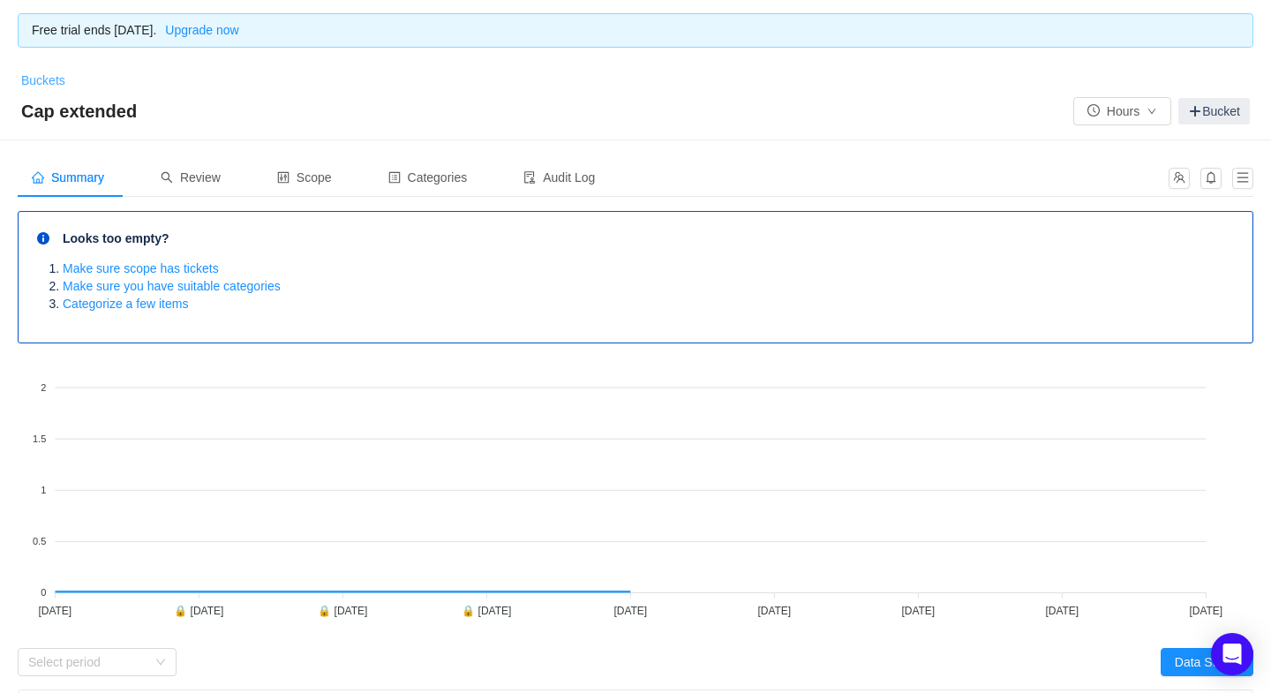
click at [34, 79] on link "Buckets" at bounding box center [43, 80] width 44 height 14
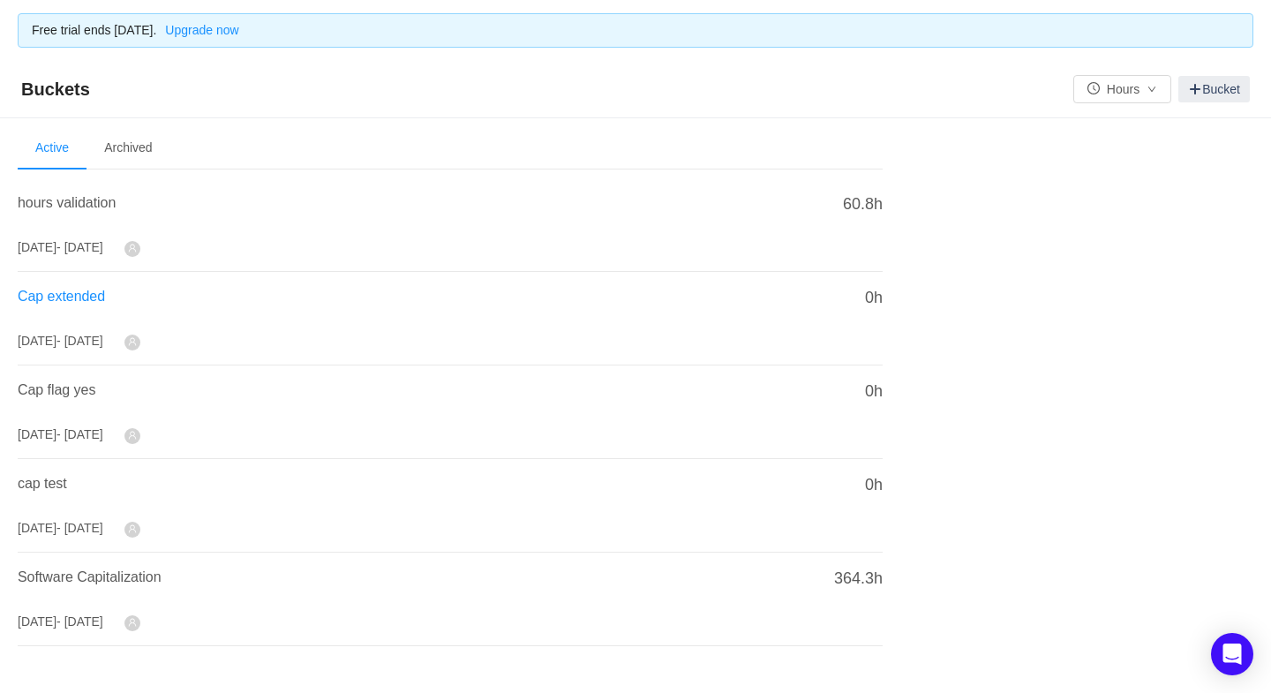
click at [92, 289] on span "Cap extended" at bounding box center [61, 296] width 87 height 15
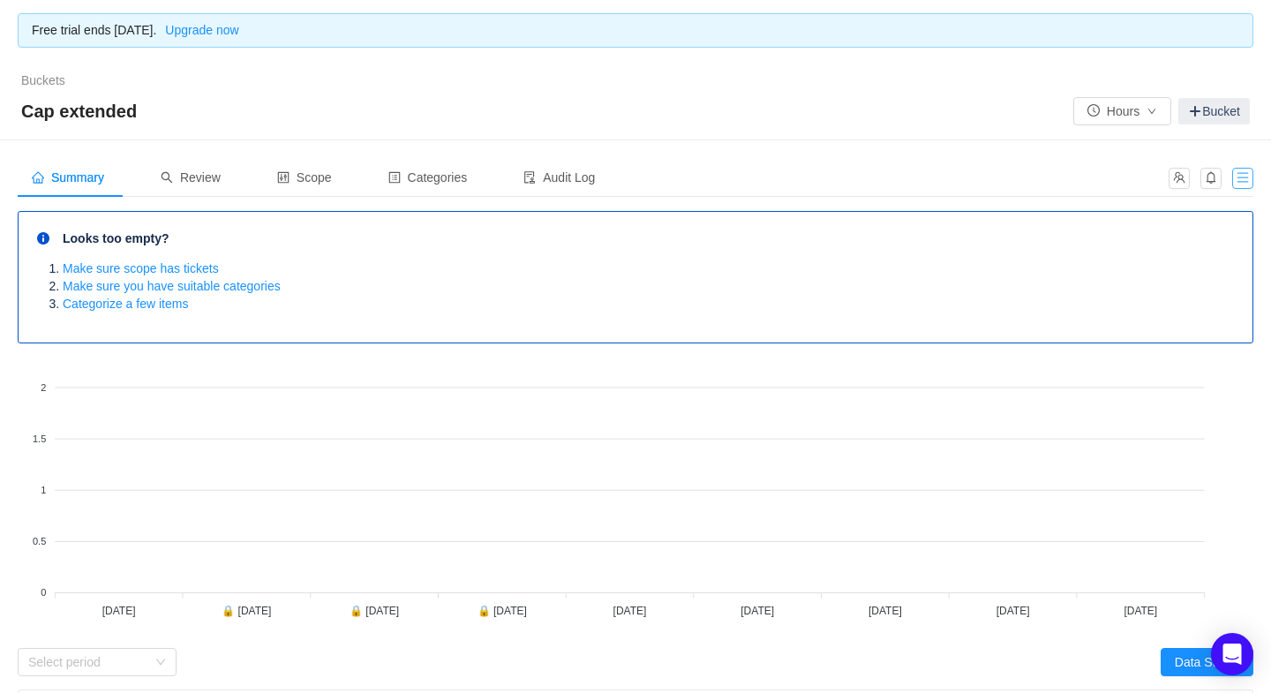
click at [1246, 173] on button "button" at bounding box center [1242, 178] width 21 height 21
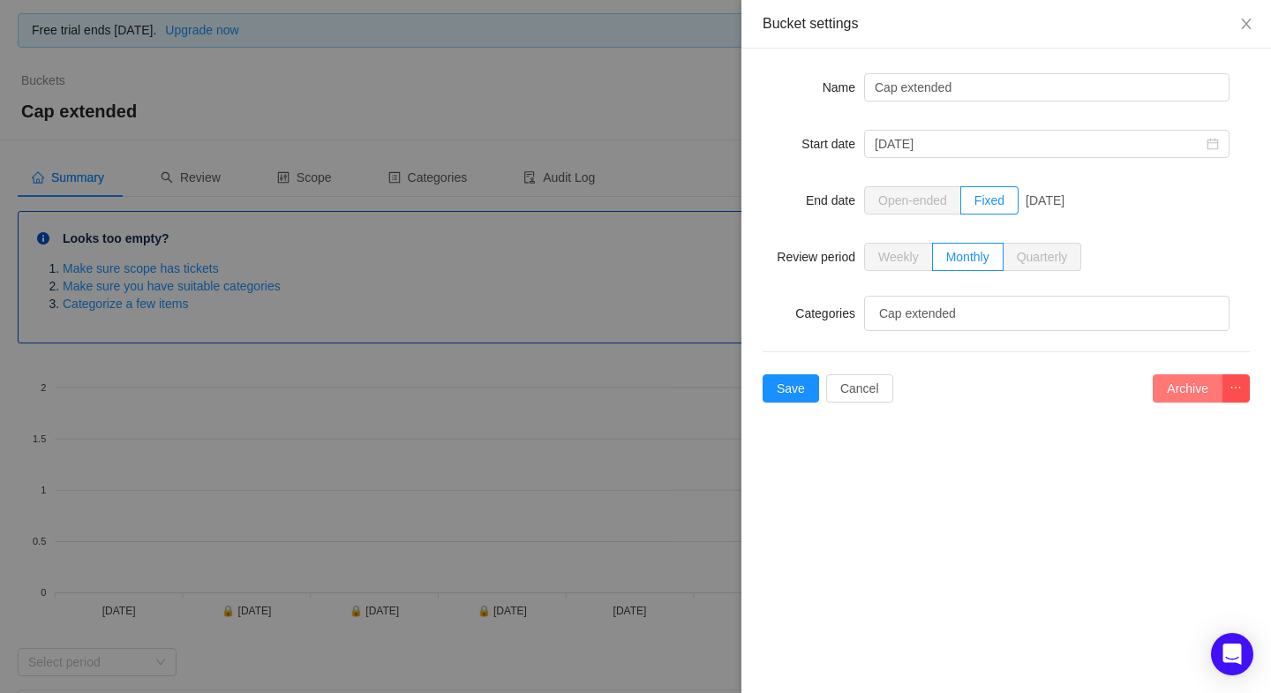
click at [1201, 383] on button "Archive" at bounding box center [1188, 388] width 70 height 28
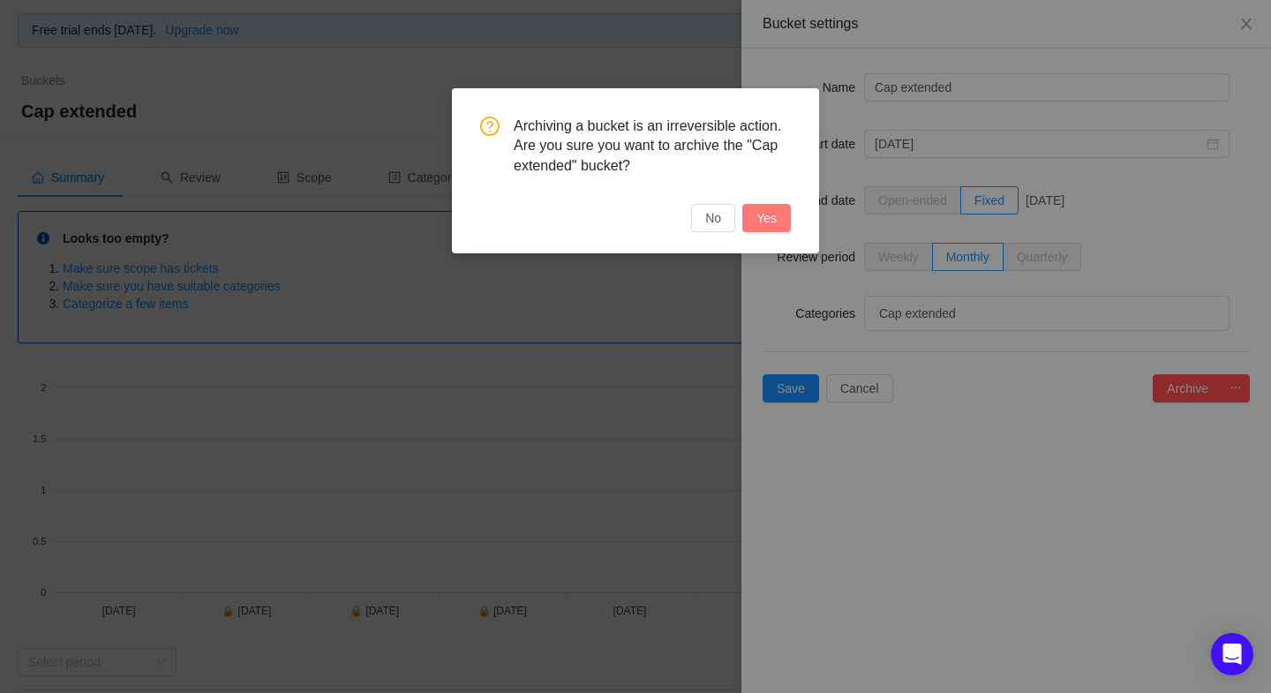
click at [778, 220] on button "Yes" at bounding box center [766, 218] width 49 height 28
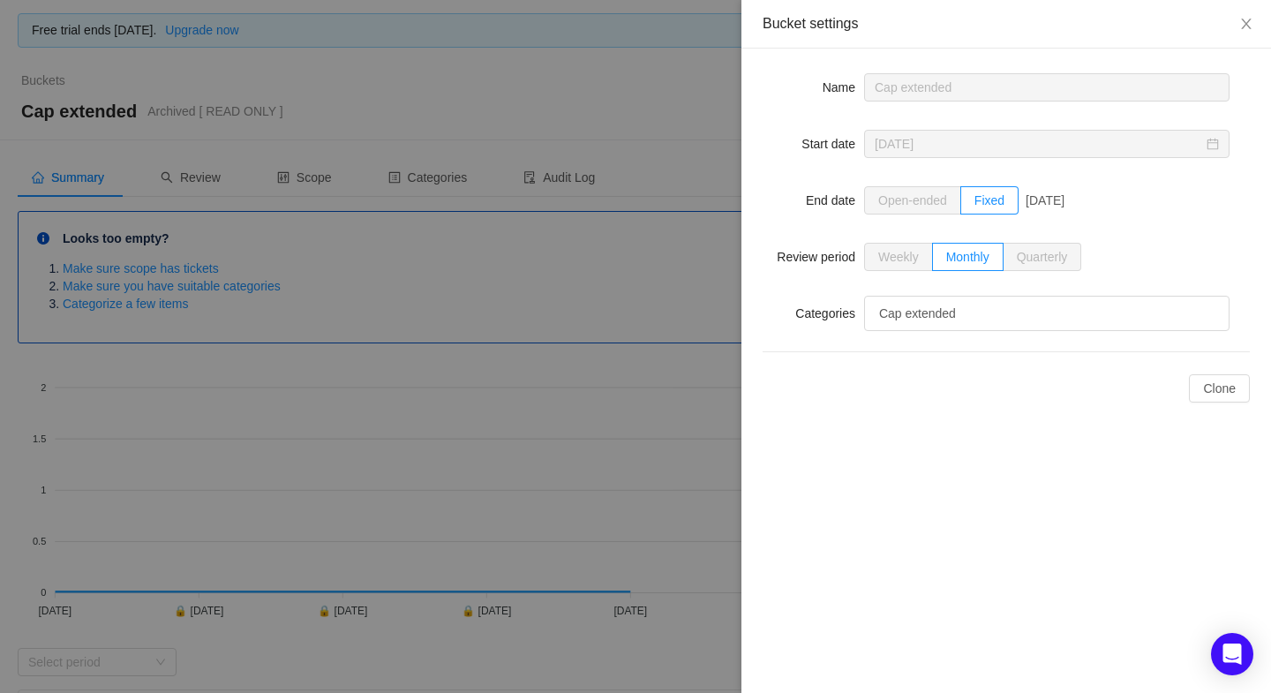
click at [59, 86] on div at bounding box center [635, 346] width 1271 height 693
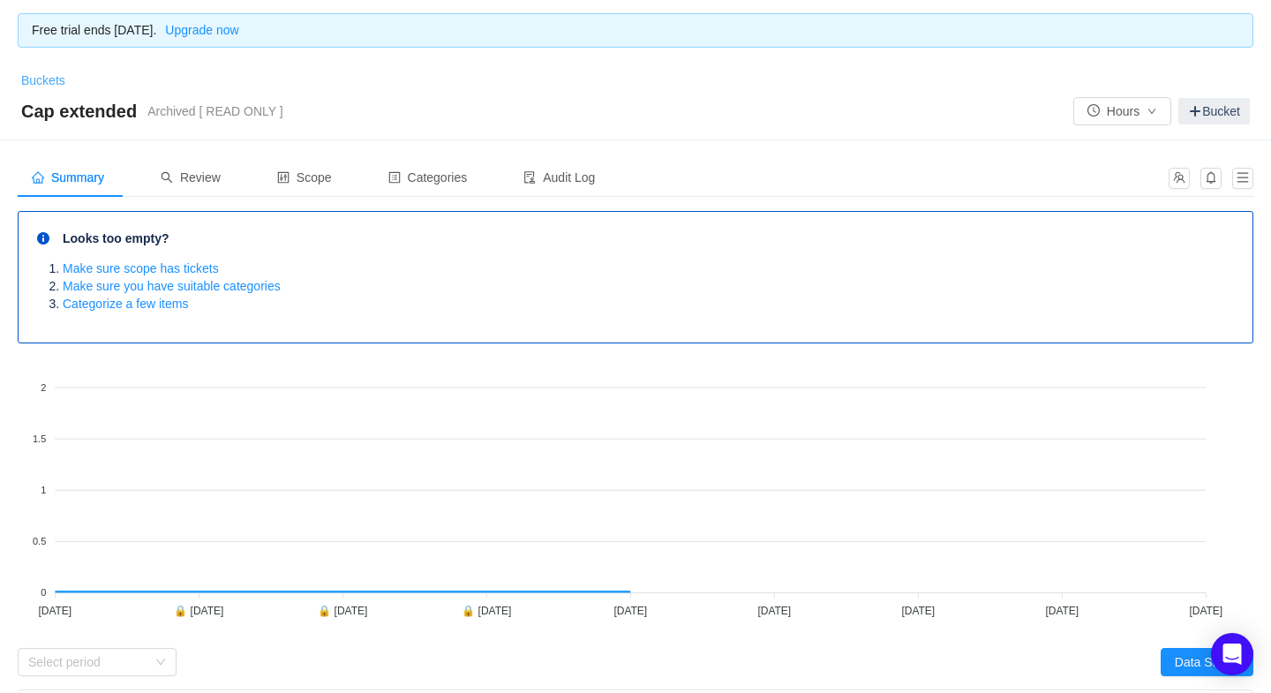
click at [56, 73] on link "Buckets" at bounding box center [43, 80] width 44 height 14
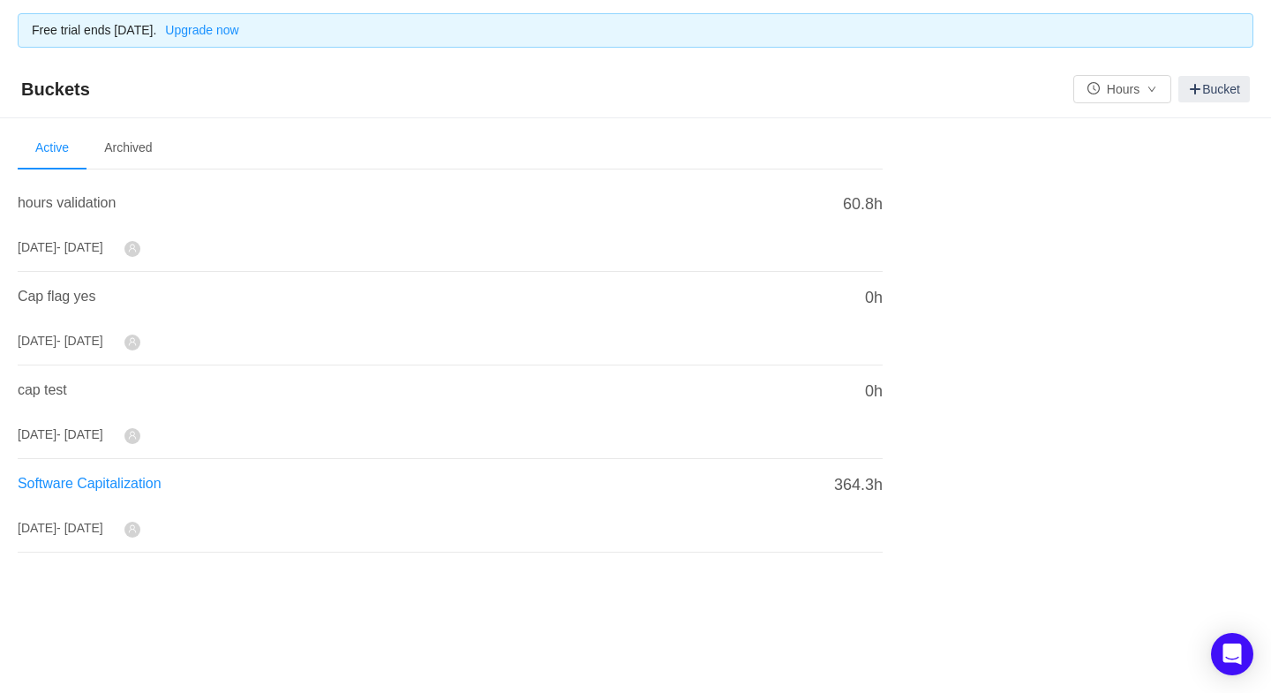
click at [93, 476] on span "Software Capitalization" at bounding box center [90, 483] width 144 height 15
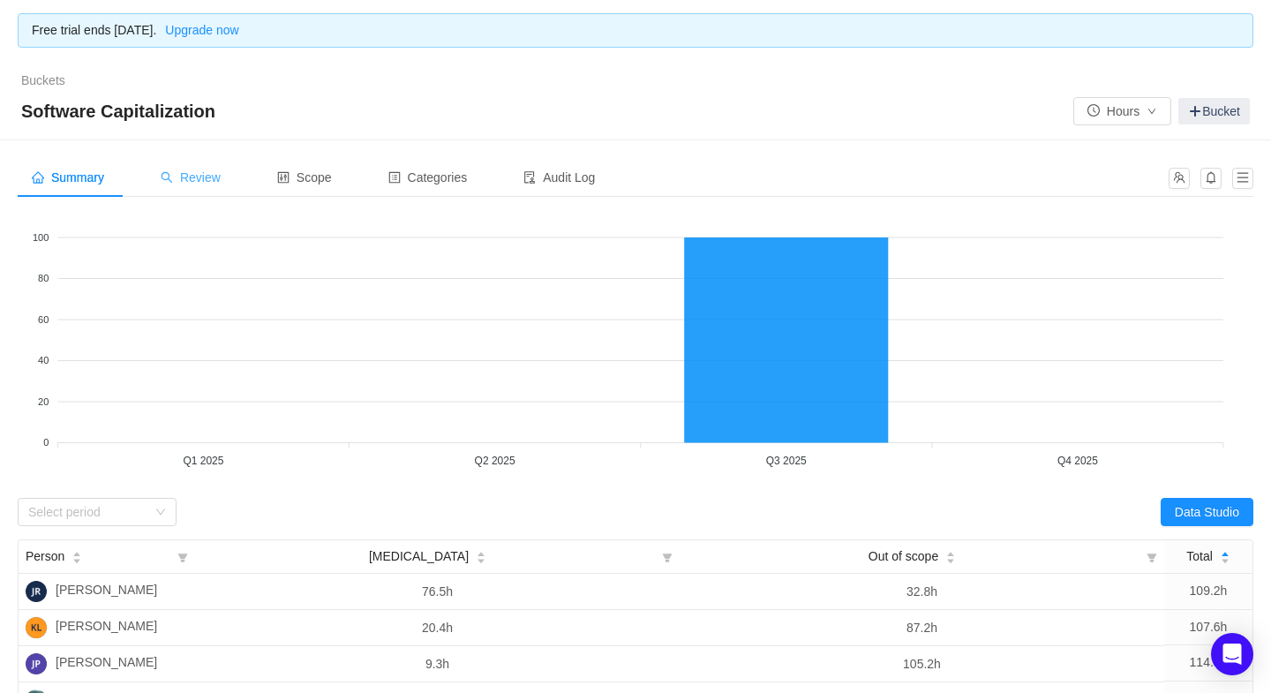
click at [204, 168] on div "Review" at bounding box center [191, 178] width 88 height 40
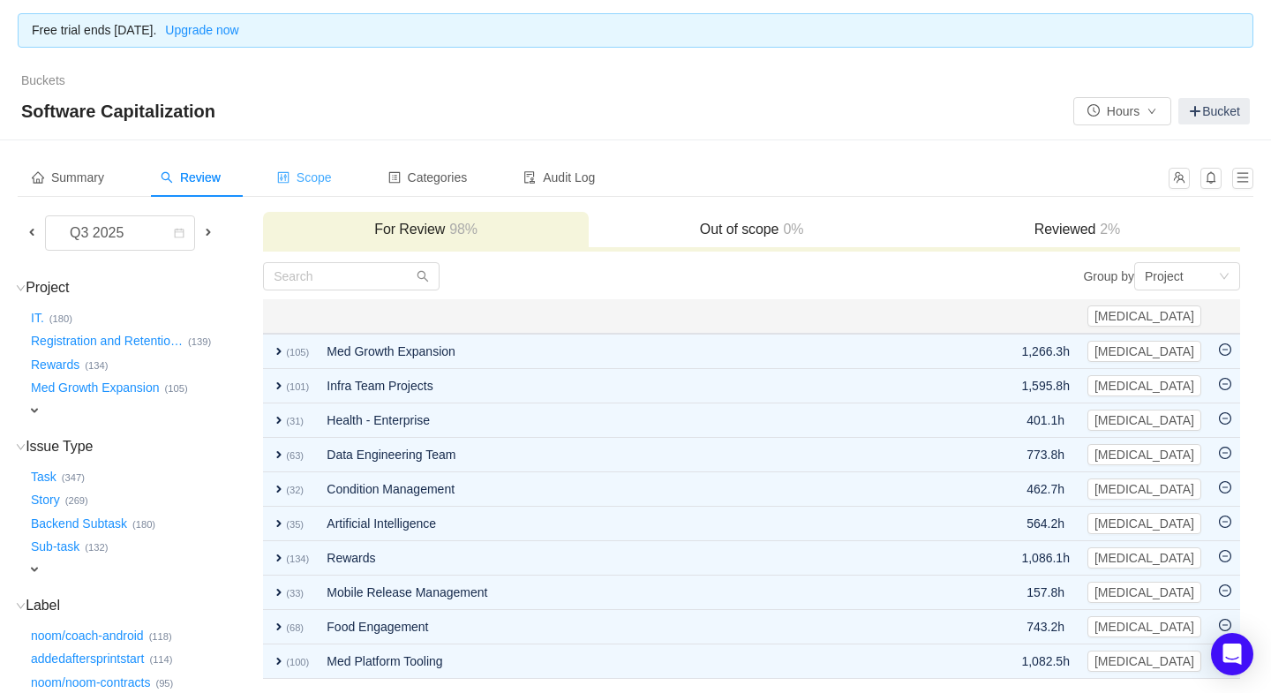
click at [323, 165] on div "Scope" at bounding box center [304, 178] width 83 height 40
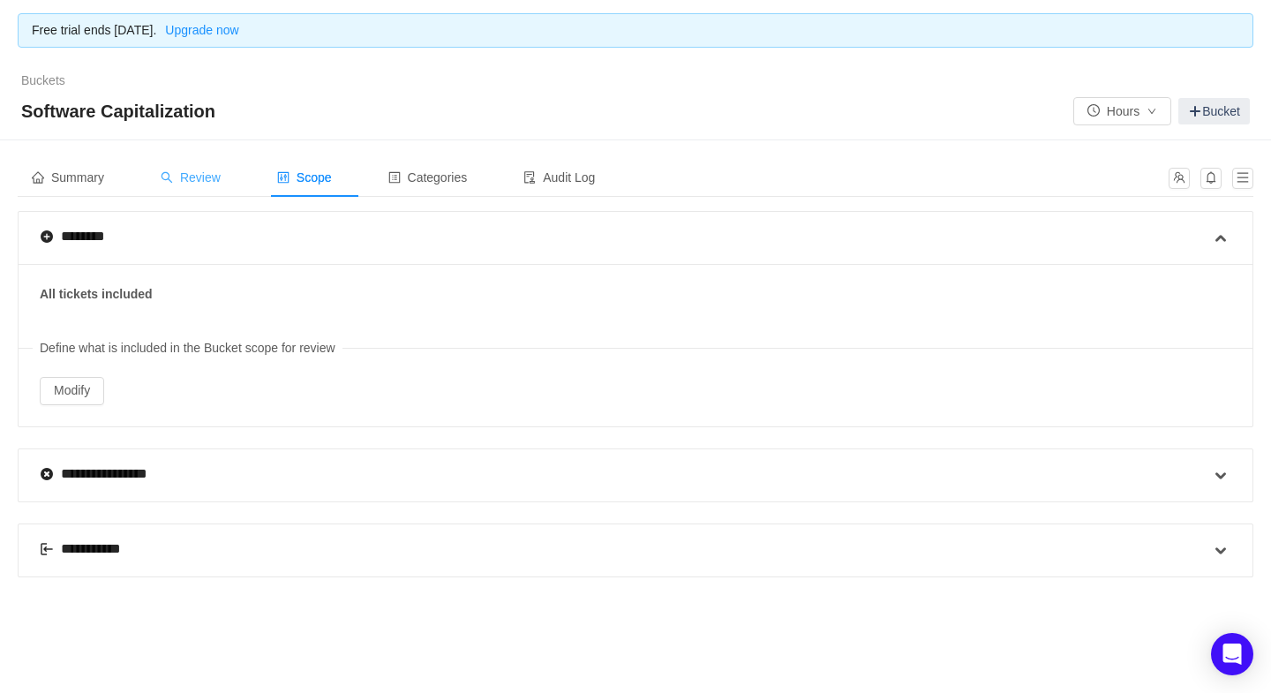
click at [203, 174] on span "Review" at bounding box center [191, 177] width 60 height 14
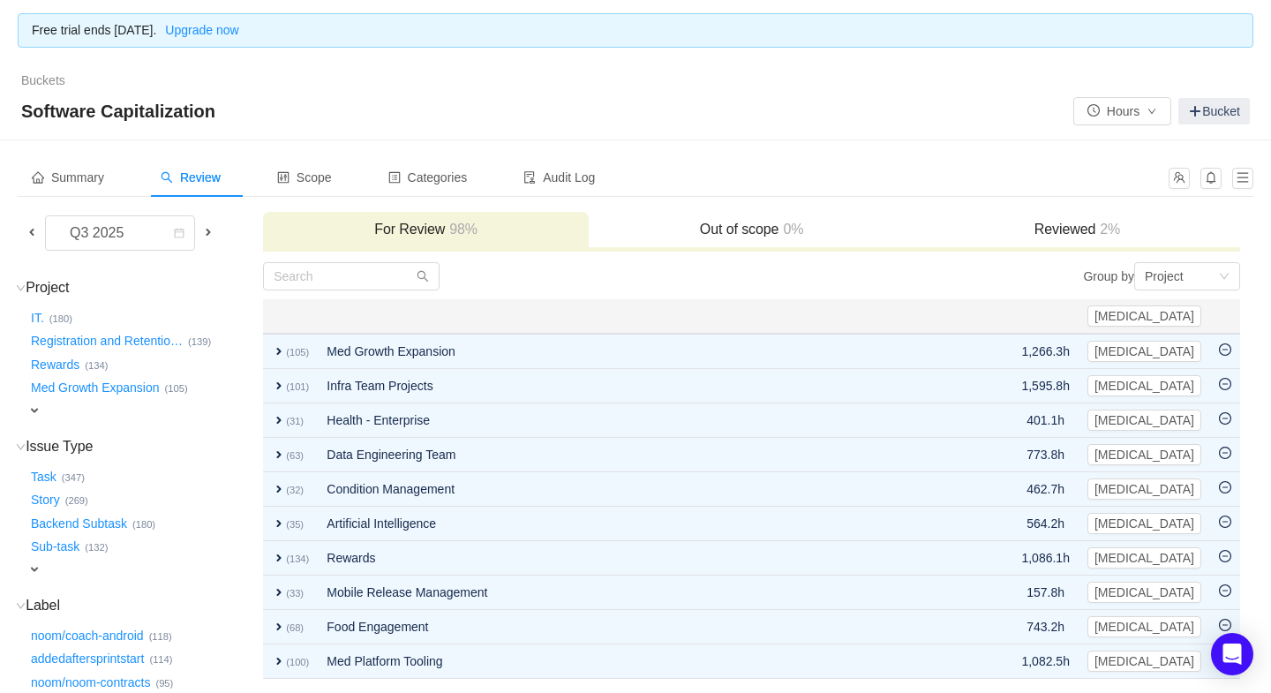
click at [1081, 227] on h3 "Reviewed 2%" at bounding box center [1077, 230] width 308 height 18
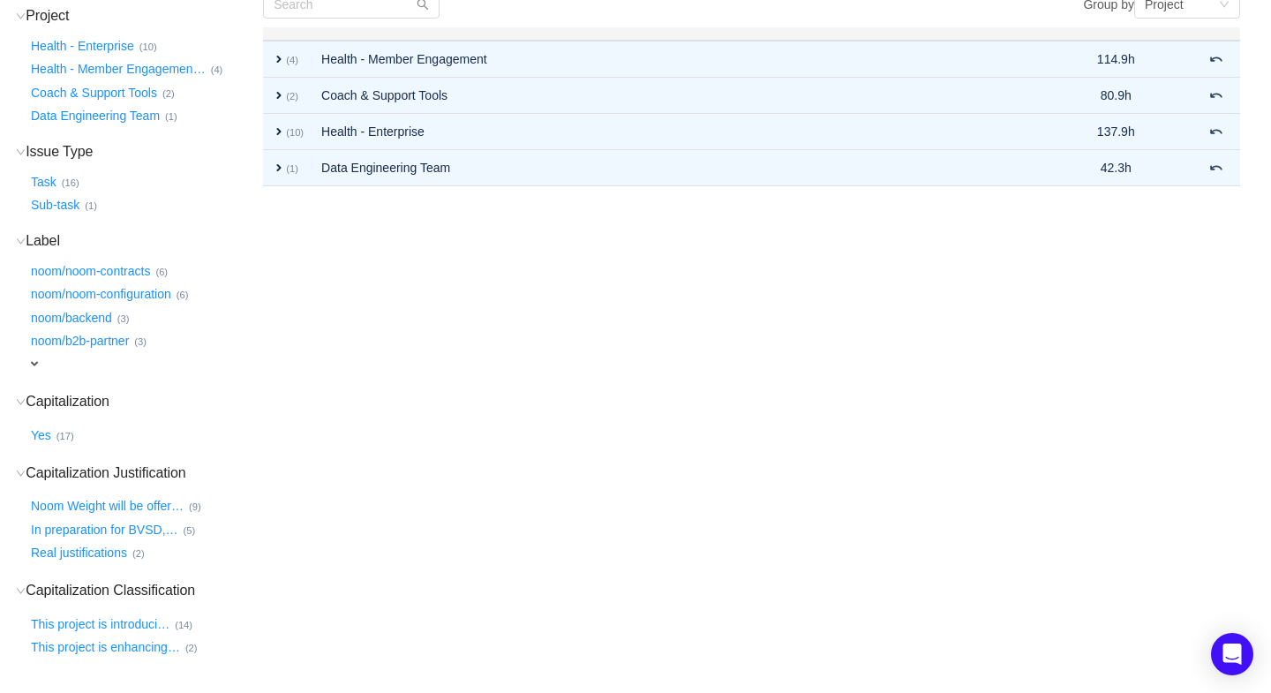
scroll to position [335, 0]
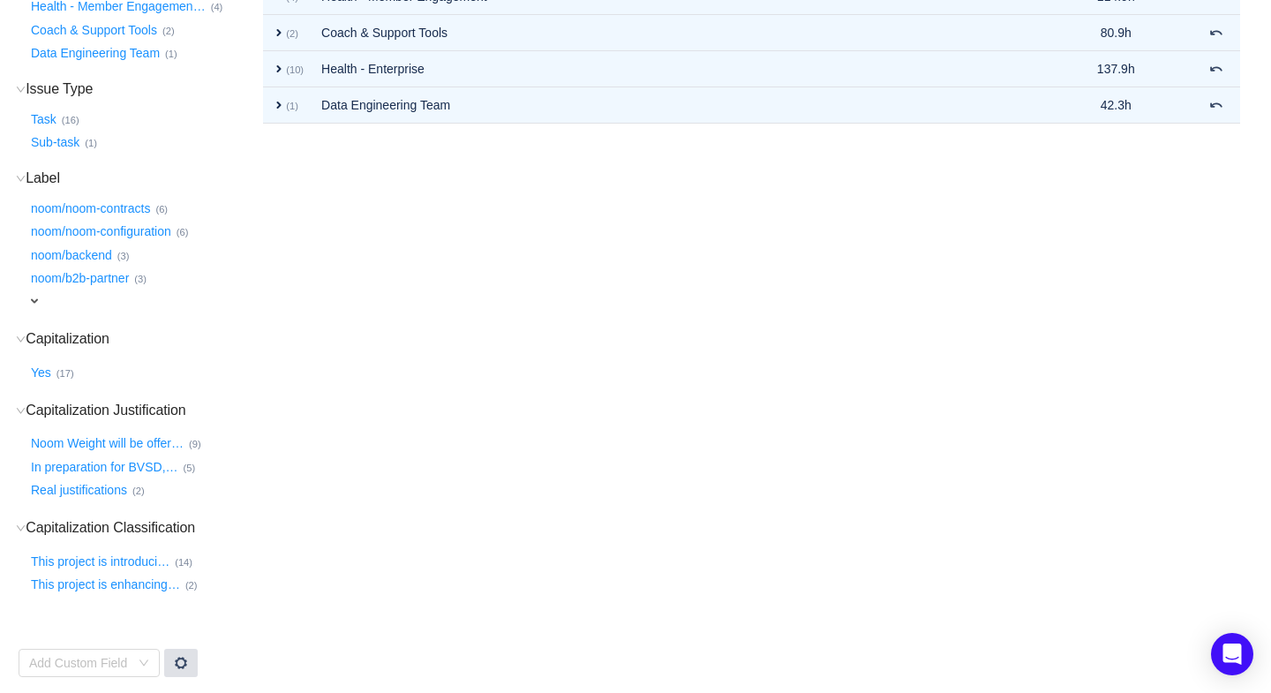
click at [184, 660] on span at bounding box center [181, 663] width 14 height 14
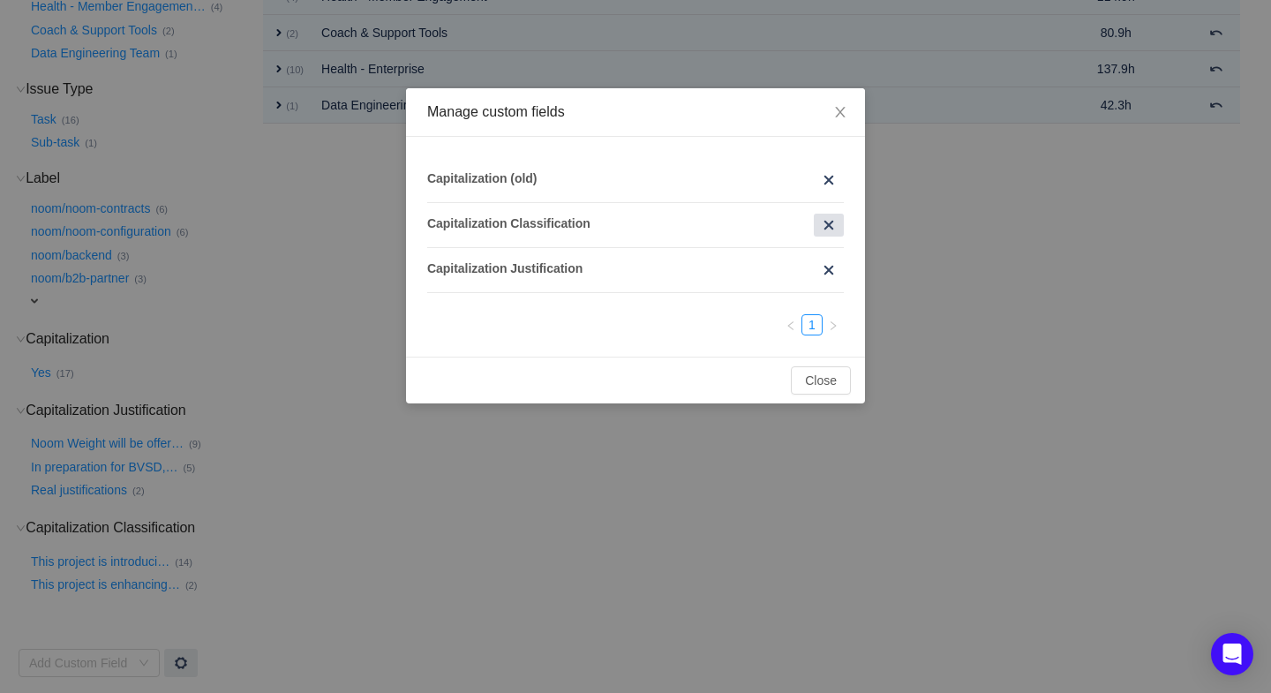
click at [833, 223] on span at bounding box center [829, 225] width 14 height 14
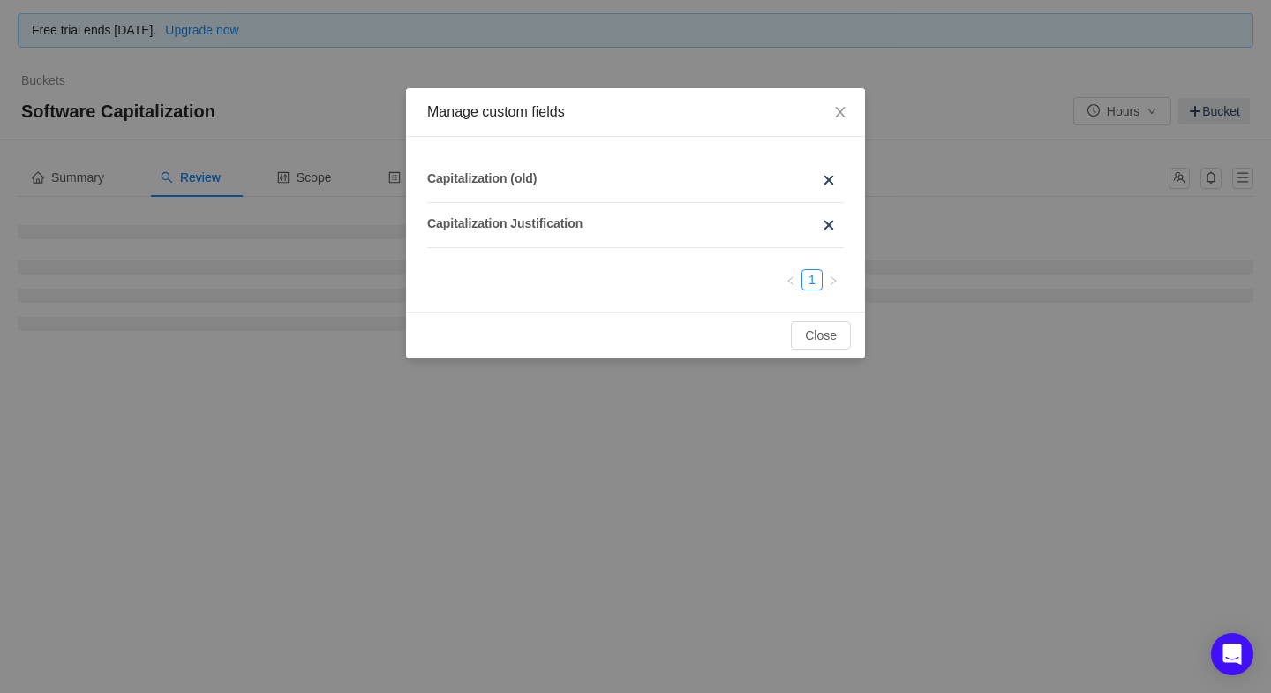
scroll to position [0, 0]
click at [828, 219] on span at bounding box center [829, 225] width 14 height 14
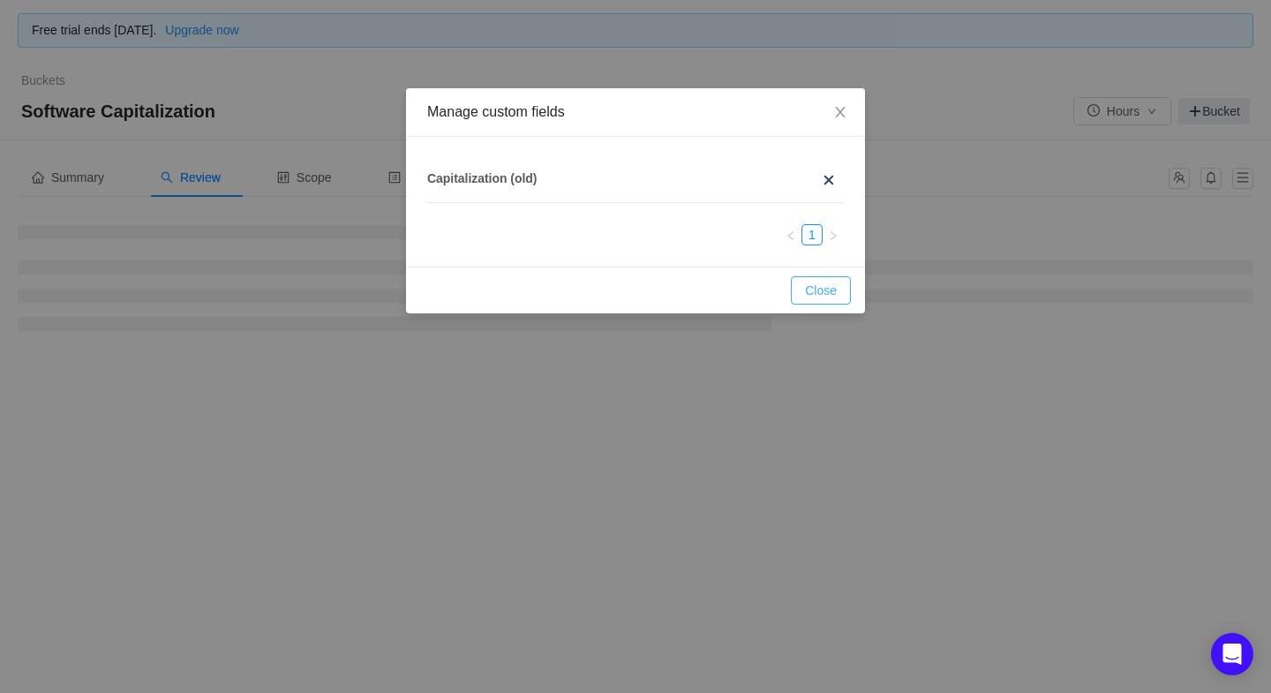
click at [820, 288] on button "Close" at bounding box center [821, 290] width 60 height 28
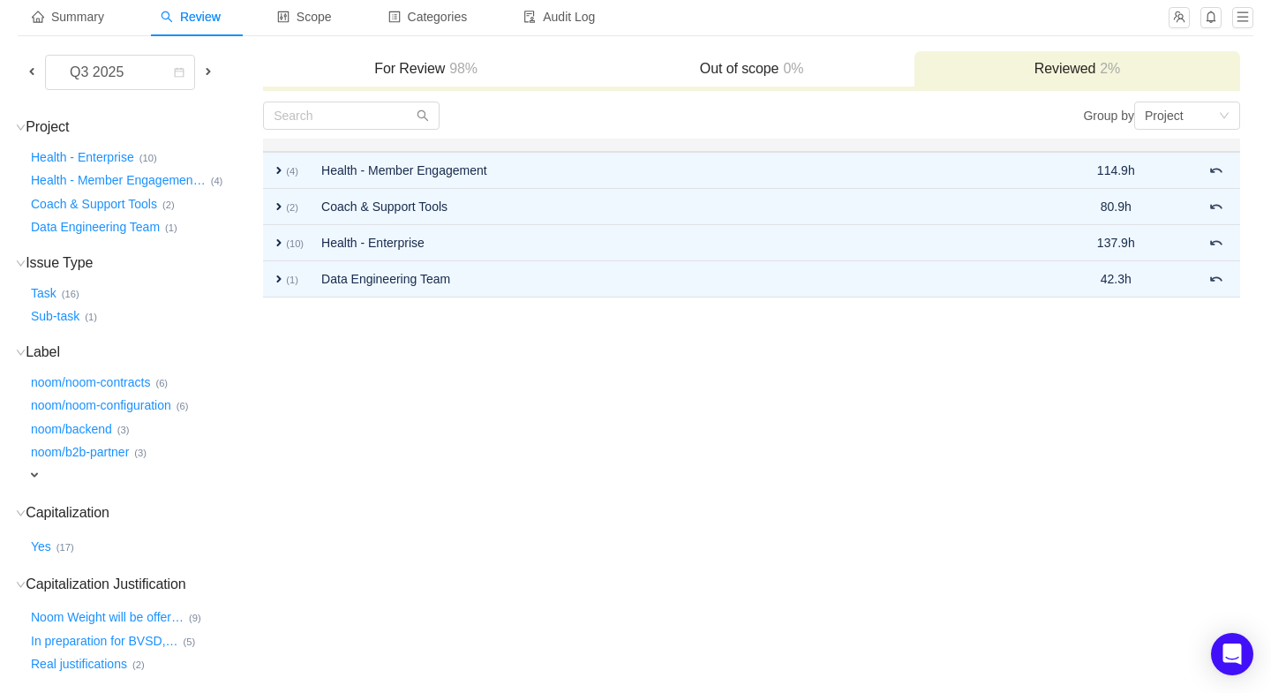
scroll to position [240, 0]
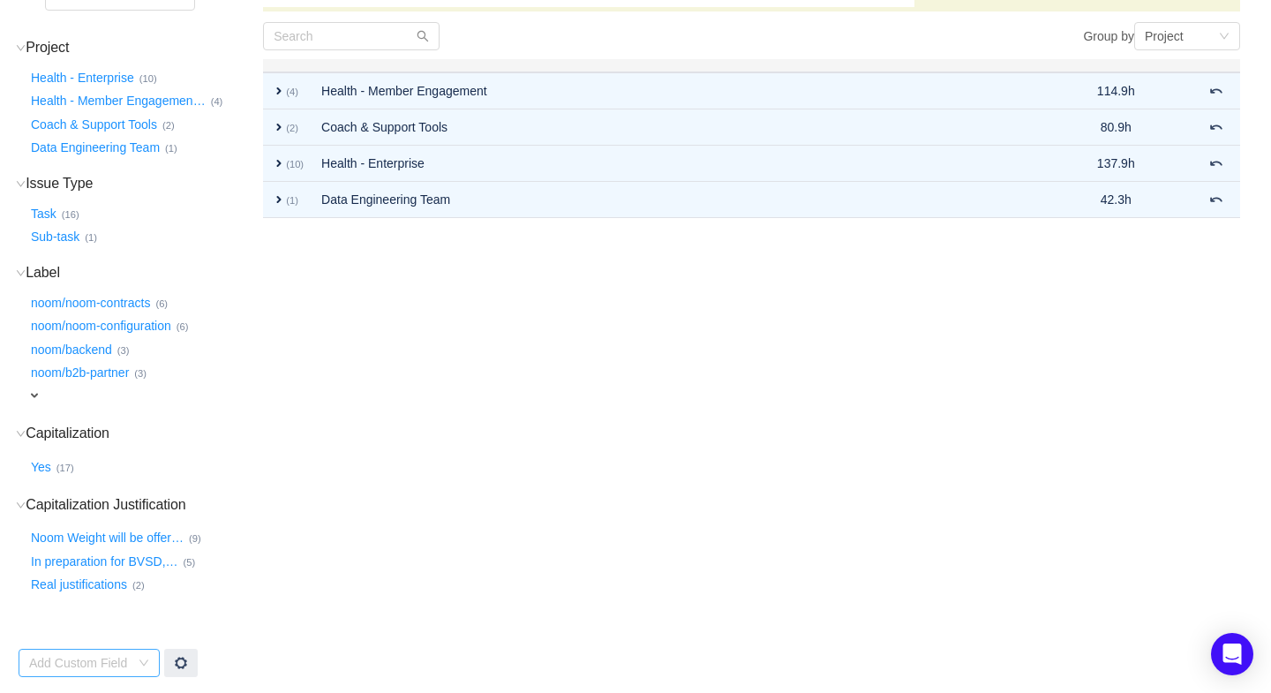
click at [88, 666] on div "Add Custom Field" at bounding box center [79, 663] width 101 height 18
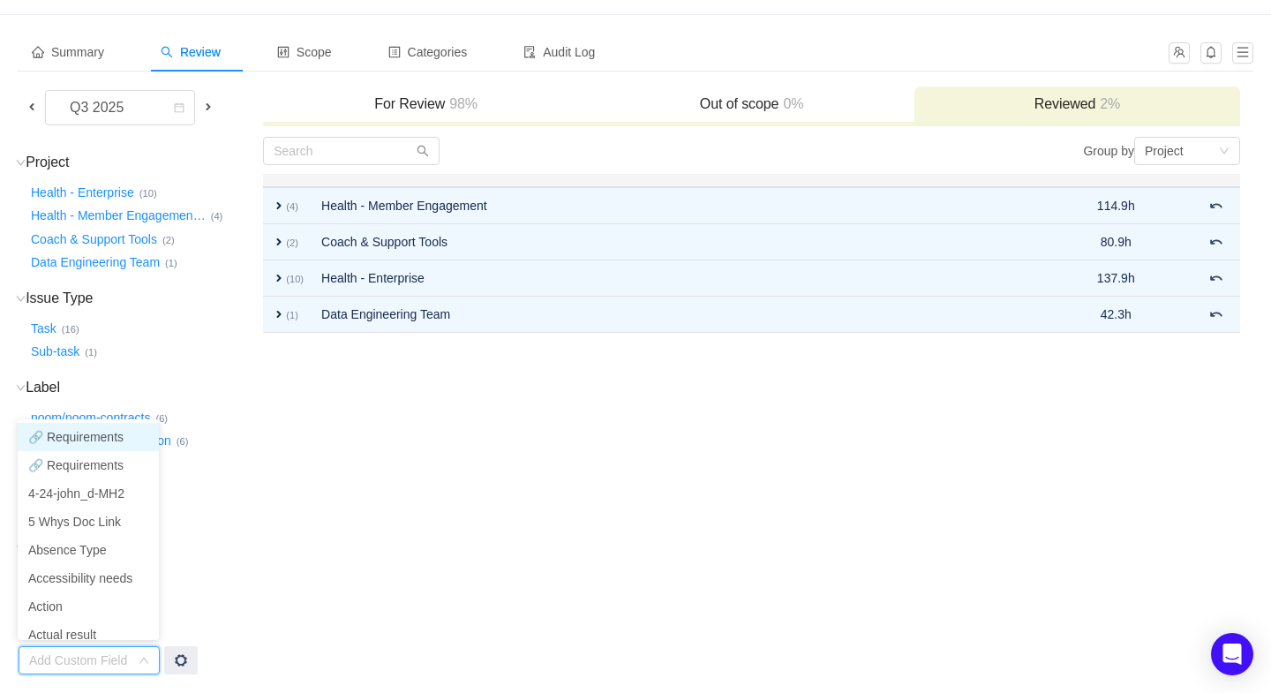
scroll to position [122, 0]
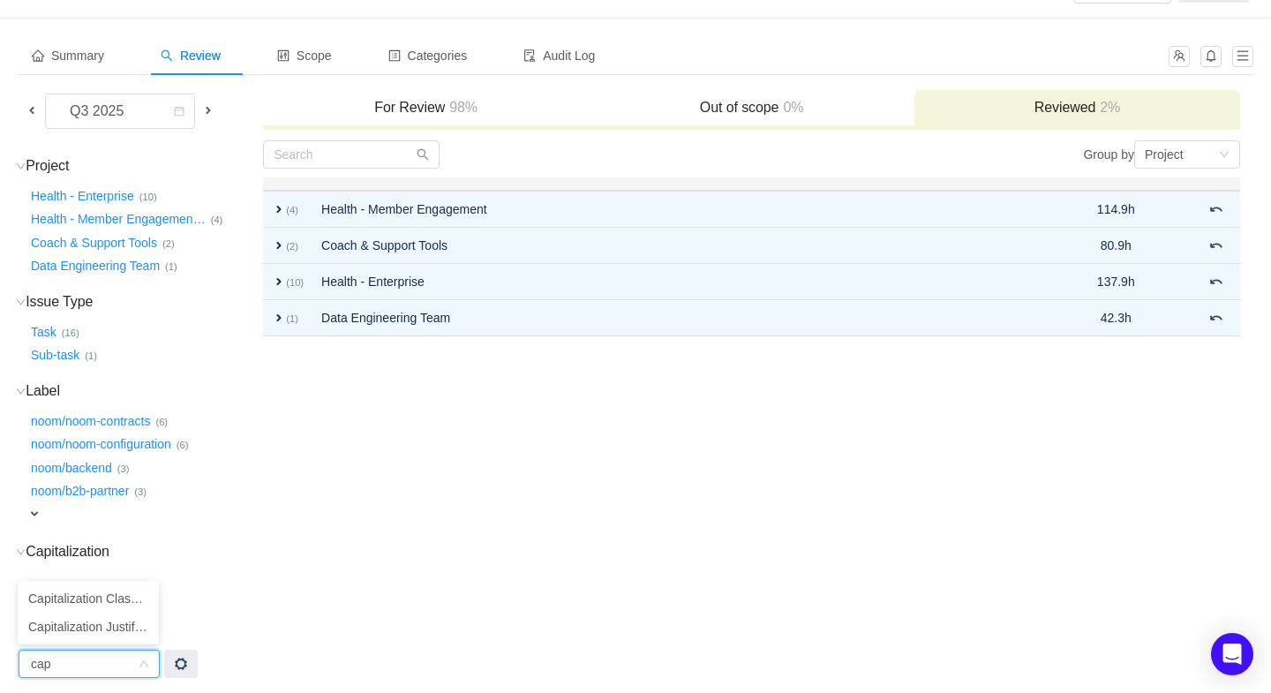
type input "cap"
click at [411, 470] on td "Group by Project You will see tickets here after they were marked as out of sco…" at bounding box center [751, 408] width 979 height 539
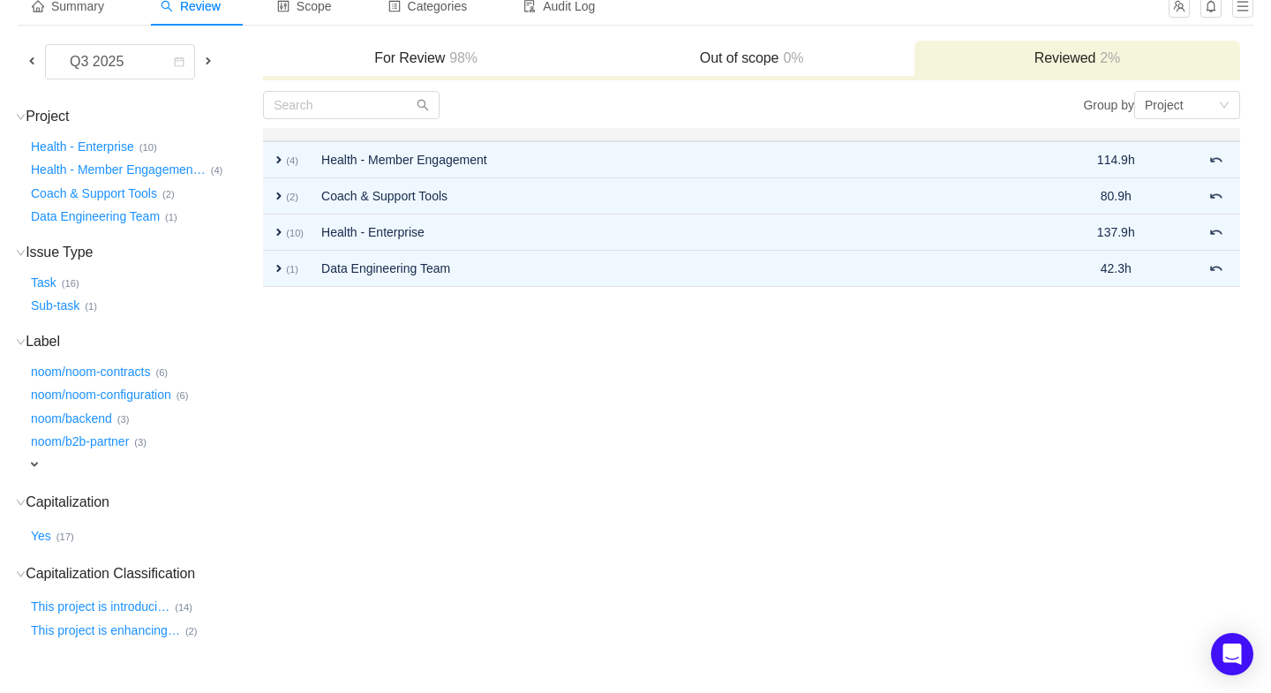
scroll to position [217, 0]
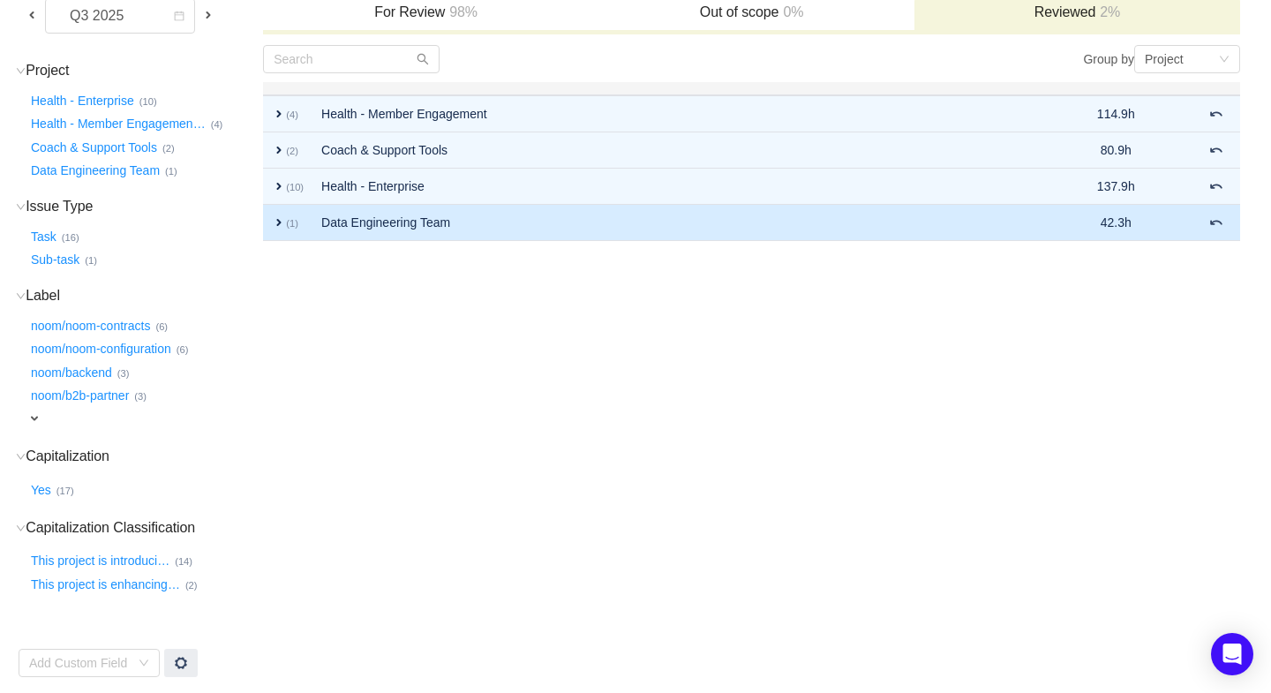
click at [279, 216] on span "expand" at bounding box center [279, 222] width 14 height 14
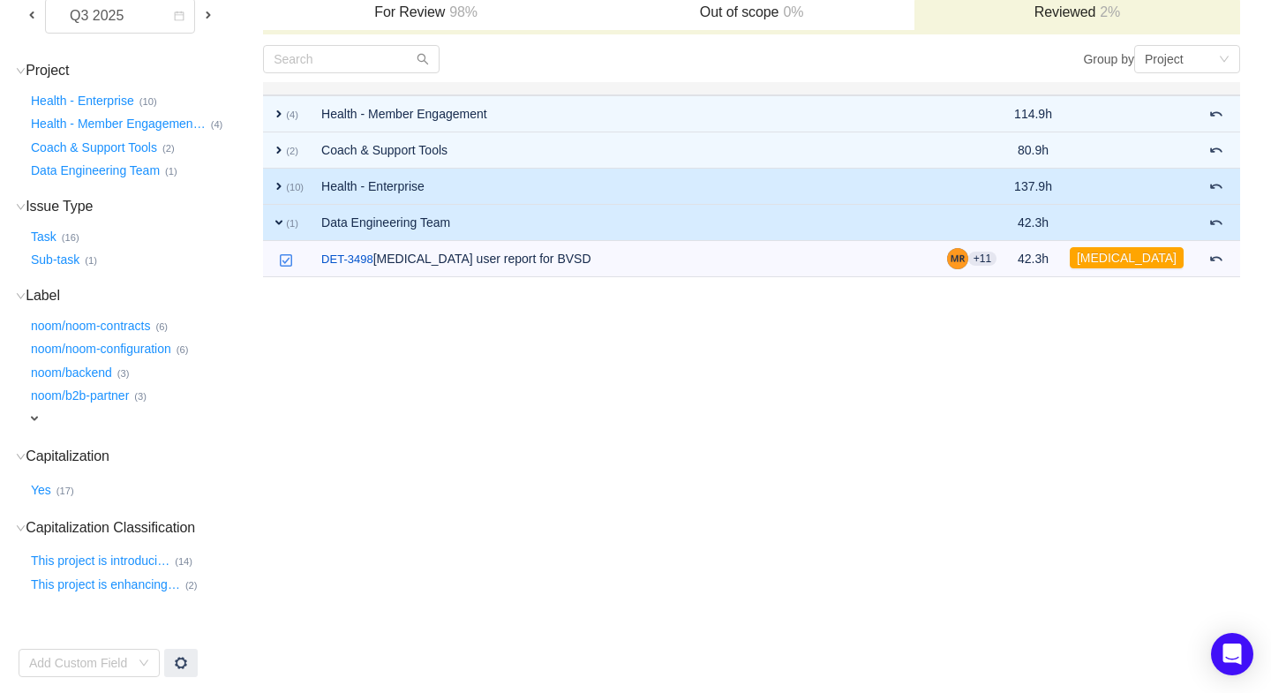
click at [280, 183] on span "expand" at bounding box center [279, 186] width 14 height 14
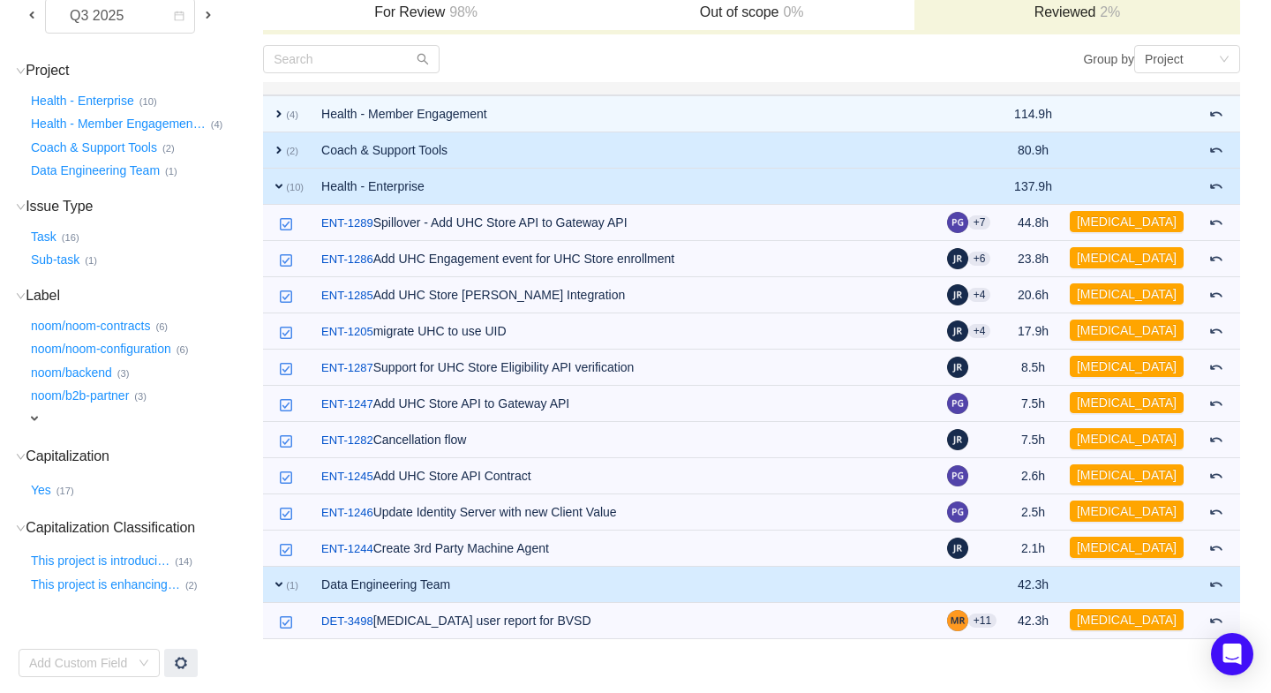
click at [278, 143] on span "expand" at bounding box center [279, 150] width 14 height 14
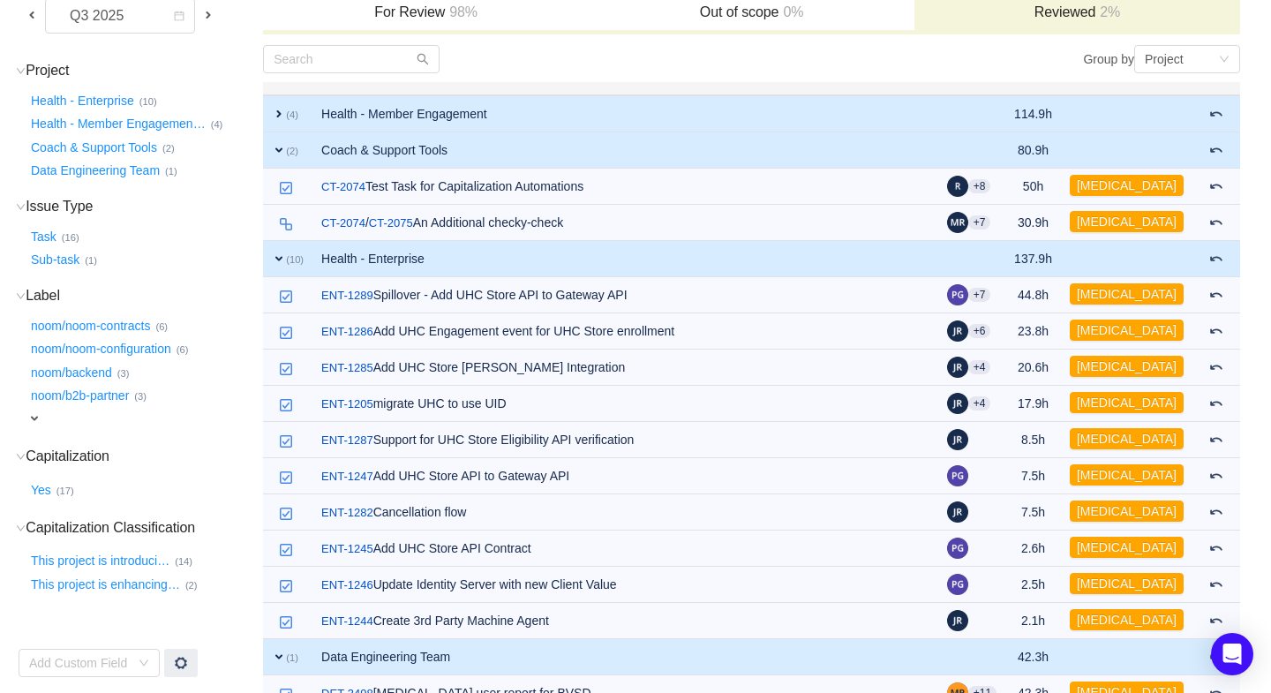
click at [279, 109] on span "expand" at bounding box center [279, 114] width 14 height 14
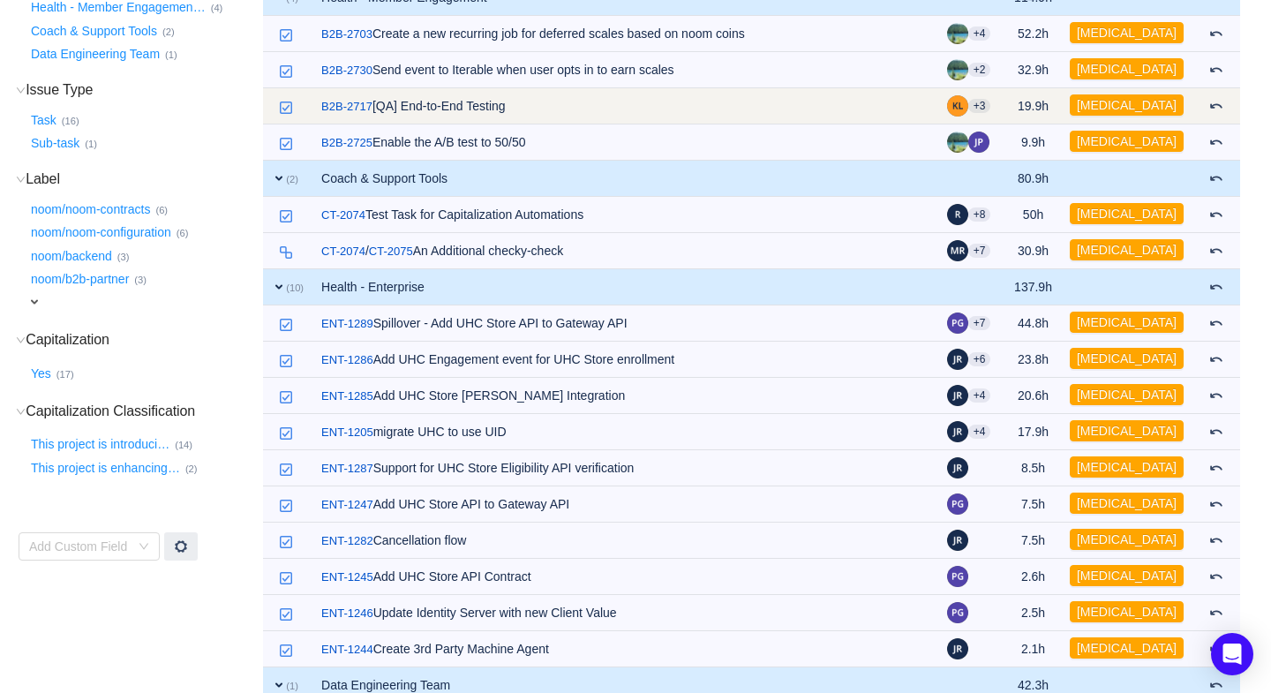
scroll to position [328, 0]
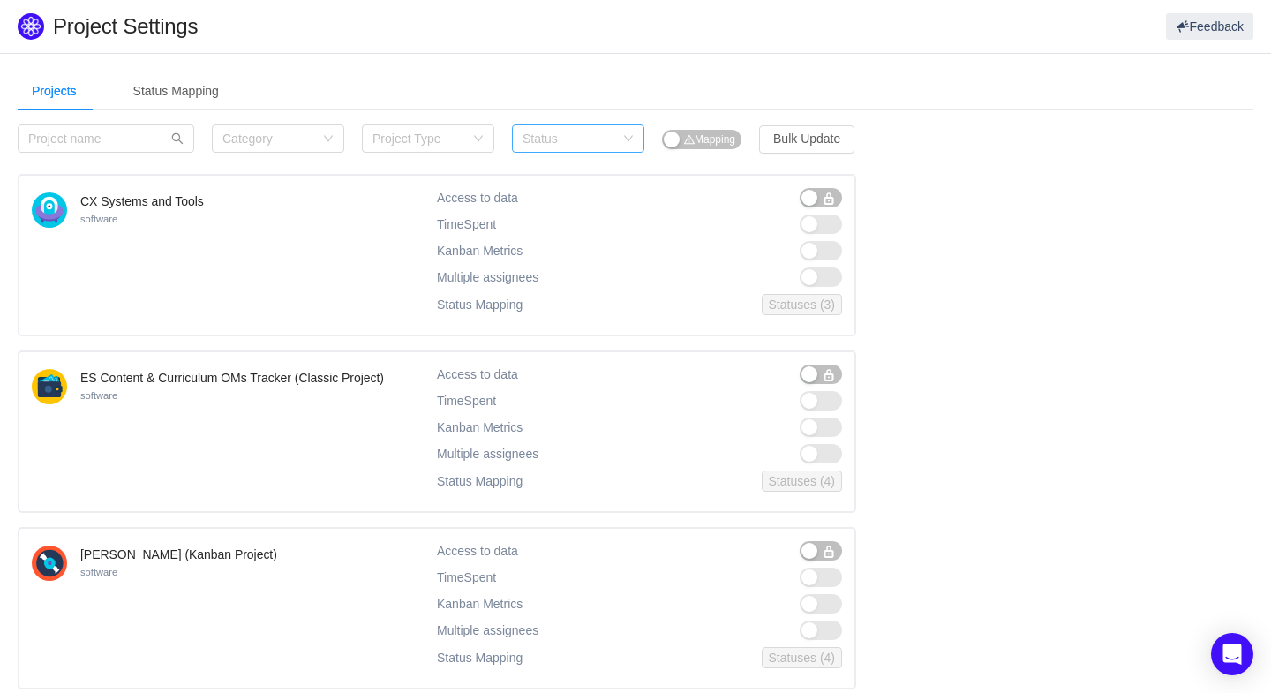
click at [598, 145] on div "Status" at bounding box center [569, 139] width 92 height 18
click at [556, 170] on li "Active" at bounding box center [578, 172] width 132 height 28
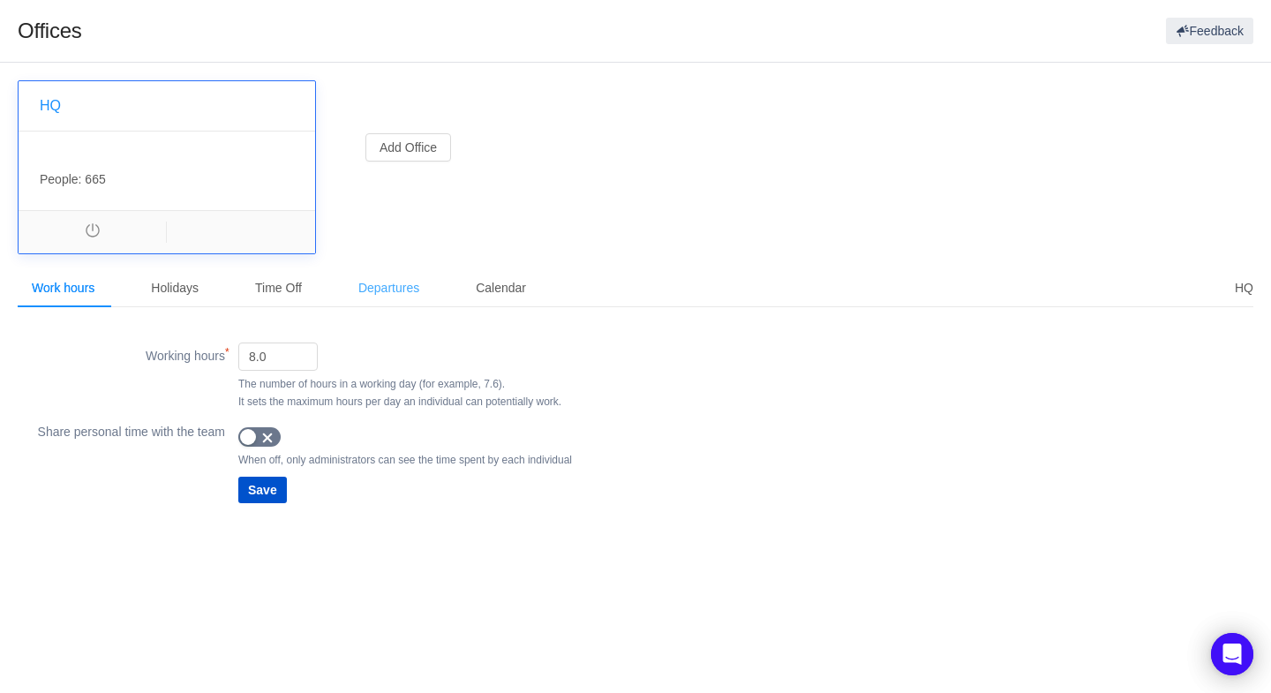
click at [389, 285] on div "Departures" at bounding box center [388, 288] width 89 height 40
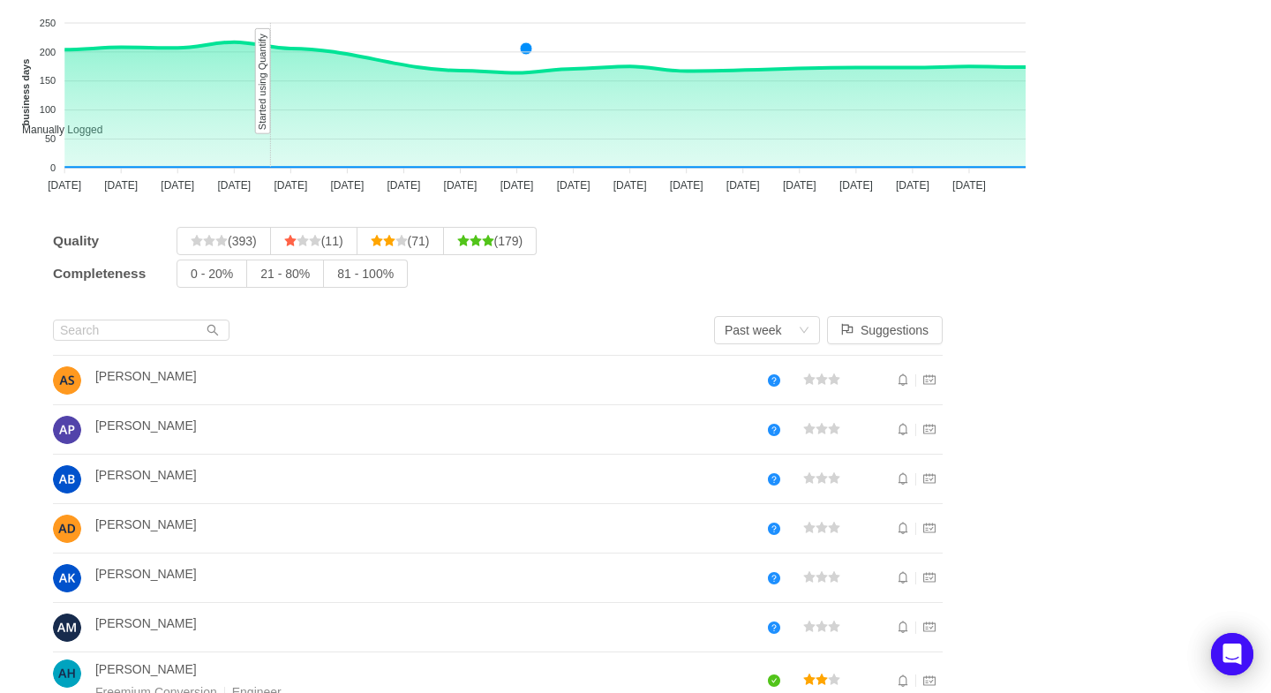
scroll to position [20, 0]
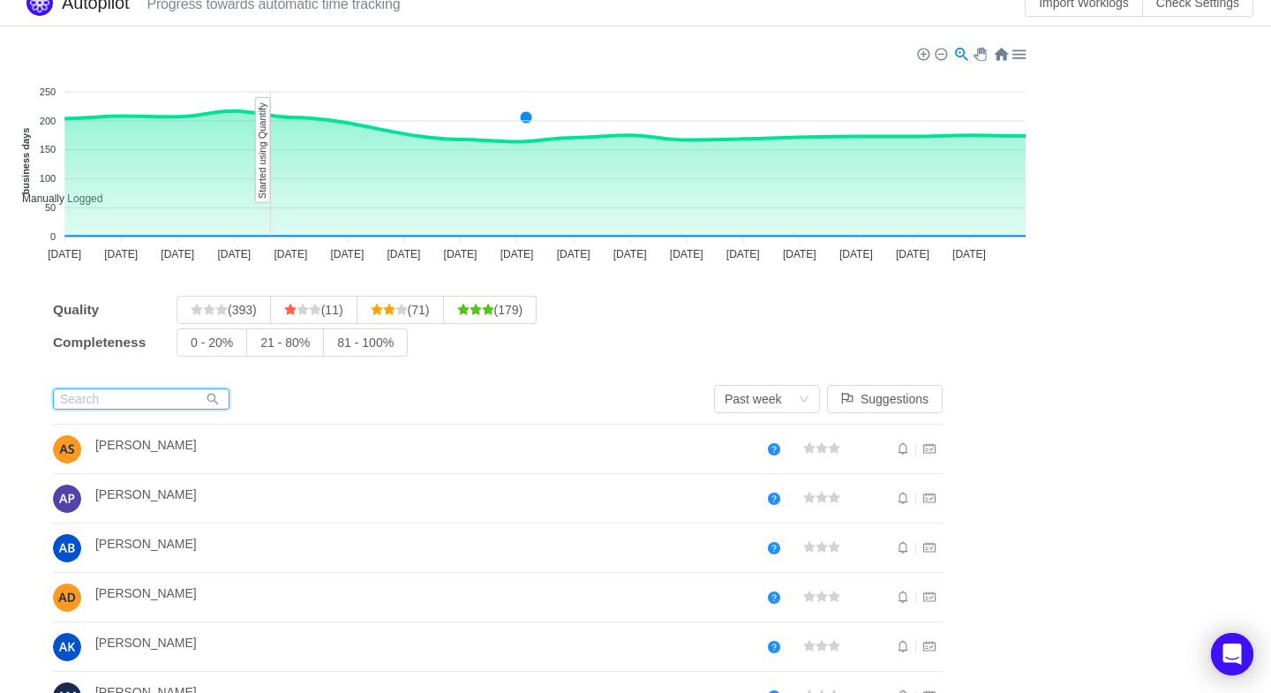
click at [132, 395] on input "text" at bounding box center [141, 398] width 177 height 21
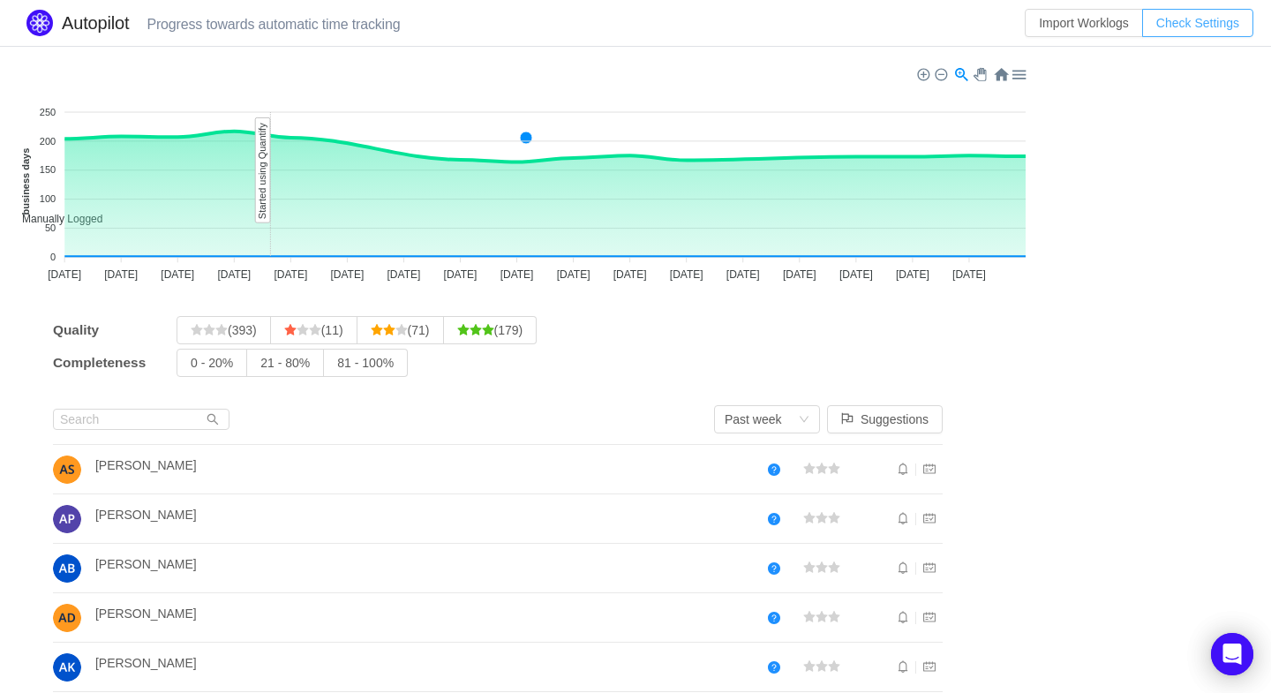
click at [1176, 23] on button "Check Settings" at bounding box center [1197, 23] width 111 height 28
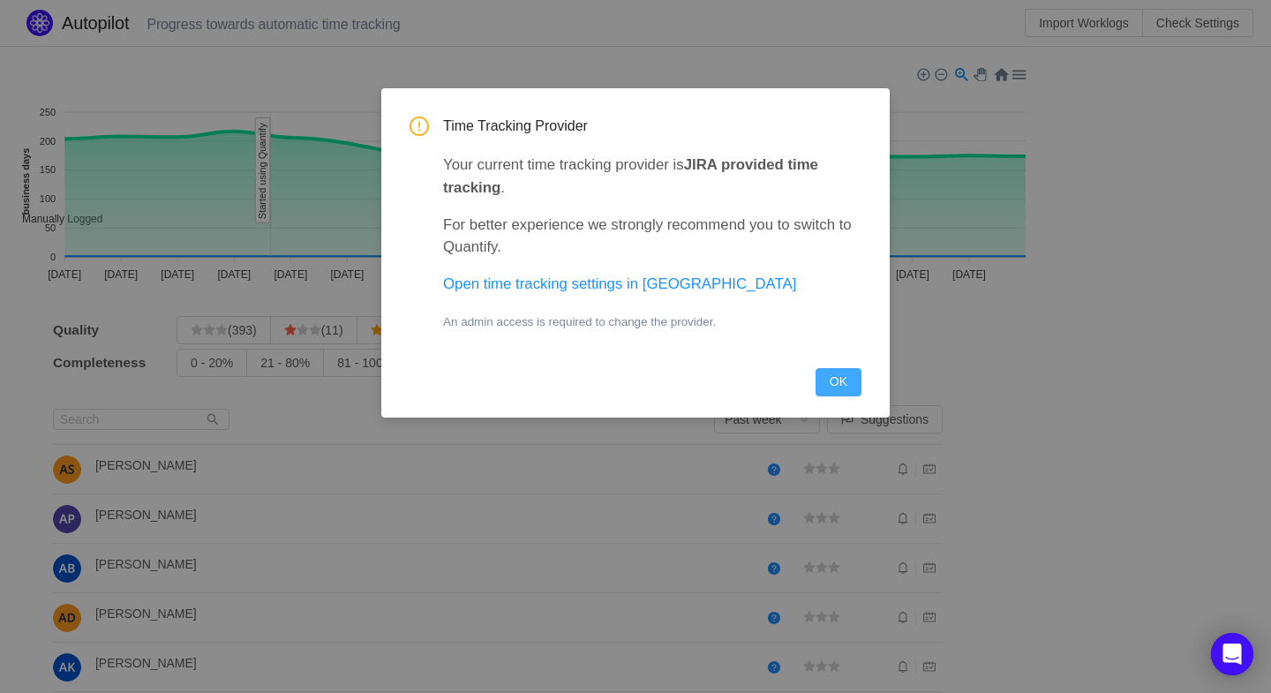
click at [846, 380] on button "OK" at bounding box center [839, 382] width 46 height 28
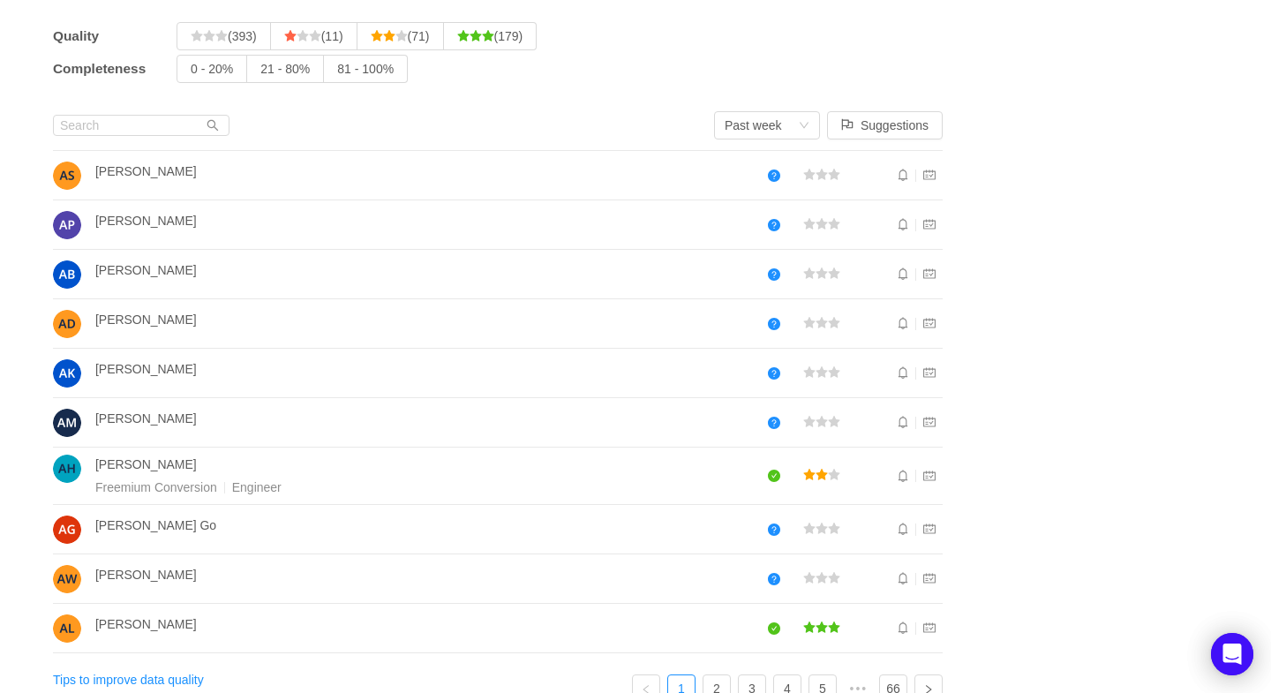
scroll to position [309, 0]
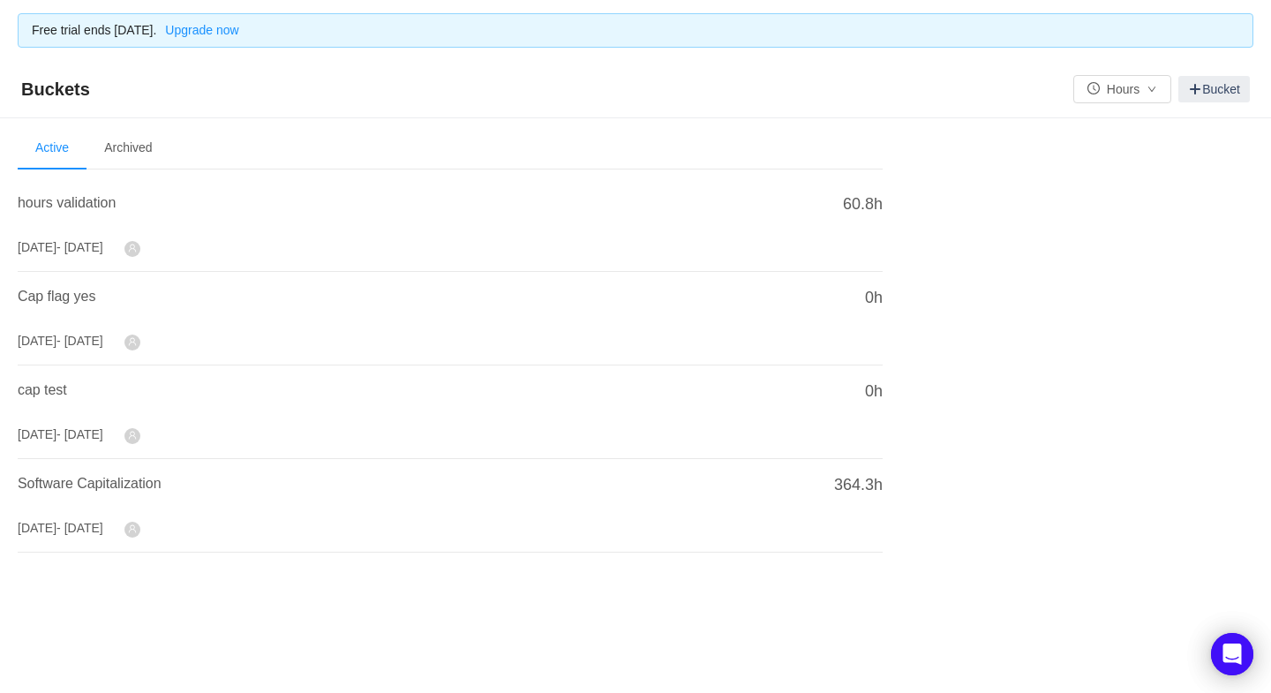
click at [62, 376] on li "cap test [DATE] - [DATE] 0h" at bounding box center [450, 412] width 865 height 94
click at [51, 384] on span "cap test" at bounding box center [42, 389] width 49 height 15
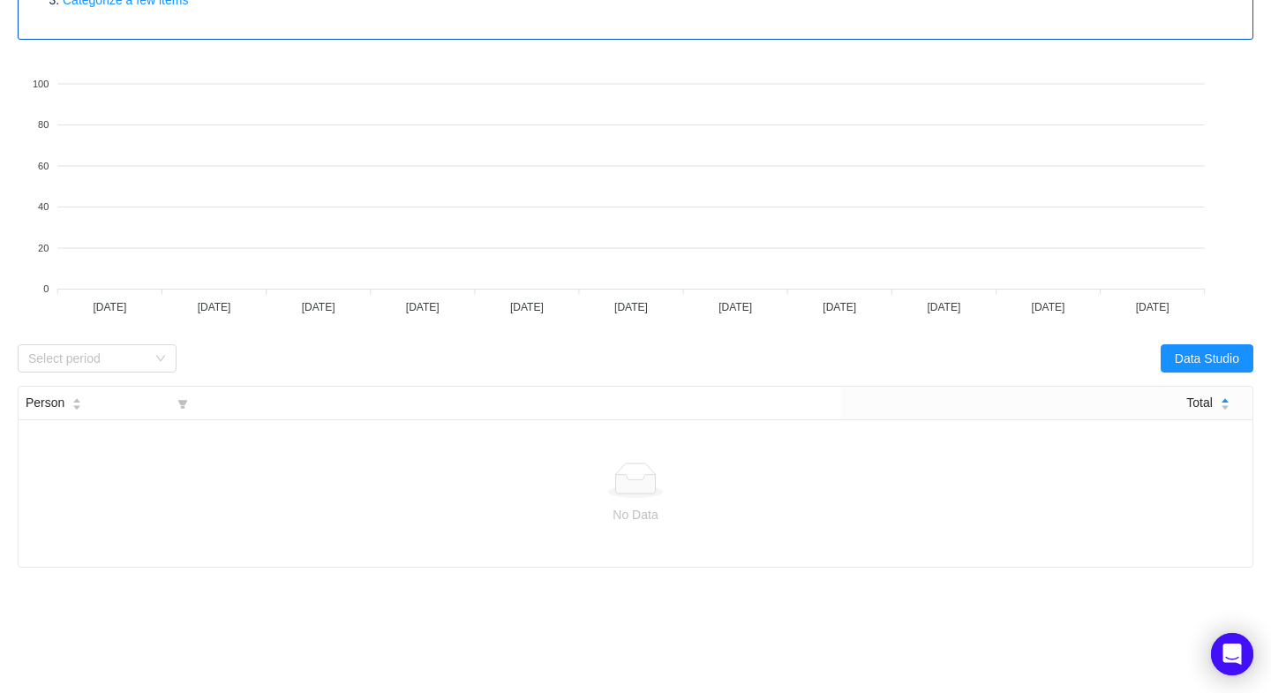
scroll to position [332, 0]
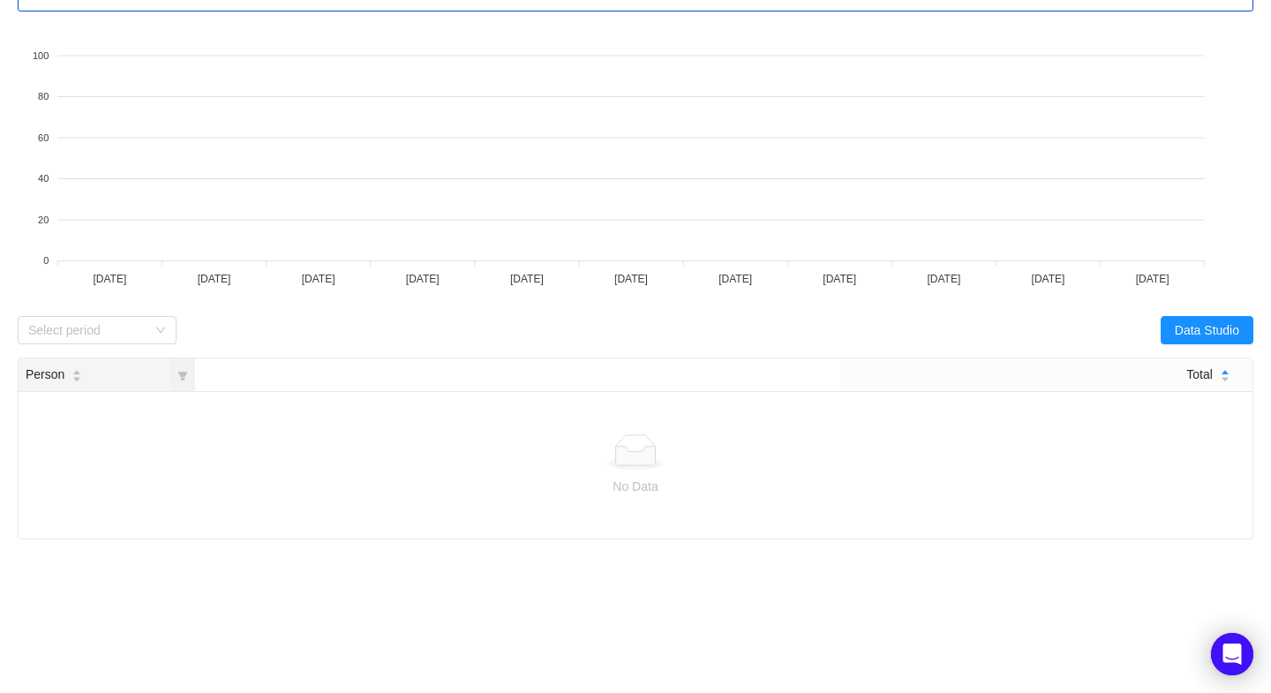
click at [80, 368] on icon "icon: caret-up" at bounding box center [77, 373] width 10 height 10
click at [178, 371] on icon "icon: filter" at bounding box center [182, 376] width 11 height 11
click at [76, 368] on icon "icon: caret-up" at bounding box center [77, 373] width 10 height 10
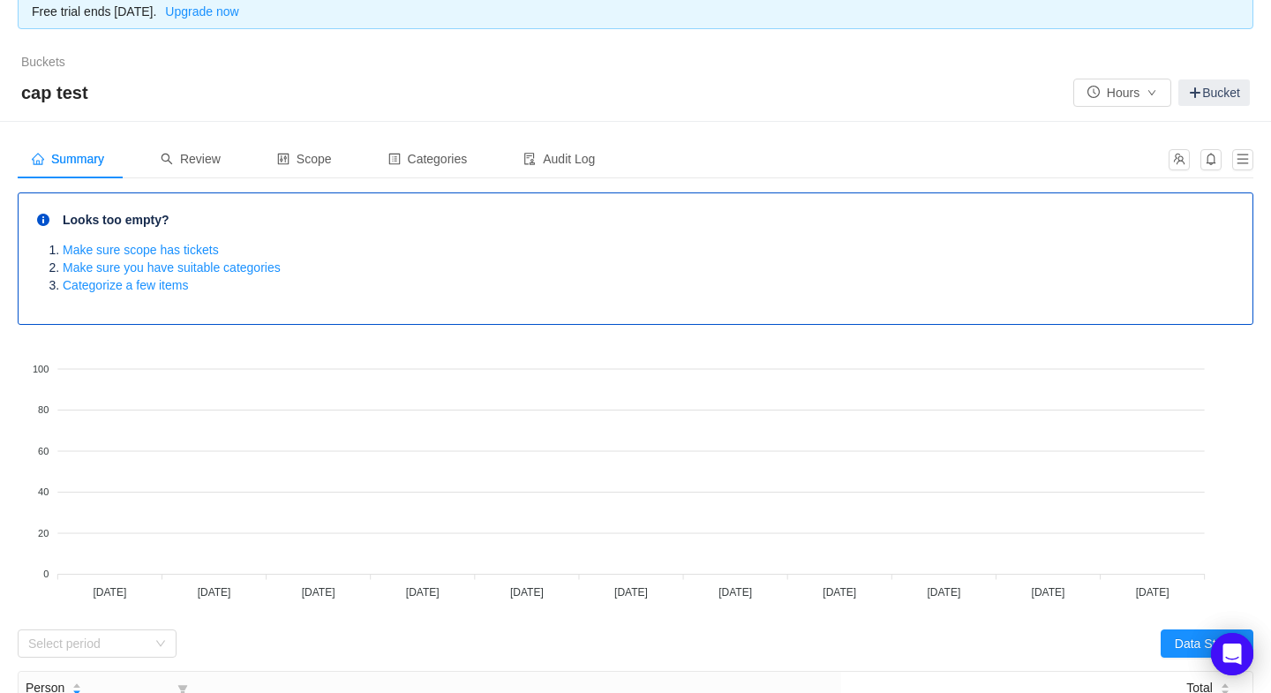
scroll to position [0, 0]
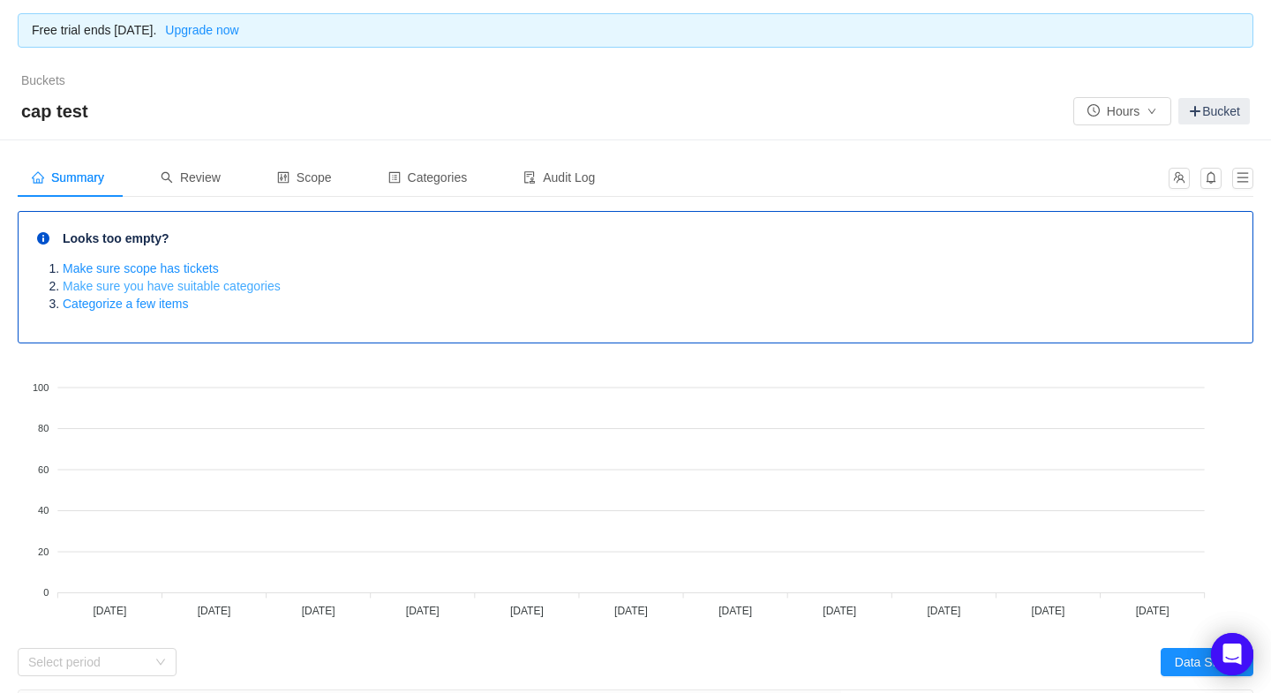
click at [216, 282] on link "Make sure you have suitable categories" at bounding box center [172, 286] width 218 height 14
